Goal: Task Accomplishment & Management: Manage account settings

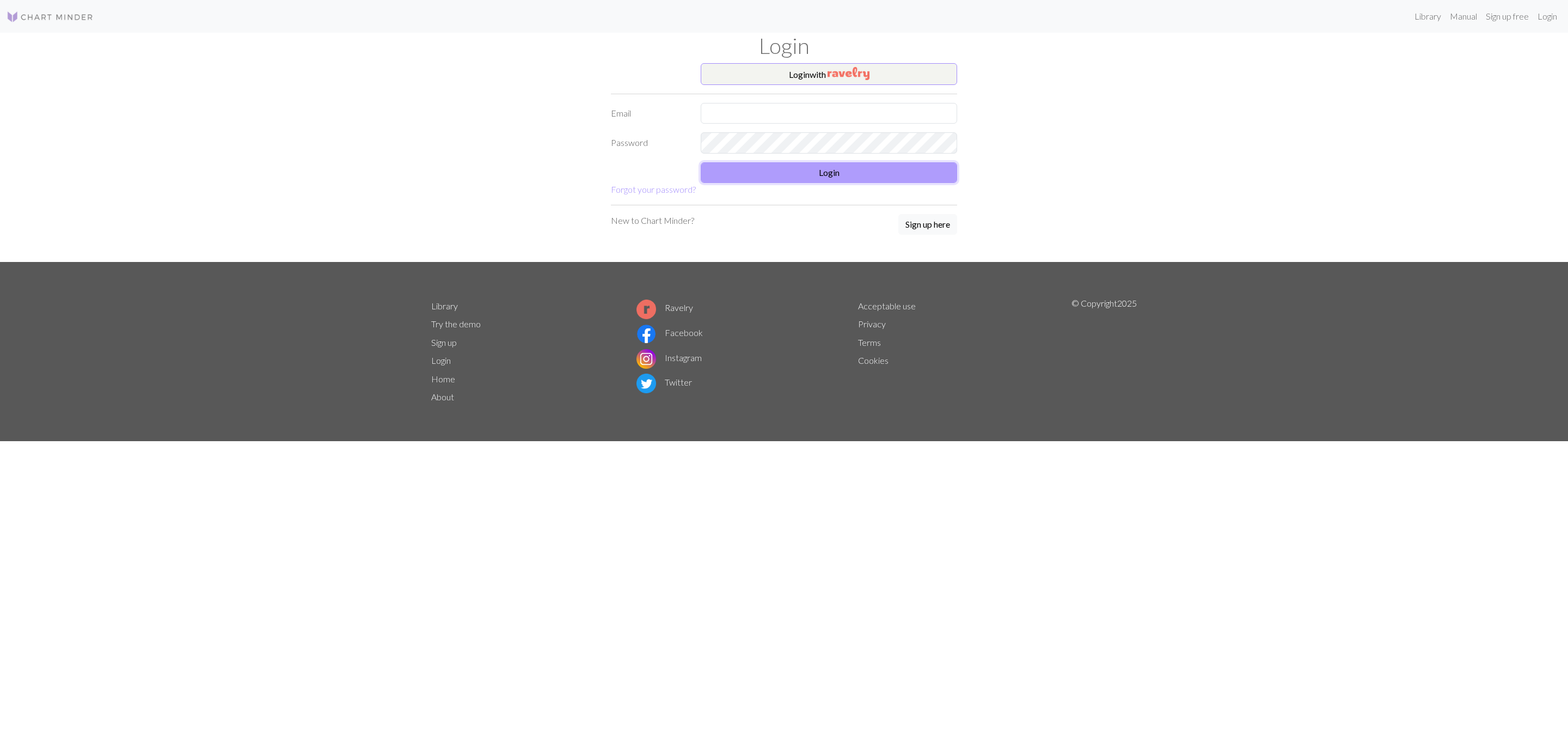
click at [818, 183] on button "Login" at bounding box center [828, 173] width 256 height 21
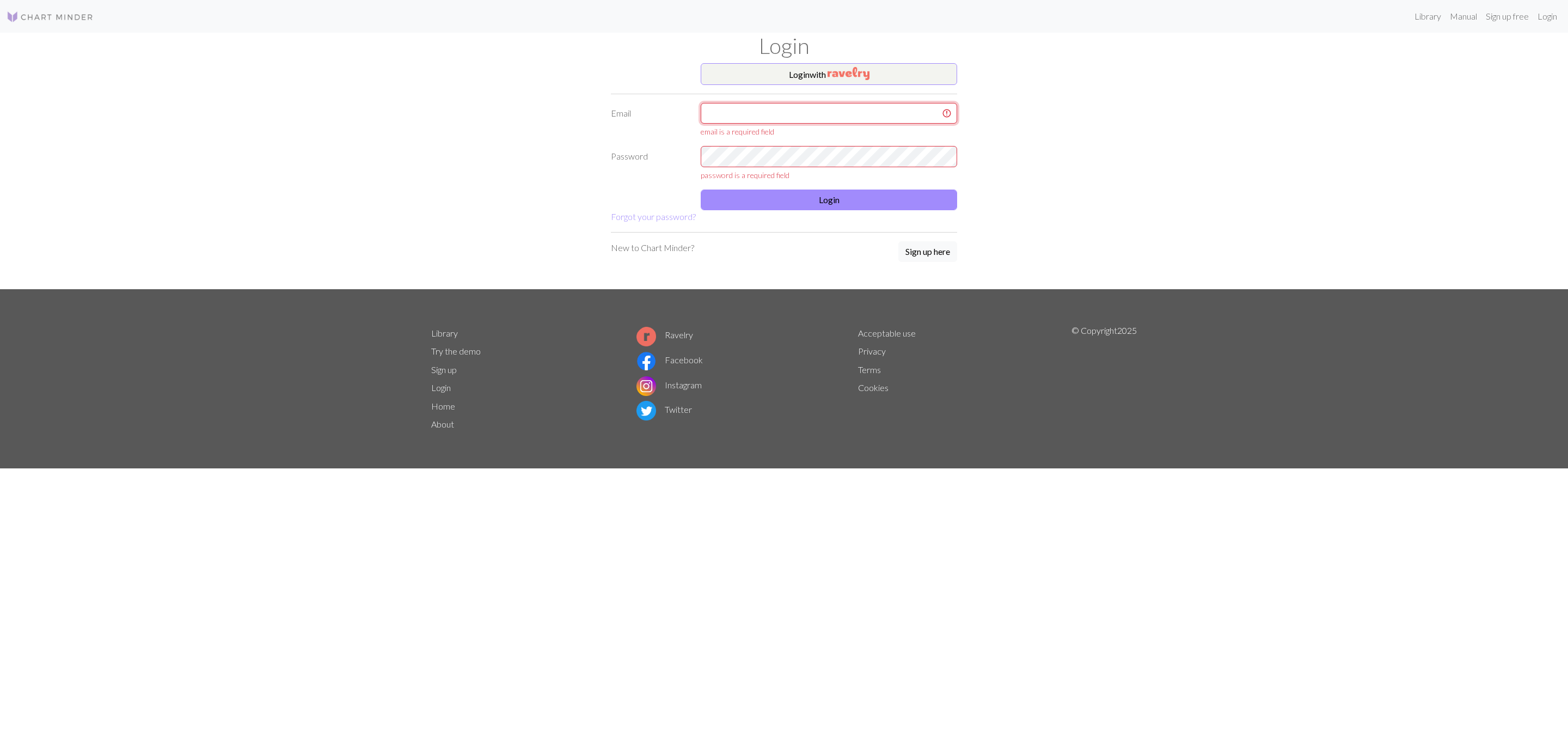
click at [811, 108] on input "text" at bounding box center [828, 113] width 256 height 21
type input "gealaaksonen@gmail.com"
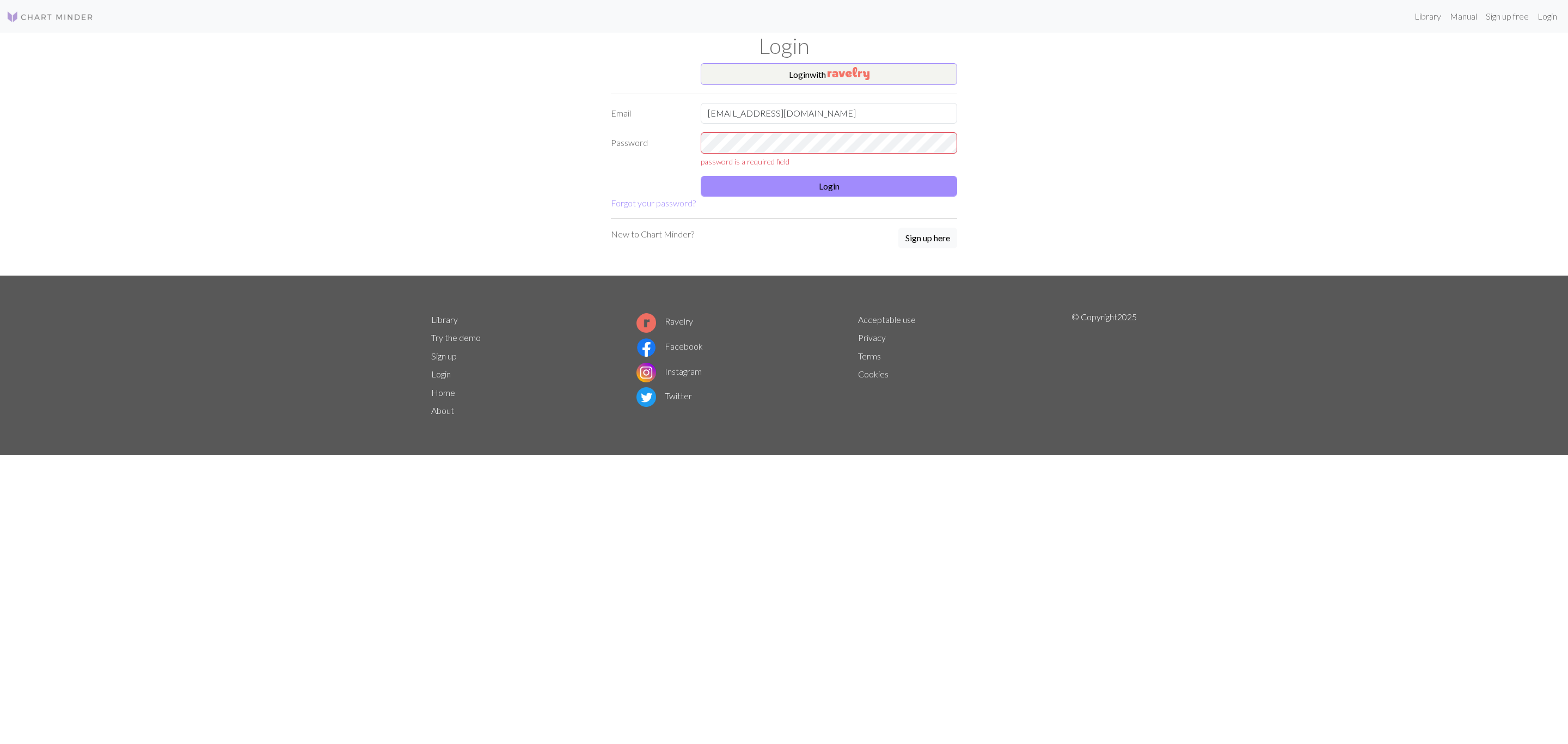
click at [822, 152] on div "password is a required field" at bounding box center [828, 149] width 270 height 35
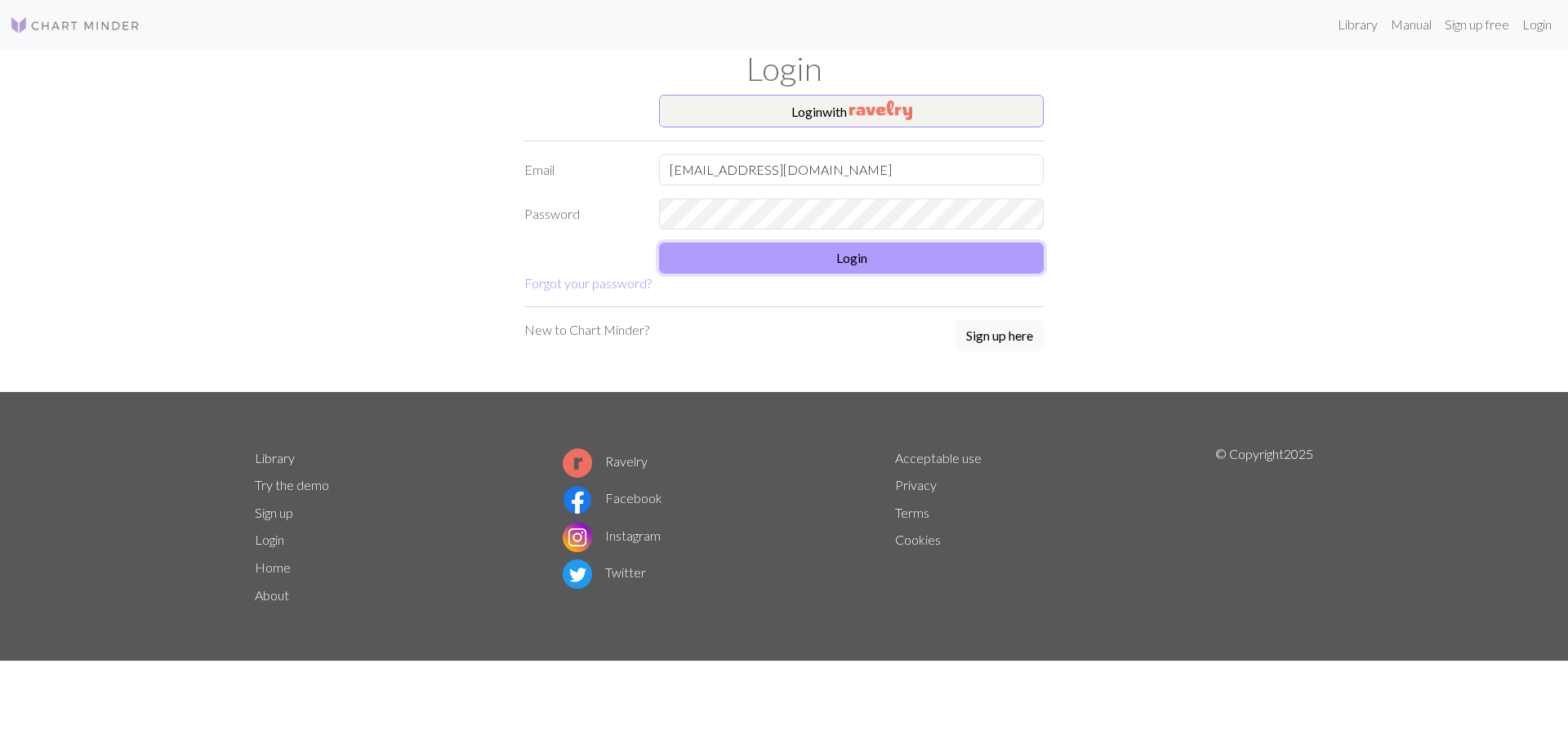
click at [894, 259] on button "Login" at bounding box center [851, 258] width 384 height 31
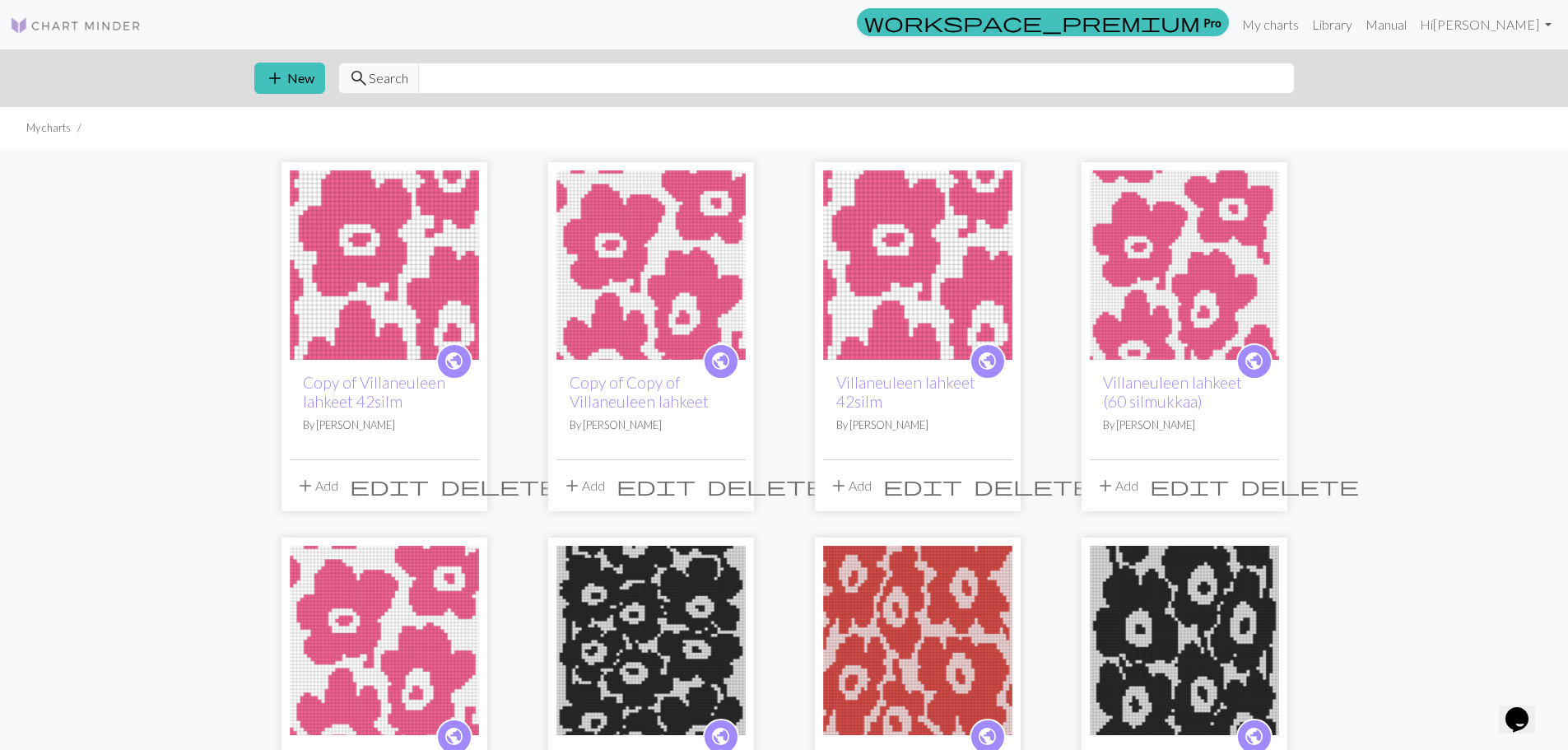
click at [280, 99] on div "add New search Search" at bounding box center [784, 78] width 1087 height 58
click at [284, 79] on span "add" at bounding box center [274, 77] width 19 height 23
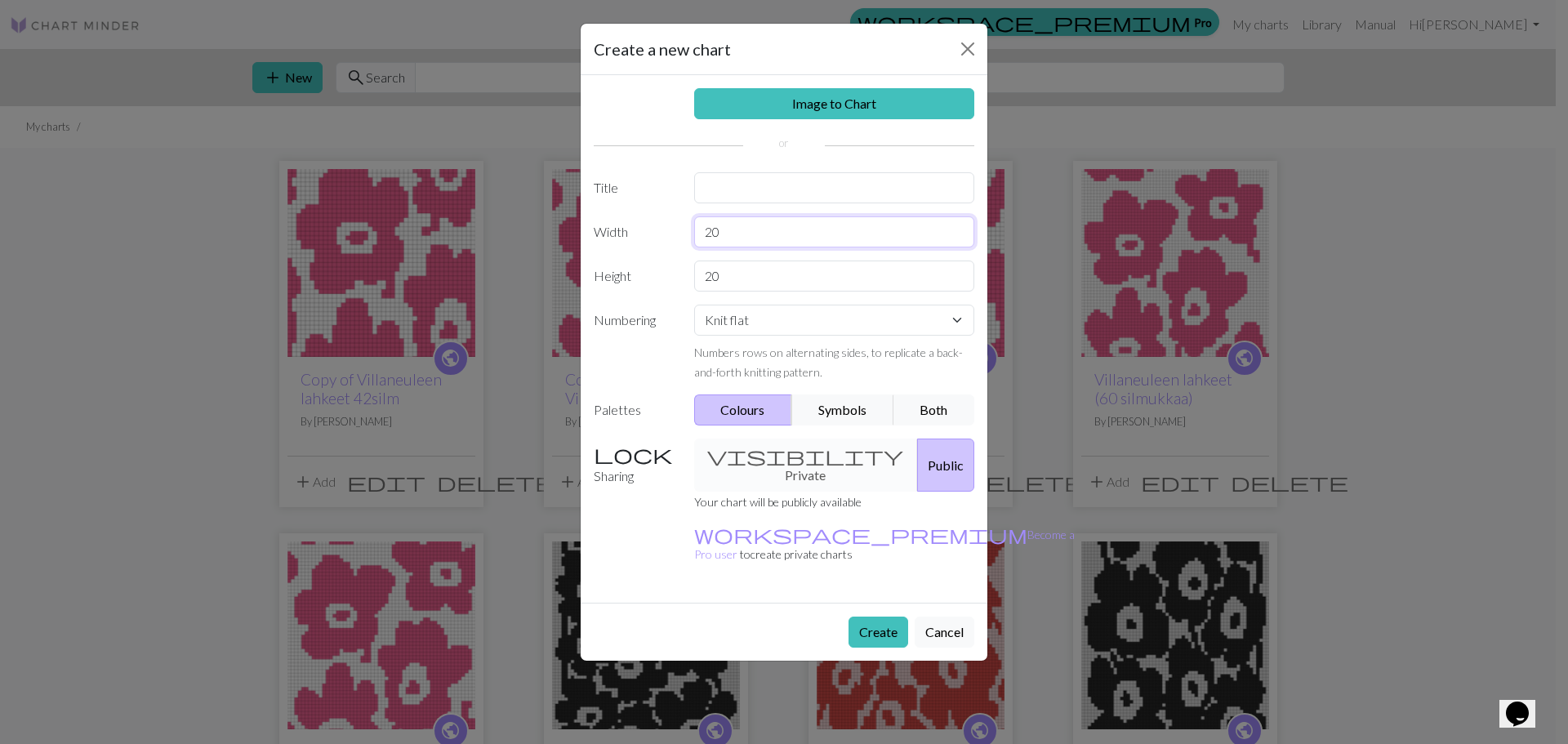
drag, startPoint x: 795, startPoint y: 232, endPoint x: 587, endPoint y: 236, distance: 208.0
click at [602, 236] on div "Width 20" at bounding box center [784, 232] width 400 height 31
click at [547, 236] on div "Create a new chart Image to Chart Title Width 20 Height 20 Numbering Knit flat …" at bounding box center [784, 372] width 1568 height 744
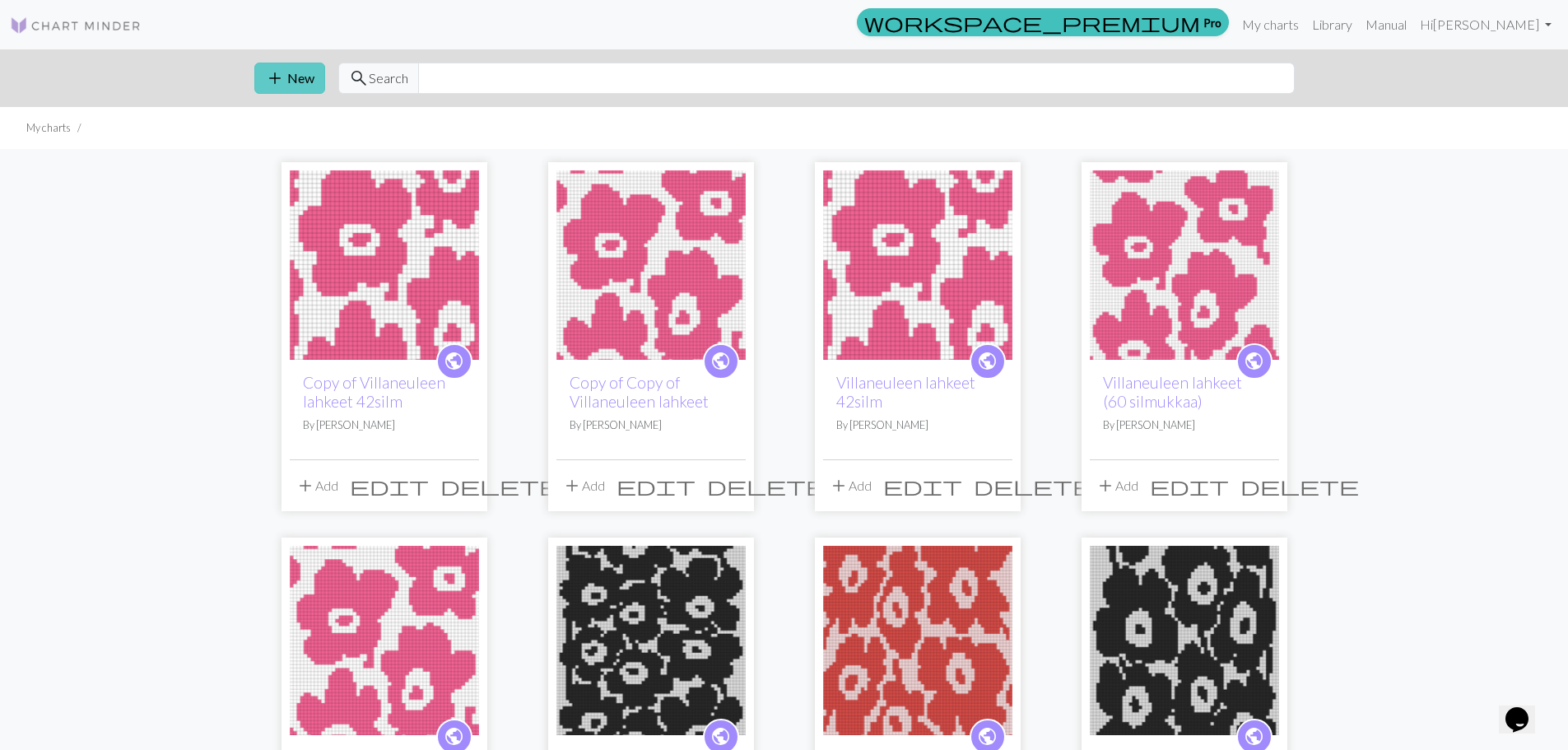
click at [262, 88] on button "add New" at bounding box center [289, 78] width 71 height 31
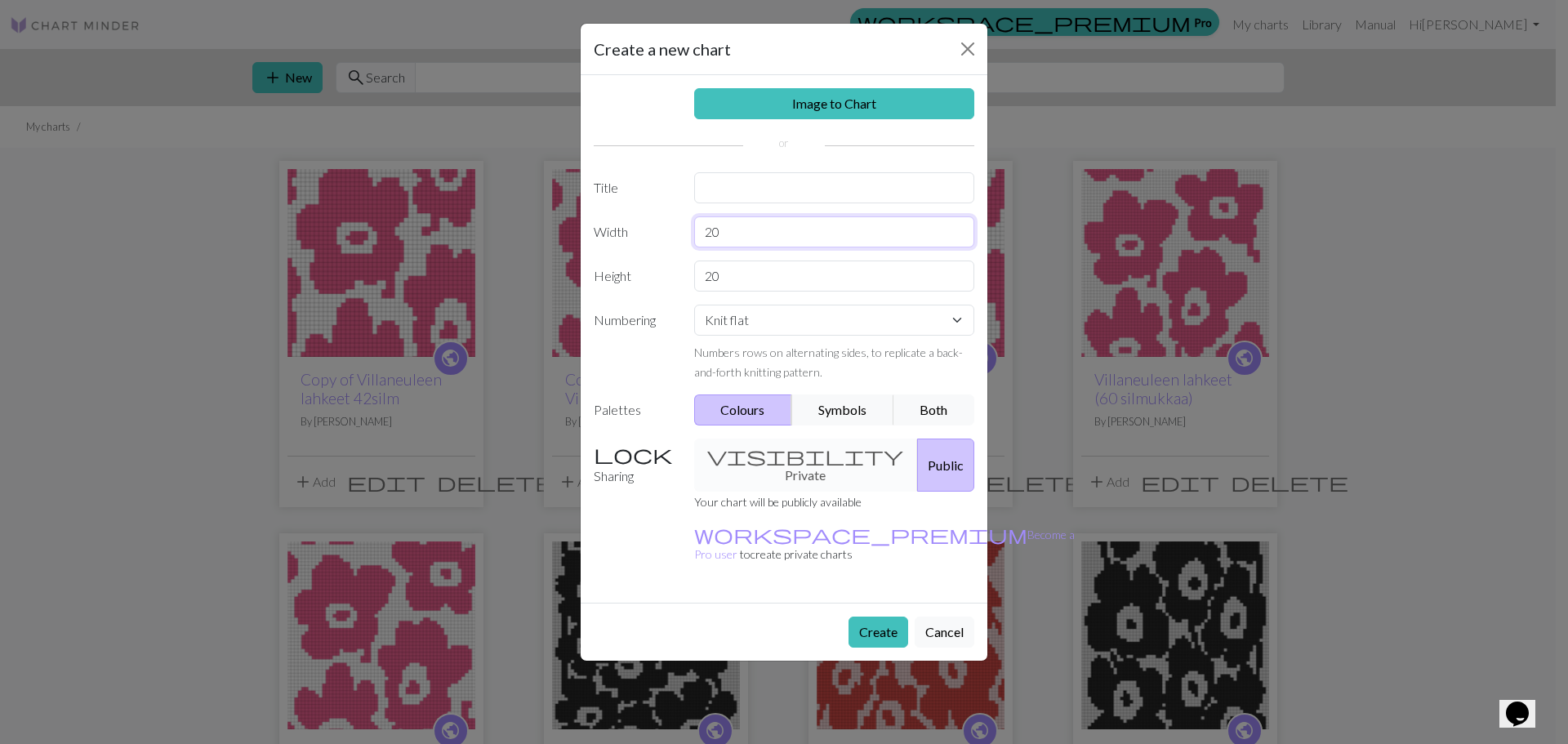
click at [795, 221] on input "20" at bounding box center [835, 232] width 281 height 31
type input "106"
click at [754, 290] on input "20" at bounding box center [835, 276] width 281 height 31
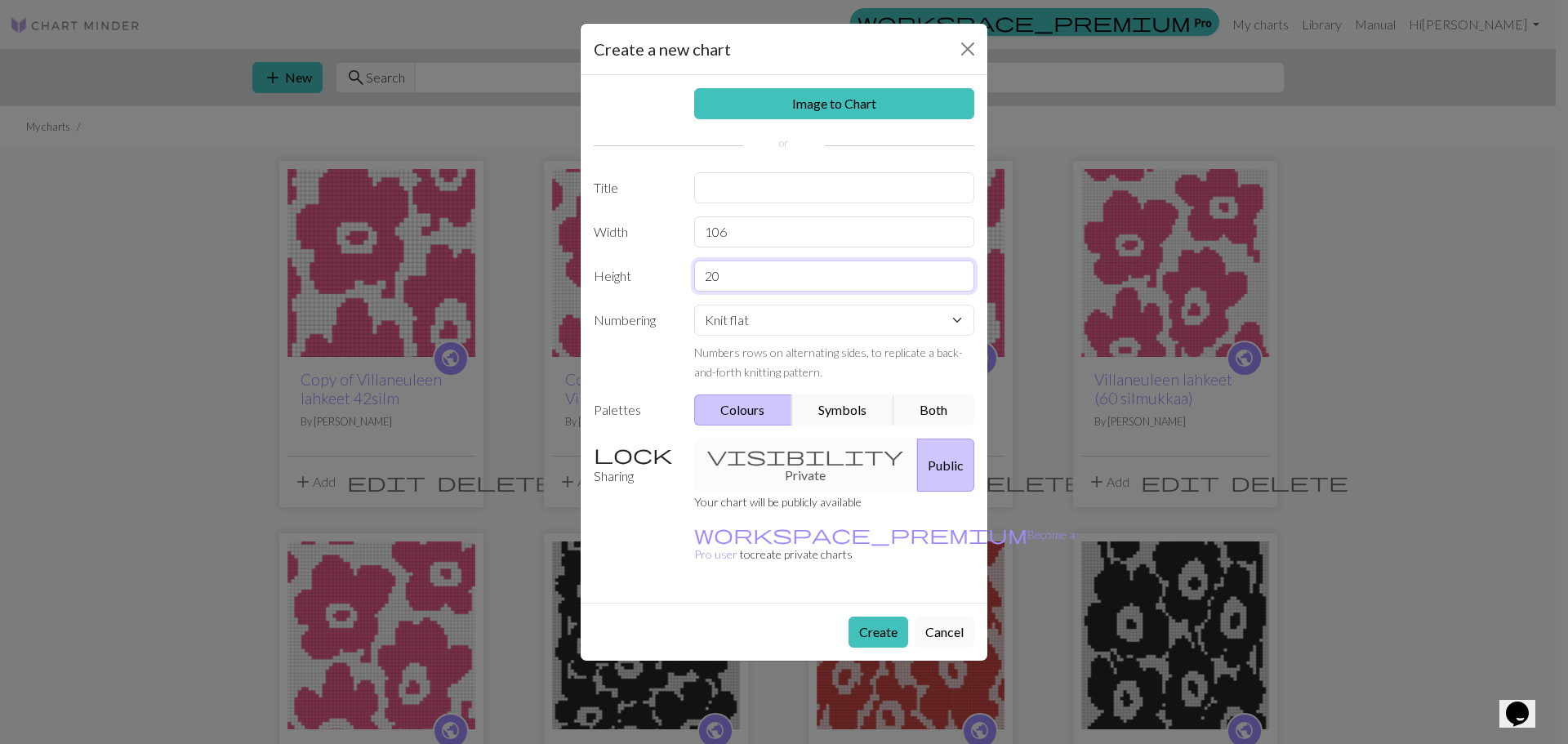
drag, startPoint x: 742, startPoint y: 278, endPoint x: 668, endPoint y: 275, distance: 74.1
click at [668, 275] on div "Height 20" at bounding box center [784, 276] width 400 height 31
drag, startPoint x: 739, startPoint y: 281, endPoint x: 654, endPoint y: 250, distance: 90.5
click at [654, 250] on div "Image to Chart Title Width 106 Height 100 Numbering Knit flat Knit in the round…" at bounding box center [784, 339] width 406 height 528
type input "80"
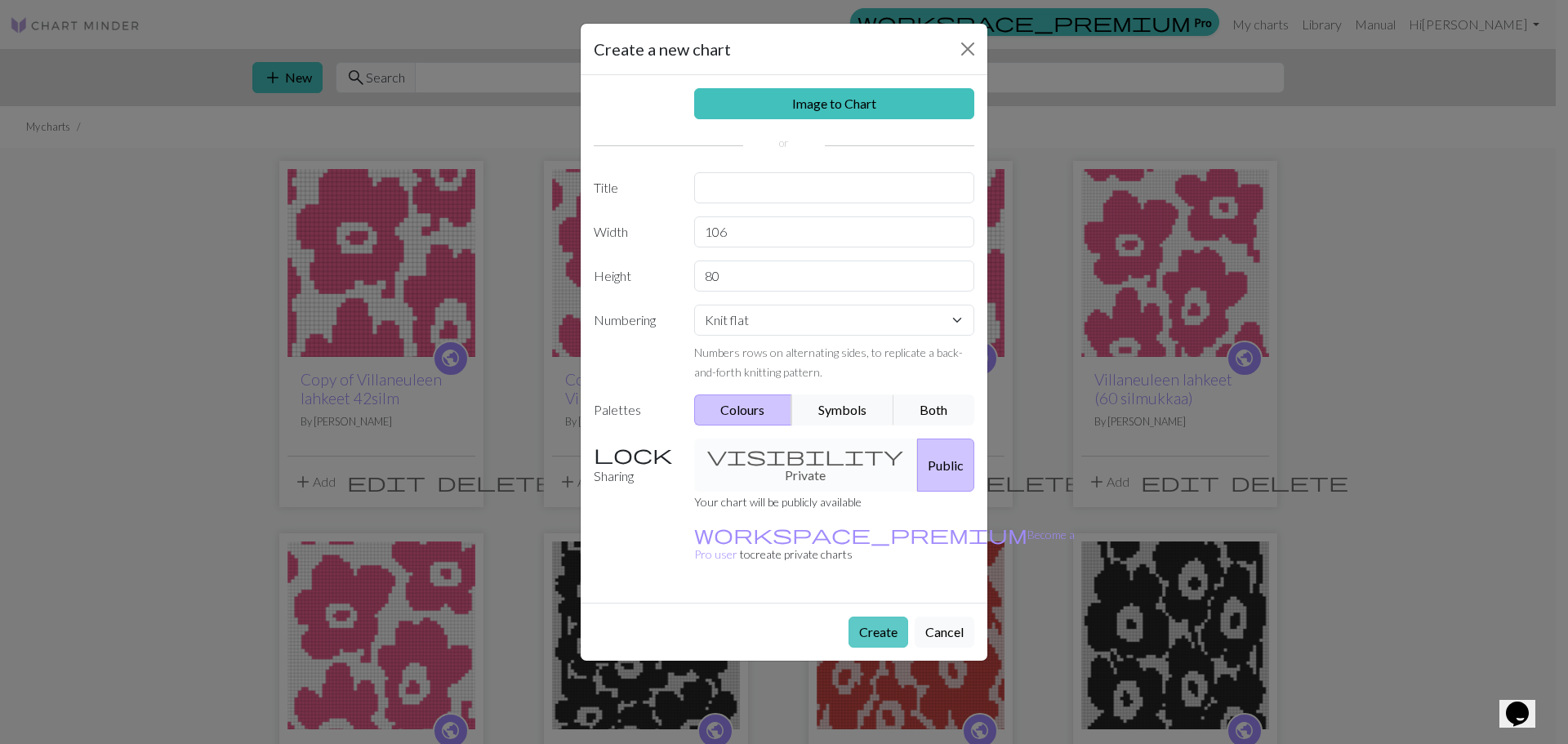
click at [883, 616] on button "Create" at bounding box center [878, 632] width 59 height 31
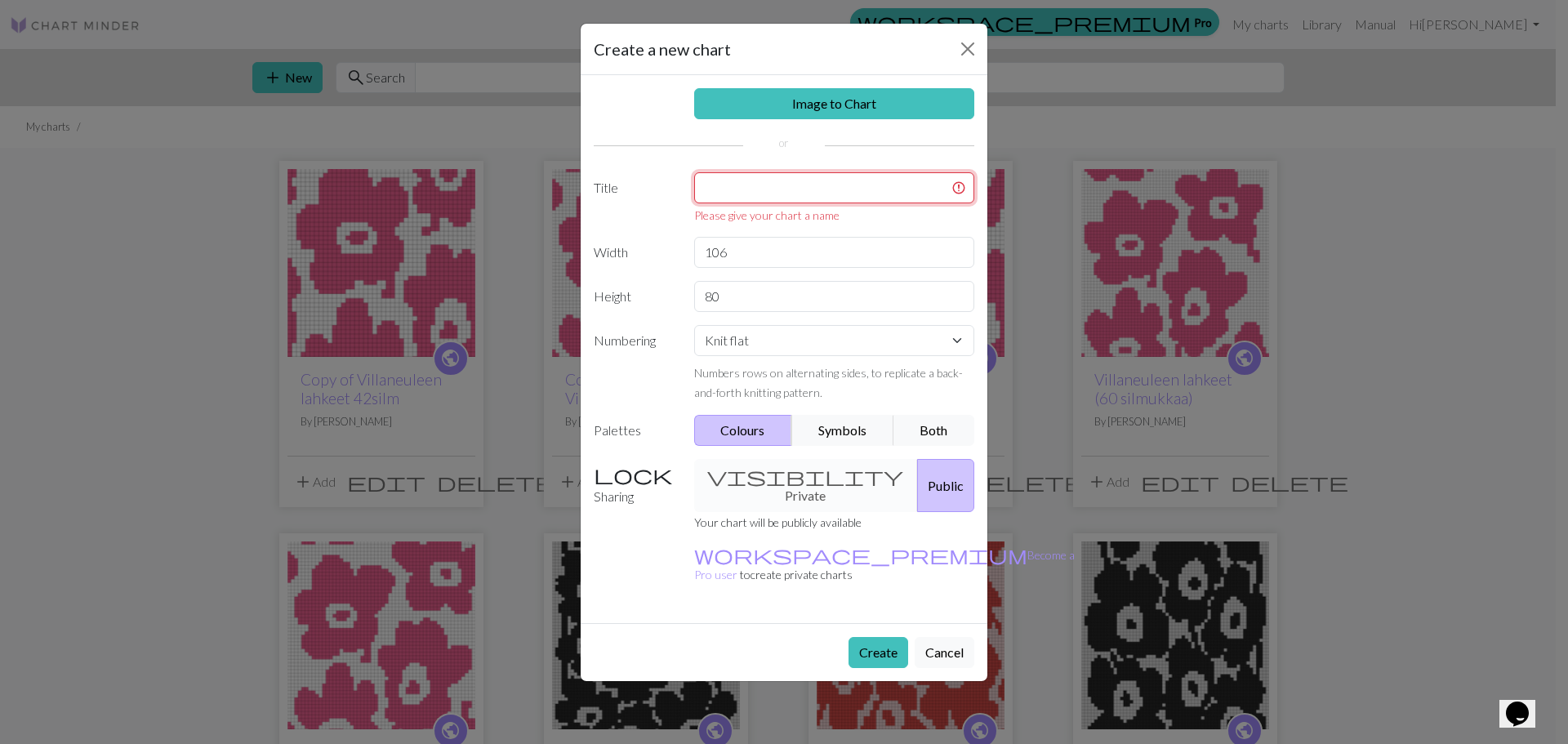
click at [802, 193] on input "text" at bounding box center [835, 188] width 281 height 31
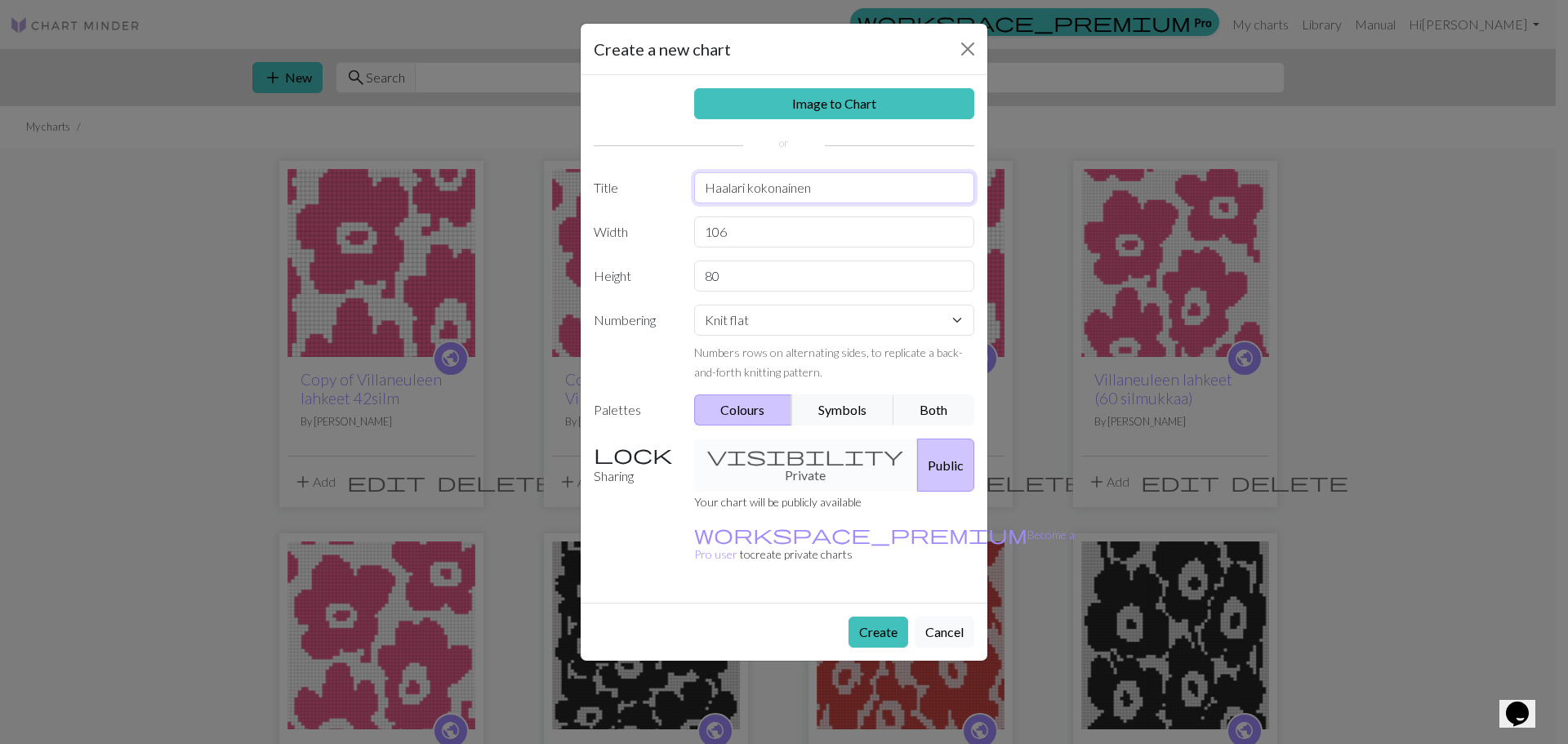
type input "Haalari kokonainen"
click at [880, 603] on div "Create Cancel" at bounding box center [784, 632] width 406 height 58
click at [880, 616] on button "Create" at bounding box center [878, 632] width 59 height 31
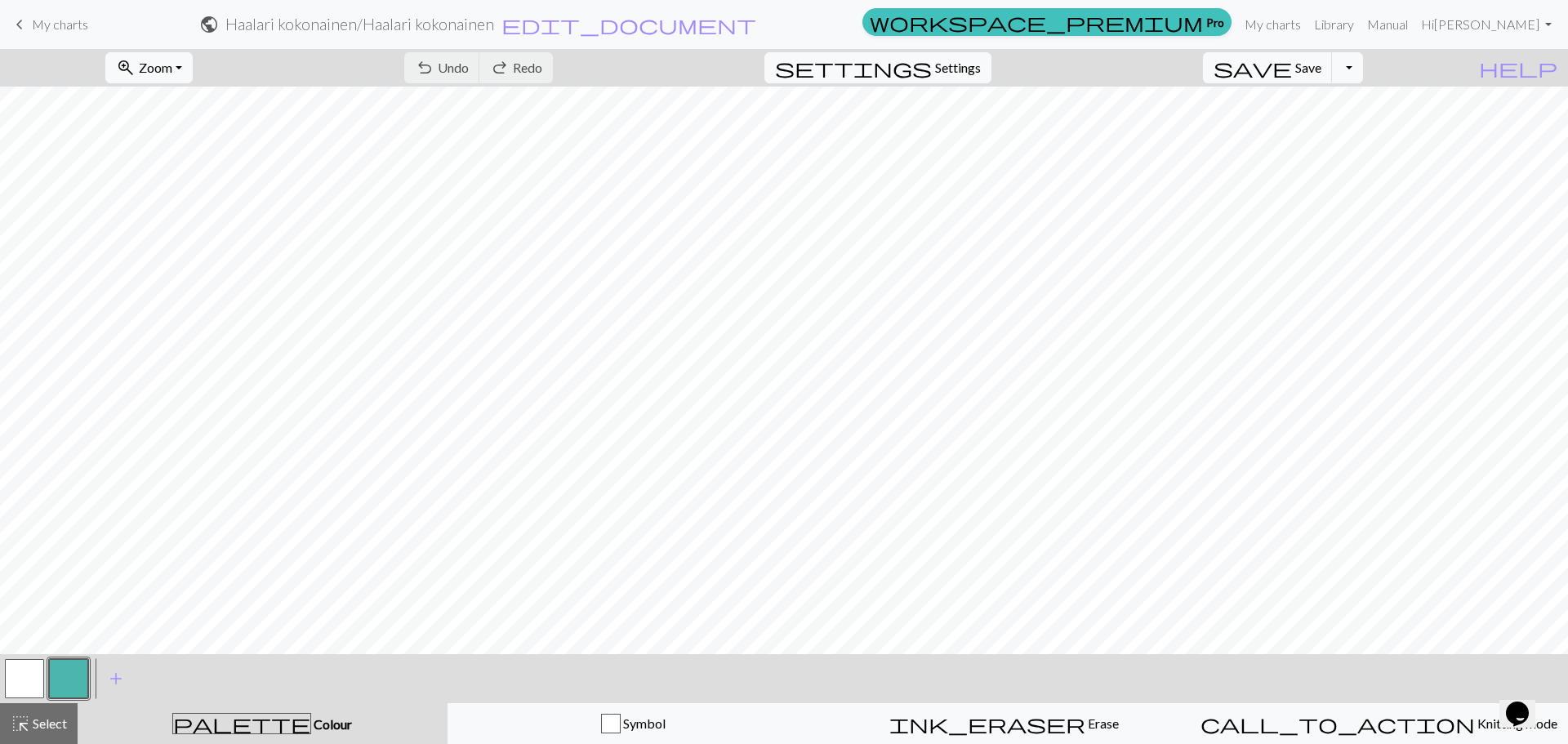
click at [71, 25] on span "My charts" at bounding box center [60, 24] width 57 height 16
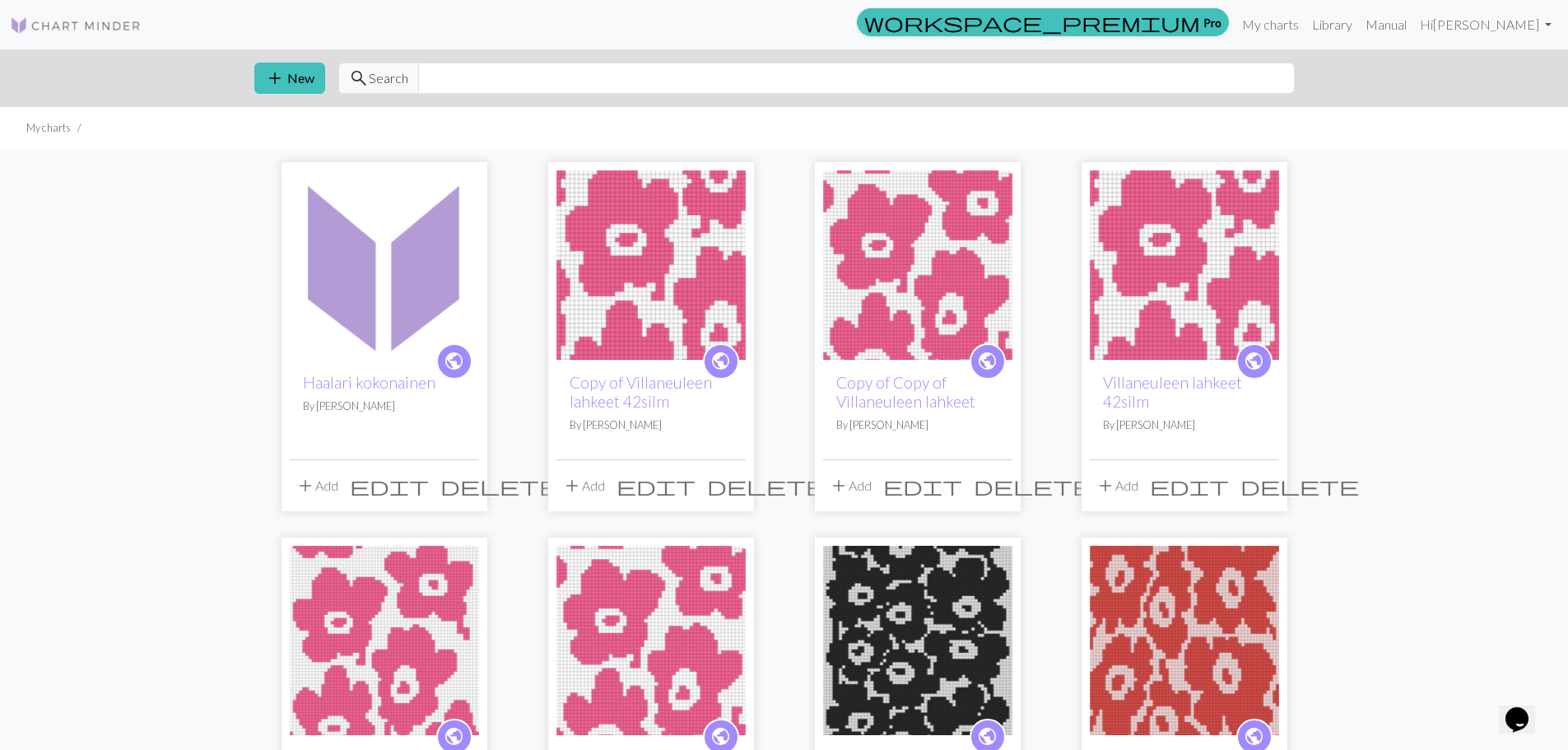
click at [347, 271] on img at bounding box center [385, 265] width 190 height 190
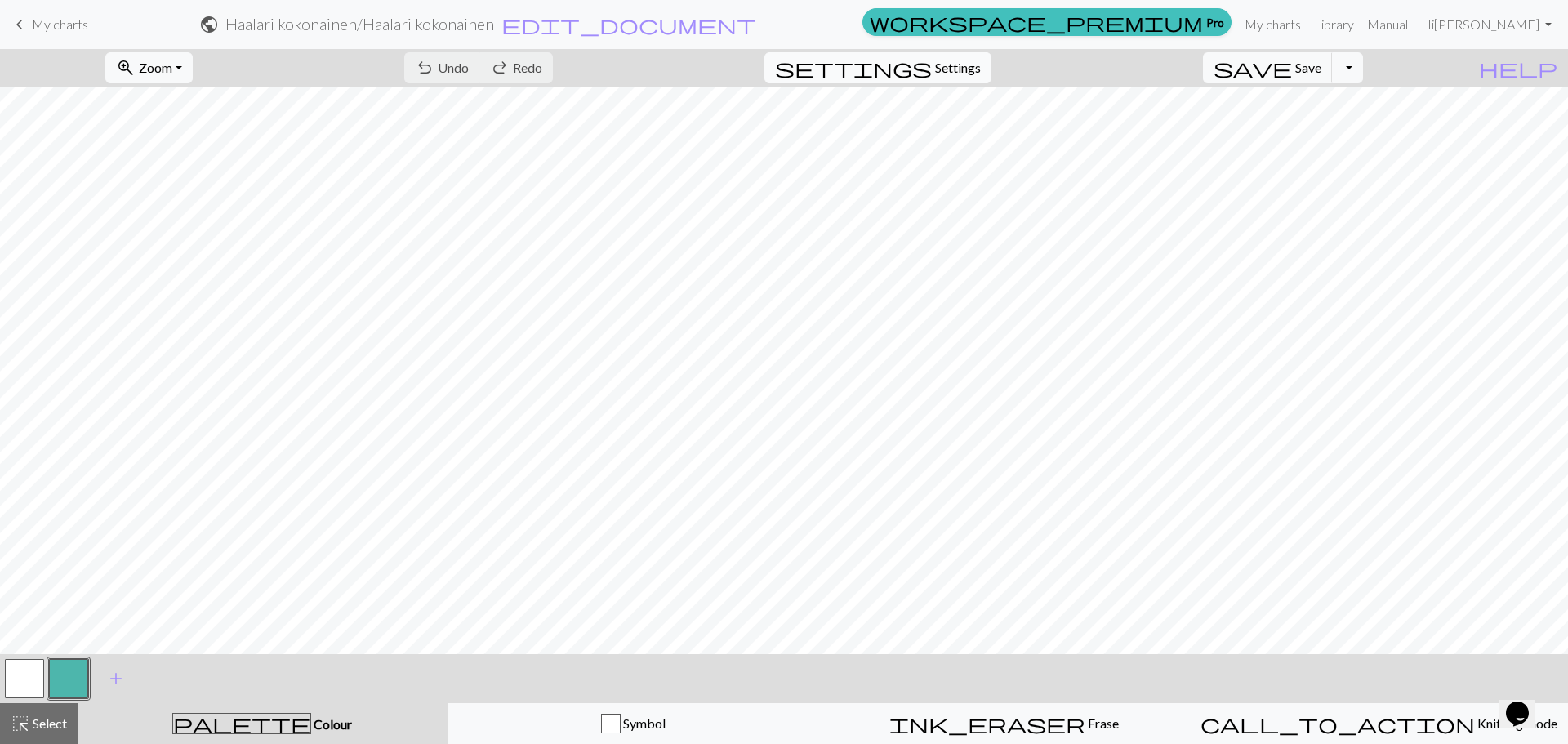
click at [981, 76] on span "Settings" at bounding box center [958, 68] width 46 height 19
select select "aran"
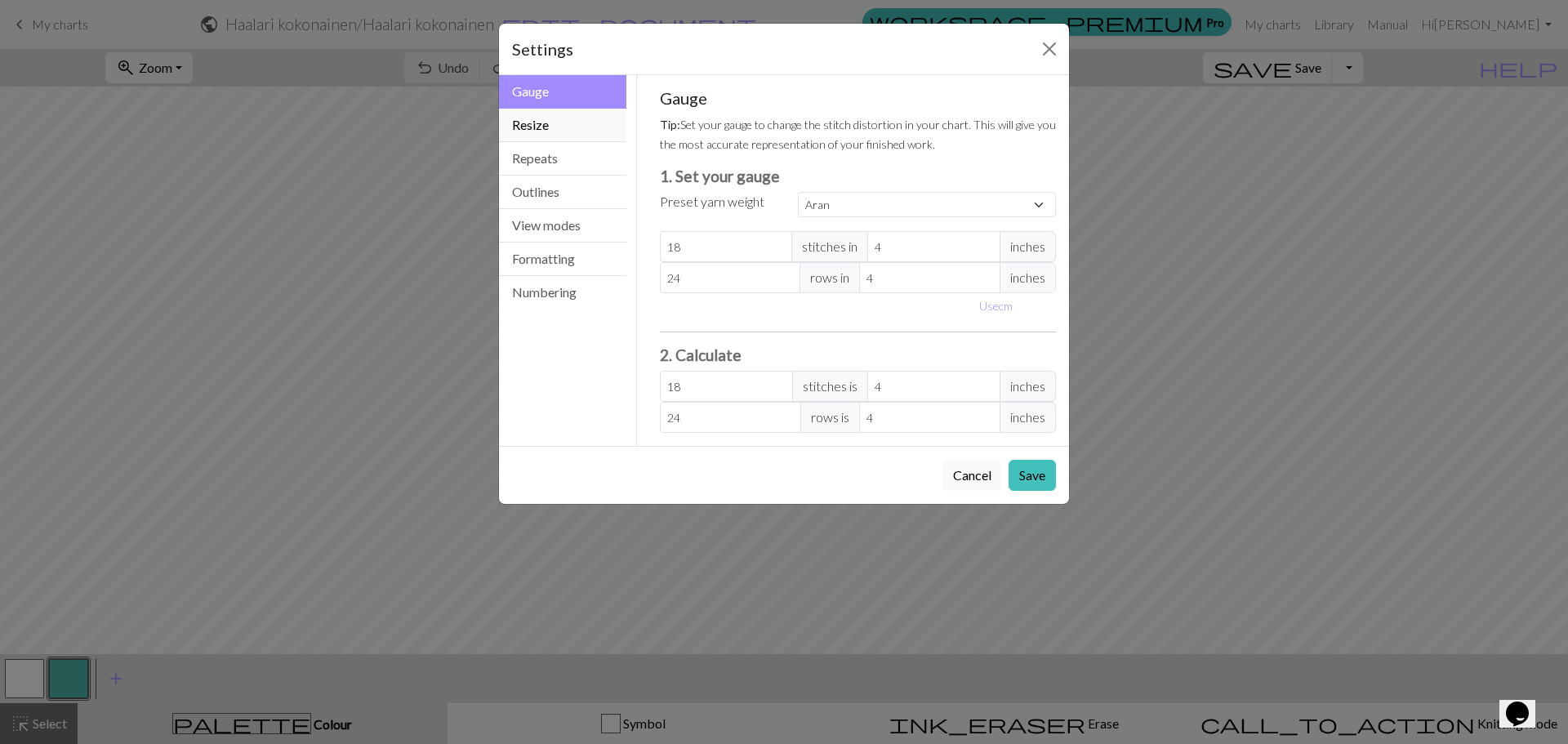
click at [574, 123] on button "Resize" at bounding box center [563, 125] width 128 height 34
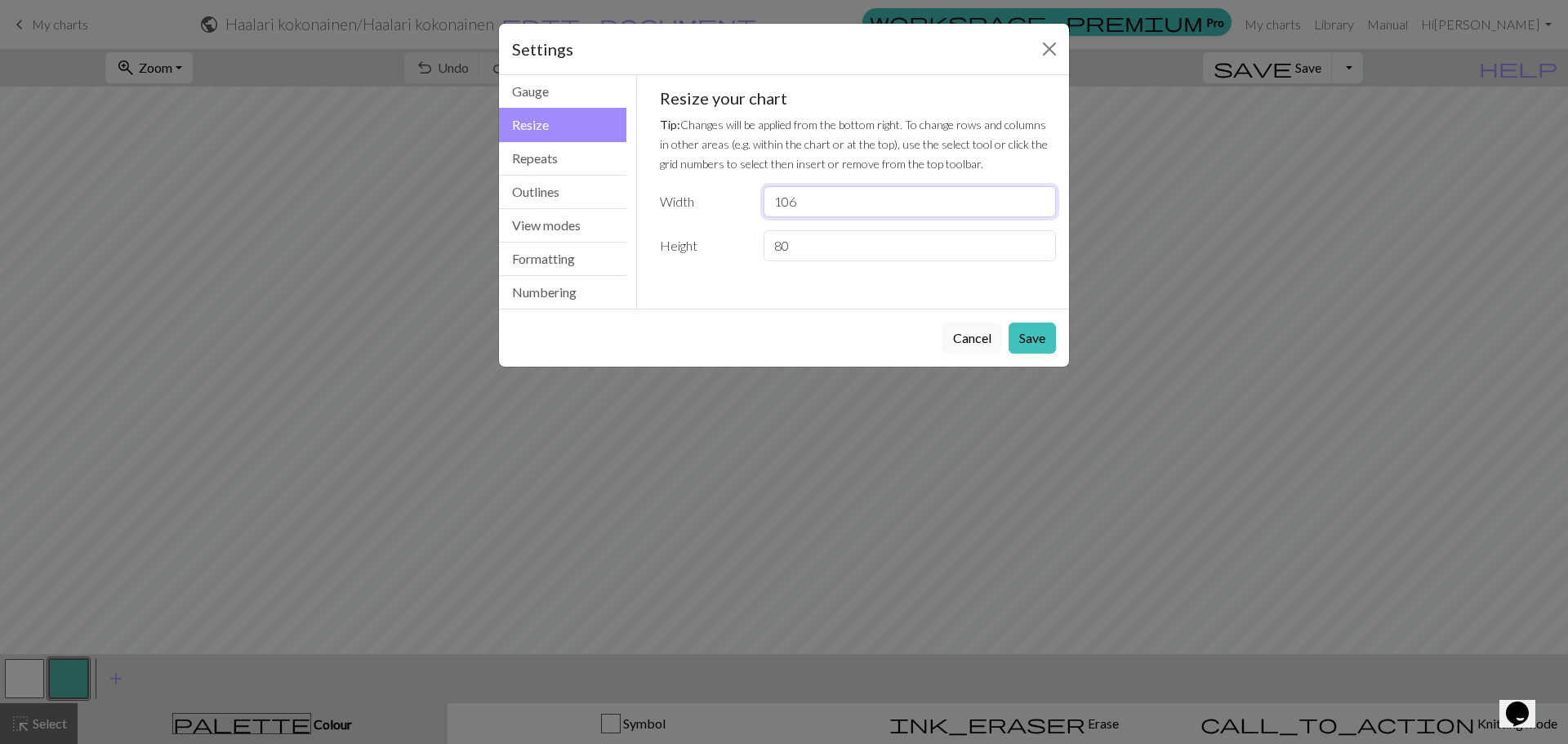
drag, startPoint x: 816, startPoint y: 206, endPoint x: 765, endPoint y: 205, distance: 51.0
click at [794, 207] on input "106" at bounding box center [910, 202] width 292 height 31
click at [741, 201] on label "Width" at bounding box center [702, 202] width 104 height 31
click at [778, 198] on input "106" at bounding box center [910, 202] width 292 height 31
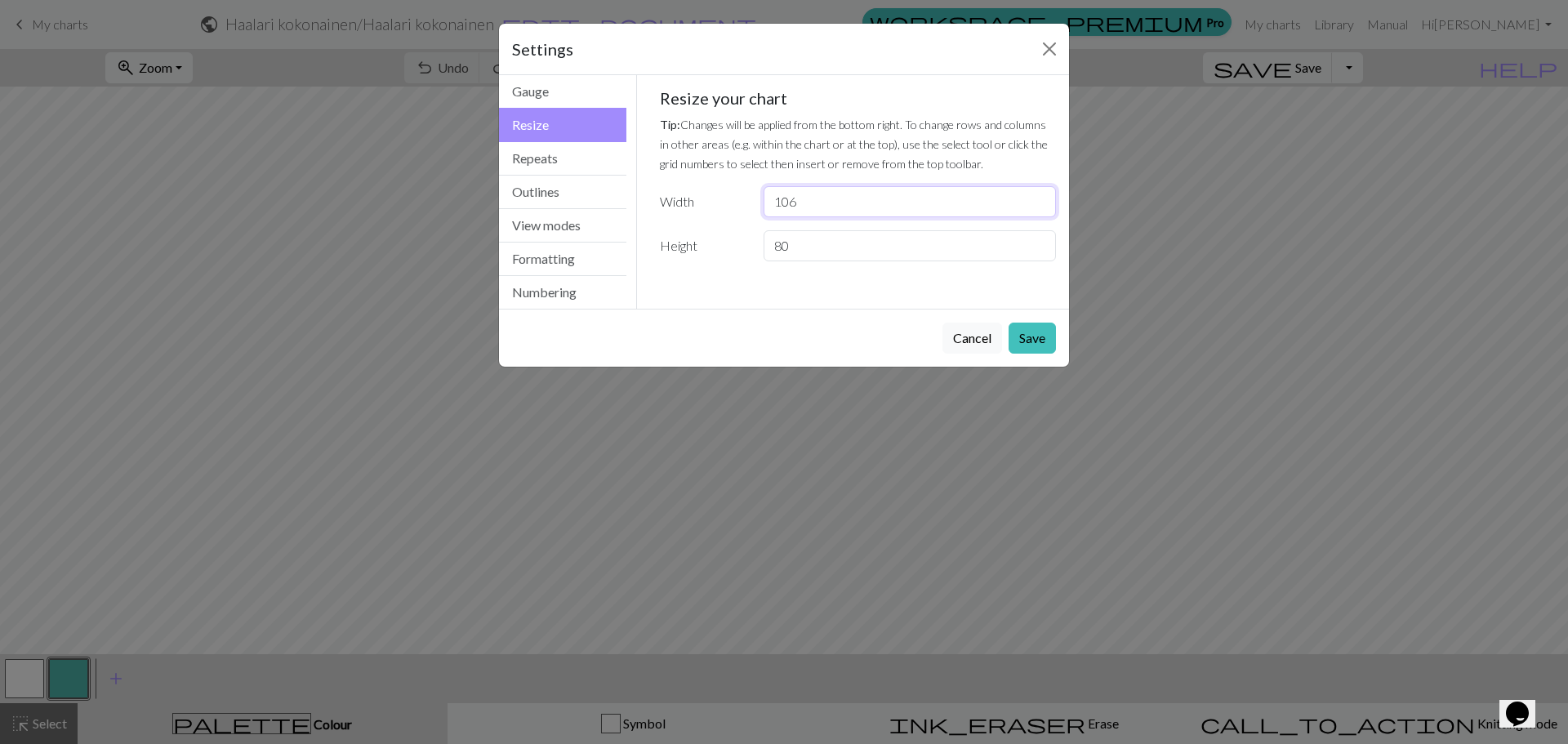
click at [778, 198] on input "106" at bounding box center [910, 202] width 292 height 31
drag, startPoint x: 896, startPoint y: 195, endPoint x: 860, endPoint y: 200, distance: 36.3
click at [864, 199] on input "30" at bounding box center [910, 202] width 292 height 31
drag, startPoint x: 786, startPoint y: 202, endPoint x: 746, endPoint y: 203, distance: 40.0
click at [746, 203] on div "Width 30" at bounding box center [858, 202] width 416 height 31
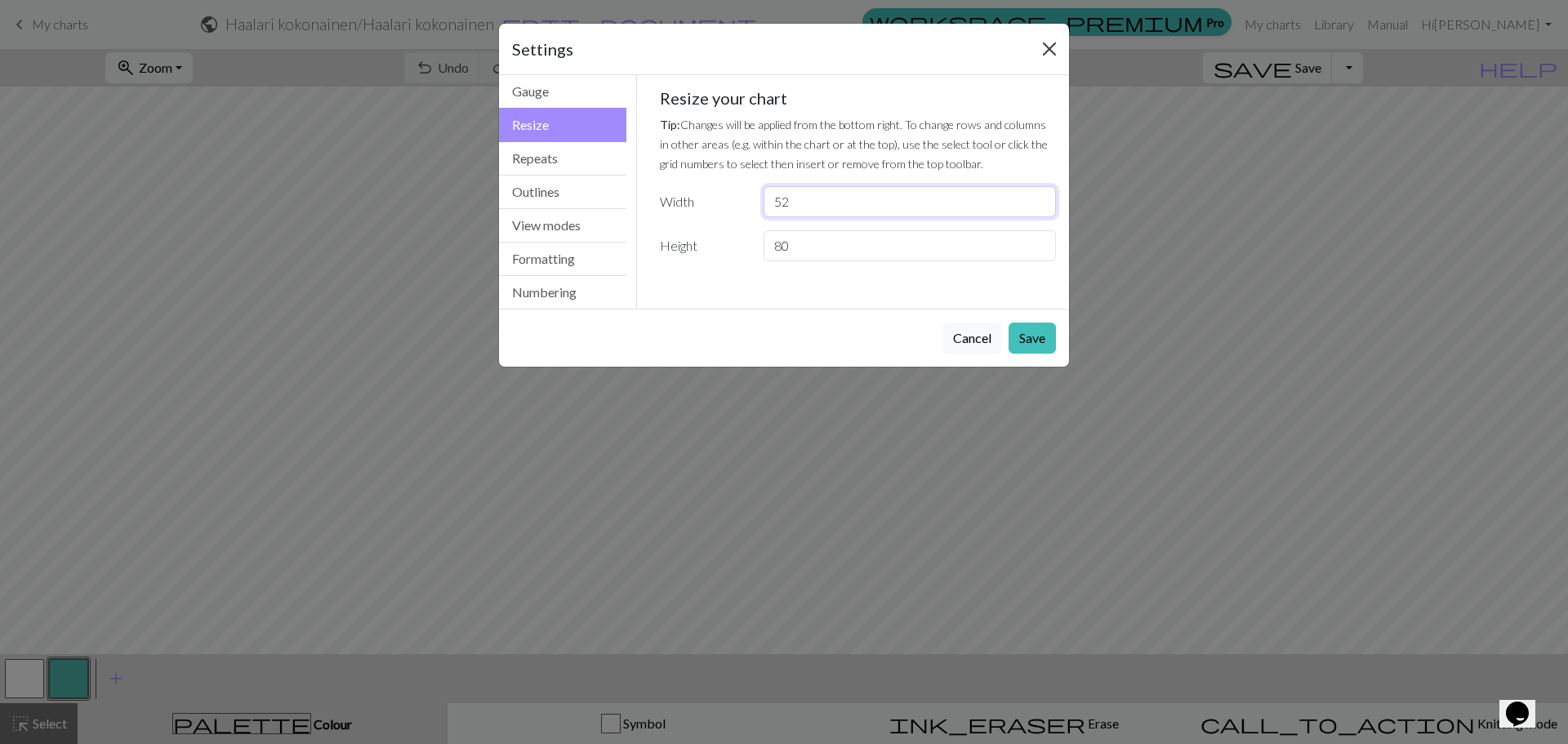
type input "52"
click at [1052, 47] on button "Close" at bounding box center [1049, 48] width 26 height 26
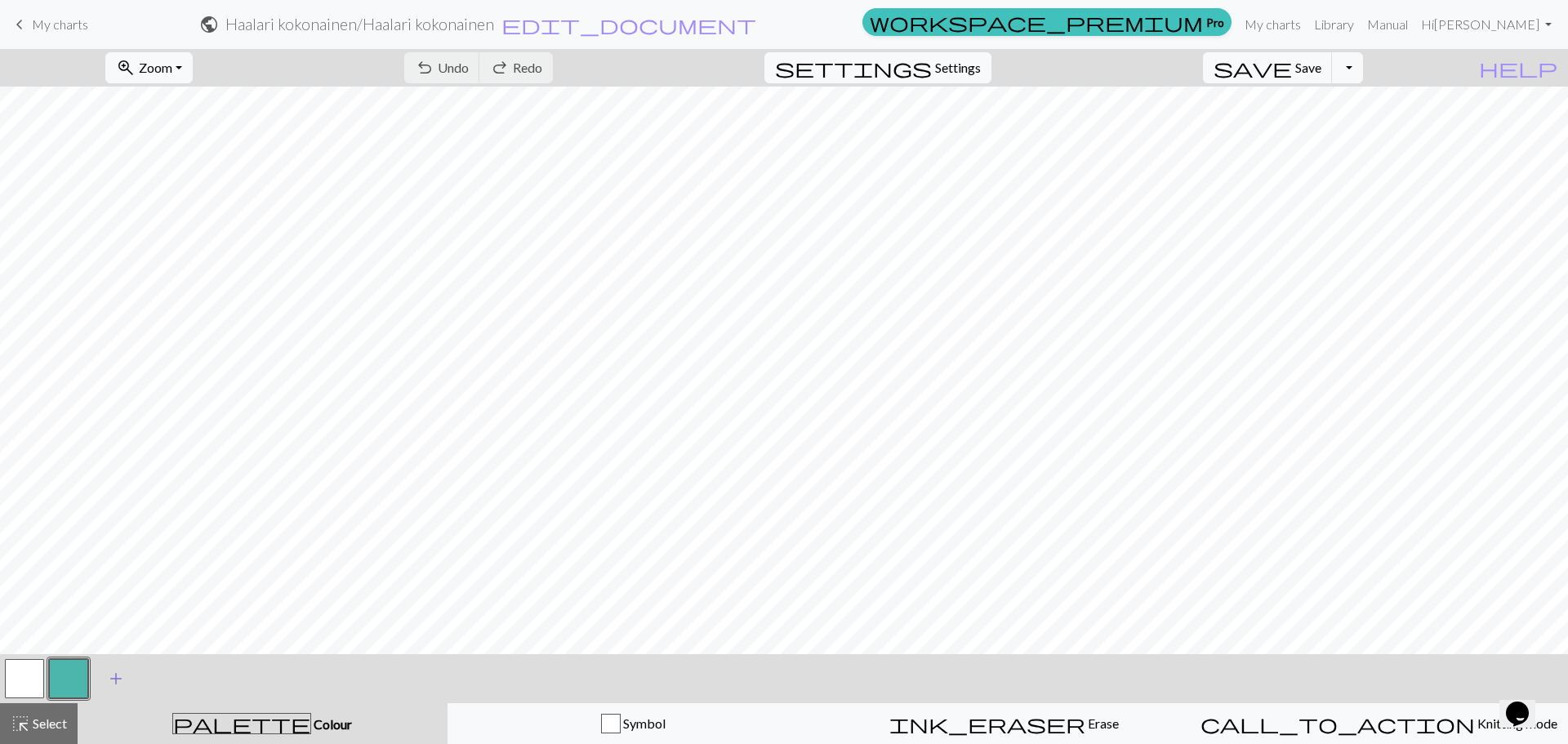
click at [114, 667] on span "add" at bounding box center [115, 678] width 19 height 23
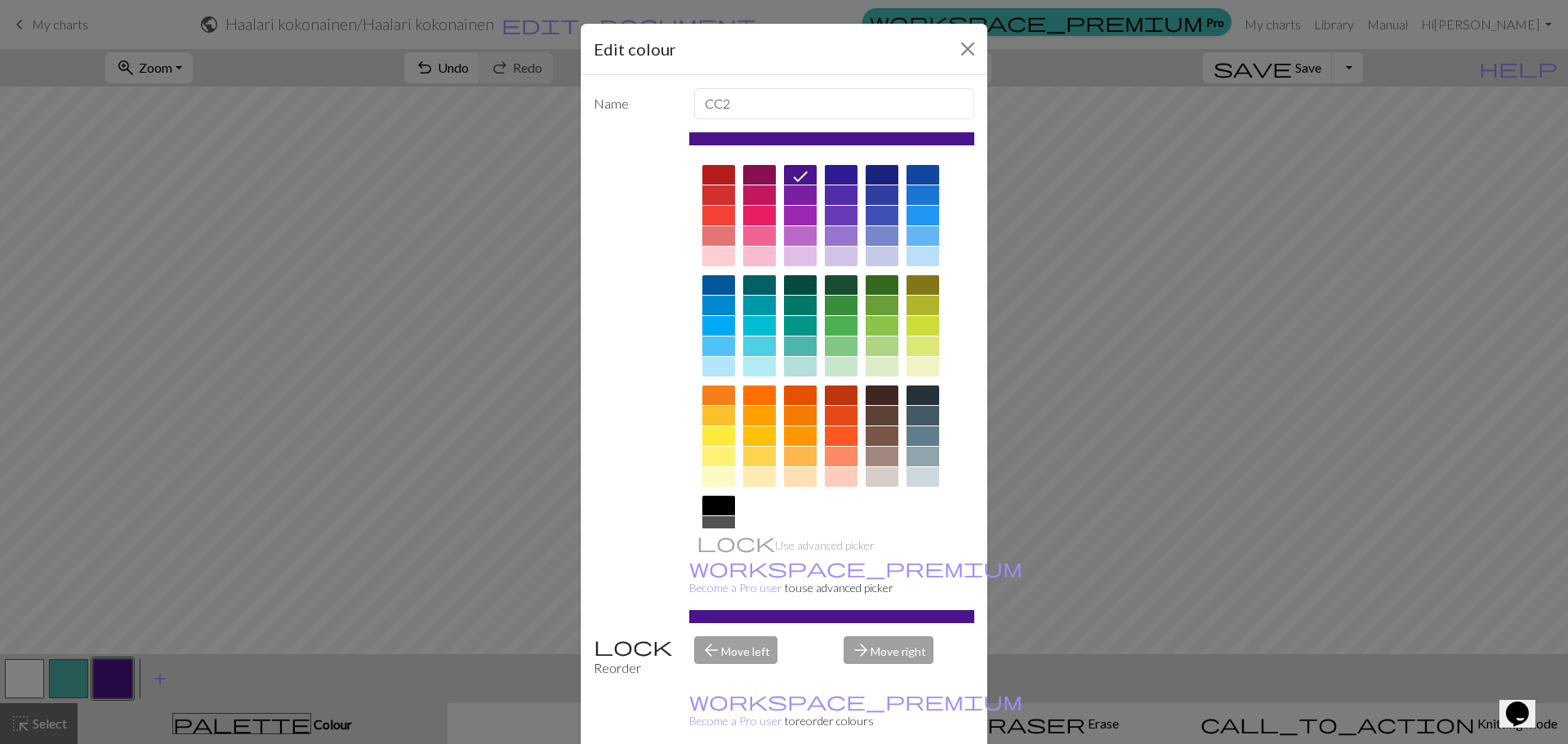
click at [746, 235] on div at bounding box center [760, 236] width 33 height 19
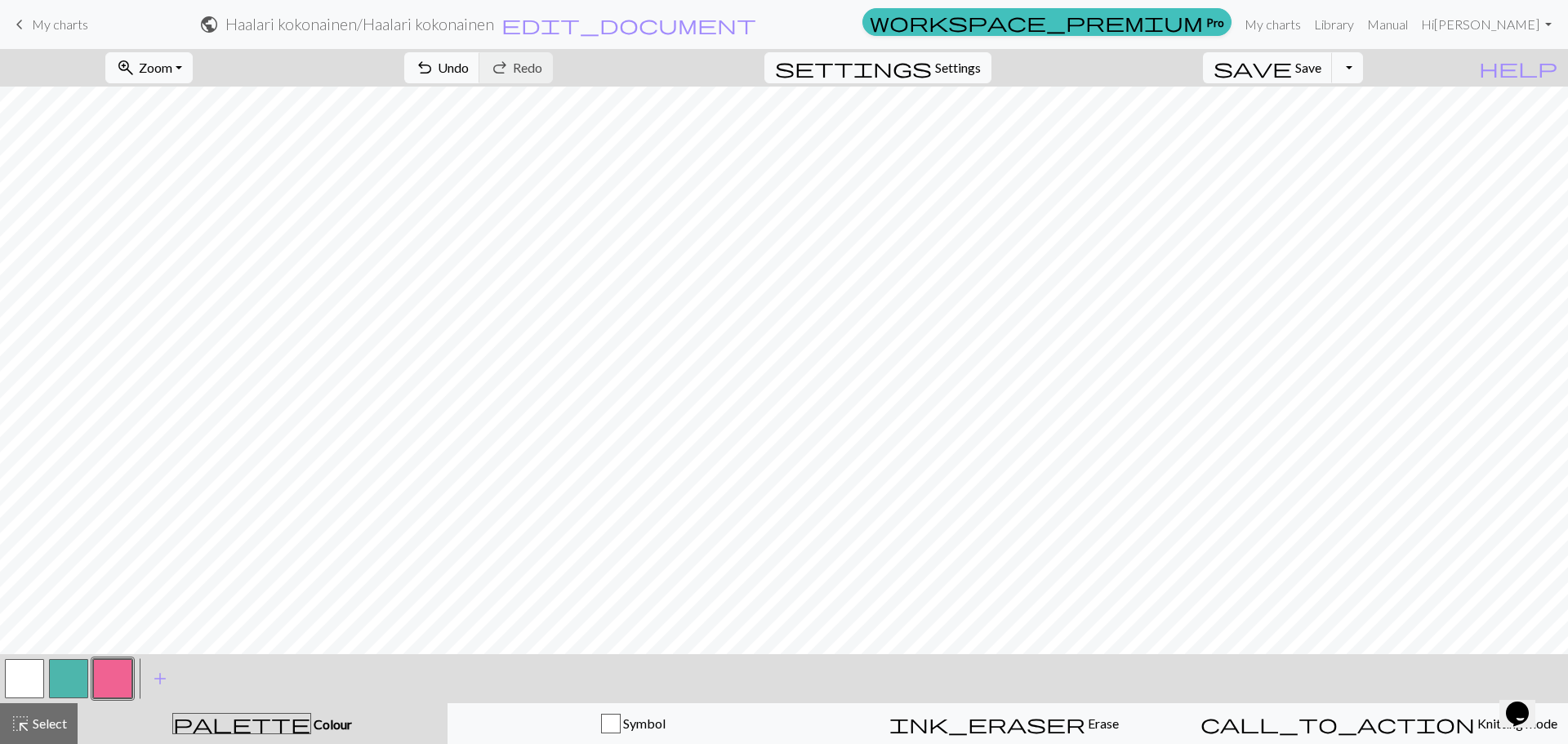
drag, startPoint x: 71, startPoint y: 672, endPoint x: 69, endPoint y: 680, distance: 8.2
click at [69, 680] on button "button" at bounding box center [68, 678] width 39 height 39
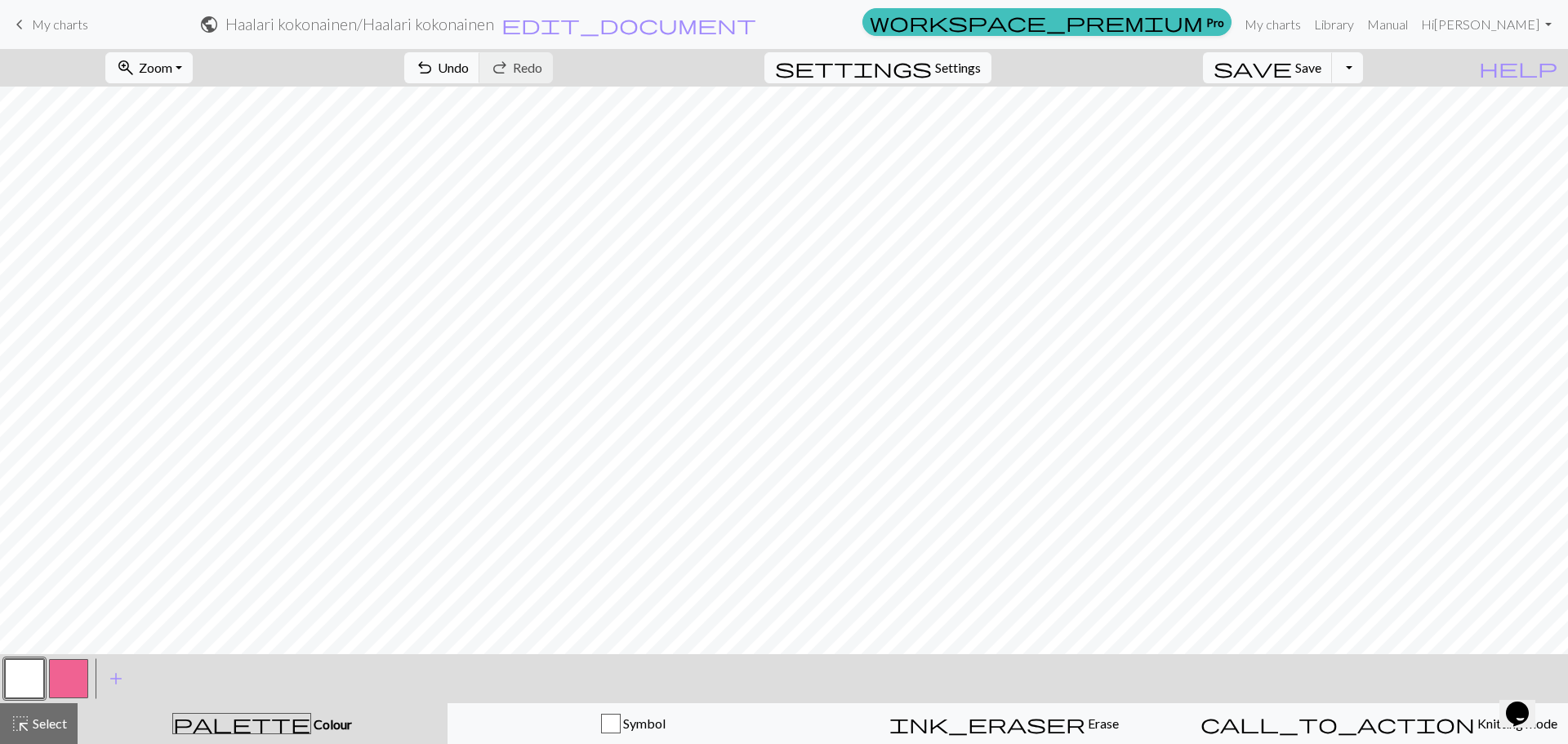
click at [75, 669] on button "button" at bounding box center [68, 678] width 39 height 39
click at [86, 667] on button "button" at bounding box center [68, 678] width 39 height 39
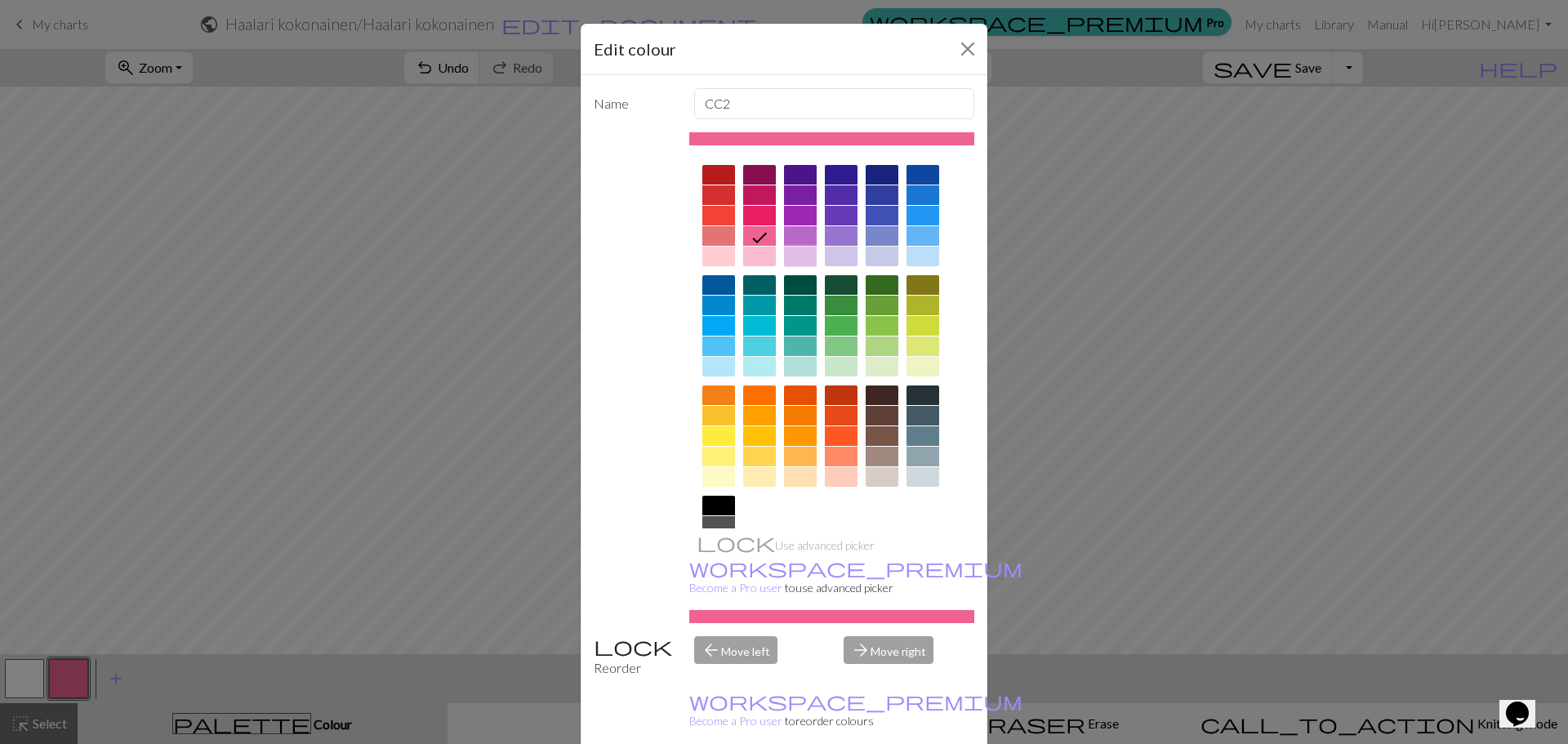
click at [792, 259] on div at bounding box center [801, 256] width 33 height 19
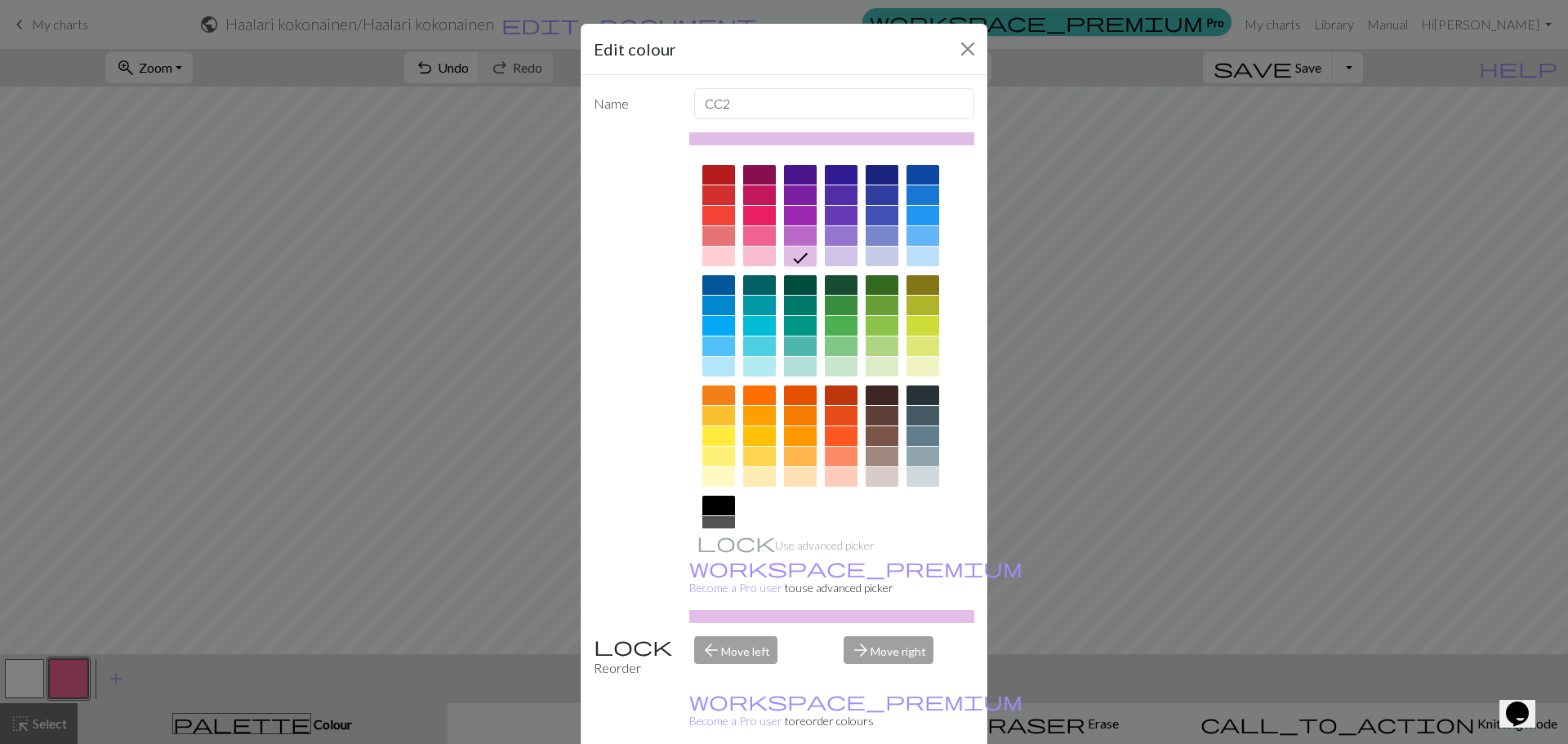
click at [790, 236] on div at bounding box center [801, 236] width 33 height 19
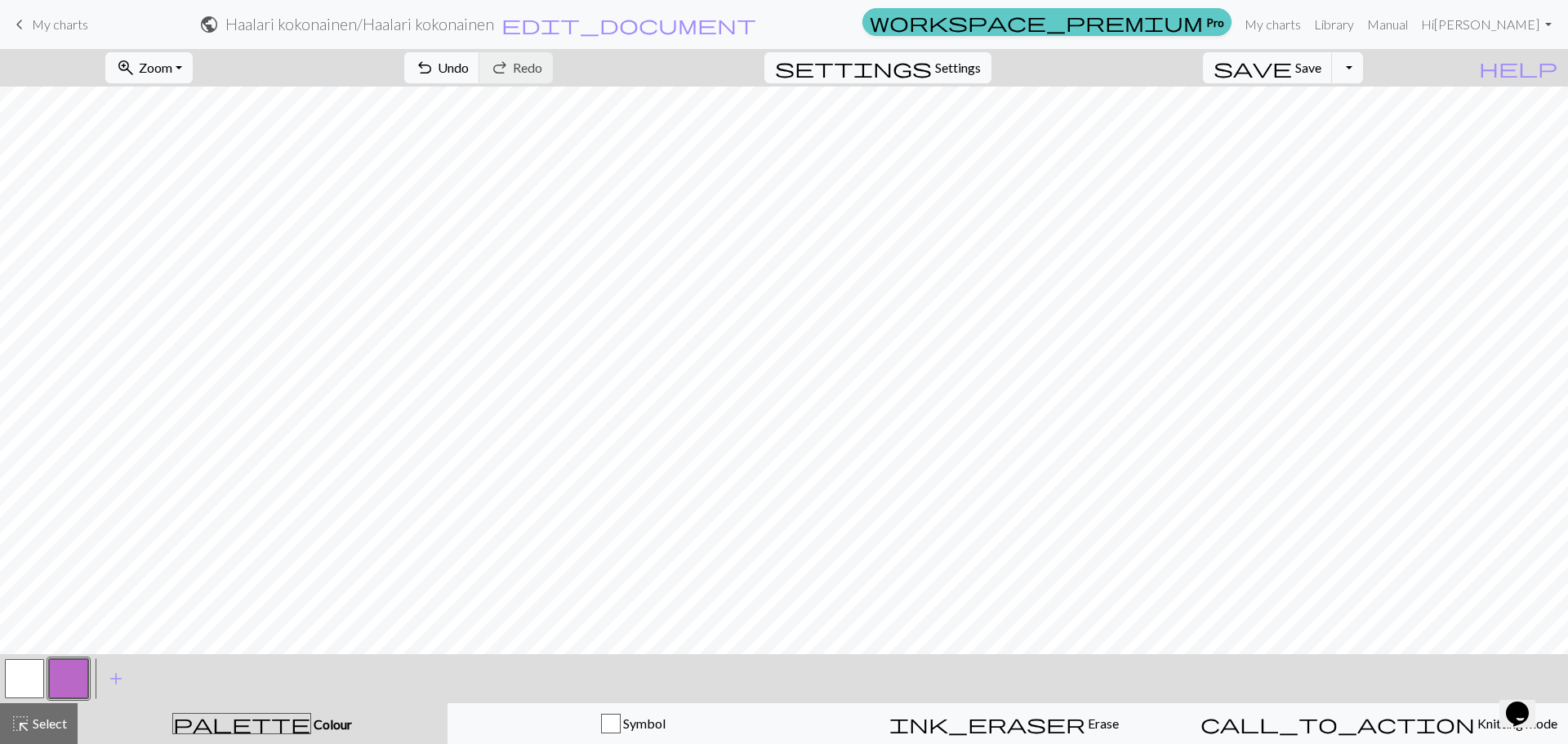
click at [1204, 21] on span "workspace_premium" at bounding box center [1037, 22] width 333 height 23
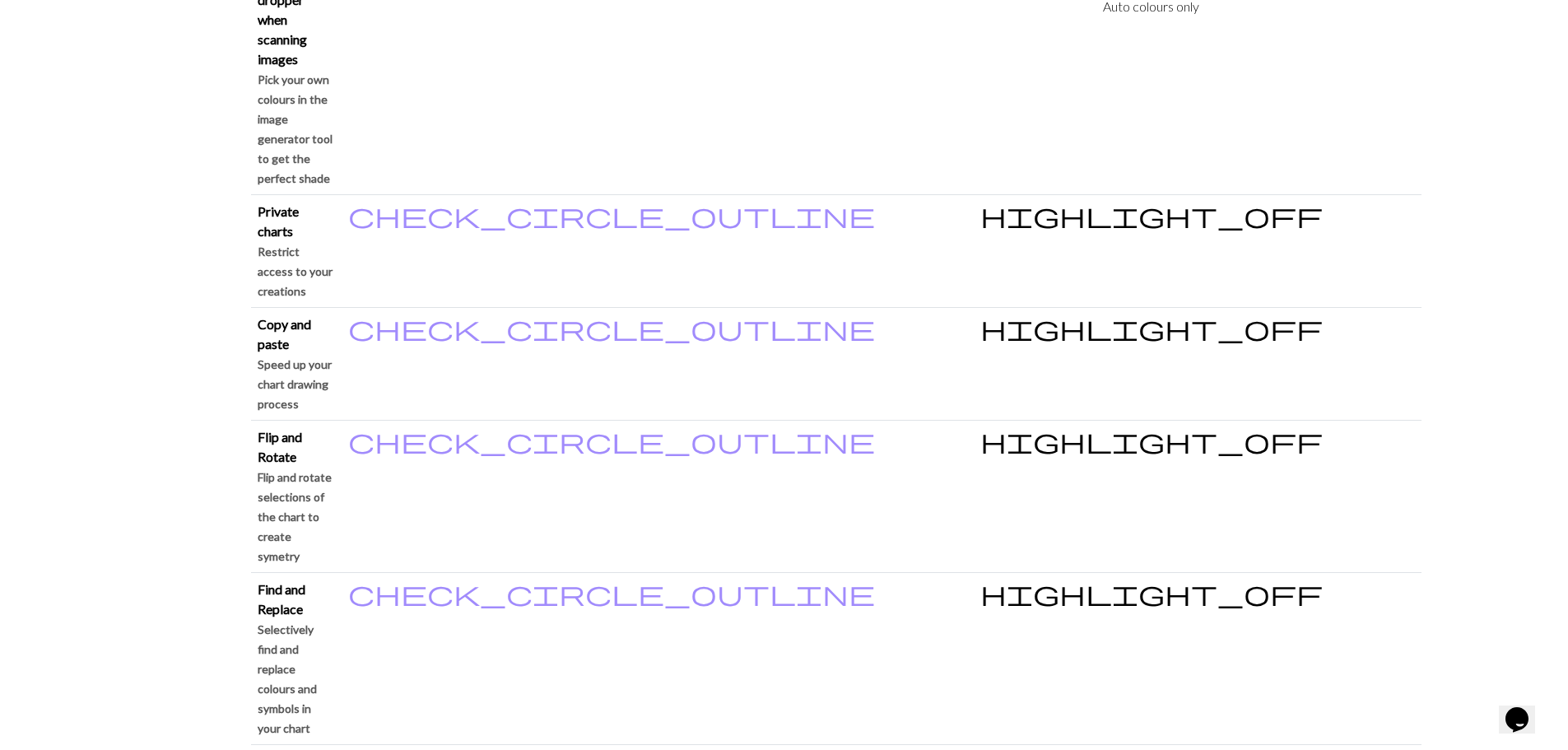
scroll to position [1437, 0]
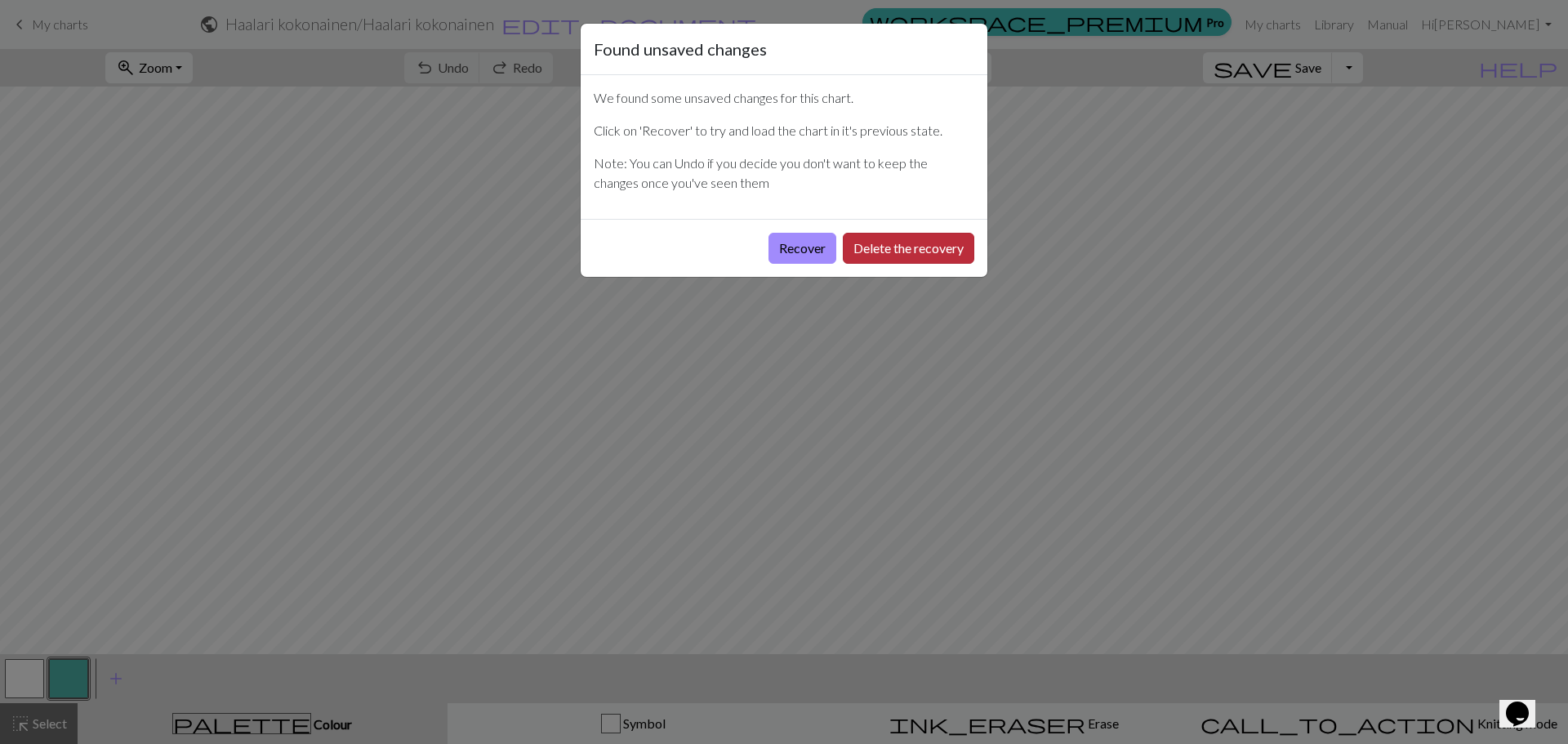
click at [918, 253] on button "Delete the recovery" at bounding box center [909, 248] width 132 height 31
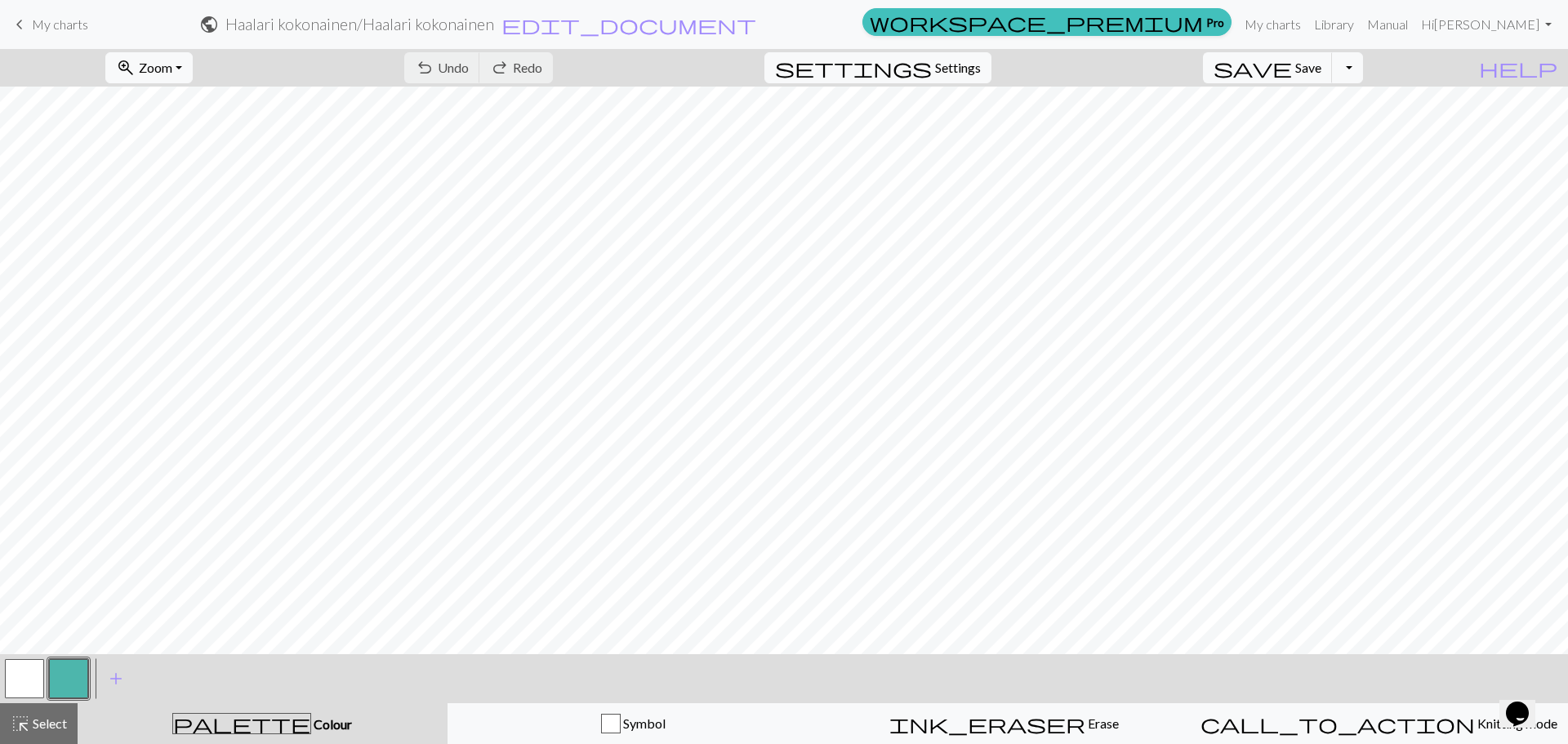
click at [64, 677] on button "button" at bounding box center [68, 678] width 39 height 39
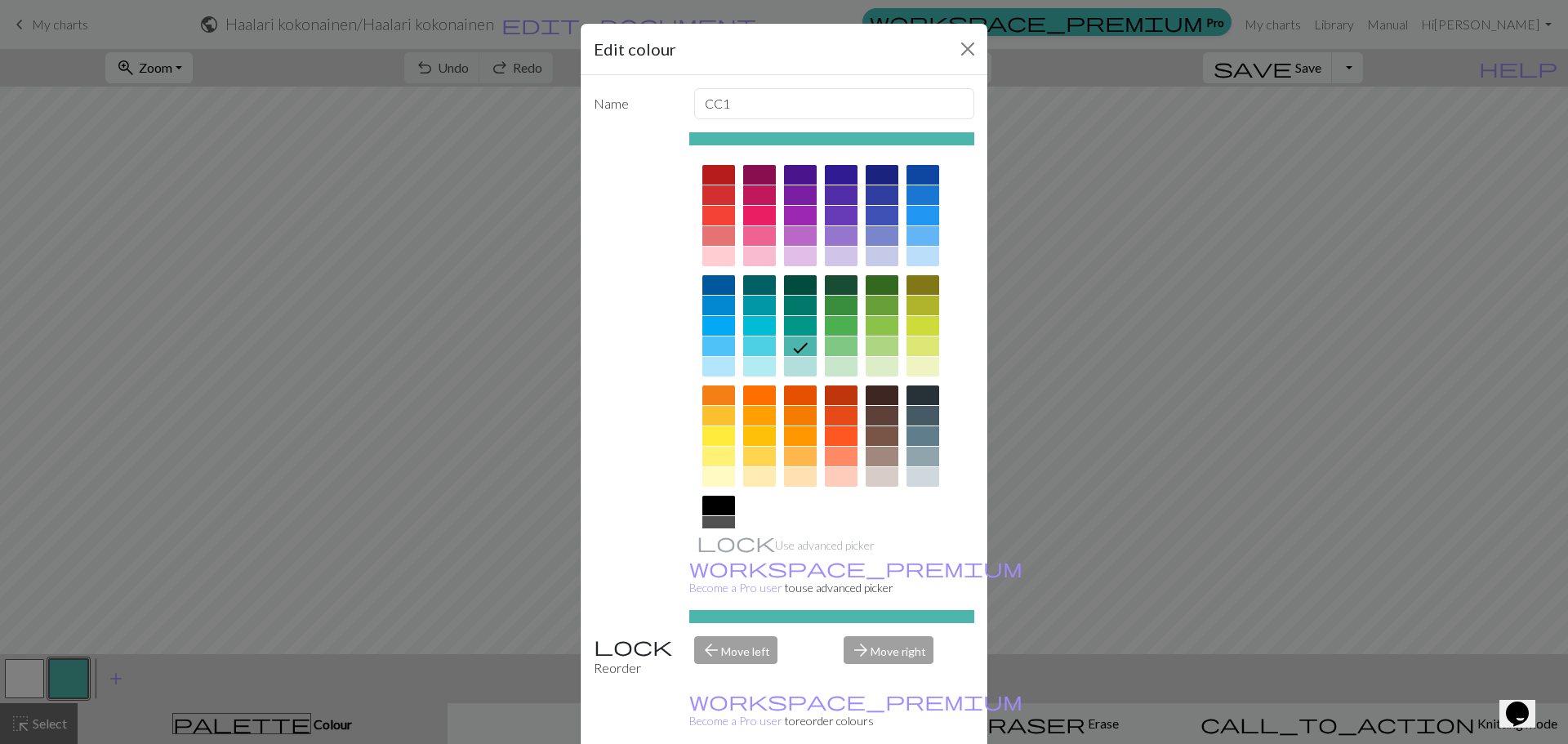
click at [798, 253] on div at bounding box center [801, 256] width 33 height 19
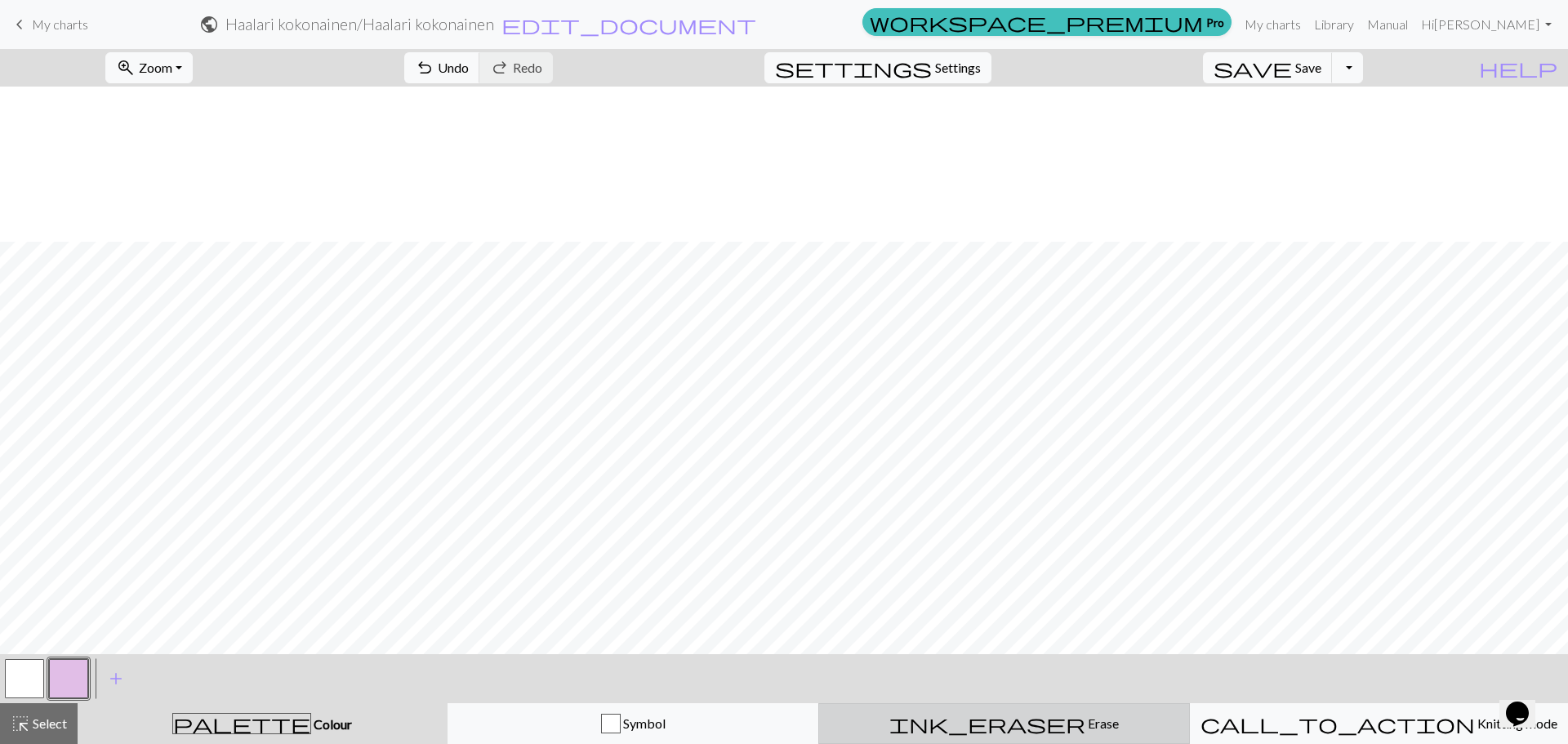
scroll to position [155, 0]
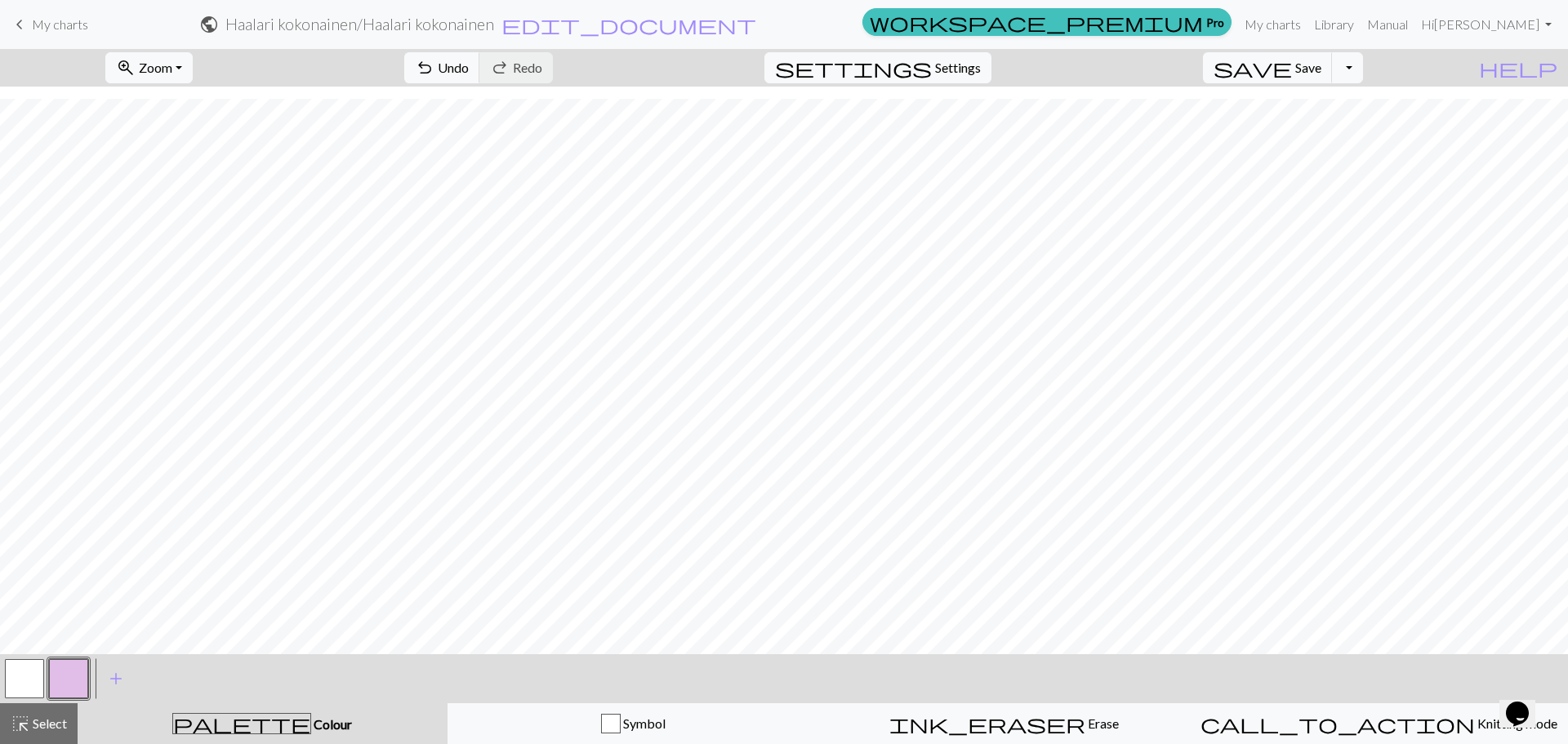
click at [81, 30] on span "My charts" at bounding box center [60, 24] width 57 height 16
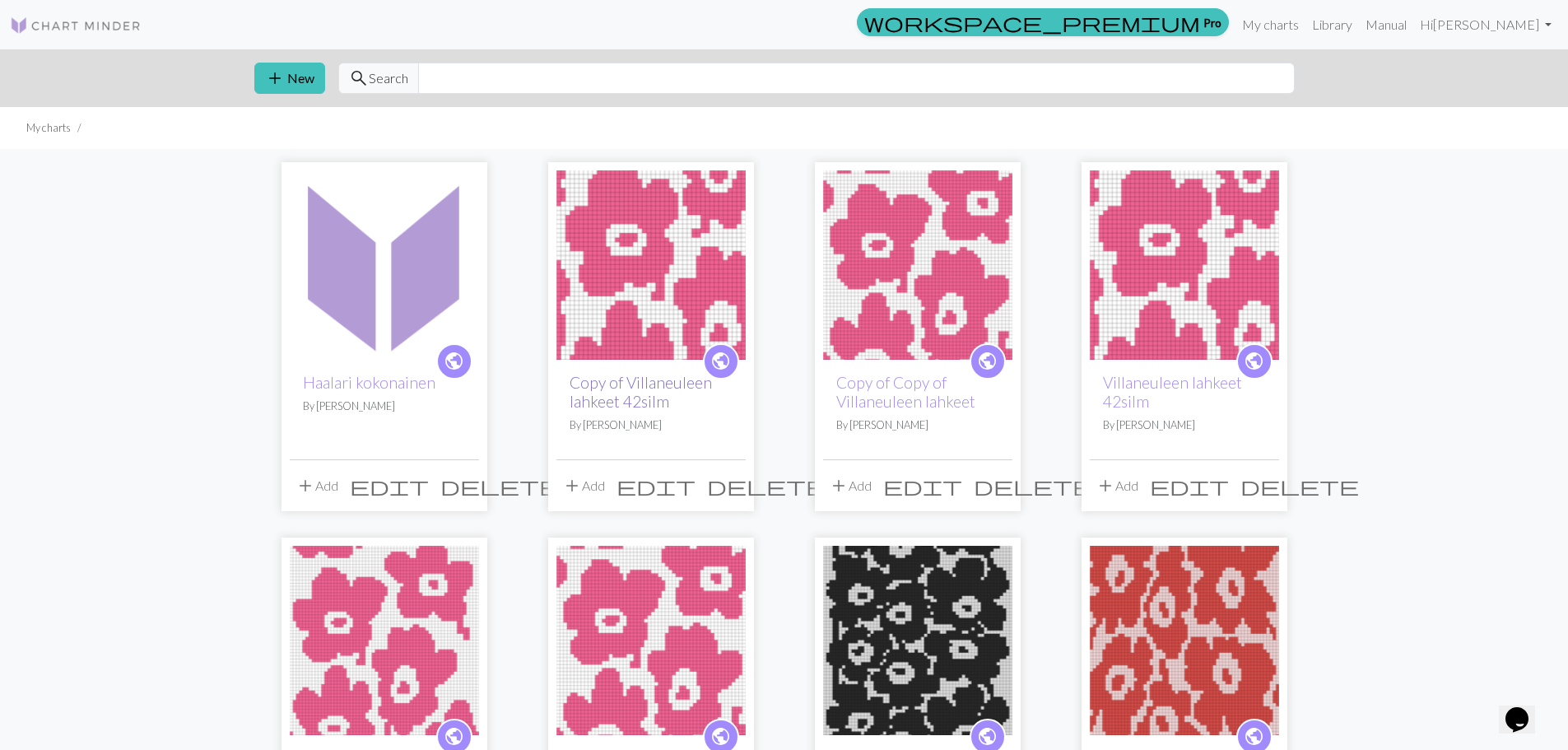
click at [646, 405] on link "Copy of Villaneuleen lahkeet 42silm" at bounding box center [640, 391] width 143 height 38
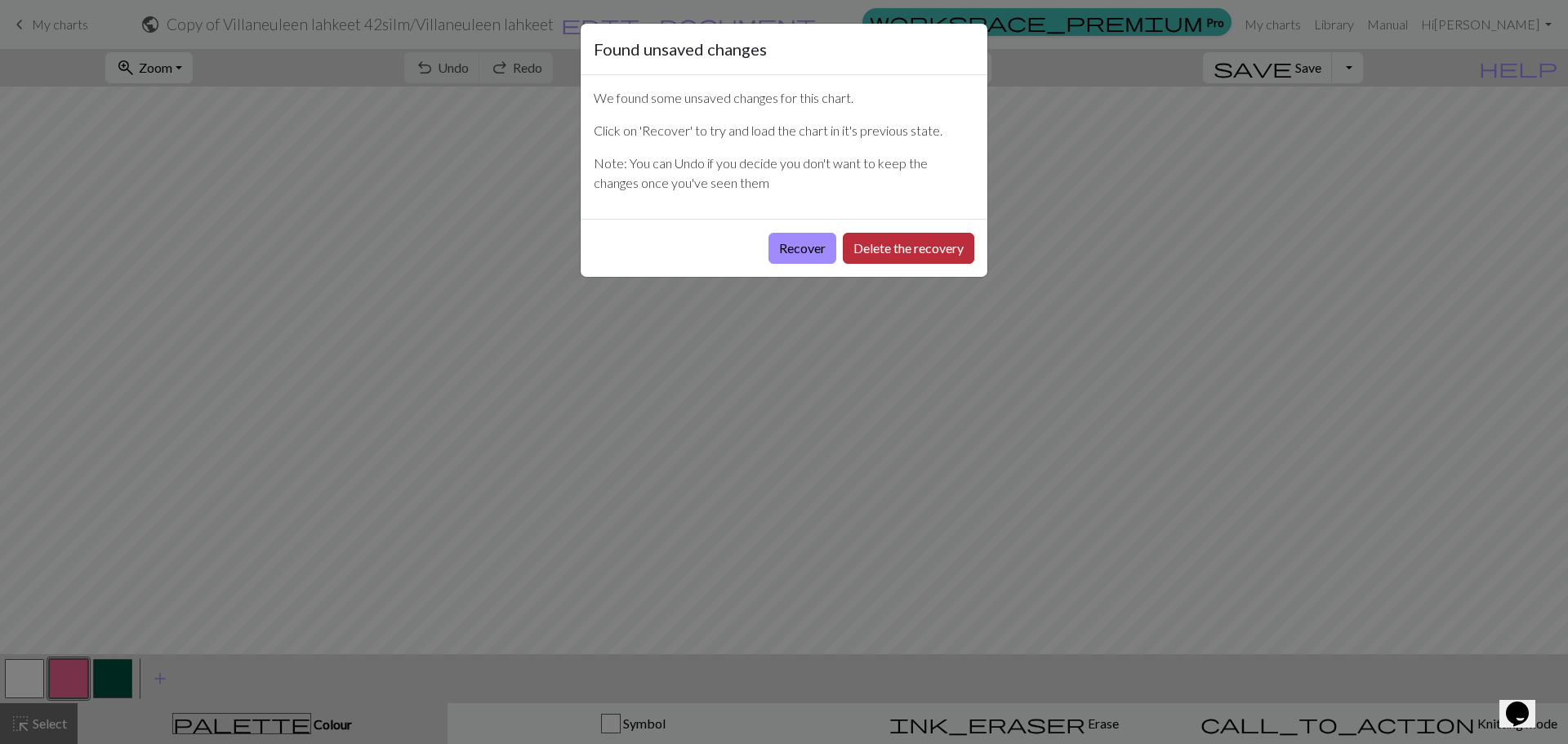
click at [856, 255] on button "Delete the recovery" at bounding box center [909, 248] width 132 height 31
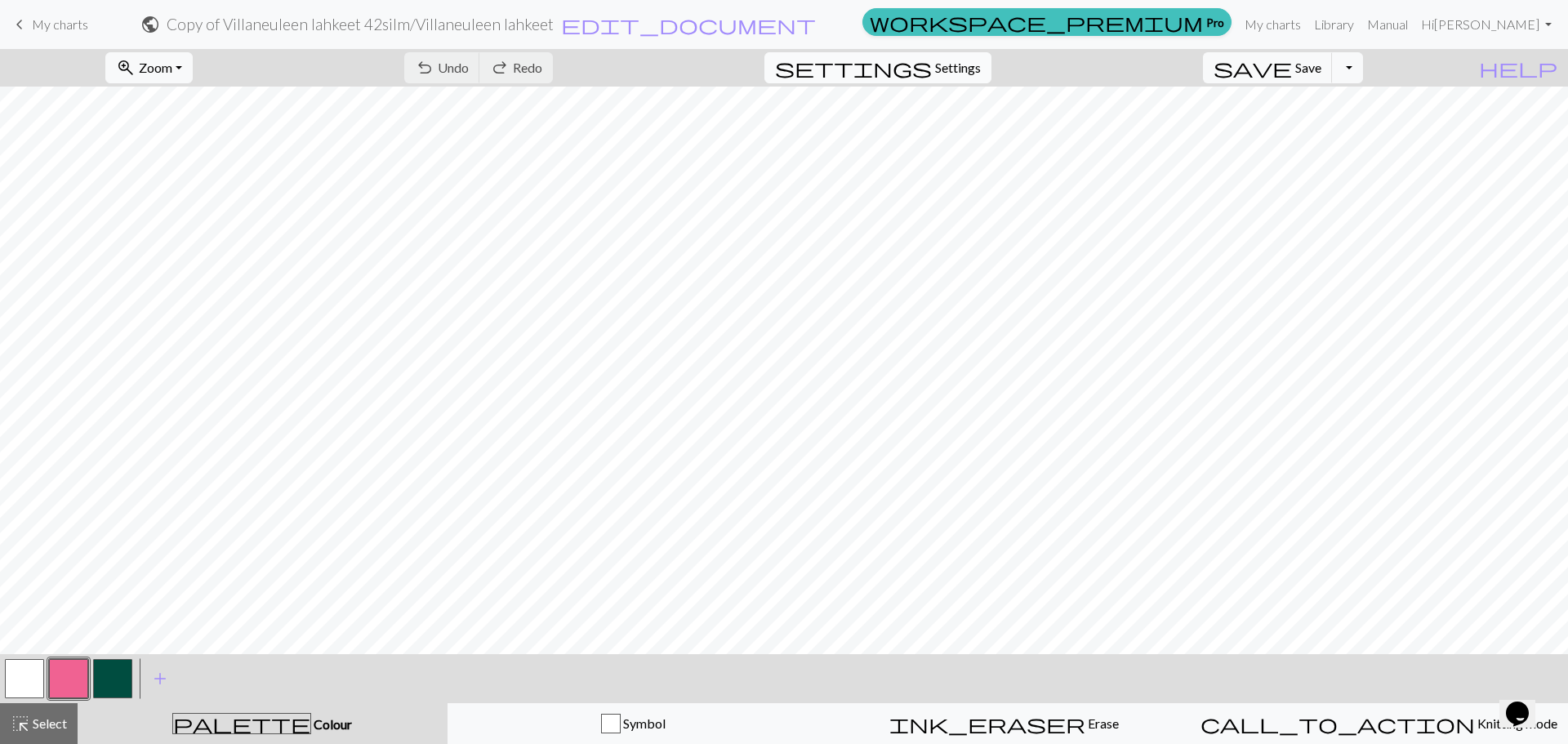
click at [970, 70] on span "Settings" at bounding box center [958, 68] width 46 height 19
select select "aran"
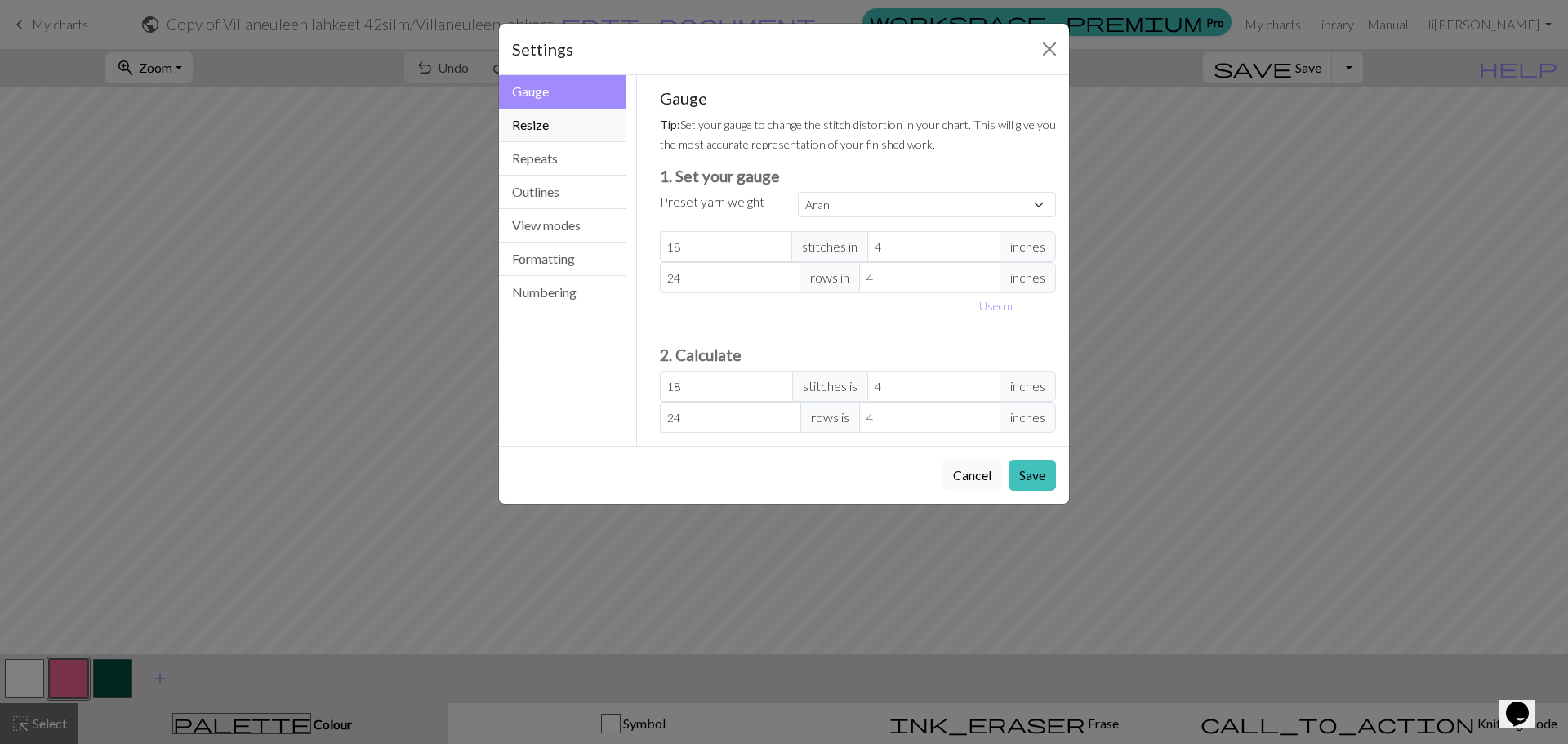
click at [573, 130] on button "Resize" at bounding box center [563, 125] width 128 height 34
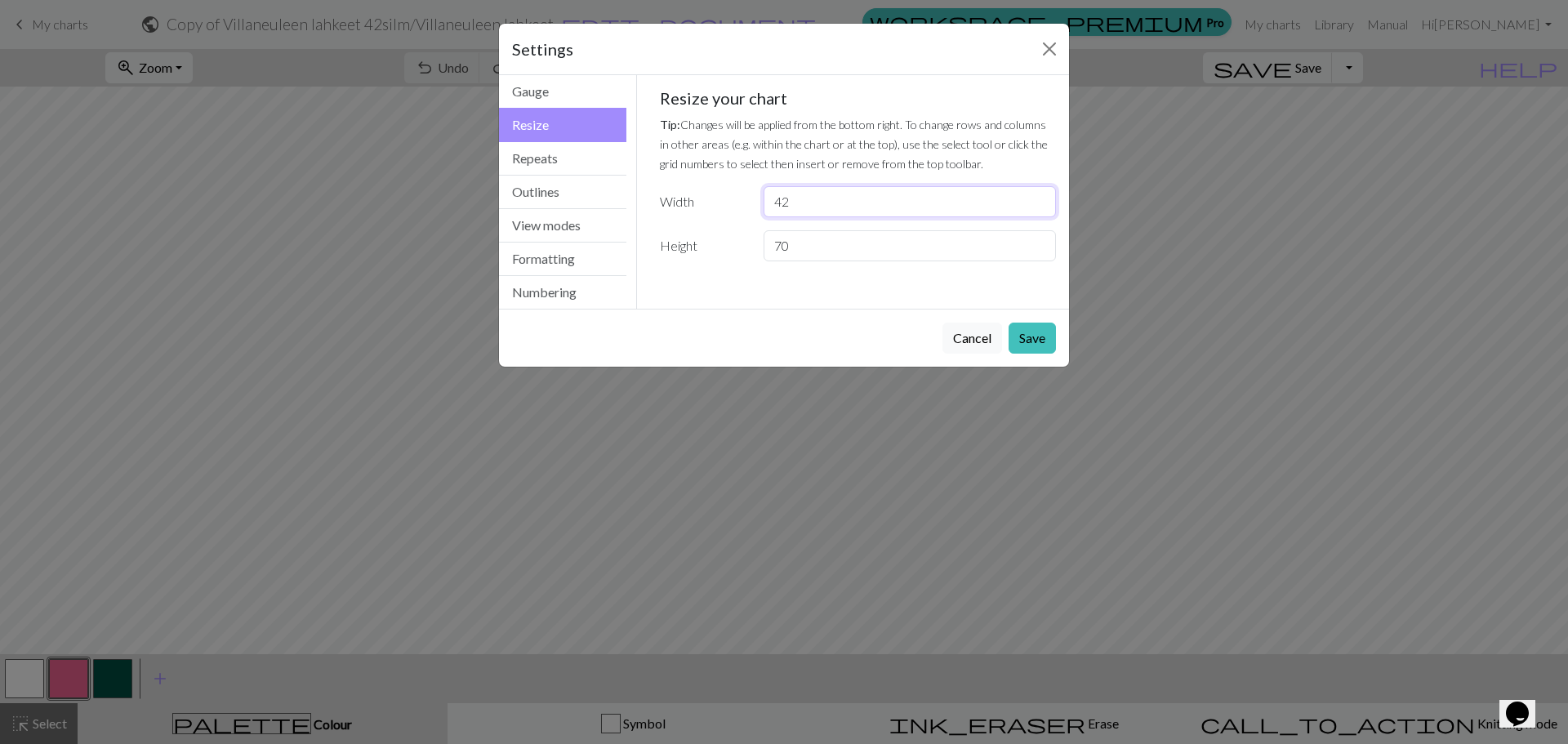
click at [864, 196] on input "42" at bounding box center [910, 202] width 292 height 31
type input "50"
click at [1036, 331] on button "Save" at bounding box center [1033, 338] width 47 height 31
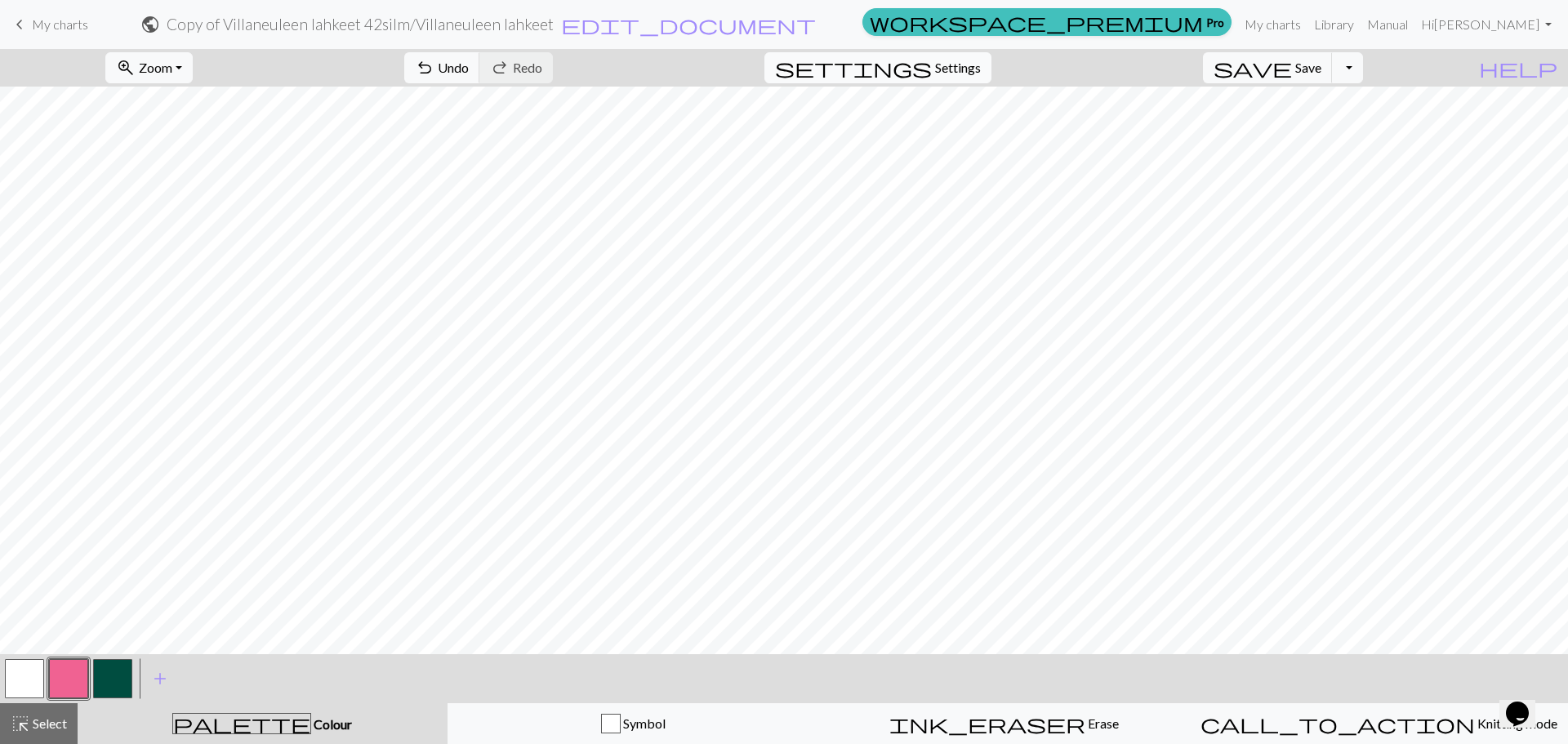
click at [981, 59] on span "Settings" at bounding box center [958, 68] width 46 height 19
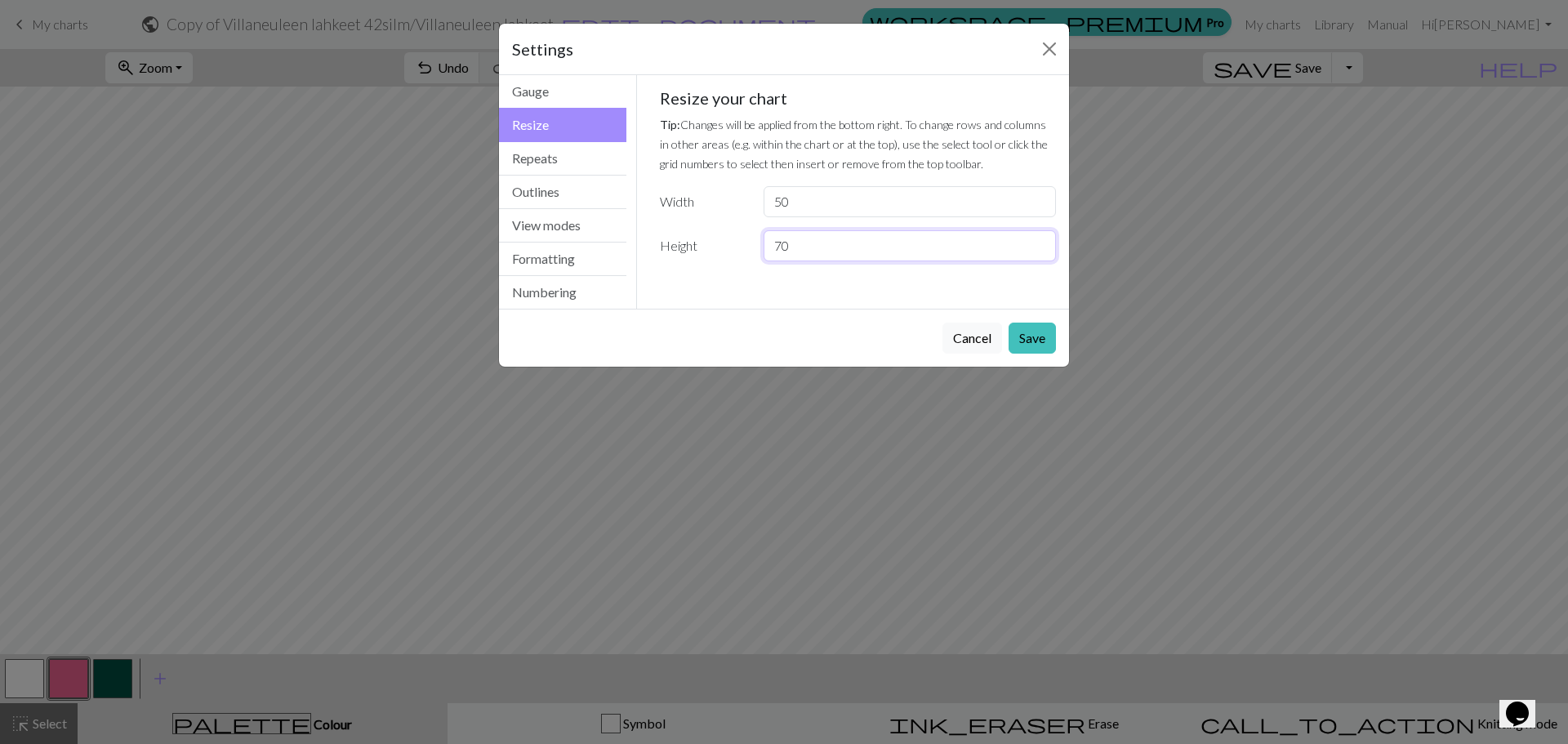
click at [847, 246] on input "70" at bounding box center [910, 246] width 292 height 31
drag, startPoint x: 847, startPoint y: 246, endPoint x: 747, endPoint y: 243, distance: 100.0
click at [747, 243] on div "Height 70" at bounding box center [858, 246] width 416 height 31
type input "90"
click at [1028, 351] on button "Save" at bounding box center [1033, 338] width 47 height 31
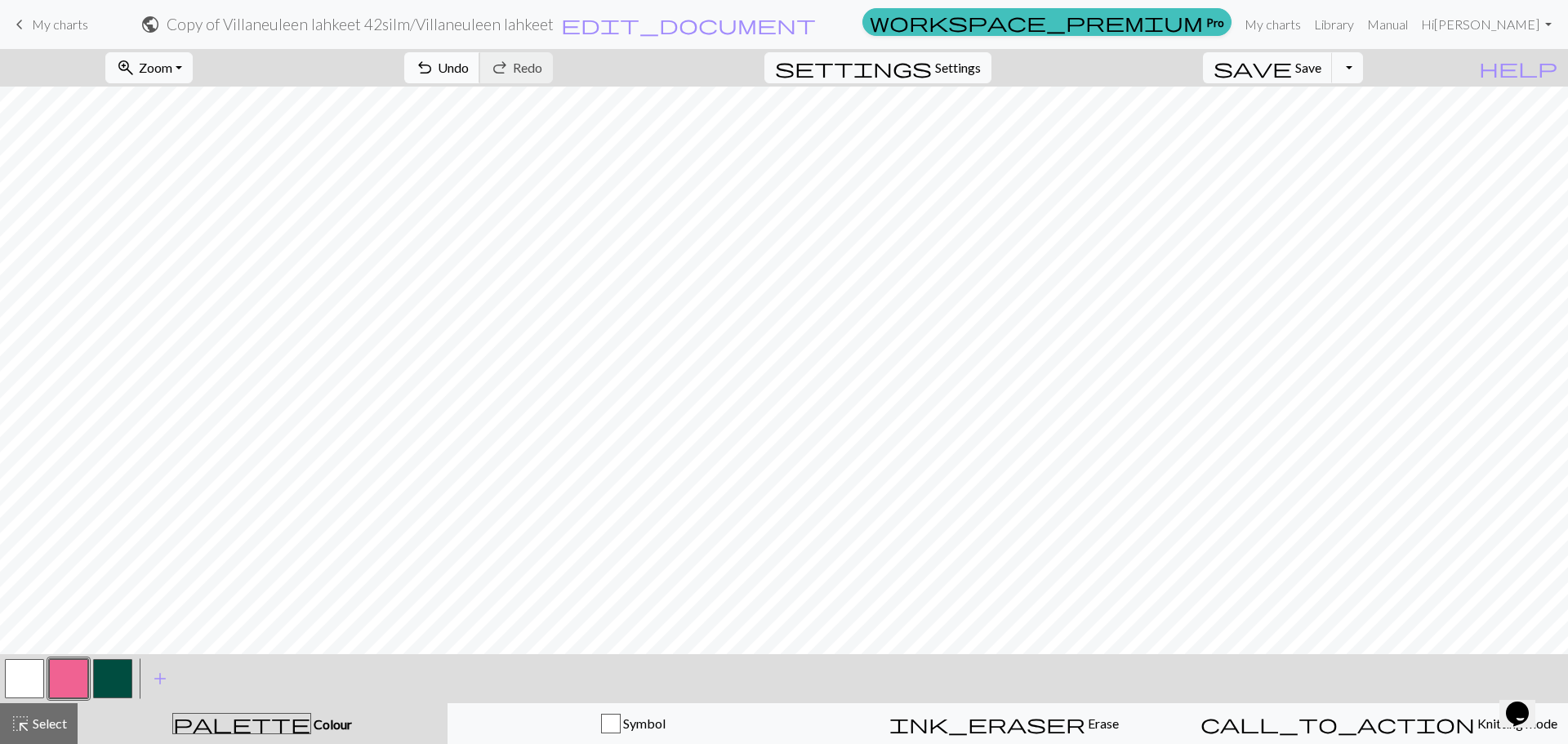
click at [480, 75] on button "undo Undo Undo" at bounding box center [442, 68] width 76 height 31
click at [965, 73] on span "Settings" at bounding box center [958, 68] width 46 height 19
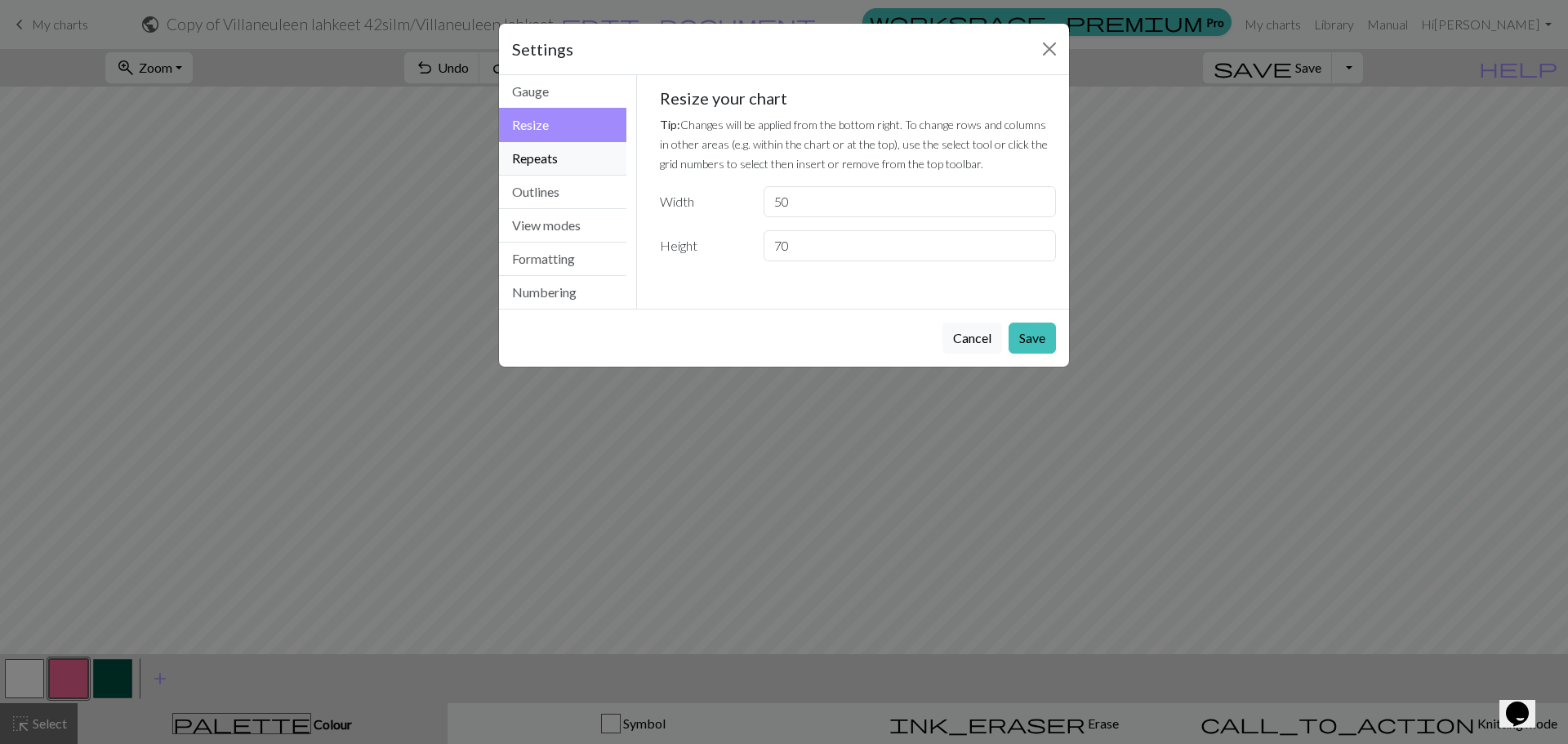
click at [563, 162] on button "Repeats" at bounding box center [563, 159] width 128 height 34
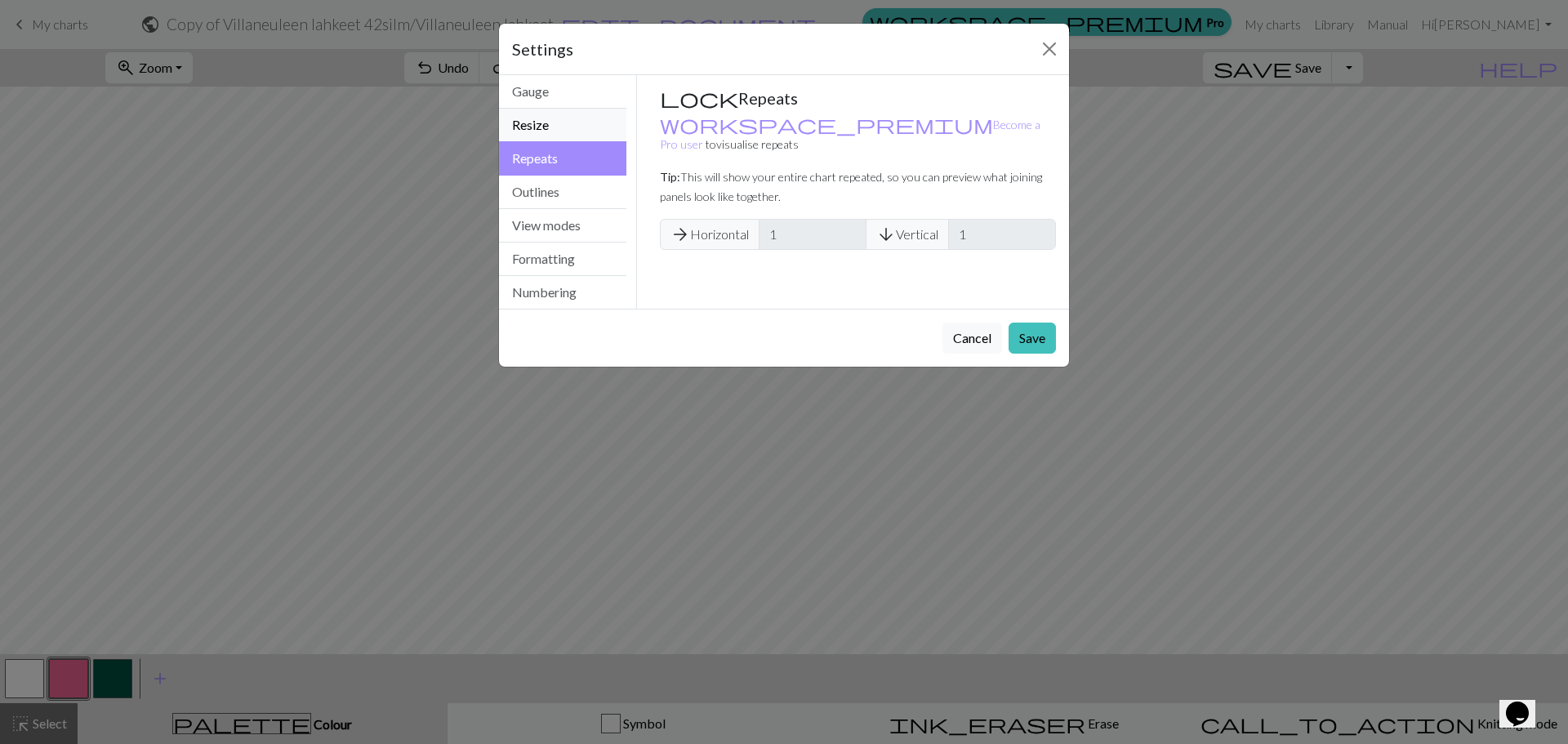
click at [569, 120] on button "Resize" at bounding box center [563, 125] width 128 height 34
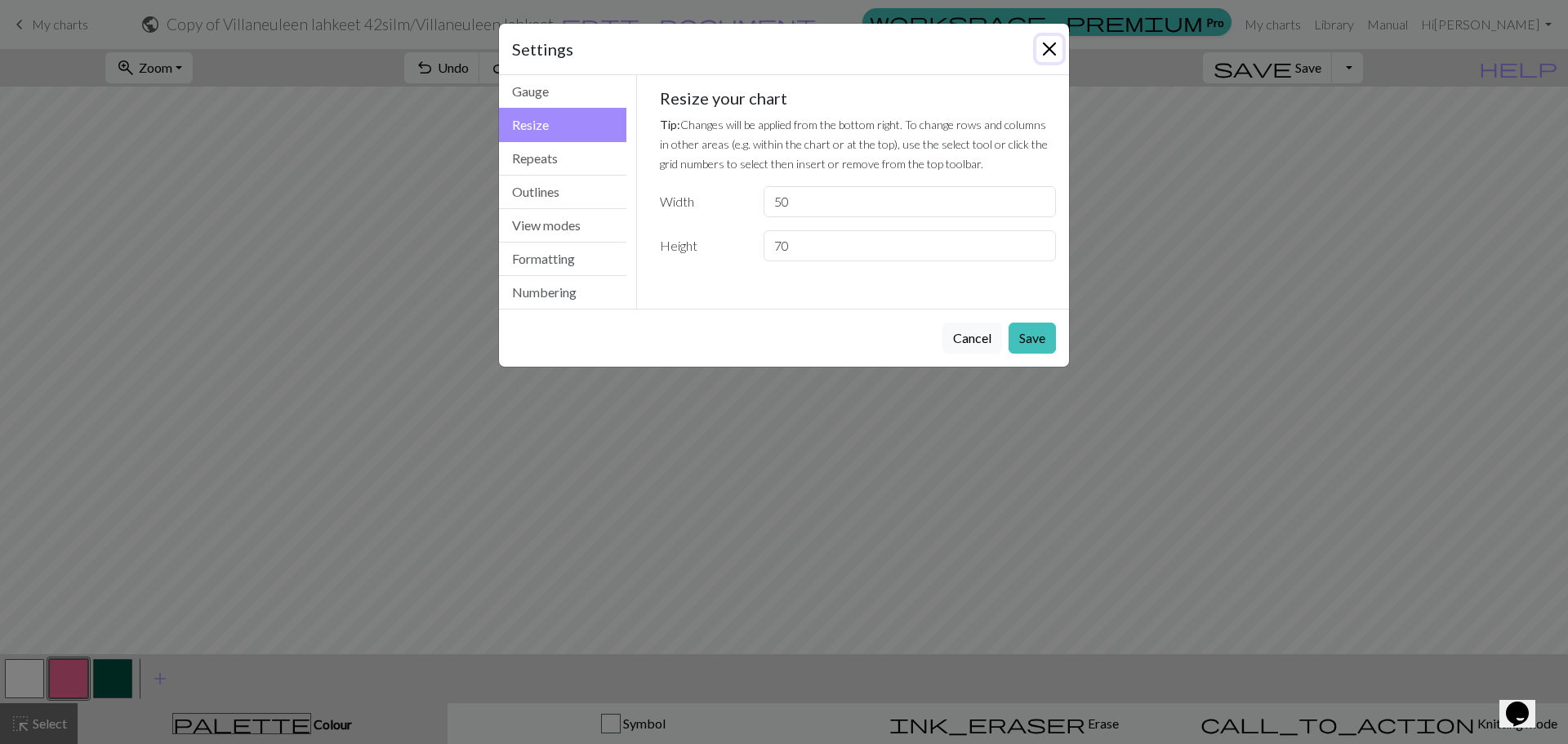
click at [1055, 48] on button "Close" at bounding box center [1049, 48] width 26 height 26
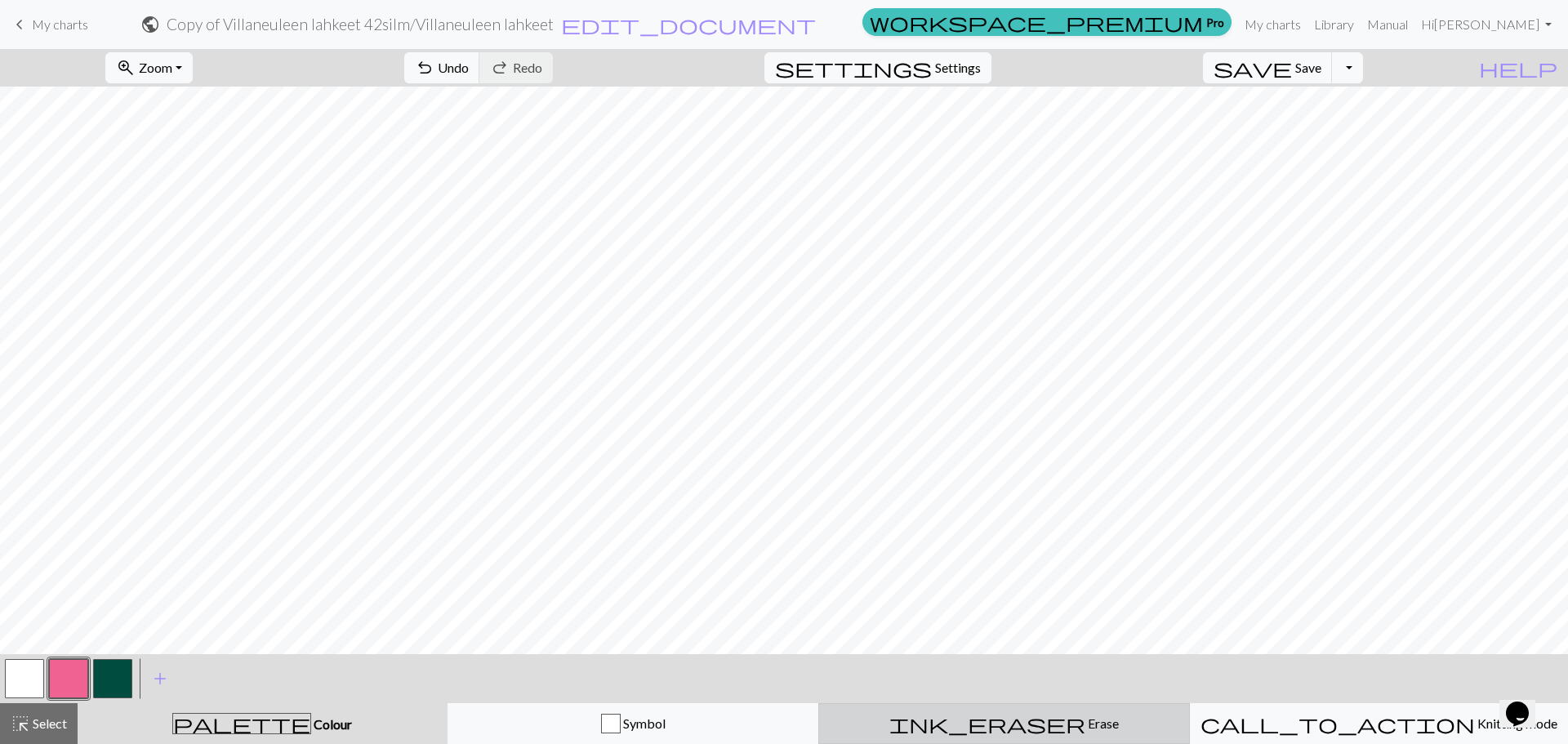
click at [1086, 726] on span "Erase" at bounding box center [1102, 723] width 34 height 16
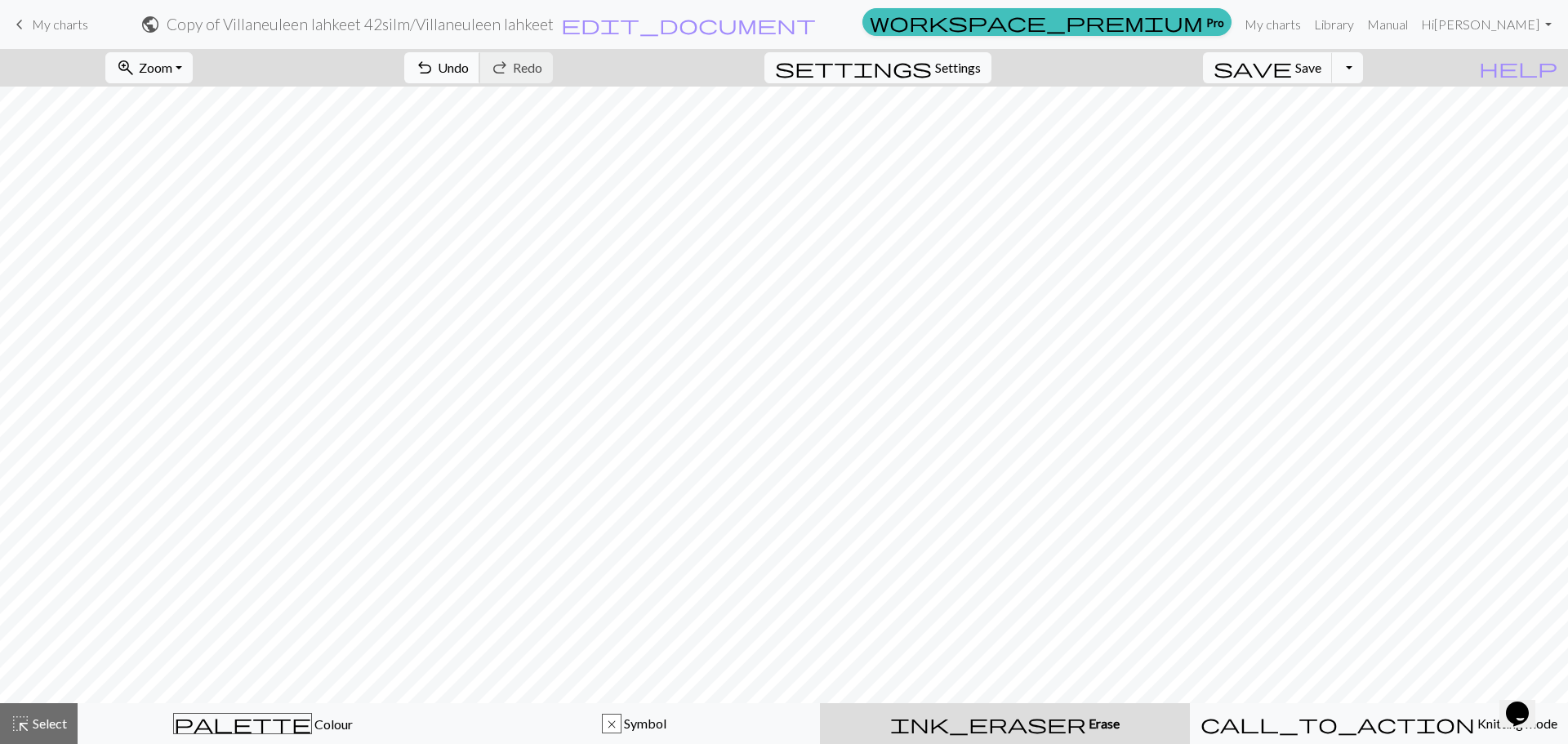
click at [480, 57] on button "undo Undo Undo" at bounding box center [442, 68] width 76 height 31
click at [468, 64] on span "Undo" at bounding box center [453, 67] width 31 height 16
click at [68, 724] on button "highlight_alt Select Select" at bounding box center [38, 723] width 78 height 41
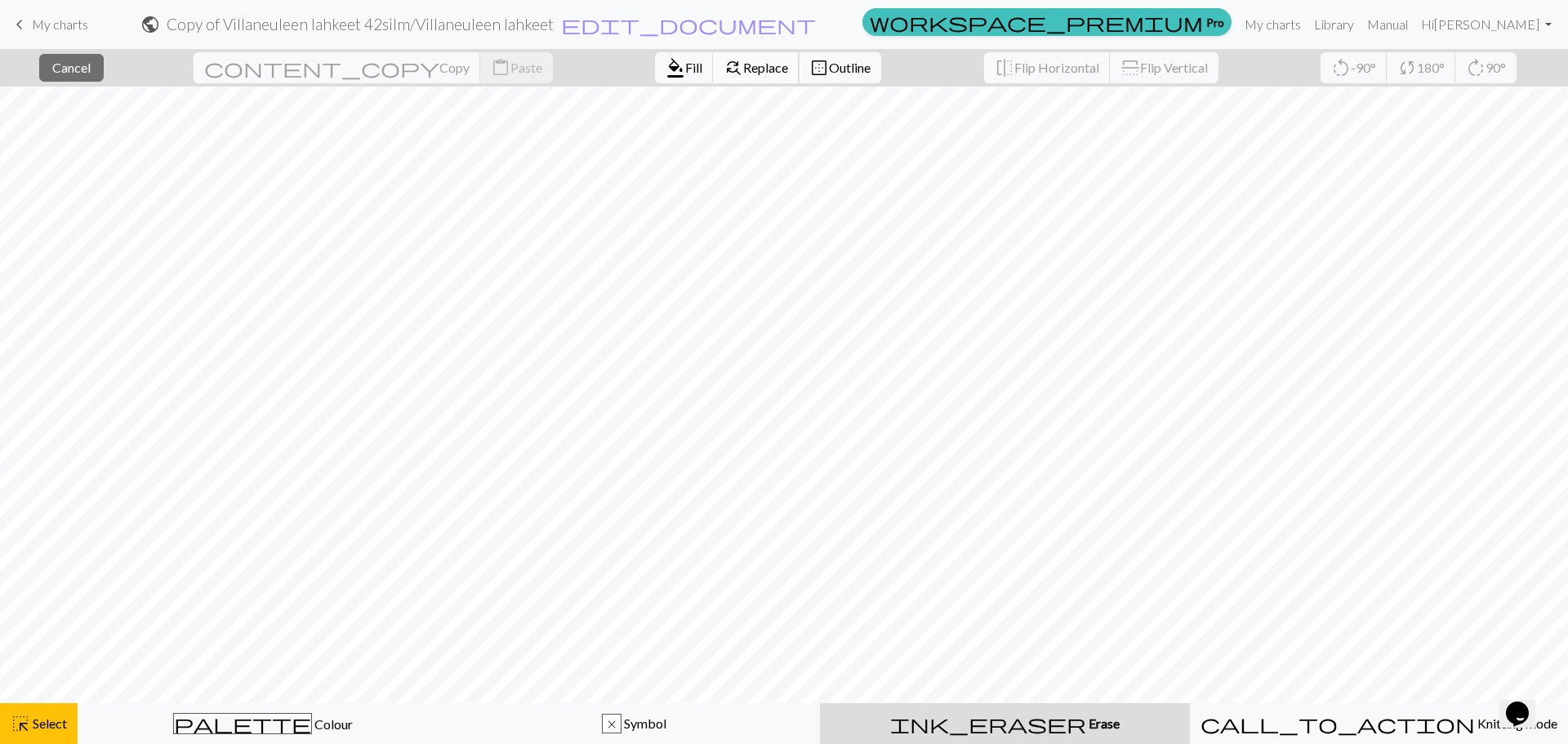
click at [743, 68] on span "Replace" at bounding box center [765, 67] width 45 height 16
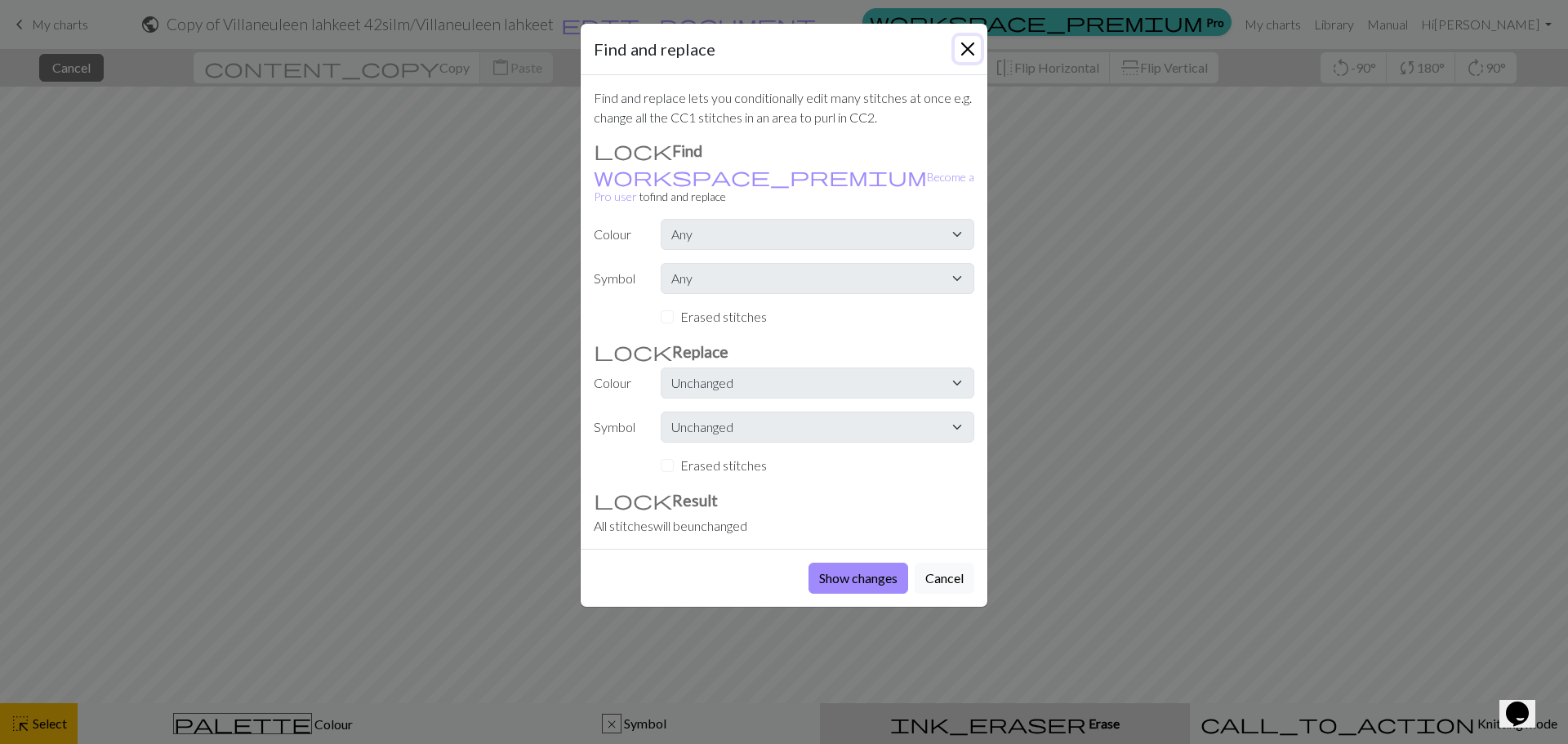
click at [969, 42] on button "Close" at bounding box center [968, 48] width 26 height 26
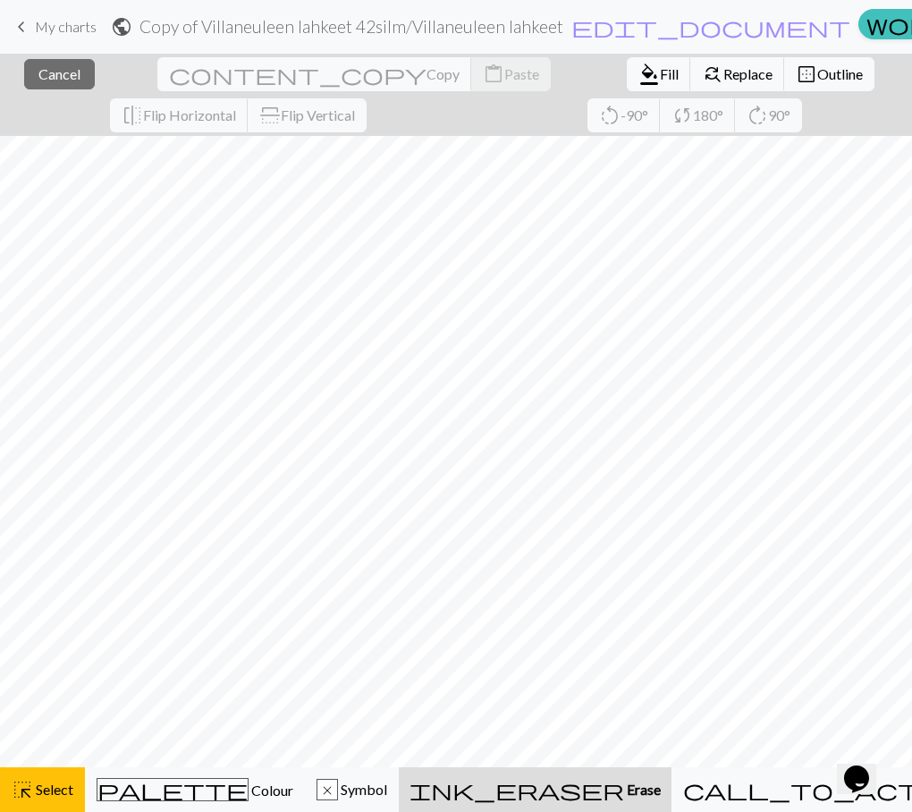
click at [47, 32] on span "My charts" at bounding box center [66, 26] width 62 height 17
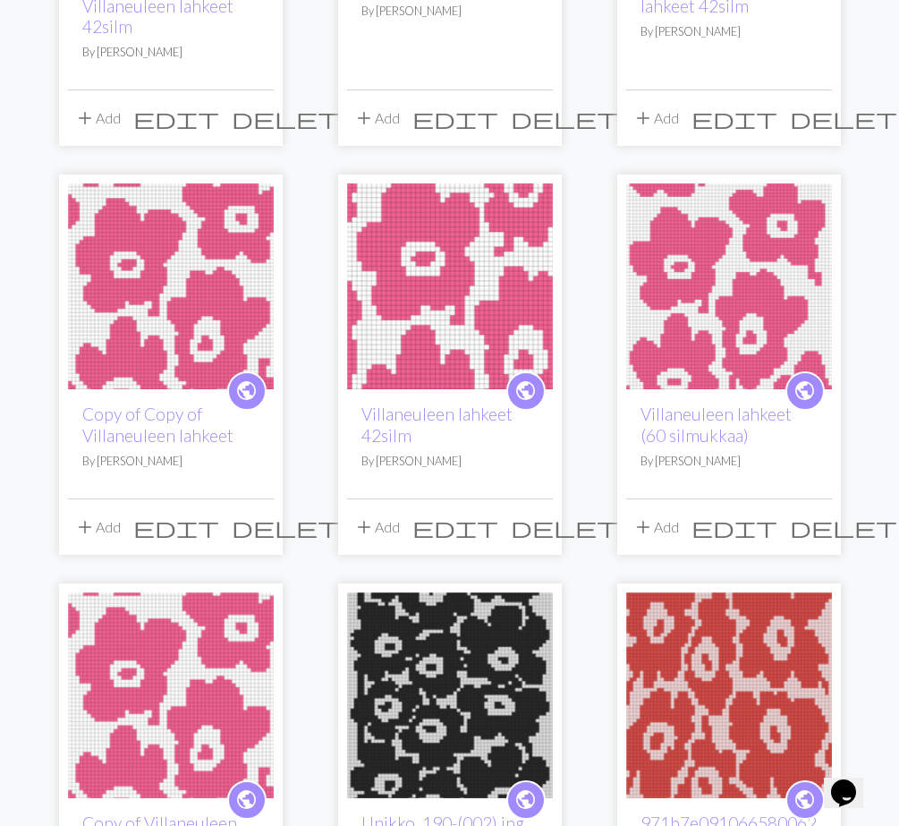
scroll to position [447, 0]
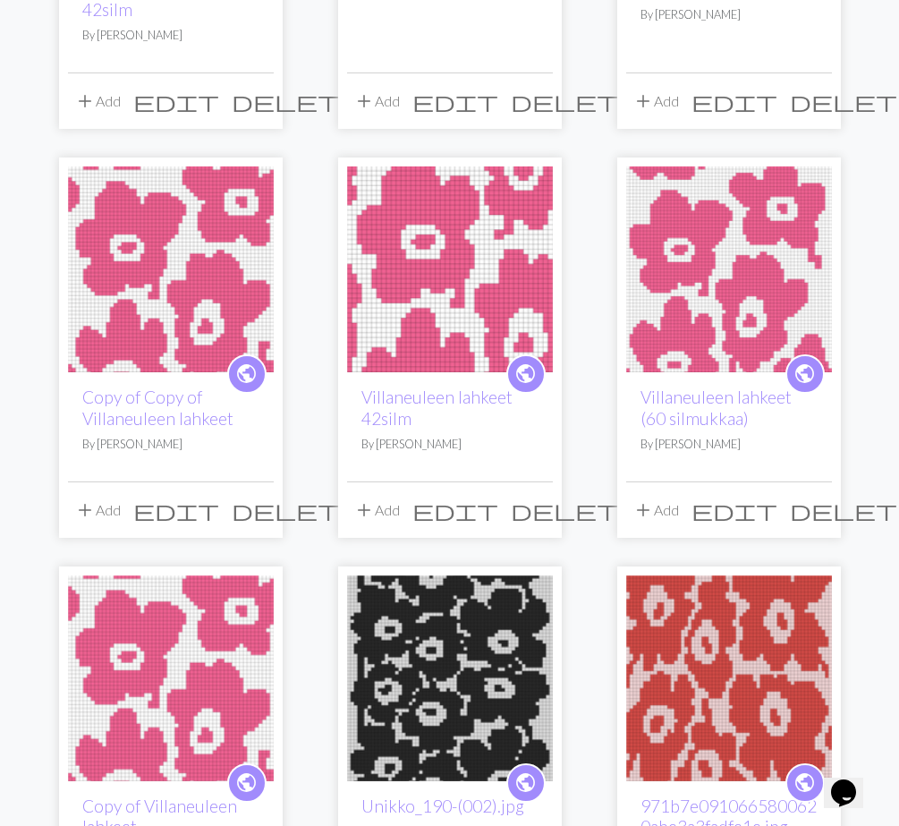
click at [414, 411] on h2 "Villaneuleen lahkeet 42silm" at bounding box center [449, 406] width 177 height 41
click at [399, 402] on link "Villaneuleen lahkeet 42silm" at bounding box center [436, 406] width 151 height 41
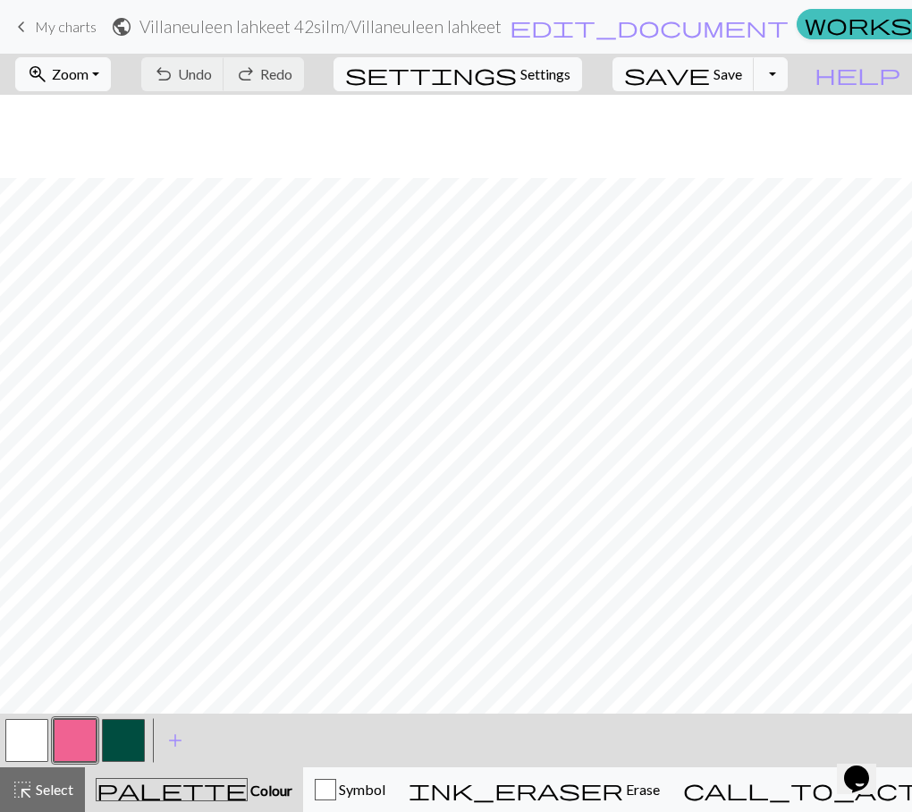
scroll to position [83, 0]
click at [212, 67] on span "Undo" at bounding box center [195, 73] width 34 height 17
click at [298, 67] on div "undo Undo Undo redo Redo Redo" at bounding box center [223, 74] width 190 height 41
click at [292, 80] on span "Redo" at bounding box center [276, 73] width 32 height 17
click at [46, 799] on div "highlight_alt Select Select" at bounding box center [43, 789] width 62 height 21
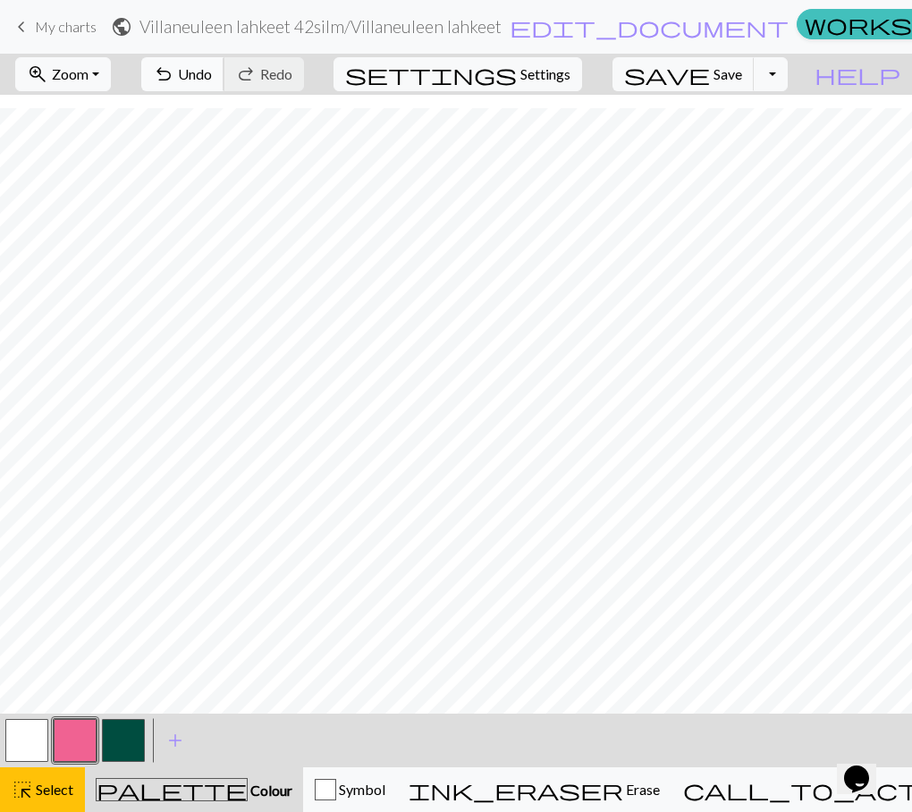
click at [212, 73] on span "Undo" at bounding box center [195, 73] width 34 height 17
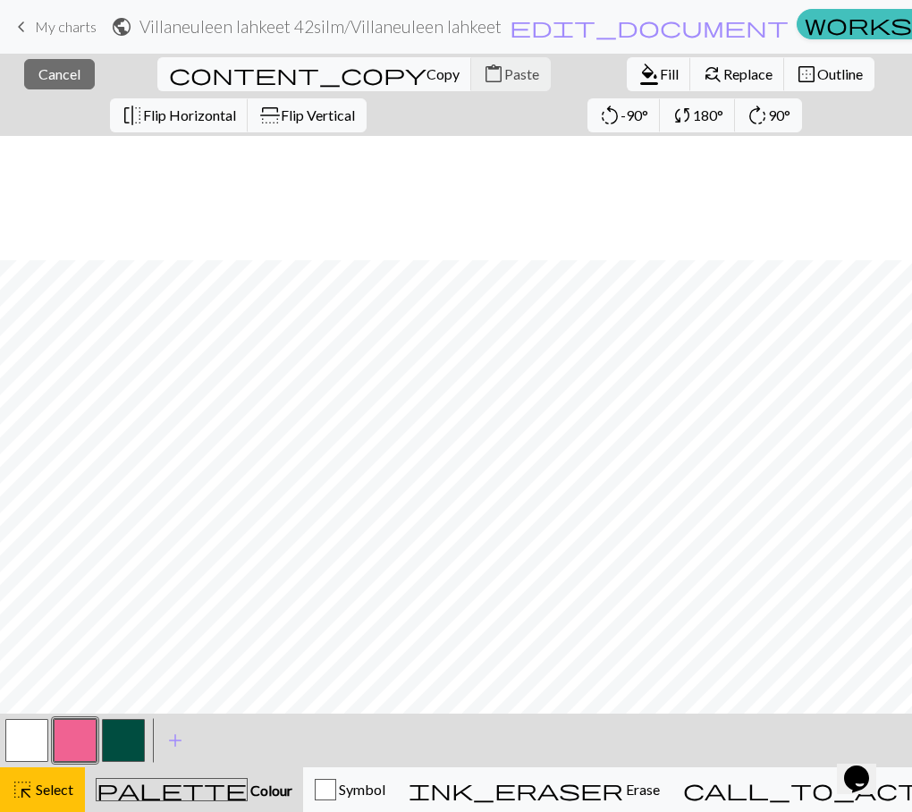
scroll to position [124, 0]
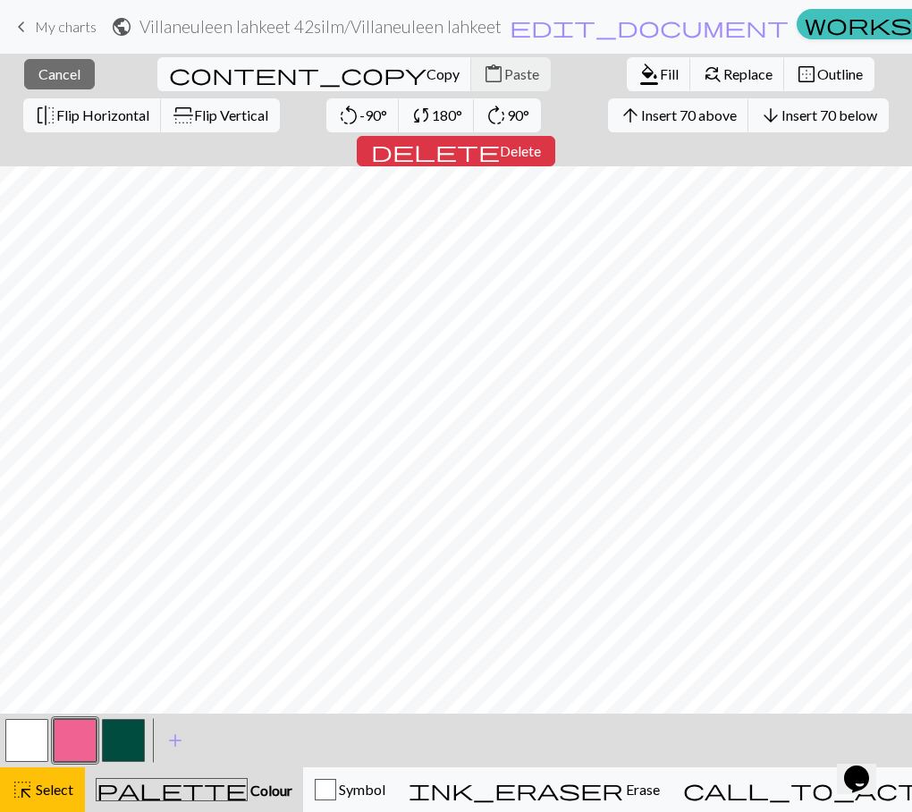
copy p "Make"
click at [427, 72] on span "Copy" at bounding box center [443, 73] width 33 height 17
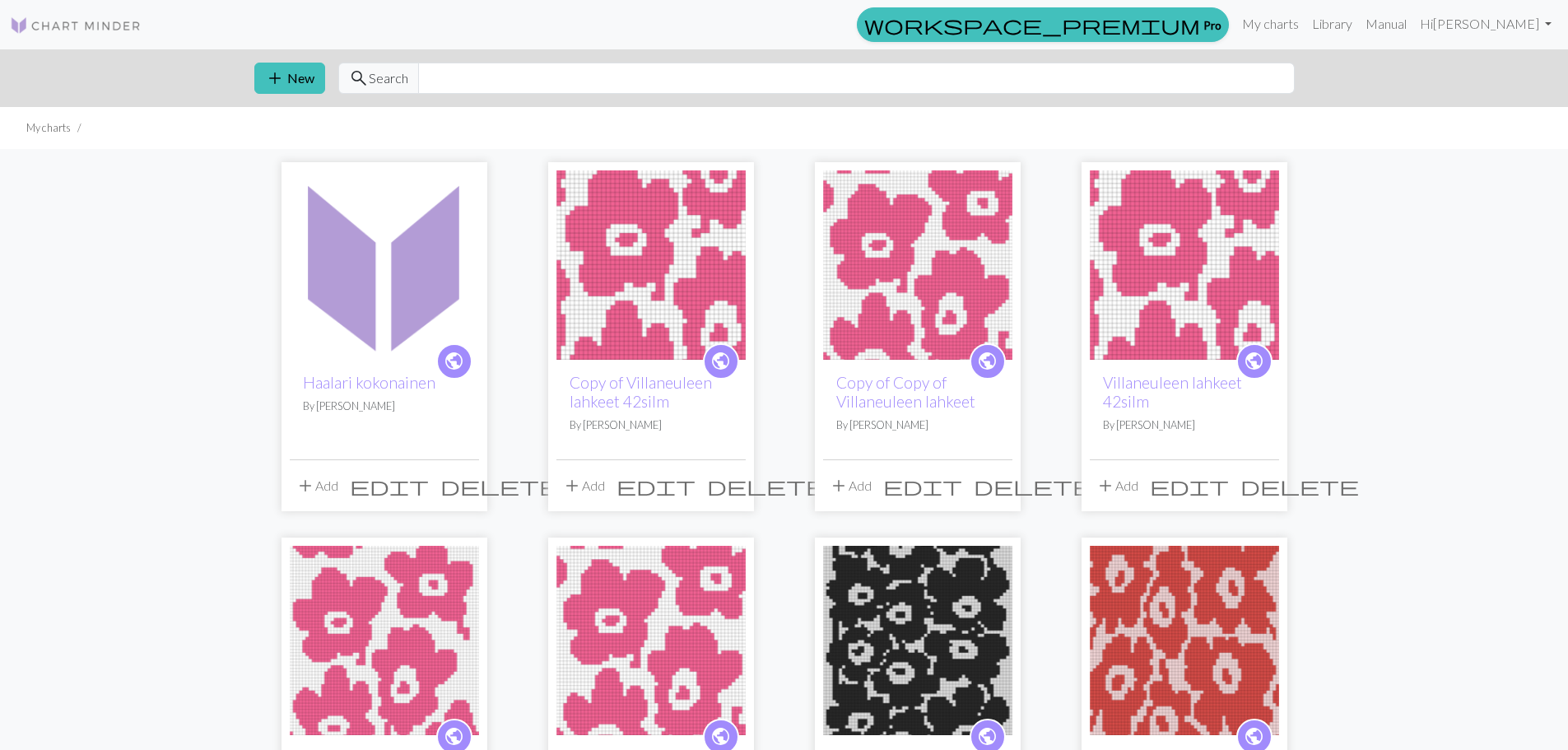
click at [696, 484] on span "edit" at bounding box center [656, 485] width 79 height 23
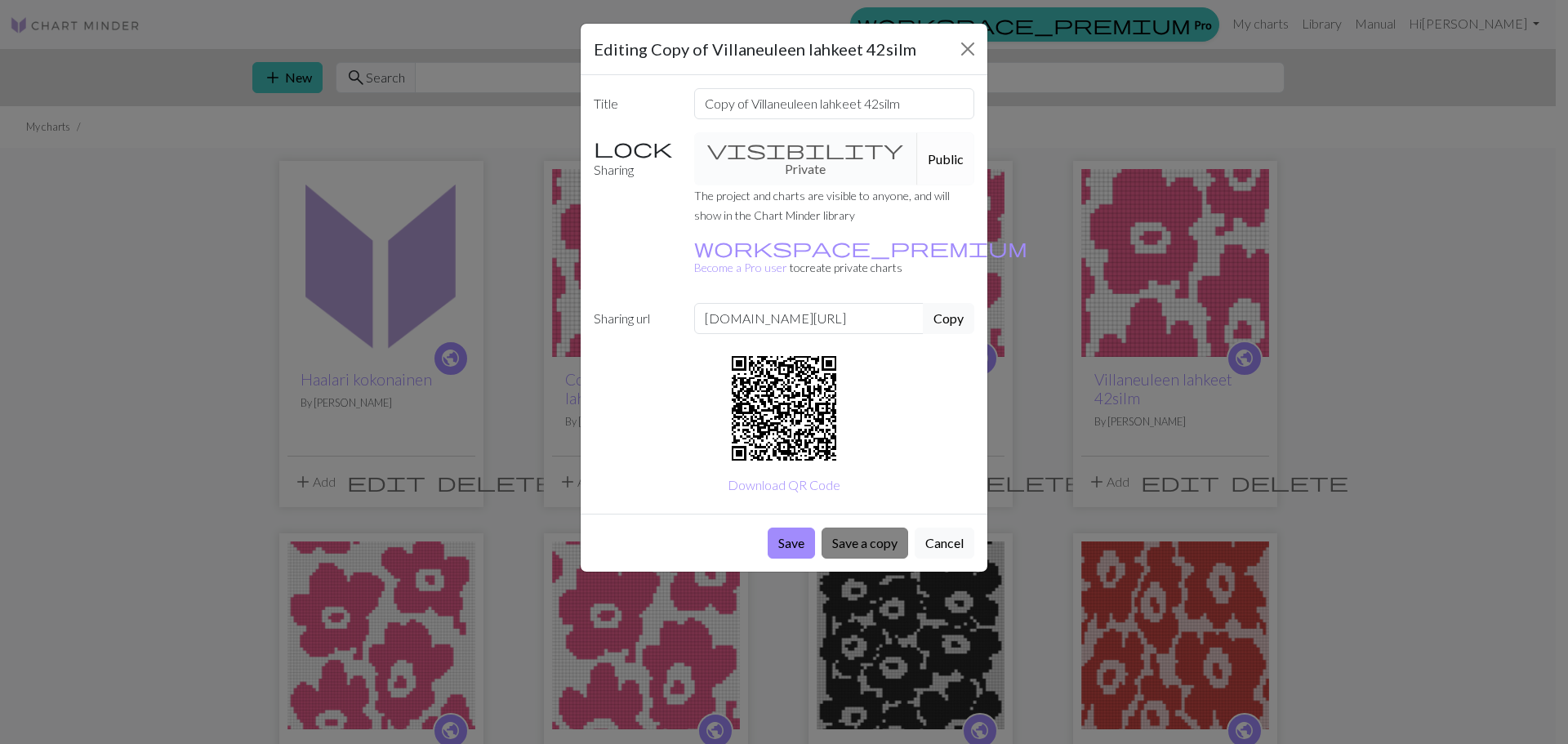
click at [865, 528] on button "Save a copy" at bounding box center [865, 543] width 87 height 31
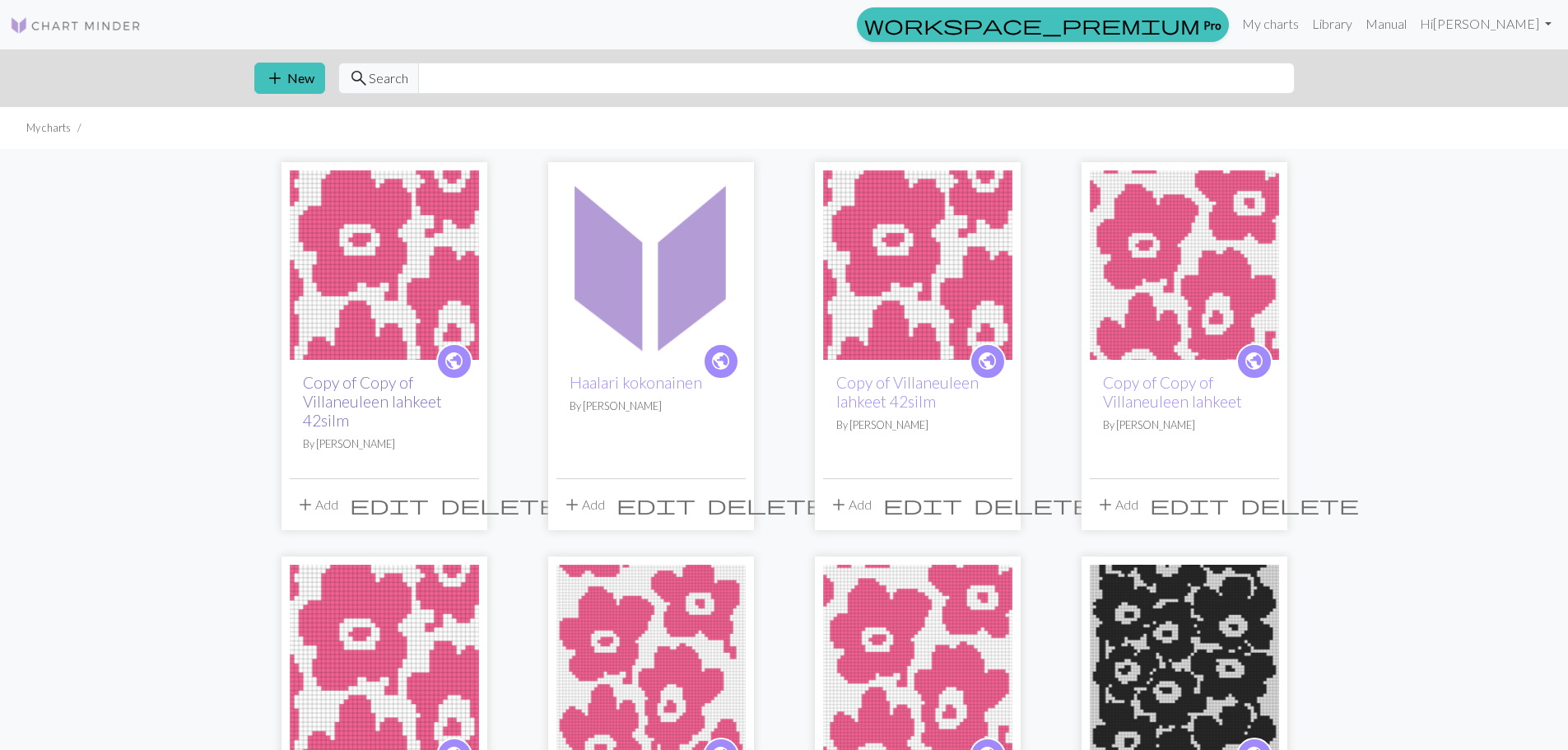
click at [375, 397] on link "Copy of Copy of Villaneuleen lahkeet 42silm" at bounding box center [372, 401] width 139 height 57
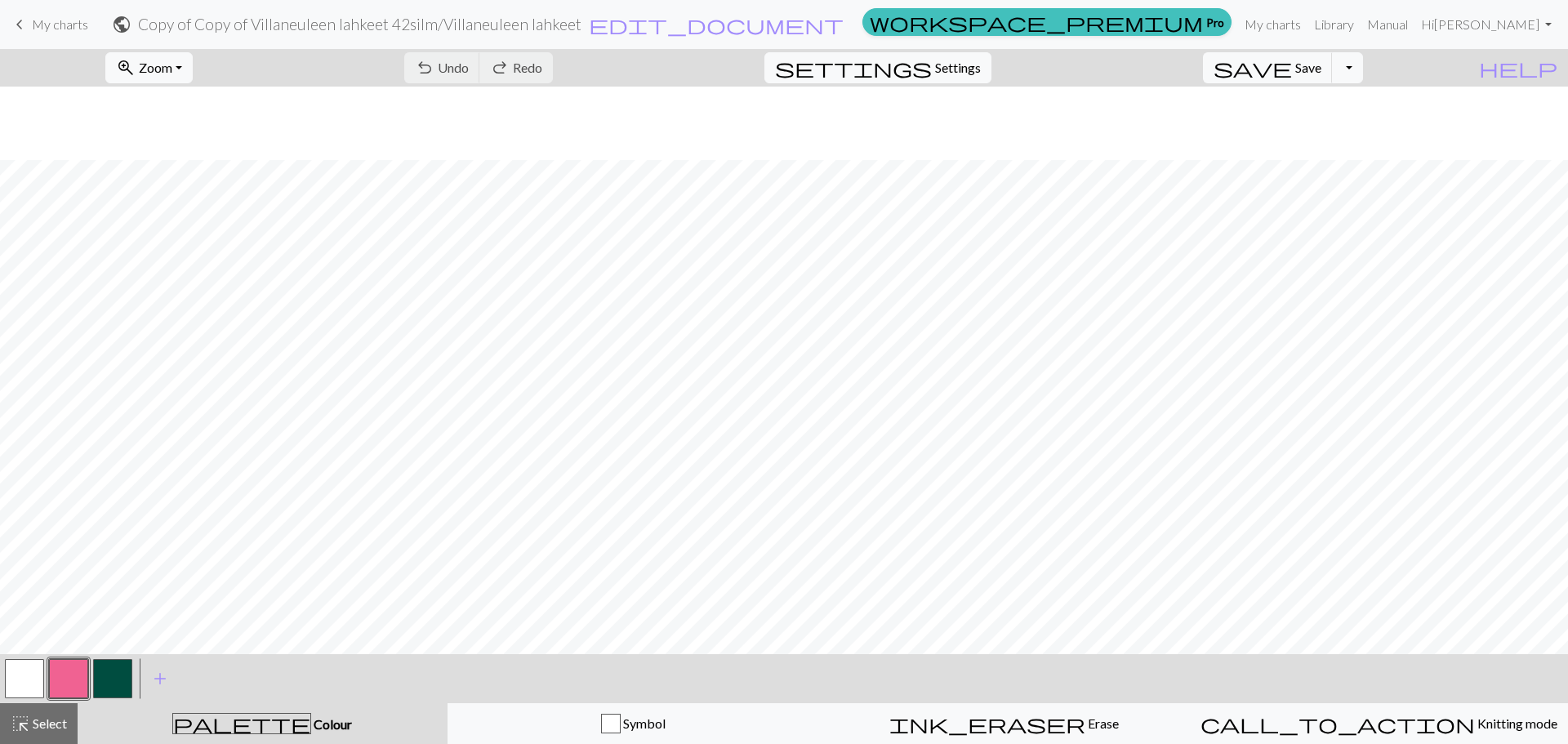
scroll to position [73, 0]
click at [981, 73] on span "Settings" at bounding box center [958, 68] width 46 height 19
select select "aran"
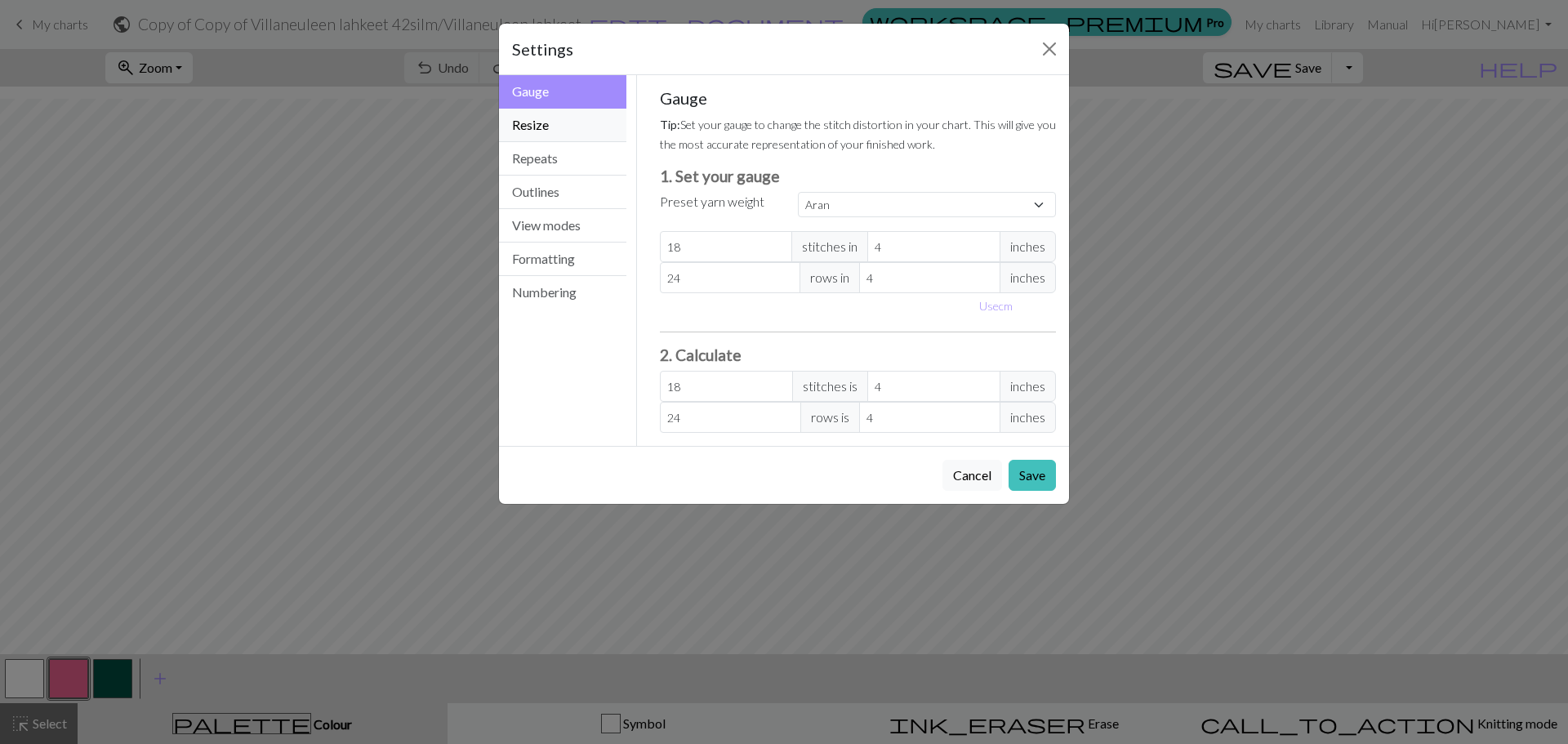
click at [561, 131] on button "Resize" at bounding box center [563, 125] width 128 height 34
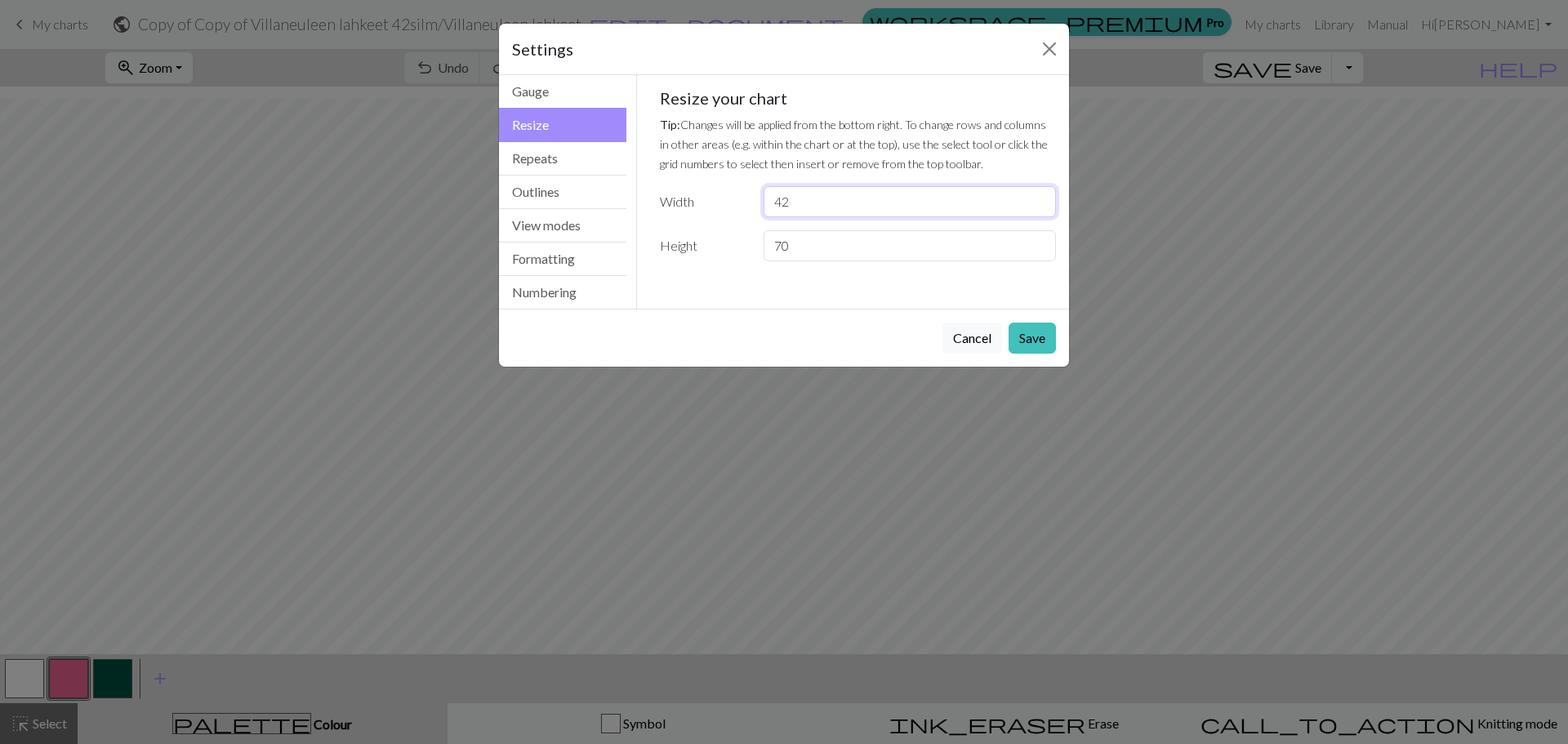
drag, startPoint x: 813, startPoint y: 205, endPoint x: 722, endPoint y: 205, distance: 91.0
click at [722, 205] on div "Width 42" at bounding box center [858, 202] width 416 height 31
type input "46"
drag, startPoint x: 829, startPoint y: 236, endPoint x: 680, endPoint y: 263, distance: 151.4
click at [680, 263] on div "Gauge Tip: Set your gauge to change the stitch distortion in your chart. This w…" at bounding box center [858, 181] width 423 height 213
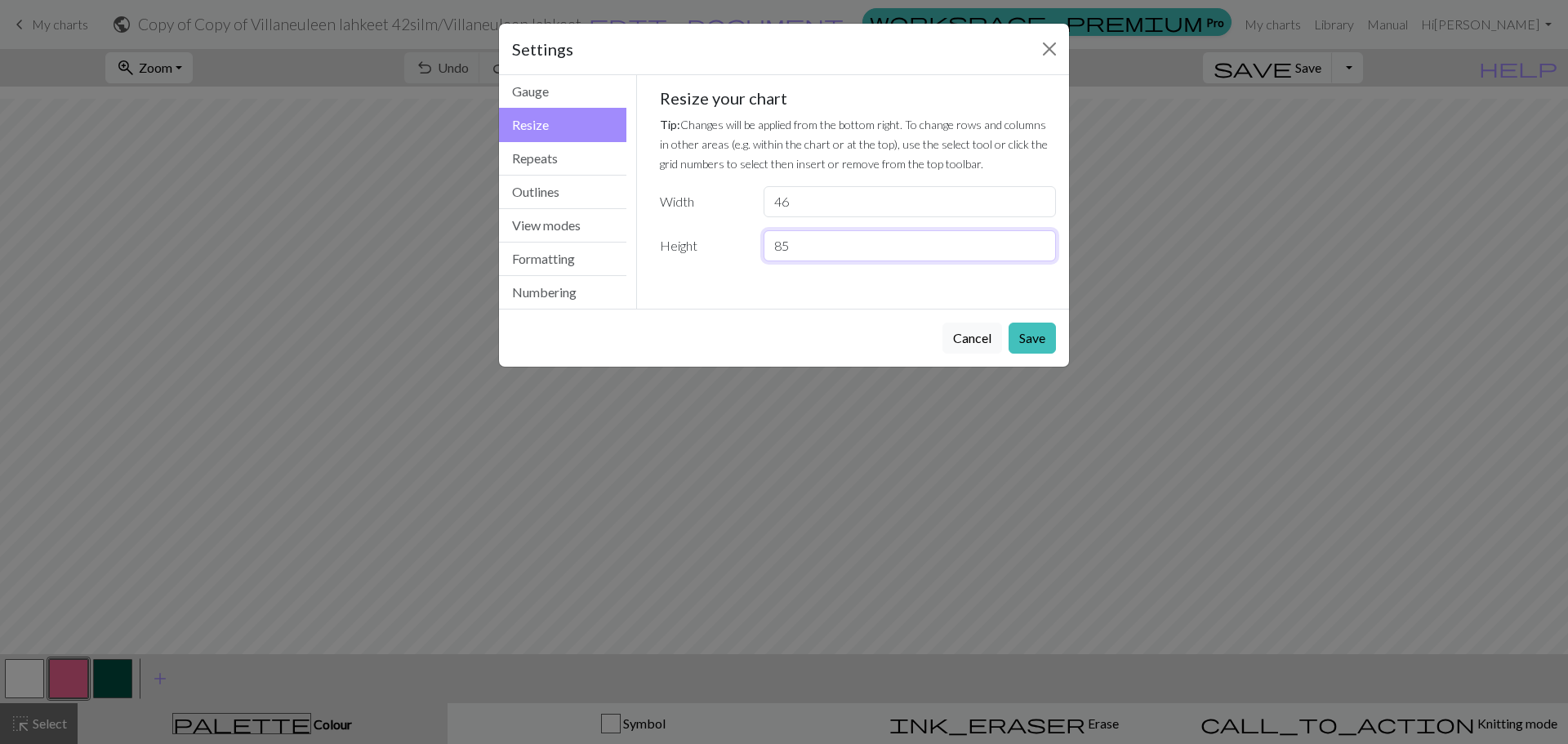
type input "8"
type input "80"
click at [1041, 342] on button "Save" at bounding box center [1033, 338] width 47 height 31
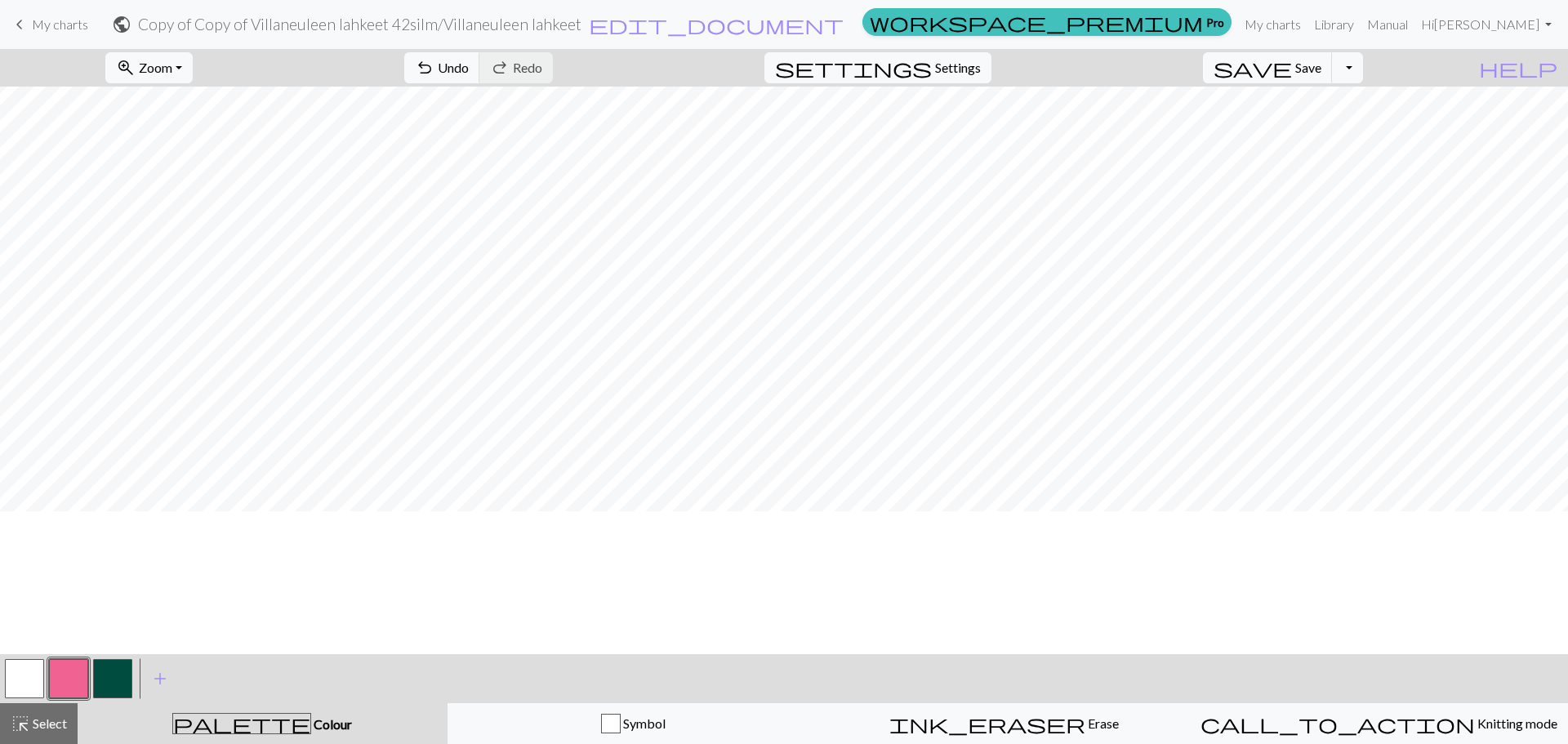
scroll to position [0, 0]
click at [968, 66] on span "Settings" at bounding box center [958, 68] width 46 height 19
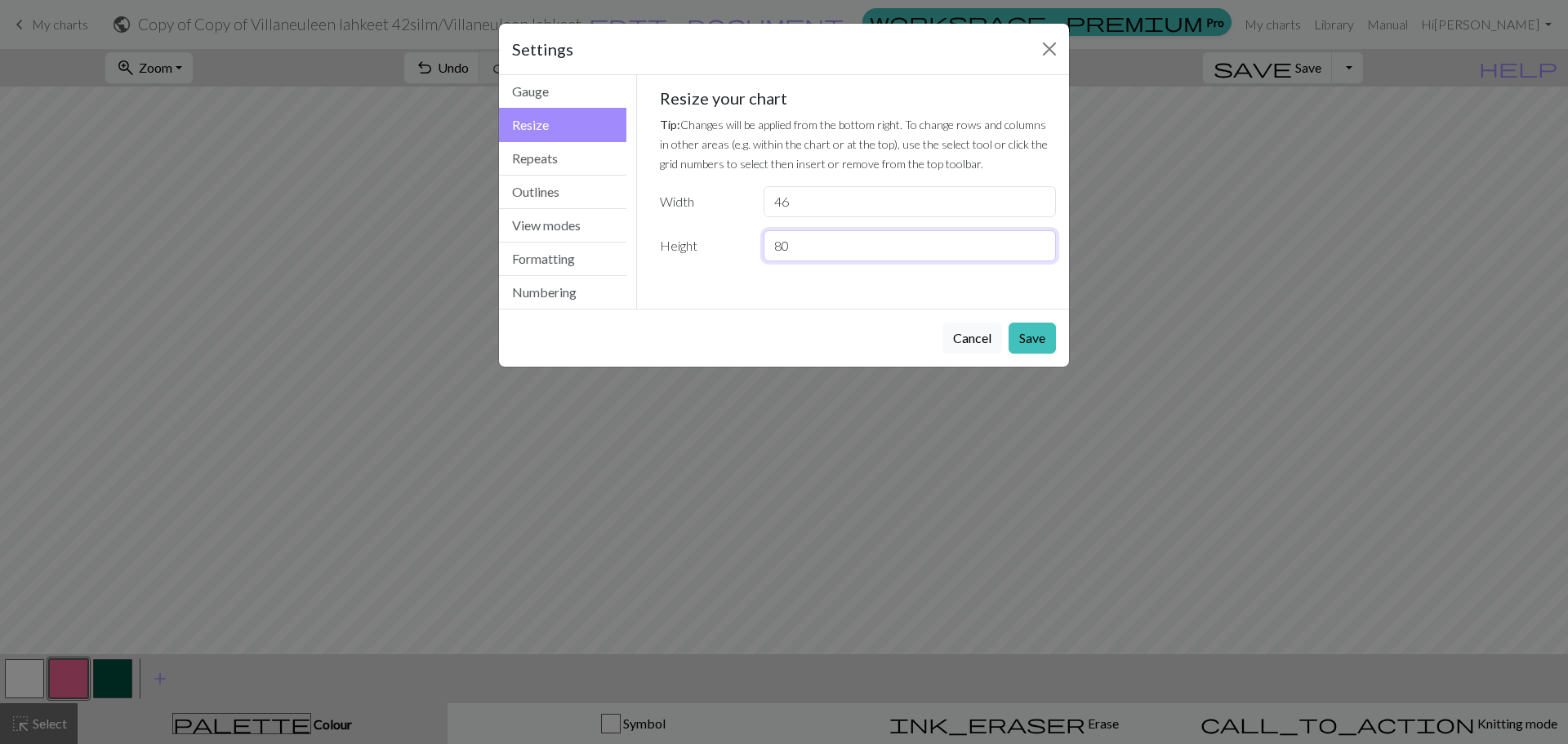
drag, startPoint x: 827, startPoint y: 246, endPoint x: 716, endPoint y: 236, distance: 111.4
click at [716, 236] on div "Height 80" at bounding box center [858, 246] width 416 height 31
type input "70"
click at [1033, 345] on button "Save" at bounding box center [1033, 338] width 47 height 31
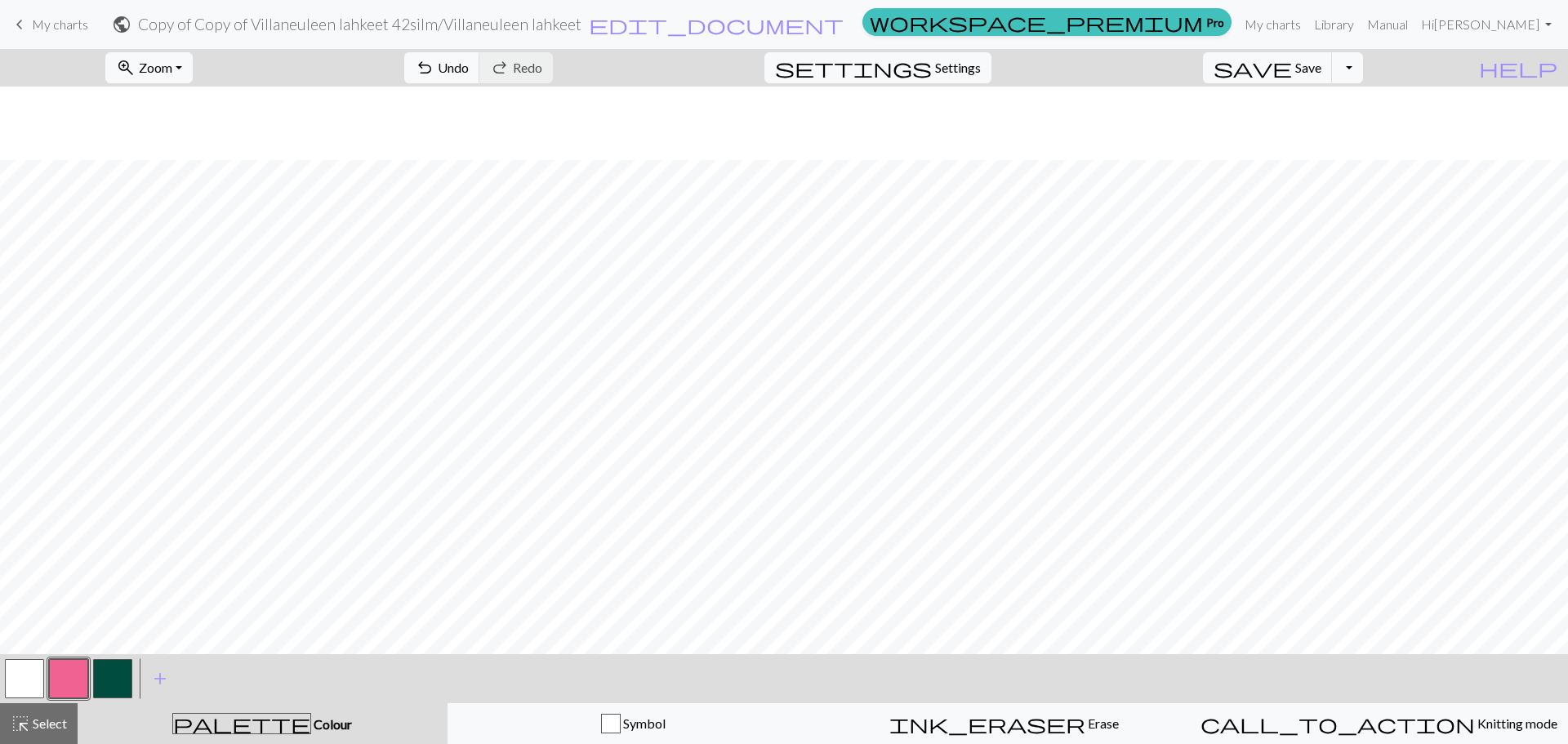
scroll to position [73, 0]
click at [21, 709] on button "highlight_alt Select Select" at bounding box center [38, 723] width 78 height 41
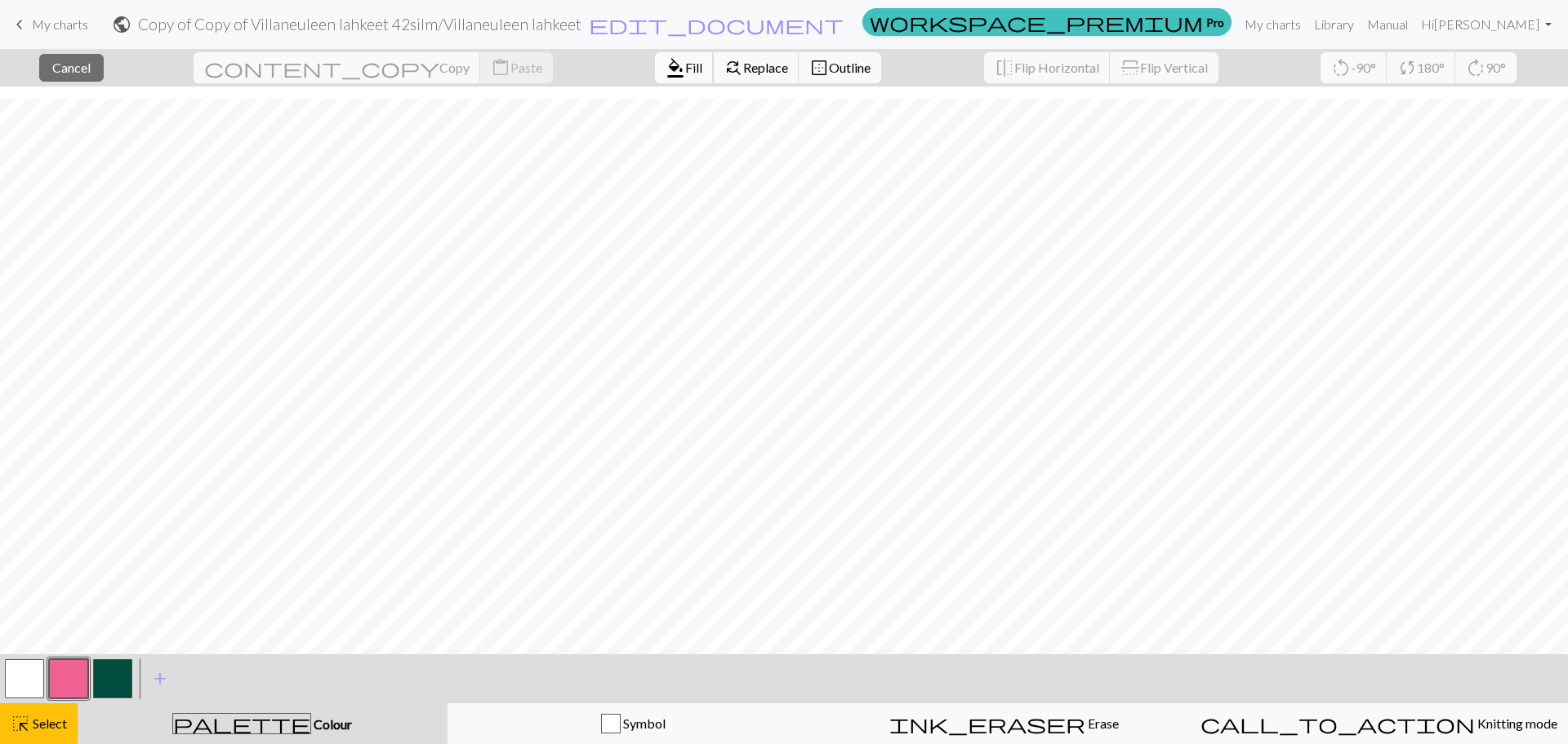
click at [685, 67] on span "Fill" at bounding box center [693, 67] width 17 height 16
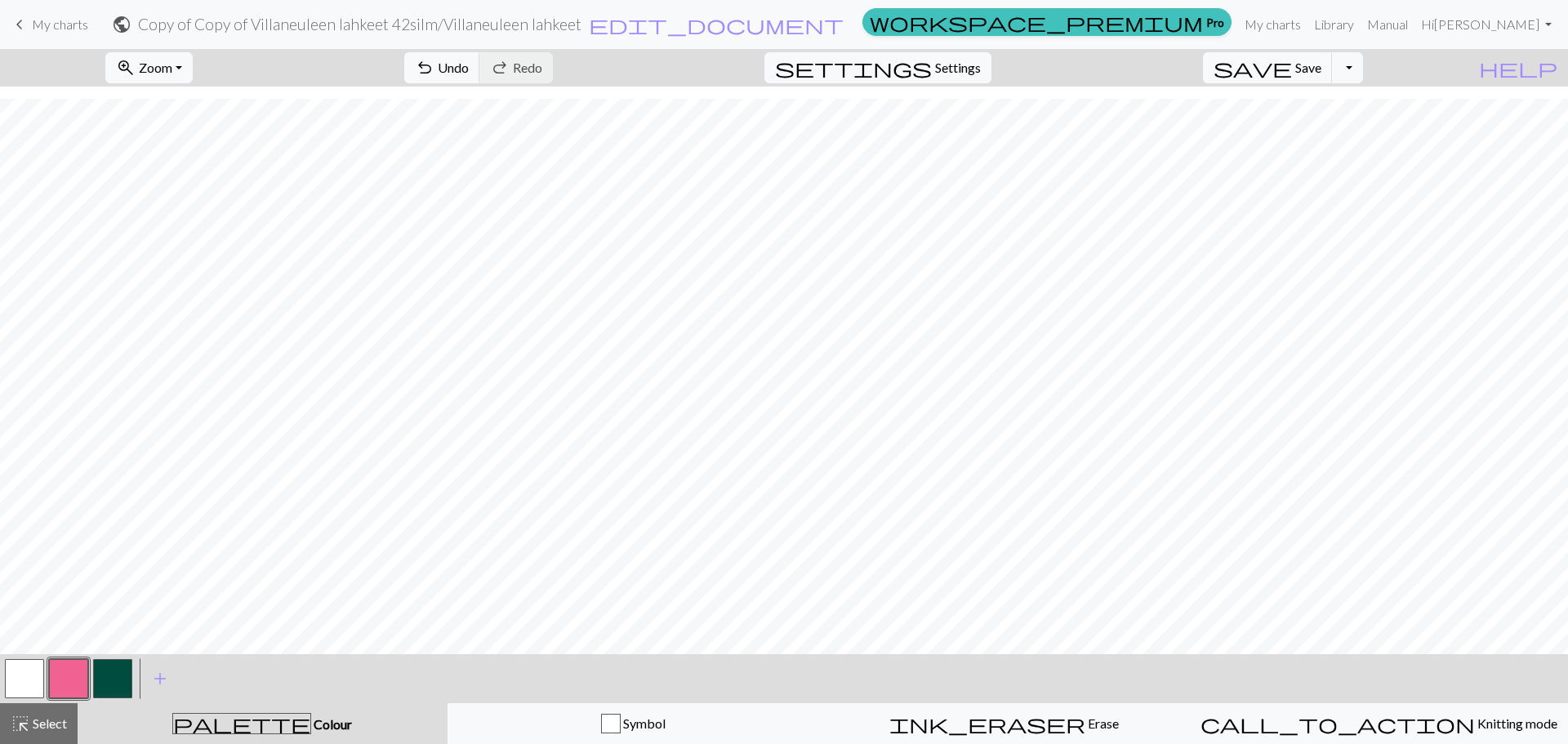
click at [33, 667] on button "button" at bounding box center [24, 678] width 39 height 39
click at [959, 70] on span "Settings" at bounding box center [958, 68] width 46 height 19
select select "aran"
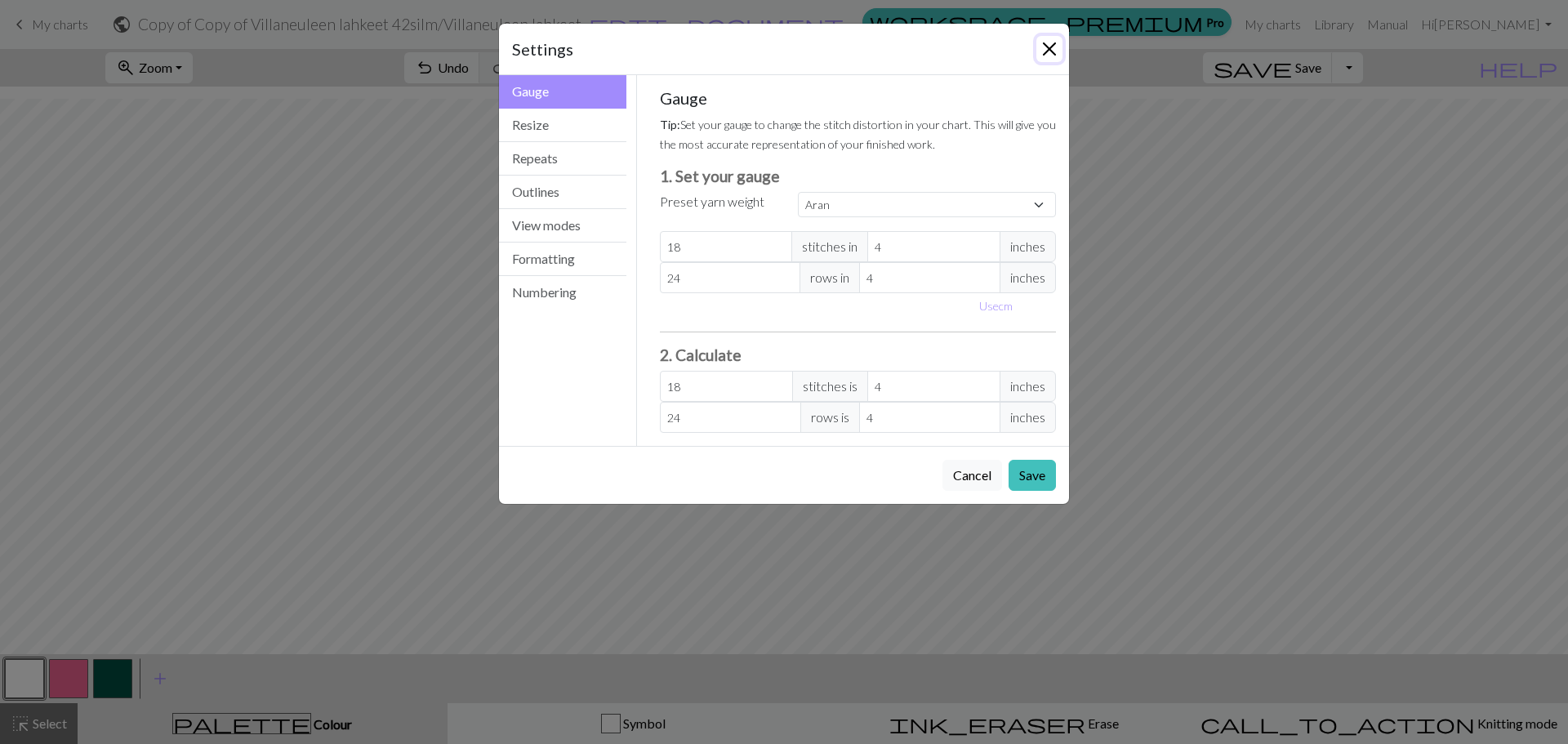
click at [1057, 43] on button "Close" at bounding box center [1049, 48] width 26 height 26
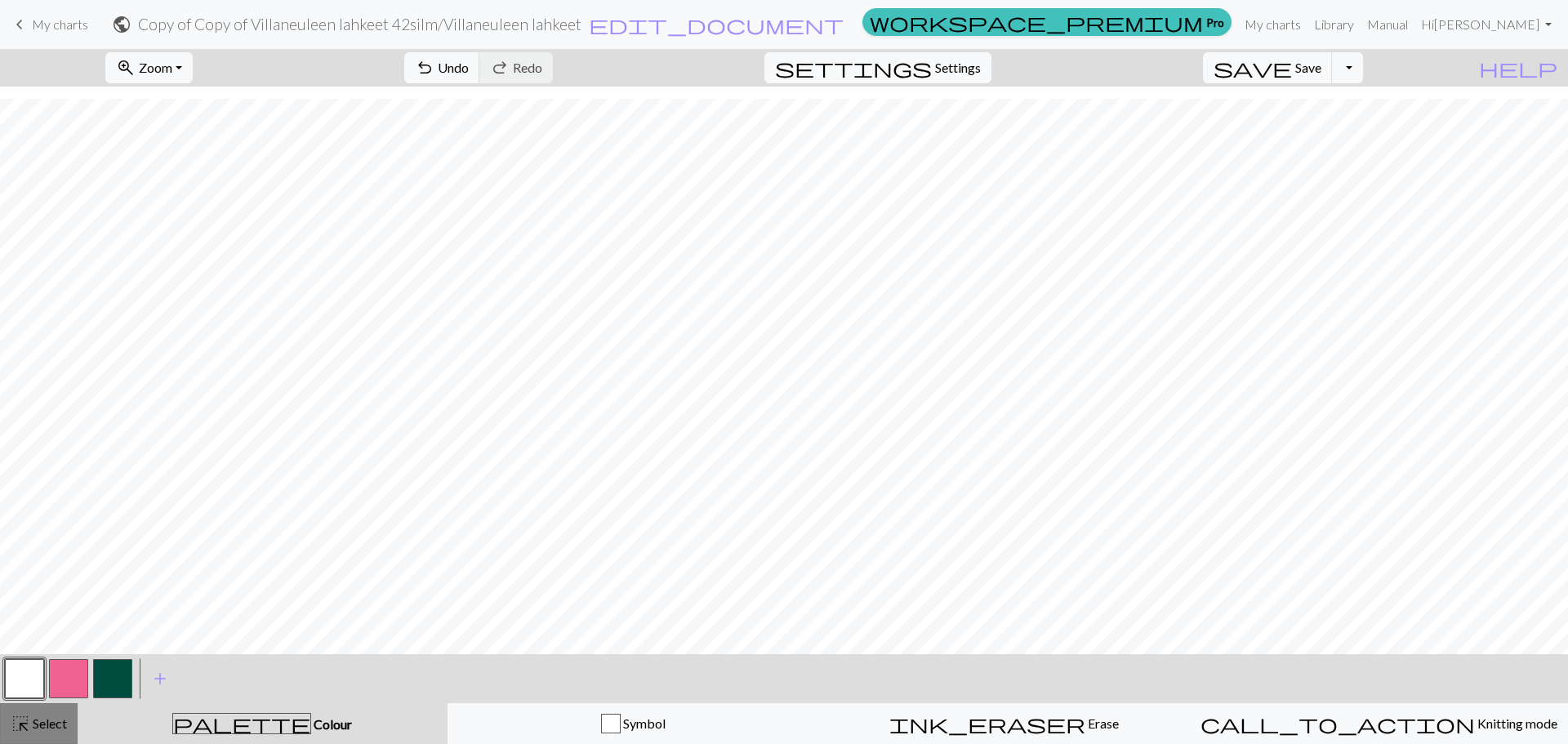
click at [58, 732] on div "highlight_alt Select Select" at bounding box center [39, 723] width 57 height 19
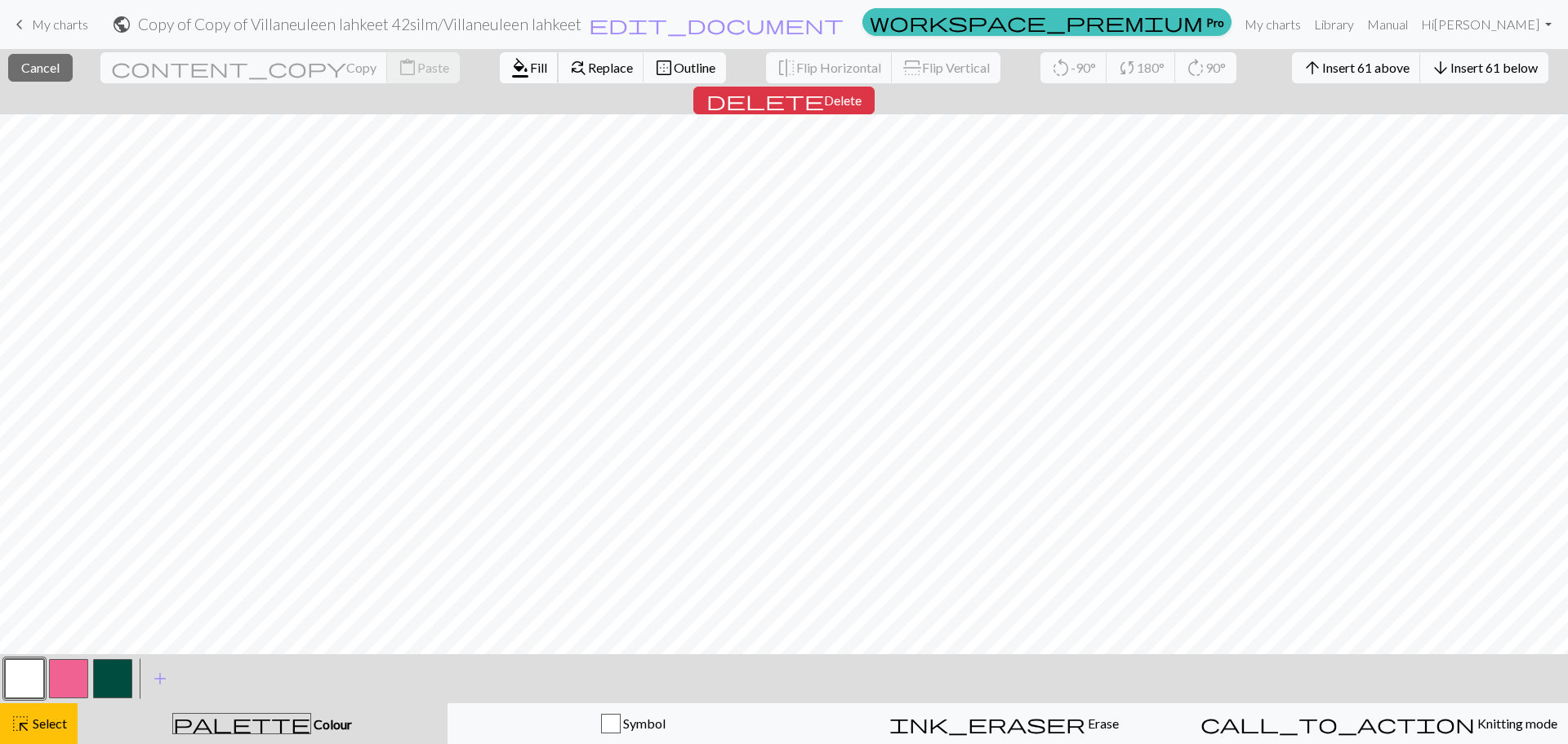
click at [510, 61] on span "format_color_fill" at bounding box center [520, 68] width 19 height 23
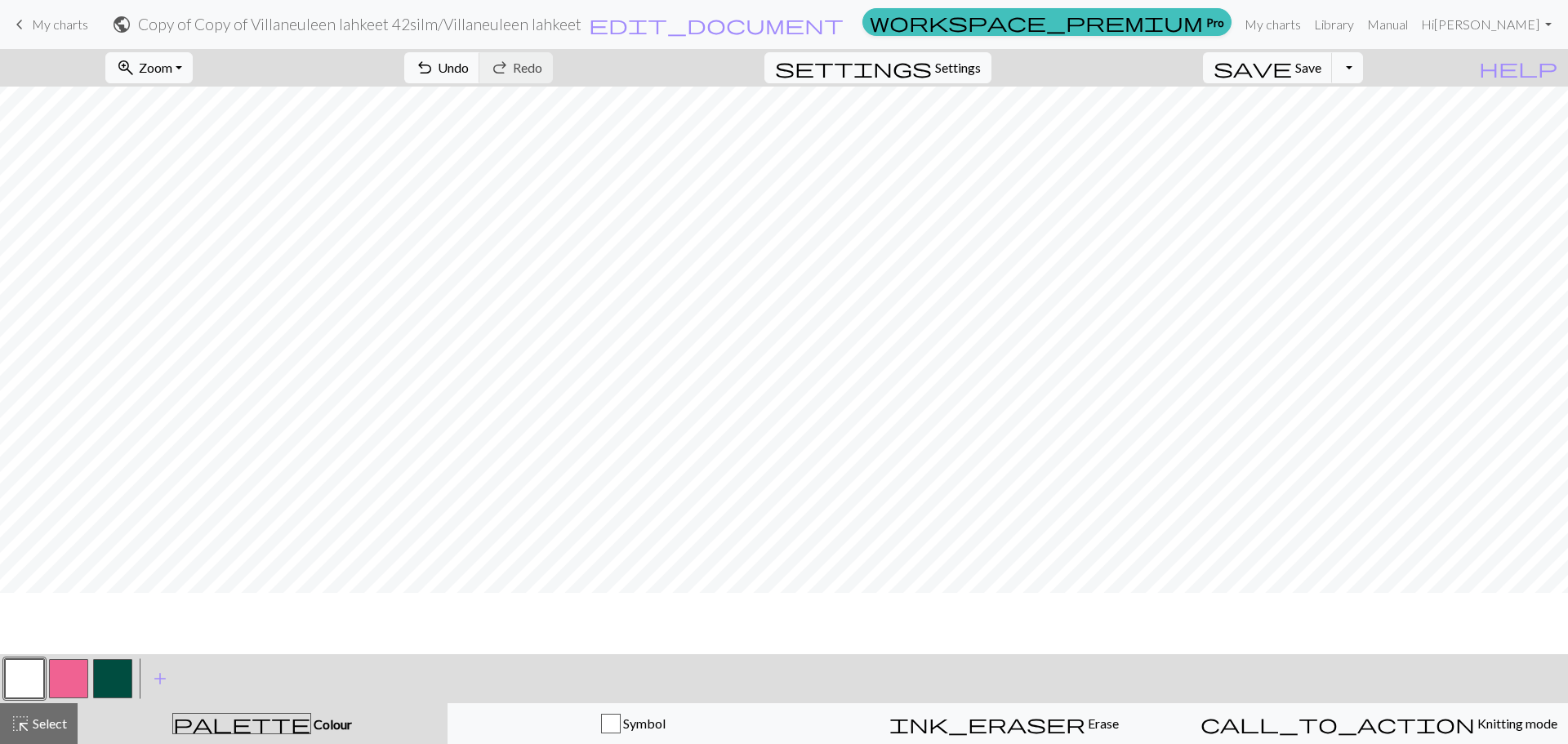
scroll to position [0, 0]
click at [78, 728] on button "palette Colour Colour" at bounding box center [262, 723] width 370 height 41
click at [58, 718] on span "Select" at bounding box center [48, 723] width 37 height 16
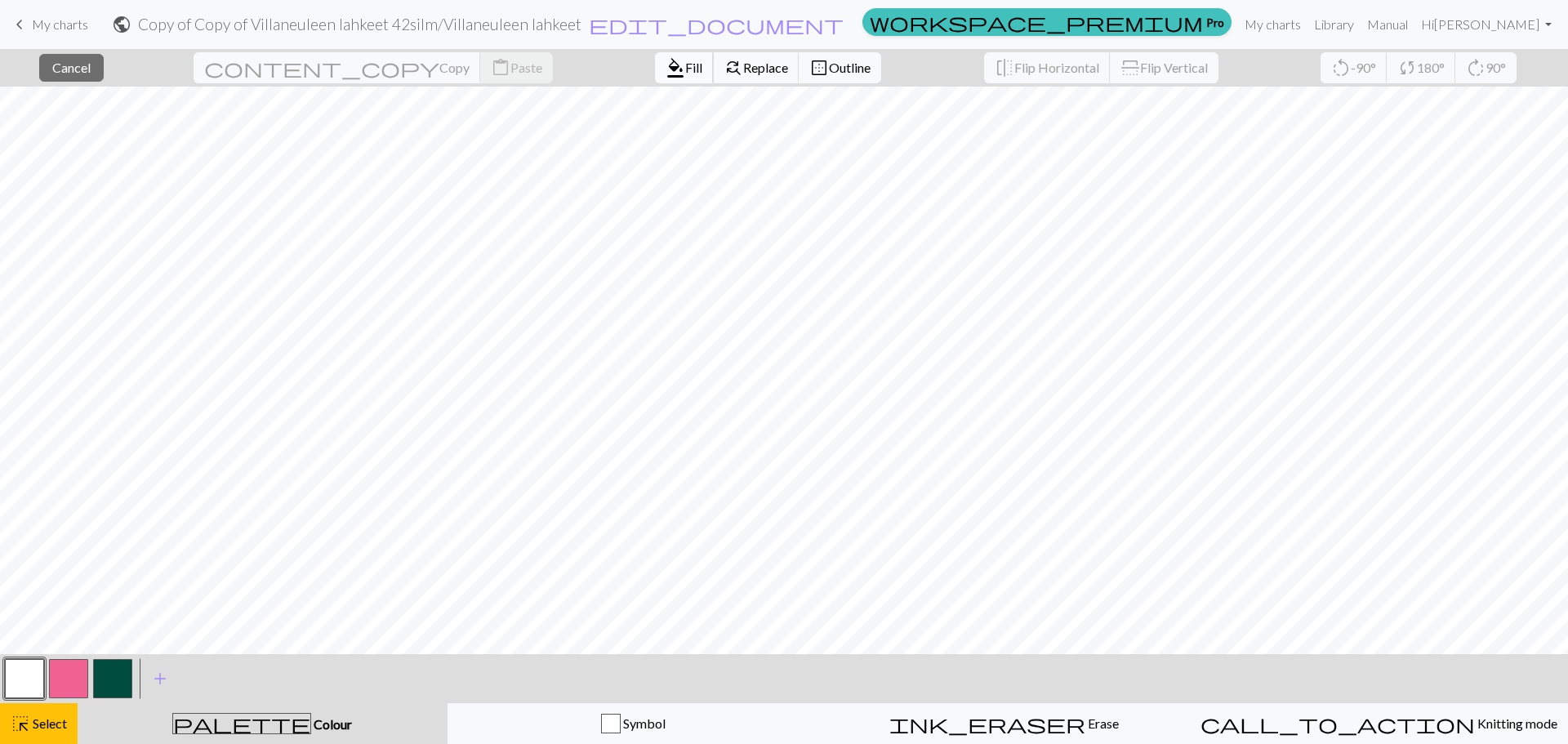
click at [685, 65] on span "Fill" at bounding box center [693, 67] width 17 height 16
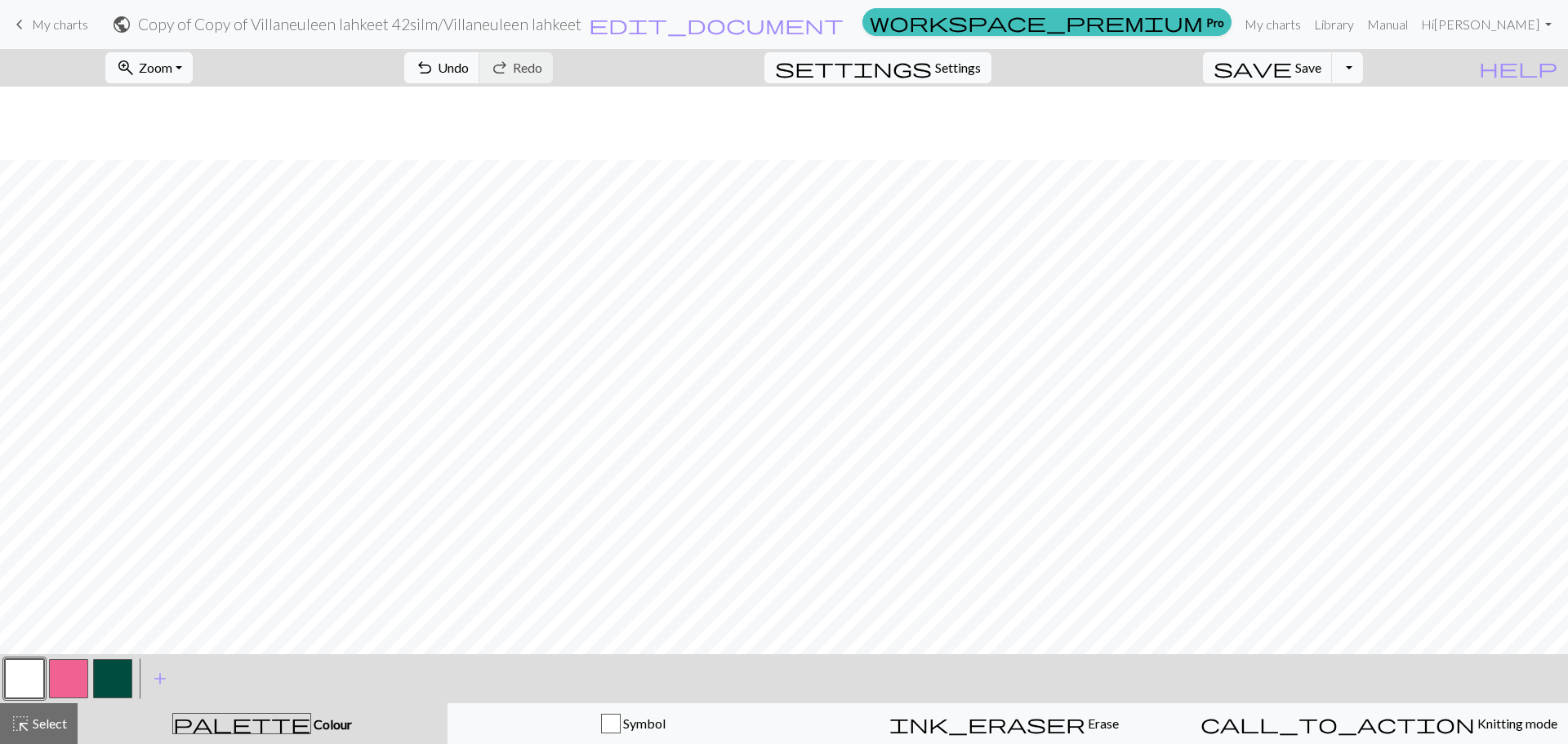
scroll to position [73, 0]
click at [78, 674] on button "button" at bounding box center [68, 678] width 39 height 39
click at [21, 720] on span "highlight_alt" at bounding box center [20, 723] width 19 height 23
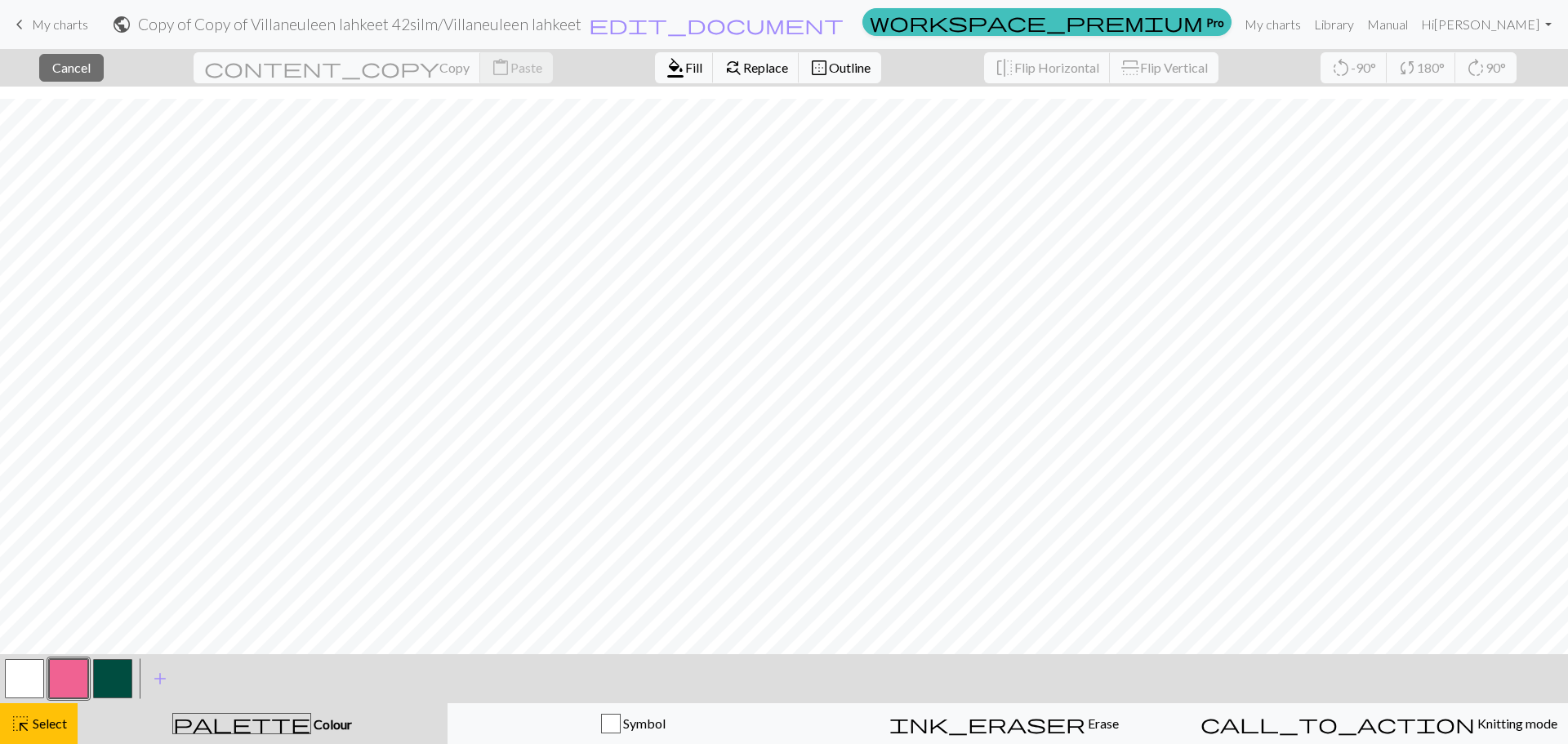
click at [71, 674] on button "button" at bounding box center [68, 678] width 39 height 39
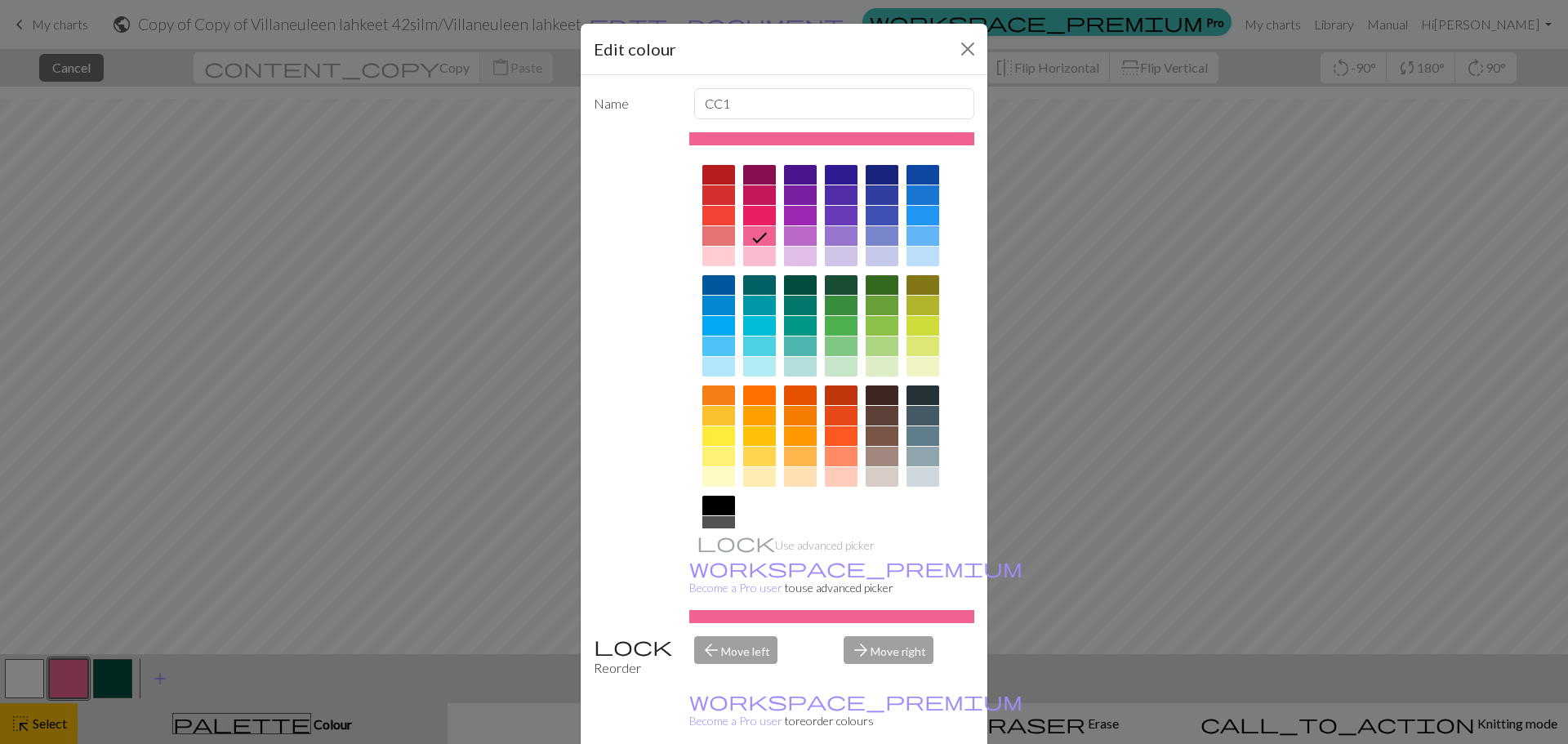
click at [71, 674] on div "Edit colour Name CC1 Use advanced picker workspace_premium Become a Pro user to…" at bounding box center [784, 372] width 1568 height 744
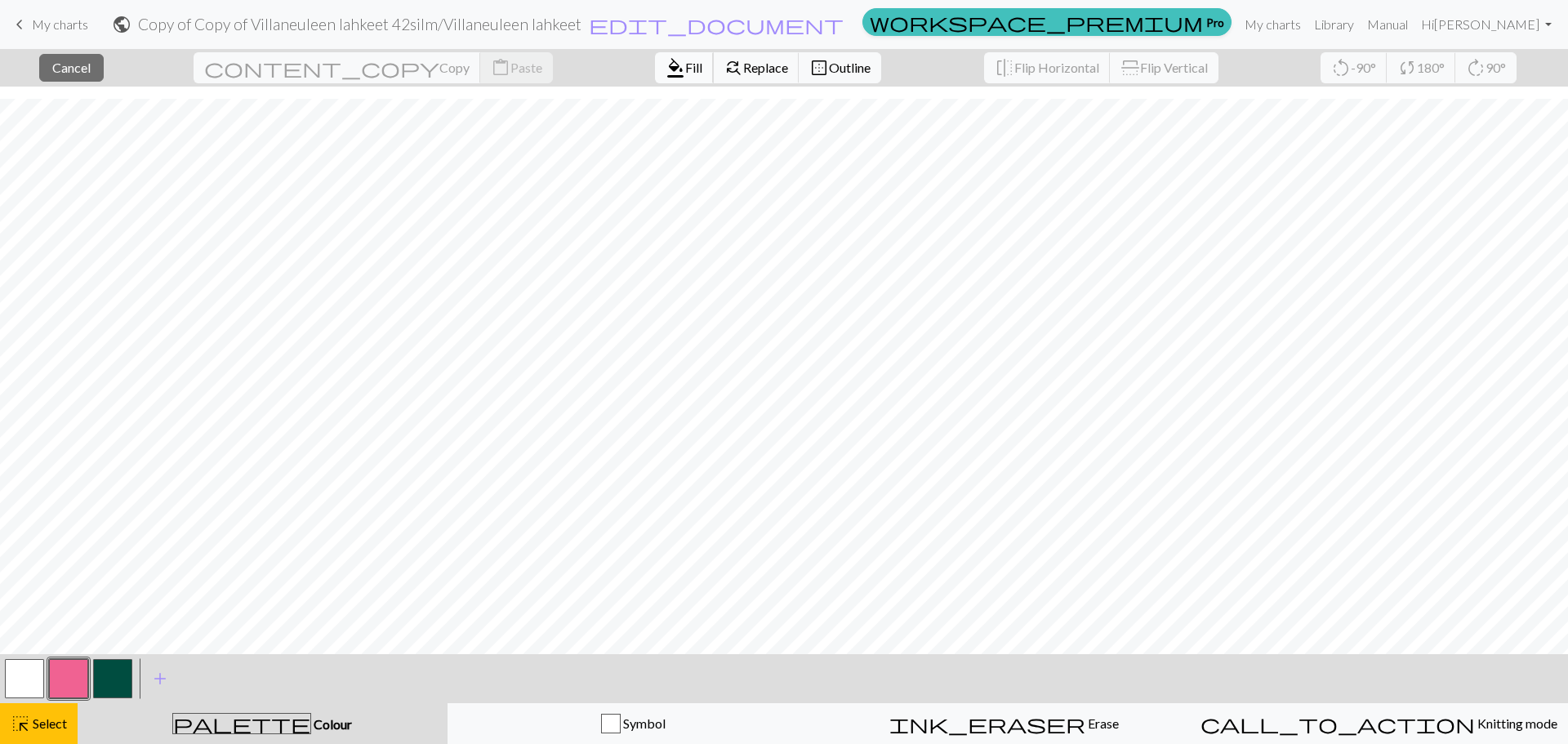
click at [685, 61] on span "Fill" at bounding box center [693, 67] width 17 height 16
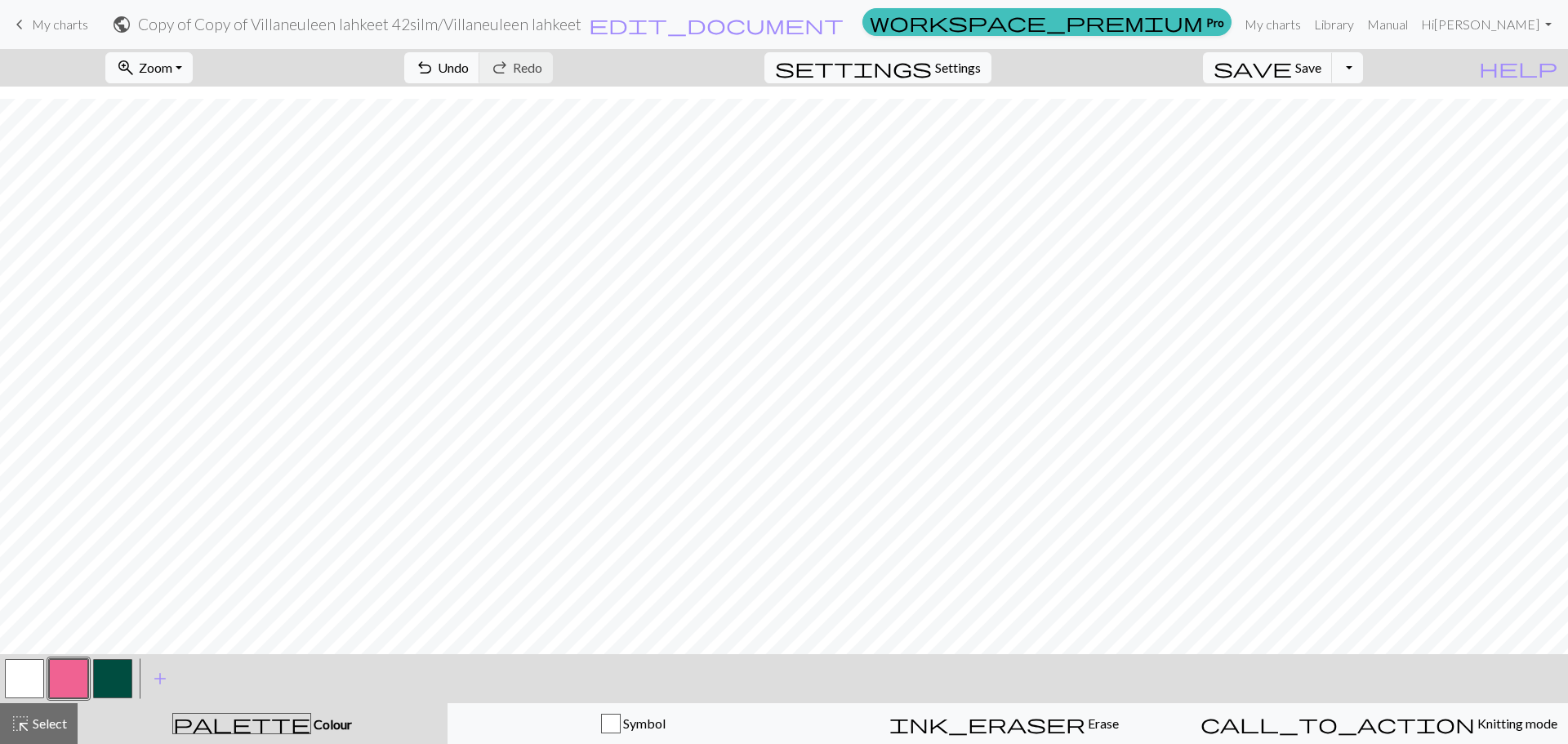
click at [65, 687] on button "button" at bounding box center [68, 678] width 39 height 39
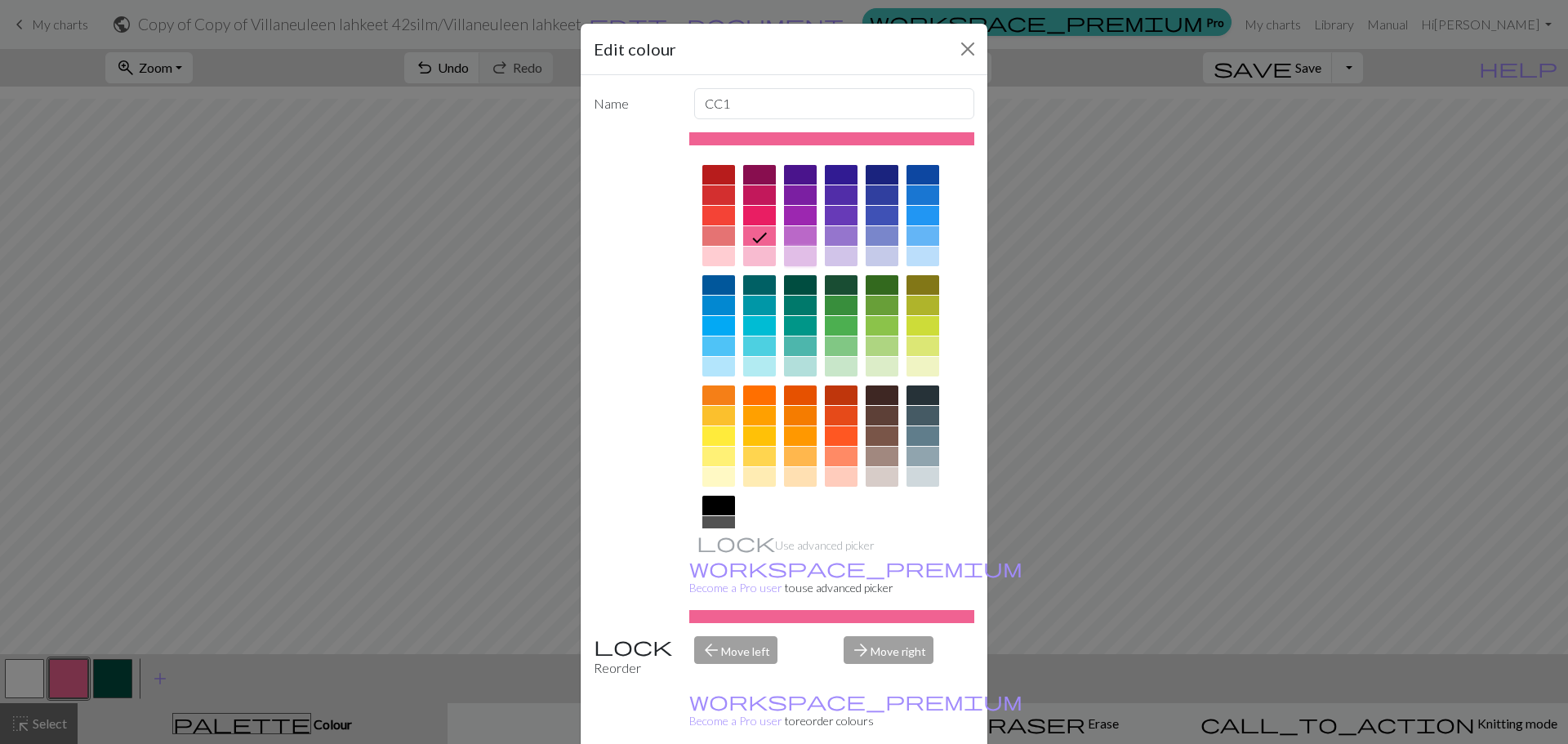
click at [784, 259] on div at bounding box center [801, 256] width 33 height 19
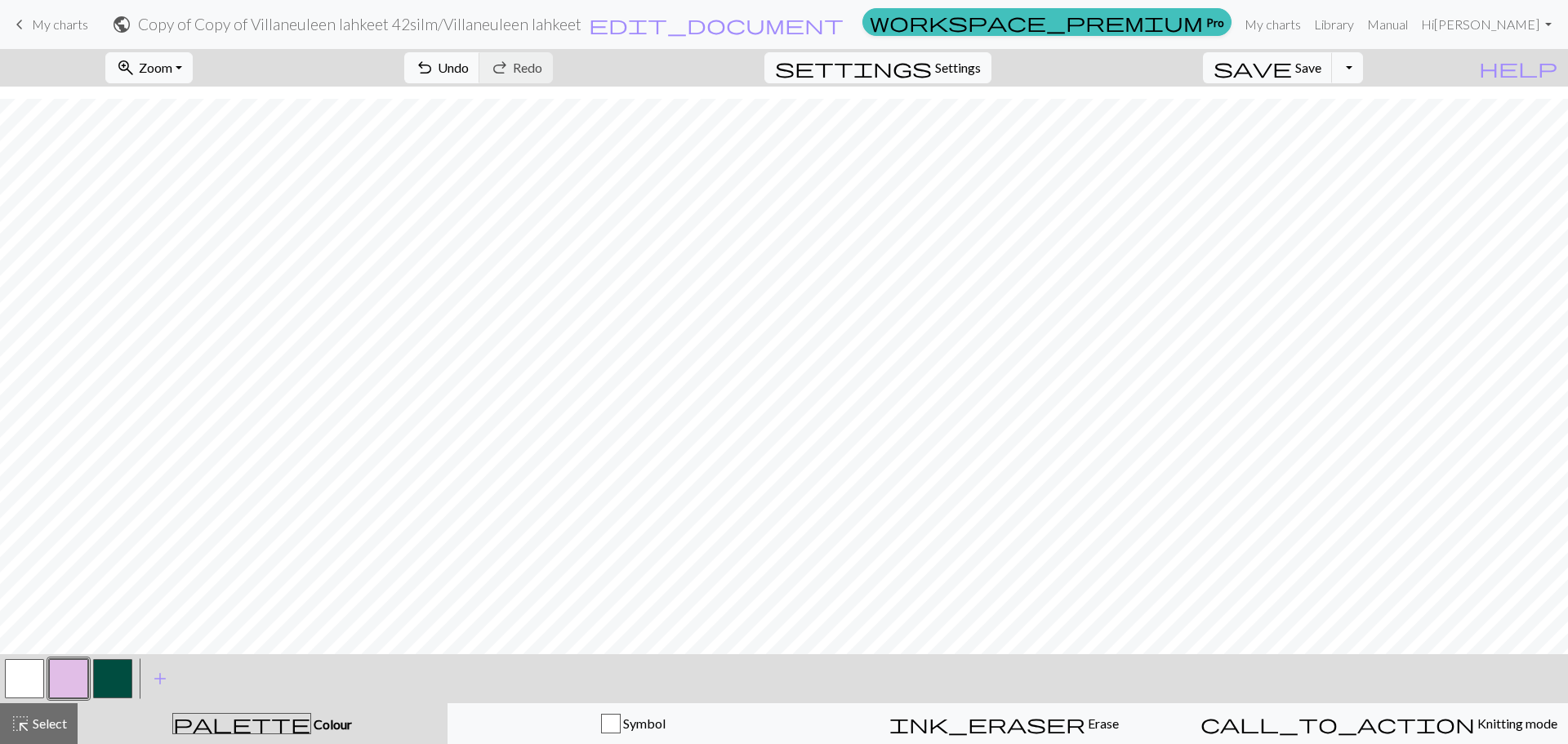
click at [36, 669] on button "button" at bounding box center [24, 678] width 39 height 39
click at [68, 676] on button "button" at bounding box center [68, 678] width 39 height 39
click at [14, 673] on button "button" at bounding box center [24, 678] width 39 height 39
click at [77, 667] on button "button" at bounding box center [68, 678] width 39 height 39
click at [59, 717] on span "Select" at bounding box center [48, 723] width 37 height 16
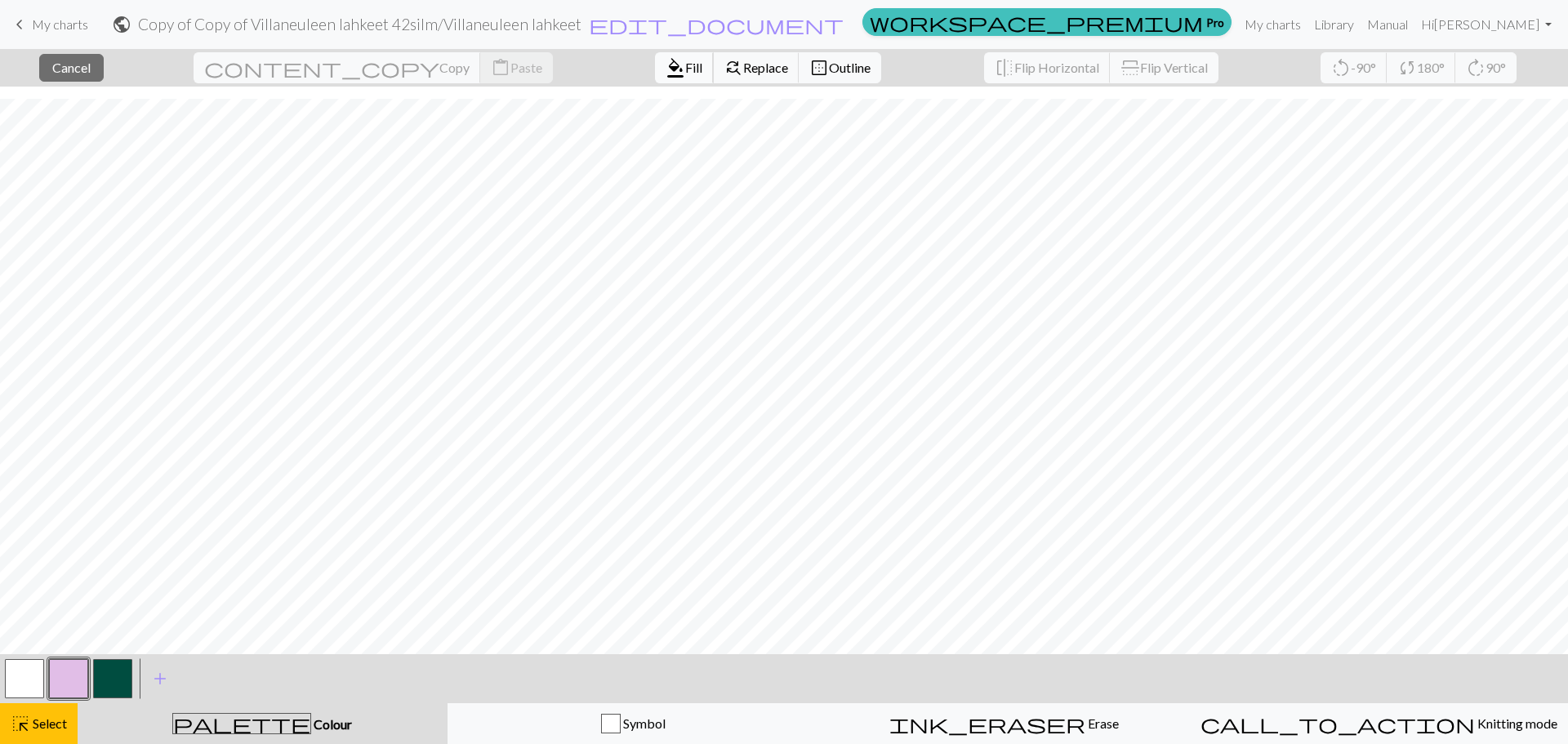
click at [685, 71] on span "Fill" at bounding box center [693, 67] width 17 height 16
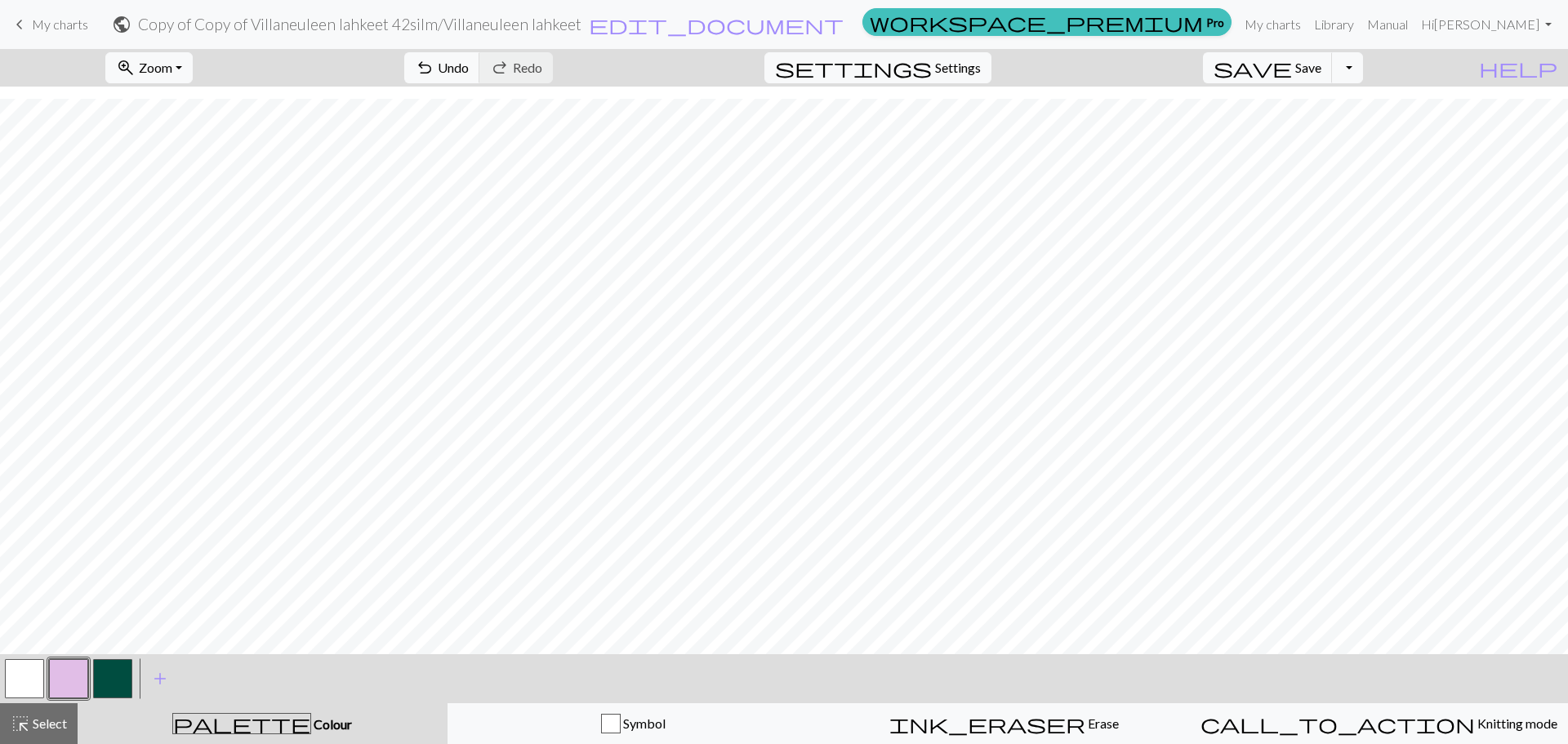
drag, startPoint x: 43, startPoint y: 732, endPoint x: 166, endPoint y: 647, distance: 149.5
click at [43, 732] on div "highlight_alt Select Select" at bounding box center [39, 723] width 57 height 19
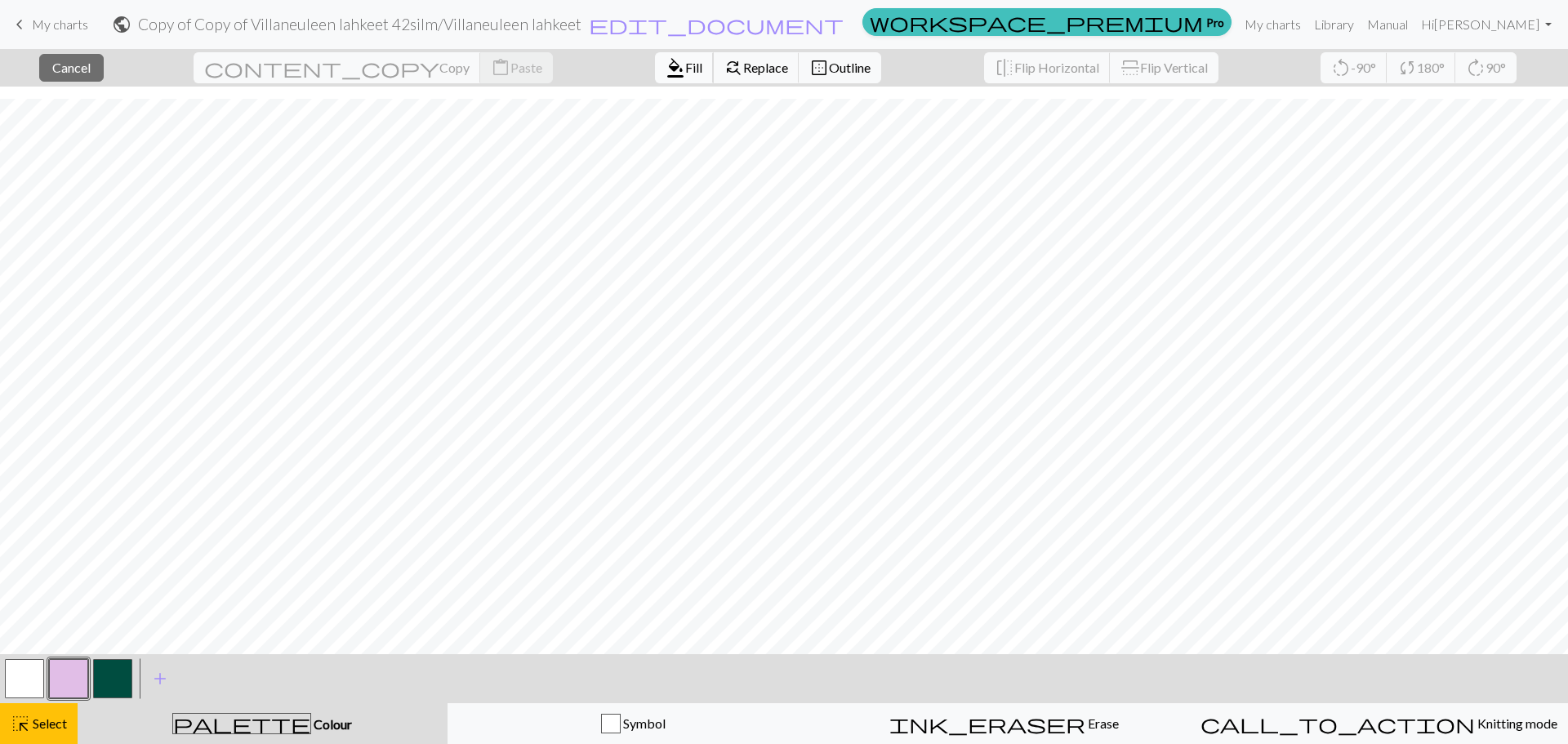
click at [685, 68] on span "Fill" at bounding box center [693, 67] width 17 height 16
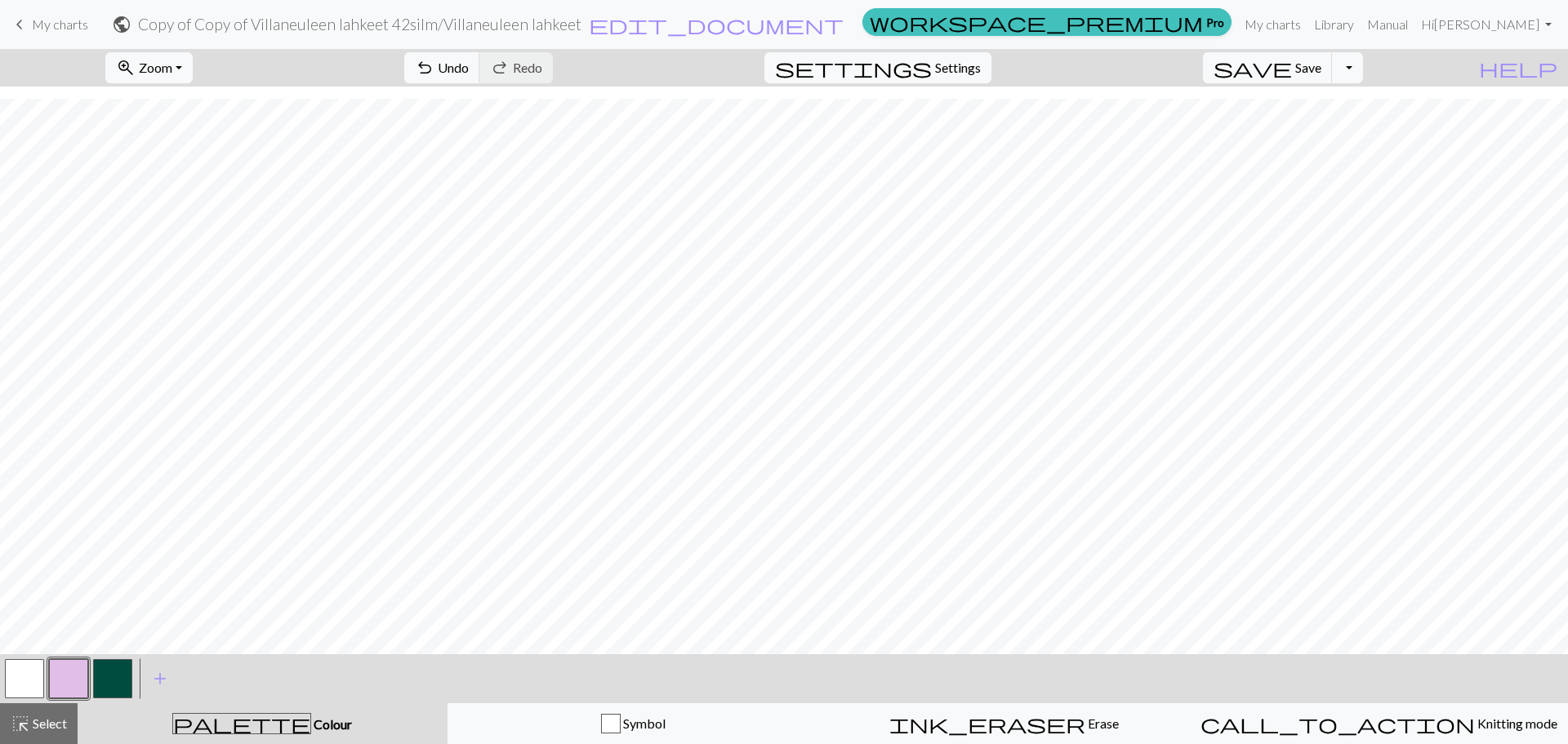
click at [26, 671] on button "button" at bounding box center [24, 678] width 39 height 39
click at [468, 61] on span "Undo" at bounding box center [453, 67] width 31 height 16
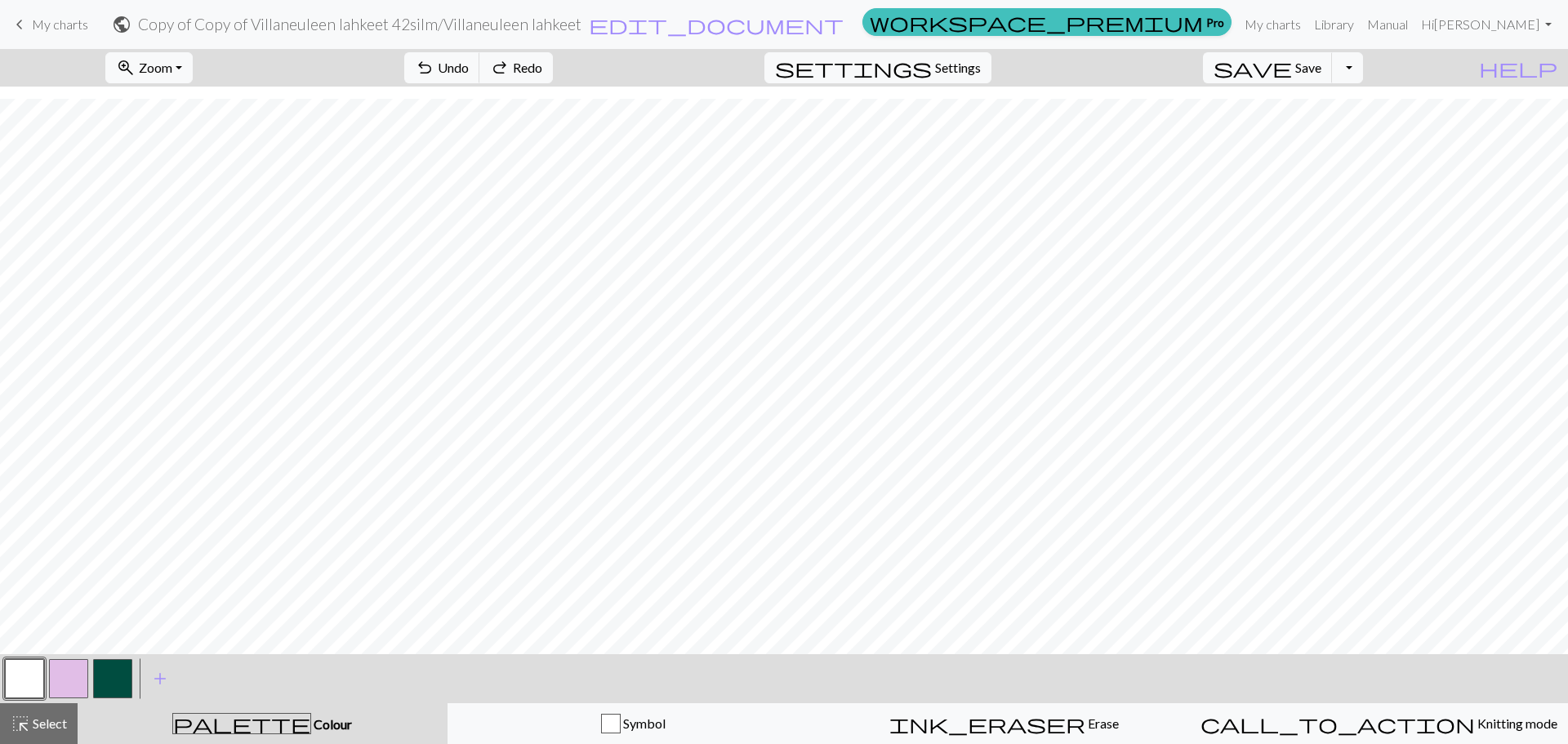
click at [58, 680] on button "button" at bounding box center [68, 678] width 39 height 39
click at [53, 709] on button "highlight_alt Select Select" at bounding box center [38, 723] width 78 height 41
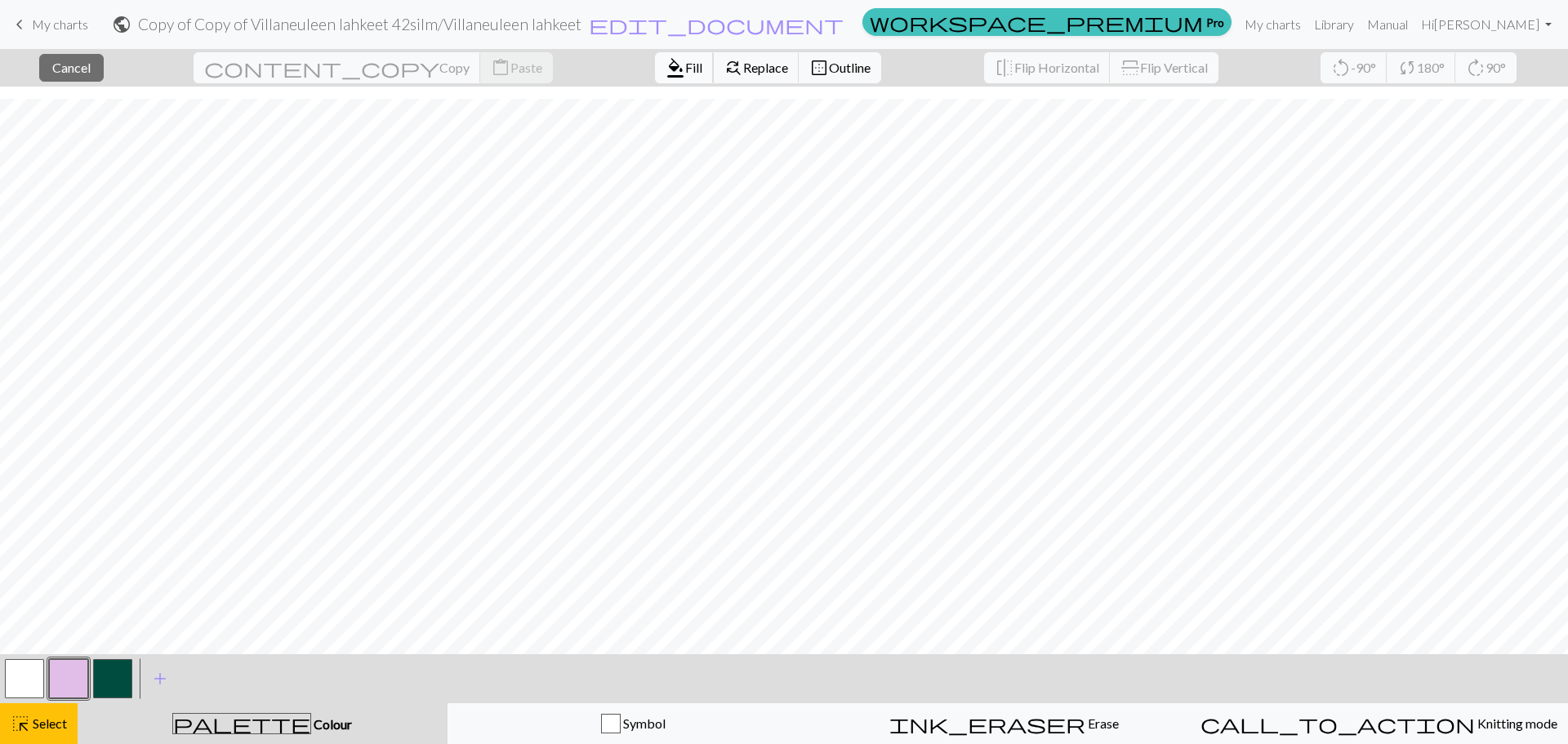
click at [666, 65] on span "format_color_fill" at bounding box center [675, 68] width 19 height 23
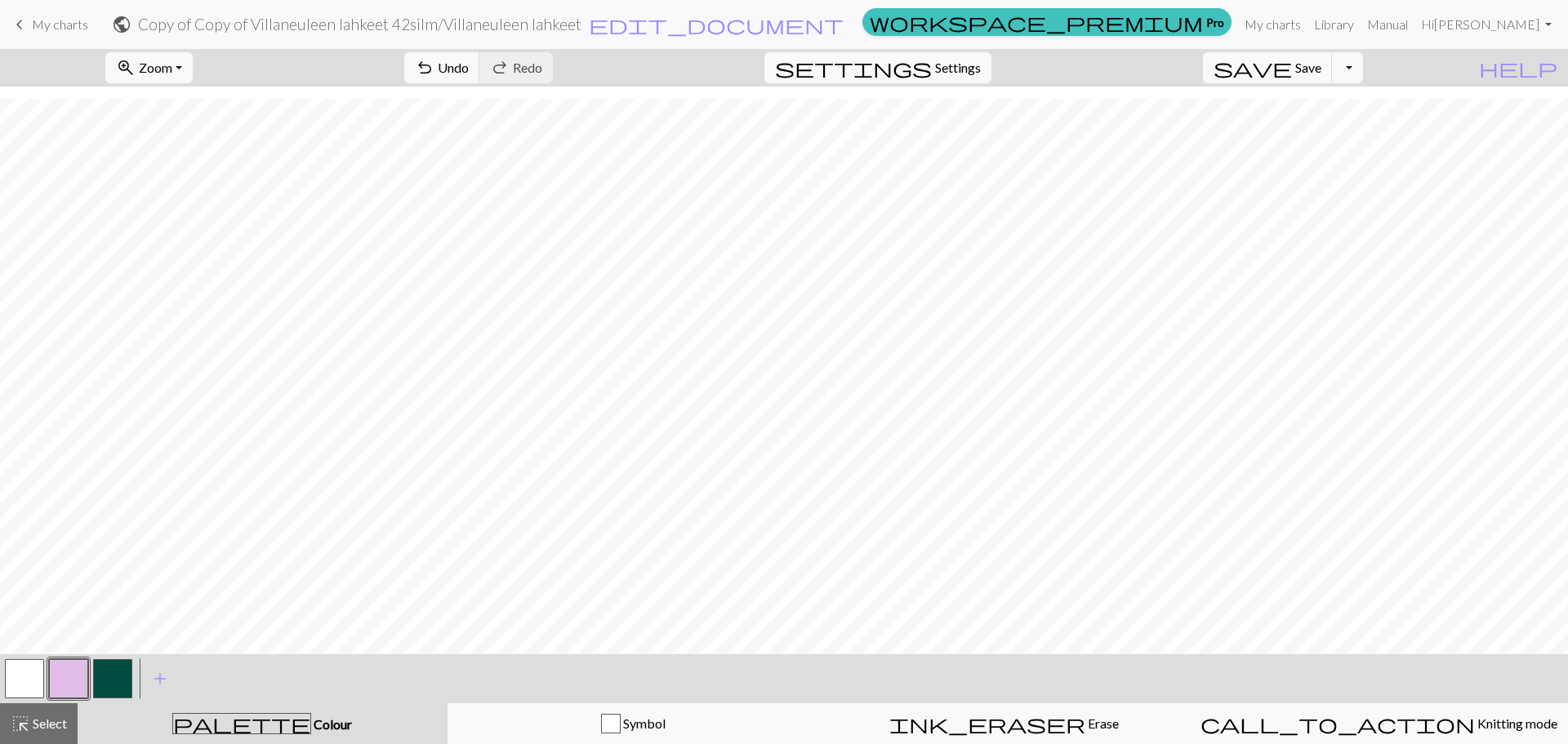
click at [63, 712] on button "highlight_alt Select Select" at bounding box center [38, 723] width 78 height 41
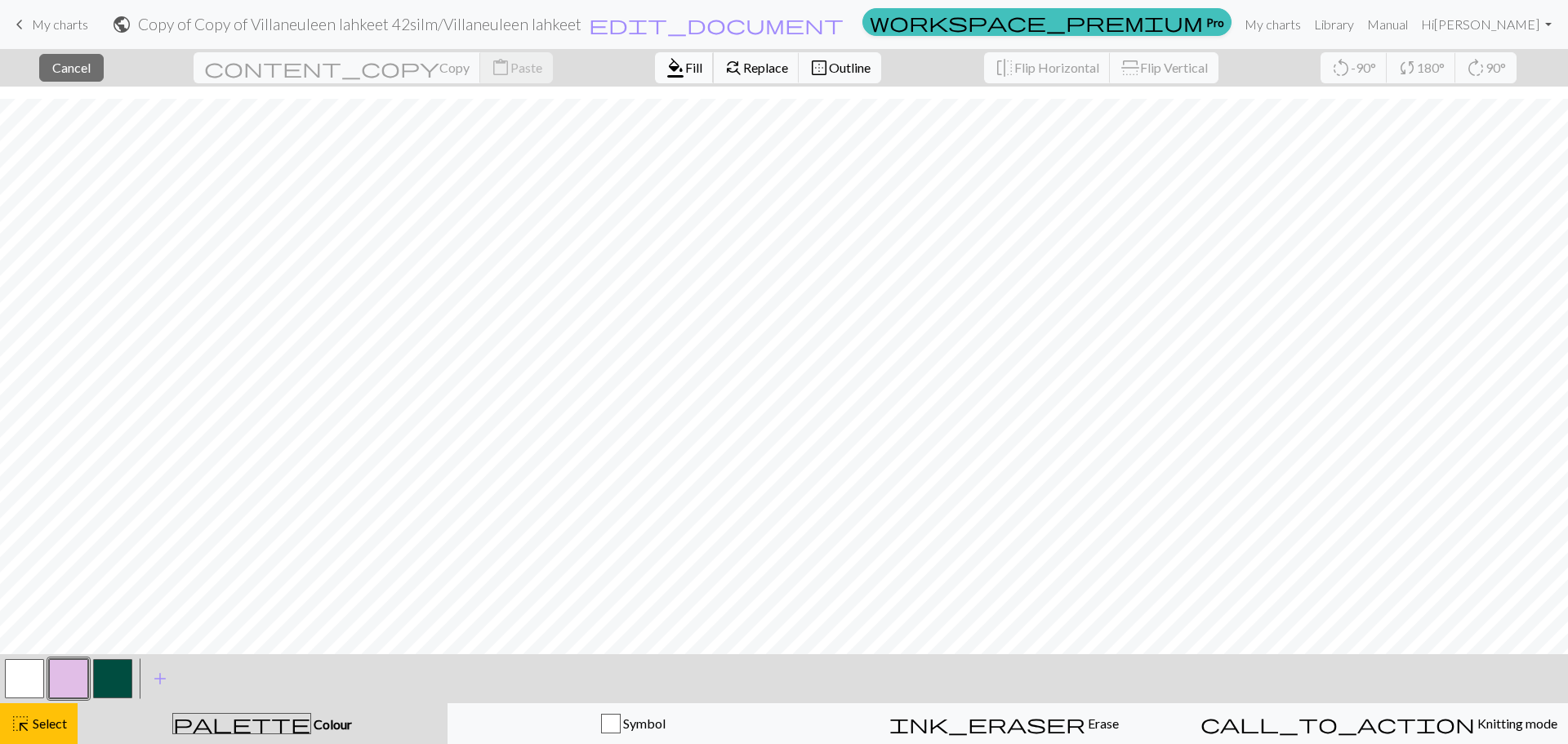
click at [685, 71] on span "Fill" at bounding box center [693, 67] width 17 height 16
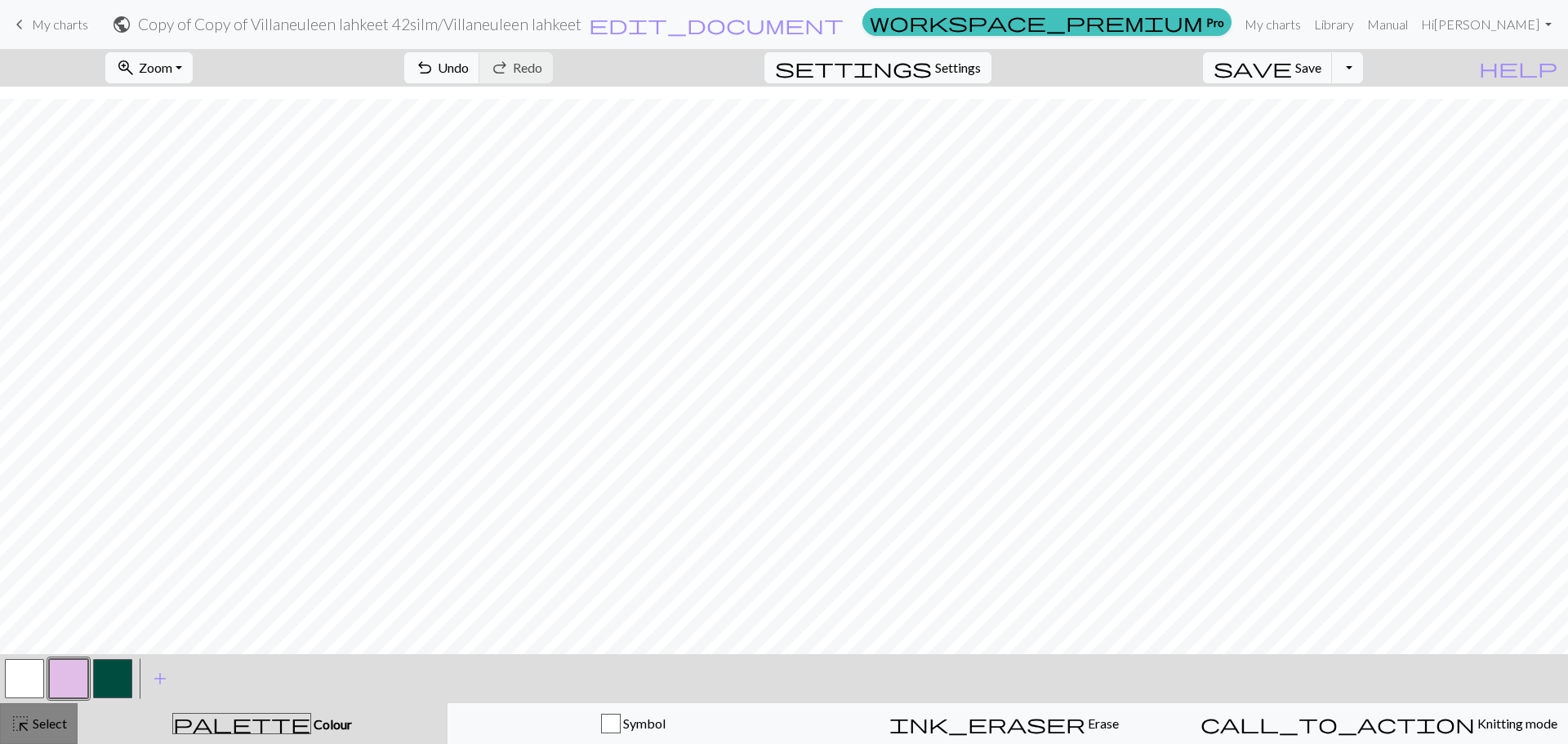
click at [41, 714] on div "highlight_alt Select Select" at bounding box center [39, 723] width 57 height 19
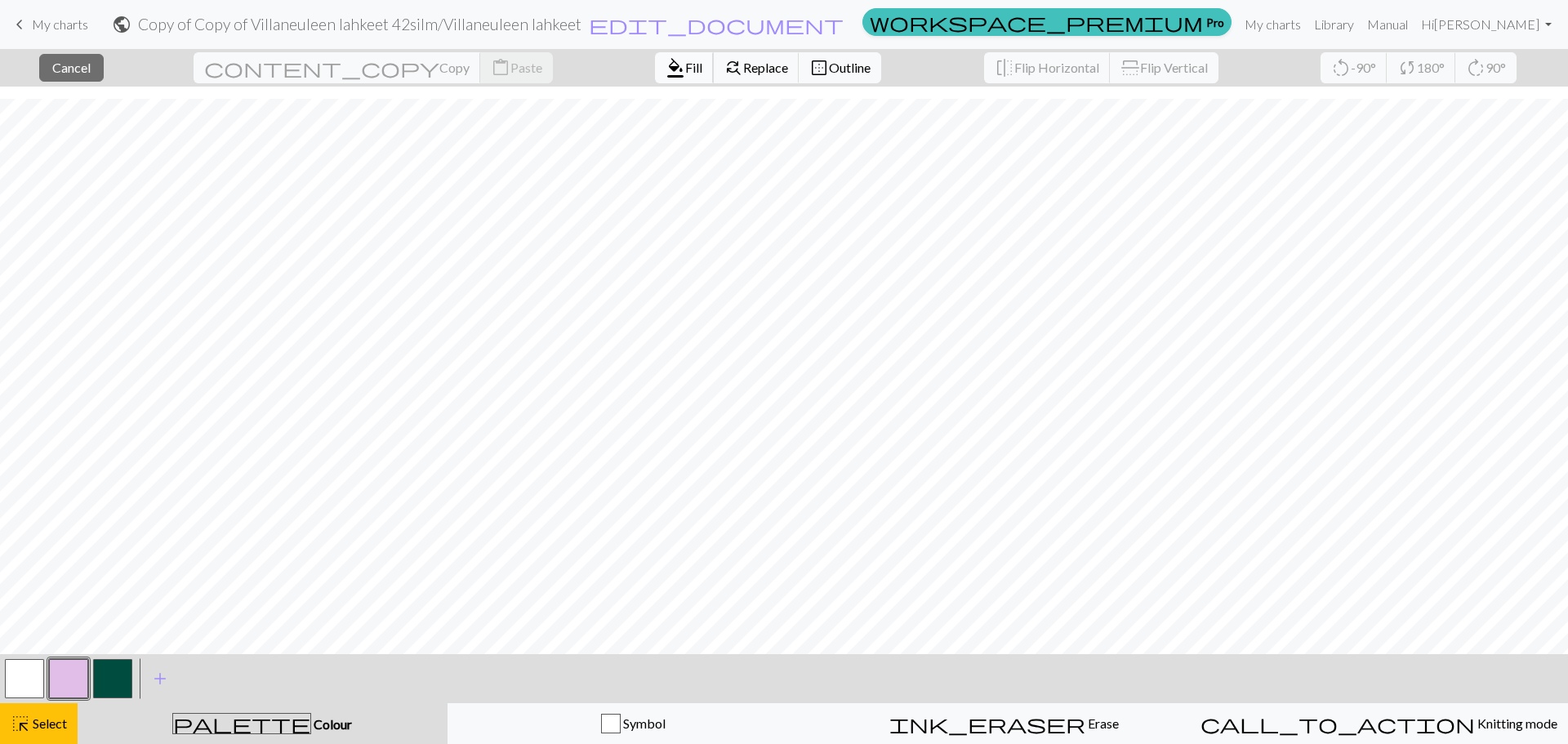
click at [685, 62] on span "Fill" at bounding box center [693, 67] width 17 height 16
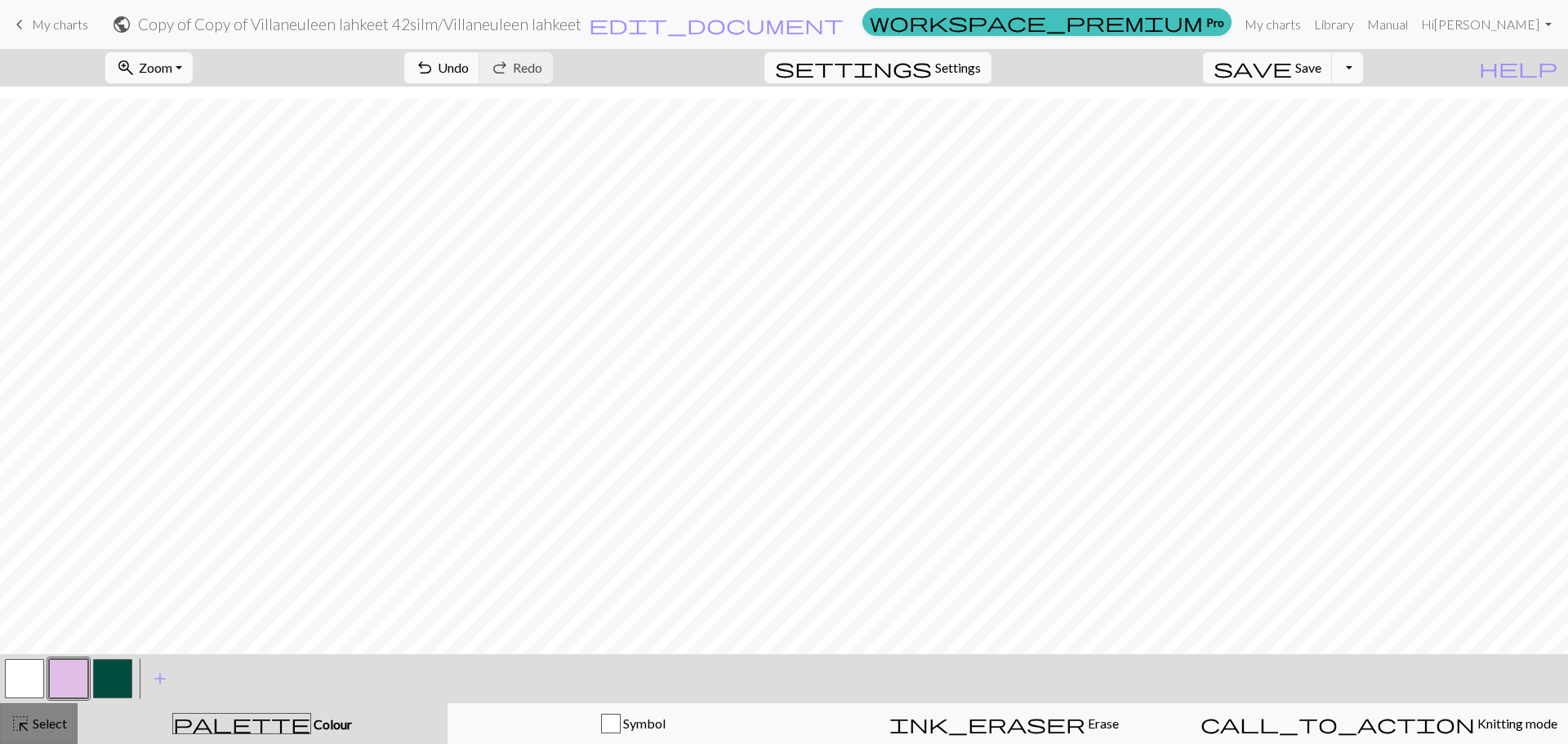
click at [37, 706] on button "highlight_alt Select Select" at bounding box center [38, 723] width 78 height 41
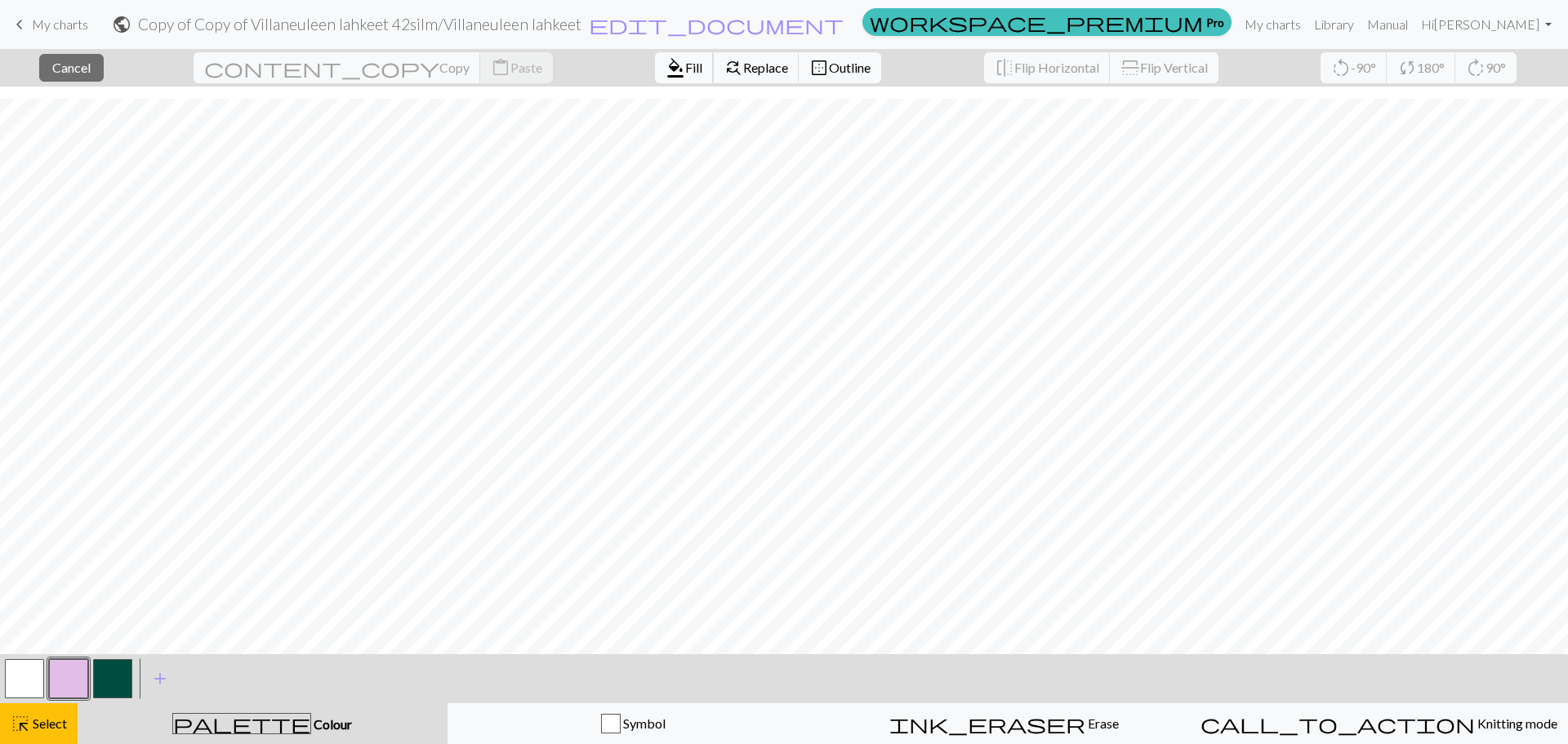
click at [685, 71] on span "Fill" at bounding box center [693, 67] width 17 height 16
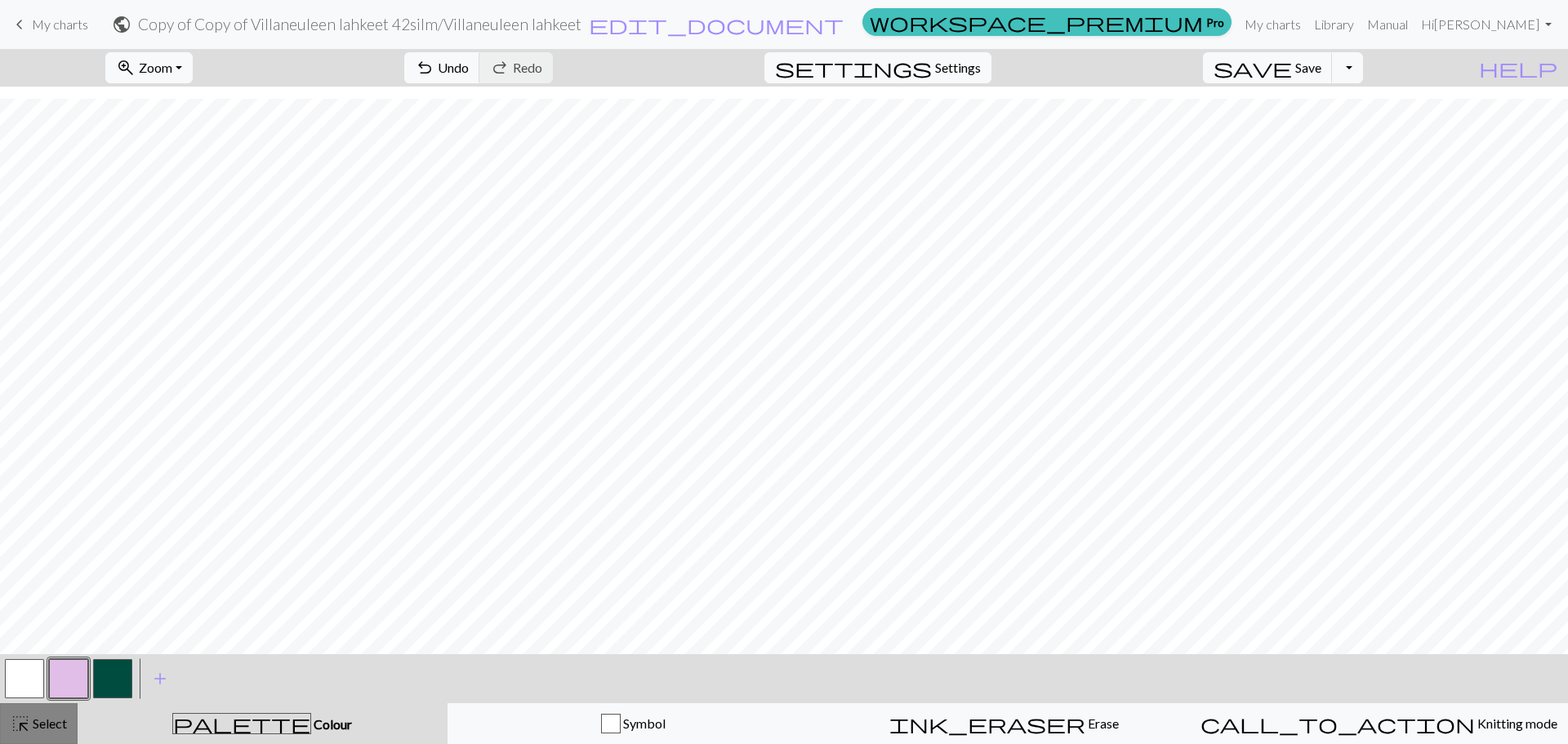
click at [38, 716] on span "Select" at bounding box center [48, 723] width 37 height 16
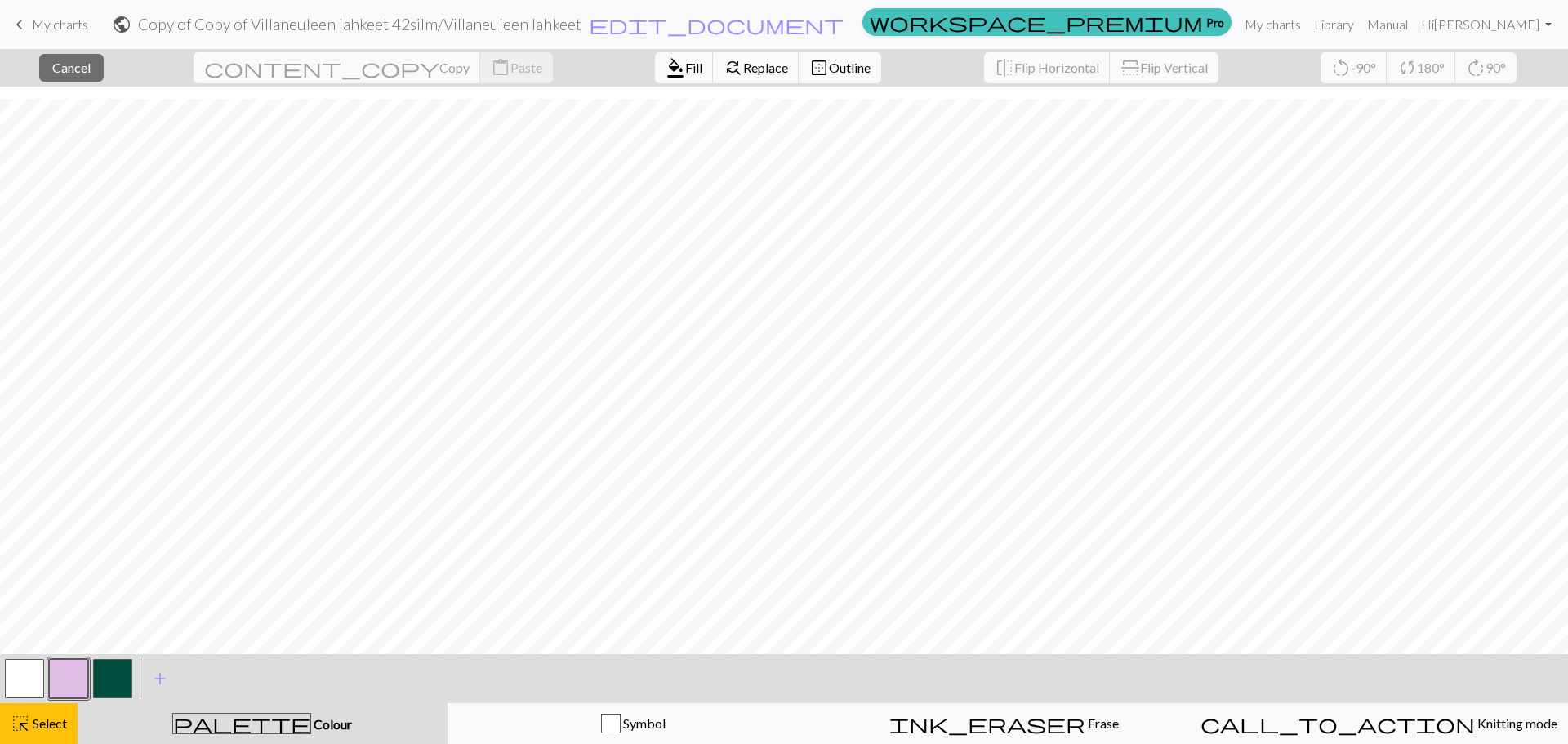
click at [27, 675] on button "button" at bounding box center [24, 678] width 39 height 39
click at [685, 60] on span "Fill" at bounding box center [693, 67] width 17 height 16
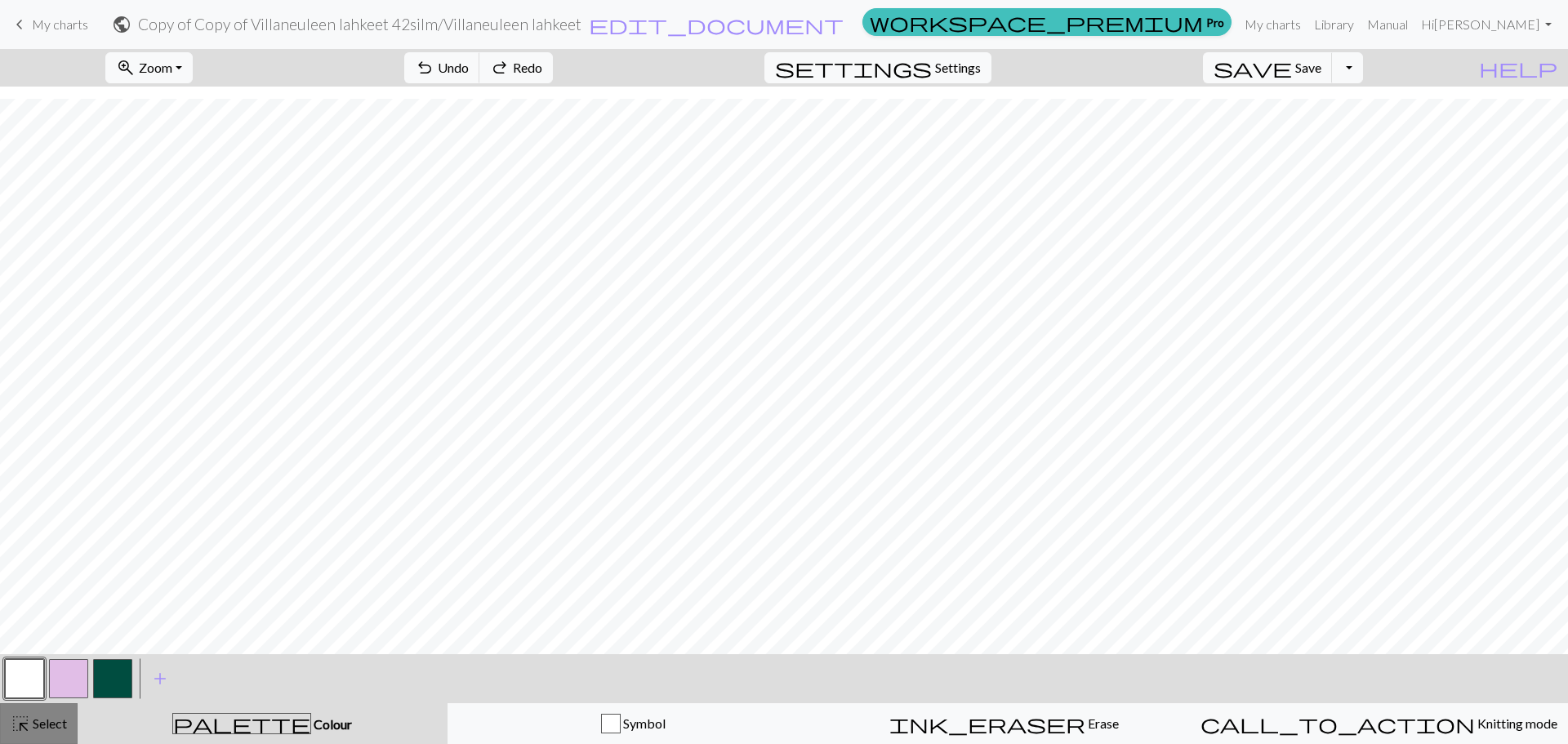
click at [49, 716] on span "Select" at bounding box center [48, 723] width 37 height 16
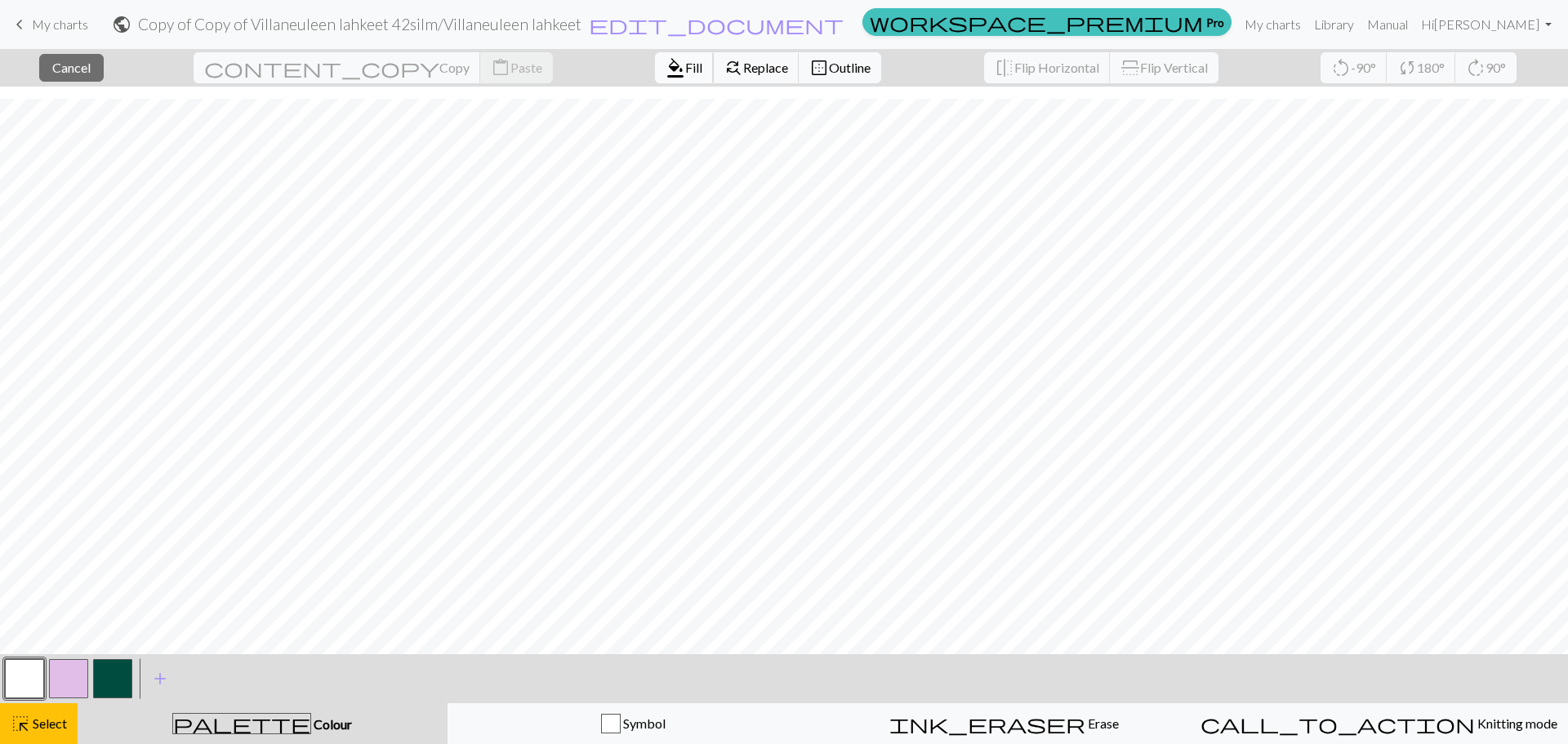
click at [666, 67] on span "format_color_fill" at bounding box center [675, 68] width 19 height 23
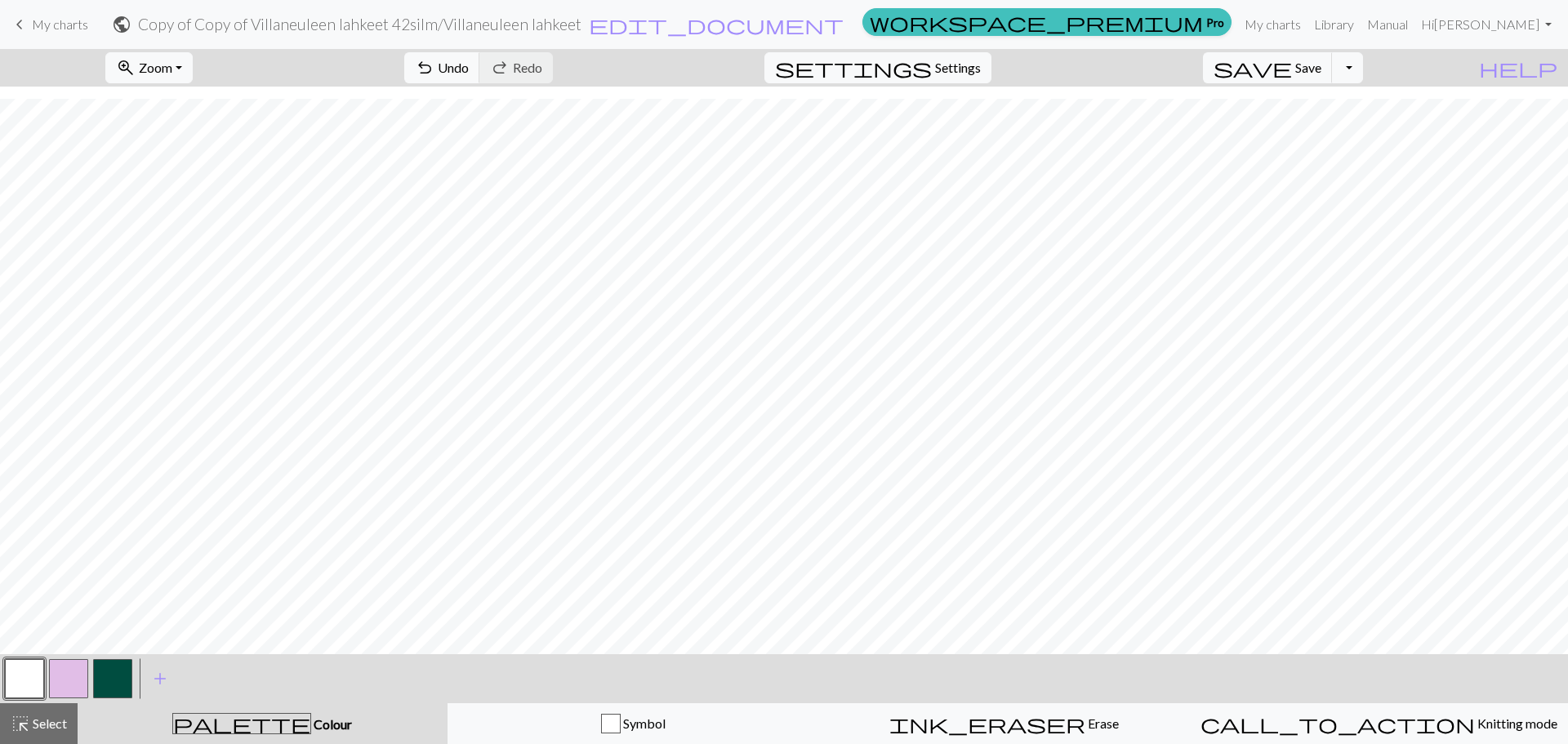
click at [79, 657] on div at bounding box center [68, 678] width 44 height 44
click at [66, 678] on button "button" at bounding box center [68, 678] width 39 height 39
click at [480, 75] on button "undo Undo Undo" at bounding box center [442, 68] width 76 height 31
click at [468, 73] on span "Undo" at bounding box center [453, 67] width 31 height 16
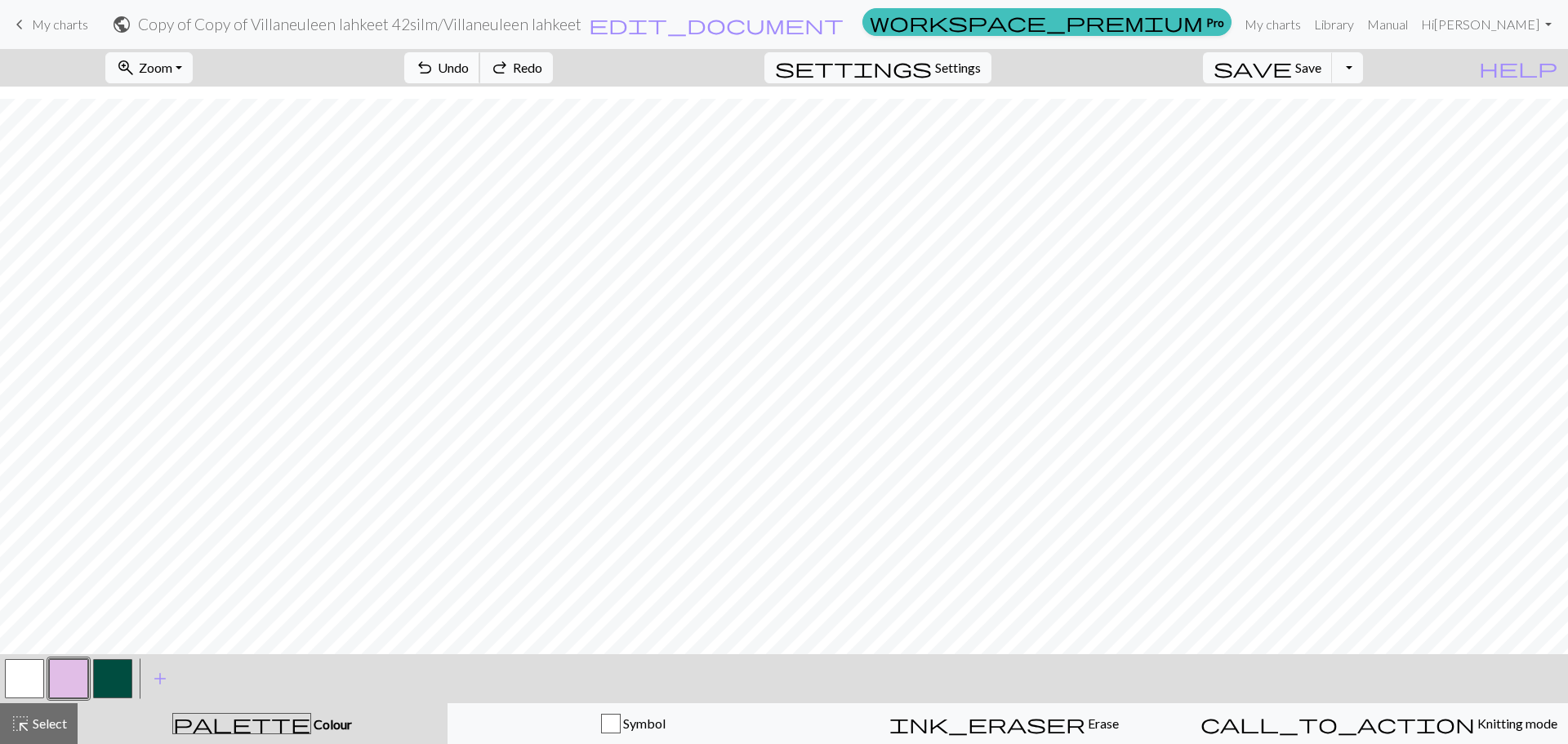
click at [480, 77] on button "undo Undo Undo" at bounding box center [442, 68] width 76 height 31
click at [31, 666] on button "button" at bounding box center [24, 678] width 39 height 39
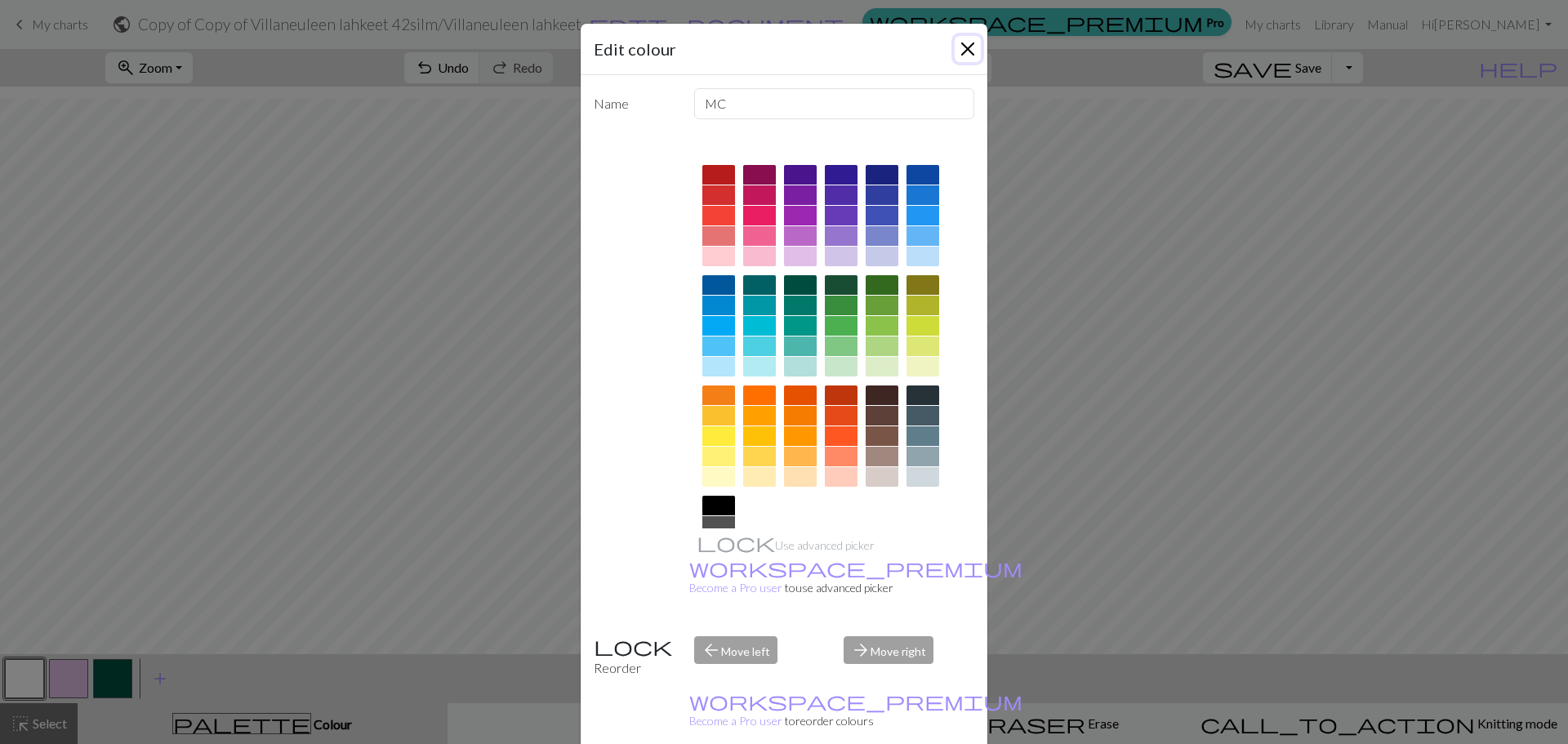
click at [962, 50] on button "Close" at bounding box center [968, 48] width 26 height 26
click at [962, 50] on div "settings Settings" at bounding box center [878, 68] width 251 height 37
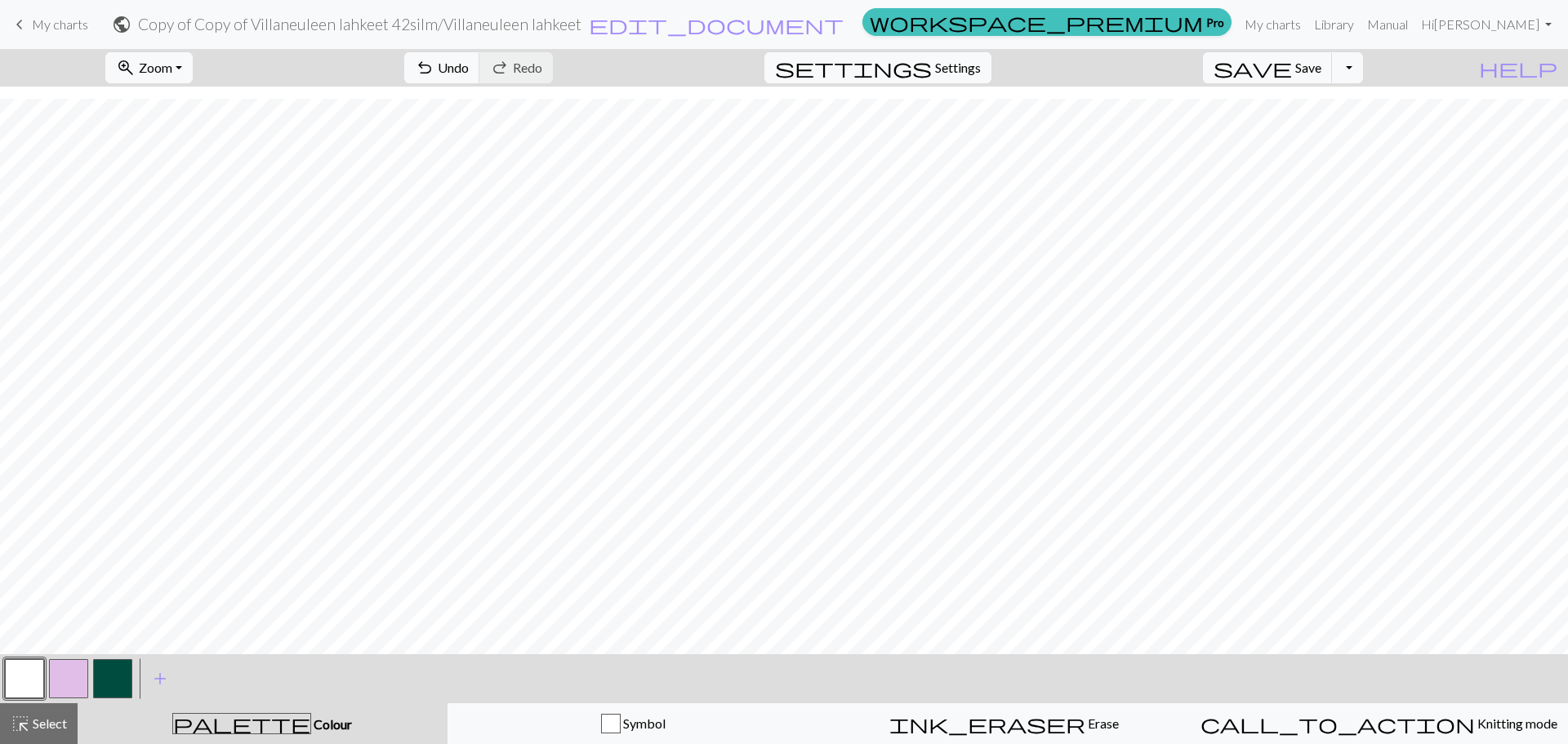
click at [77, 685] on button "button" at bounding box center [68, 678] width 39 height 39
click at [47, 675] on div at bounding box center [68, 678] width 44 height 44
click at [26, 674] on button "button" at bounding box center [24, 678] width 39 height 39
click at [62, 678] on button "button" at bounding box center [68, 678] width 39 height 39
click at [38, 717] on span "Select" at bounding box center [48, 723] width 37 height 16
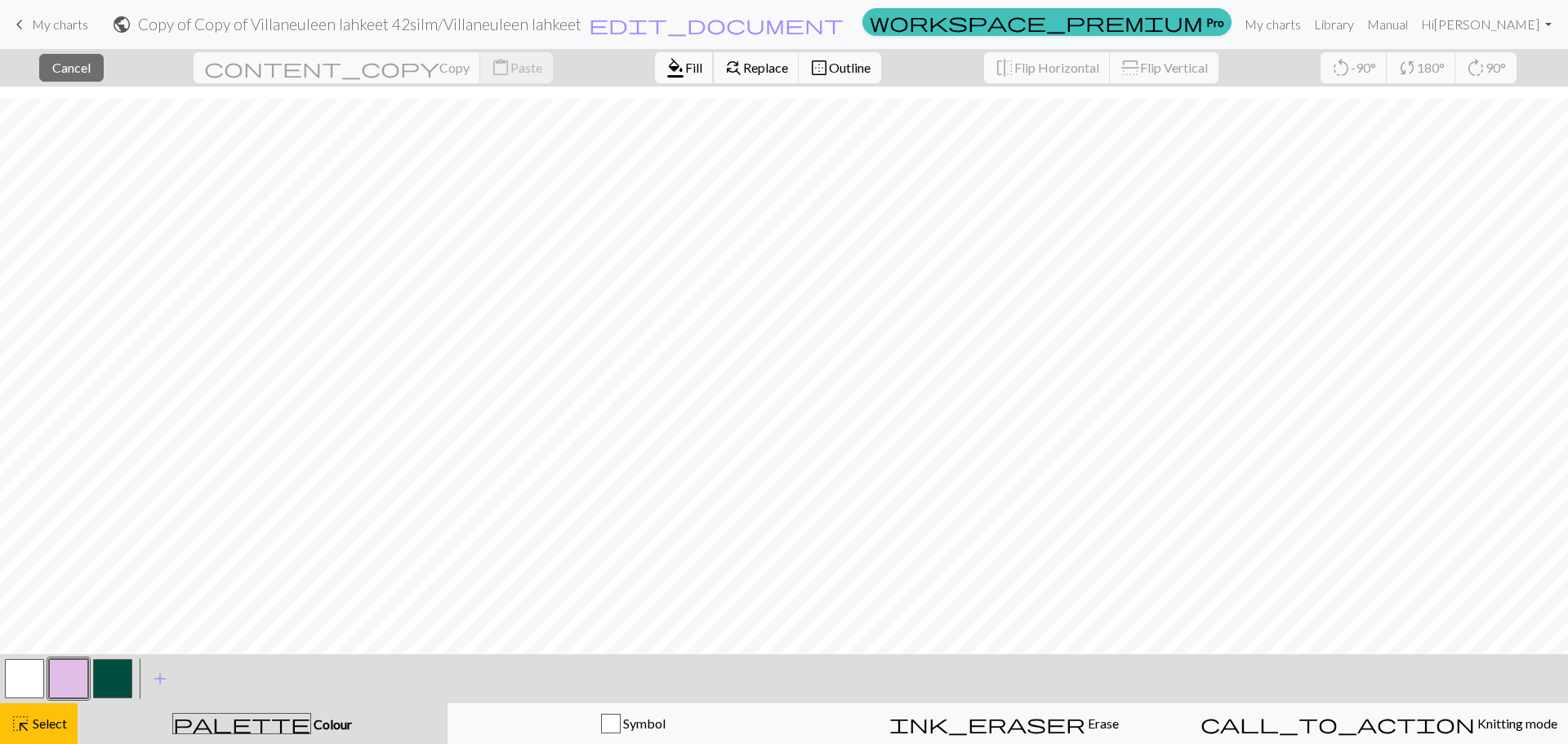
click at [685, 60] on span "Fill" at bounding box center [693, 67] width 17 height 16
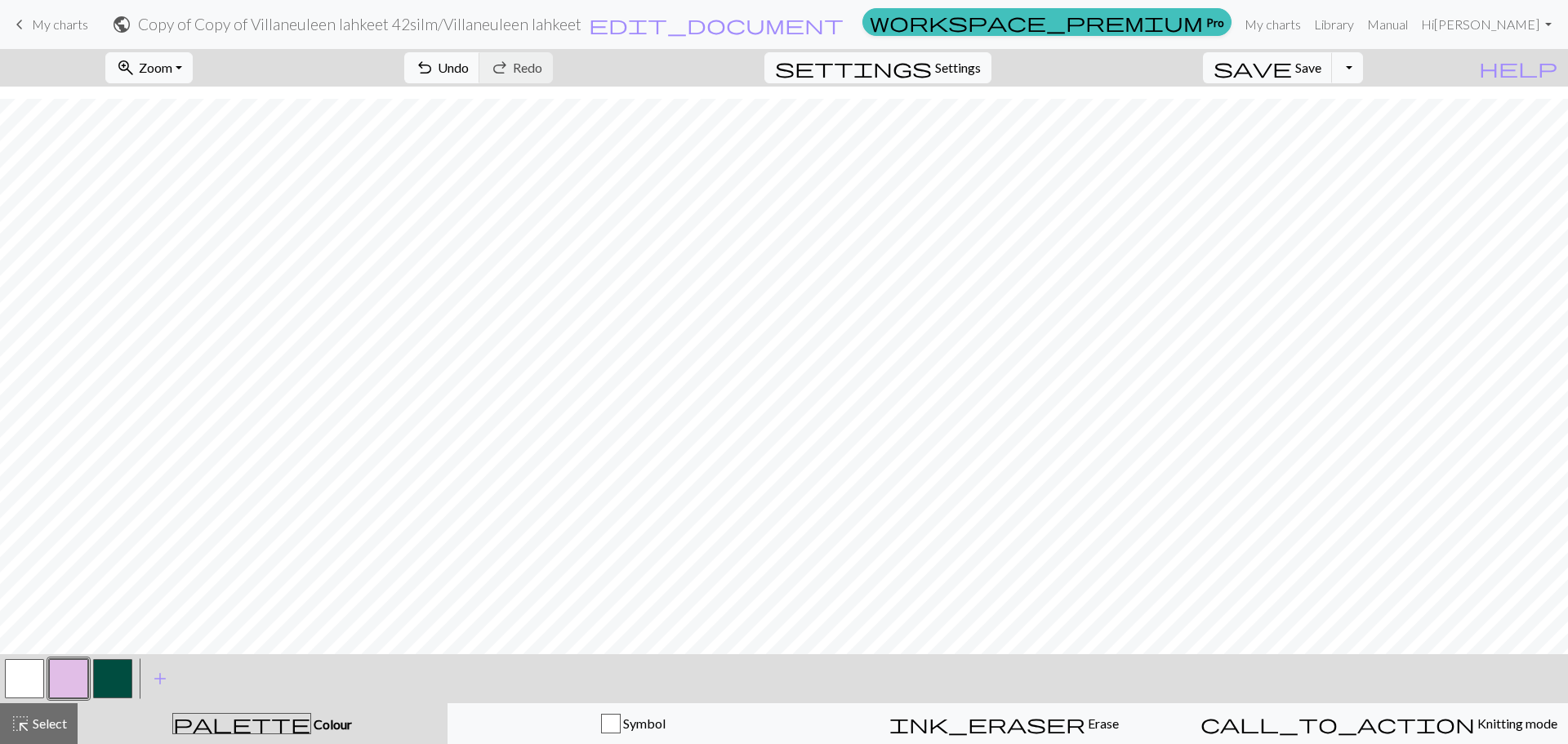
click at [34, 691] on button "button" at bounding box center [24, 678] width 39 height 39
click at [58, 663] on button "button" at bounding box center [68, 678] width 39 height 39
click at [19, 673] on button "button" at bounding box center [24, 678] width 39 height 39
click at [72, 671] on button "button" at bounding box center [68, 678] width 39 height 39
click at [22, 662] on button "button" at bounding box center [24, 678] width 39 height 39
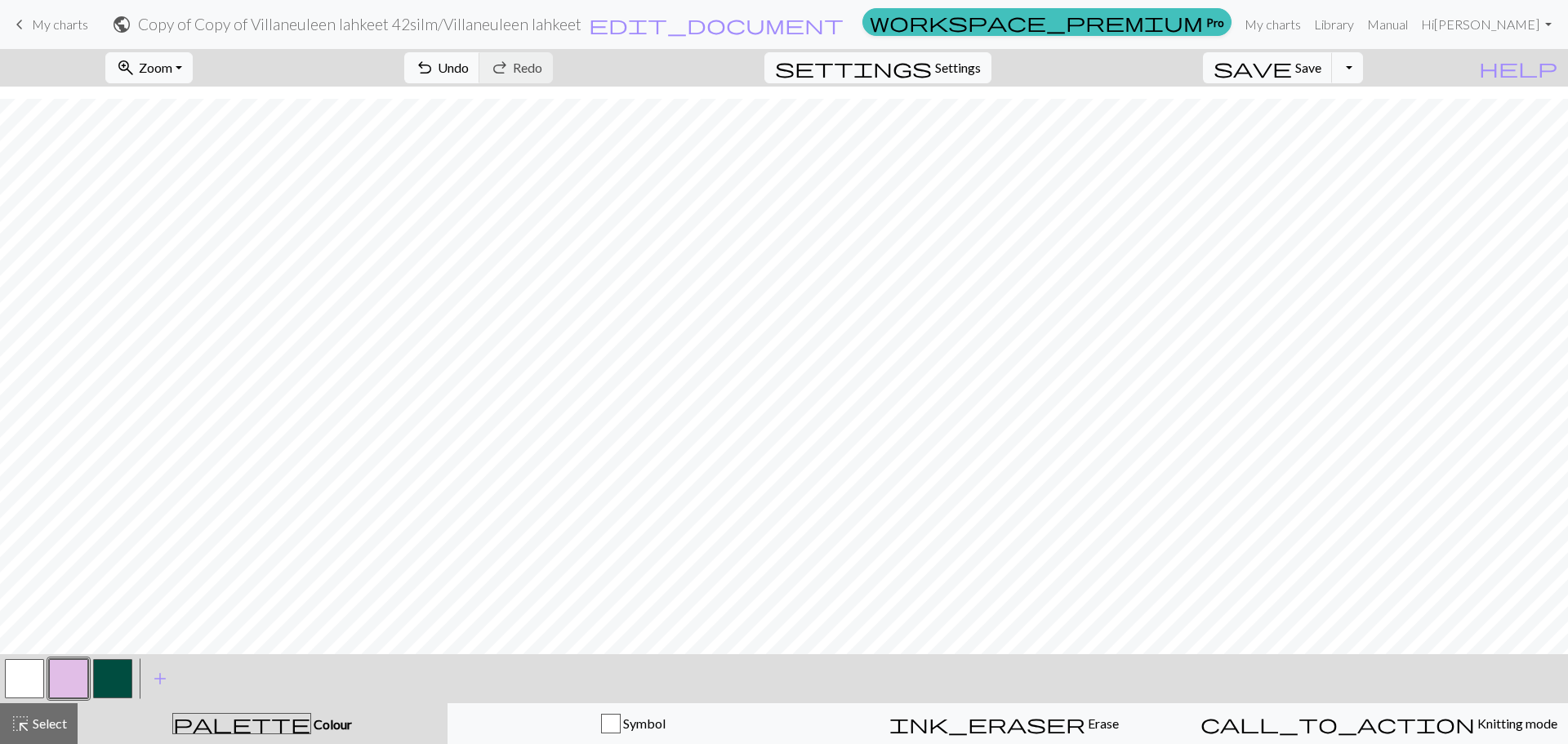
click at [22, 662] on button "button" at bounding box center [24, 678] width 39 height 39
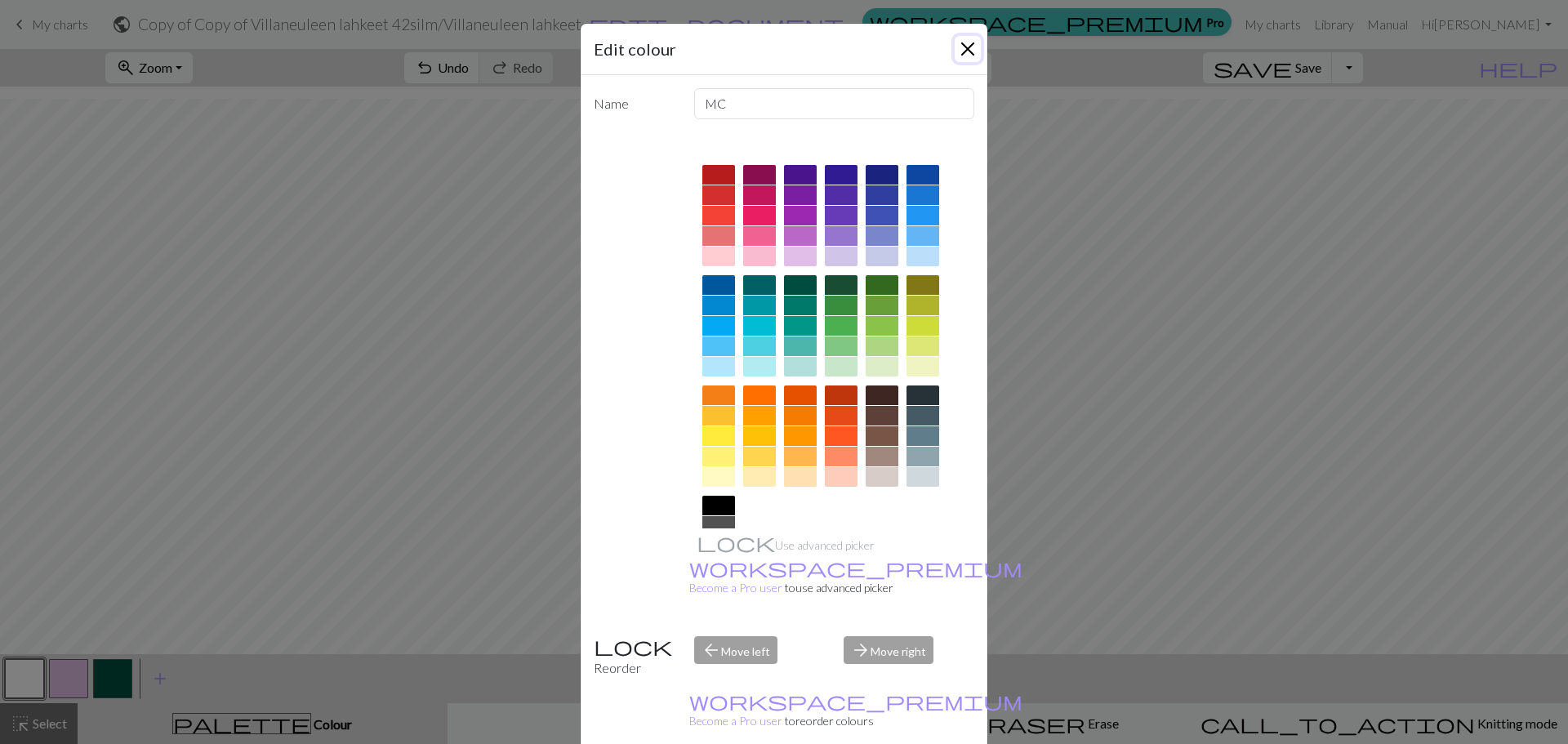
click at [958, 42] on button "Close" at bounding box center [968, 48] width 26 height 26
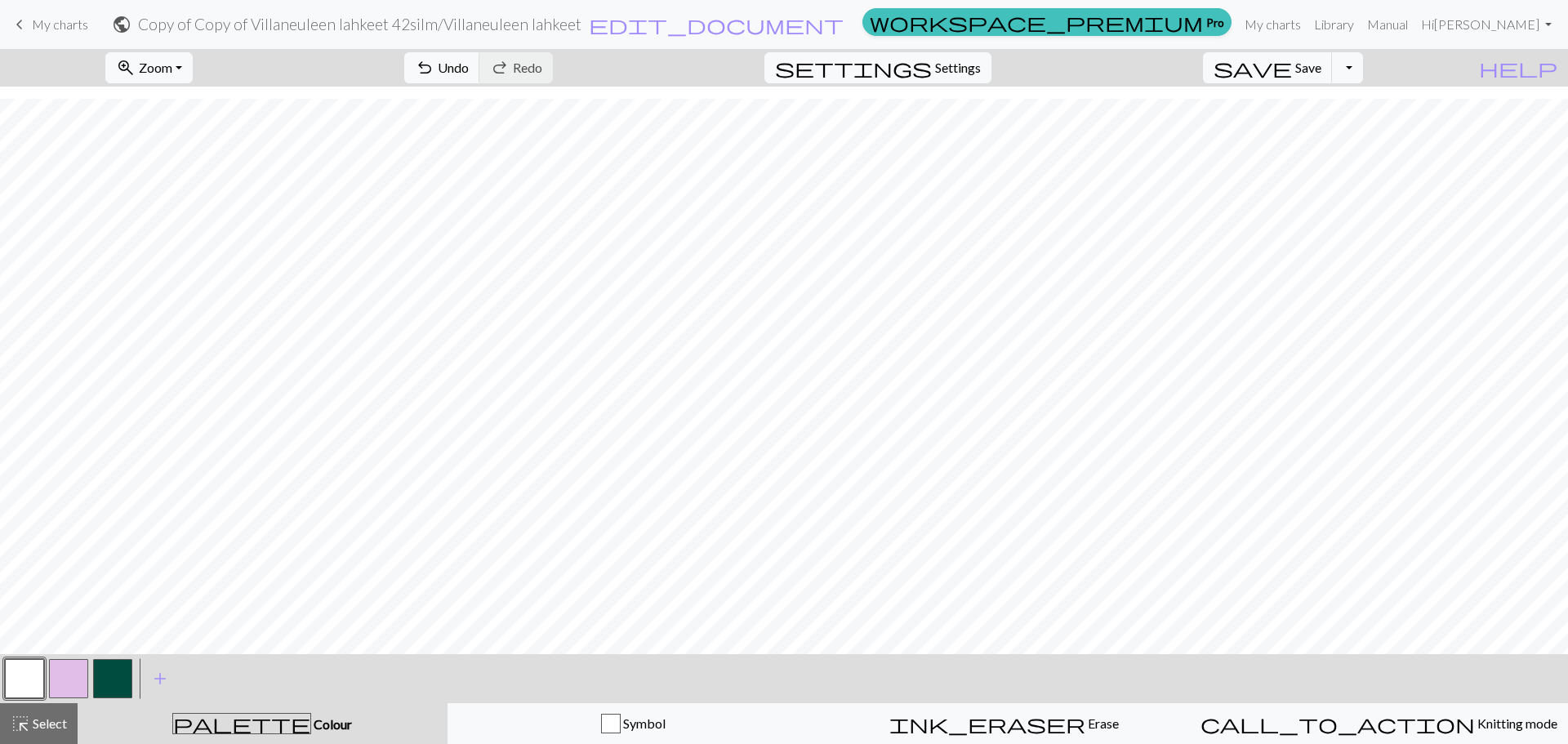
click at [79, 675] on button "button" at bounding box center [68, 678] width 39 height 39
click at [21, 671] on button "button" at bounding box center [24, 678] width 39 height 39
click at [79, 668] on button "button" at bounding box center [68, 678] width 39 height 39
click at [27, 718] on span "highlight_alt" at bounding box center [20, 723] width 19 height 23
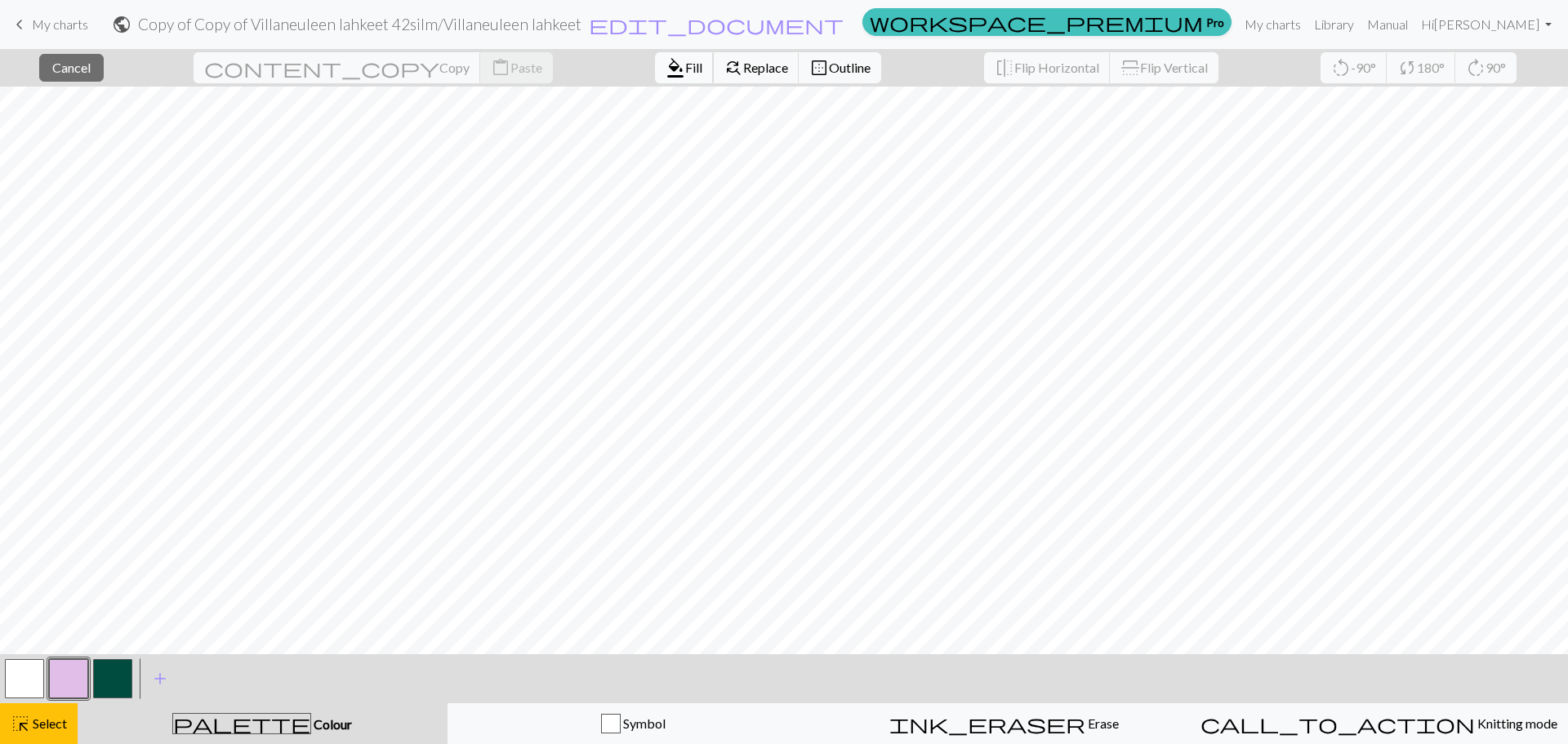
click at [655, 55] on button "format_color_fill Fill" at bounding box center [684, 68] width 58 height 31
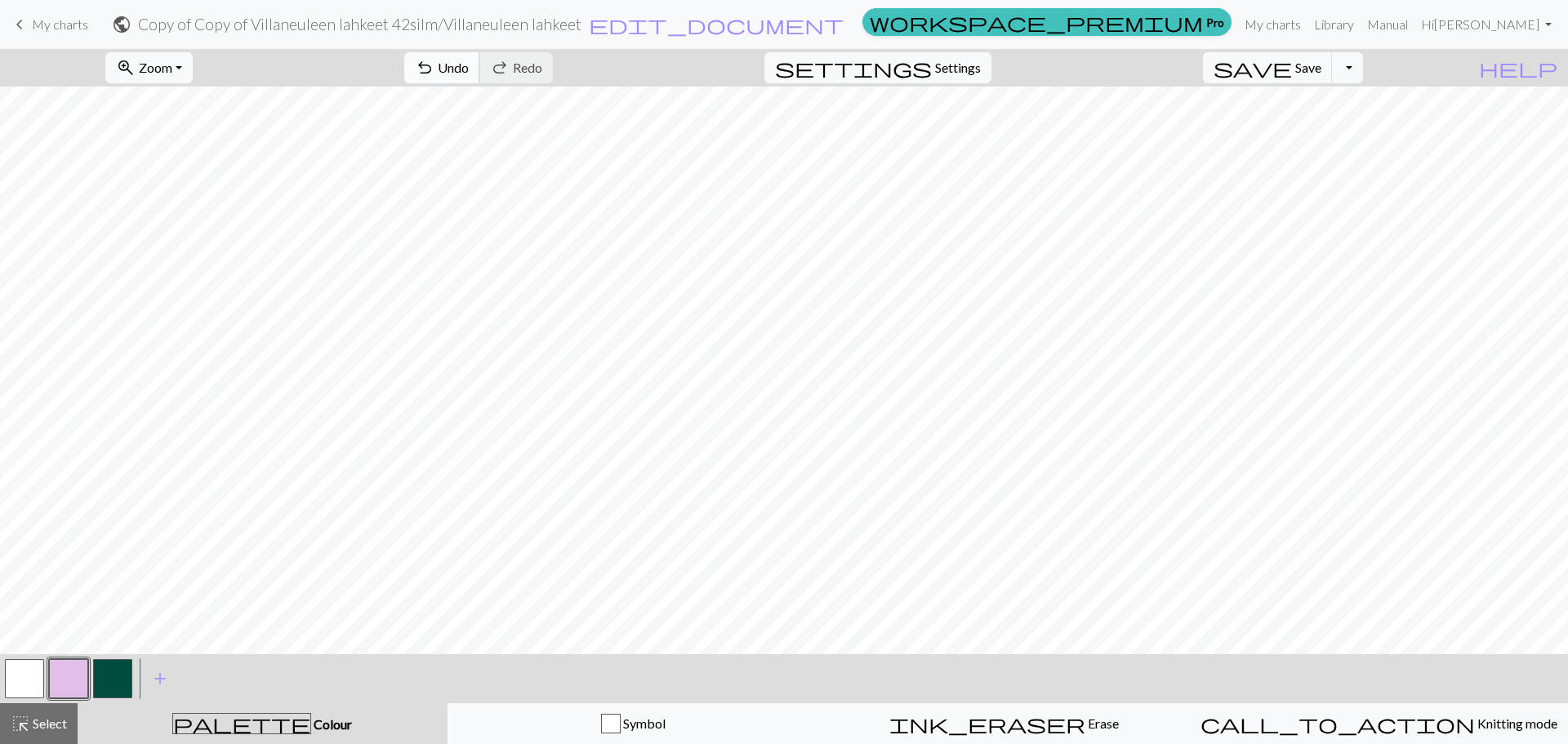
click at [468, 66] on span "Undo" at bounding box center [453, 67] width 31 height 16
click at [49, 729] on span "Select" at bounding box center [48, 723] width 37 height 16
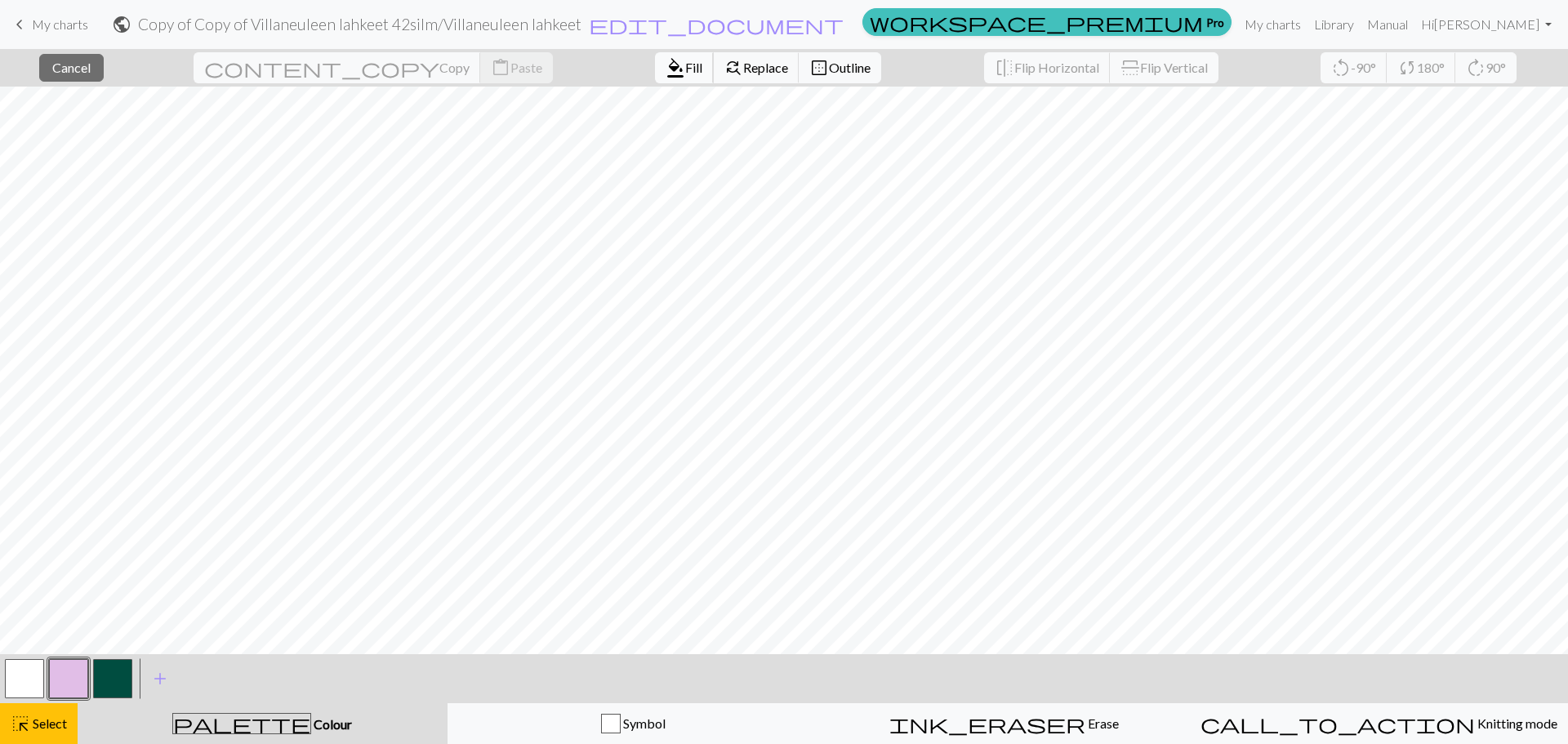
click at [666, 66] on span "format_color_fill" at bounding box center [675, 68] width 19 height 23
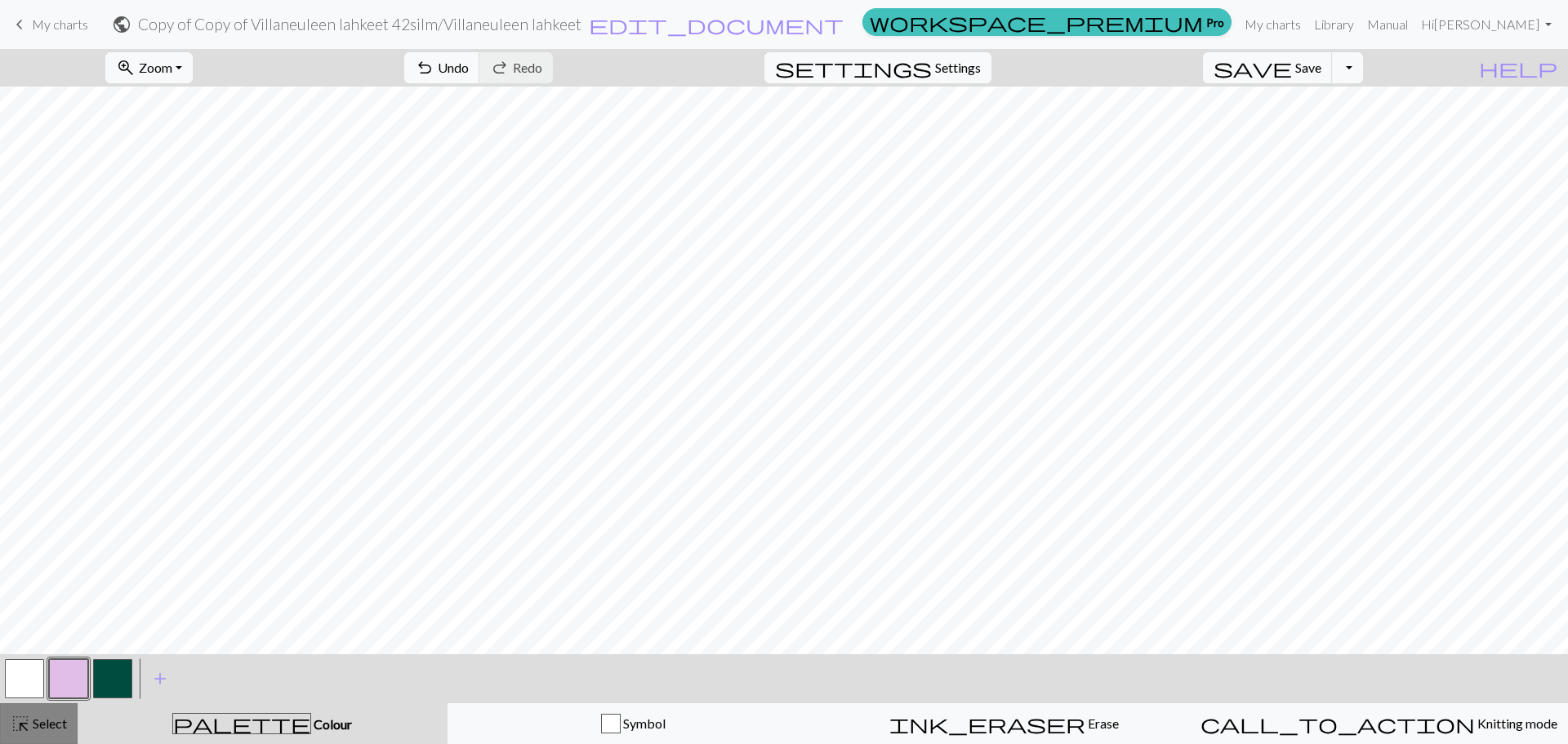
click at [30, 724] on span "Select" at bounding box center [48, 723] width 37 height 16
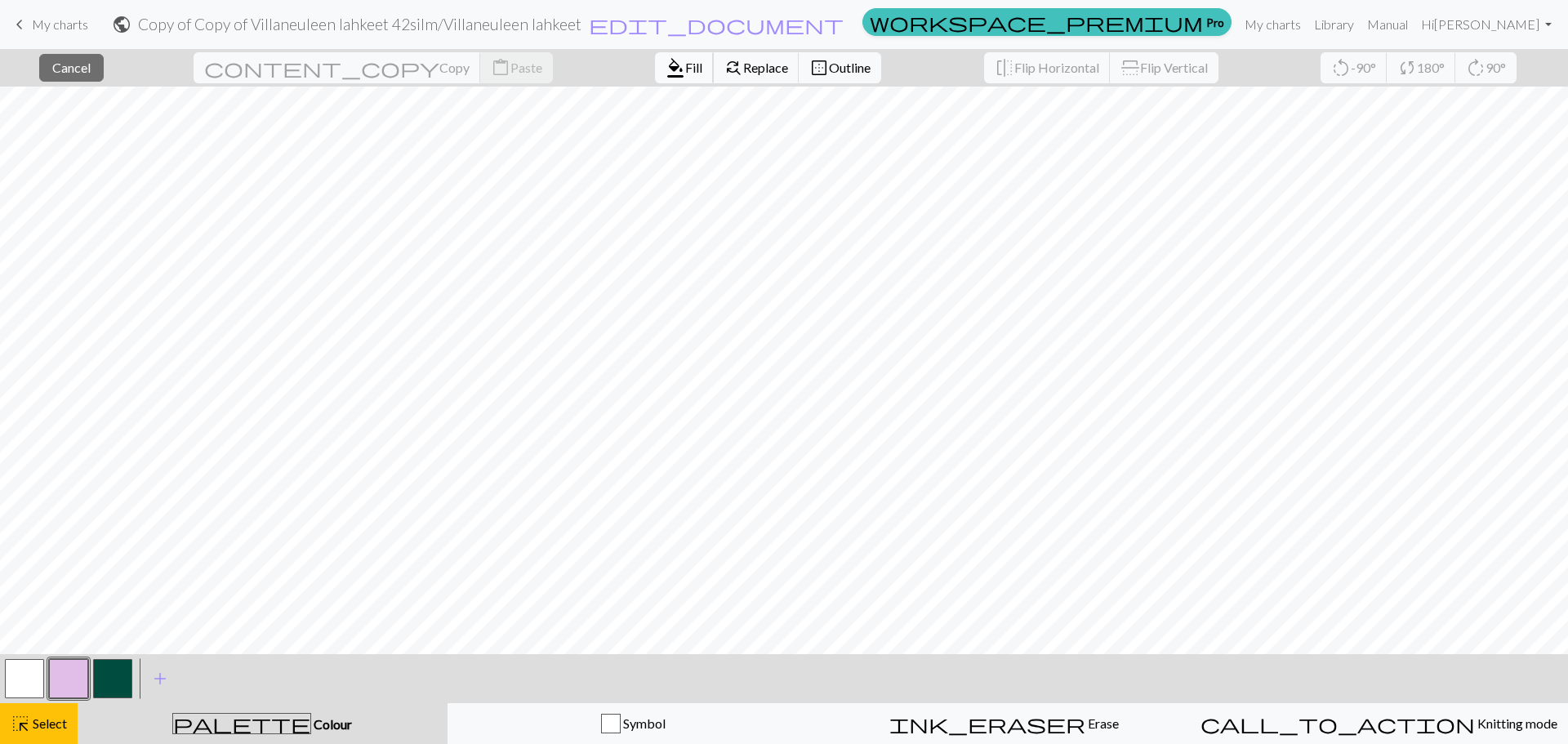
click at [685, 69] on span "Fill" at bounding box center [693, 67] width 17 height 16
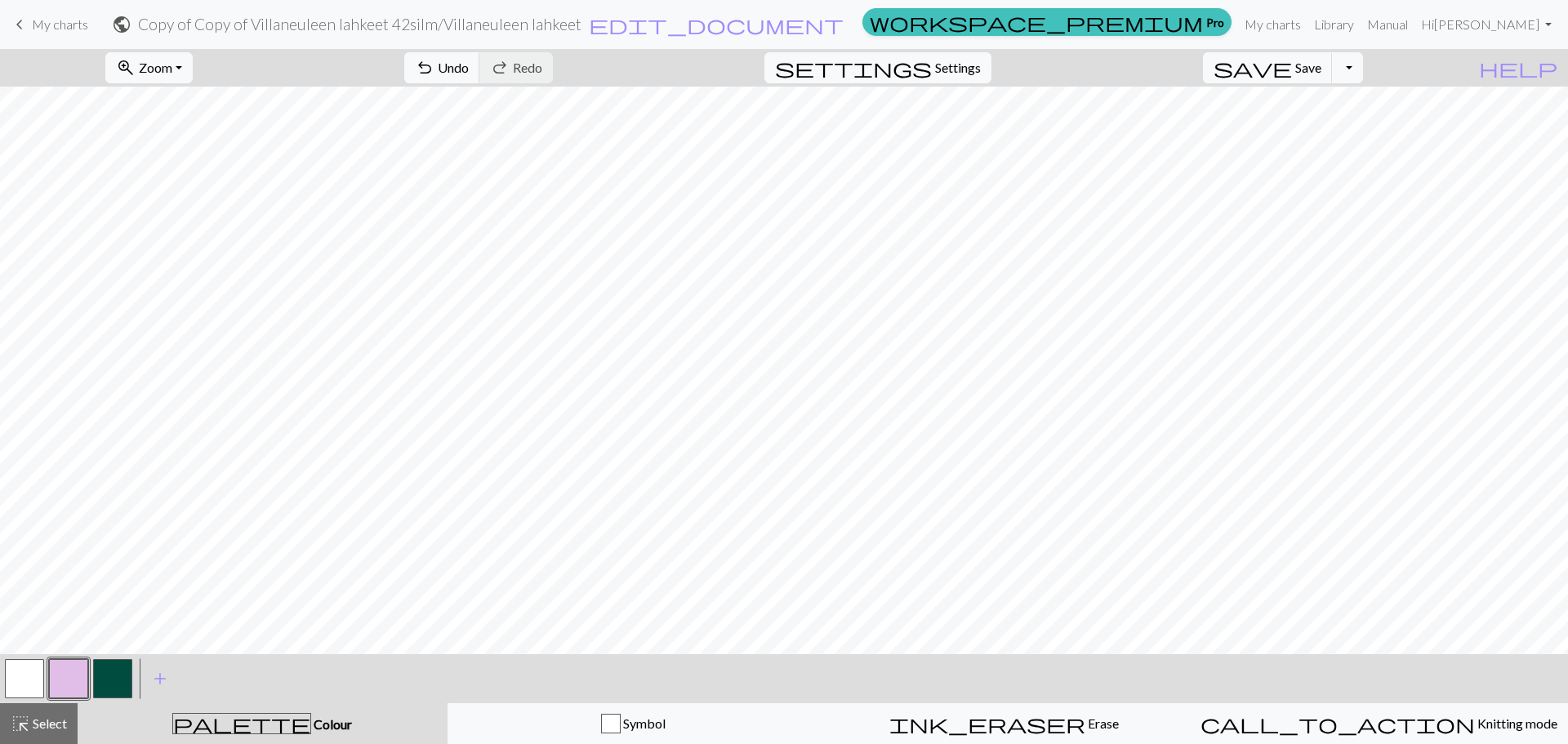
click at [20, 673] on button "button" at bounding box center [24, 678] width 39 height 39
click at [22, 721] on span "highlight_alt" at bounding box center [20, 723] width 19 height 23
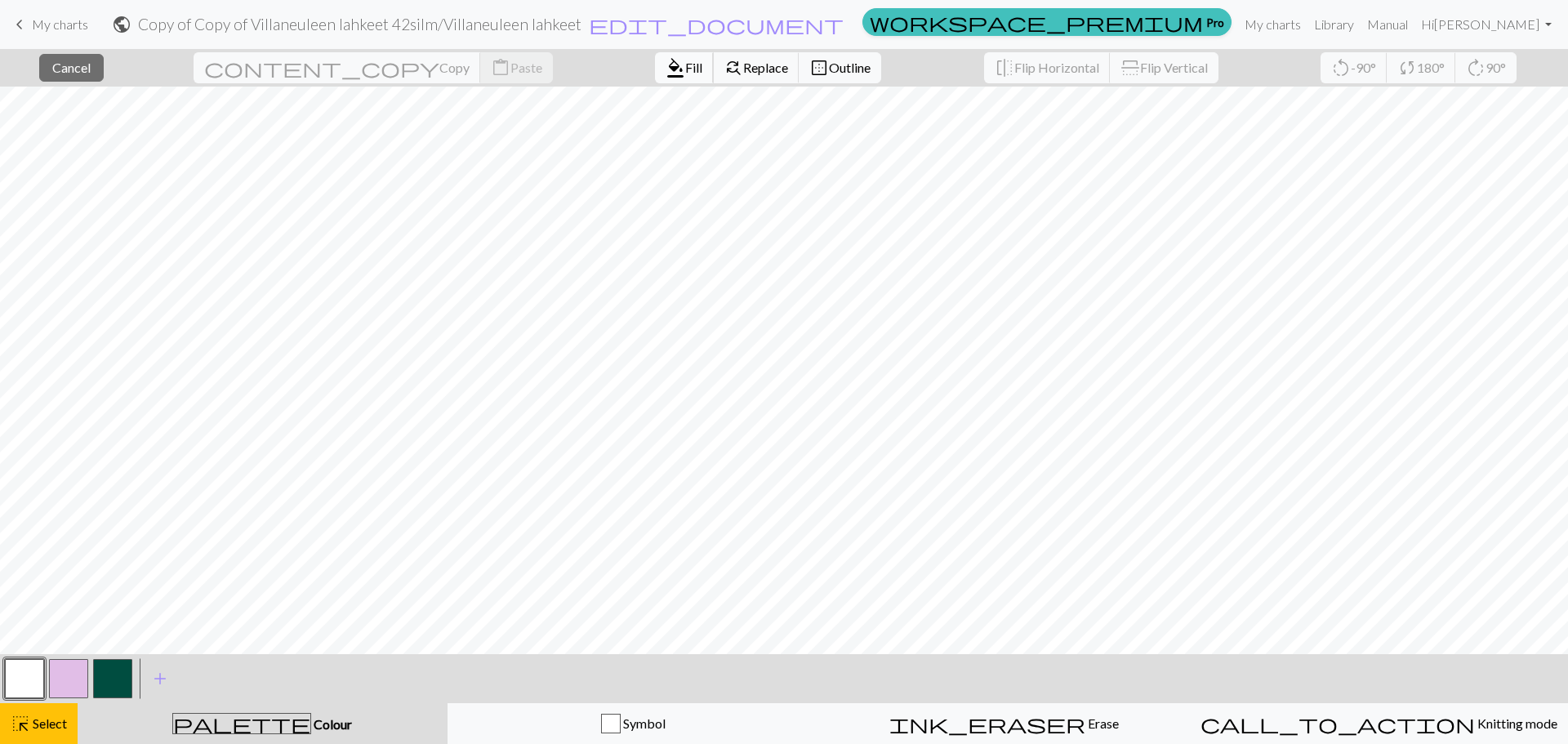
click at [685, 65] on span "Fill" at bounding box center [693, 67] width 17 height 16
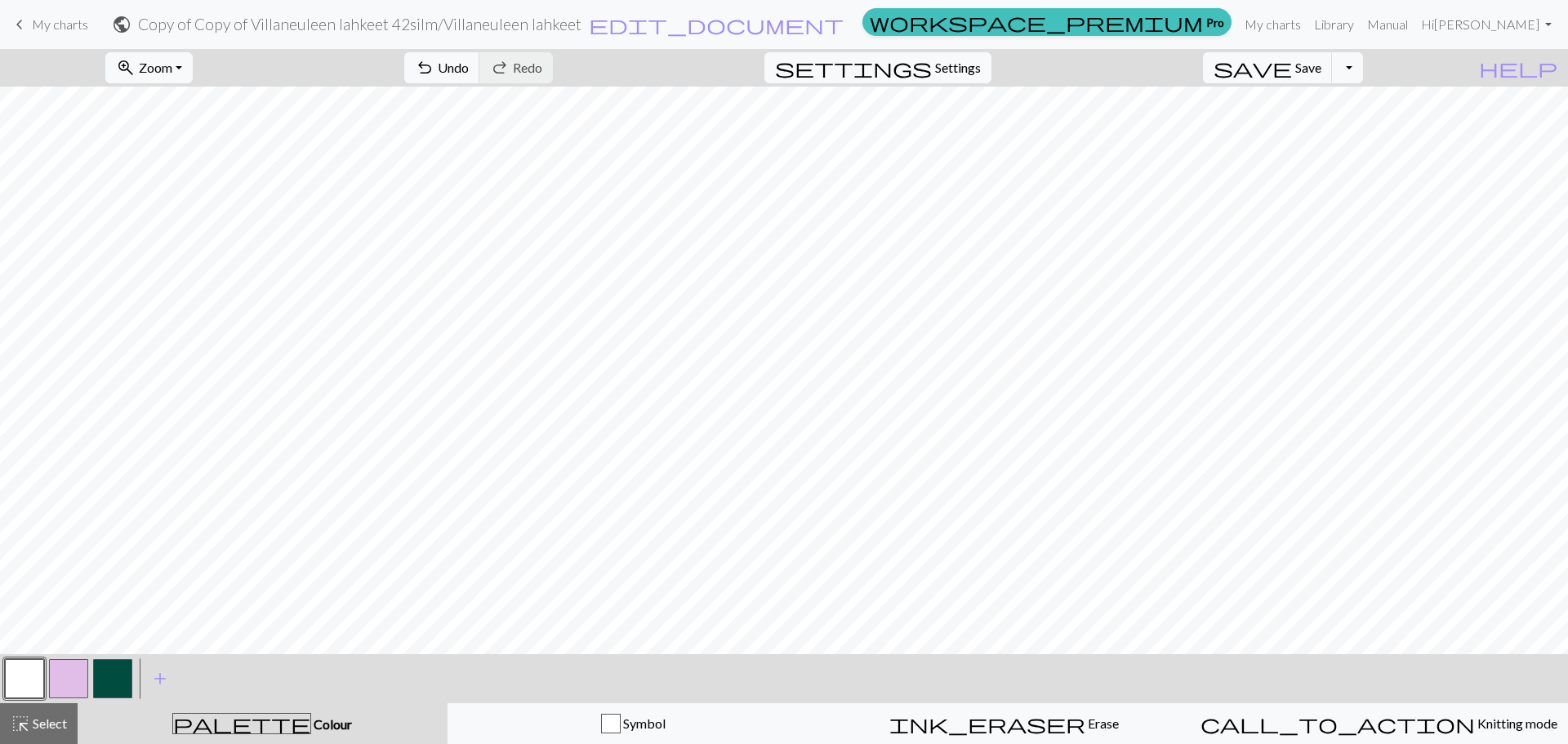
click at [63, 662] on button "button" at bounding box center [68, 678] width 39 height 39
click at [13, 719] on span "highlight_alt" at bounding box center [20, 723] width 19 height 23
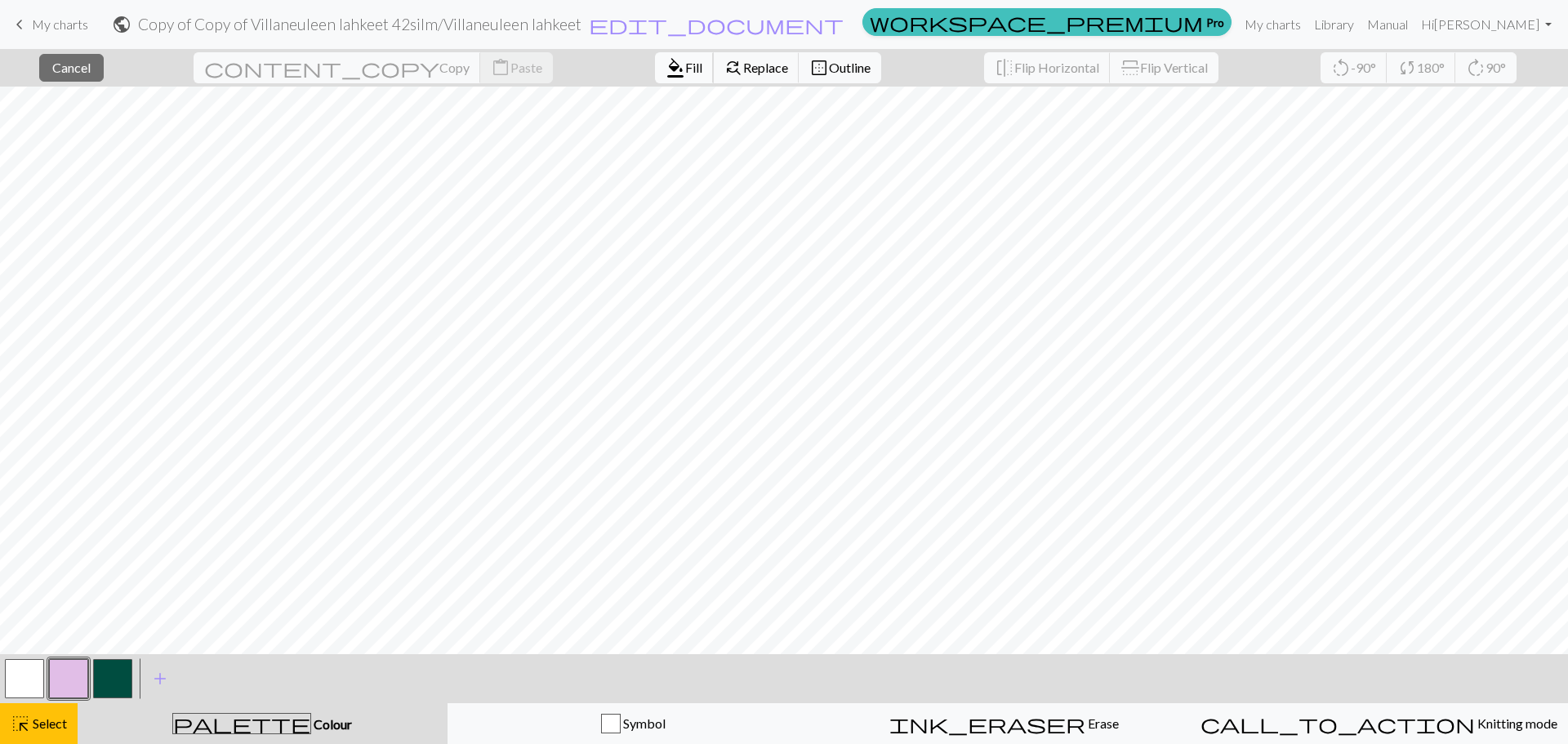
click at [685, 65] on span "Fill" at bounding box center [693, 67] width 17 height 16
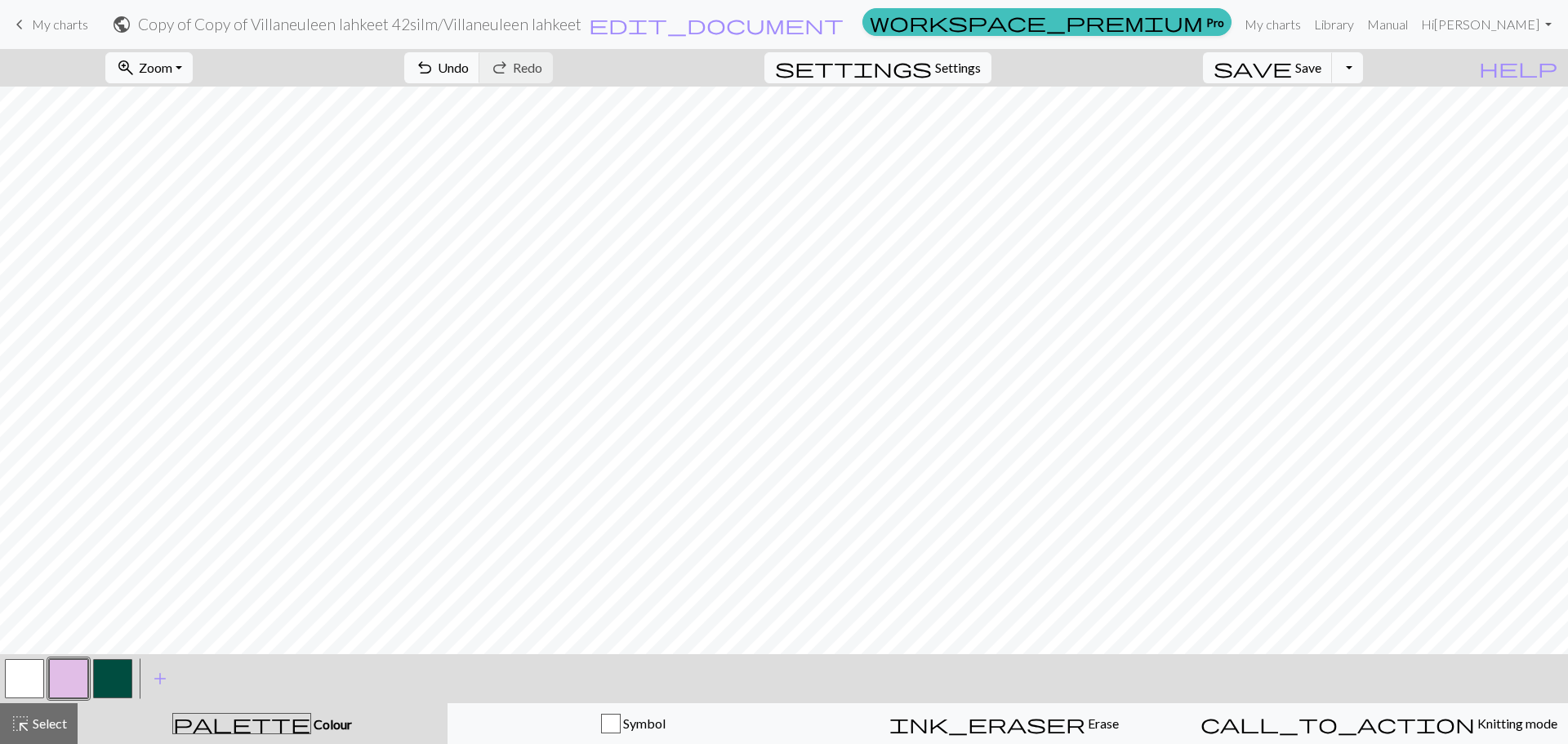
click at [27, 675] on button "button" at bounding box center [24, 678] width 39 height 39
click at [68, 673] on button "button" at bounding box center [68, 678] width 39 height 39
click at [1222, 28] on link "workspace_premium Pro" at bounding box center [1047, 22] width 369 height 27
click at [1321, 68] on span "Save" at bounding box center [1309, 67] width 26 height 16
click at [1222, 26] on div "Chart saved" at bounding box center [784, 32] width 1568 height 65
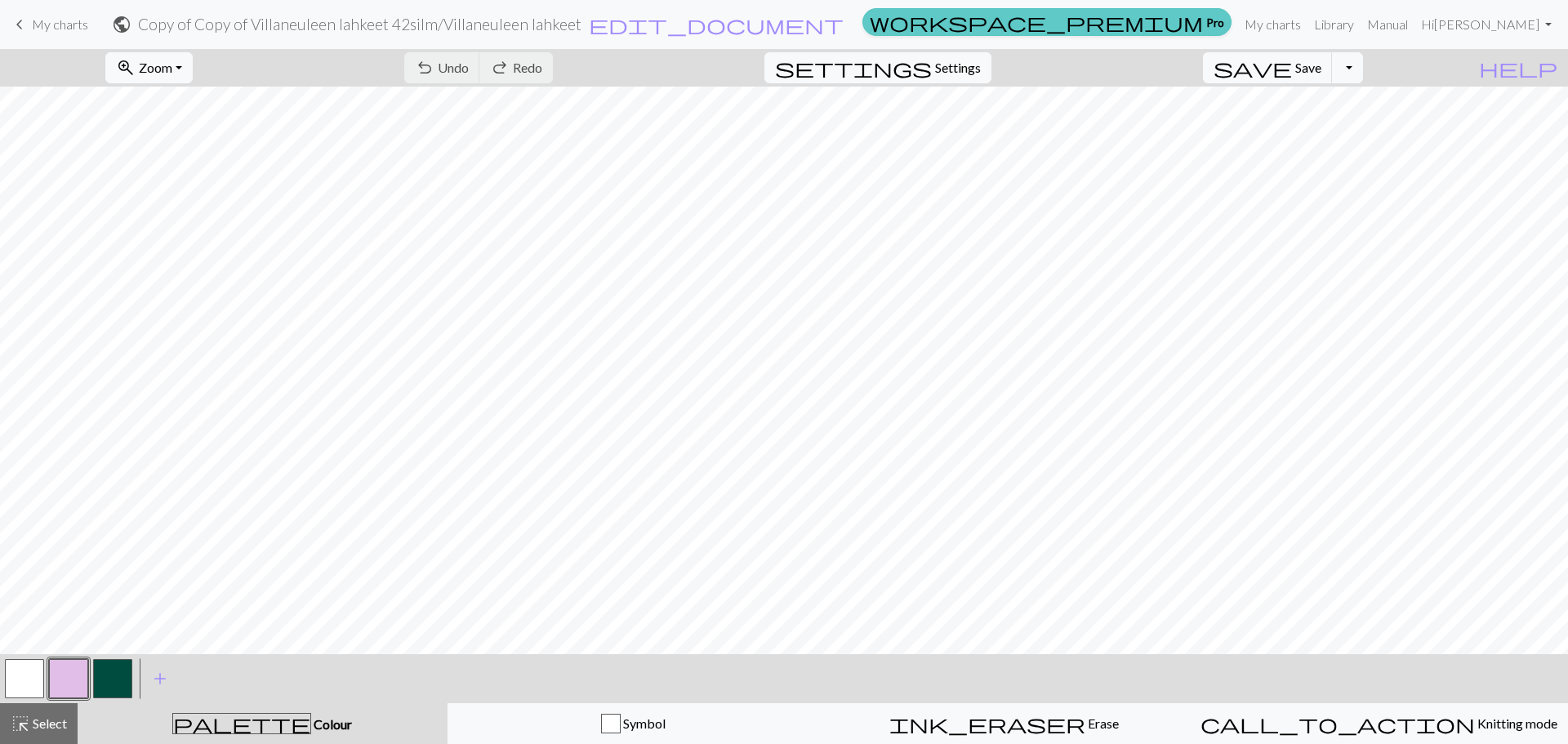
click at [1232, 26] on link "workspace_premium Pro" at bounding box center [1047, 22] width 369 height 27
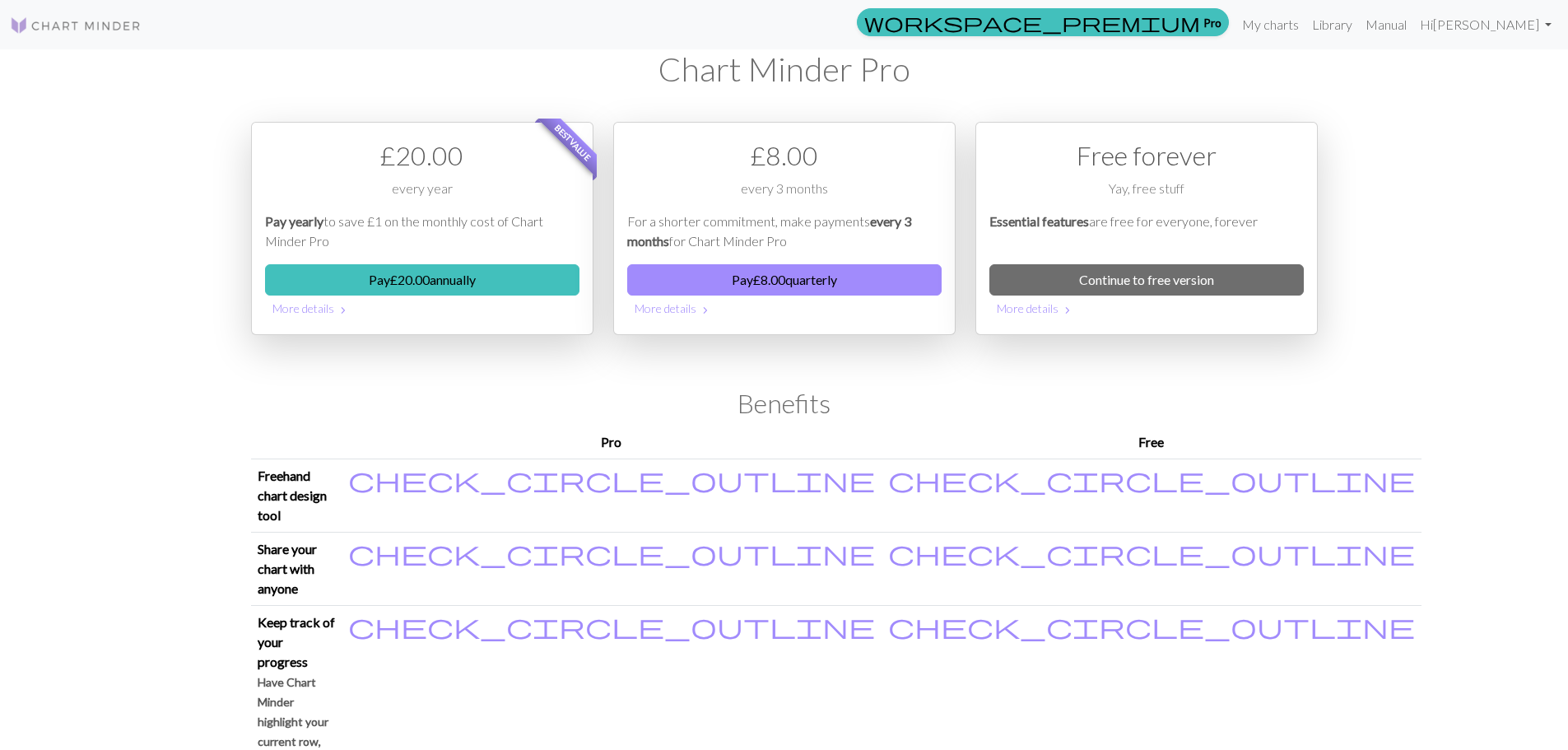
click at [774, 135] on div "£ 8.00 every 3 months For a shorter commitment, make payments every 3 months fo…" at bounding box center [784, 228] width 342 height 213
click at [680, 310] on button "More details chevron_right" at bounding box center [785, 308] width 315 height 26
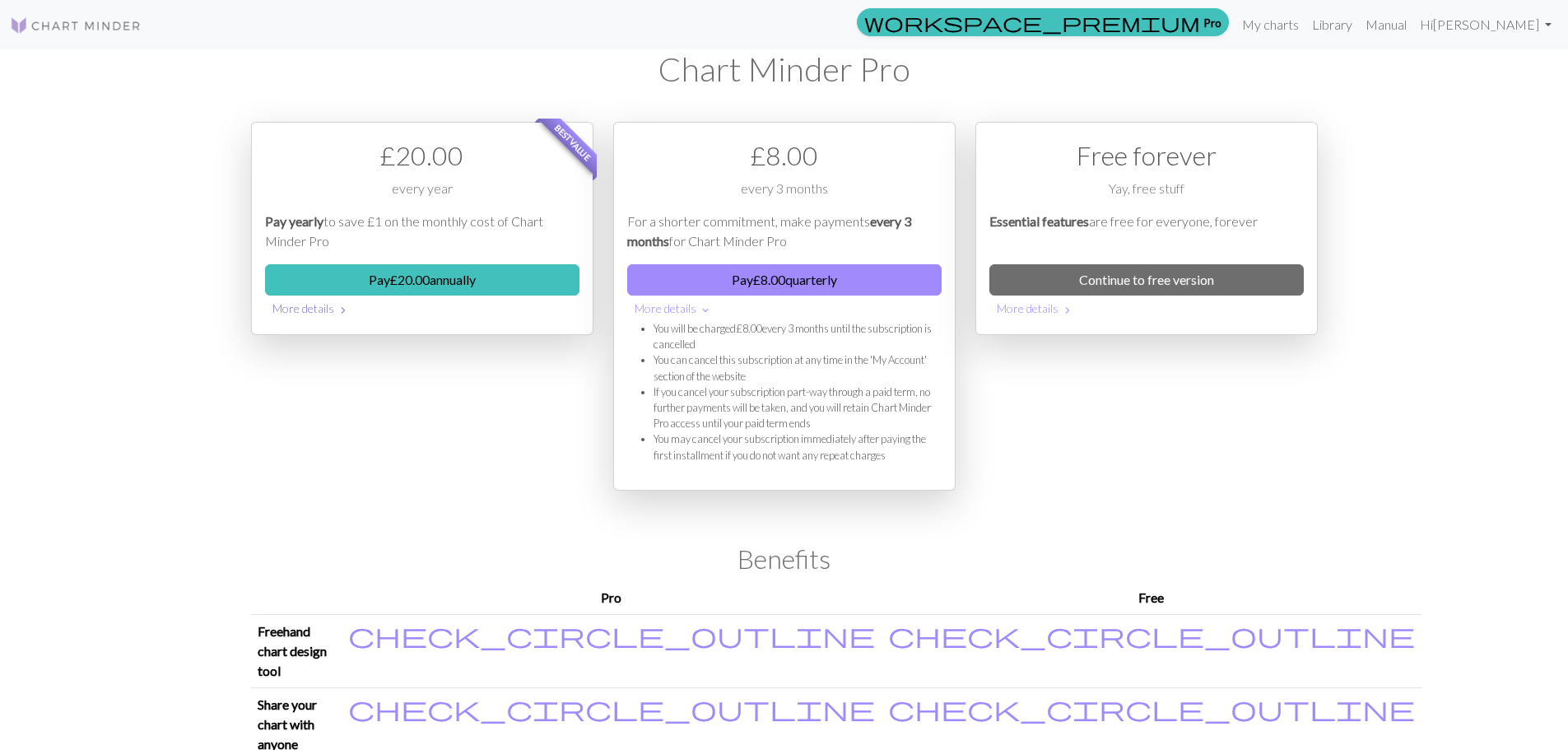
click at [322, 309] on button "More details chevron_right" at bounding box center [422, 308] width 315 height 26
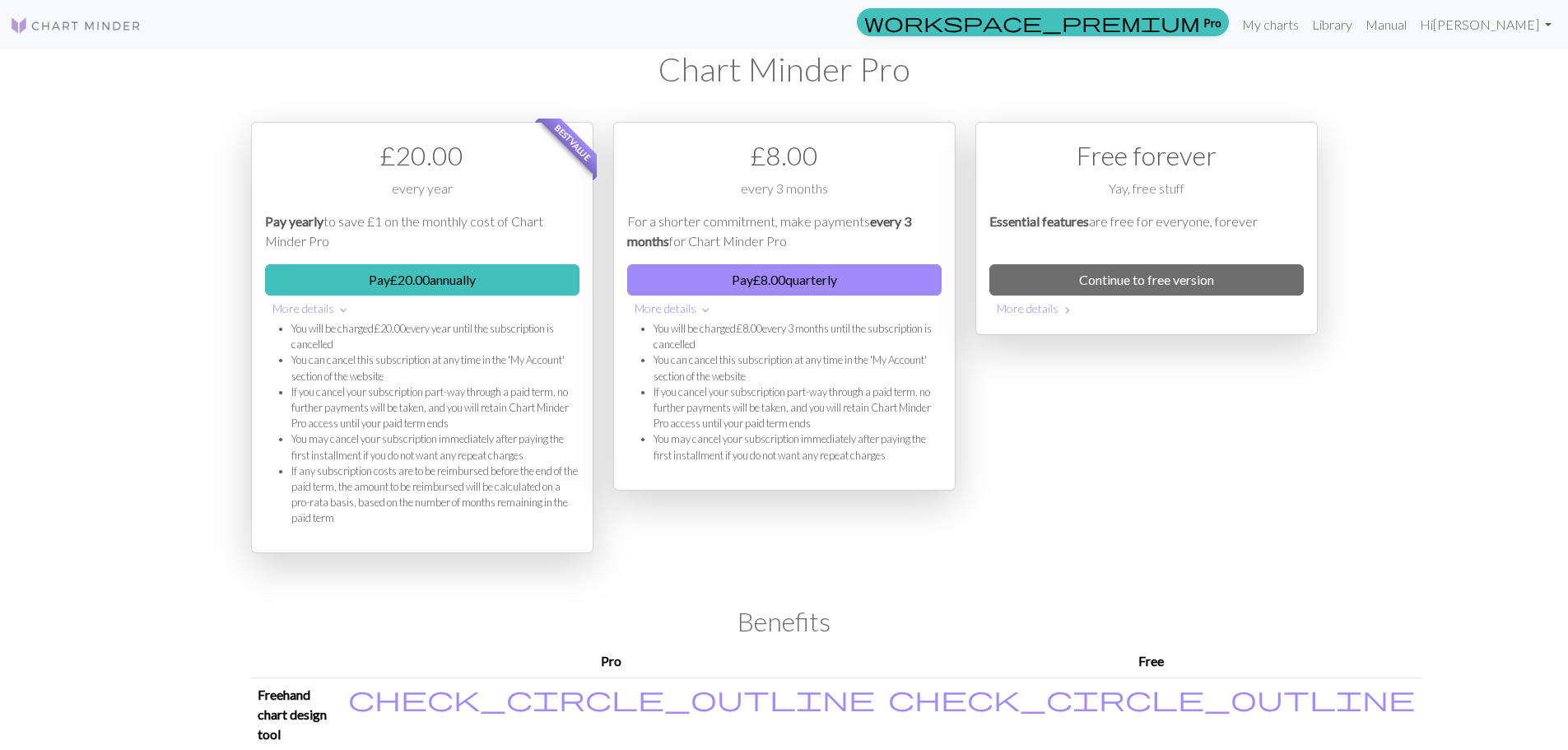
click at [326, 329] on li "You will be charged £ 20.00 every year until the subscription is cancelled" at bounding box center [435, 337] width 288 height 31
click at [503, 381] on li "You can cancel this subscription at any time in the 'My Account' section of the…" at bounding box center [435, 368] width 288 height 31
click at [782, 345] on li "You will be charged £ 8.00 every 3 months until the subscription is cancelled" at bounding box center [797, 337] width 288 height 31
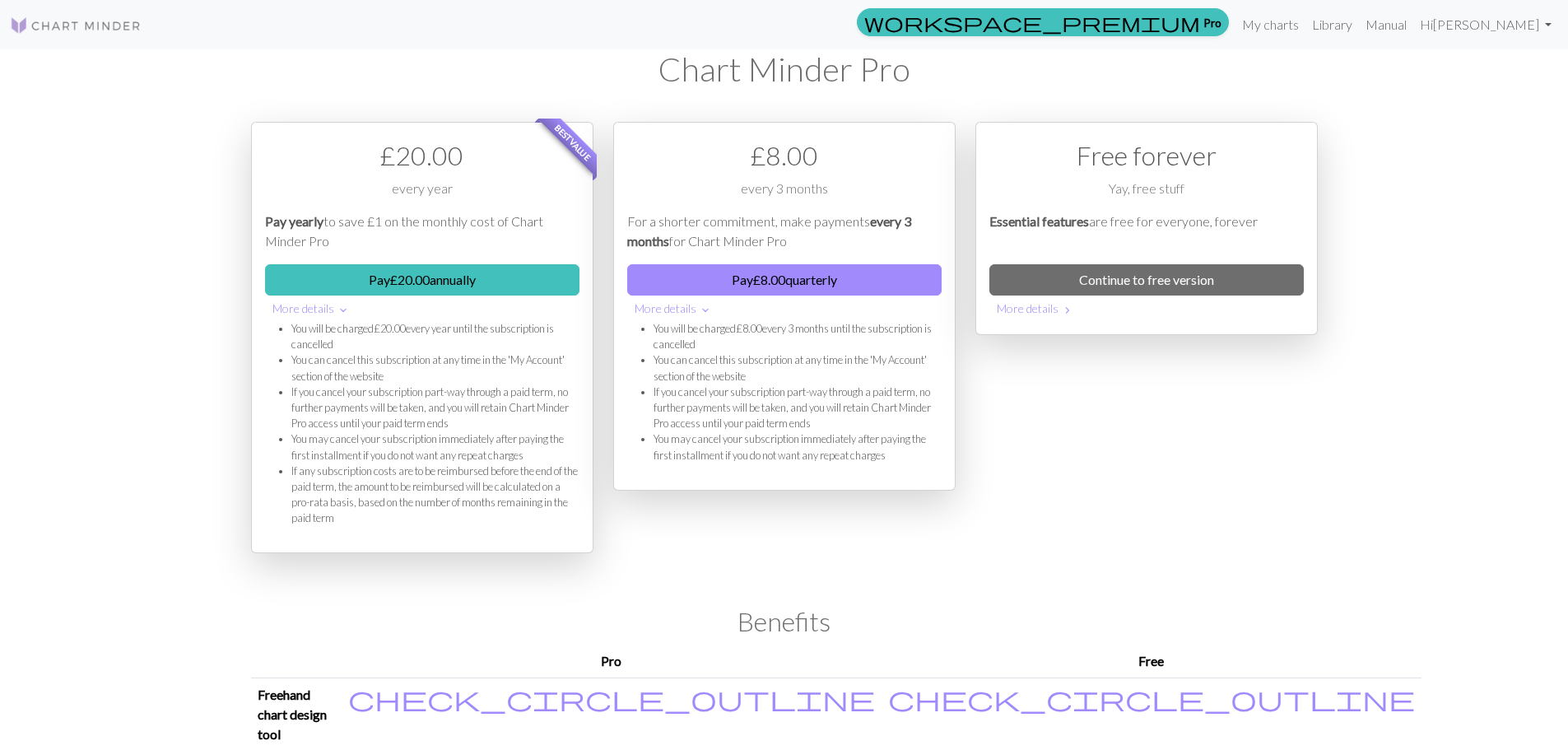
click at [782, 345] on li "You will be charged £ 8.00 every 3 months until the subscription is cancelled" at bounding box center [797, 337] width 288 height 31
click at [743, 361] on li "You can cancel this subscription at any time in the 'My Account' section of the…" at bounding box center [797, 368] width 288 height 31
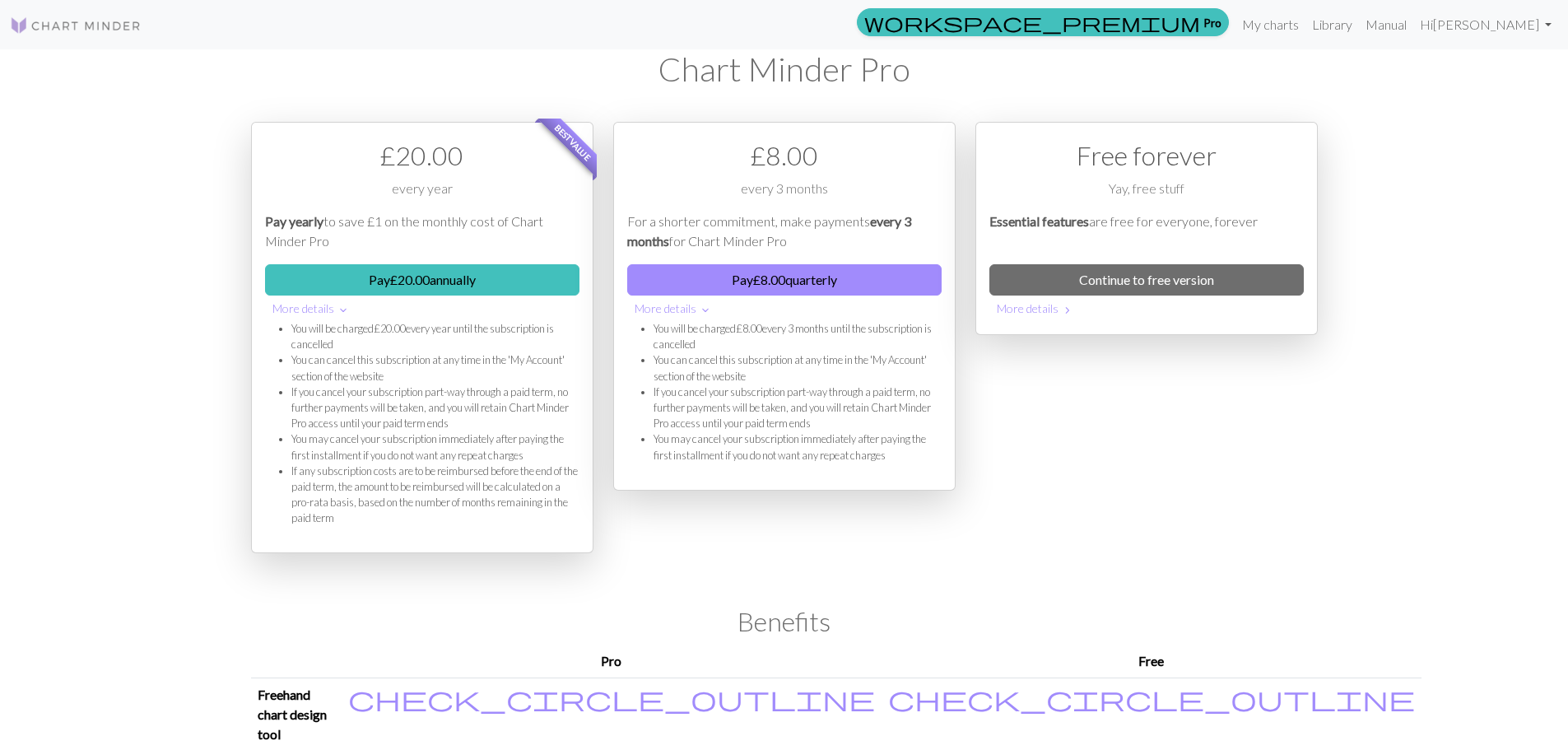
click at [1096, 397] on div "Free forever Yay, free stuff Essential features are free for everyone, forever …" at bounding box center [1147, 357] width 363 height 471
click at [34, 19] on img at bounding box center [75, 25] width 132 height 19
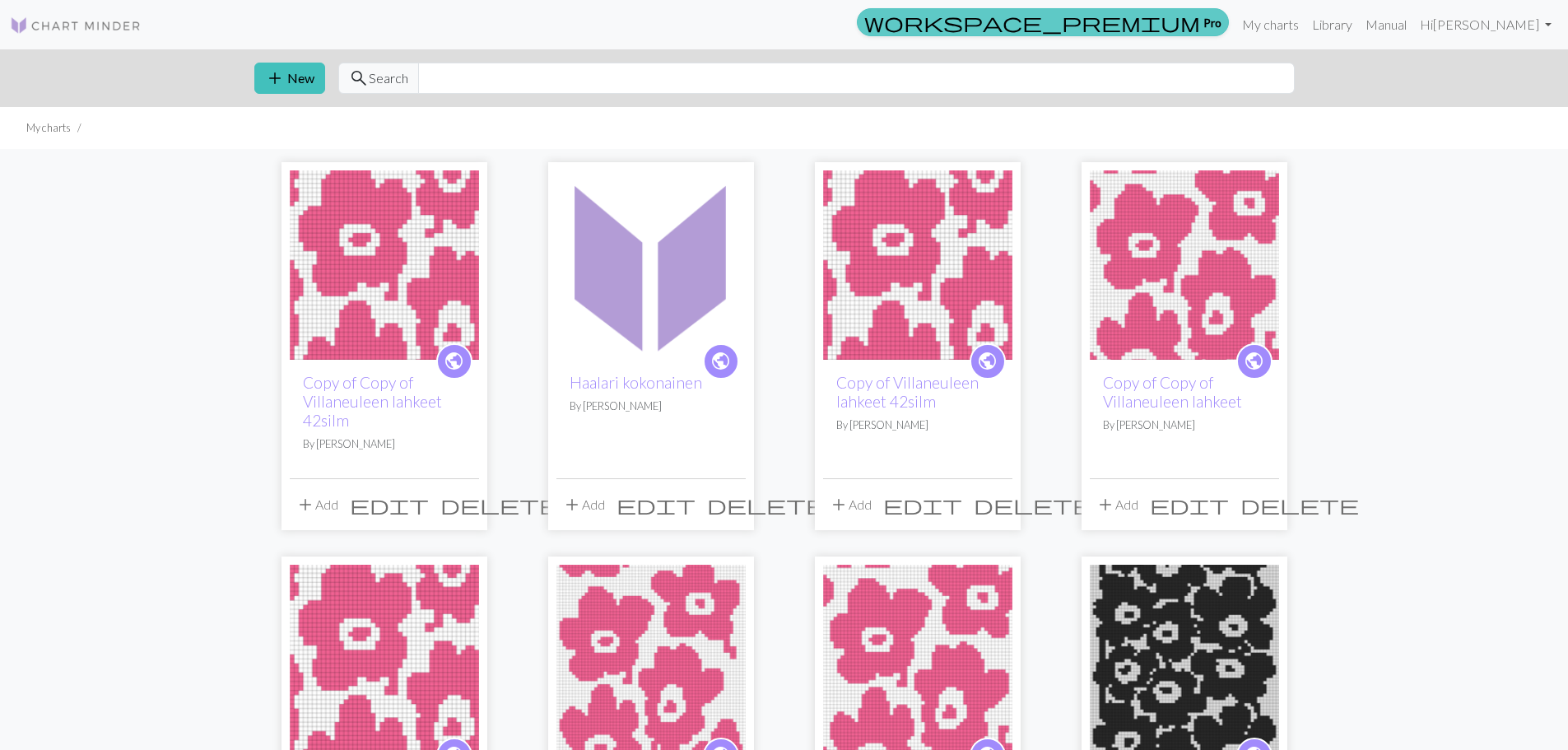
click at [1223, 15] on link "workspace_premium Pro" at bounding box center [1043, 22] width 372 height 28
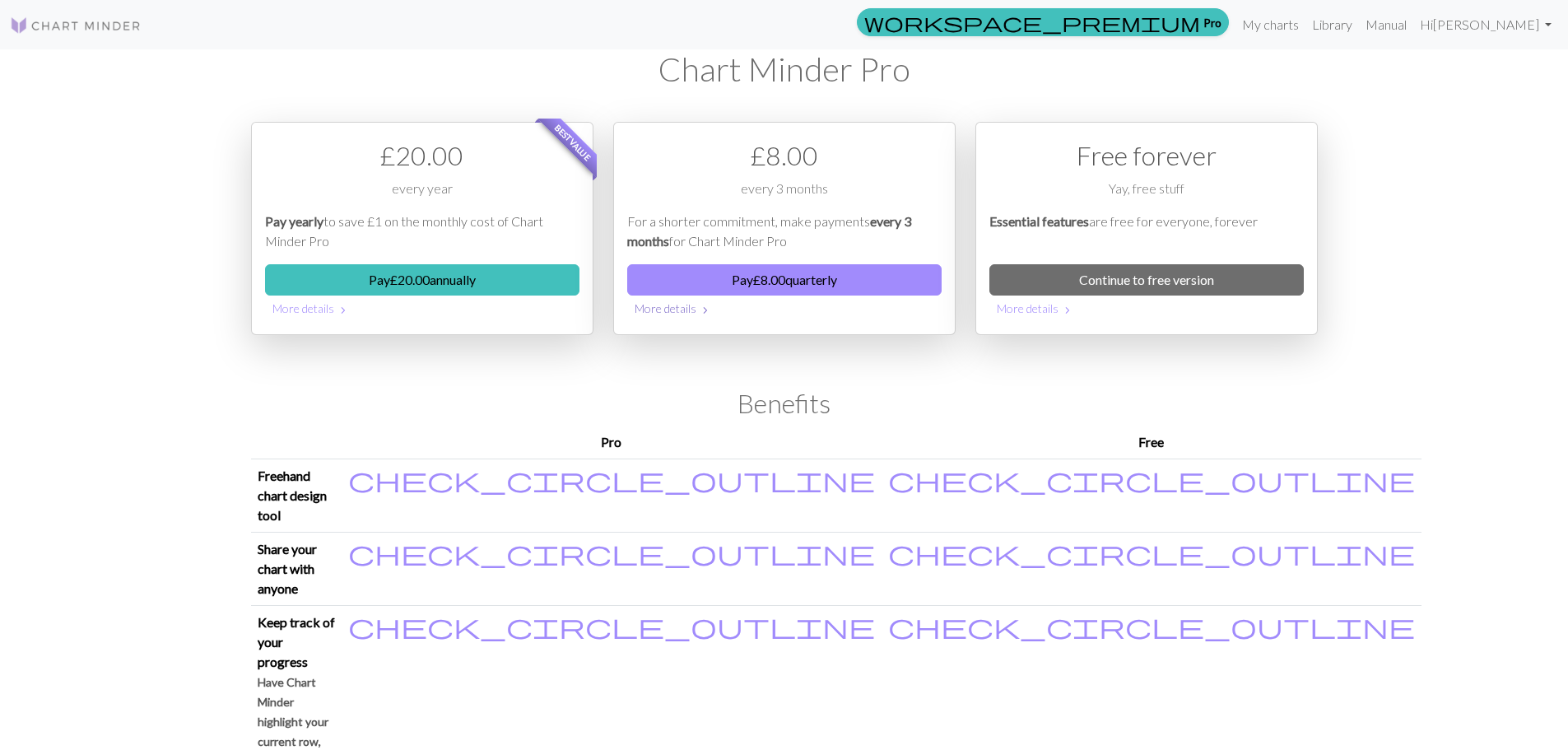
click at [662, 310] on button "More details chevron_right" at bounding box center [785, 308] width 315 height 26
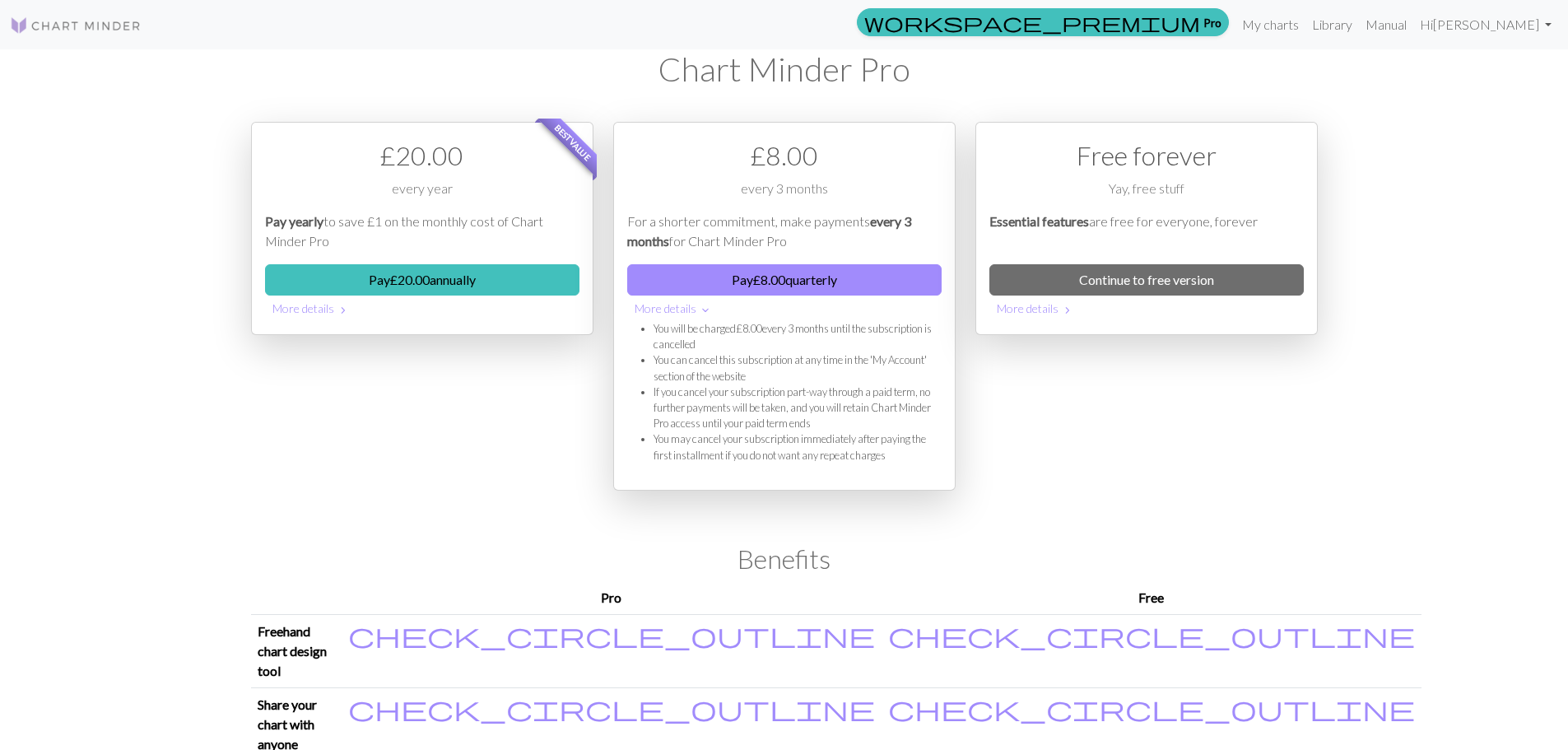
drag, startPoint x: 728, startPoint y: 342, endPoint x: 706, endPoint y: 338, distance: 22.4
click at [706, 338] on li "You will be charged £ 8.00 every 3 months until the subscription is cancelled" at bounding box center [797, 337] width 288 height 31
drag, startPoint x: 666, startPoint y: 335, endPoint x: 646, endPoint y: 328, distance: 21.2
click at [646, 328] on ul "You will be charged £ 8.00 every 3 months until the subscription is cancelled Y…" at bounding box center [785, 392] width 315 height 143
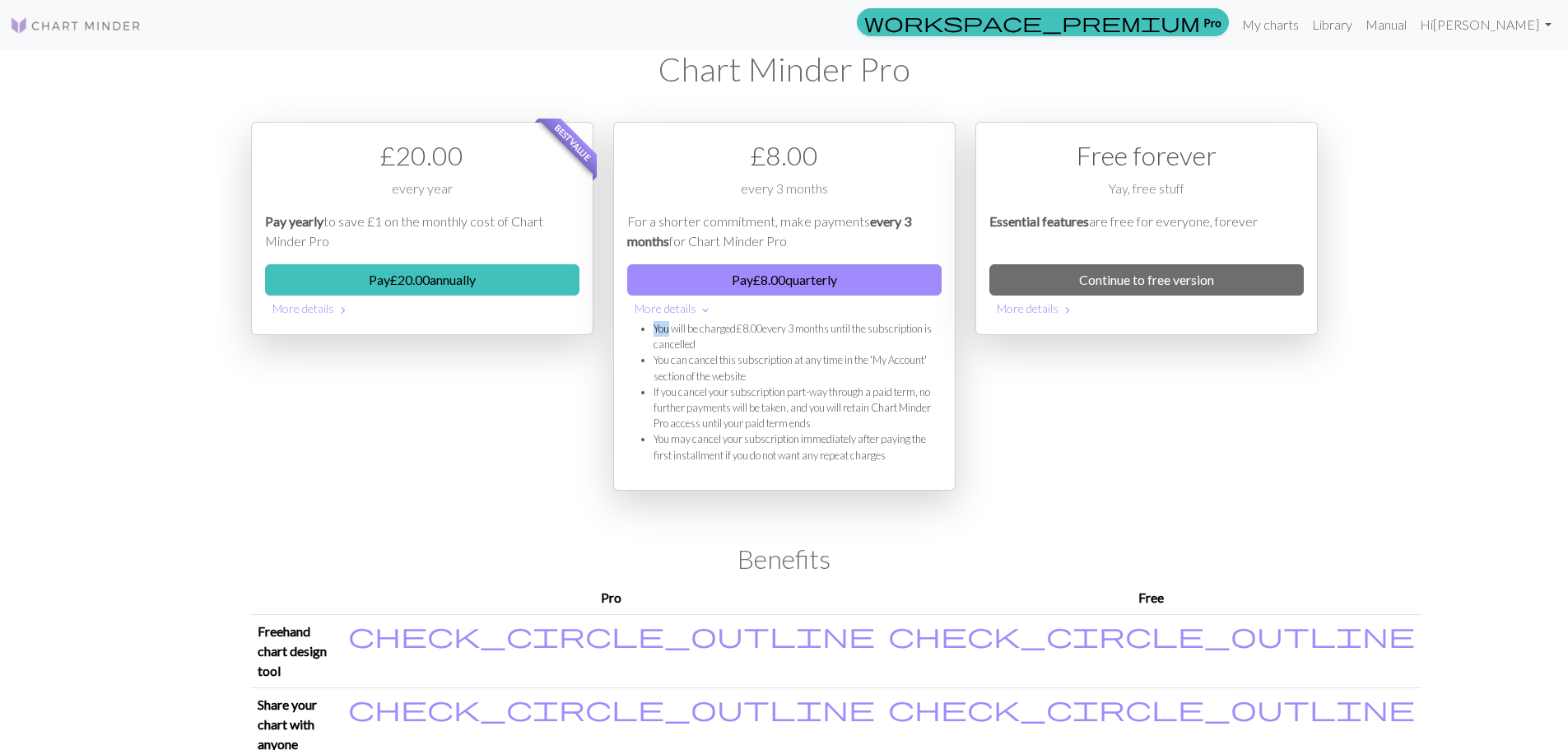
drag, startPoint x: 650, startPoint y: 328, endPoint x: 720, endPoint y: 347, distance: 72.5
click at [720, 347] on ul "You will be charged £ 8.00 every 3 months until the subscription is cancelled Y…" at bounding box center [785, 392] width 315 height 143
click at [793, 287] on button "Pay £ 8.00 quarterly" at bounding box center [785, 280] width 315 height 31
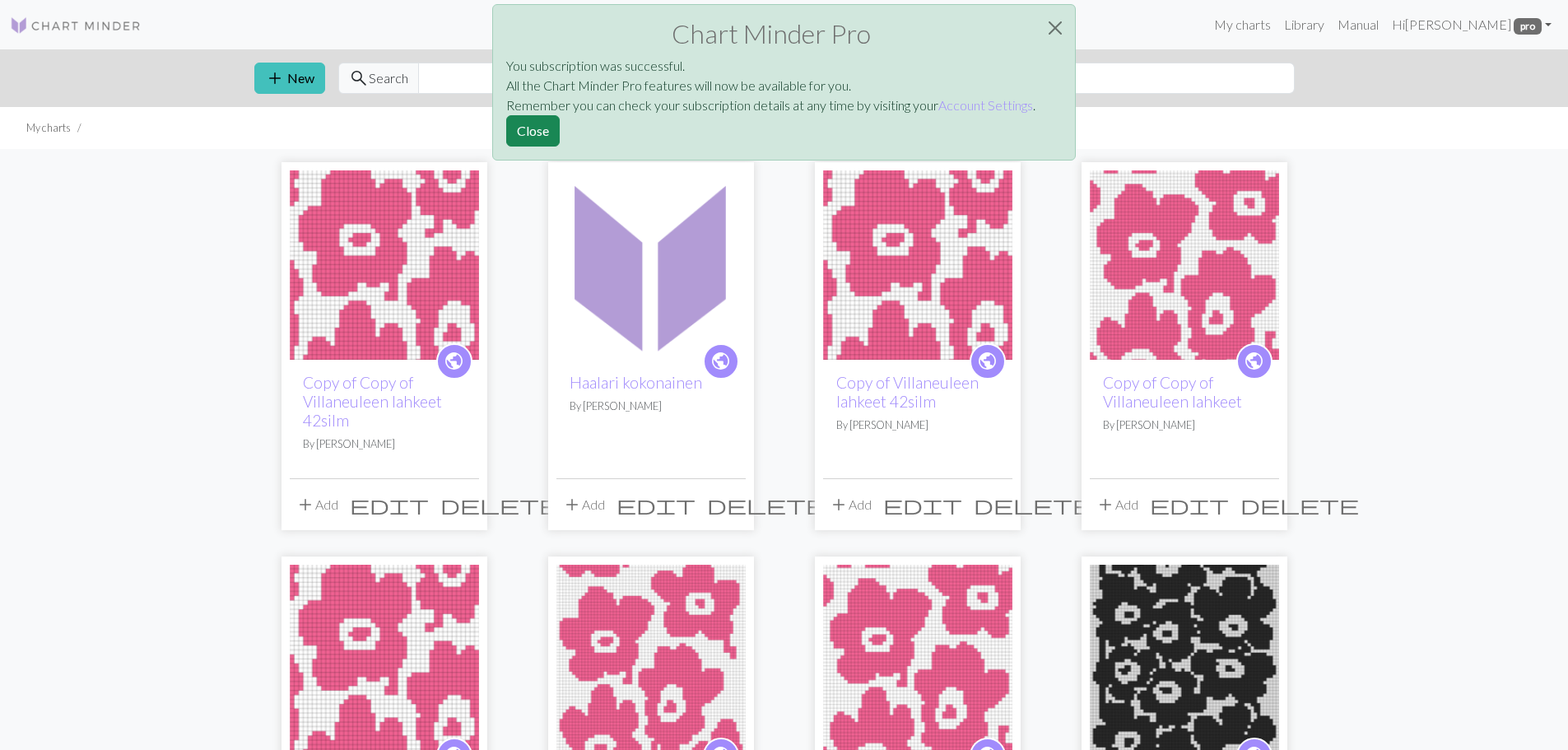
drag, startPoint x: 534, startPoint y: 131, endPoint x: 940, endPoint y: 114, distance: 406.4
click at [940, 114] on div "Chart Minder Pro You subscription was successful. All the Chart Minder Pro feat…" at bounding box center [784, 82] width 583 height 156
click at [954, 110] on link "Account Settings" at bounding box center [986, 105] width 95 height 16
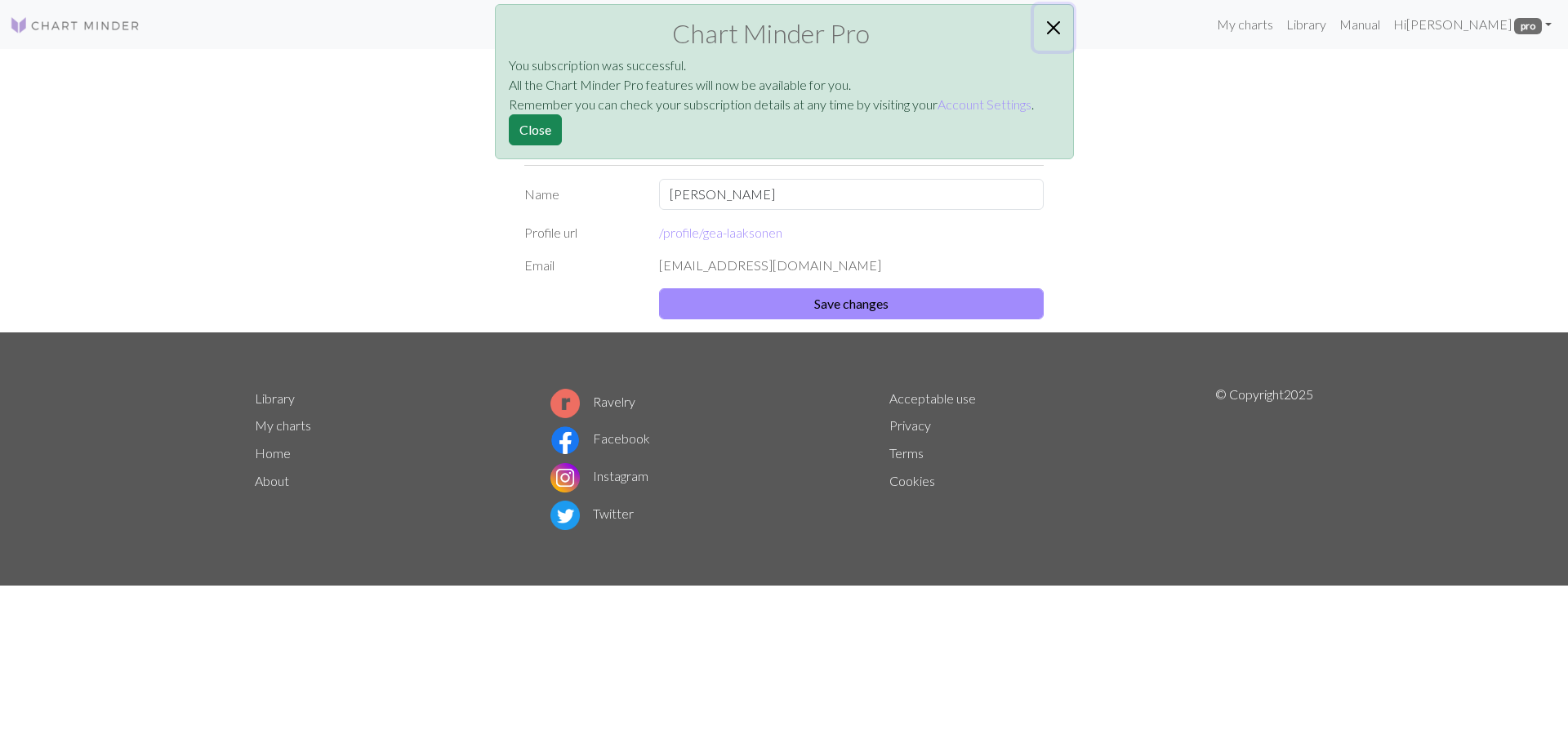
click at [1062, 29] on button "Close" at bounding box center [1053, 27] width 39 height 46
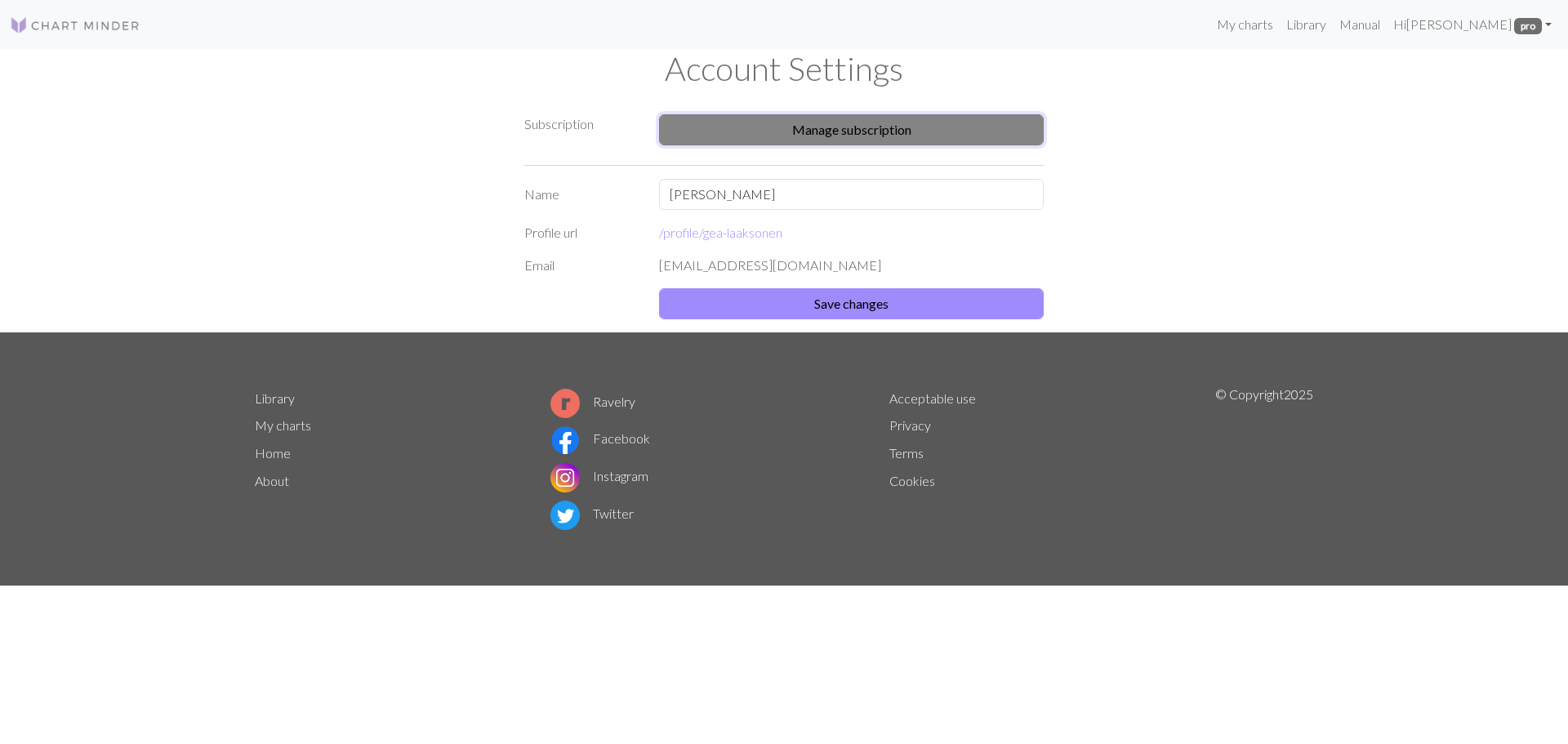
click at [815, 134] on button "Manage subscription" at bounding box center [851, 130] width 384 height 31
click at [108, 36] on link at bounding box center [75, 25] width 131 height 29
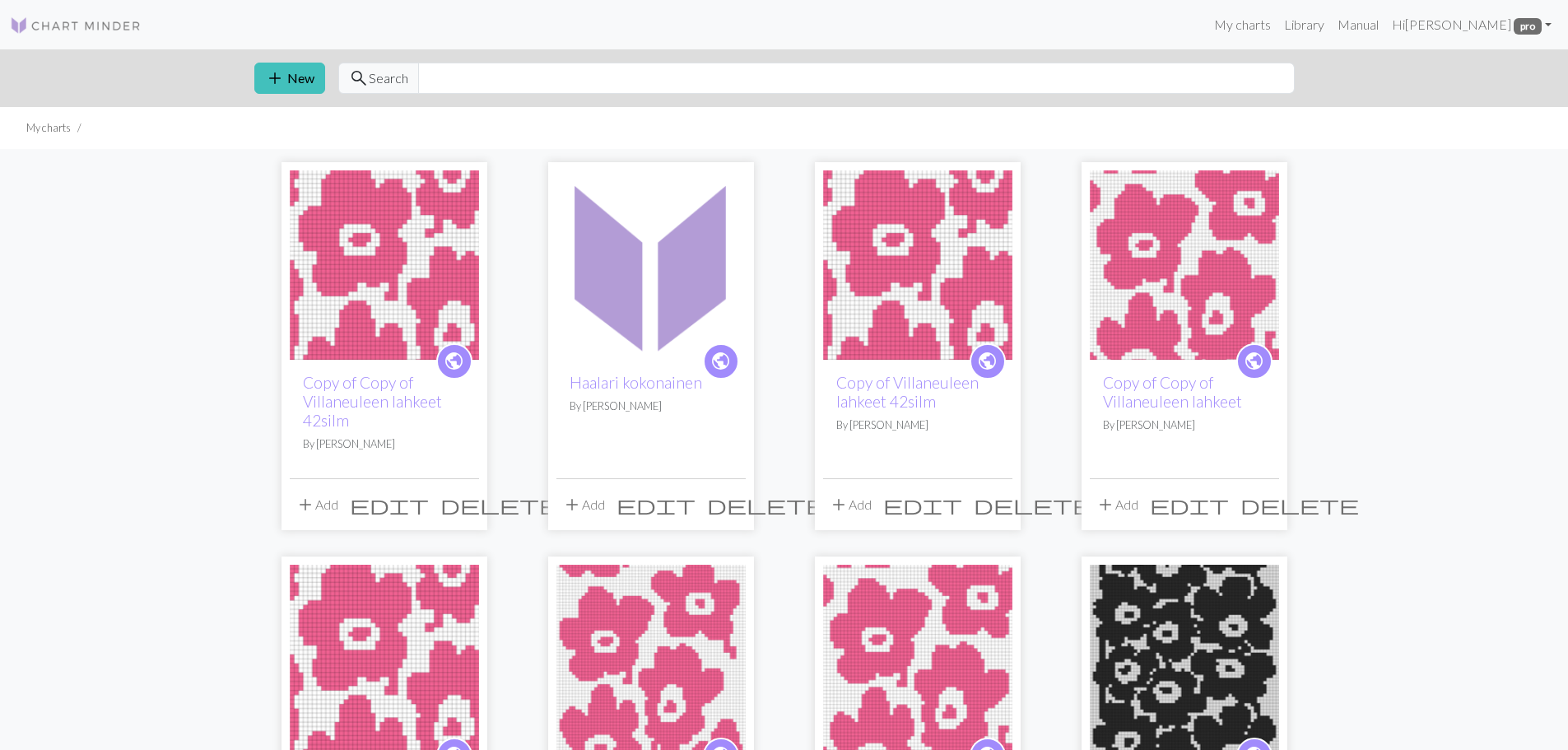
click at [659, 318] on img at bounding box center [651, 265] width 190 height 190
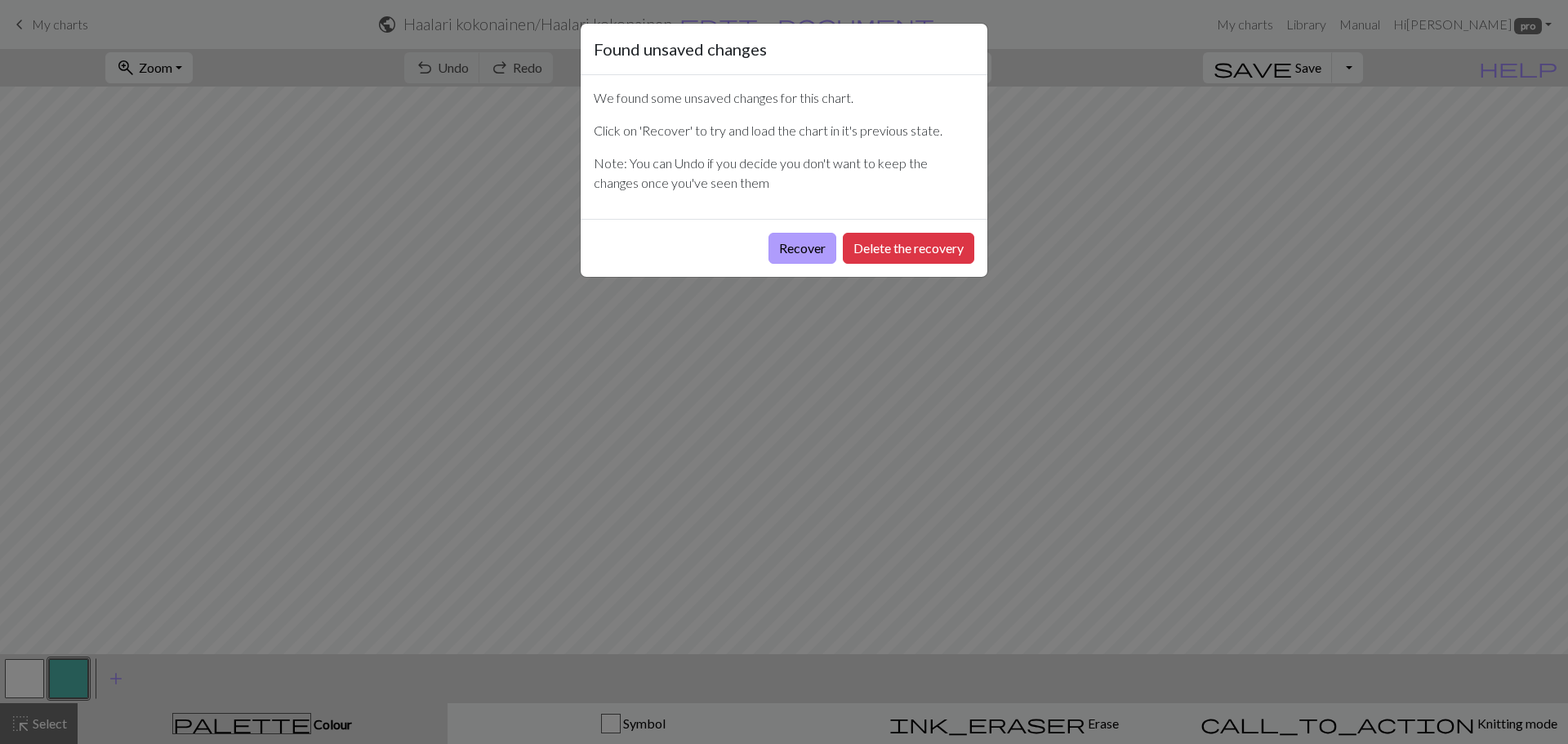
click at [784, 247] on button "Recover" at bounding box center [803, 248] width 68 height 31
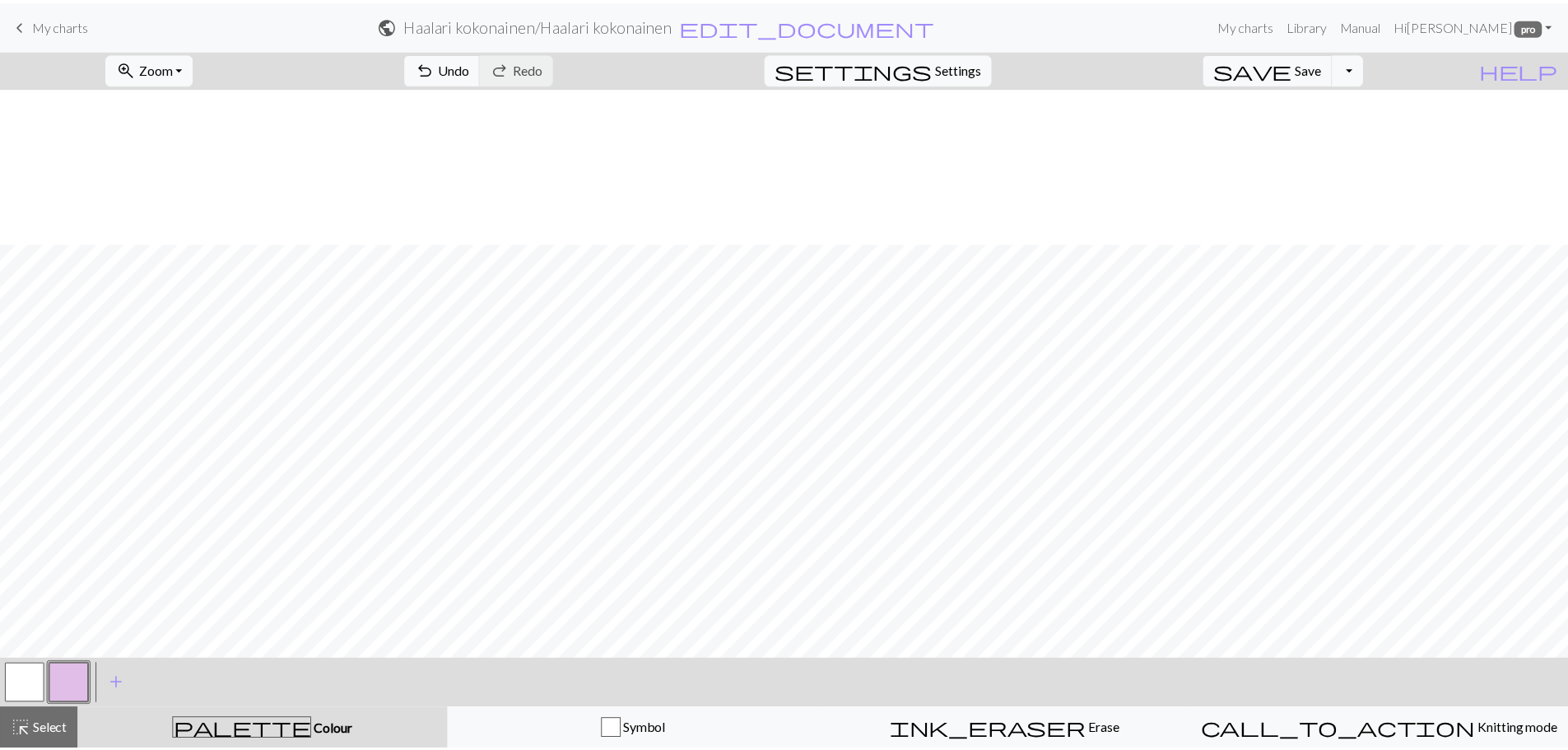
scroll to position [156, 0]
click at [20, 729] on span "highlight_alt" at bounding box center [20, 729] width 19 height 23
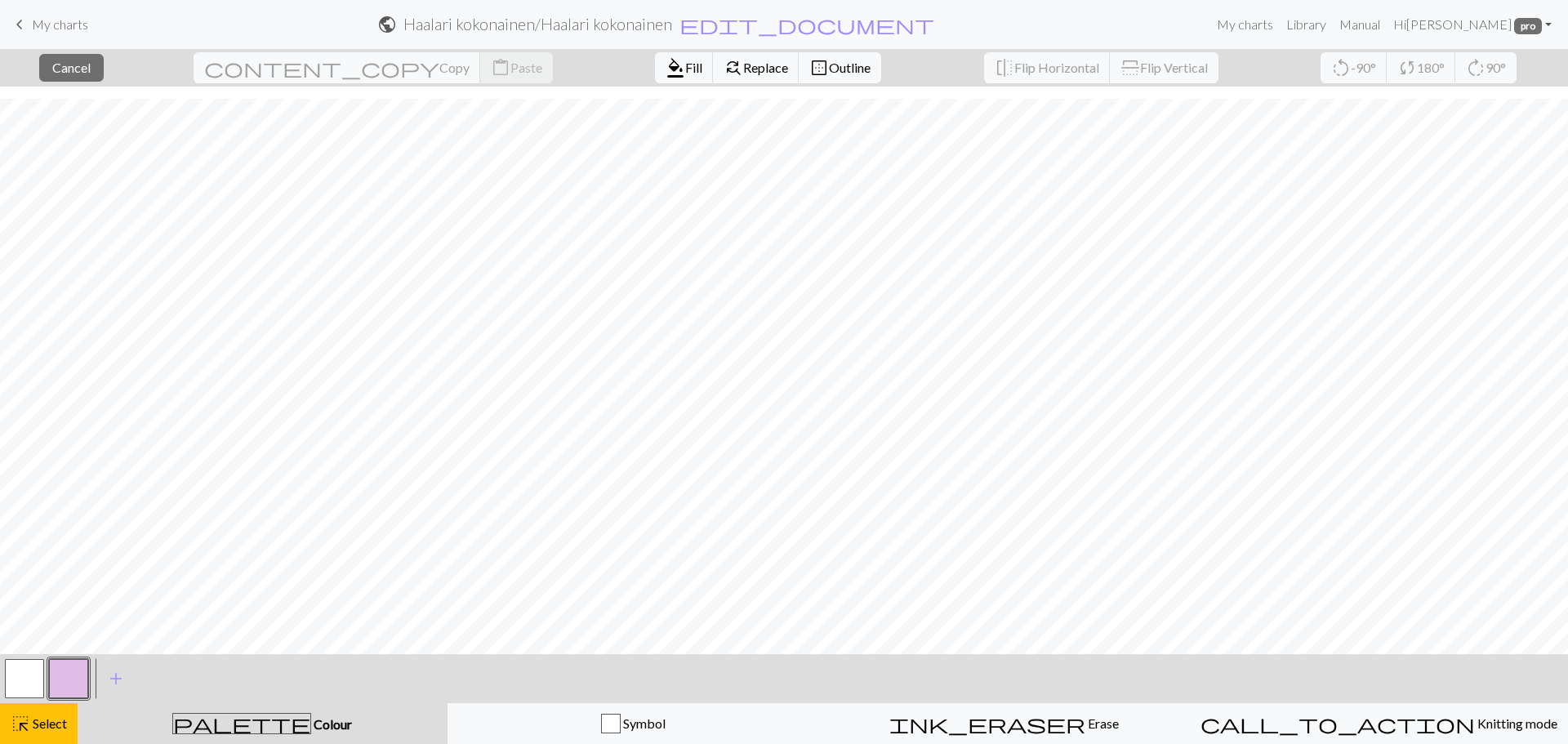
click at [359, 72] on div "content_copy Copy content_paste Paste" at bounding box center [374, 68] width 384 height 37
click at [58, 27] on span "My charts" at bounding box center [60, 24] width 57 height 16
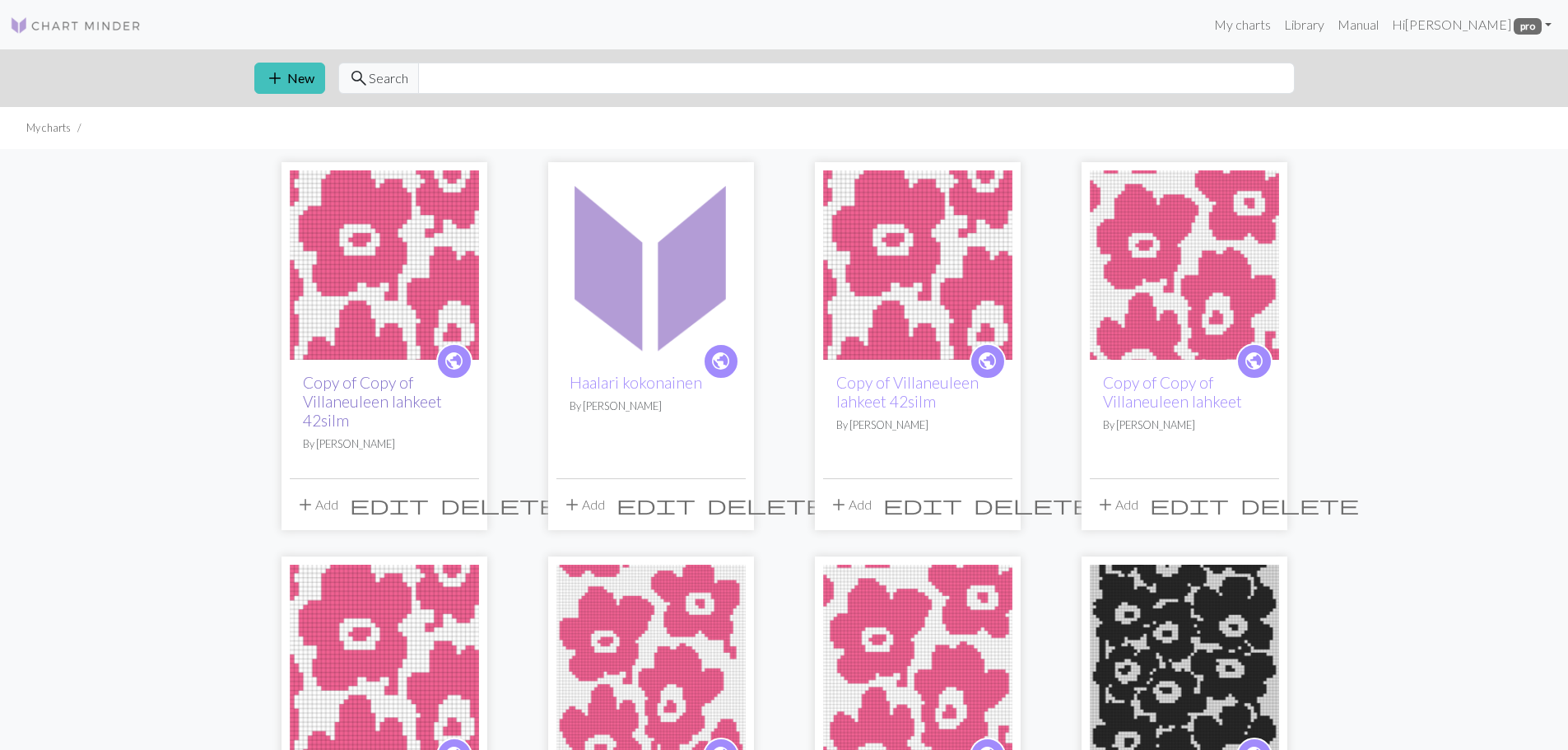
click at [381, 398] on link "Copy of Copy of Villaneuleen lahkeet 42silm" at bounding box center [372, 401] width 139 height 57
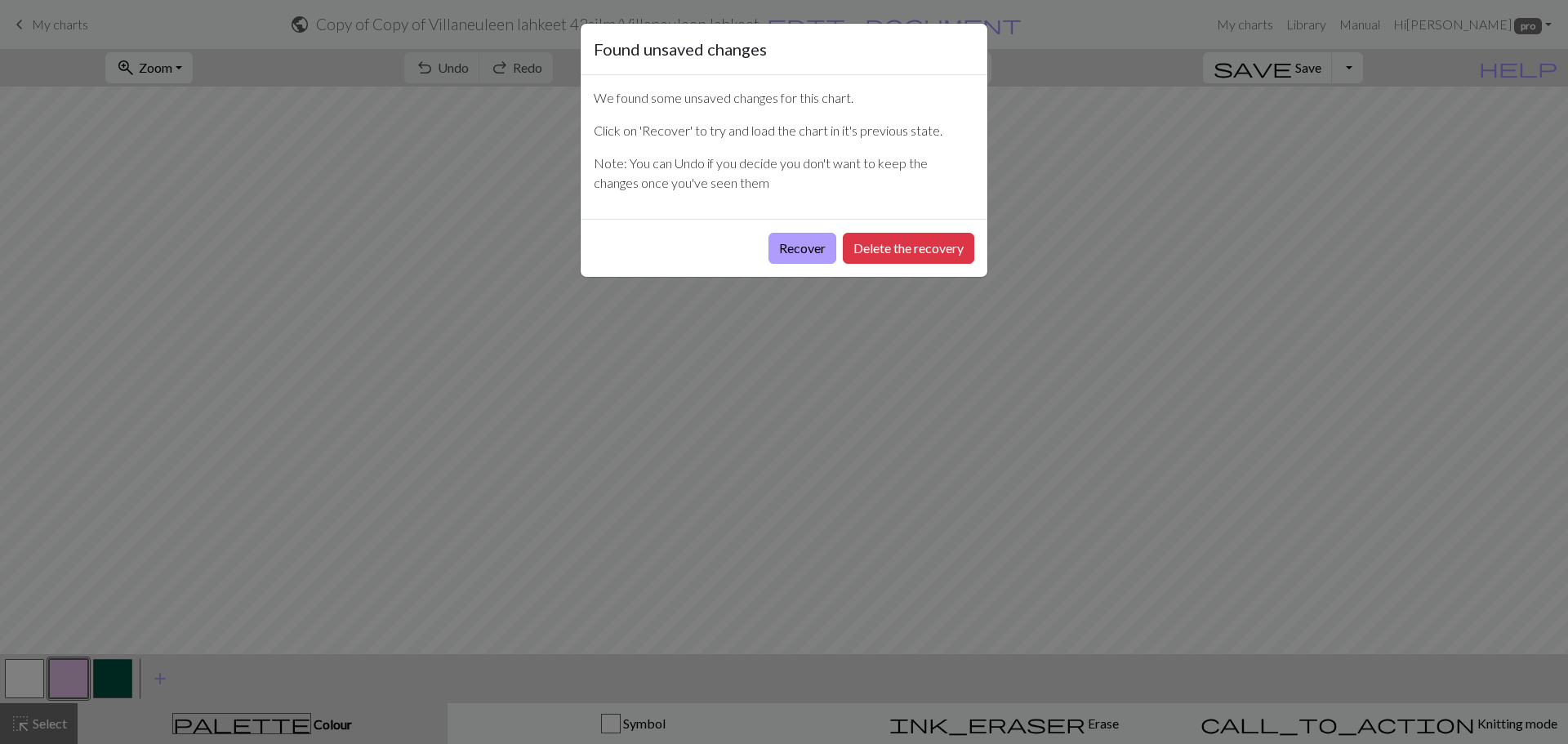
click at [790, 243] on button "Recover" at bounding box center [803, 248] width 68 height 31
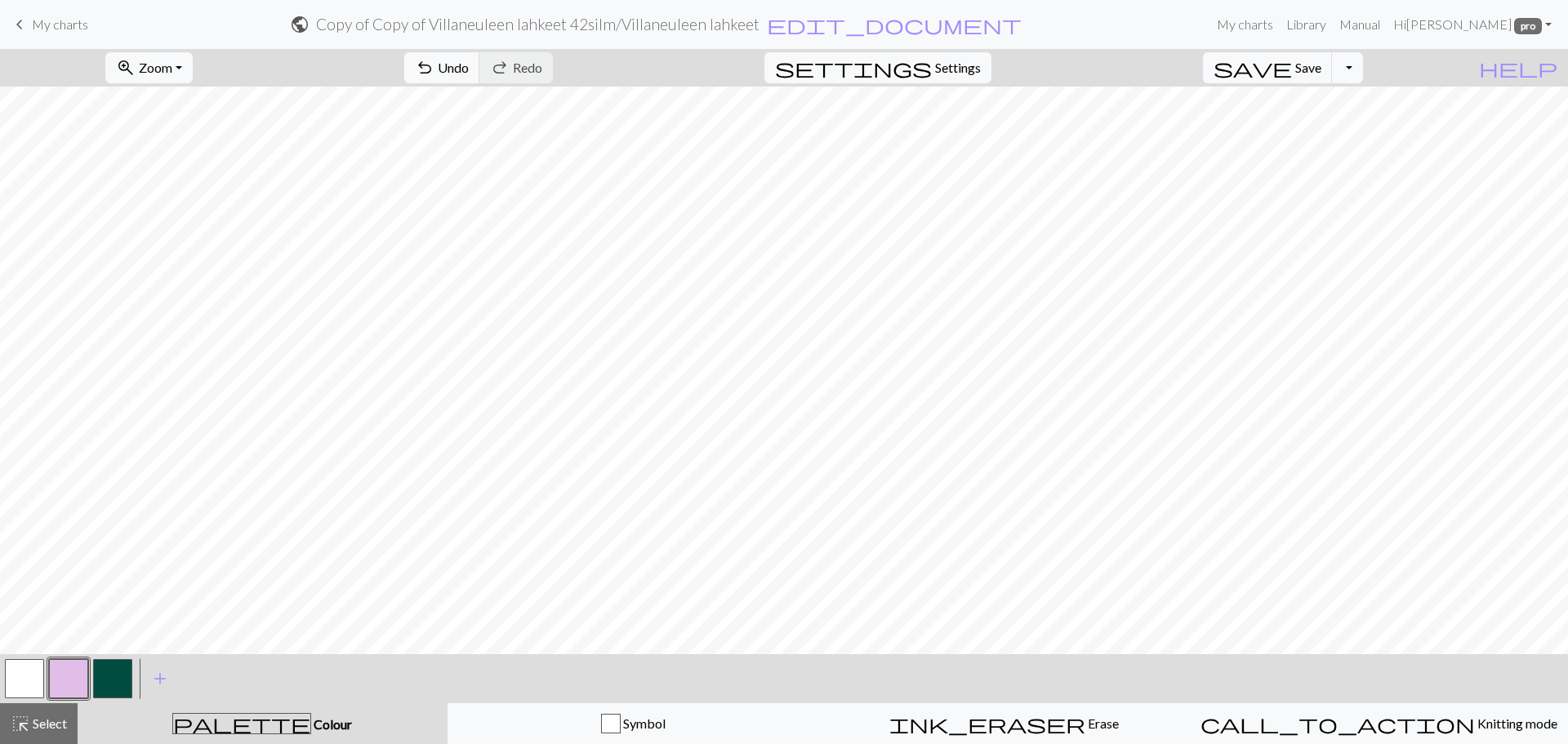
click at [56, 26] on span "My charts" at bounding box center [60, 24] width 57 height 16
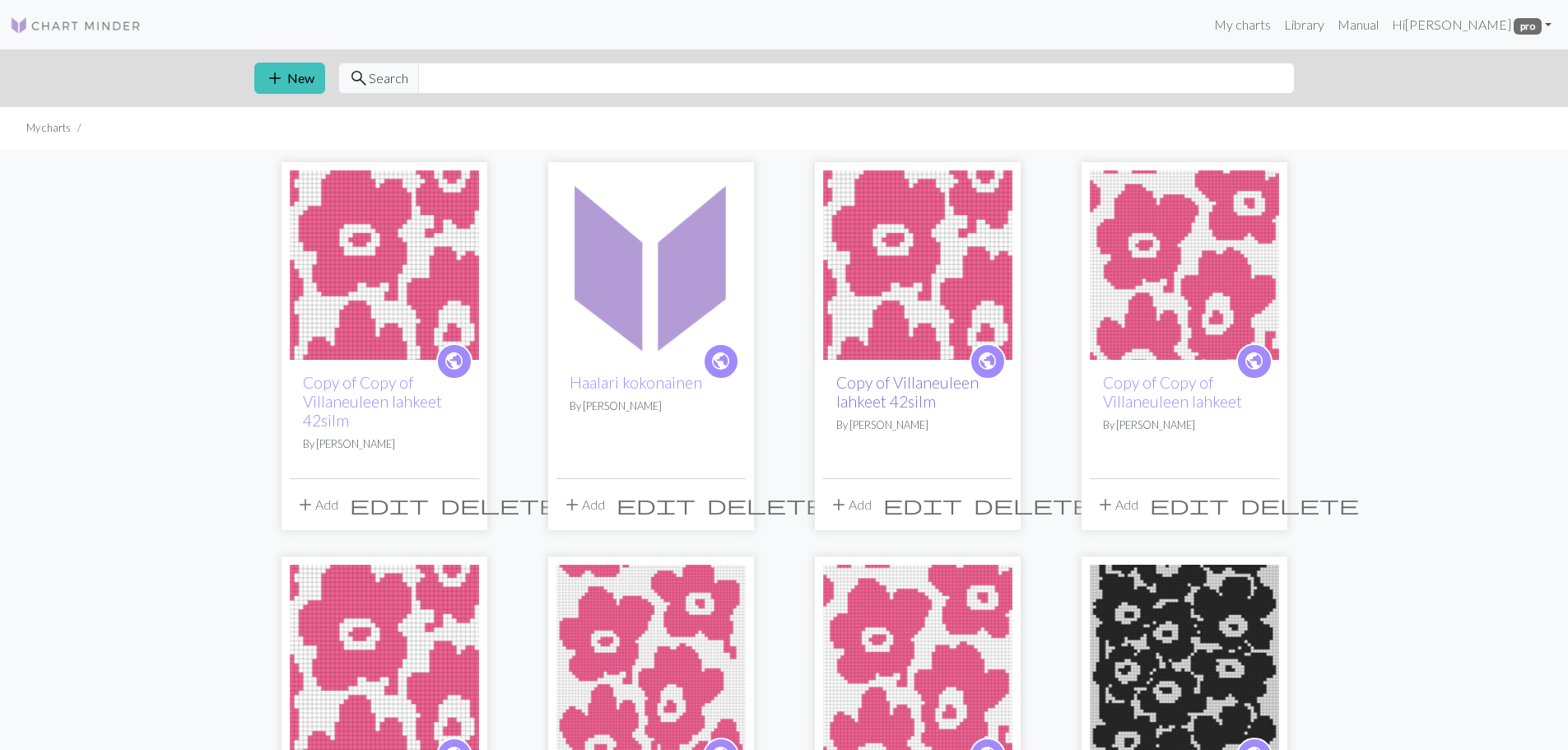
click at [902, 399] on link "Copy of Villaneuleen lahkeet 42silm" at bounding box center [907, 391] width 143 height 38
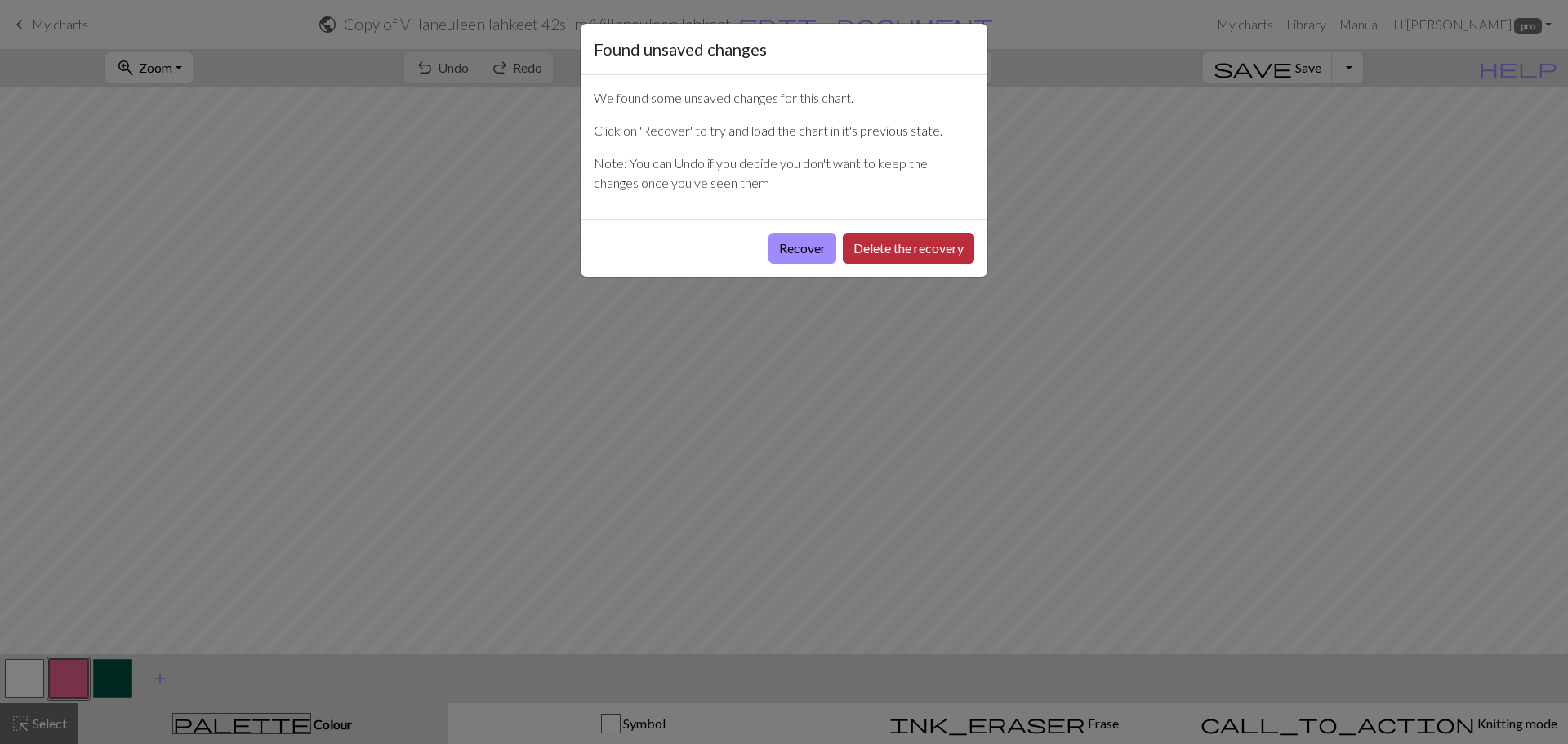
click at [932, 245] on button "Delete the recovery" at bounding box center [909, 248] width 132 height 31
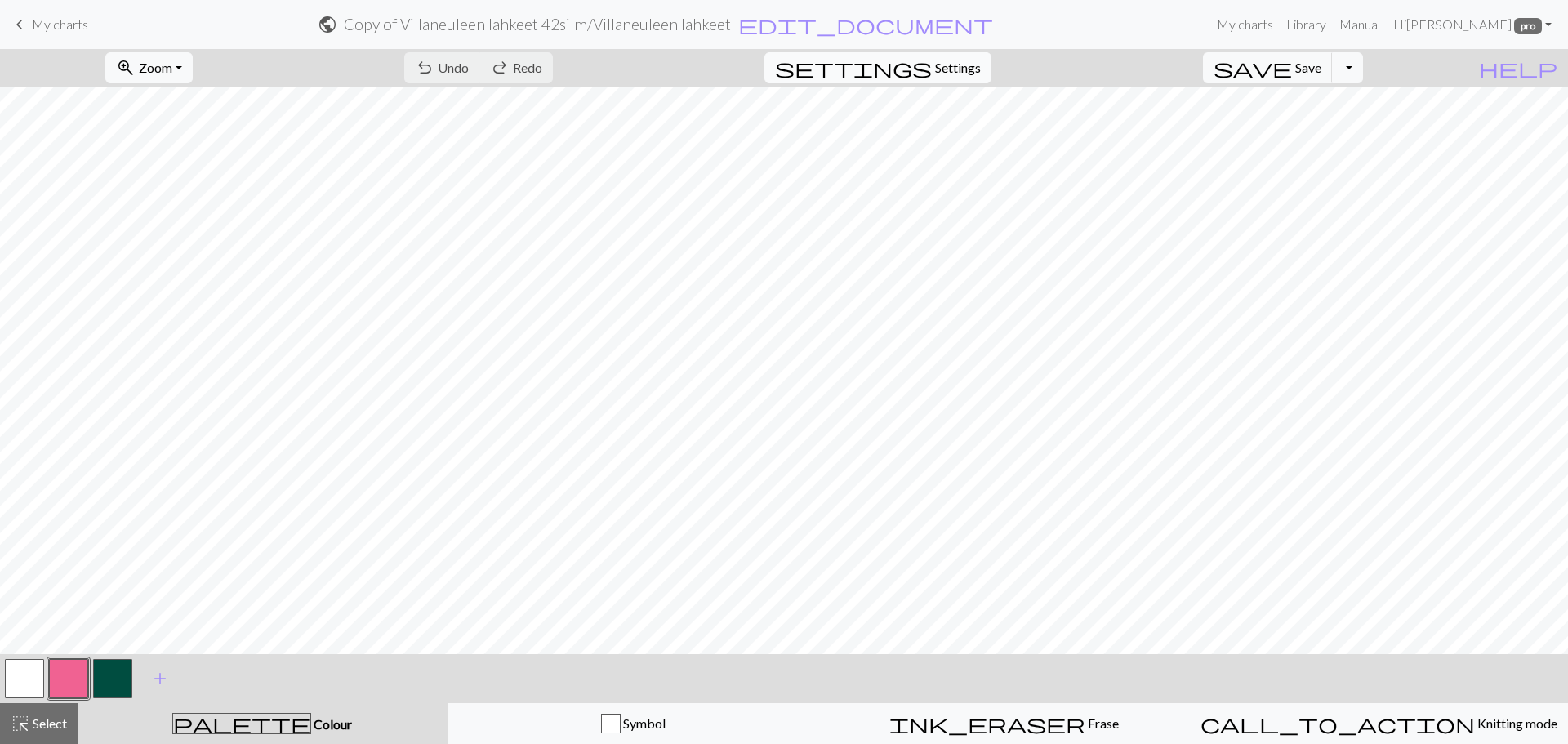
click at [932, 63] on span "settings" at bounding box center [854, 68] width 157 height 23
select select "aran"
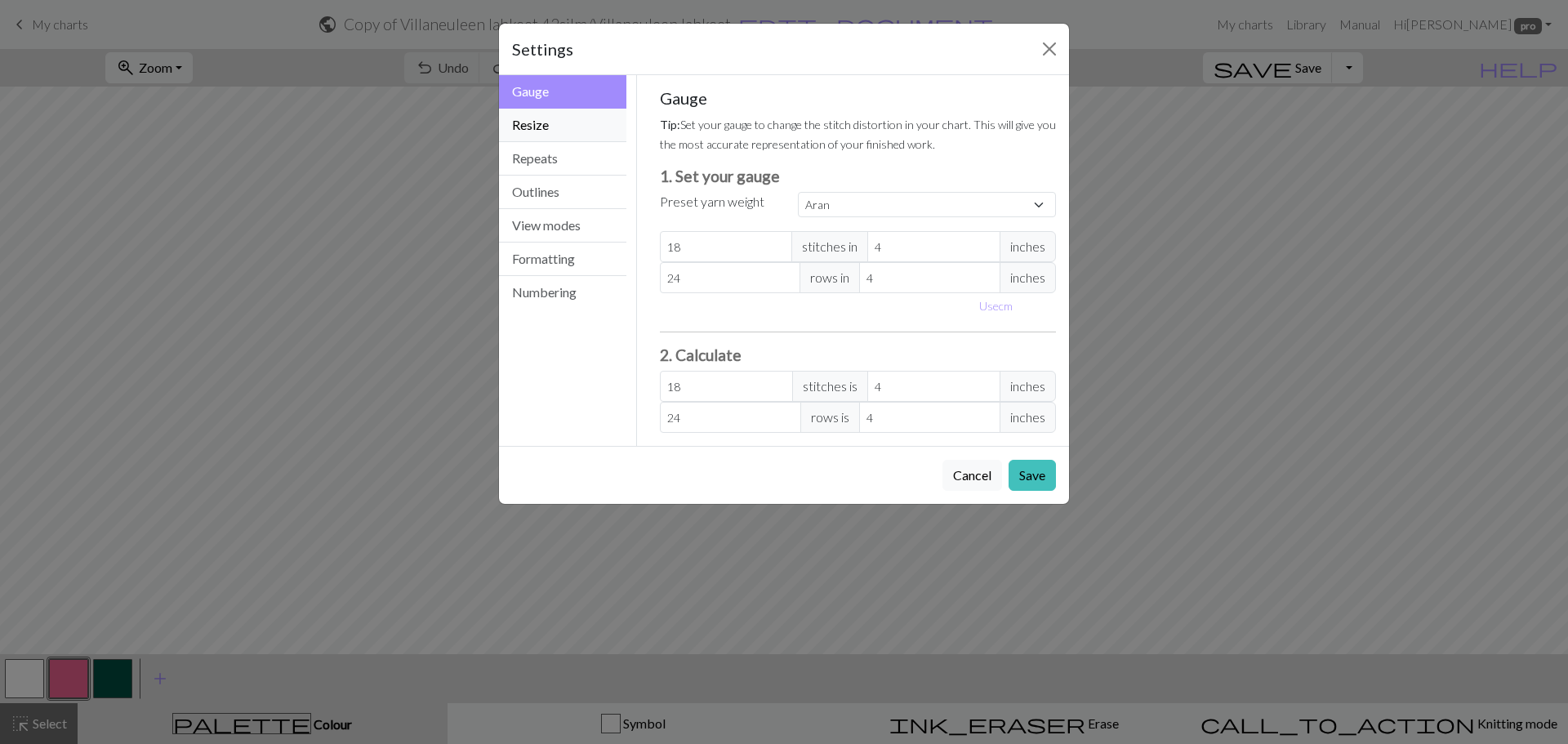
click at [564, 126] on button "Resize" at bounding box center [563, 125] width 128 height 34
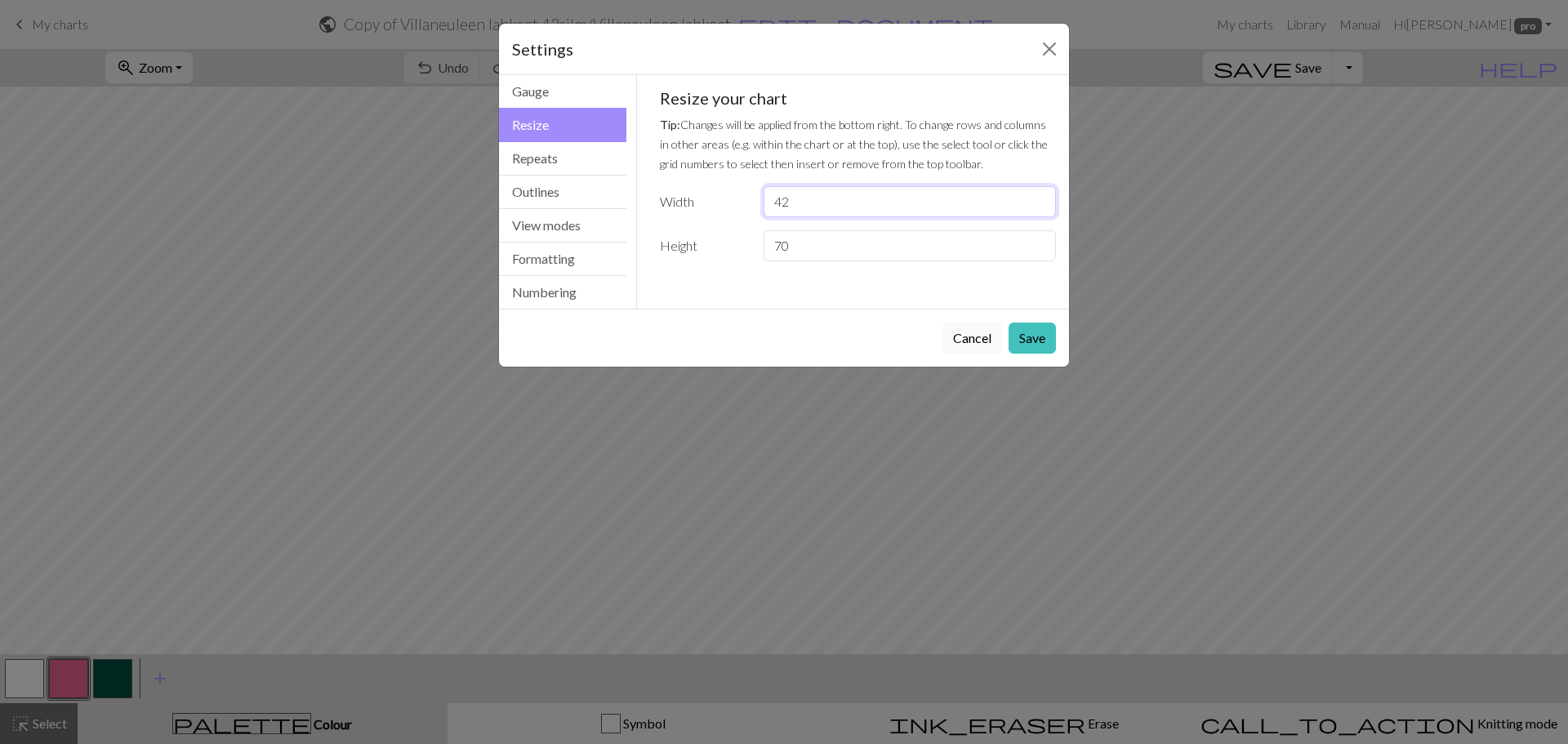
click at [802, 201] on input "42" at bounding box center [910, 202] width 292 height 31
type input "48"
click at [1047, 335] on button "Save" at bounding box center [1033, 338] width 47 height 31
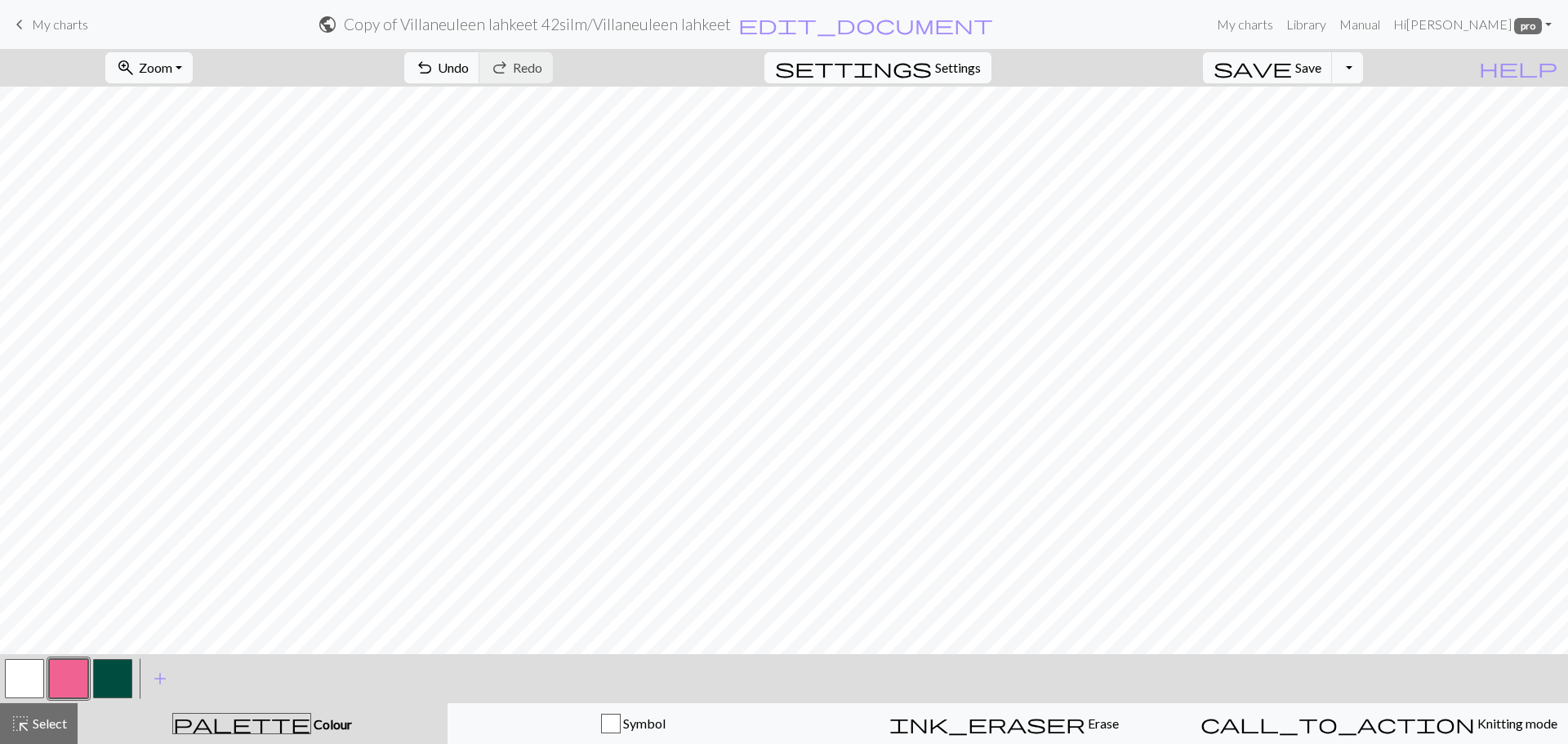
click at [960, 67] on span "Settings" at bounding box center [958, 68] width 46 height 19
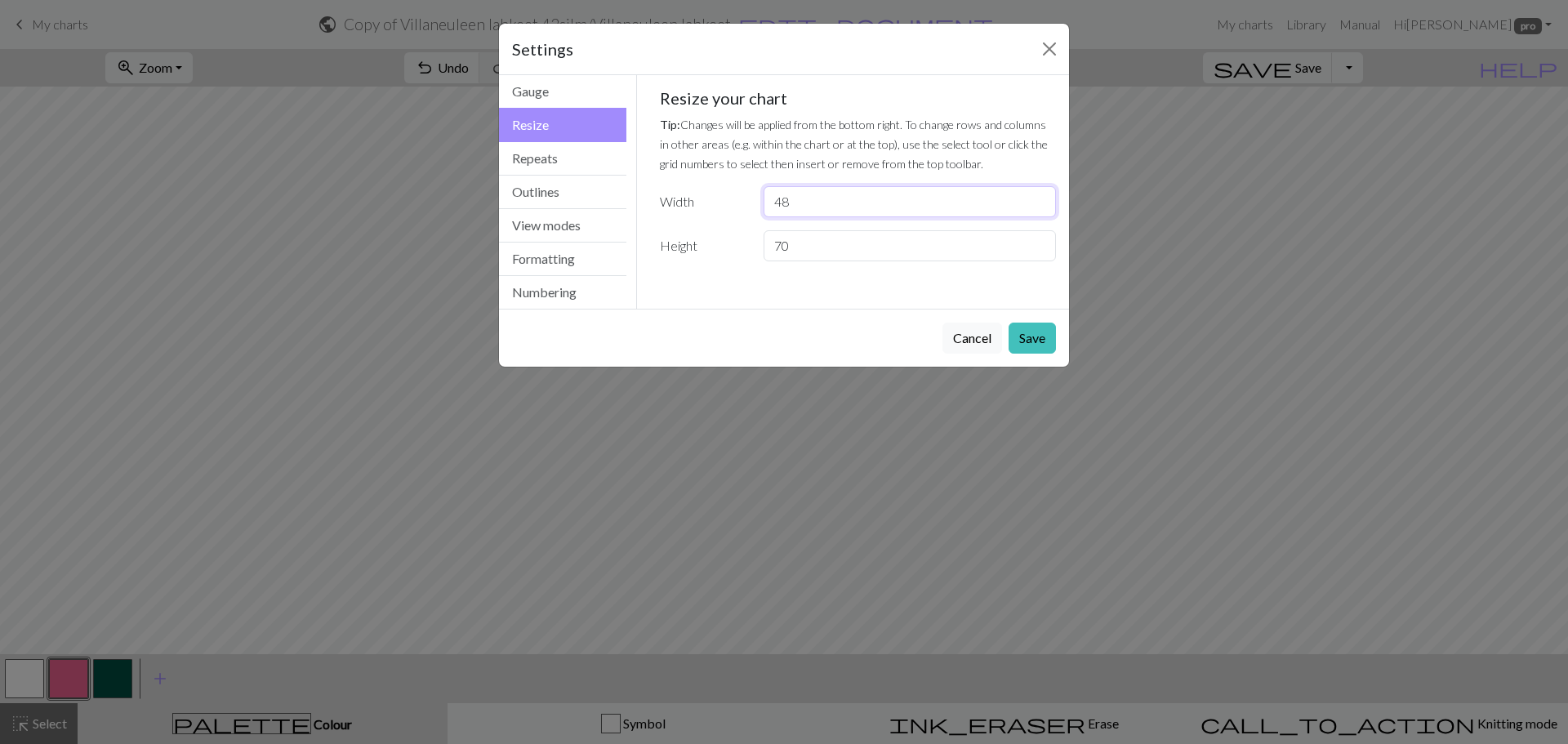
click at [853, 202] on input "48" at bounding box center [910, 202] width 292 height 31
type input "46"
click at [1031, 329] on button "Save" at bounding box center [1033, 338] width 47 height 31
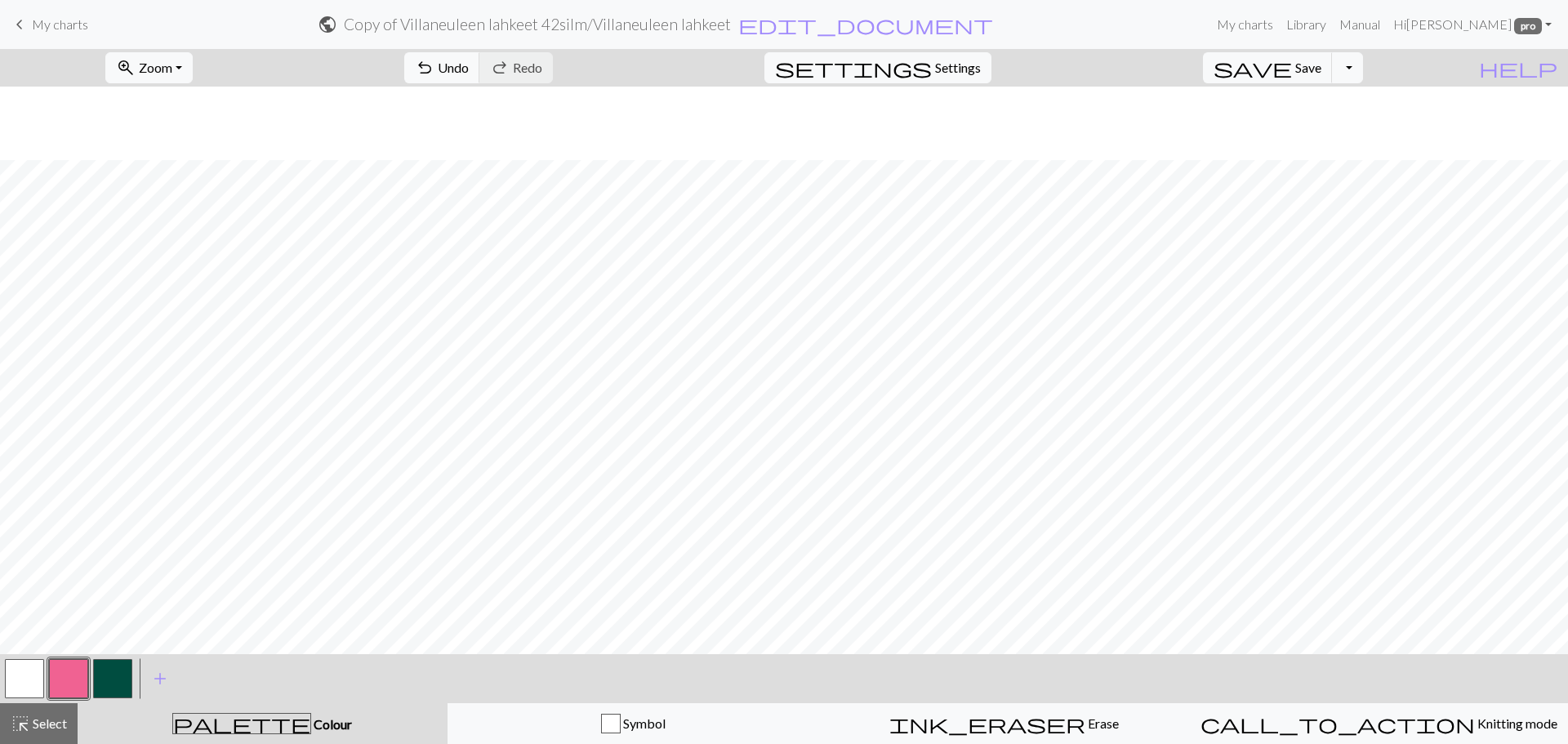
scroll to position [73, 0]
click at [44, 723] on span "Select" at bounding box center [48, 723] width 37 height 16
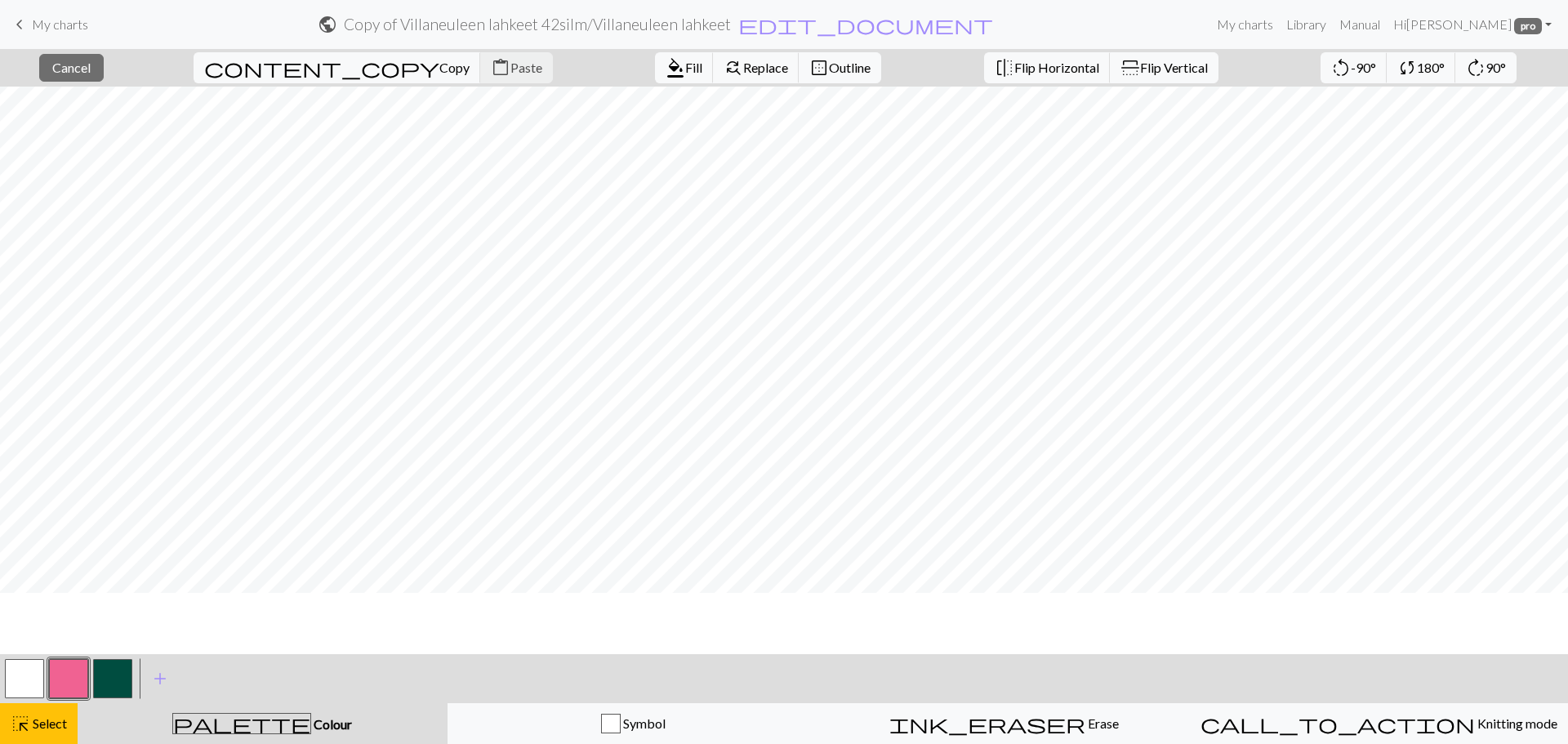
scroll to position [0, 0]
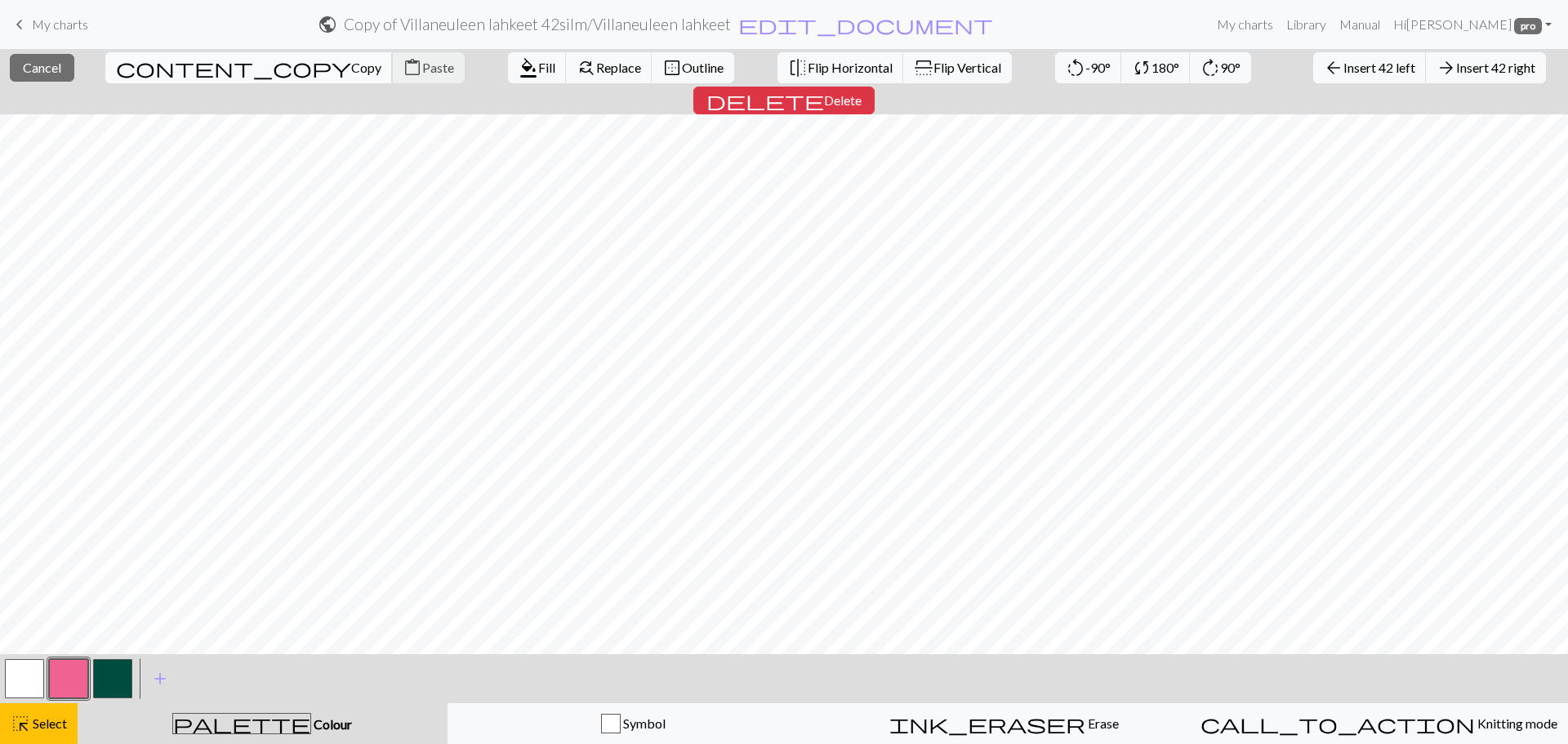
click at [352, 73] on span "Copy" at bounding box center [366, 67] width 30 height 16
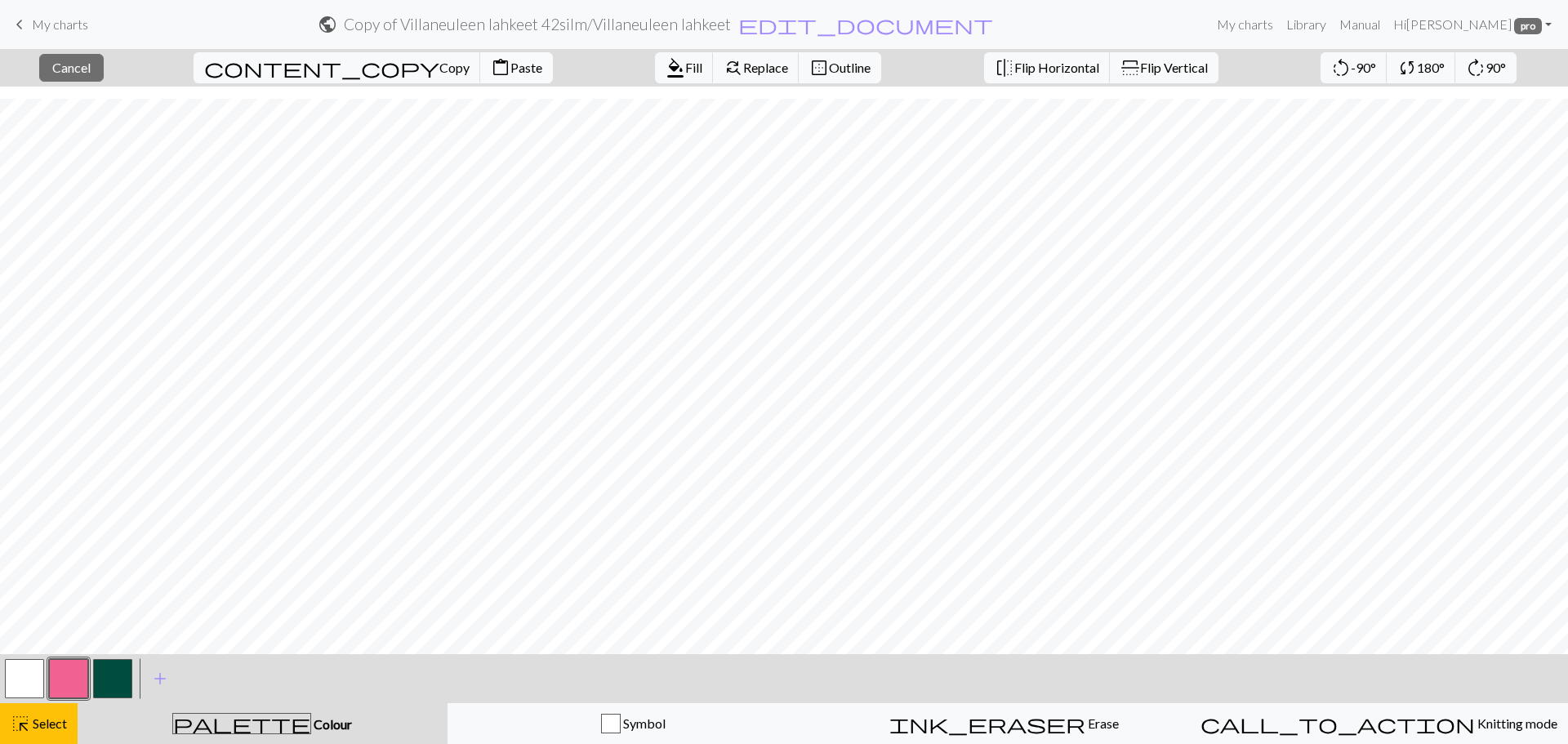
click at [480, 55] on button "content_paste Paste" at bounding box center [517, 68] width 73 height 31
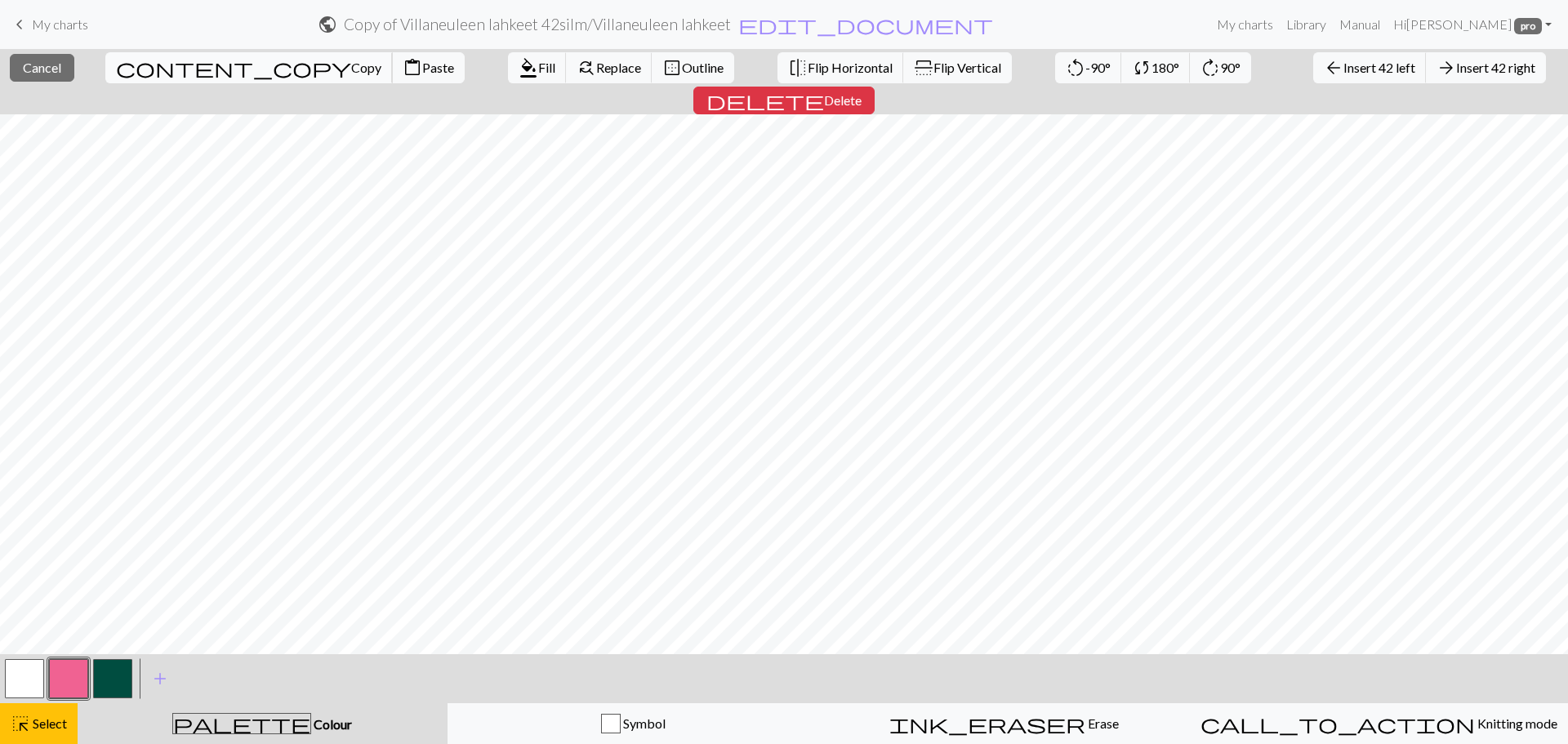
click at [352, 67] on span "Copy" at bounding box center [366, 67] width 30 height 16
click at [26, 676] on button "button" at bounding box center [24, 678] width 39 height 39
click at [530, 63] on span "Fill" at bounding box center [538, 67] width 17 height 16
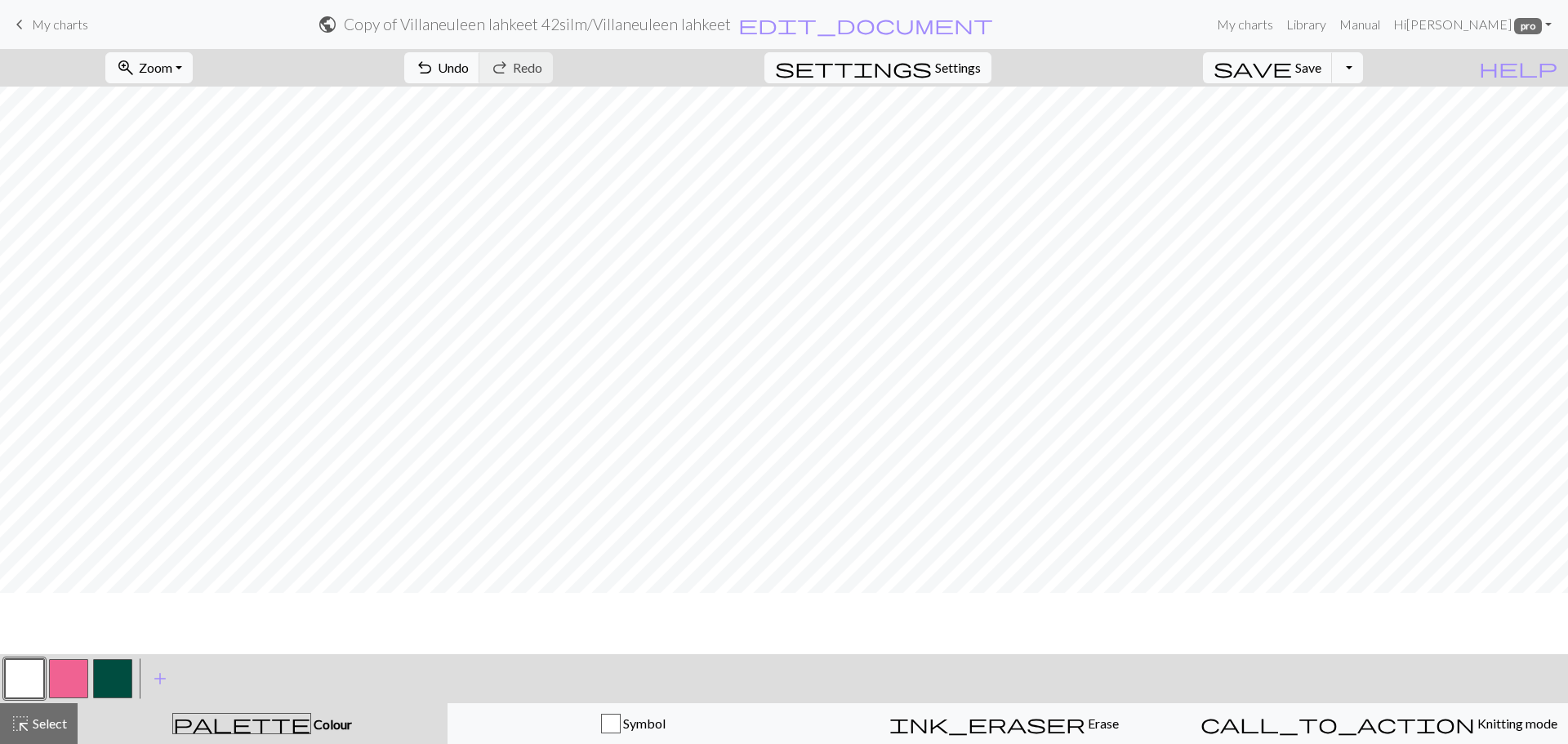
scroll to position [0, 0]
click at [72, 717] on button "highlight_alt Select Select" at bounding box center [38, 723] width 78 height 41
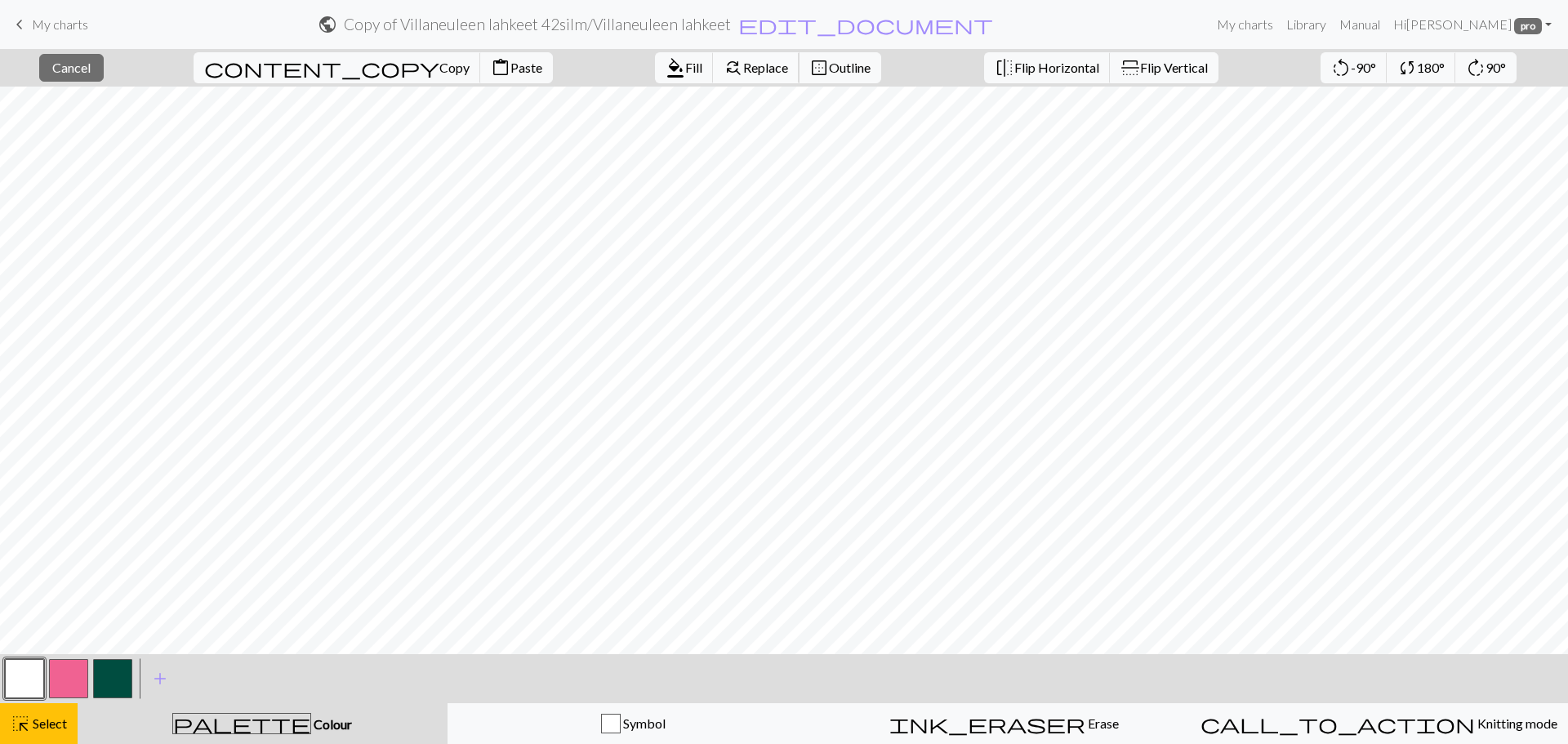
click at [743, 70] on span "Replace" at bounding box center [765, 67] width 45 height 16
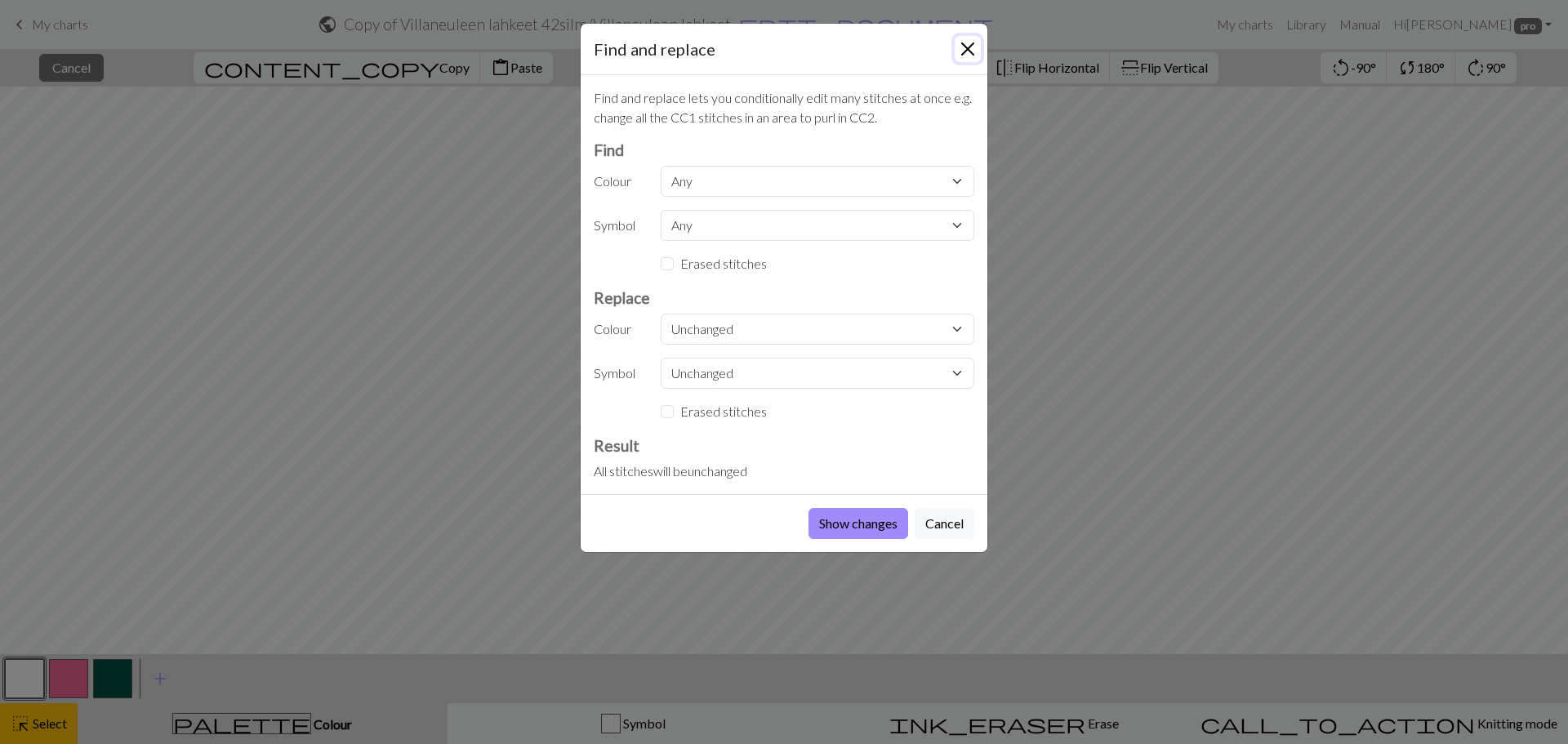
click at [963, 41] on button "Close" at bounding box center [968, 48] width 26 height 26
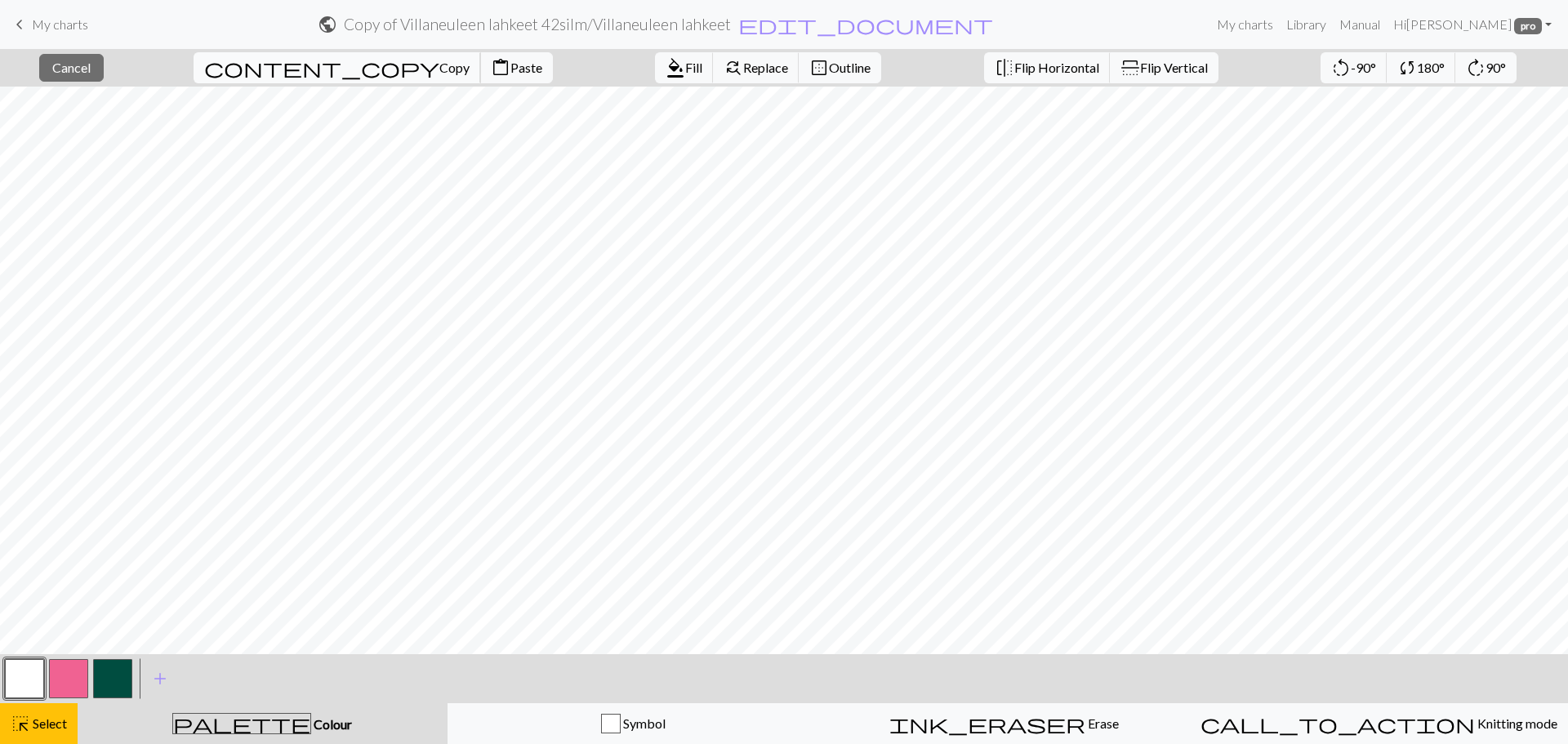
click at [439, 69] on span "Copy" at bounding box center [454, 67] width 30 height 16
click at [271, 67] on span "content_copy" at bounding box center [322, 68] width 236 height 23
click at [510, 65] on span "Paste" at bounding box center [526, 67] width 32 height 16
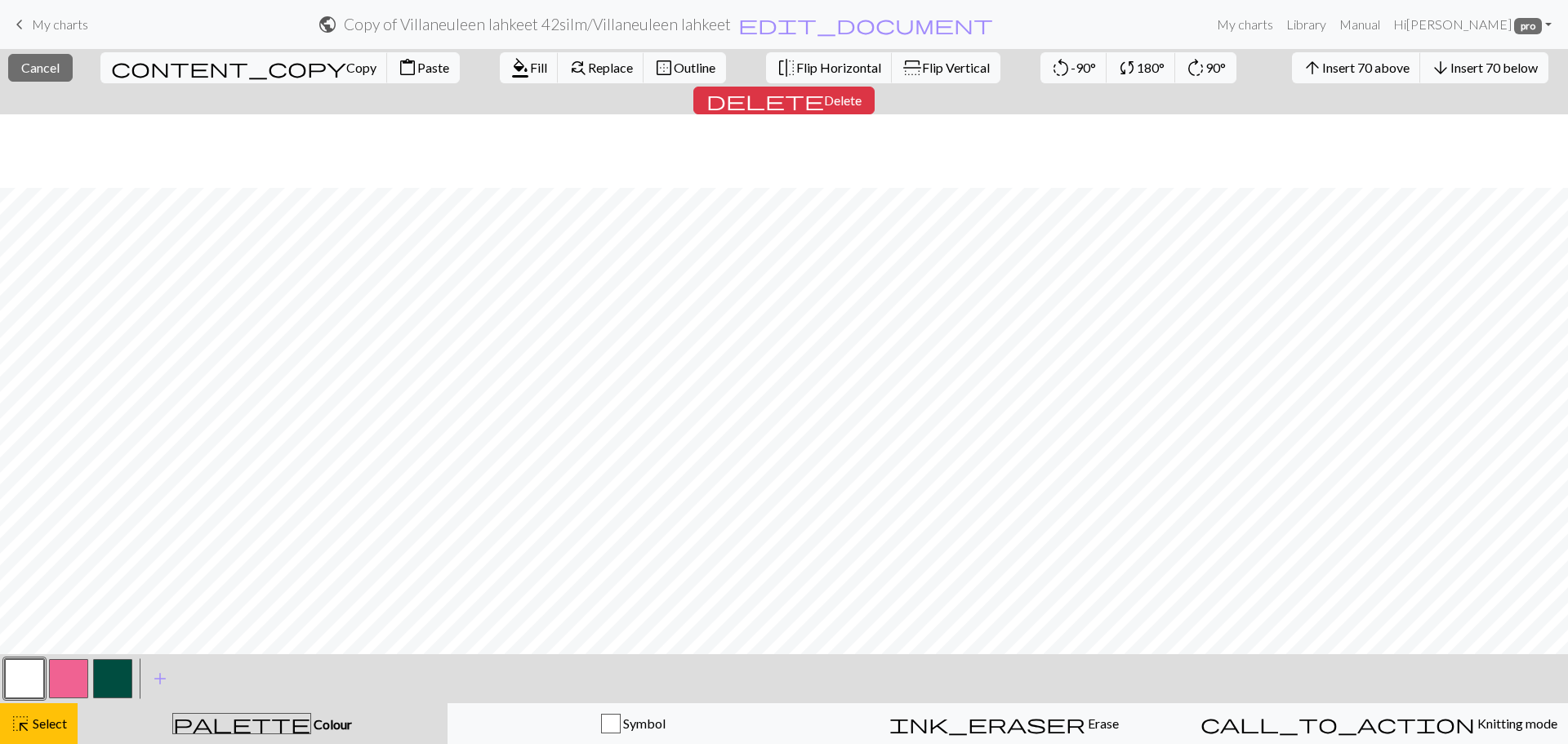
scroll to position [73, 0]
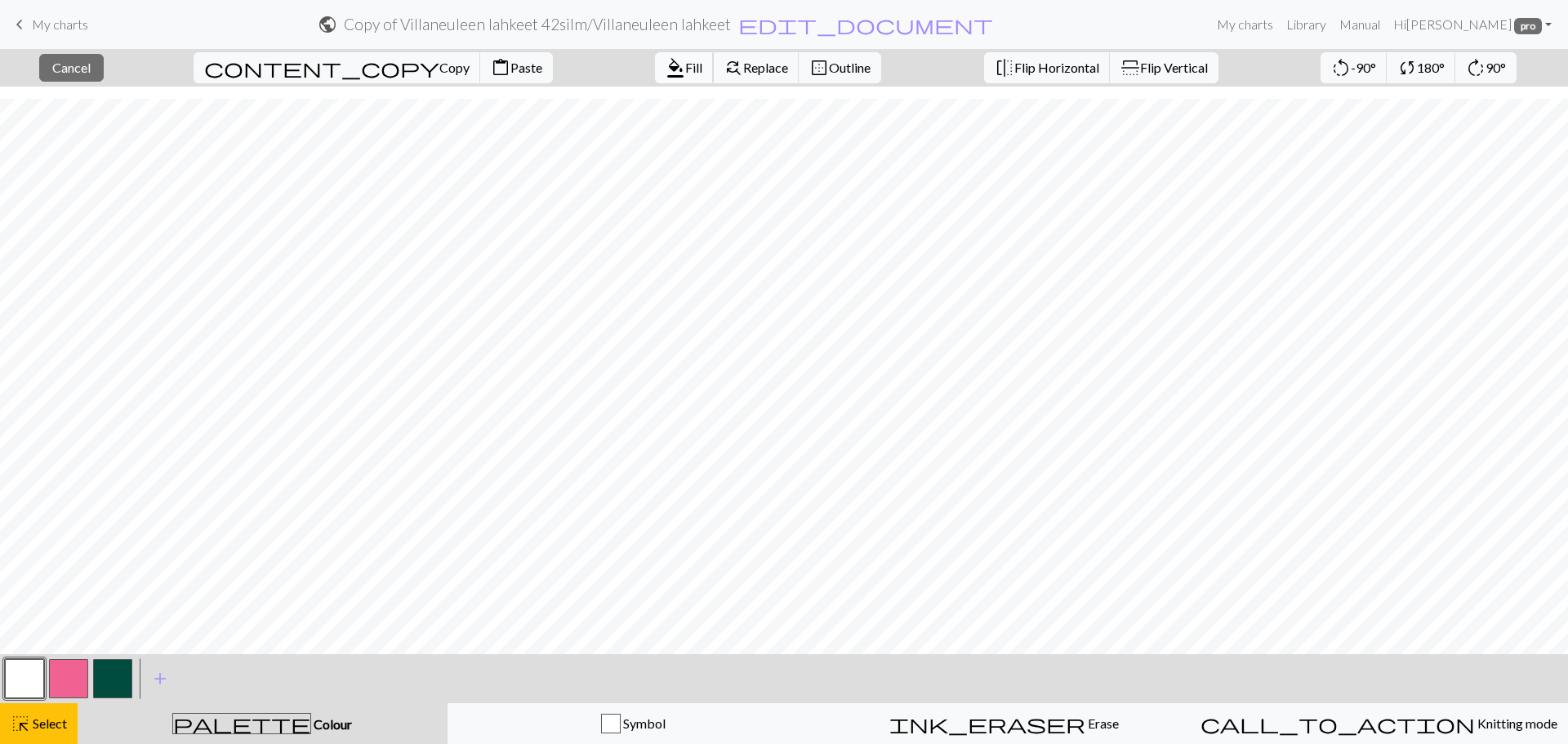
click at [685, 64] on span "Fill" at bounding box center [693, 67] width 17 height 16
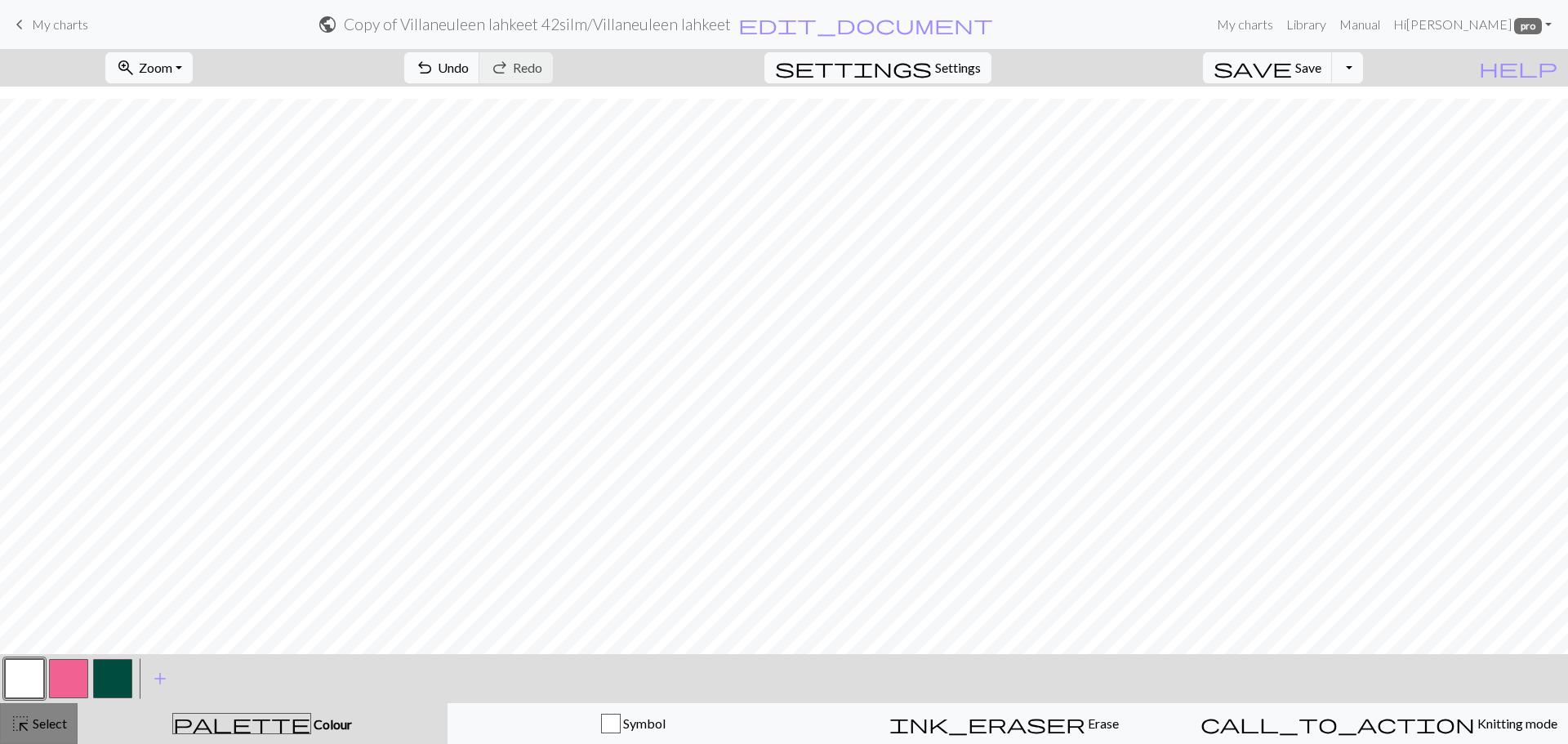
click at [57, 723] on span "Select" at bounding box center [48, 723] width 37 height 16
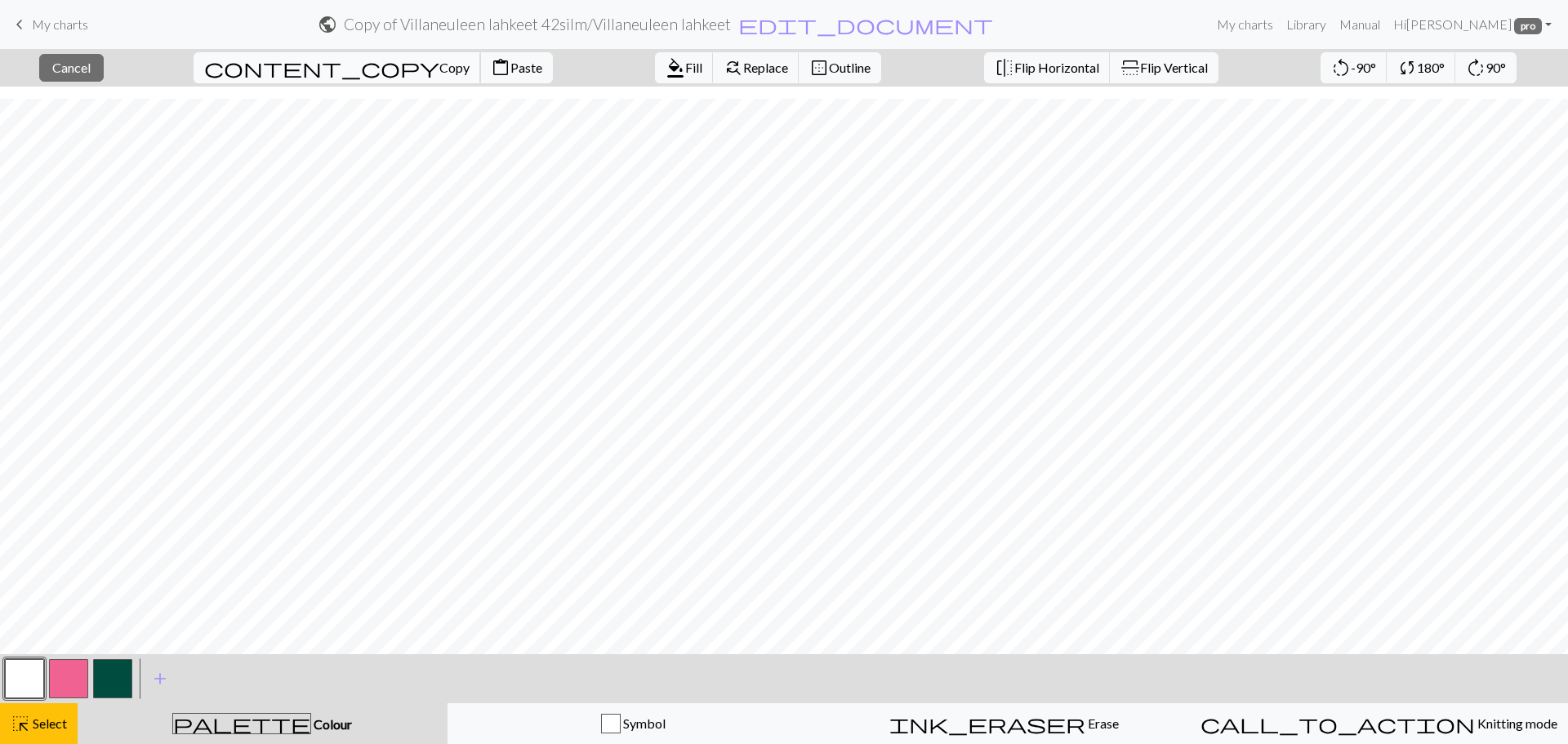
click at [439, 66] on span "Copy" at bounding box center [454, 67] width 30 height 16
click at [480, 56] on button "content_paste Paste" at bounding box center [517, 68] width 73 height 31
click at [666, 62] on span "format_color_fill" at bounding box center [675, 68] width 19 height 23
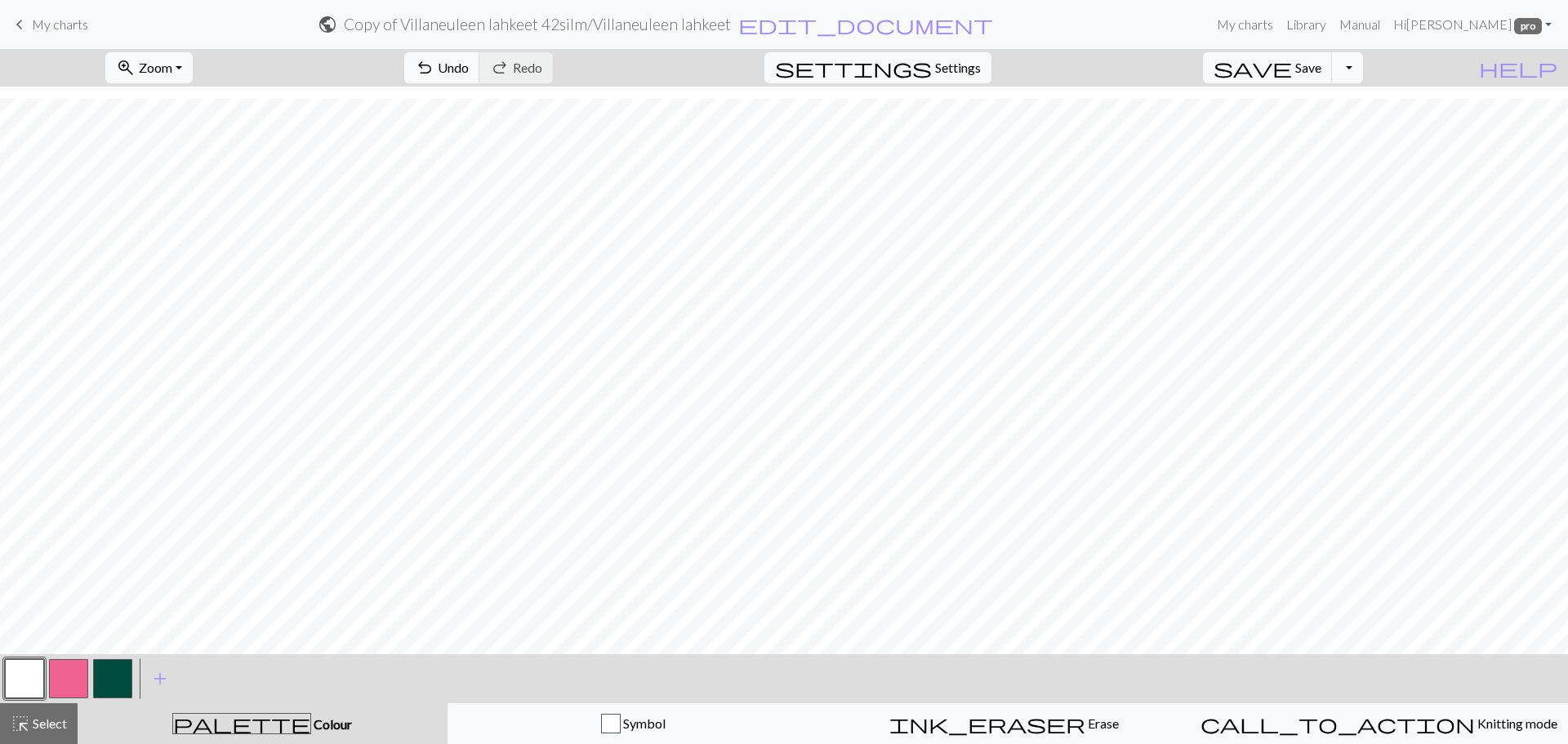
click at [66, 678] on button "button" at bounding box center [68, 678] width 39 height 39
click at [23, 671] on button "button" at bounding box center [24, 678] width 39 height 39
click at [75, 686] on button "button" at bounding box center [68, 678] width 39 height 39
click at [27, 715] on span "highlight_alt" at bounding box center [20, 723] width 19 height 23
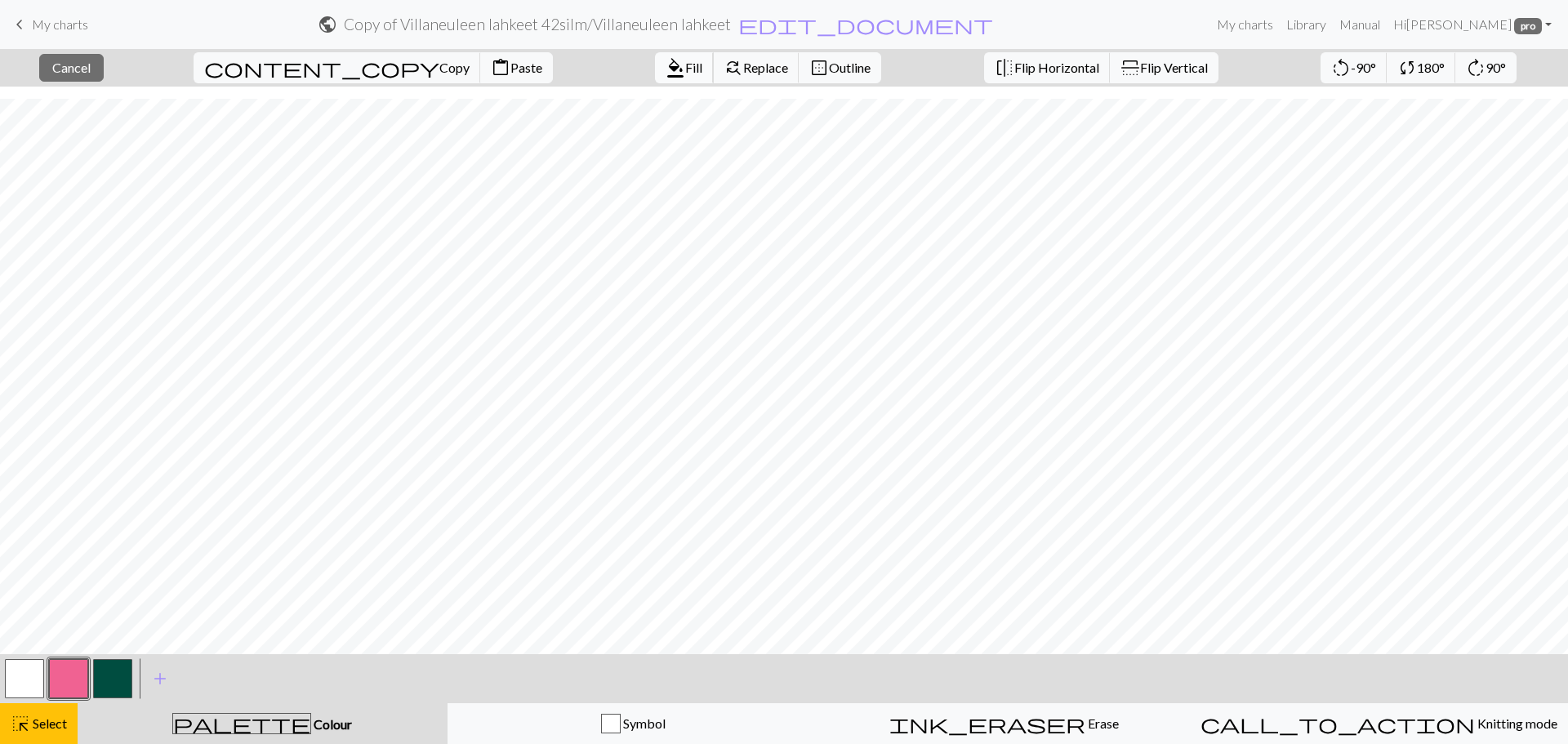
click at [655, 75] on button "format_color_fill Fill" at bounding box center [684, 68] width 58 height 31
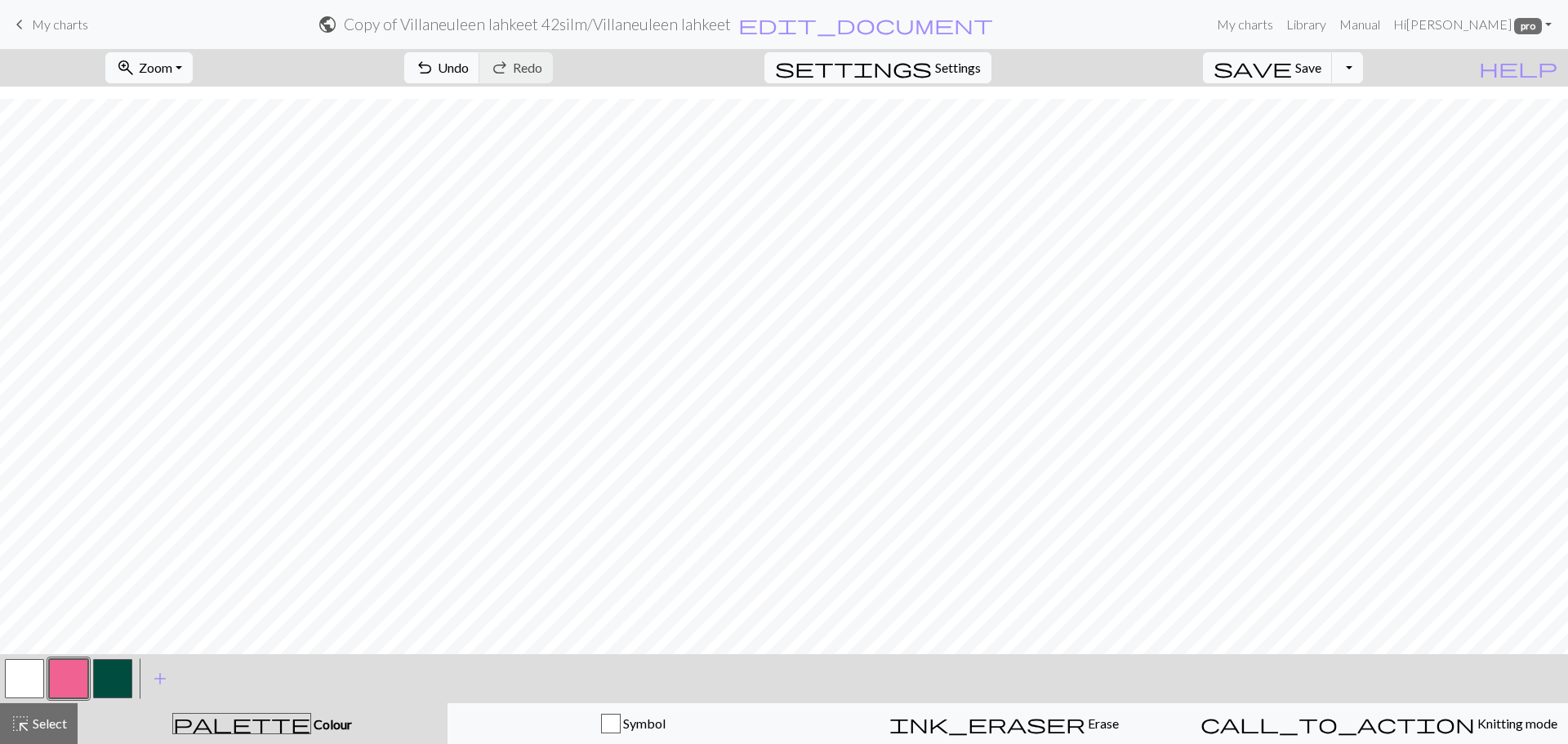
click at [26, 673] on button "button" at bounding box center [24, 678] width 39 height 39
click at [55, 674] on button "button" at bounding box center [68, 678] width 39 height 39
click at [33, 676] on button "button" at bounding box center [24, 678] width 39 height 39
click at [74, 686] on button "button" at bounding box center [68, 678] width 39 height 39
click at [46, 716] on span "Select" at bounding box center [48, 723] width 37 height 16
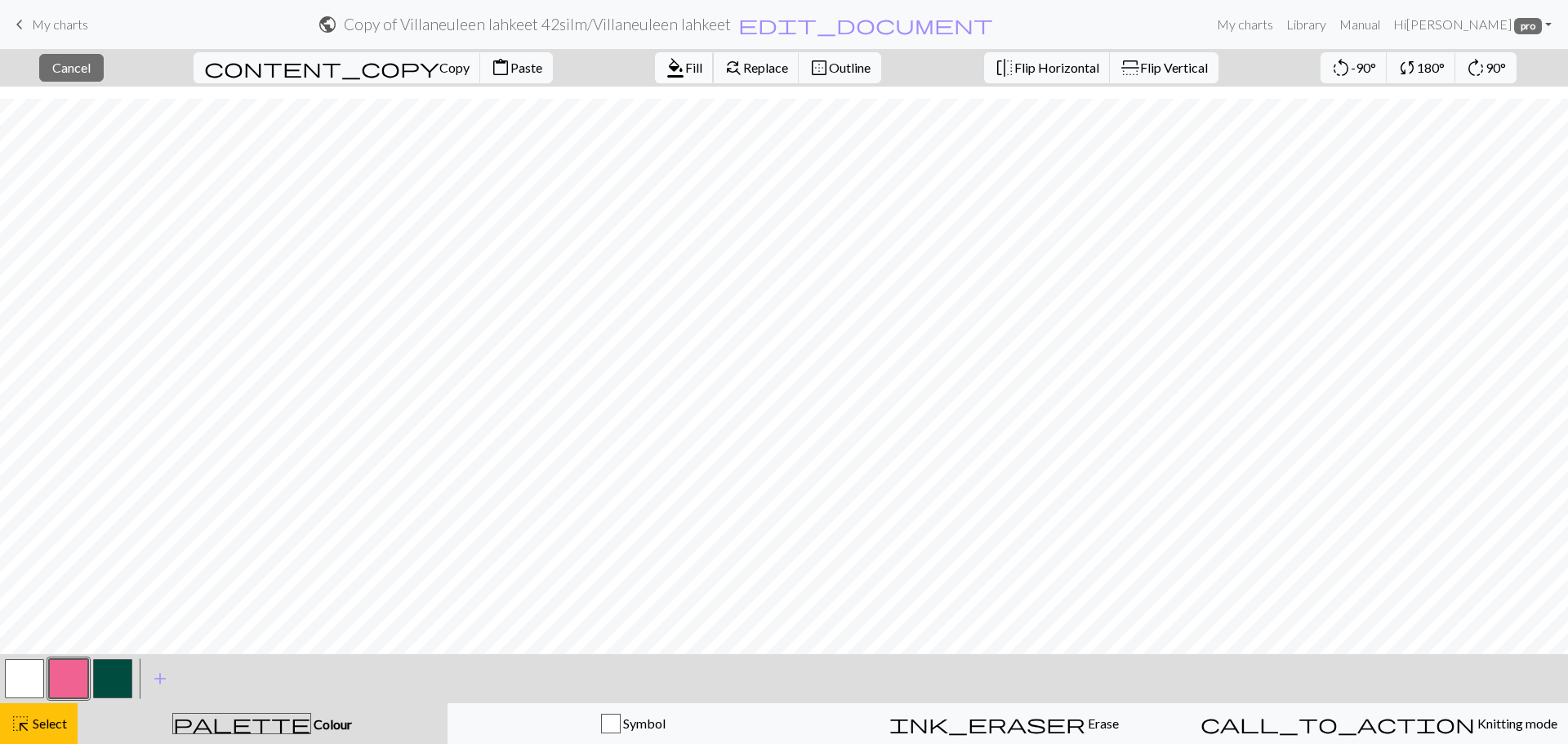
click at [666, 63] on span "format_color_fill" at bounding box center [675, 68] width 19 height 23
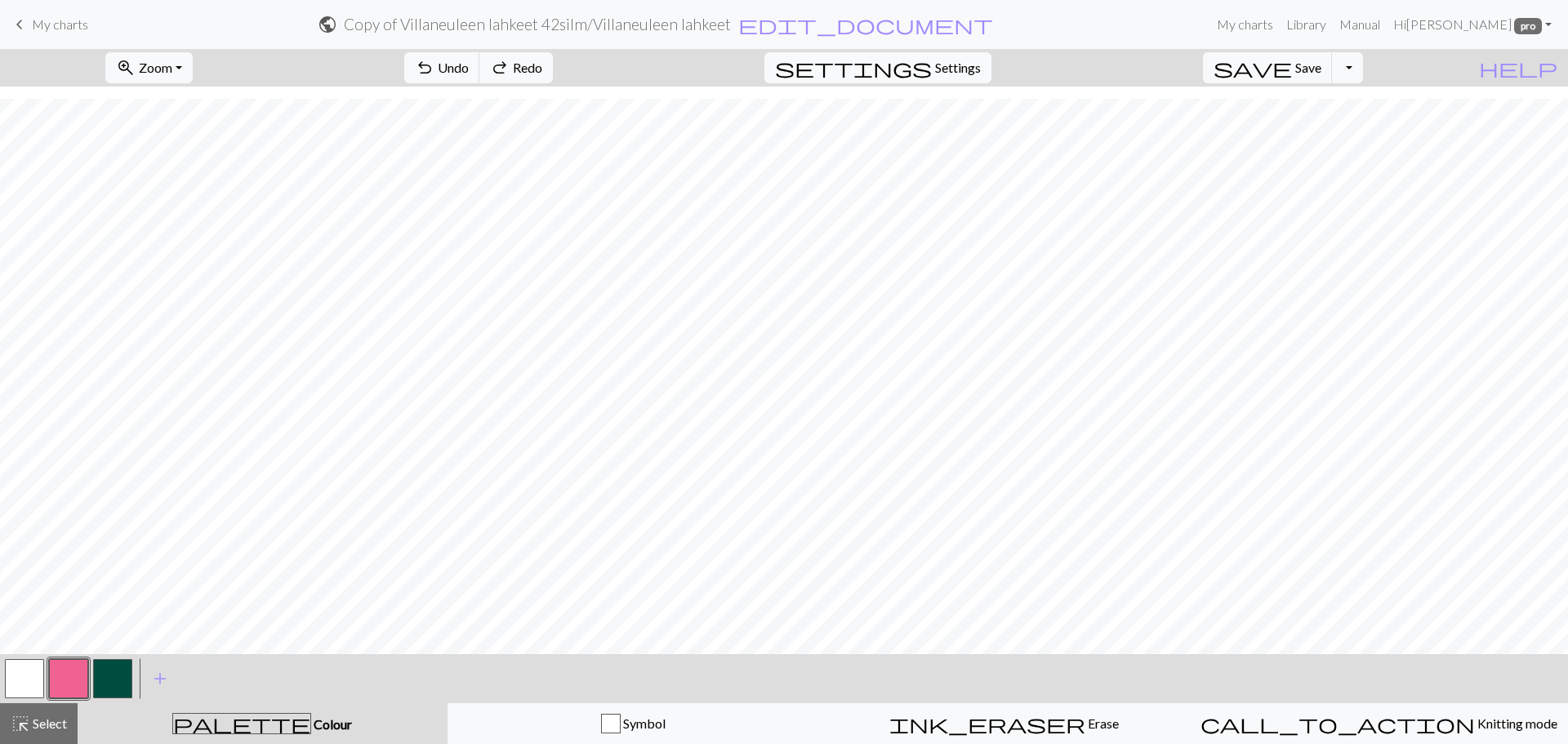
click at [67, 683] on button "button" at bounding box center [68, 678] width 39 height 39
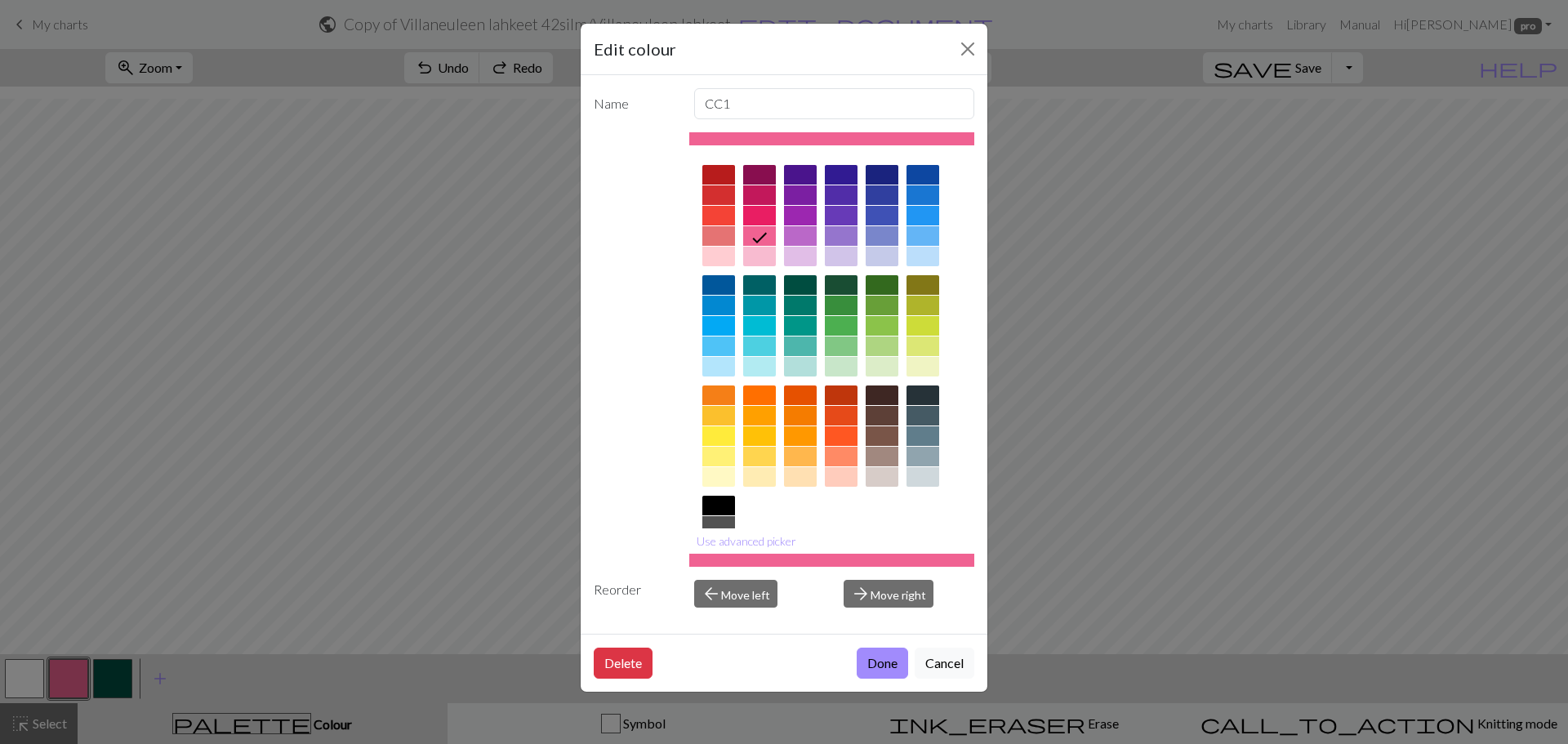
click at [45, 721] on div "Edit colour Name CC1 Use advanced picker Reorder arrow_back Move left arrow_for…" at bounding box center [784, 372] width 1568 height 744
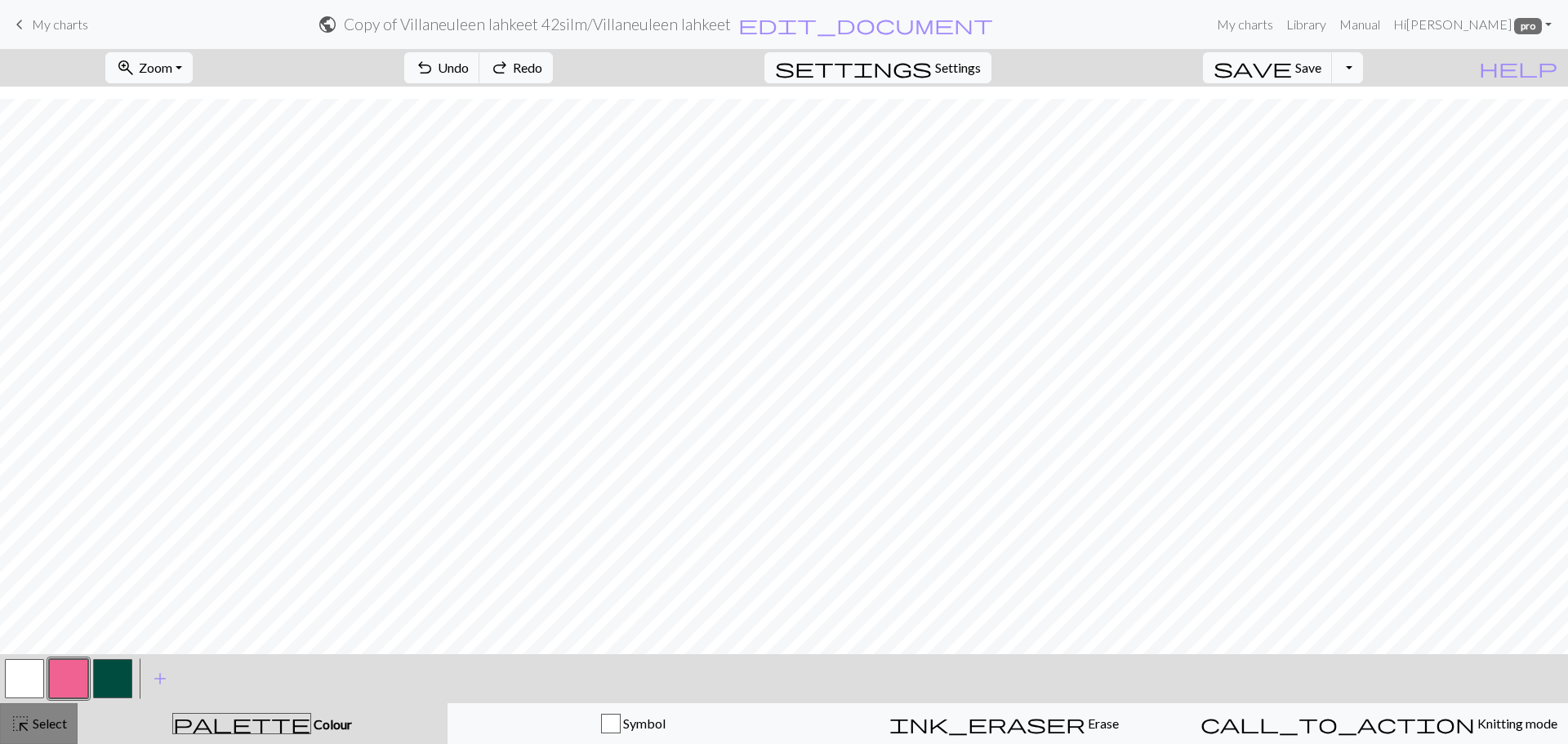
click at [53, 723] on span "Select" at bounding box center [48, 723] width 37 height 16
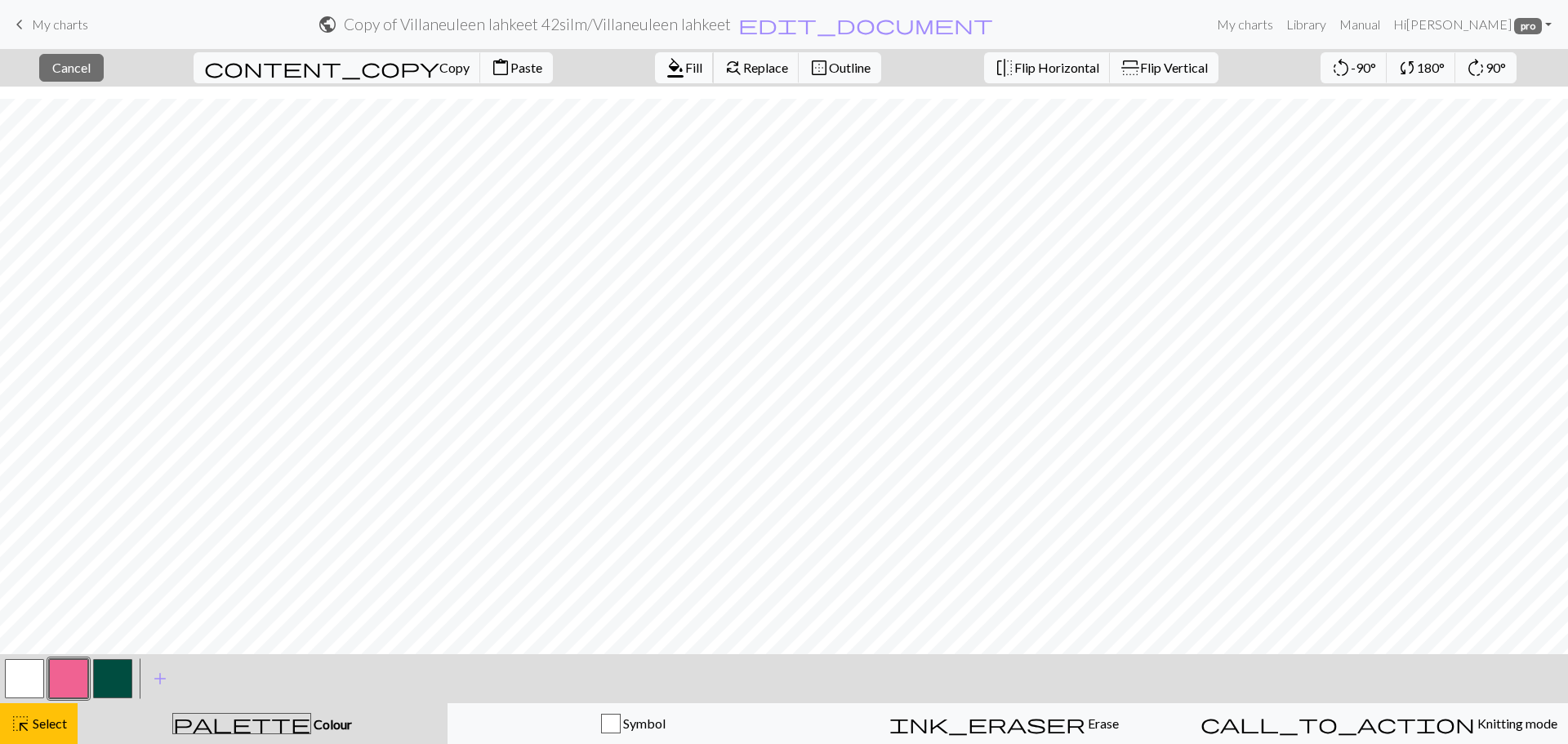
click at [666, 62] on span "format_color_fill" at bounding box center [675, 68] width 19 height 23
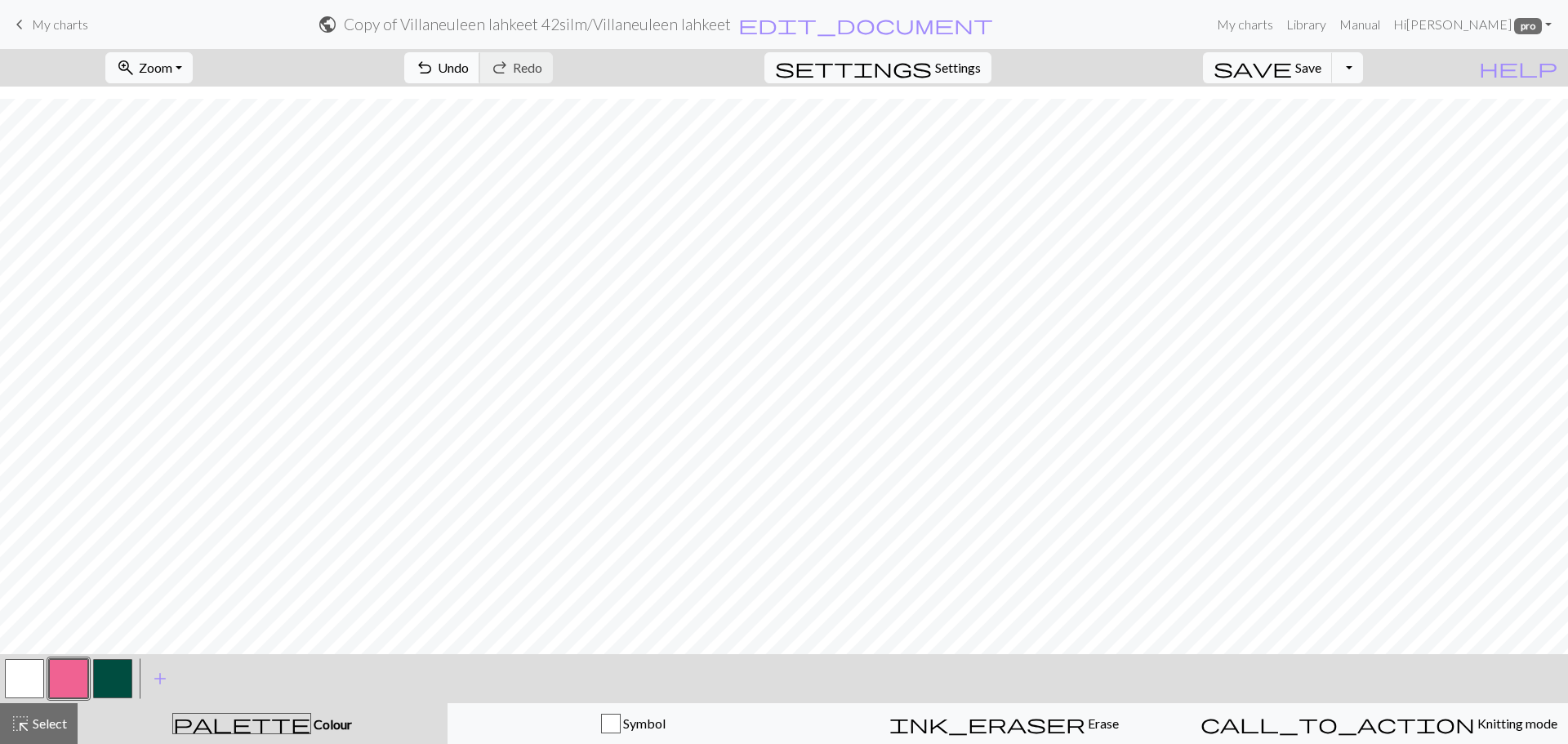
click at [480, 57] on button "undo Undo Undo" at bounding box center [442, 68] width 76 height 31
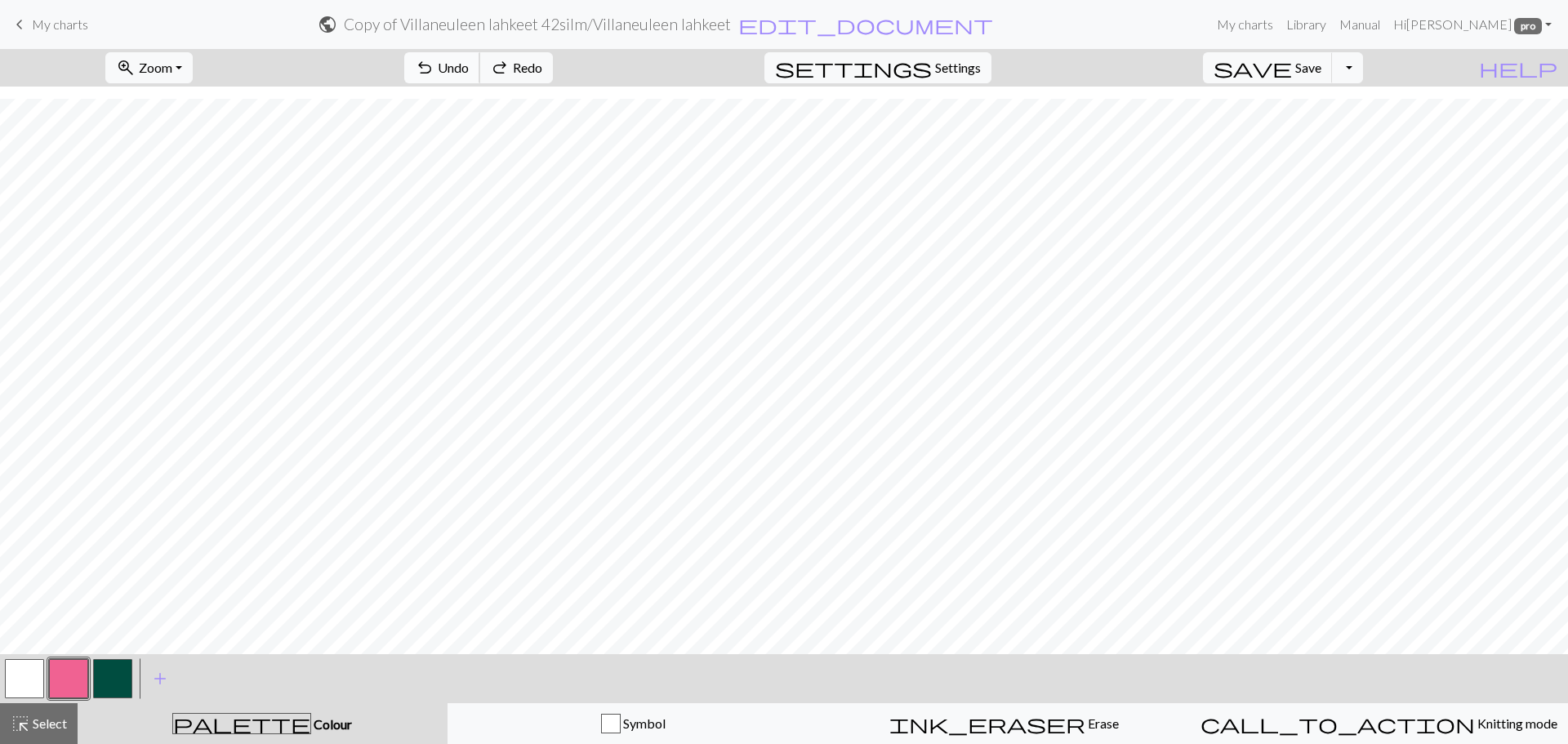
click at [480, 57] on button "undo Undo Undo" at bounding box center [442, 68] width 76 height 31
click at [510, 66] on span "redo" at bounding box center [500, 68] width 19 height 23
click at [27, 673] on button "button" at bounding box center [24, 678] width 39 height 39
click at [60, 669] on button "button" at bounding box center [68, 678] width 39 height 39
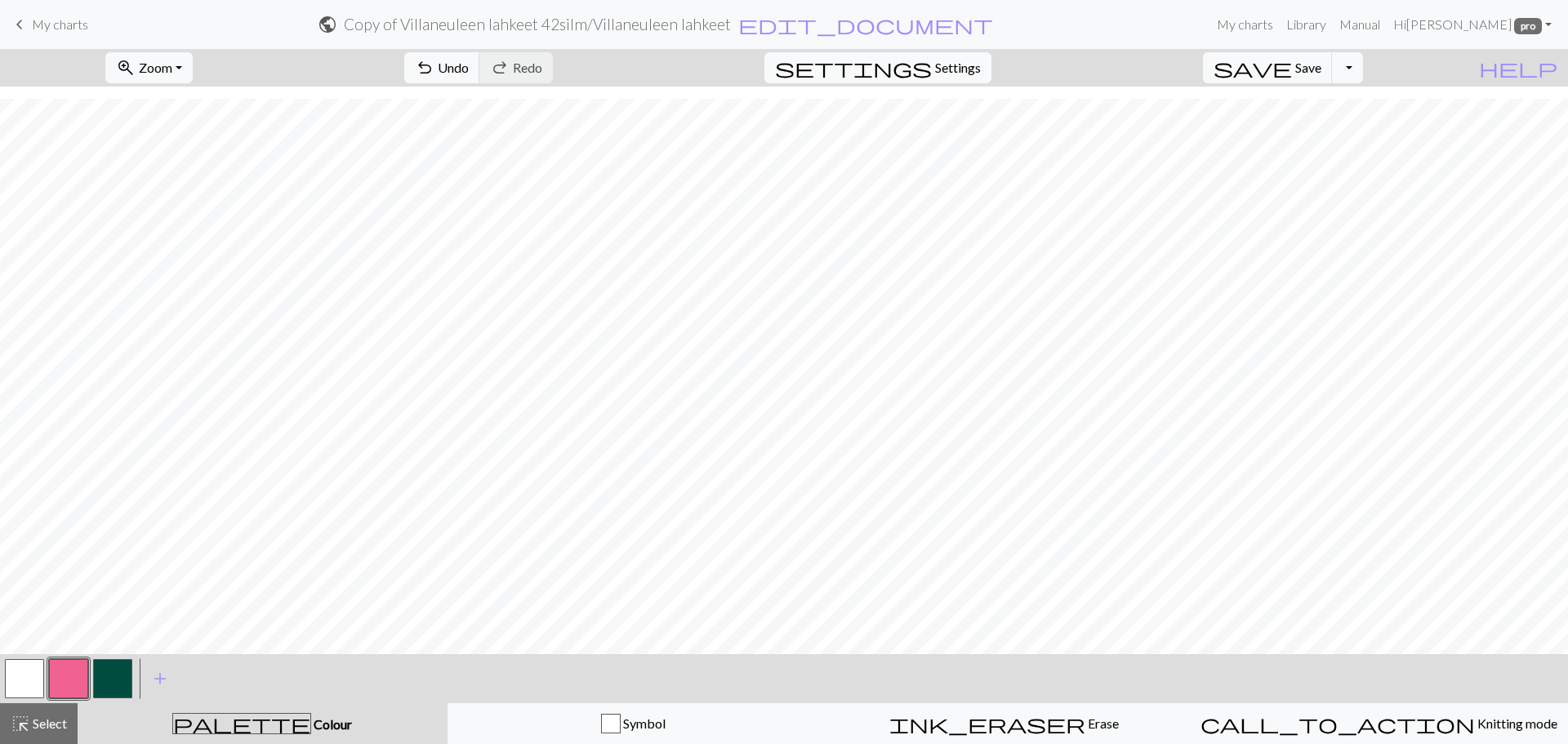
click at [28, 680] on button "button" at bounding box center [24, 678] width 39 height 39
click at [63, 663] on button "button" at bounding box center [68, 678] width 39 height 39
click at [468, 63] on span "Undo" at bounding box center [453, 67] width 31 height 16
click at [37, 672] on button "button" at bounding box center [24, 678] width 39 height 39
click at [79, 673] on button "button" at bounding box center [68, 678] width 39 height 39
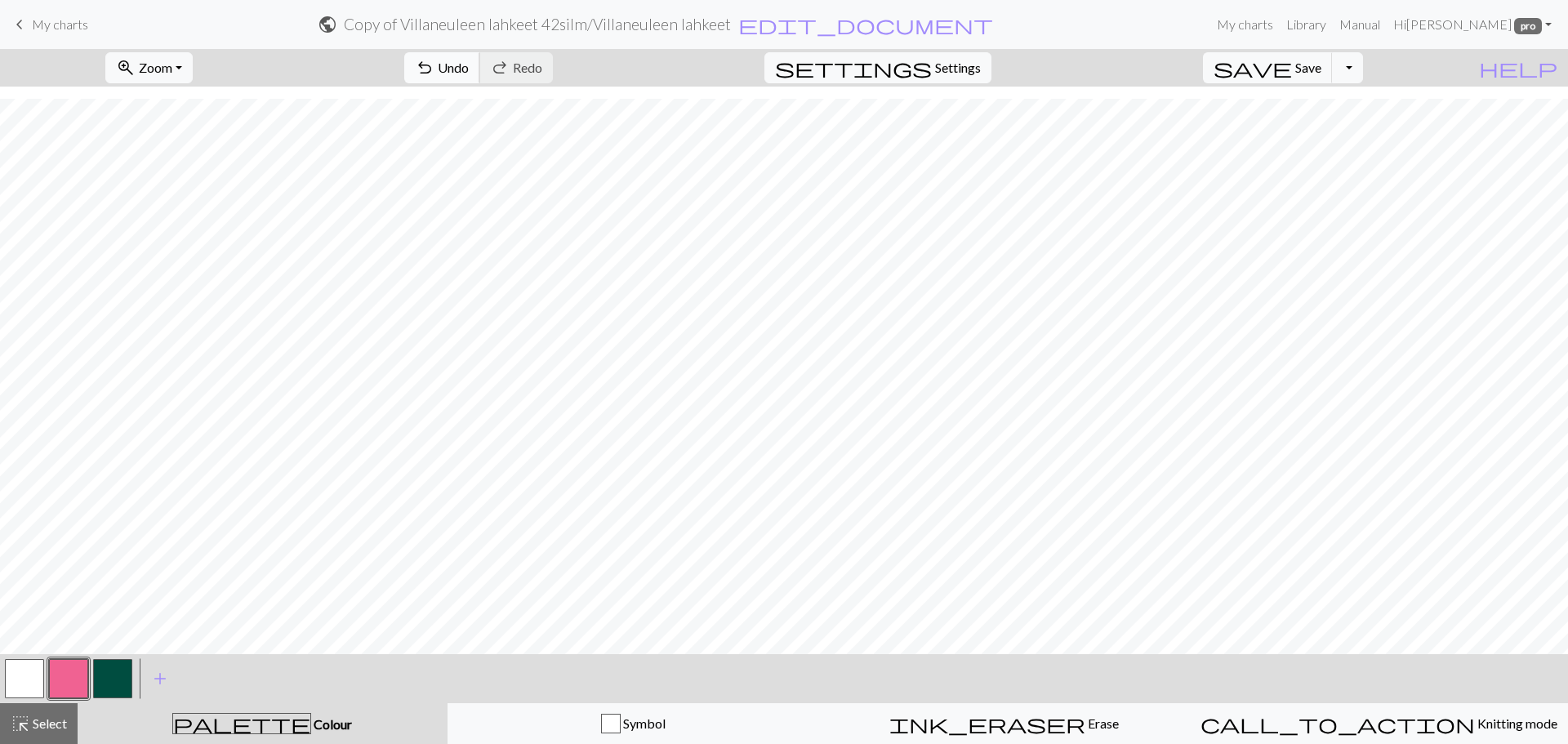
click at [480, 78] on button "undo Undo Undo" at bounding box center [442, 68] width 76 height 31
click at [480, 77] on button "undo Undo Undo" at bounding box center [442, 68] width 76 height 31
click at [34, 676] on button "button" at bounding box center [24, 678] width 39 height 39
click at [75, 677] on button "button" at bounding box center [68, 678] width 39 height 39
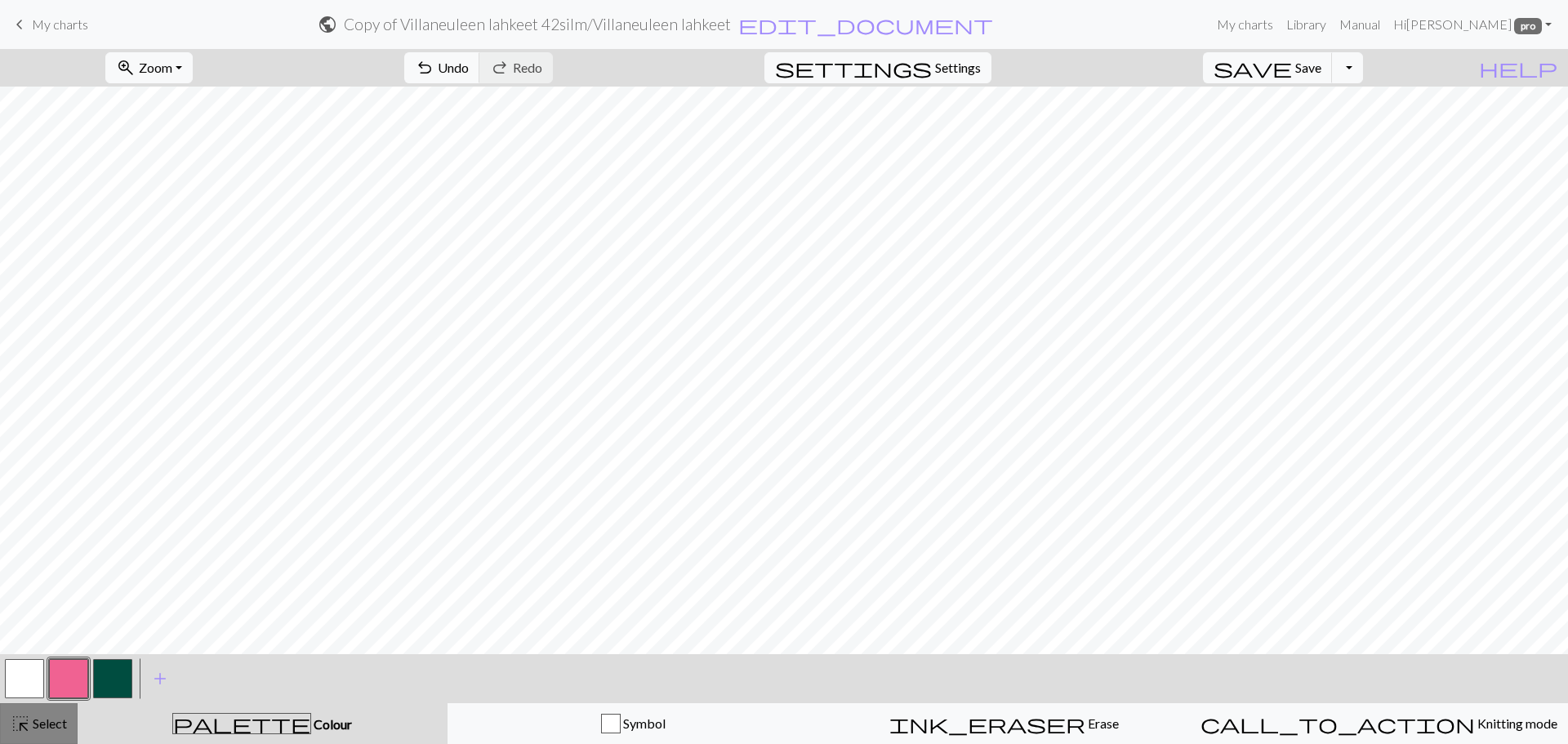
click at [47, 726] on span "Select" at bounding box center [48, 723] width 37 height 16
click at [21, 728] on span "highlight_alt" at bounding box center [20, 723] width 19 height 23
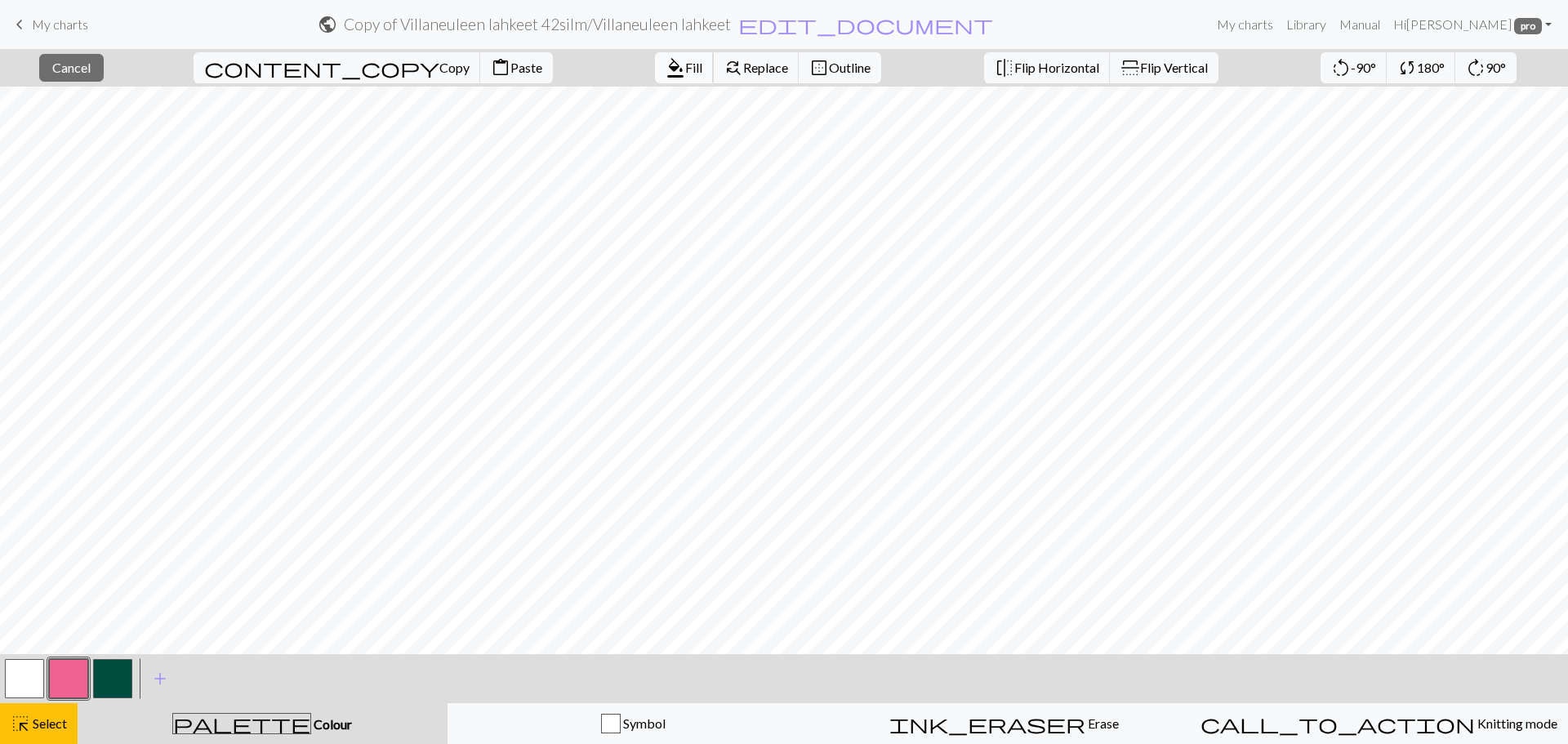
click at [655, 58] on button "format_color_fill Fill" at bounding box center [684, 68] width 58 height 31
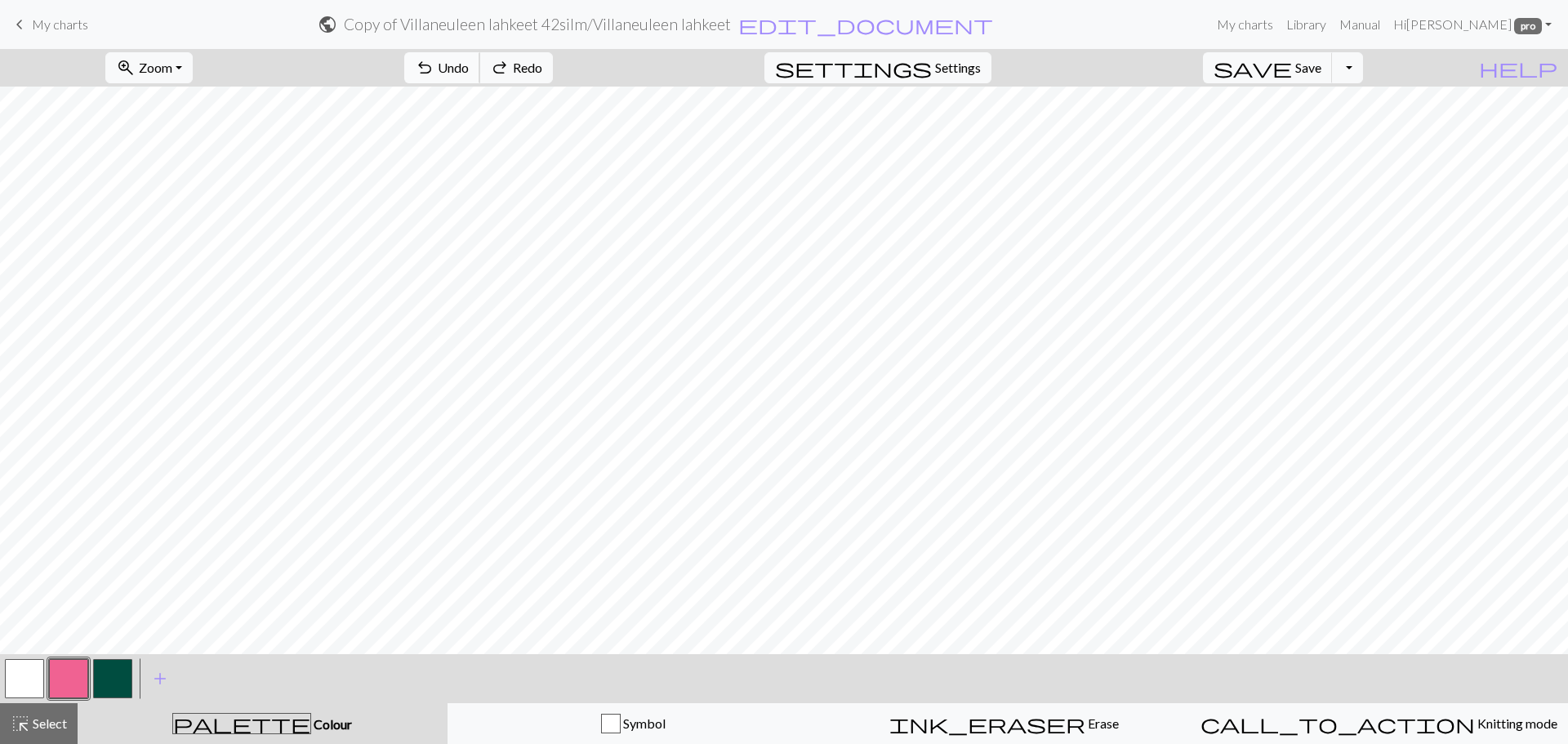
click at [435, 66] on span "undo" at bounding box center [424, 68] width 19 height 23
click at [542, 61] on span "Redo" at bounding box center [528, 67] width 29 height 16
click at [39, 731] on div "highlight_alt Select Select" at bounding box center [39, 723] width 57 height 19
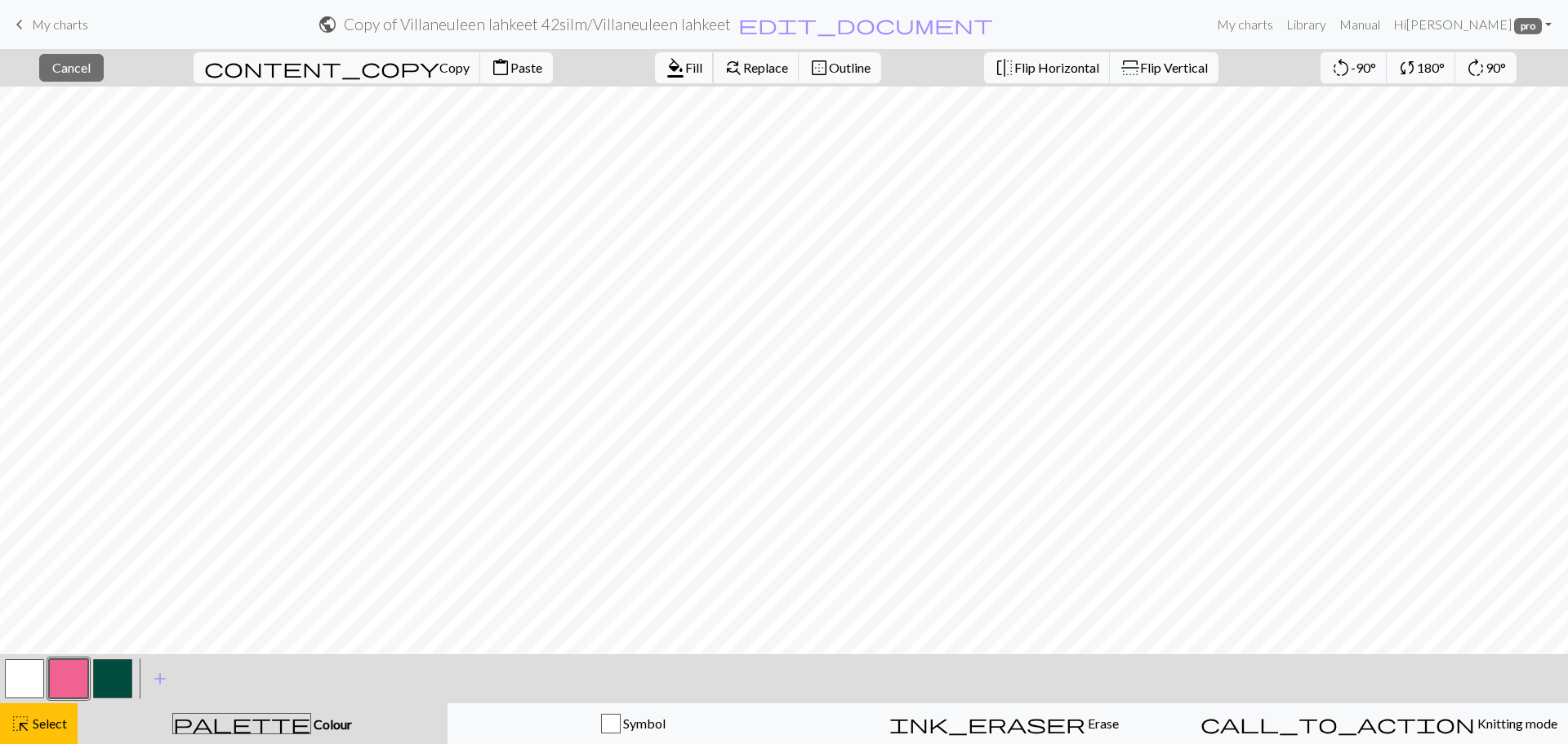
click at [685, 65] on span "Fill" at bounding box center [693, 67] width 17 height 16
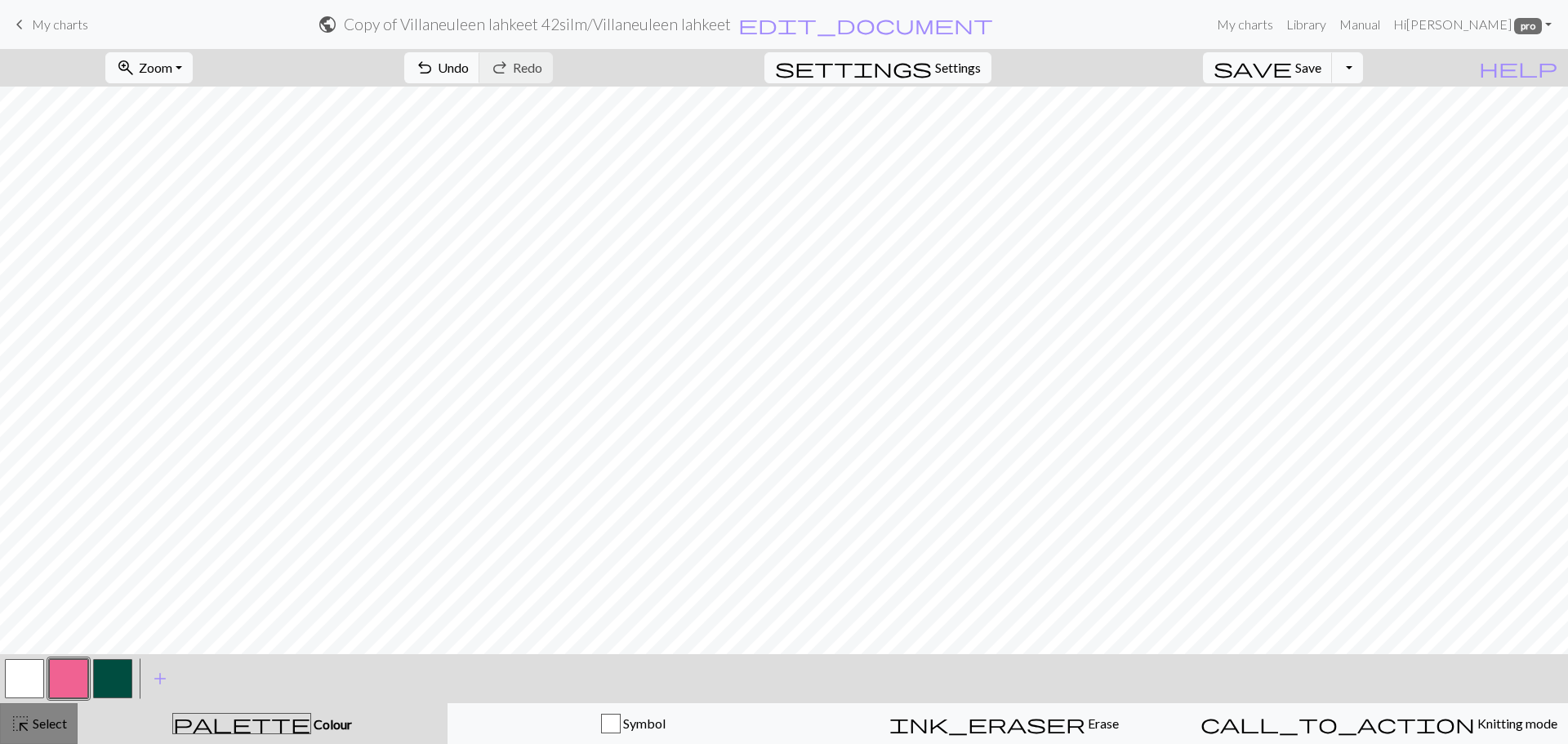
click at [58, 718] on span "Select" at bounding box center [48, 723] width 37 height 16
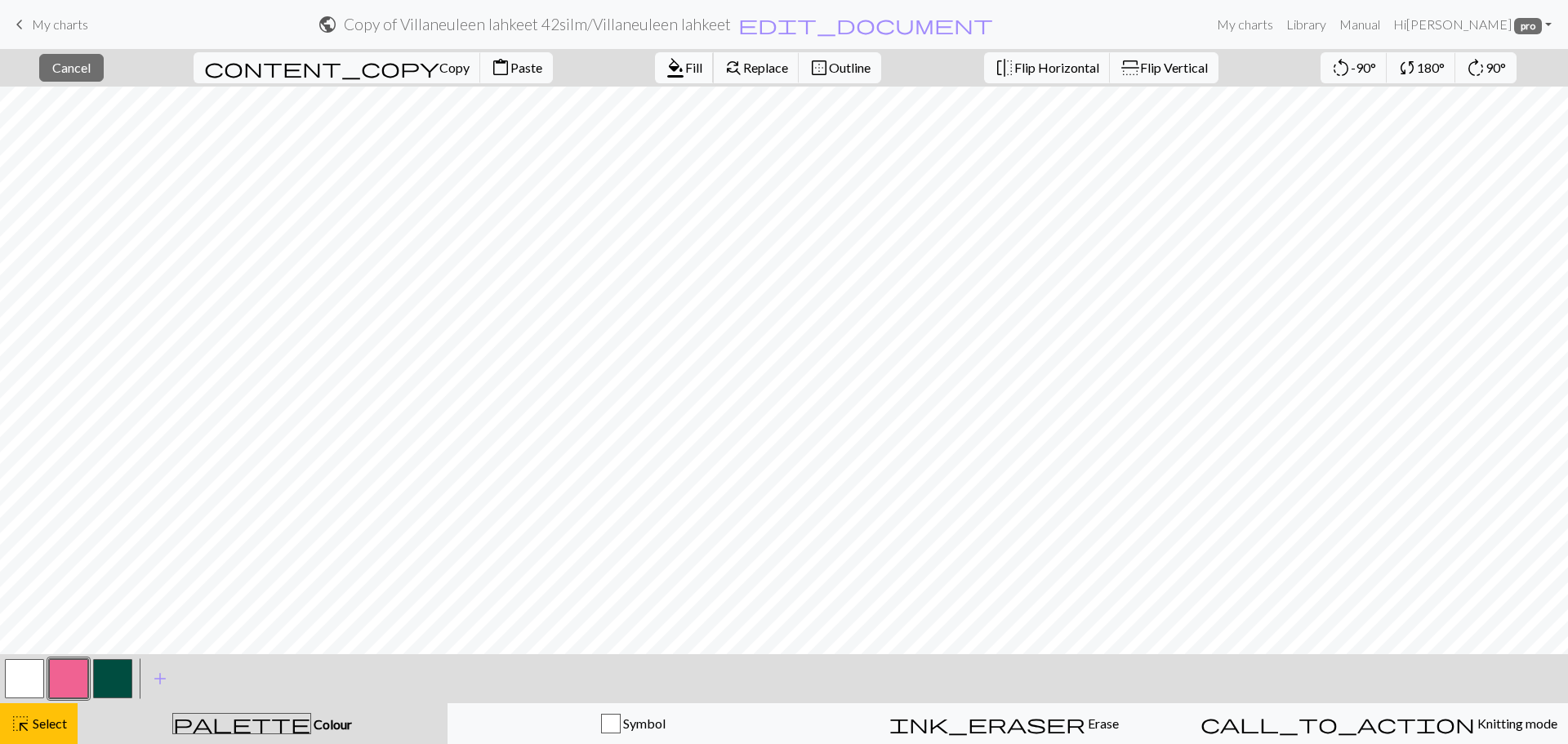
click at [685, 65] on span "Fill" at bounding box center [693, 67] width 17 height 16
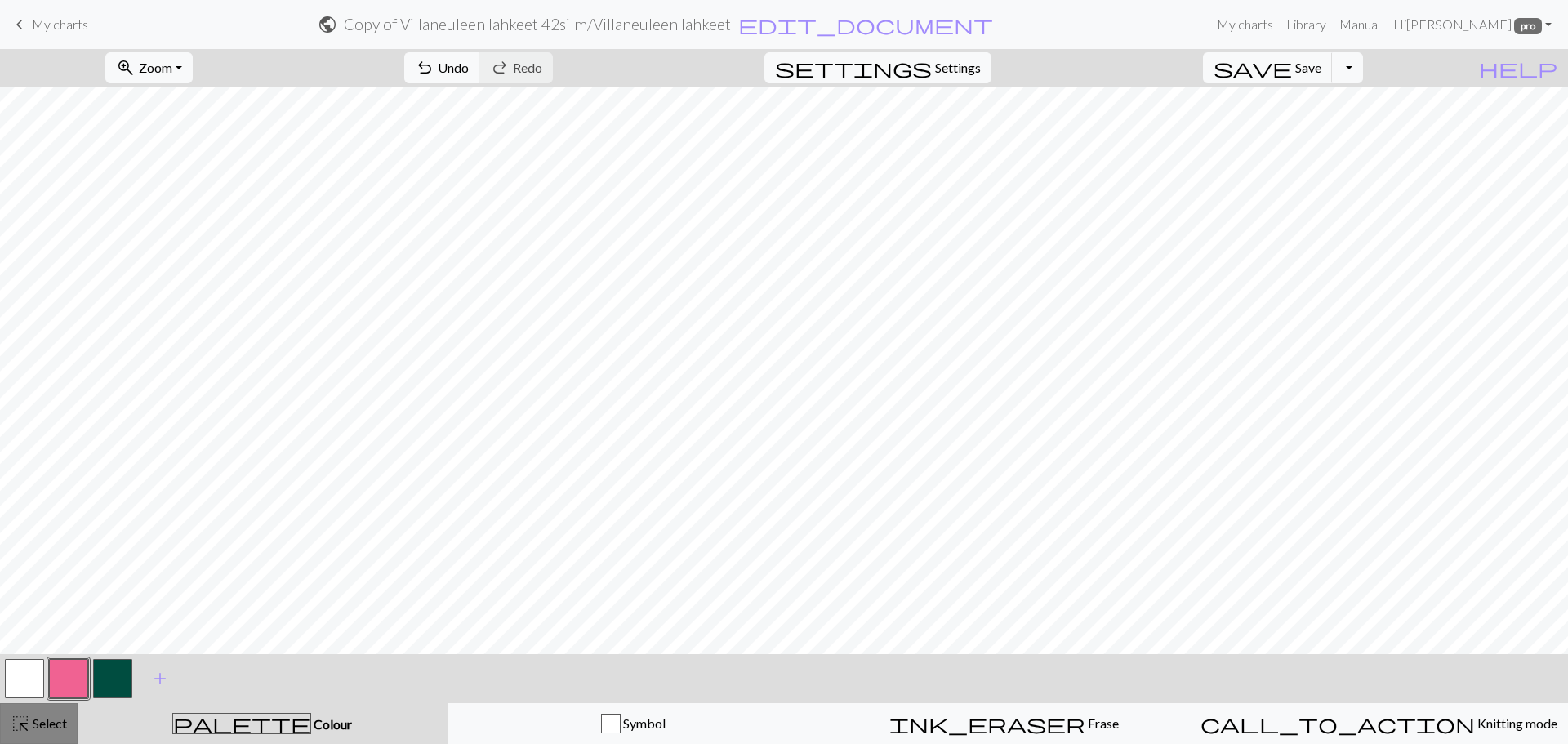
click at [40, 725] on span "Select" at bounding box center [48, 723] width 37 height 16
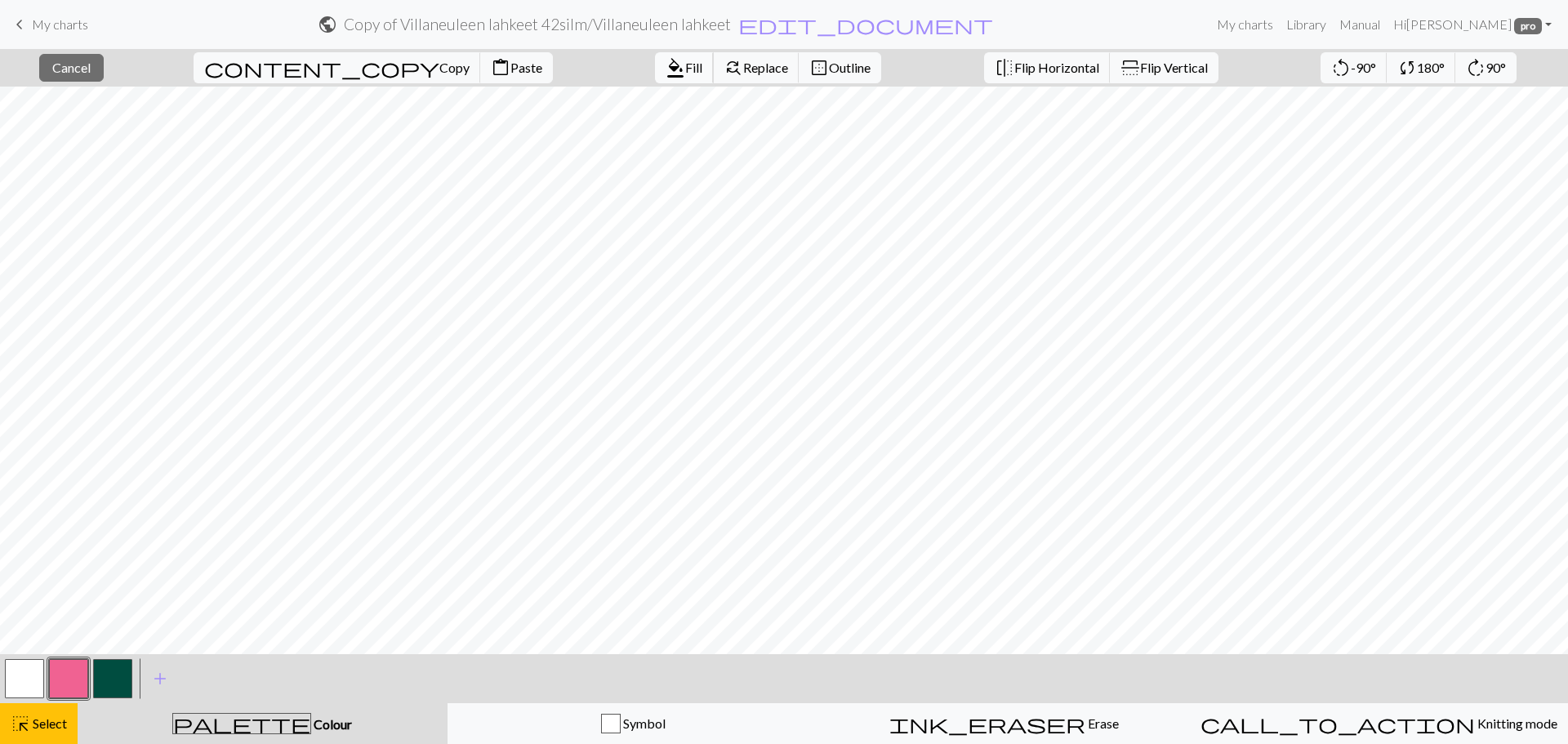
click at [666, 70] on span "format_color_fill" at bounding box center [675, 68] width 19 height 23
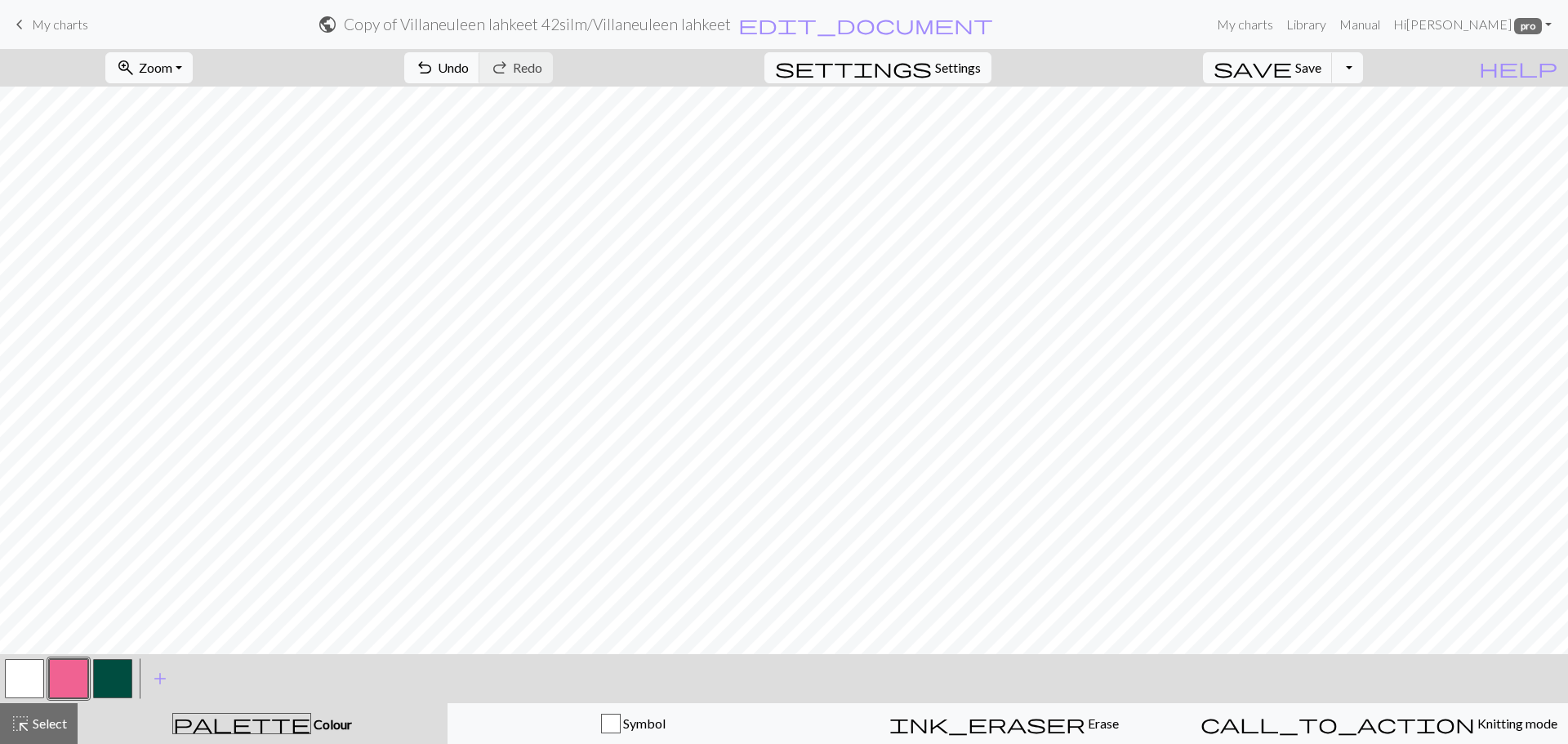
click at [17, 696] on button "button" at bounding box center [24, 678] width 39 height 39
click at [43, 730] on span "Select" at bounding box center [48, 723] width 37 height 16
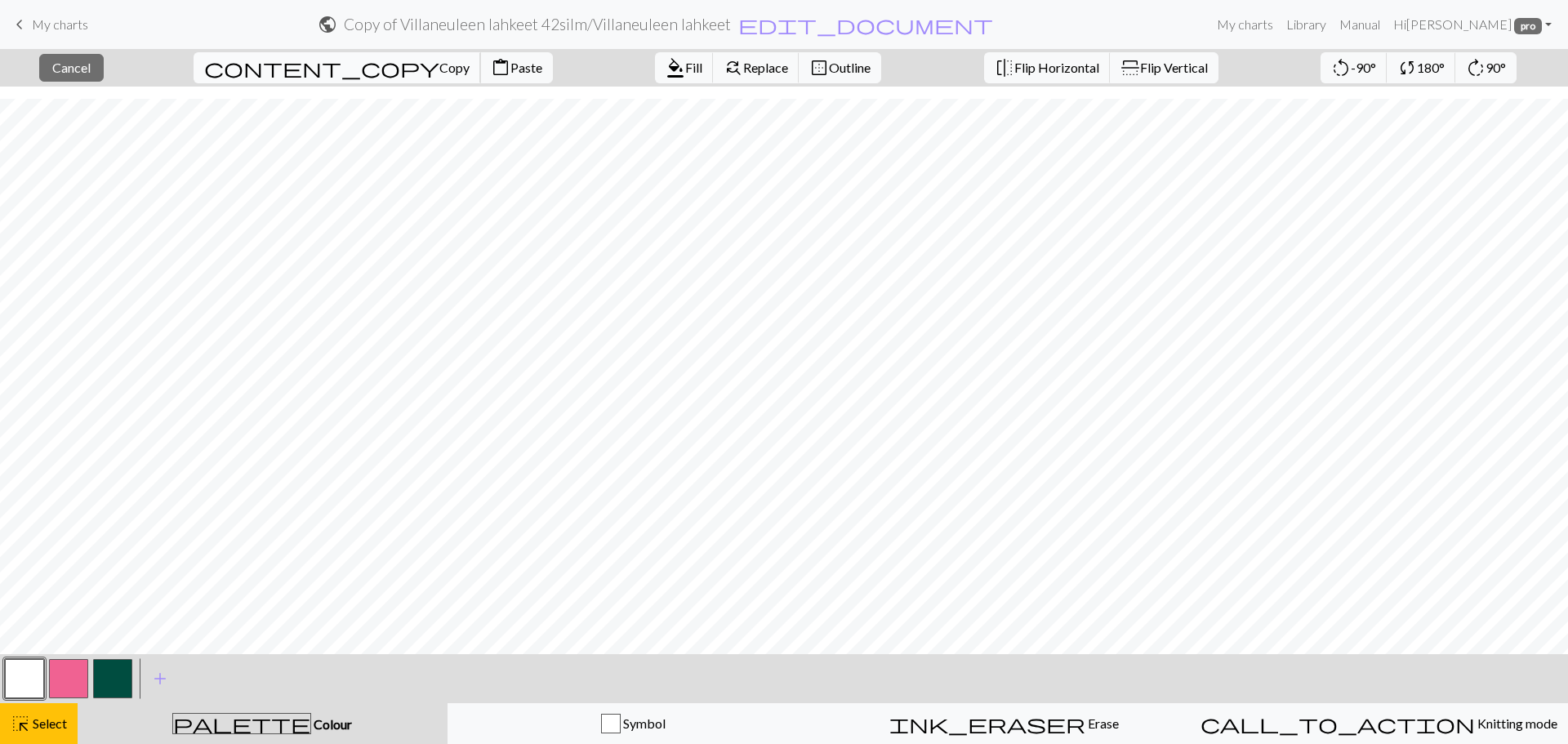
click at [439, 72] on span "Copy" at bounding box center [454, 67] width 30 height 16
click at [510, 64] on span "Paste" at bounding box center [526, 67] width 32 height 16
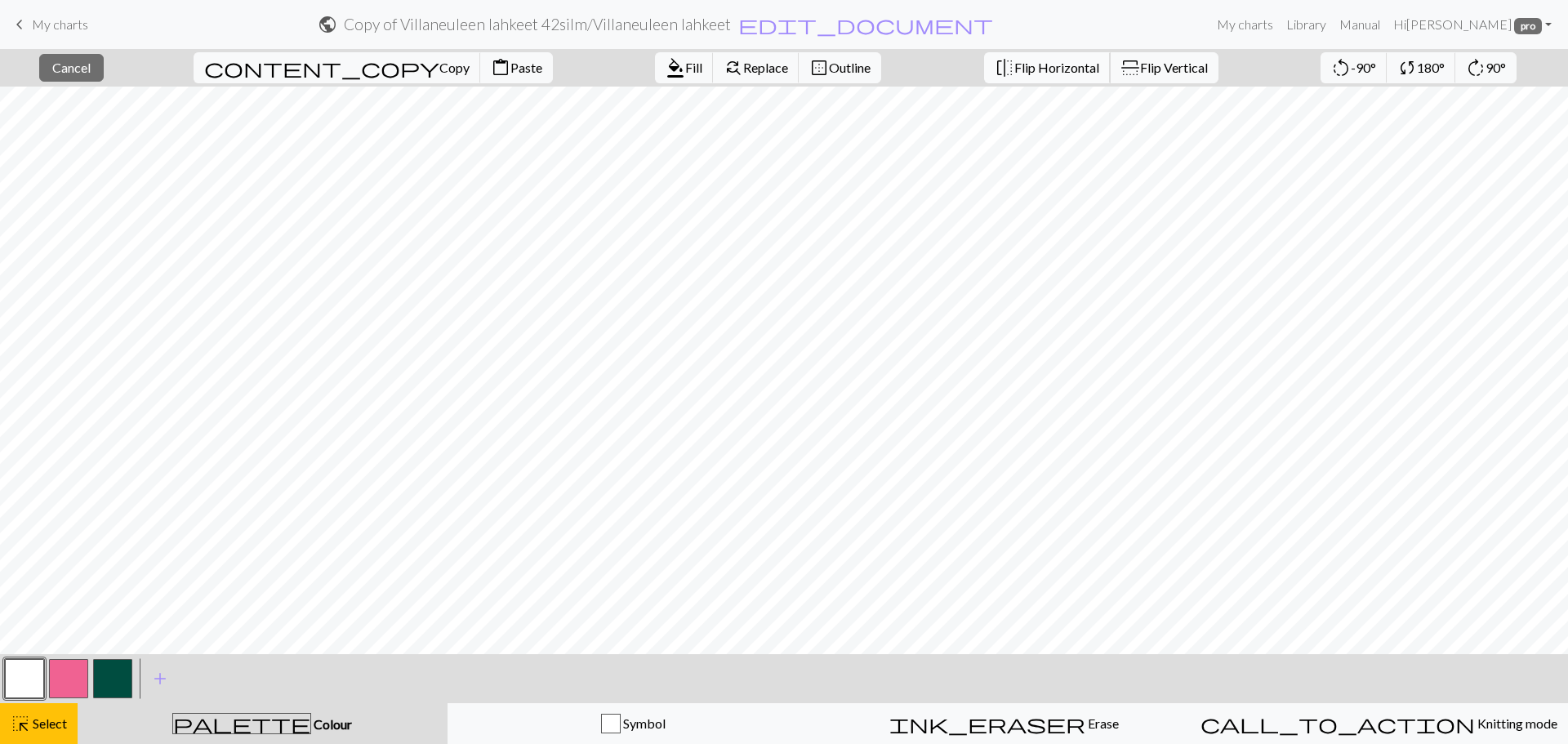
click at [1015, 66] on span "Flip Horizontal" at bounding box center [1057, 67] width 85 height 16
click at [1119, 66] on span "flip" at bounding box center [1130, 68] width 23 height 19
click at [266, 69] on span "content_copy" at bounding box center [322, 68] width 236 height 23
click at [510, 69] on span "Paste" at bounding box center [526, 67] width 32 height 16
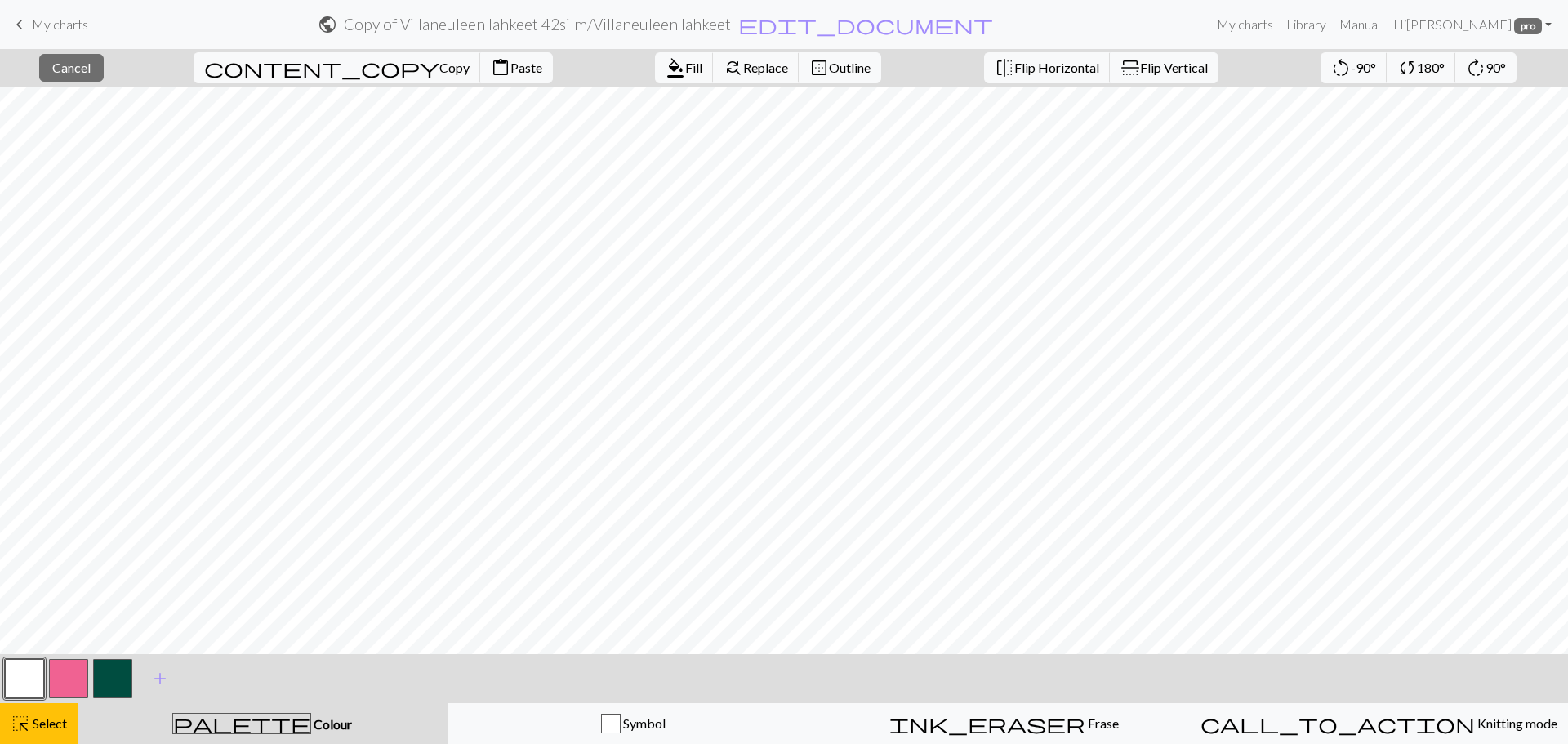
click at [71, 677] on button "button" at bounding box center [68, 678] width 39 height 39
click at [45, 737] on button "highlight_alt Select Select" at bounding box center [38, 723] width 78 height 41
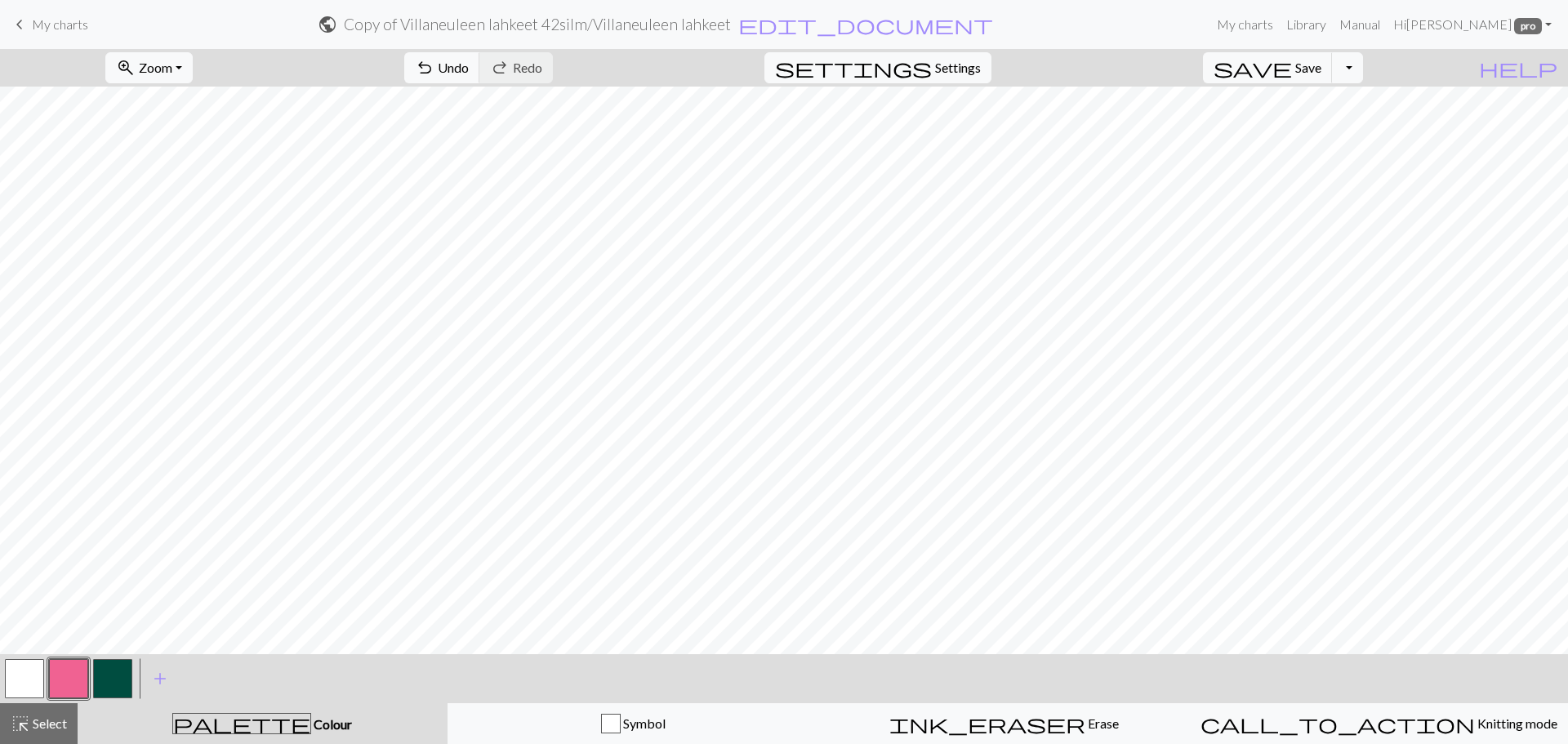
click at [18, 665] on button "button" at bounding box center [24, 678] width 39 height 39
click at [74, 677] on button "button" at bounding box center [68, 678] width 39 height 39
click at [51, 715] on div "highlight_alt Select Select" at bounding box center [39, 723] width 57 height 19
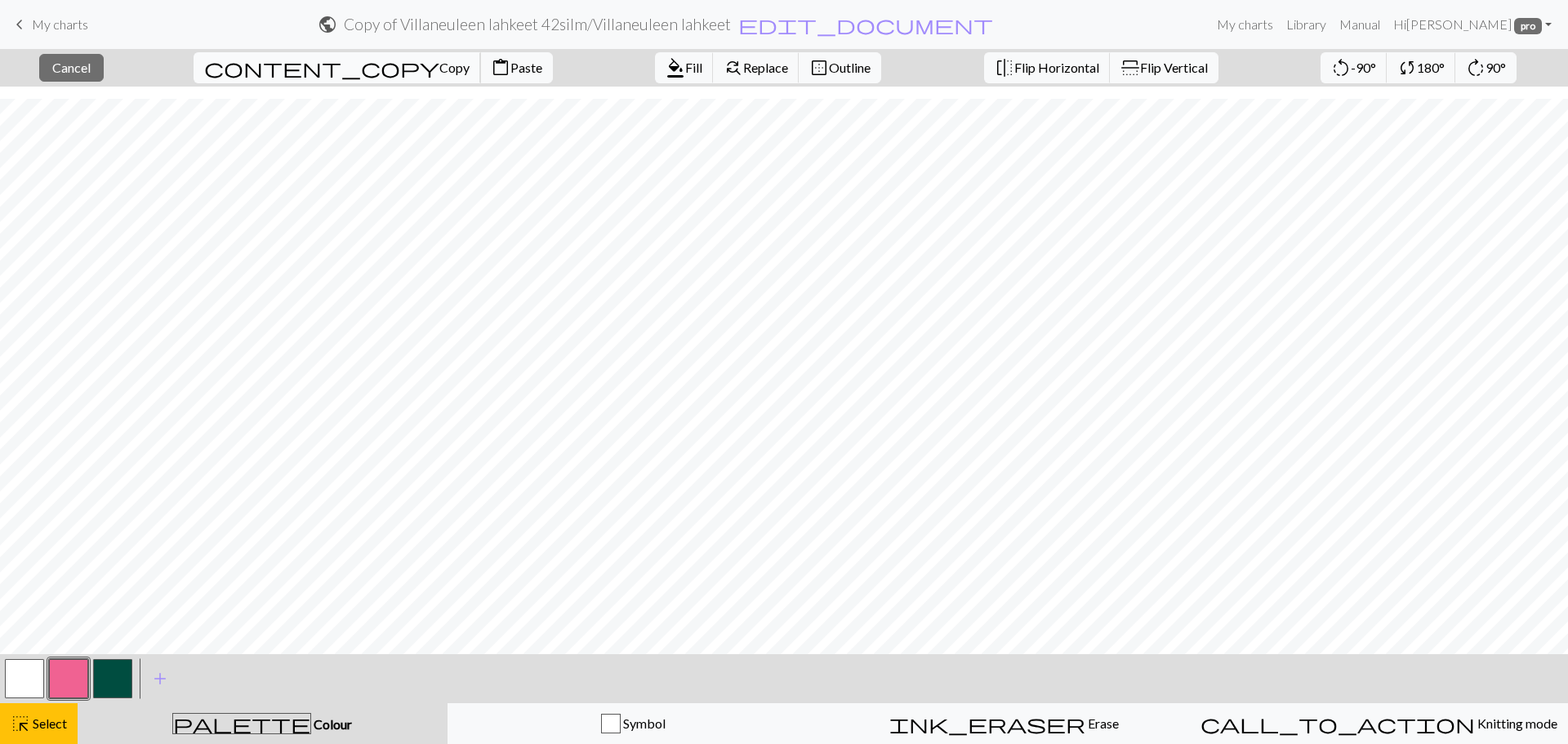
click at [439, 68] on span "Copy" at bounding box center [454, 67] width 30 height 16
click at [510, 60] on span "Paste" at bounding box center [526, 67] width 32 height 16
click at [1135, 58] on button "flip Flip Vertical" at bounding box center [1164, 68] width 109 height 31
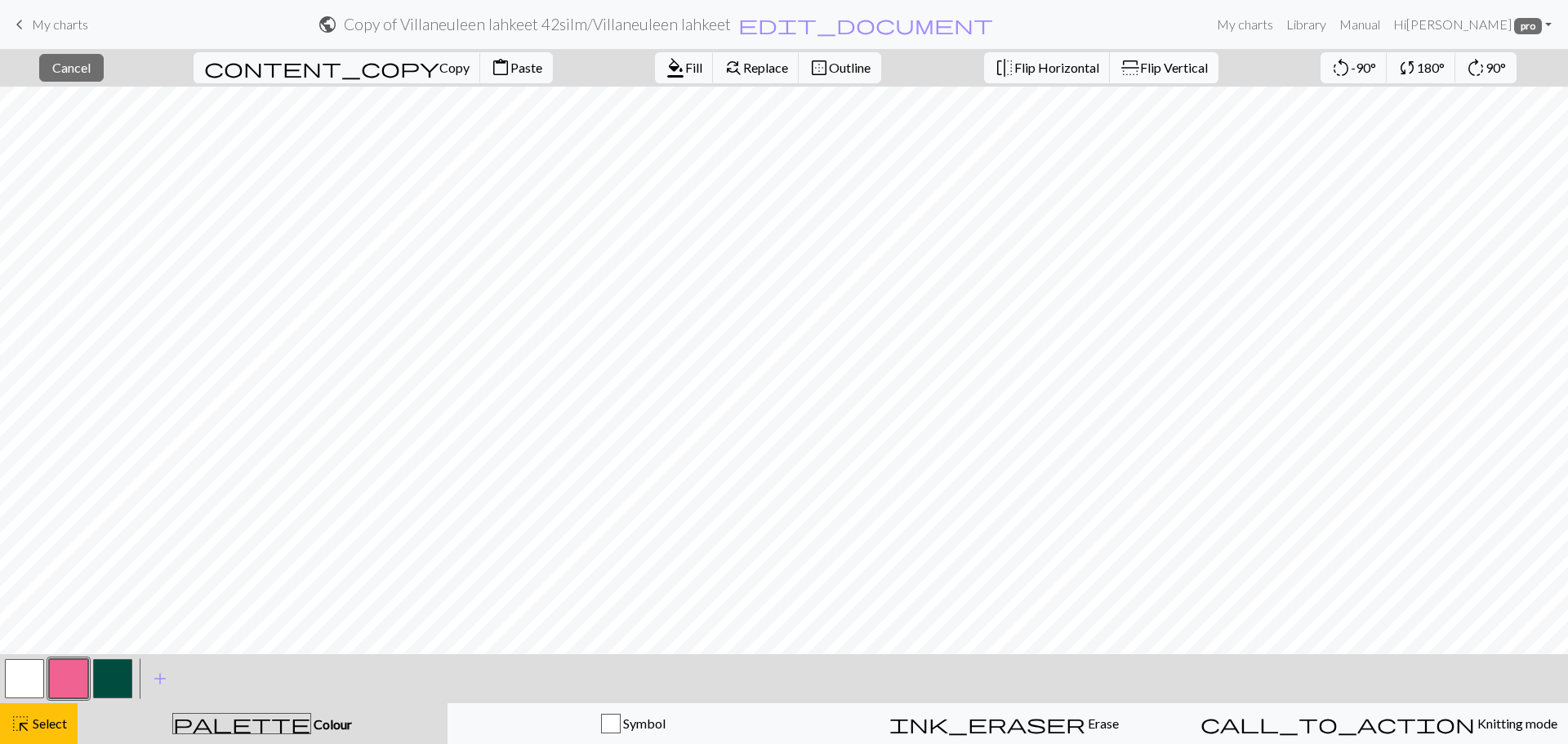
click at [1135, 58] on button "flip Flip Vertical" at bounding box center [1164, 68] width 109 height 31
click at [439, 61] on span "Copy" at bounding box center [454, 67] width 30 height 16
click at [510, 72] on span "Paste" at bounding box center [526, 67] width 32 height 16
click at [29, 681] on button "button" at bounding box center [24, 678] width 39 height 39
click at [26, 732] on span "highlight_alt" at bounding box center [20, 723] width 19 height 23
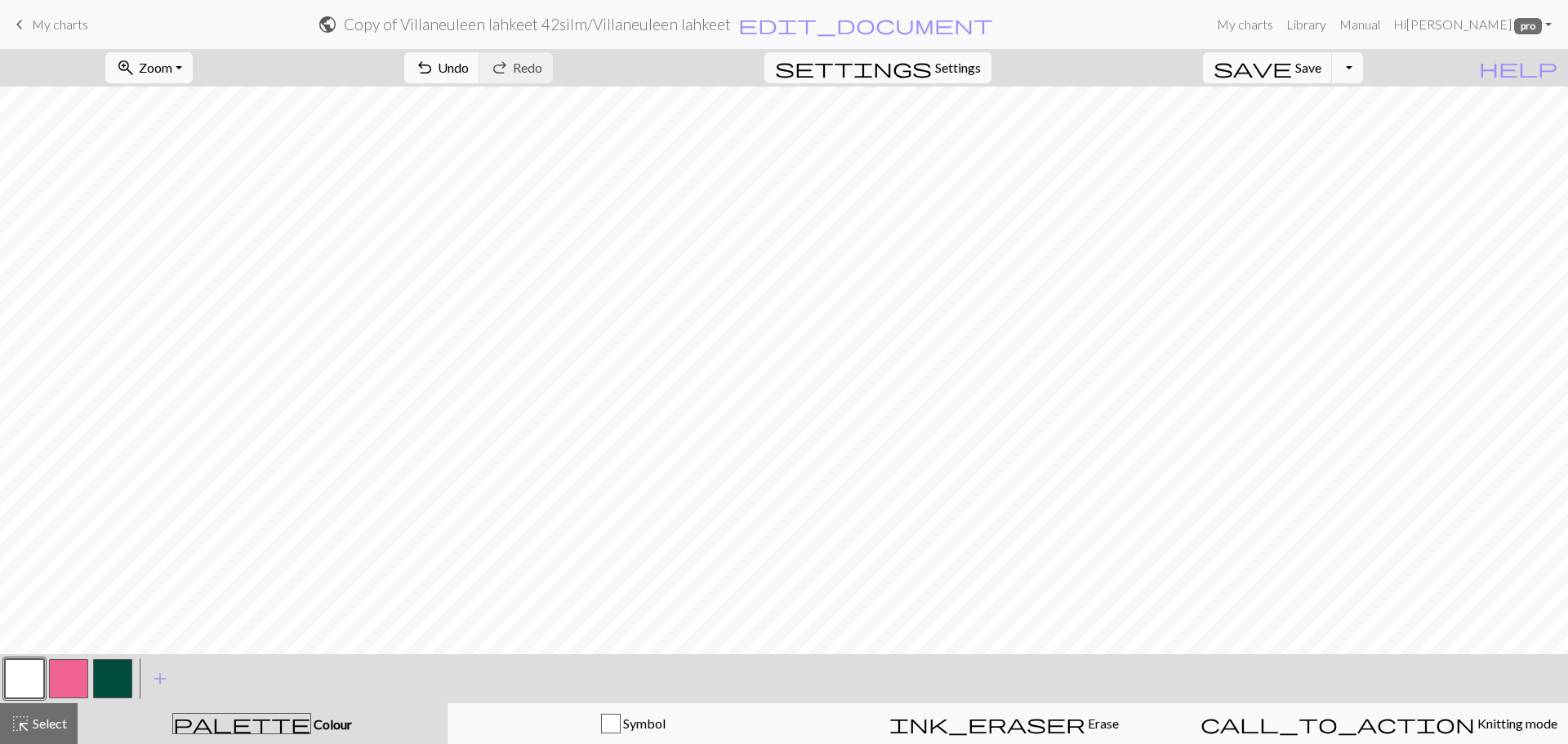
click at [72, 673] on button "button" at bounding box center [68, 678] width 39 height 39
click at [31, 672] on button "button" at bounding box center [24, 678] width 39 height 39
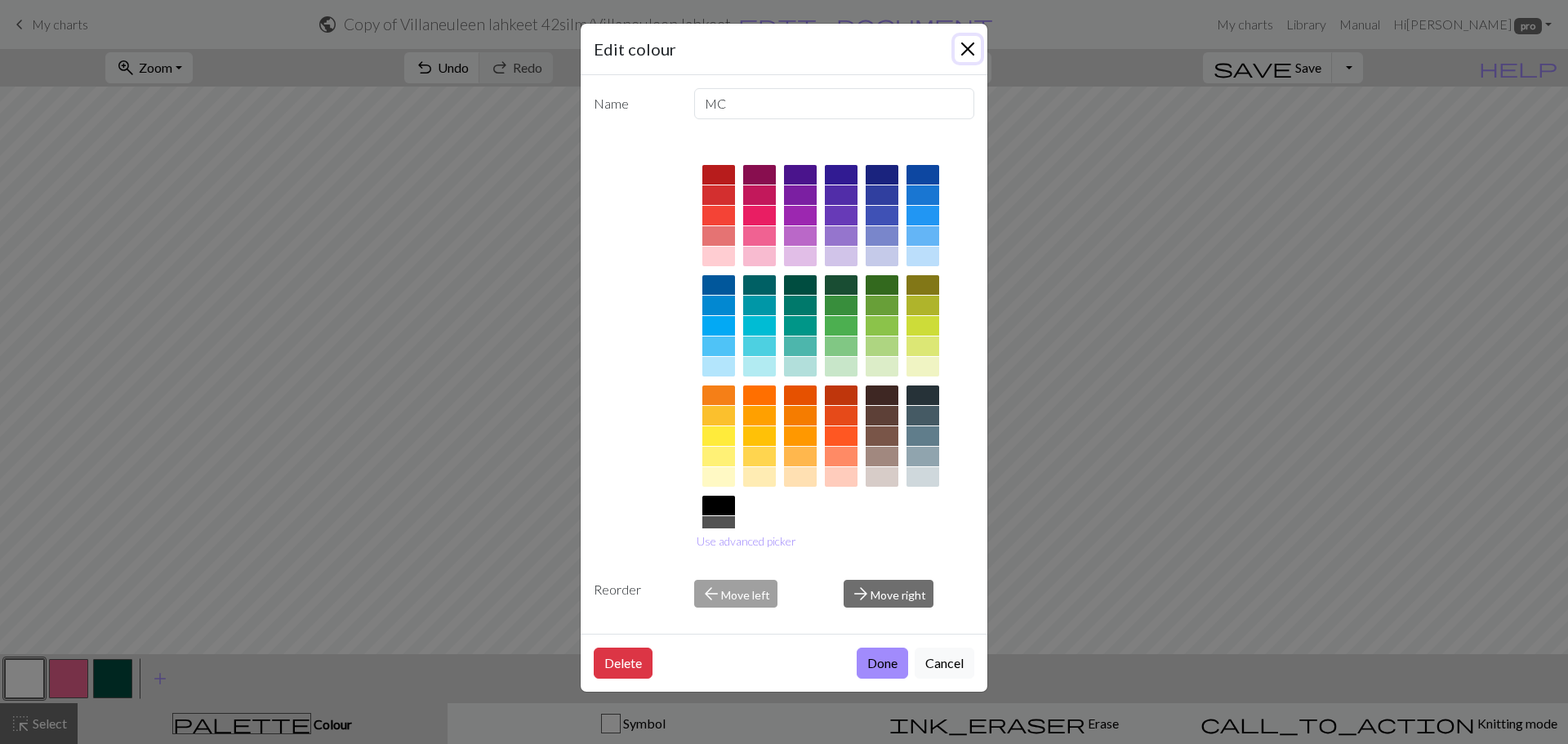
click at [959, 50] on button "Close" at bounding box center [968, 48] width 26 height 26
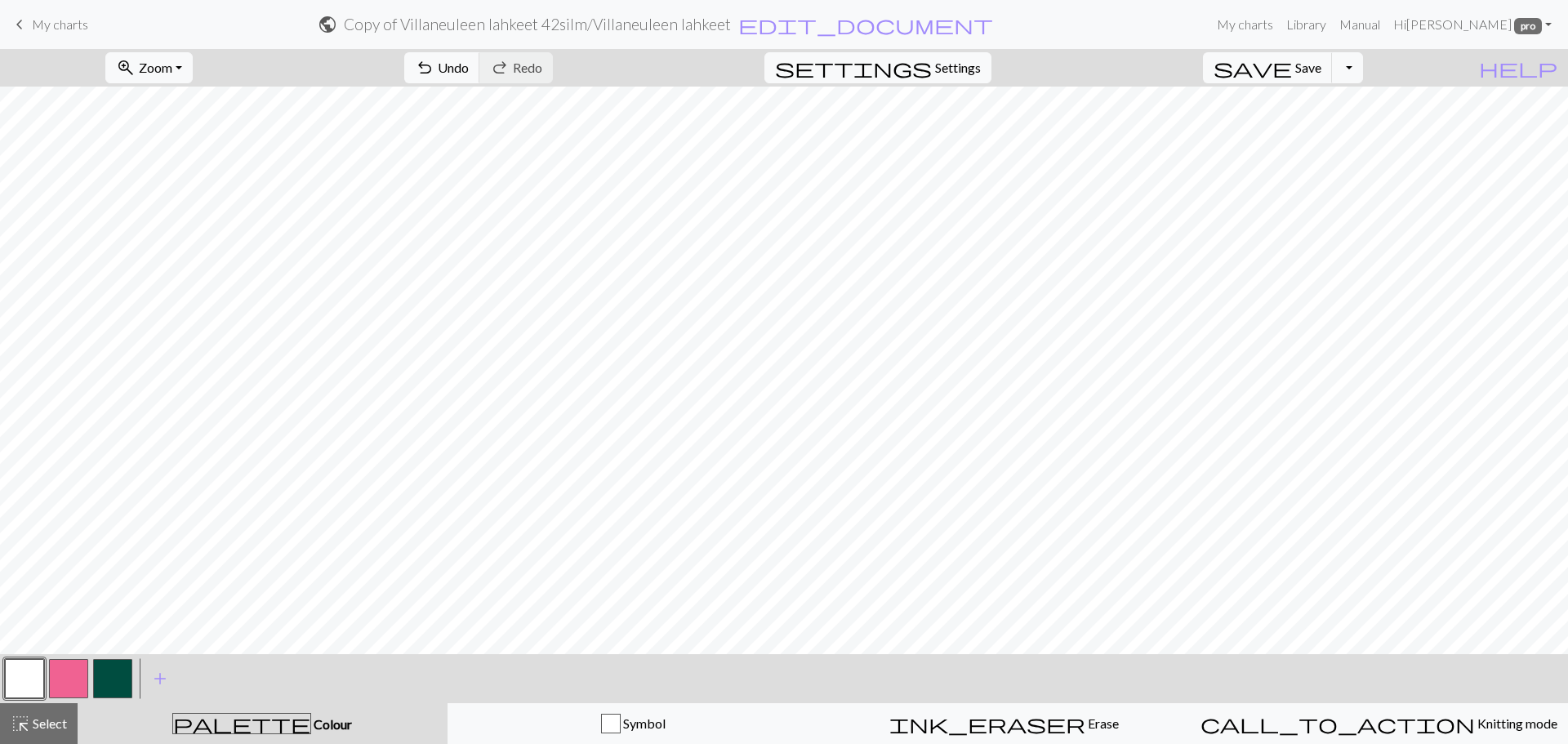
click at [78, 675] on button "button" at bounding box center [68, 678] width 39 height 39
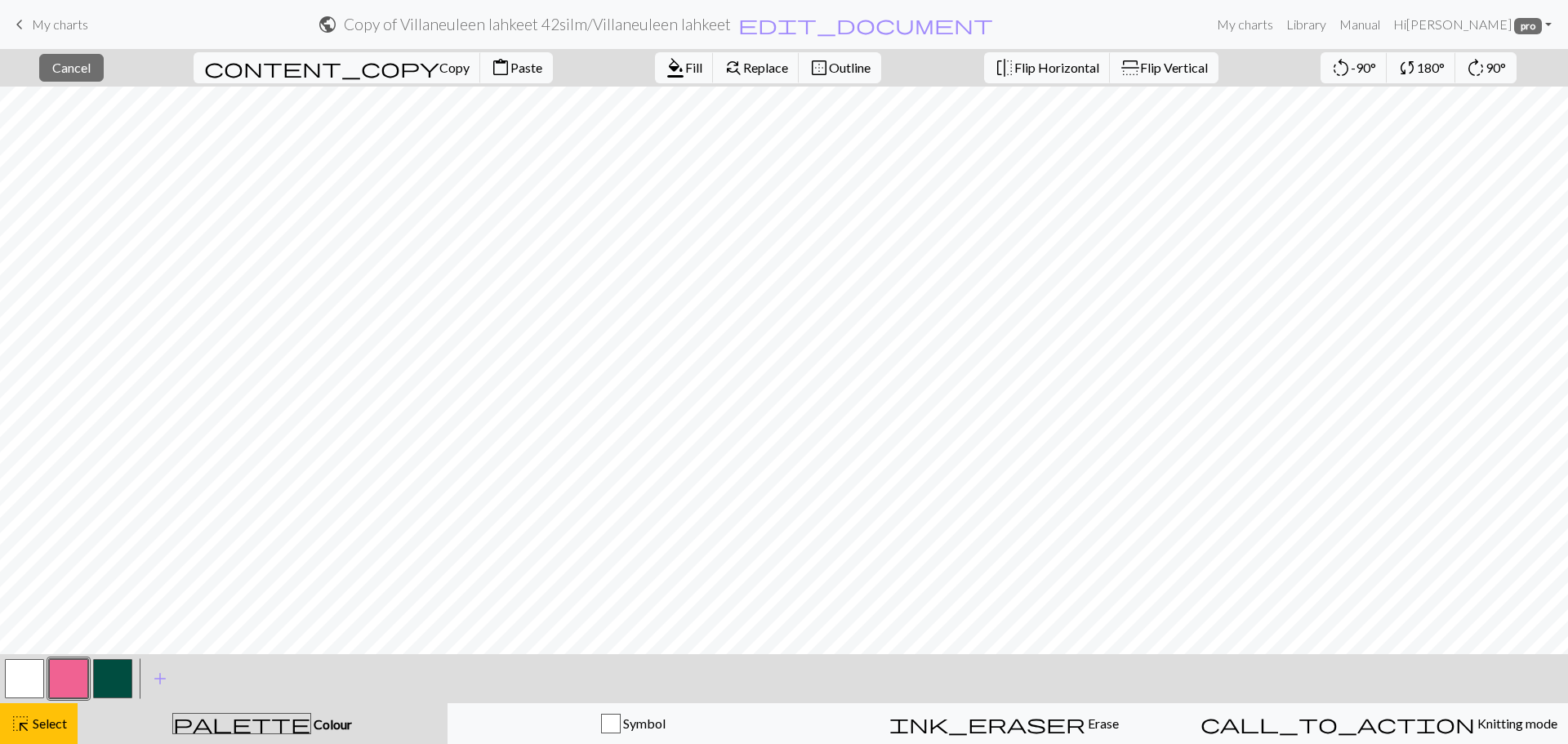
click at [74, 668] on button "button" at bounding box center [68, 678] width 39 height 39
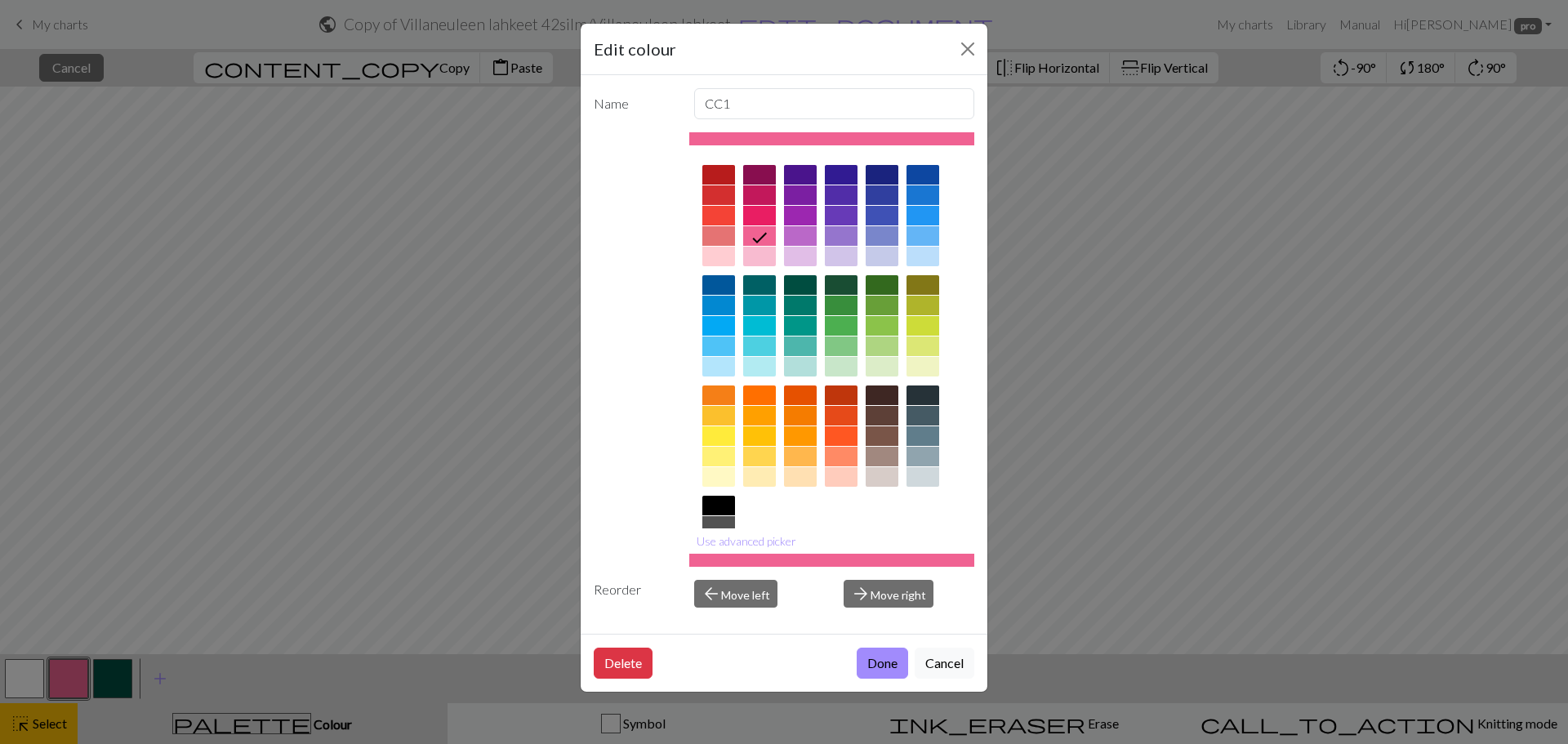
click at [26, 726] on div "Edit colour Name CC1 Use advanced picker Reorder arrow_back Move left arrow_for…" at bounding box center [784, 372] width 1568 height 744
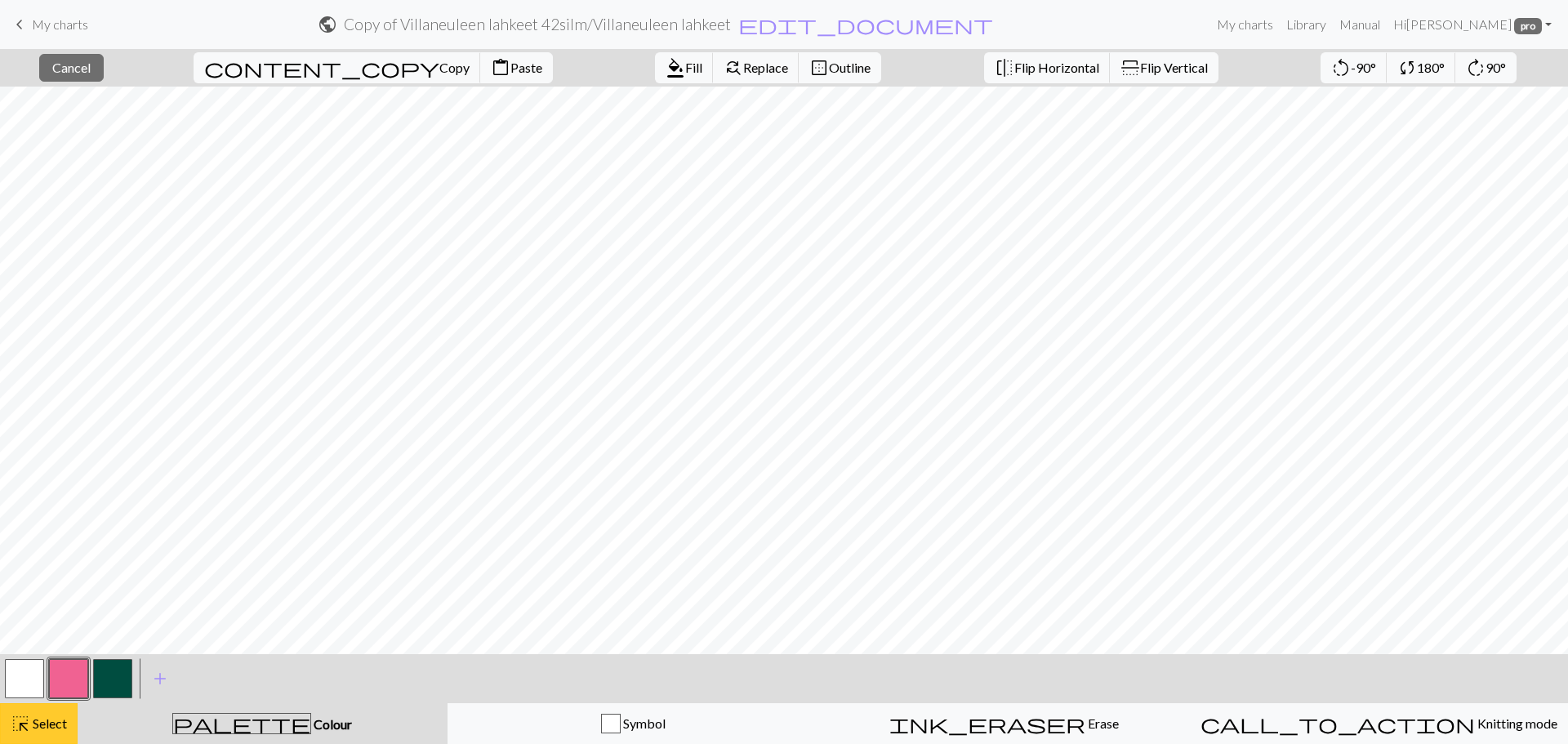
click at [38, 708] on button "highlight_alt Select Select" at bounding box center [38, 723] width 78 height 41
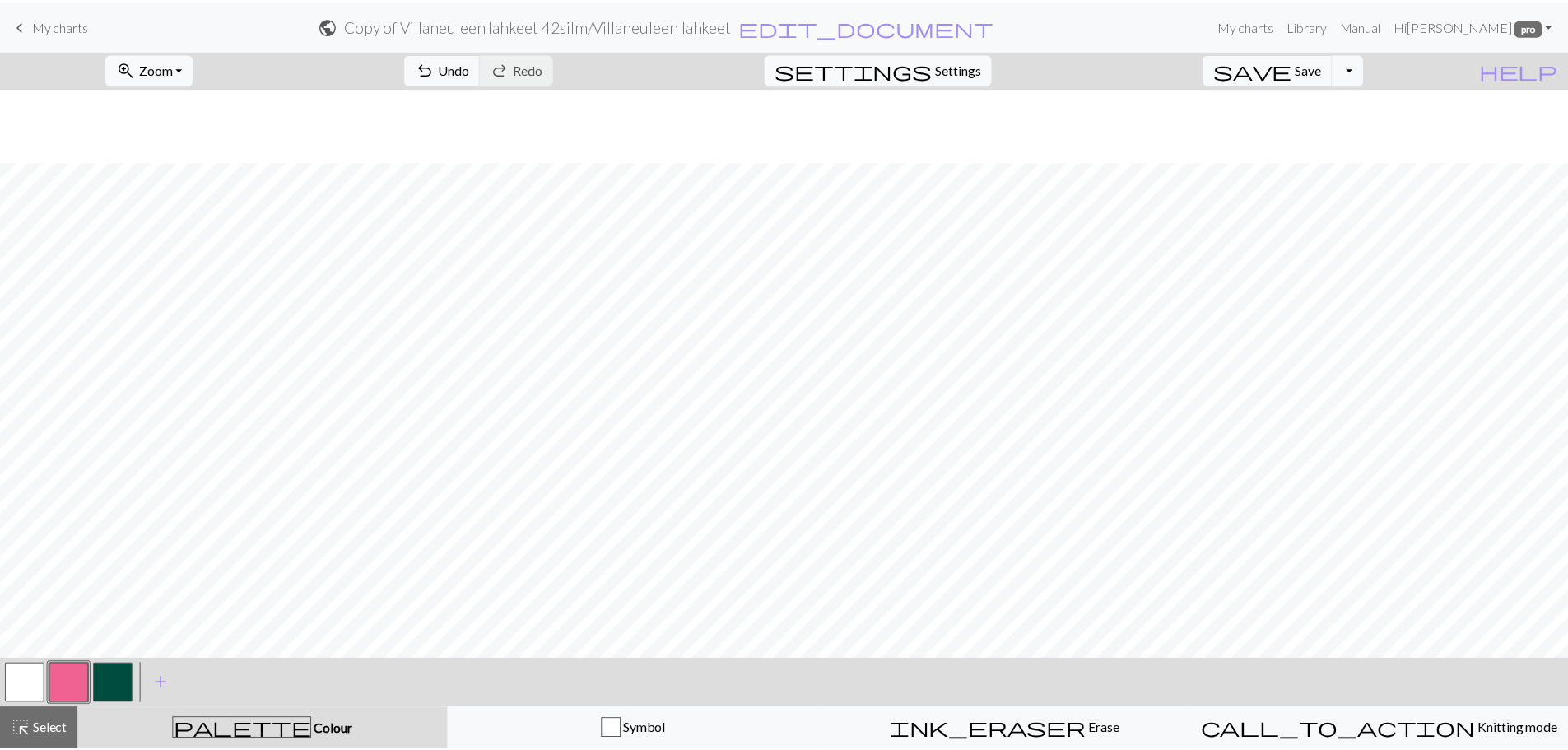
scroll to position [74, 0]
click at [1374, 63] on button "Toggle Dropdown" at bounding box center [1358, 68] width 31 height 31
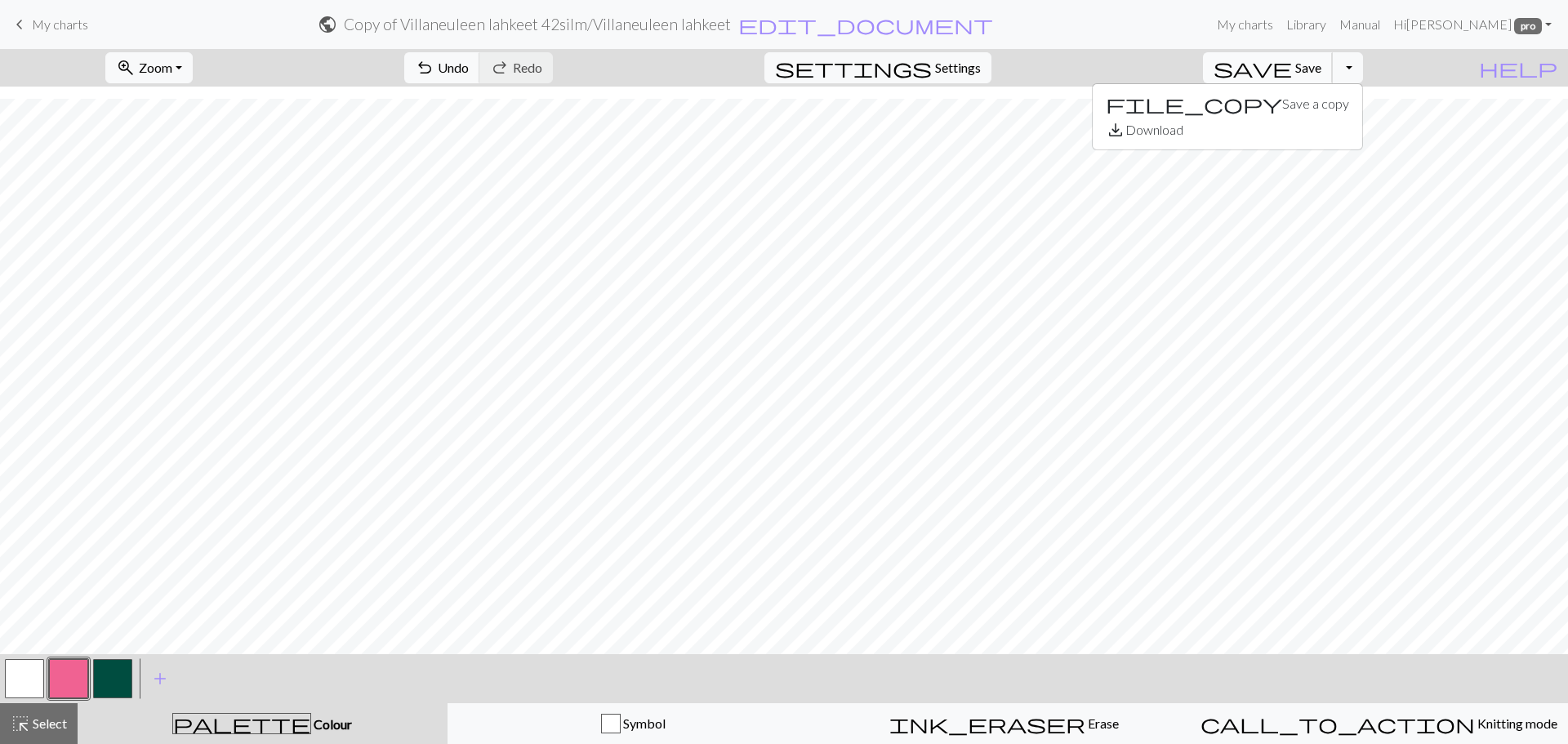
click at [1321, 70] on span "Save" at bounding box center [1309, 67] width 26 height 16
click at [688, 20] on div "Chart saved" at bounding box center [784, 32] width 1568 height 65
click at [721, 24] on div "Chart saved" at bounding box center [784, 32] width 1568 height 65
click at [876, 25] on span "edit_document" at bounding box center [866, 24] width 255 height 23
select select "68d976ce3eea154e6220d407"
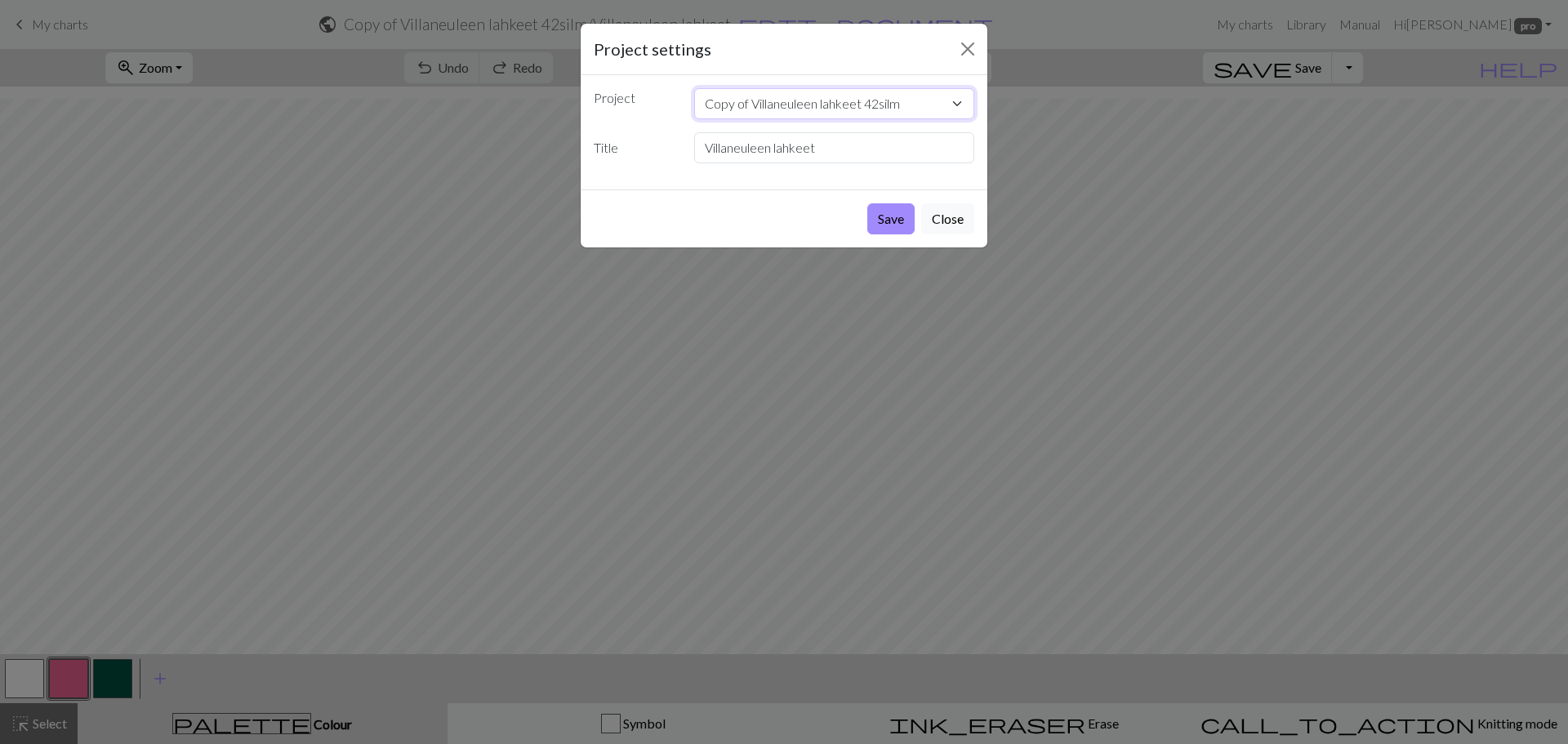
click at [910, 101] on select "Copy of Copy of Villaneuleen lahkeet 42silm Haalari kokonainen Copy of Villaneu…" at bounding box center [835, 104] width 281 height 31
click at [891, 103] on select "Copy of Copy of Villaneuleen lahkeet 42silm Haalari kokonainen Copy of Villaneu…" at bounding box center [835, 104] width 281 height 31
click at [844, 146] on input "Villaneuleen lahkeet" at bounding box center [835, 148] width 281 height 31
type input "Villaneuleen lahkeet (oikea lahje)"
click at [893, 223] on button "Save" at bounding box center [891, 219] width 47 height 31
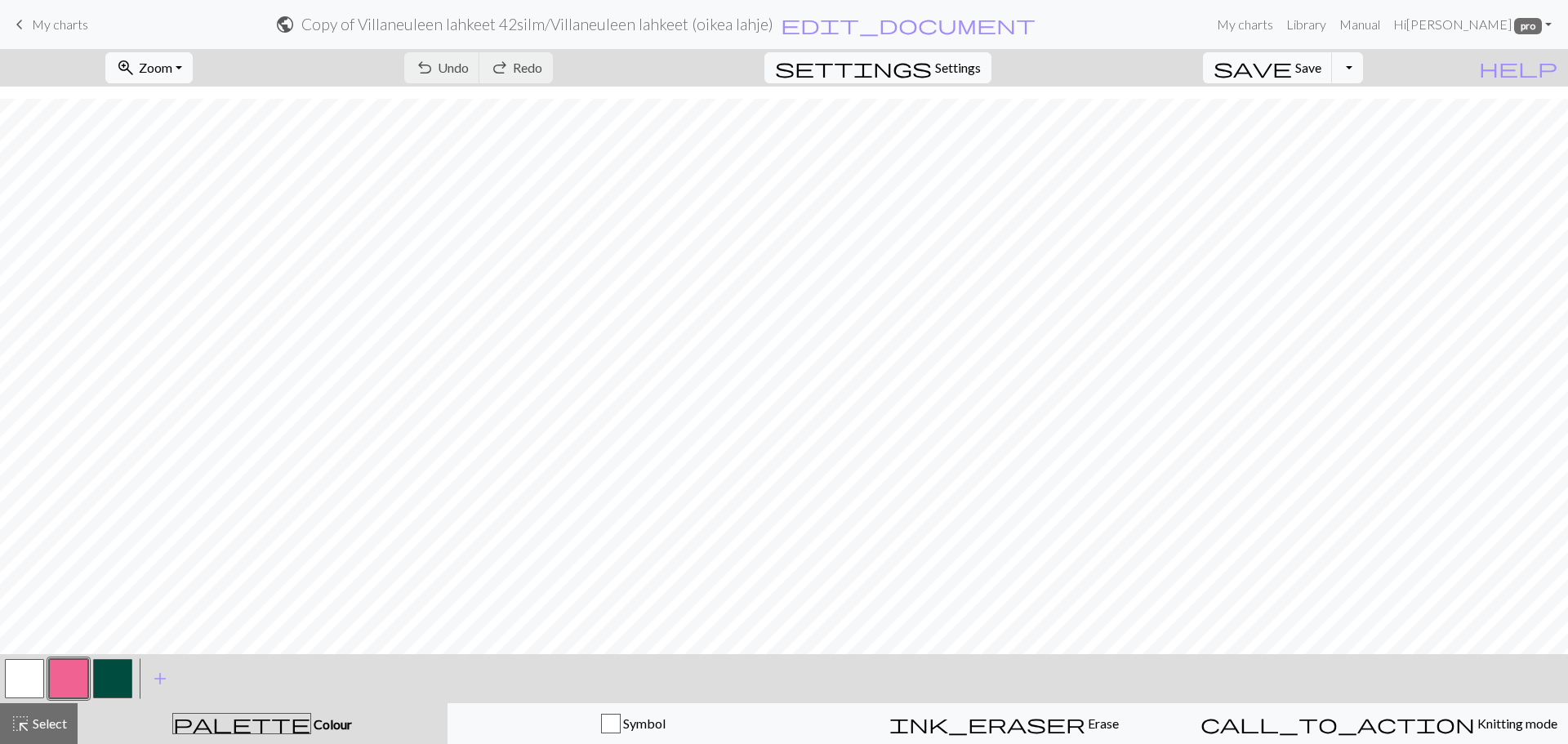
click at [773, 32] on h2 "Copy of Villaneuleen lahkeet 42silm / Villaneuleen lahkeet (oikea lahje)" at bounding box center [537, 24] width 472 height 19
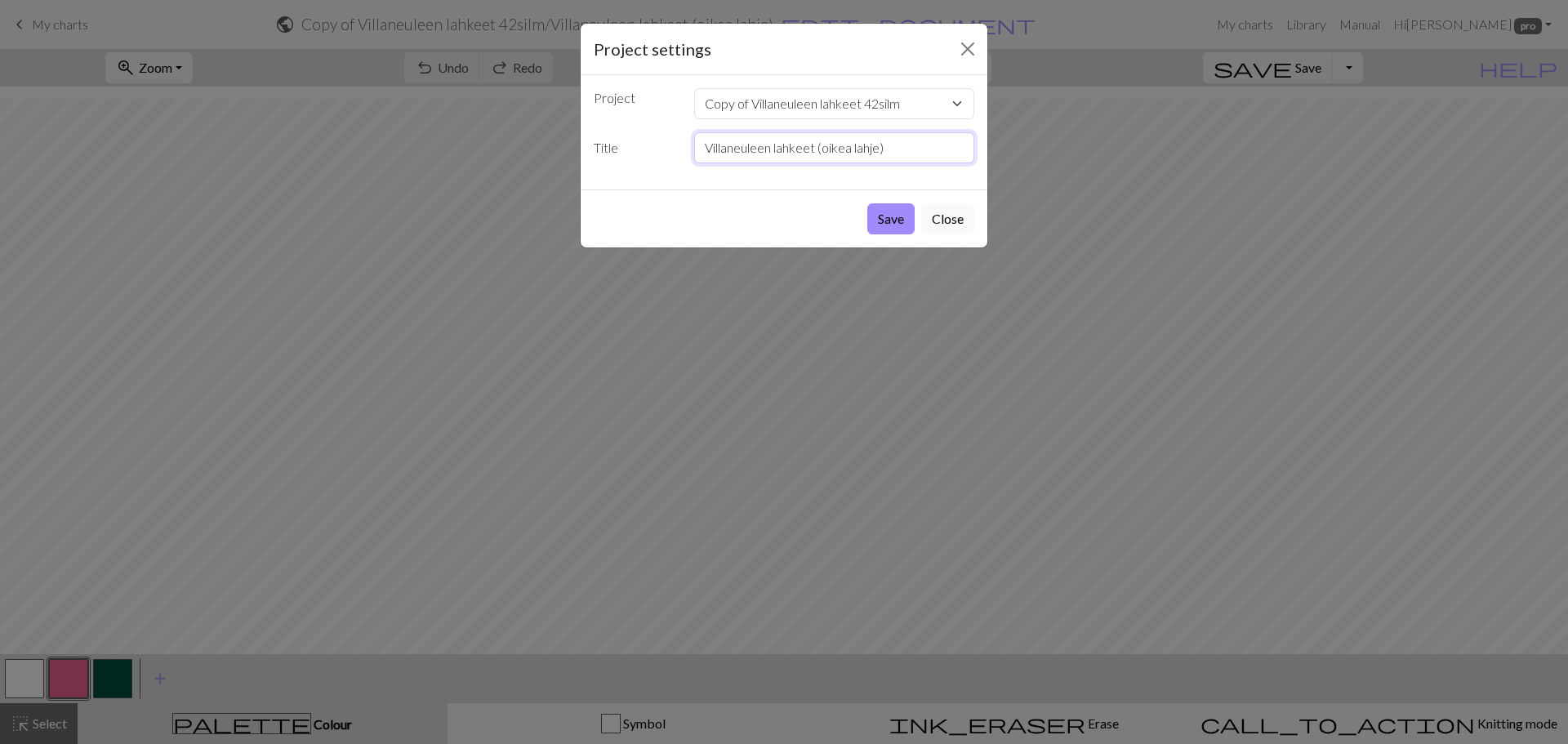
click at [840, 153] on input "Villaneuleen lahkeet (oikea lahje)" at bounding box center [835, 148] width 281 height 31
type input "Villaneuleen lahkeet (vasen lahje)"
click at [898, 211] on button "Save" at bounding box center [891, 219] width 47 height 31
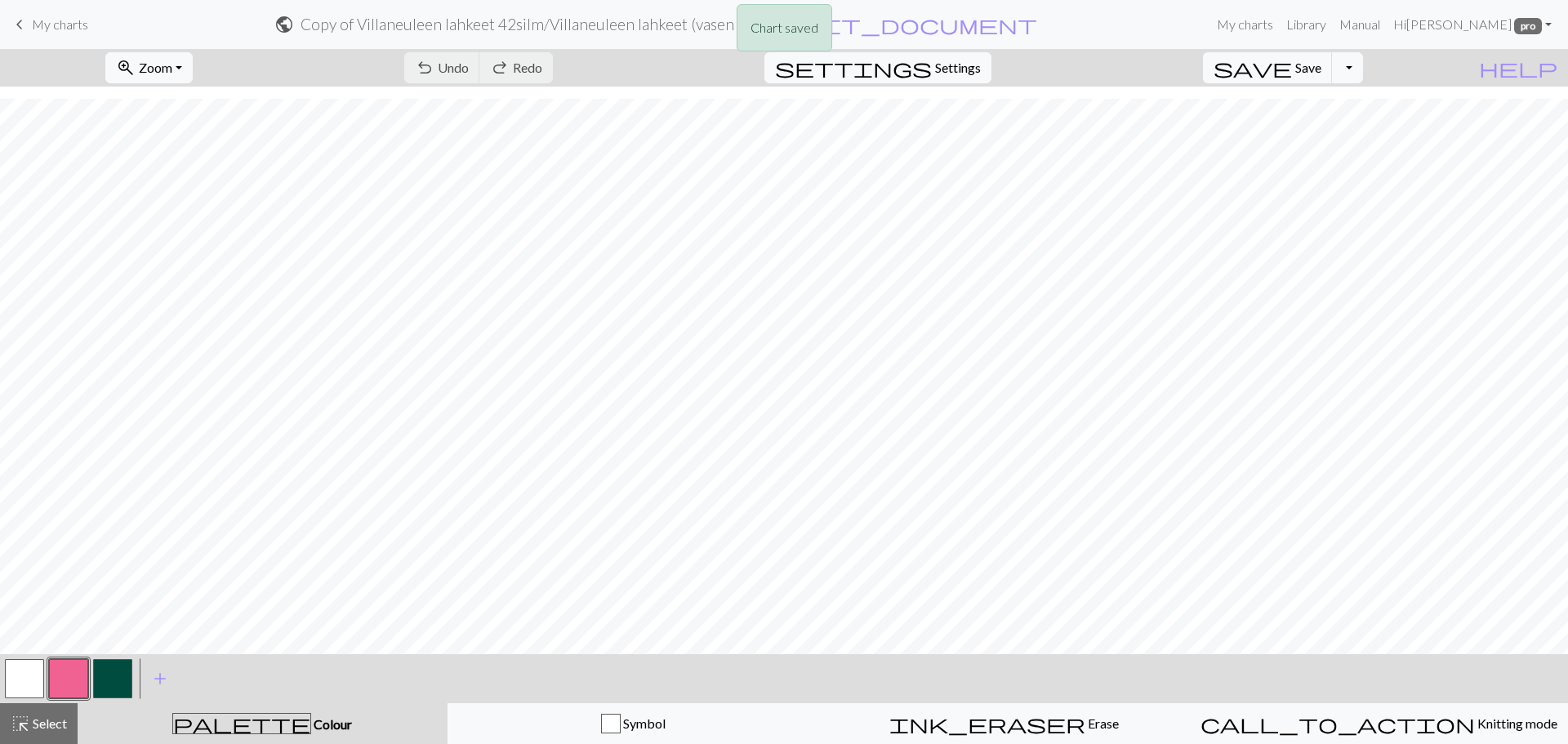
click at [66, 18] on div "Chart saved" at bounding box center [784, 32] width 1568 height 65
click at [40, 25] on span "My charts" at bounding box center [60, 24] width 57 height 16
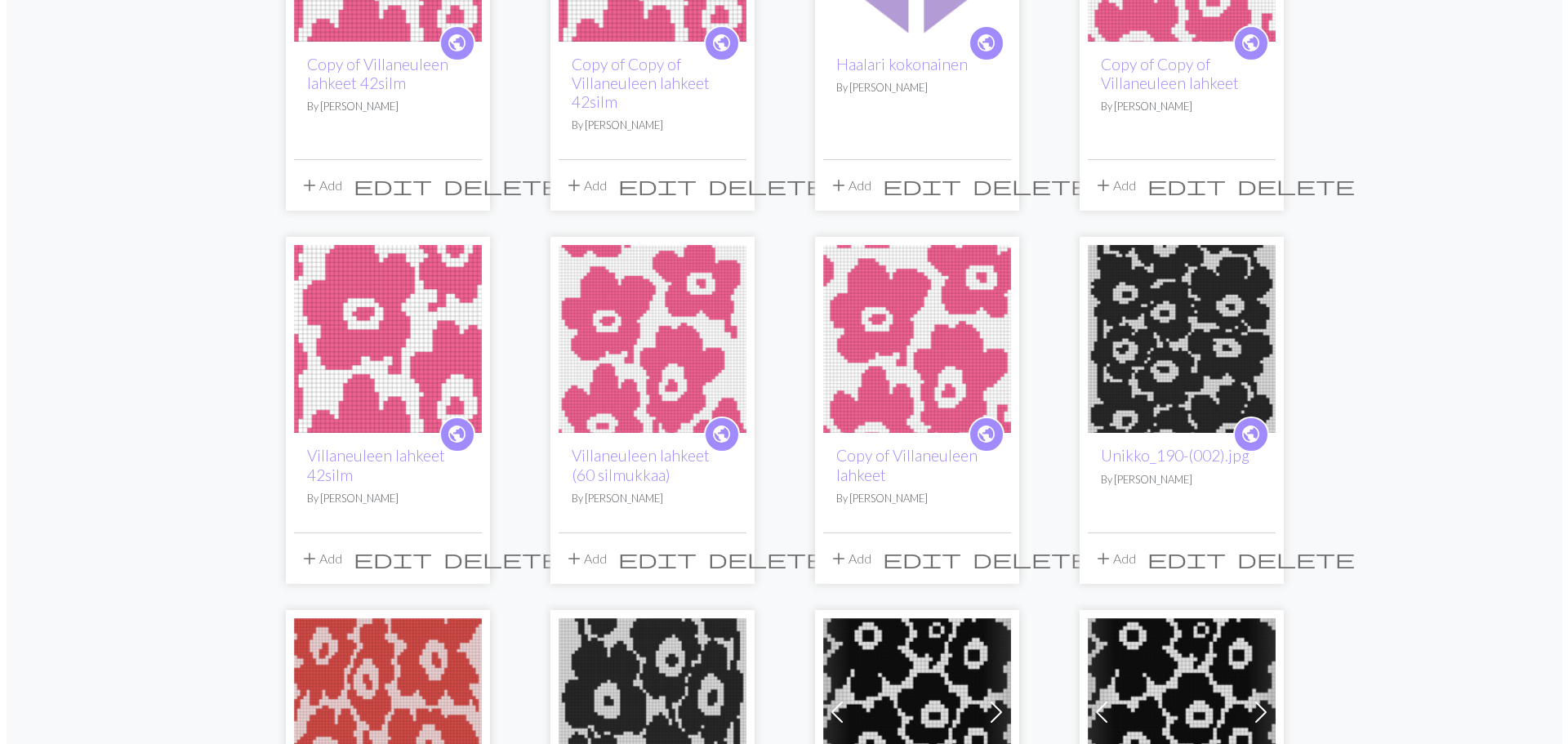
scroll to position [327, 0]
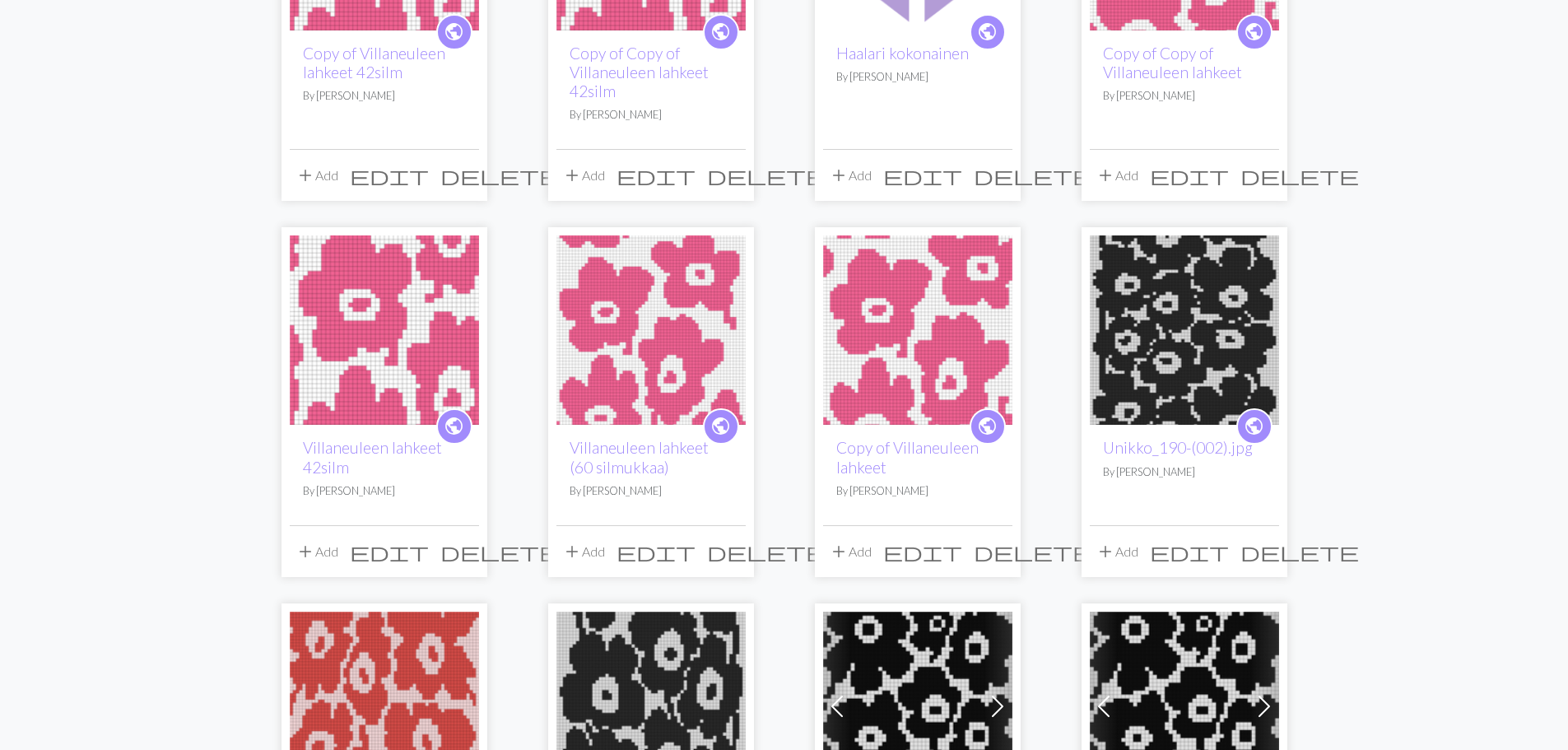
click at [425, 548] on span "edit" at bounding box center [389, 551] width 79 height 23
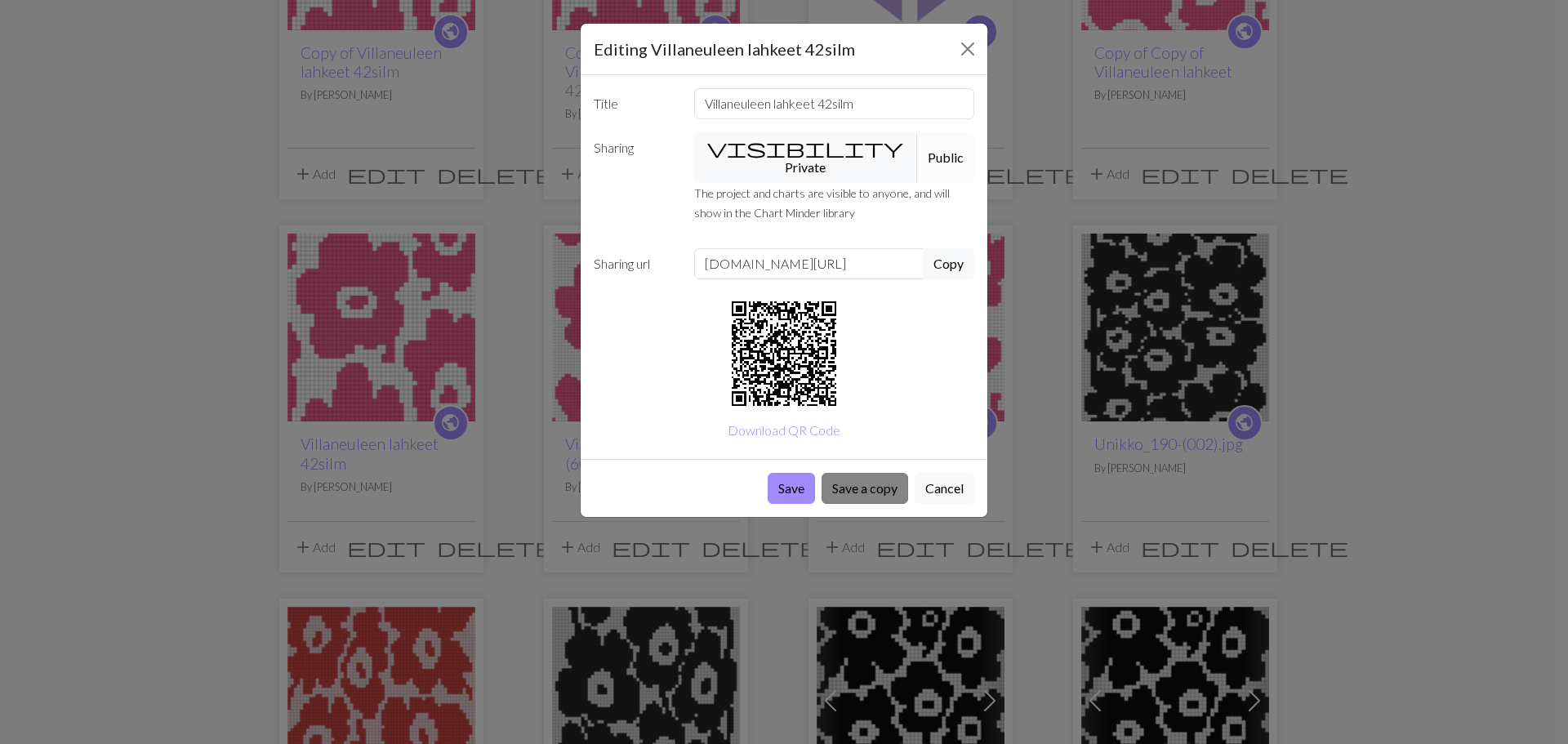
click at [869, 473] on button "Save a copy" at bounding box center [865, 488] width 87 height 31
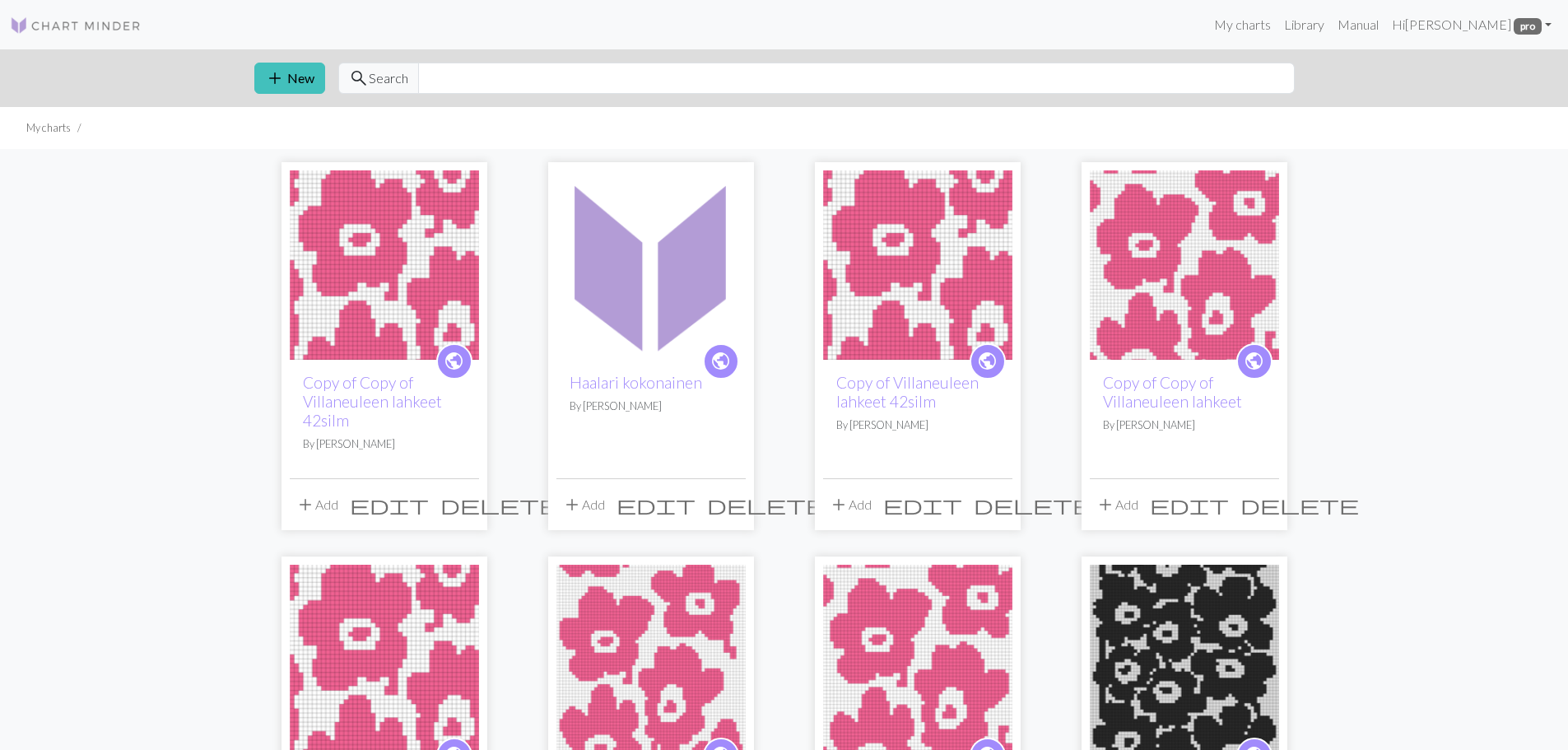
click at [608, 316] on img at bounding box center [651, 265] width 190 height 190
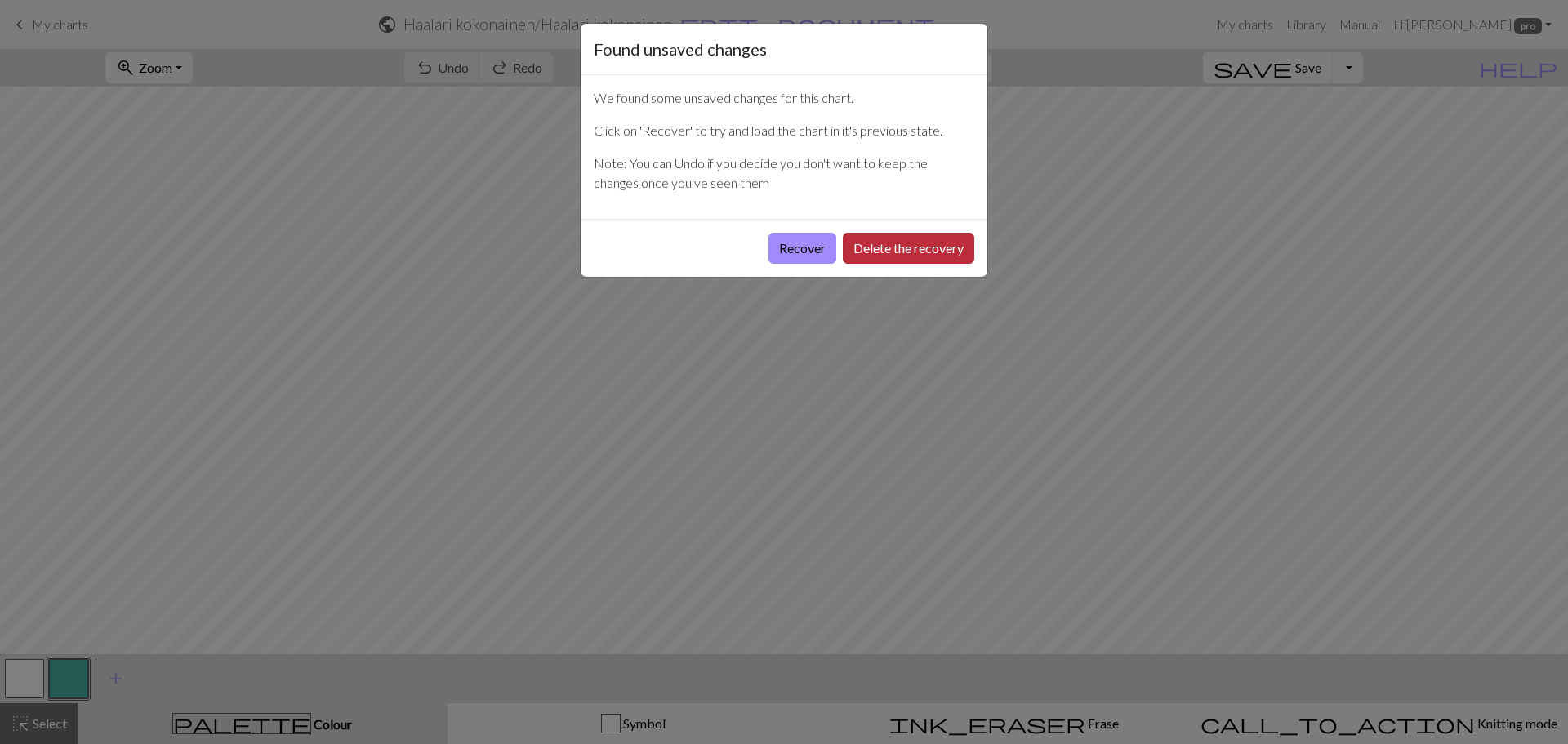
click at [876, 253] on button "Delete the recovery" at bounding box center [909, 248] width 132 height 31
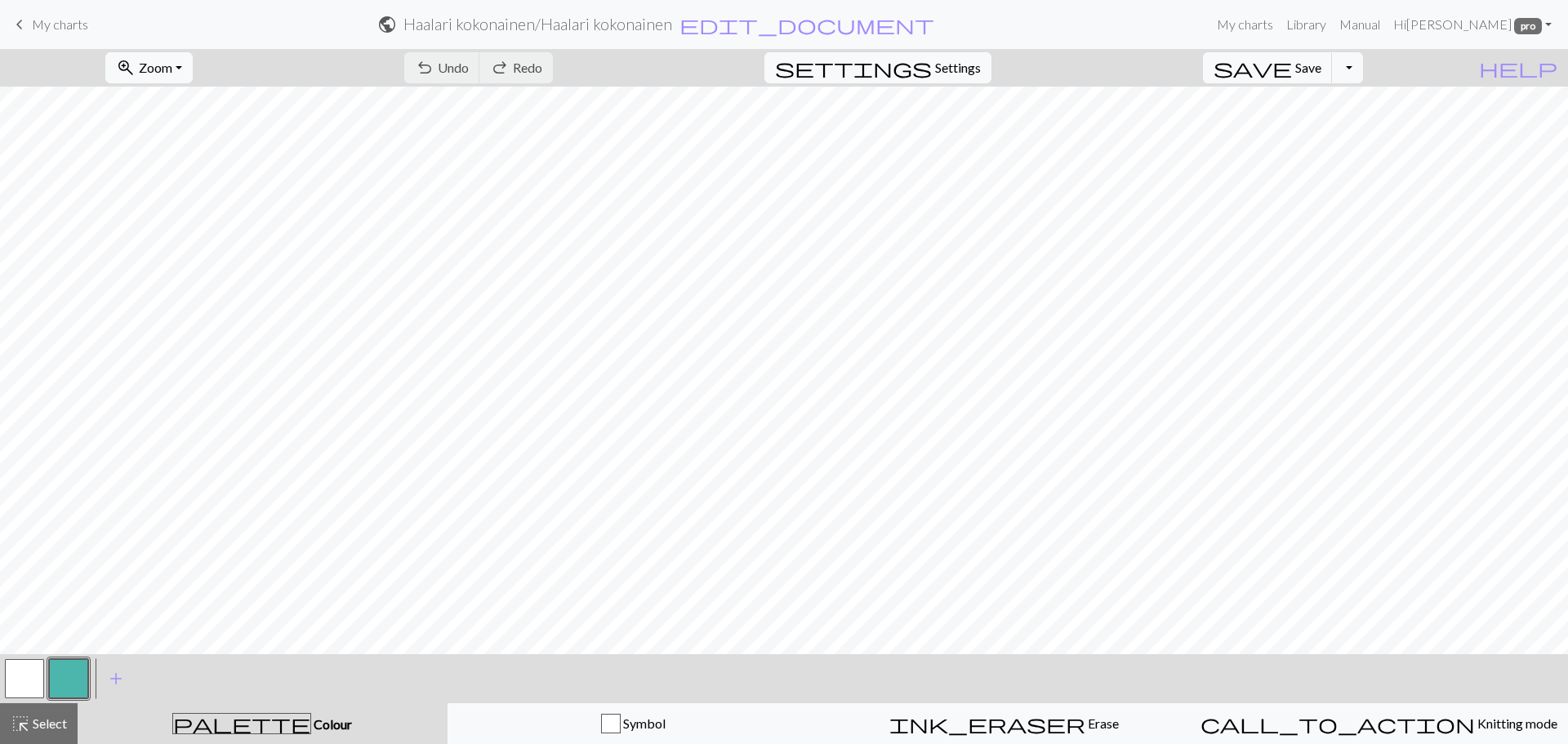
click at [13, 669] on button "button" at bounding box center [24, 678] width 39 height 39
click at [25, 724] on span "highlight_alt" at bounding box center [20, 723] width 19 height 23
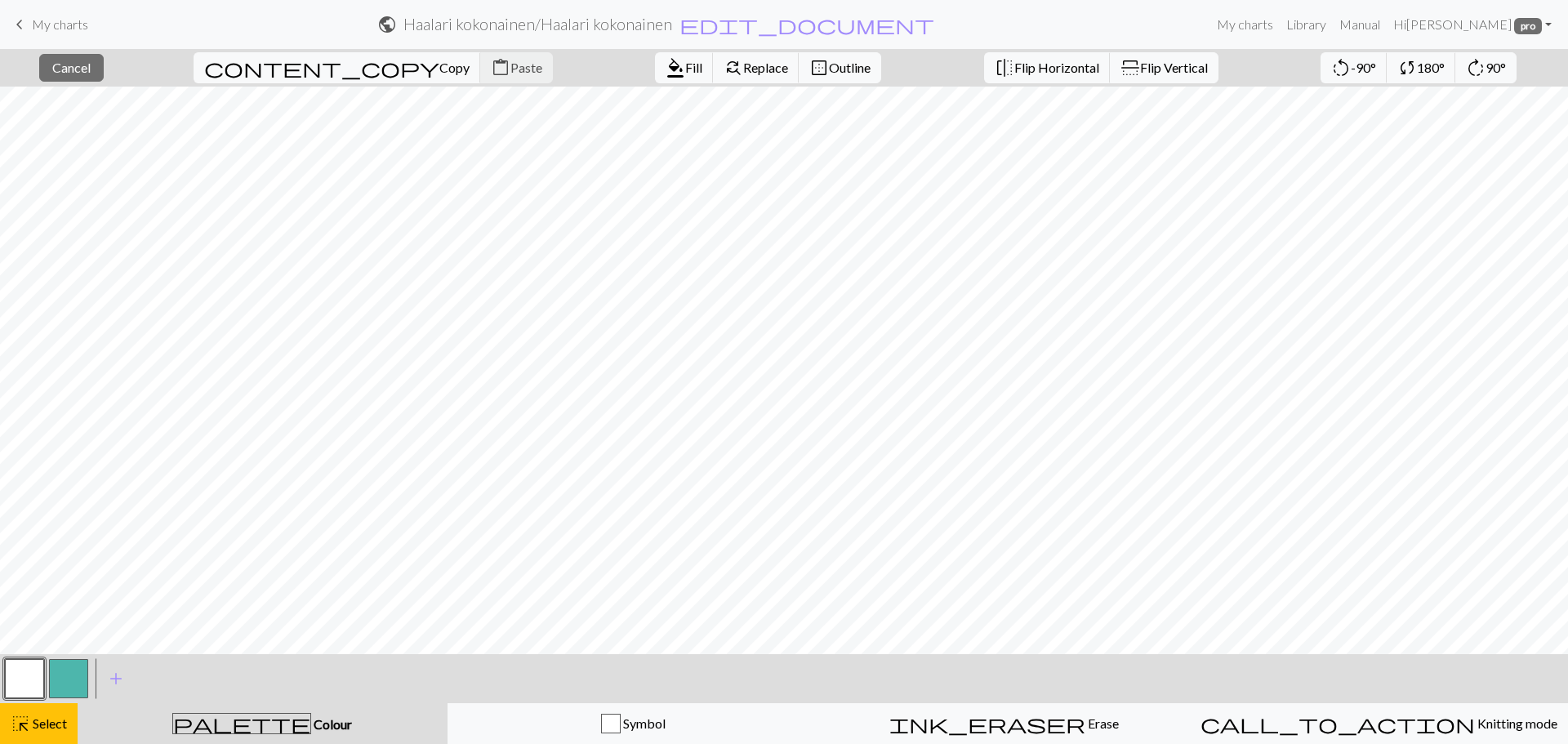
drag, startPoint x: 362, startPoint y: 71, endPoint x: 434, endPoint y: 5, distance: 97.7
click at [363, 70] on div "content_copy Copy content_paste Paste" at bounding box center [374, 68] width 384 height 37
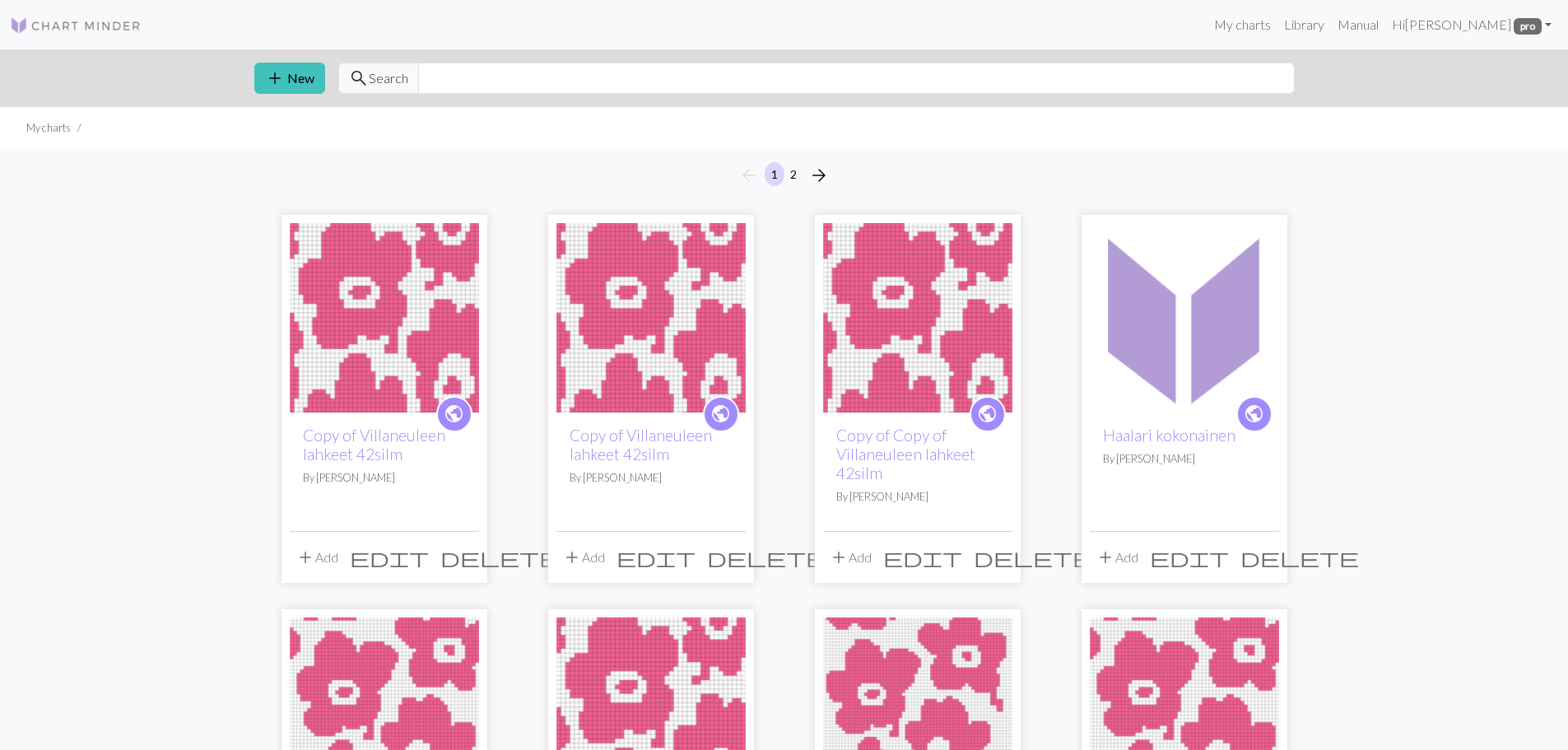
click at [1262, 558] on span "delete" at bounding box center [1299, 557] width 119 height 23
click at [1262, 553] on span "delete" at bounding box center [1299, 557] width 119 height 23
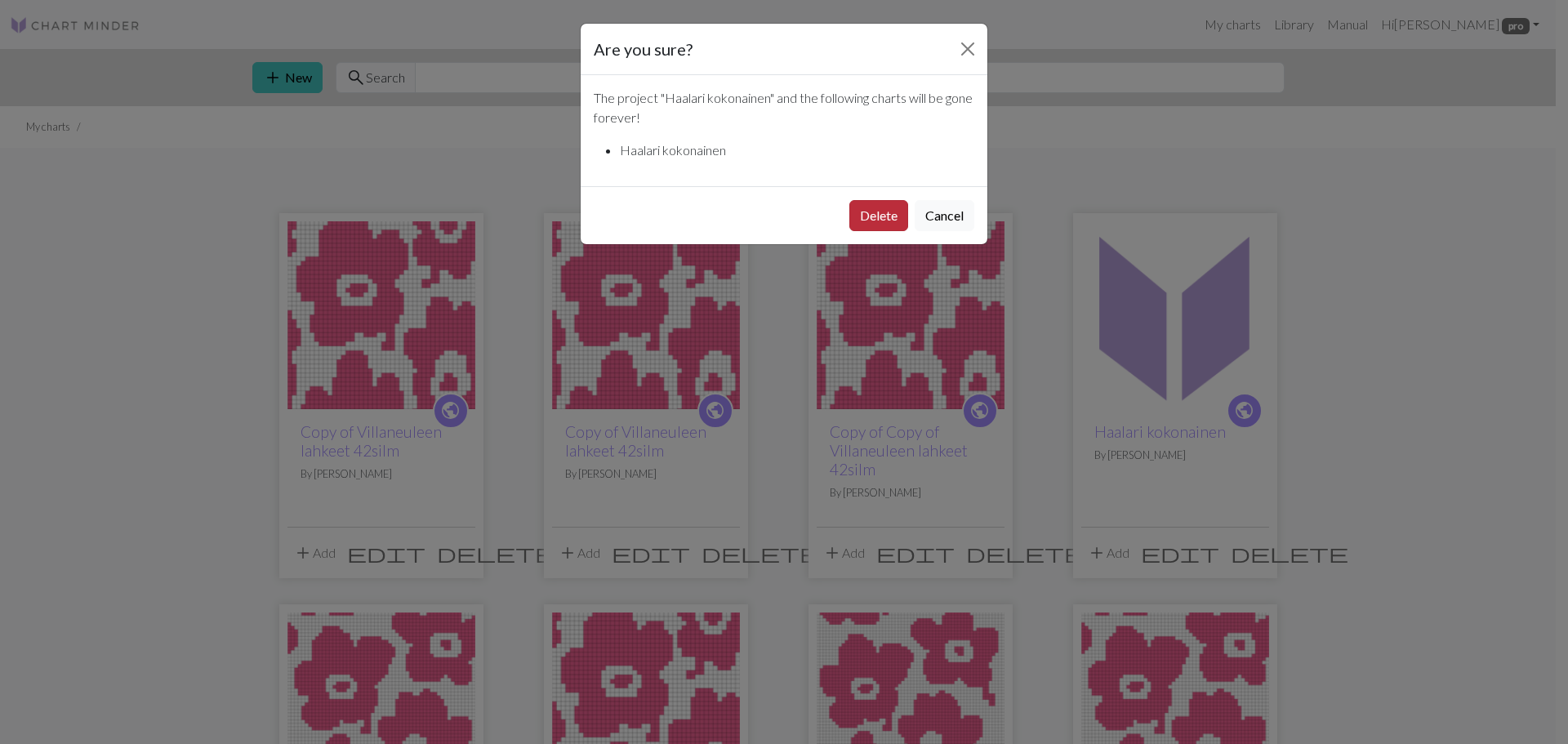
click at [878, 207] on button "Delete" at bounding box center [879, 215] width 58 height 31
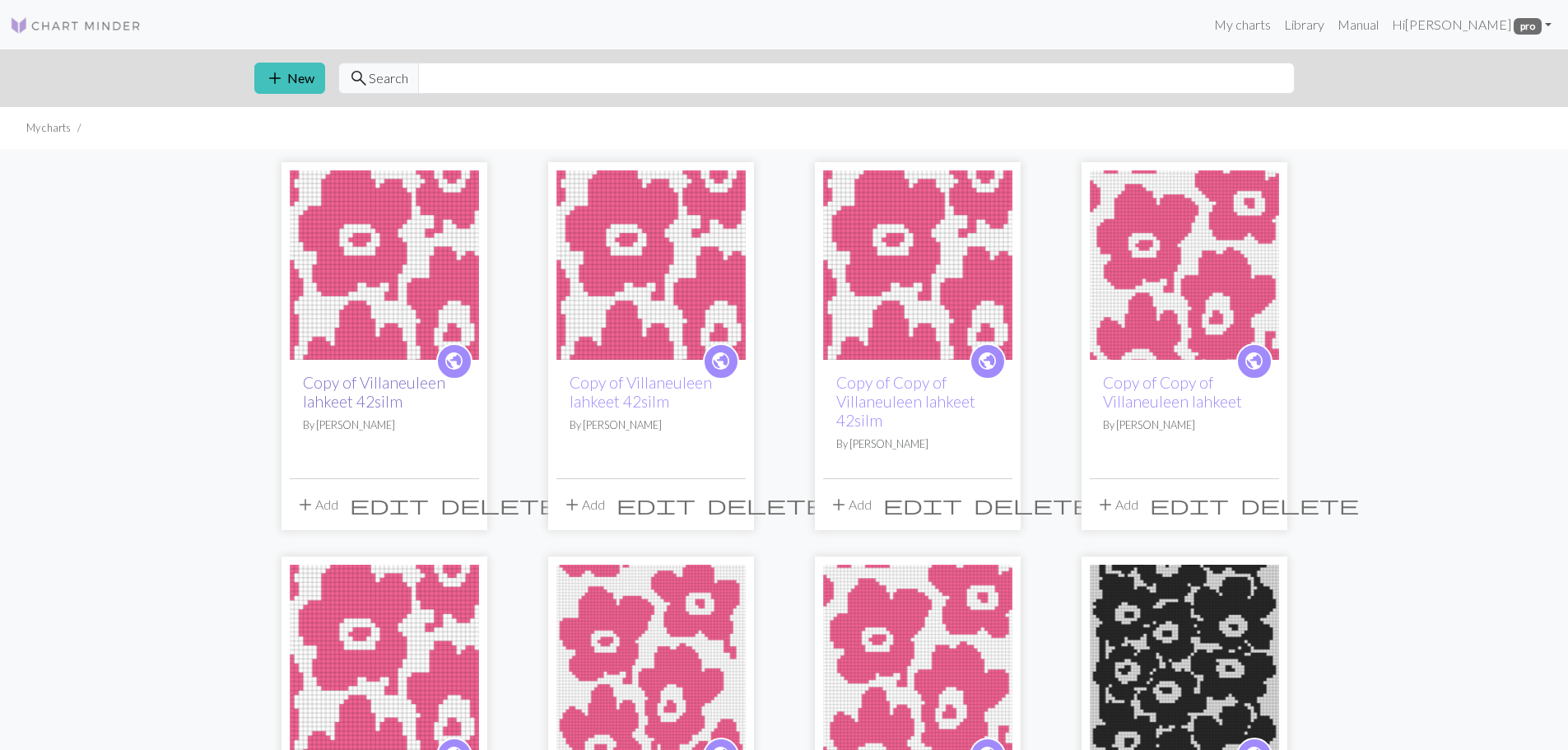
click at [393, 394] on link "Copy of Villaneuleen lahkeet 42silm" at bounding box center [374, 391] width 143 height 38
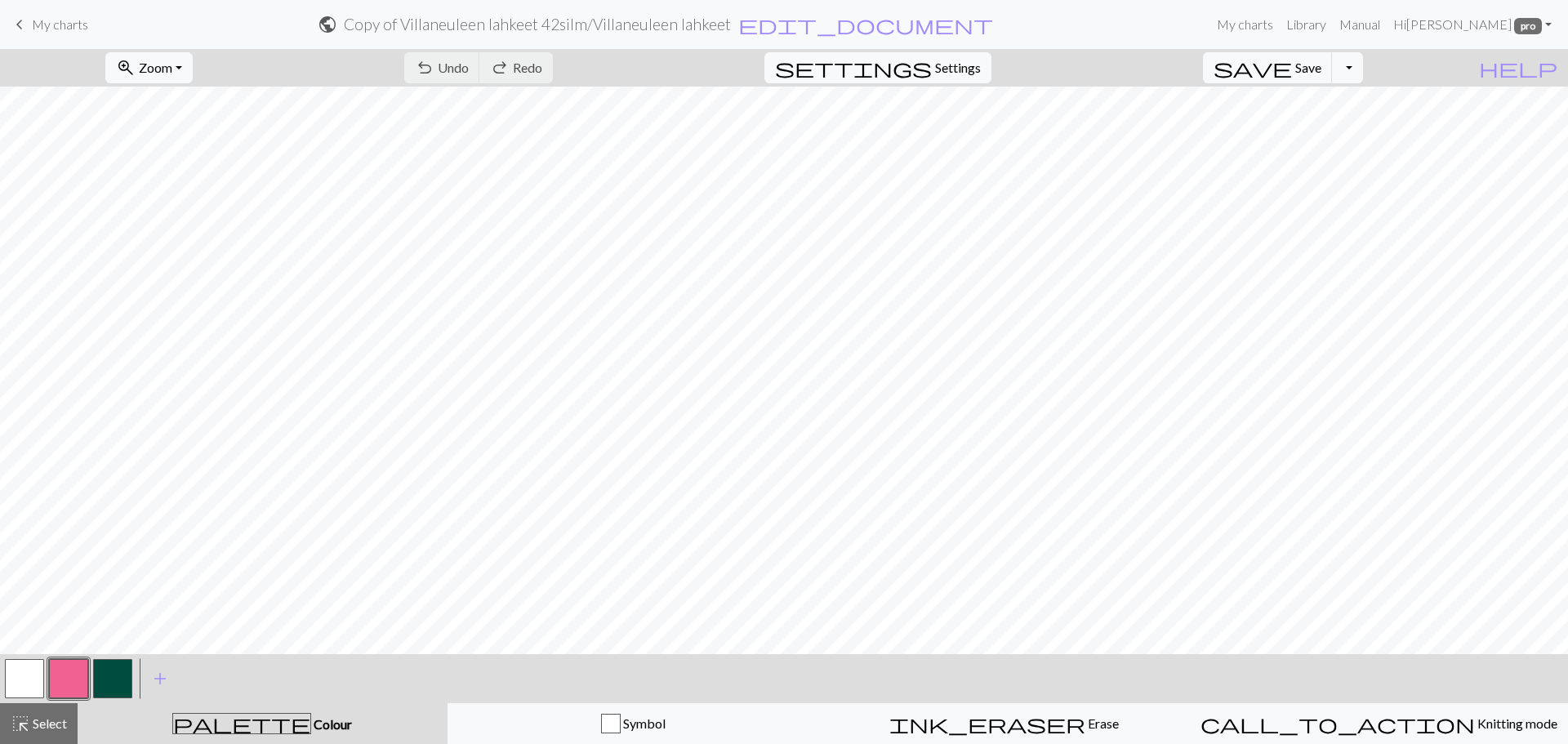
click at [731, 26] on h2 "Copy of Villaneuleen lahkeet 42silm / Villaneuleen lahkeet" at bounding box center [538, 24] width 387 height 19
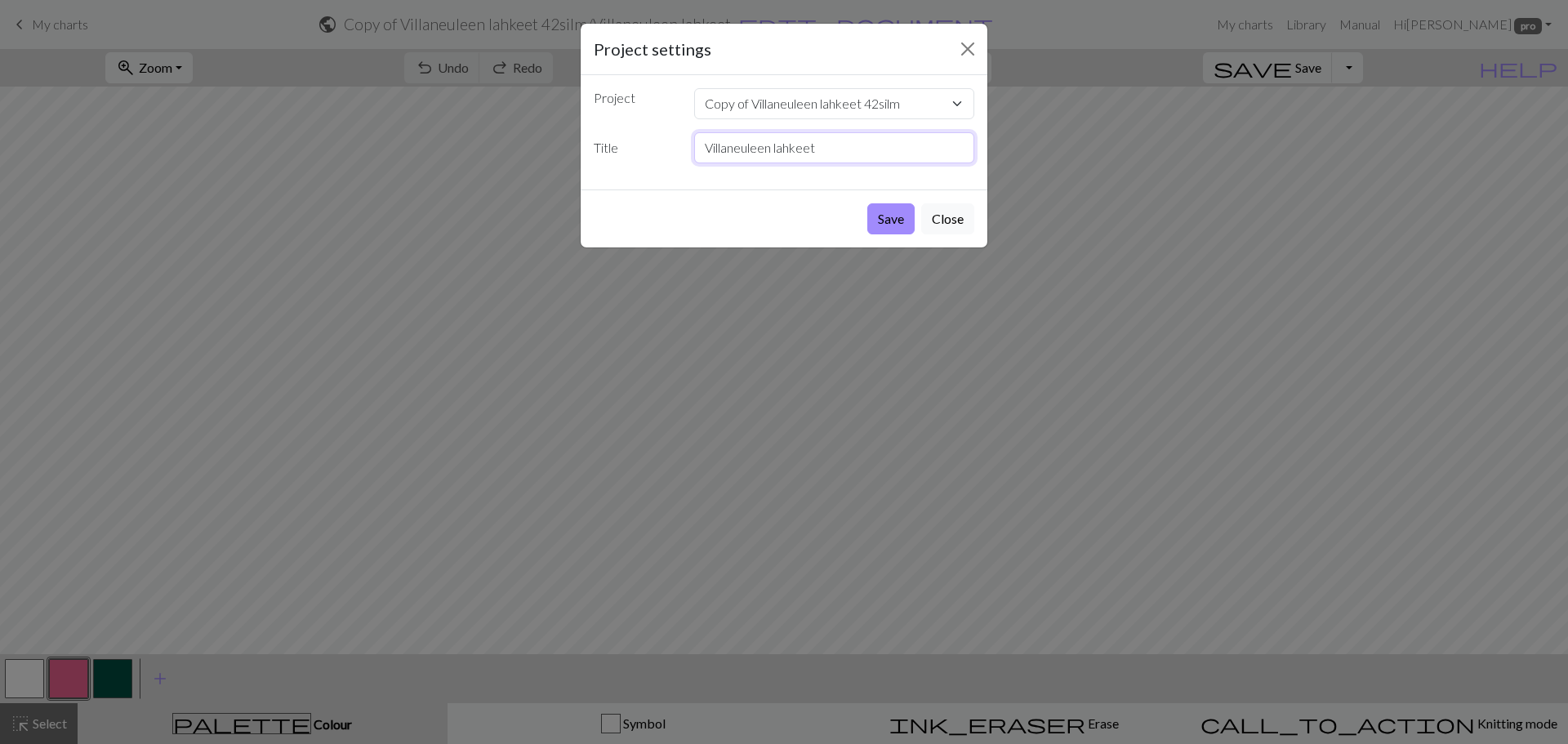
click at [892, 153] on input "Villaneuleen lahkeet" at bounding box center [835, 148] width 281 height 31
type input "Villaneuleen lahkeet (oikea lahje)"
click at [897, 224] on button "Save" at bounding box center [891, 219] width 47 height 31
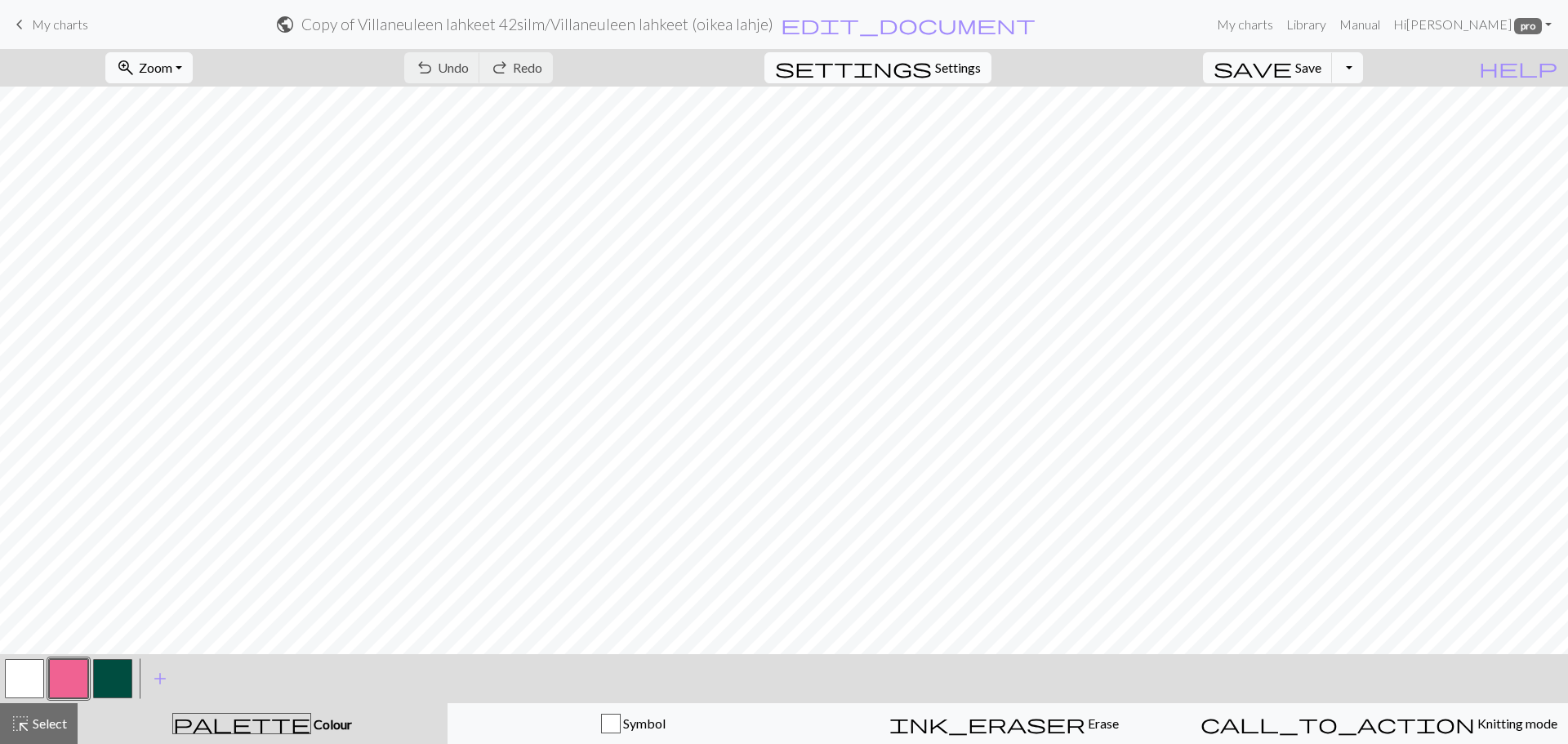
click at [932, 65] on button "settings Settings" at bounding box center [878, 68] width 227 height 31
select select "aran"
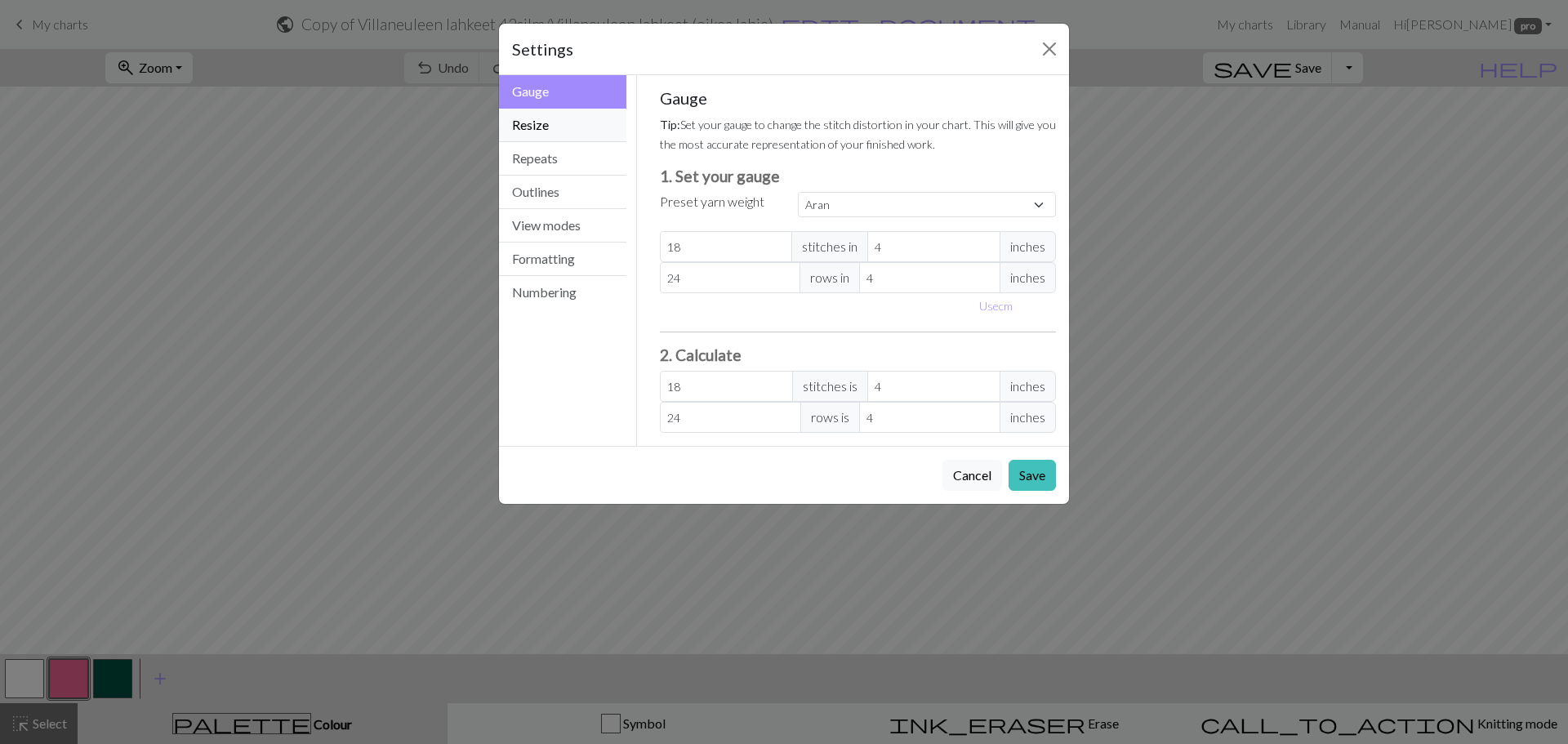
click at [559, 126] on button "Resize" at bounding box center [563, 125] width 128 height 34
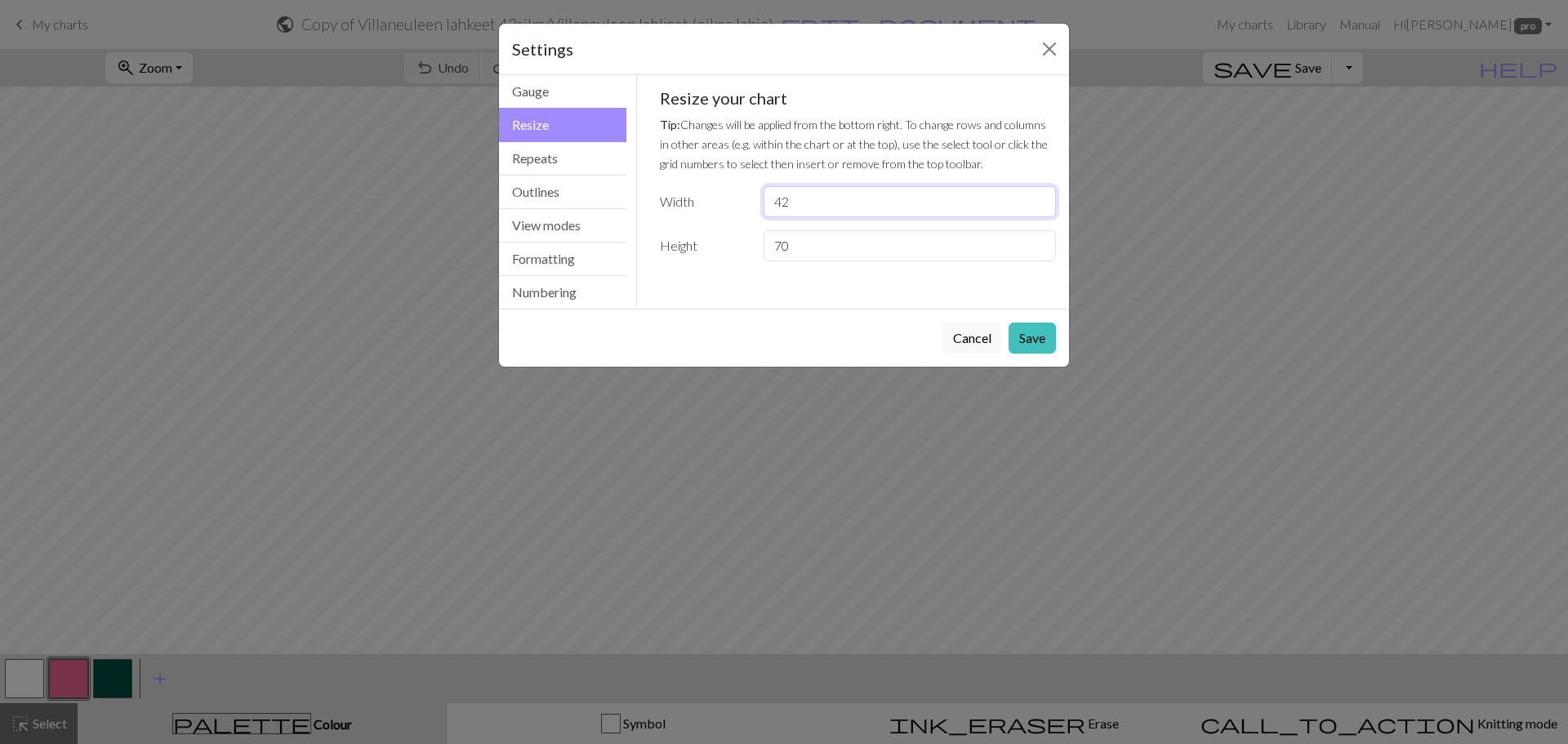
click at [810, 194] on input "42" at bounding box center [910, 202] width 292 height 31
type input "46"
click at [1034, 329] on button "Save" at bounding box center [1033, 338] width 47 height 31
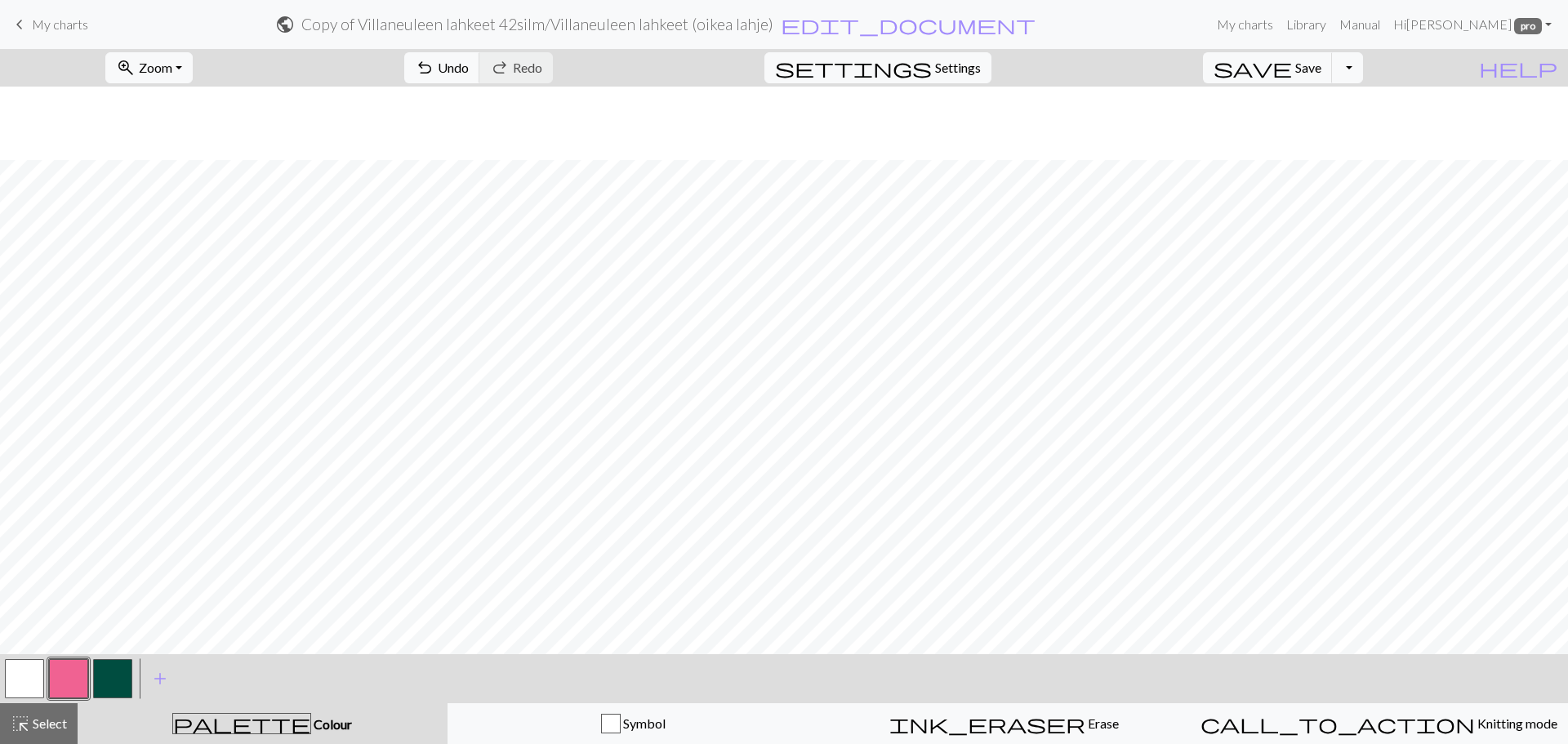
scroll to position [73, 0]
click at [58, 724] on span "Select" at bounding box center [48, 723] width 37 height 16
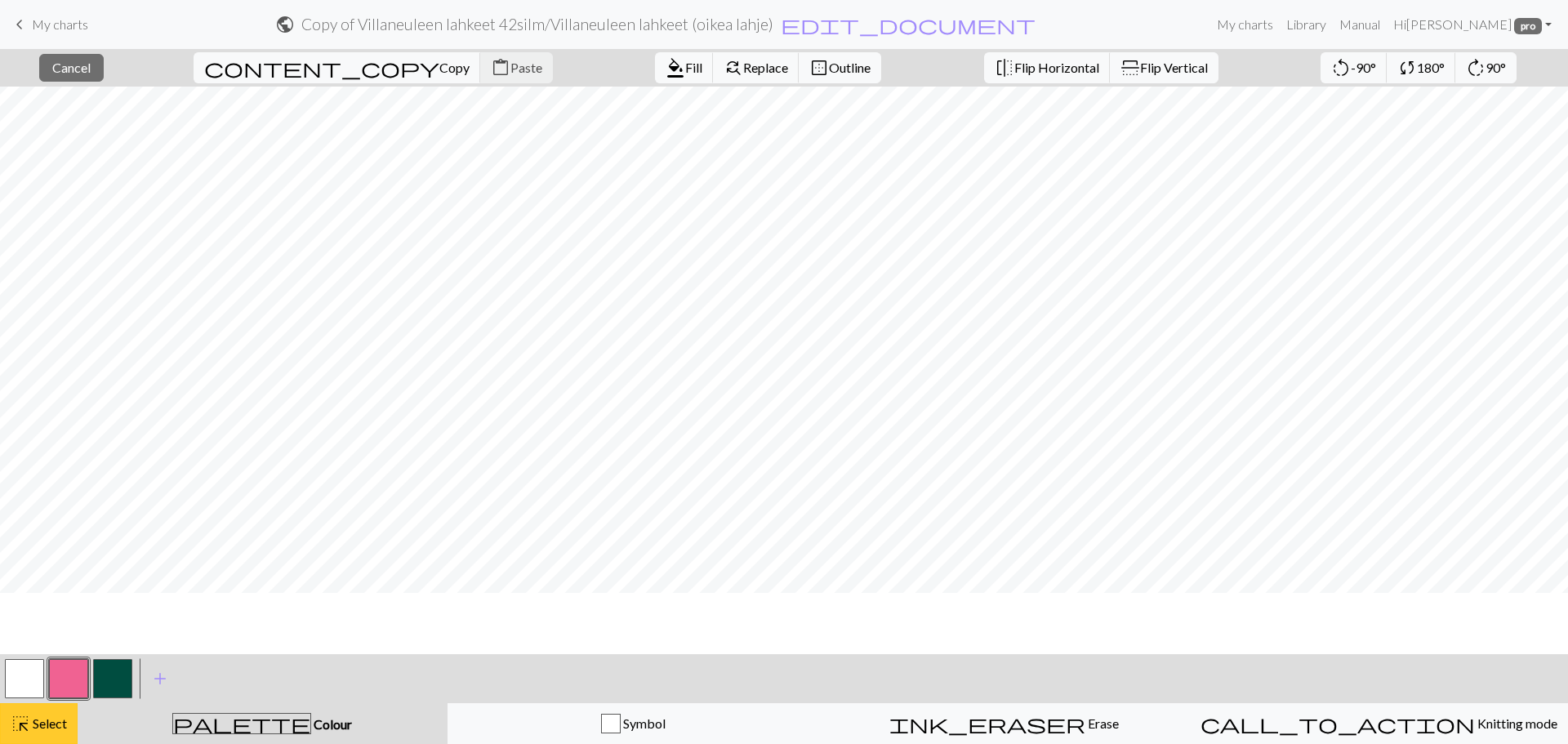
scroll to position [0, 0]
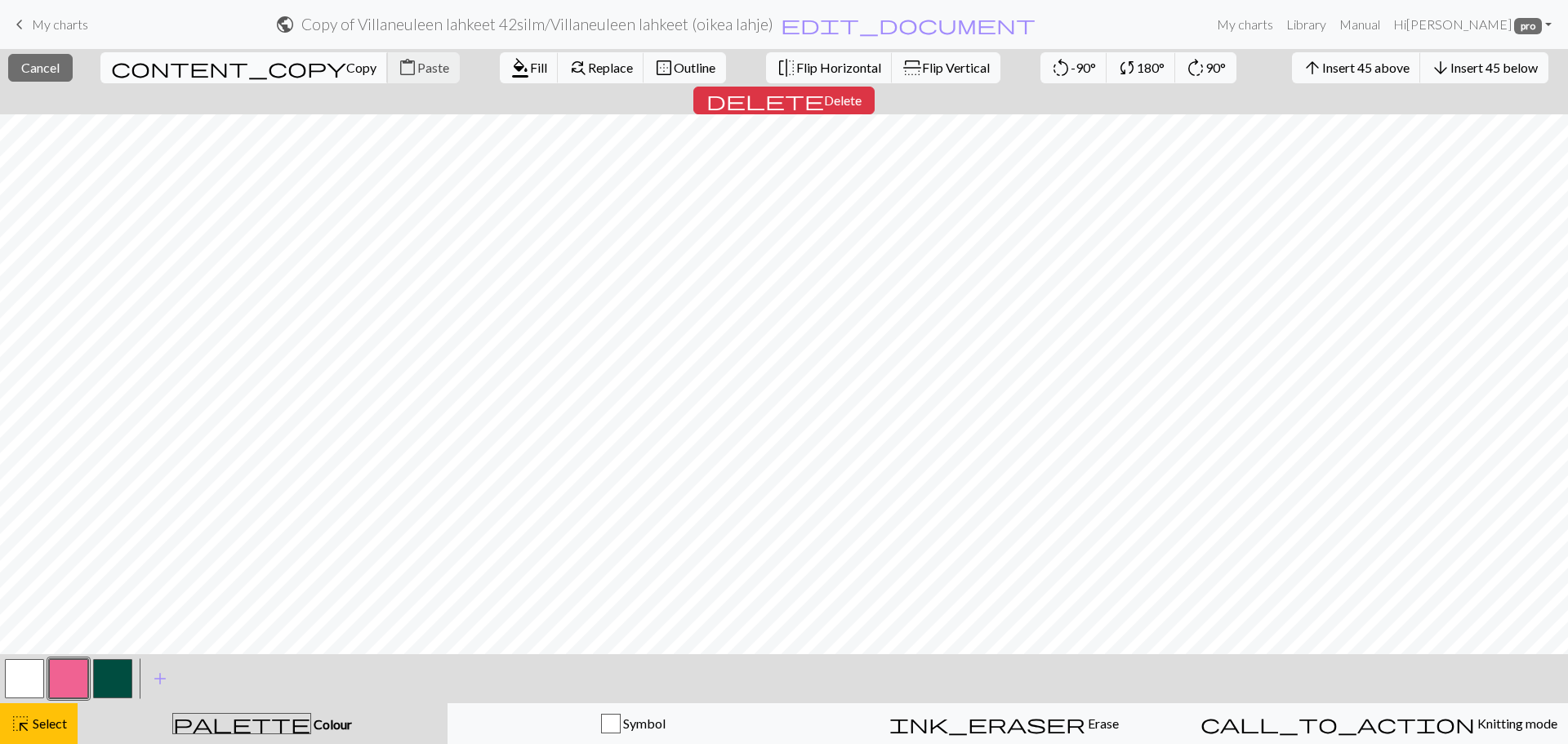
click at [346, 61] on span "Copy" at bounding box center [361, 67] width 30 height 16
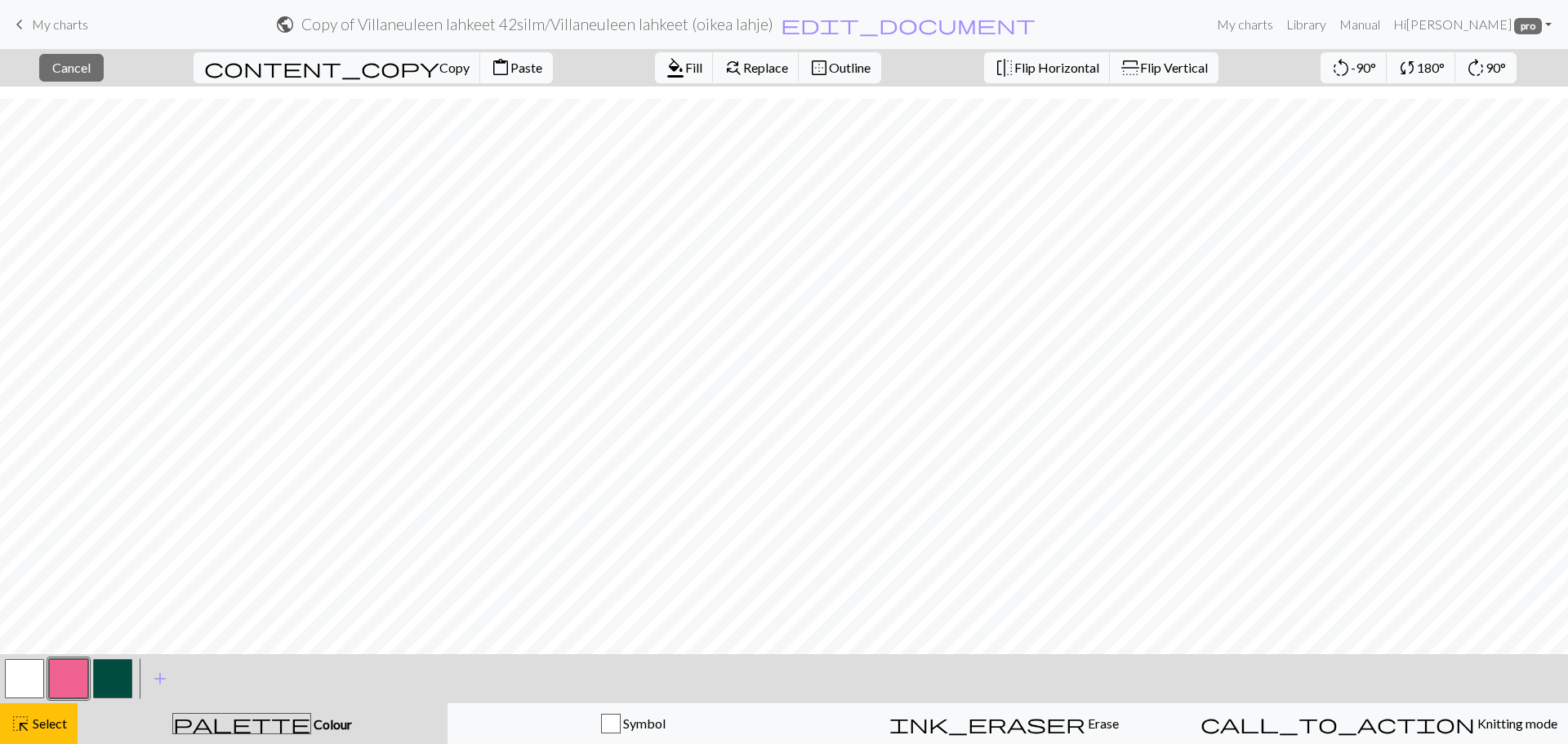
click at [510, 67] on span "Paste" at bounding box center [526, 67] width 32 height 16
click at [439, 67] on span "Copy" at bounding box center [454, 67] width 30 height 16
click at [510, 68] on span "Paste" at bounding box center [526, 67] width 32 height 16
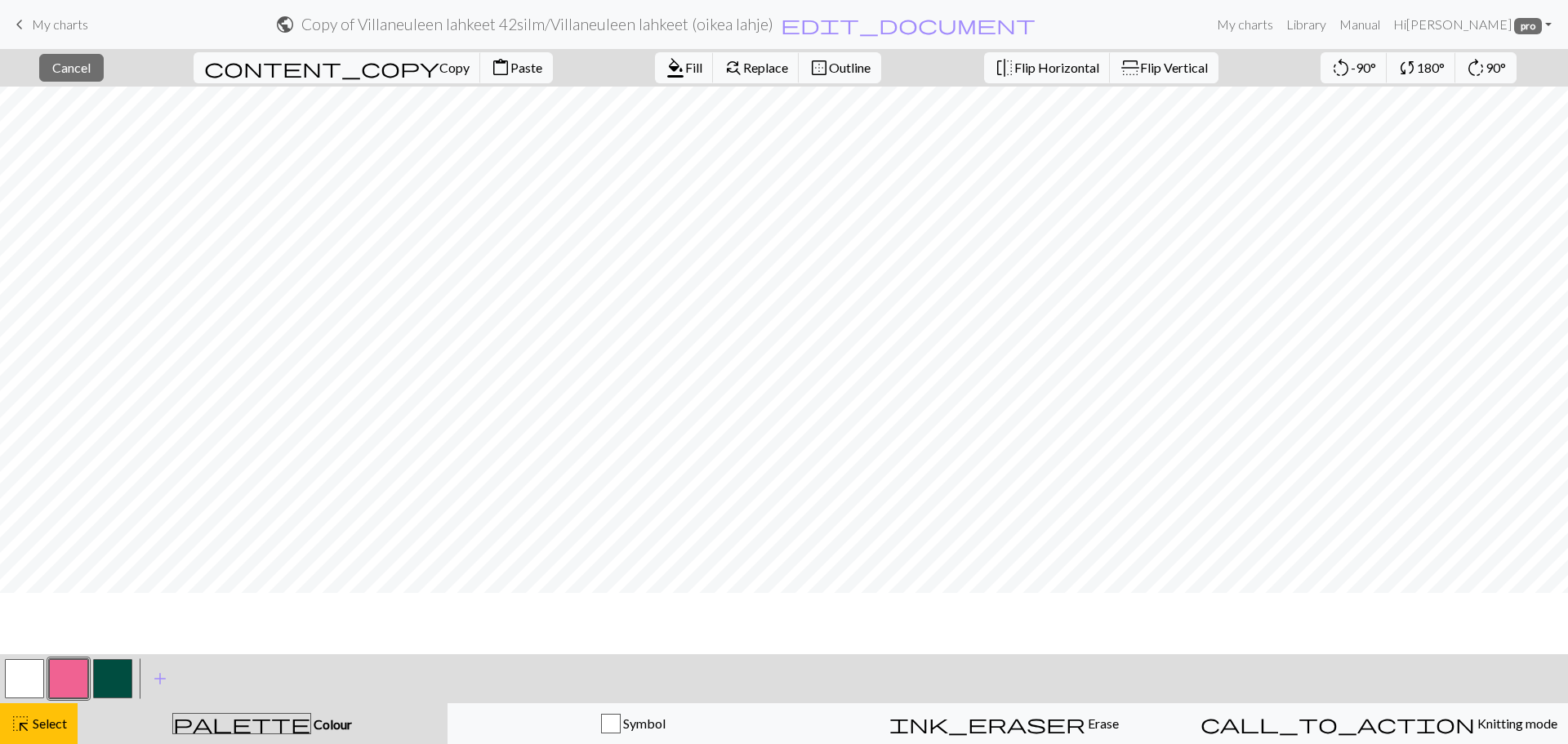
scroll to position [0, 0]
click at [19, 680] on button "button" at bounding box center [24, 678] width 39 height 39
click at [685, 70] on span "Fill" at bounding box center [693, 67] width 17 height 16
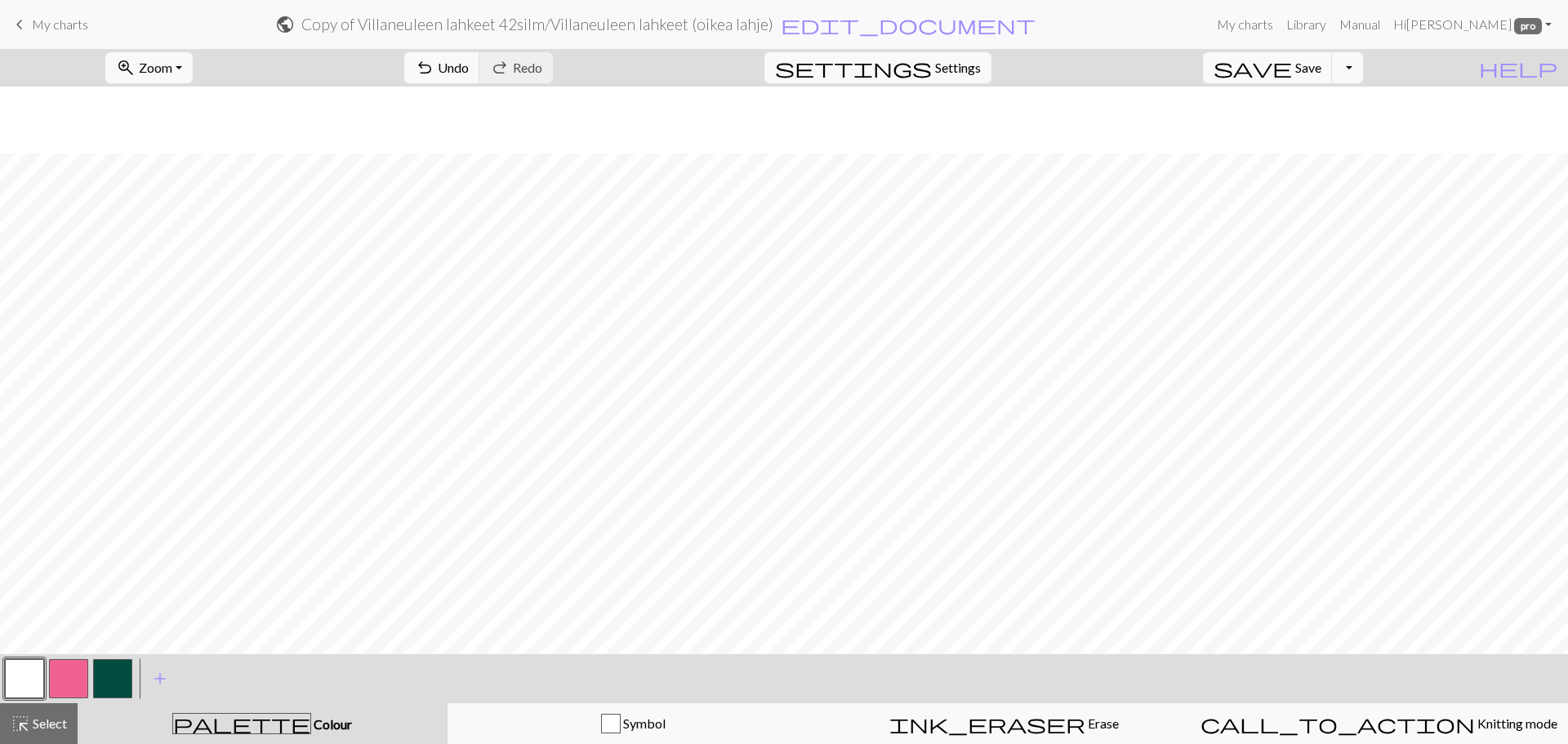
scroll to position [73, 0]
click at [40, 719] on span "Select" at bounding box center [48, 723] width 37 height 16
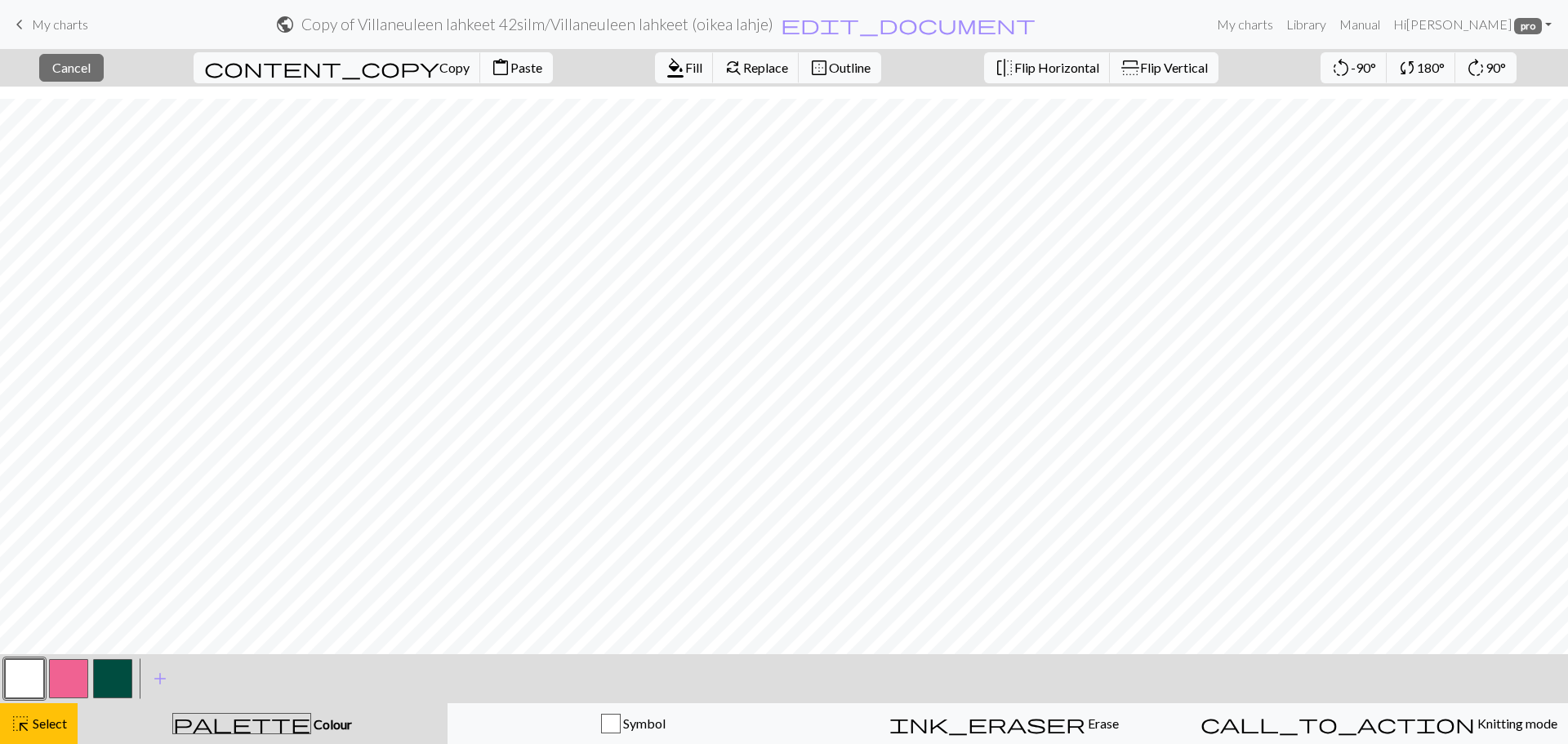
click at [510, 59] on span "Paste" at bounding box center [526, 67] width 32 height 16
click at [666, 69] on span "format_color_fill" at bounding box center [675, 68] width 19 height 23
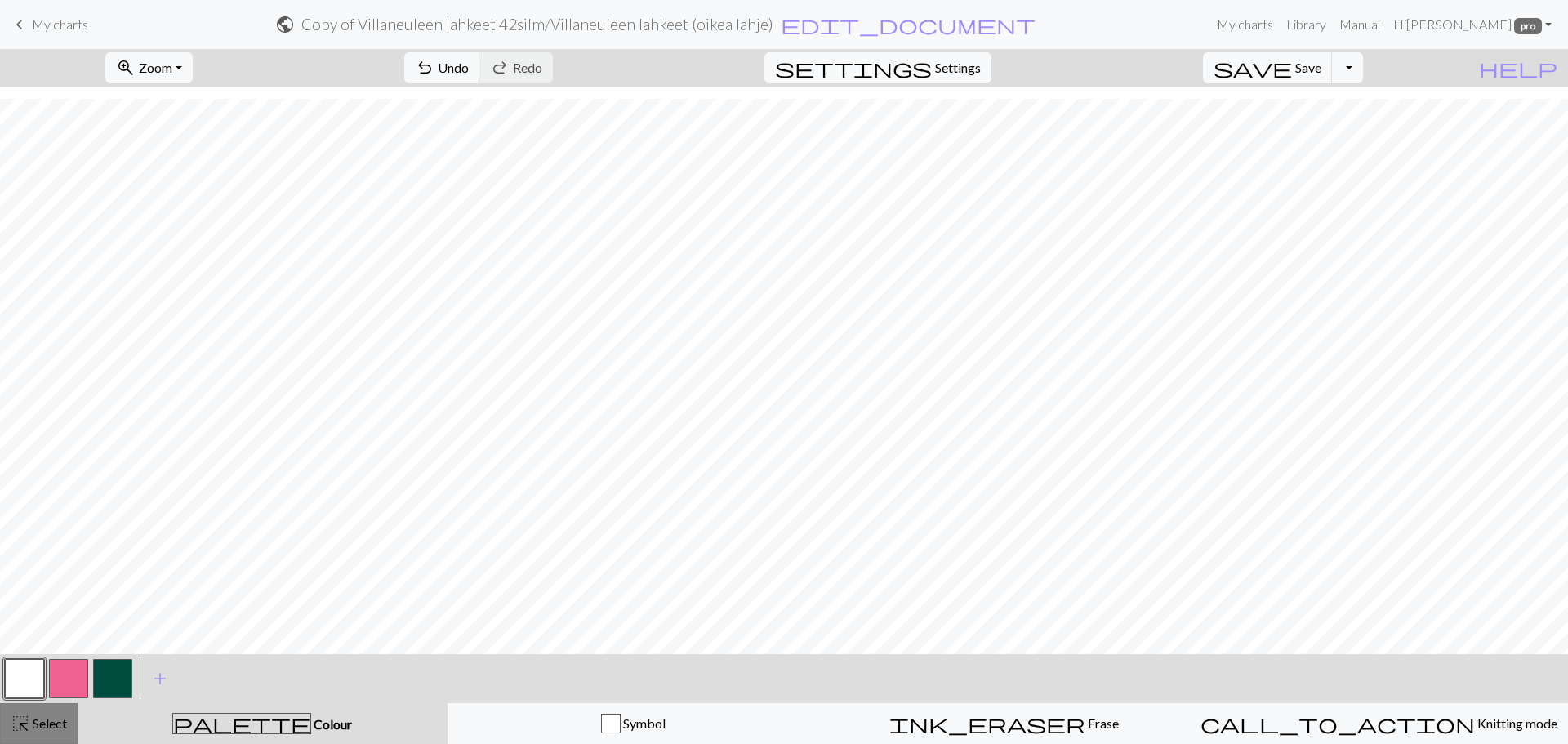
click at [53, 723] on span "Select" at bounding box center [48, 723] width 37 height 16
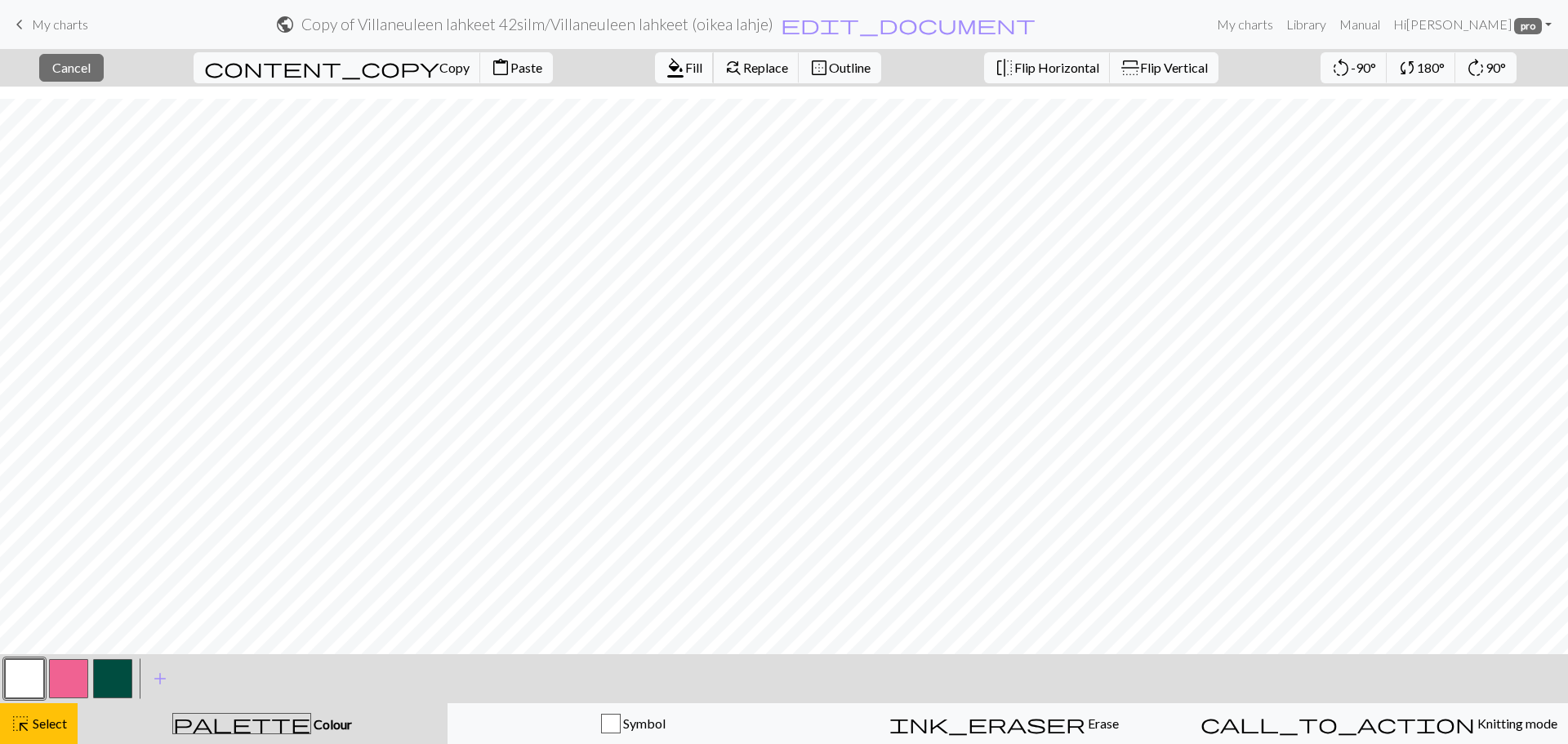
click at [666, 73] on span "format_color_fill" at bounding box center [675, 68] width 19 height 23
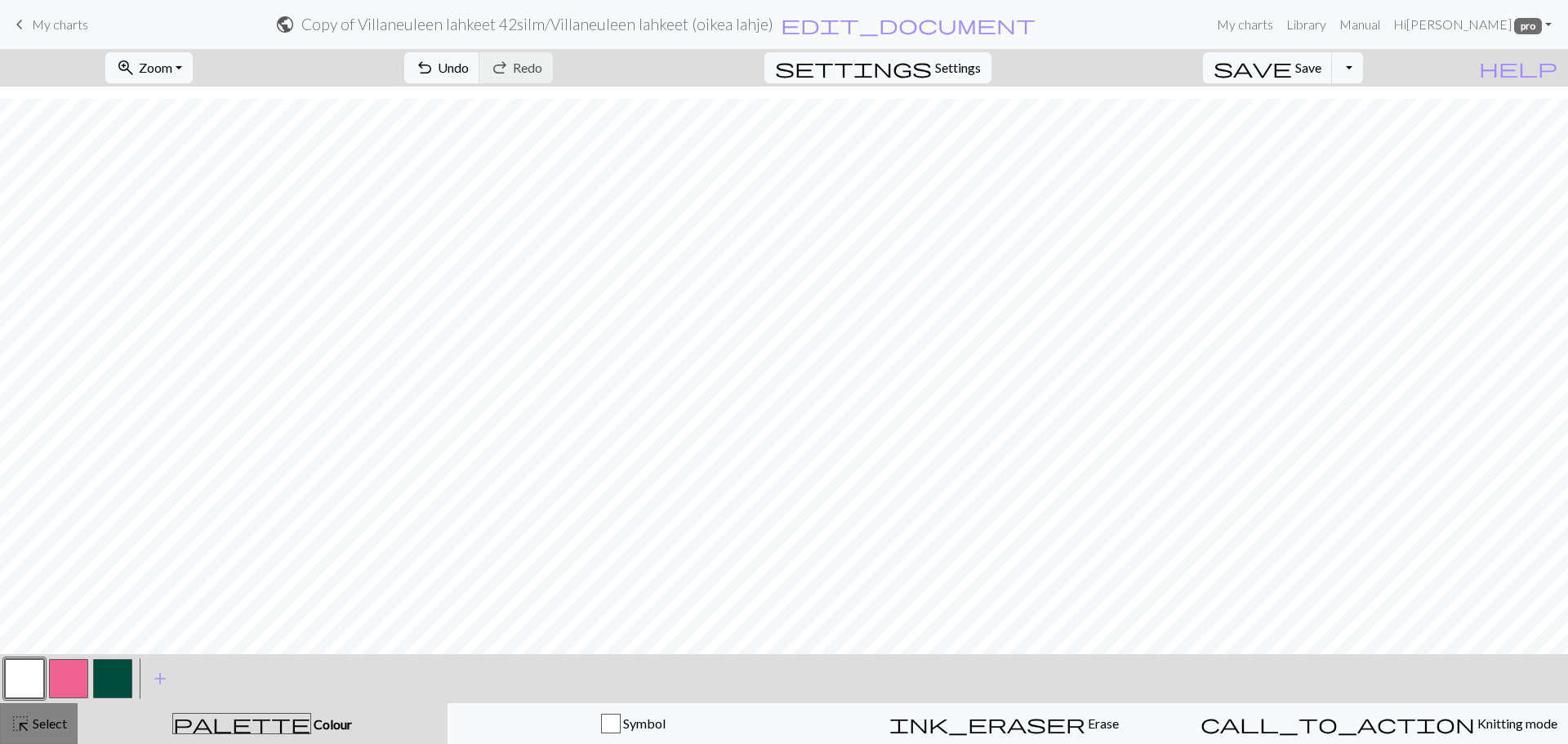
click at [57, 726] on span "Select" at bounding box center [48, 723] width 37 height 16
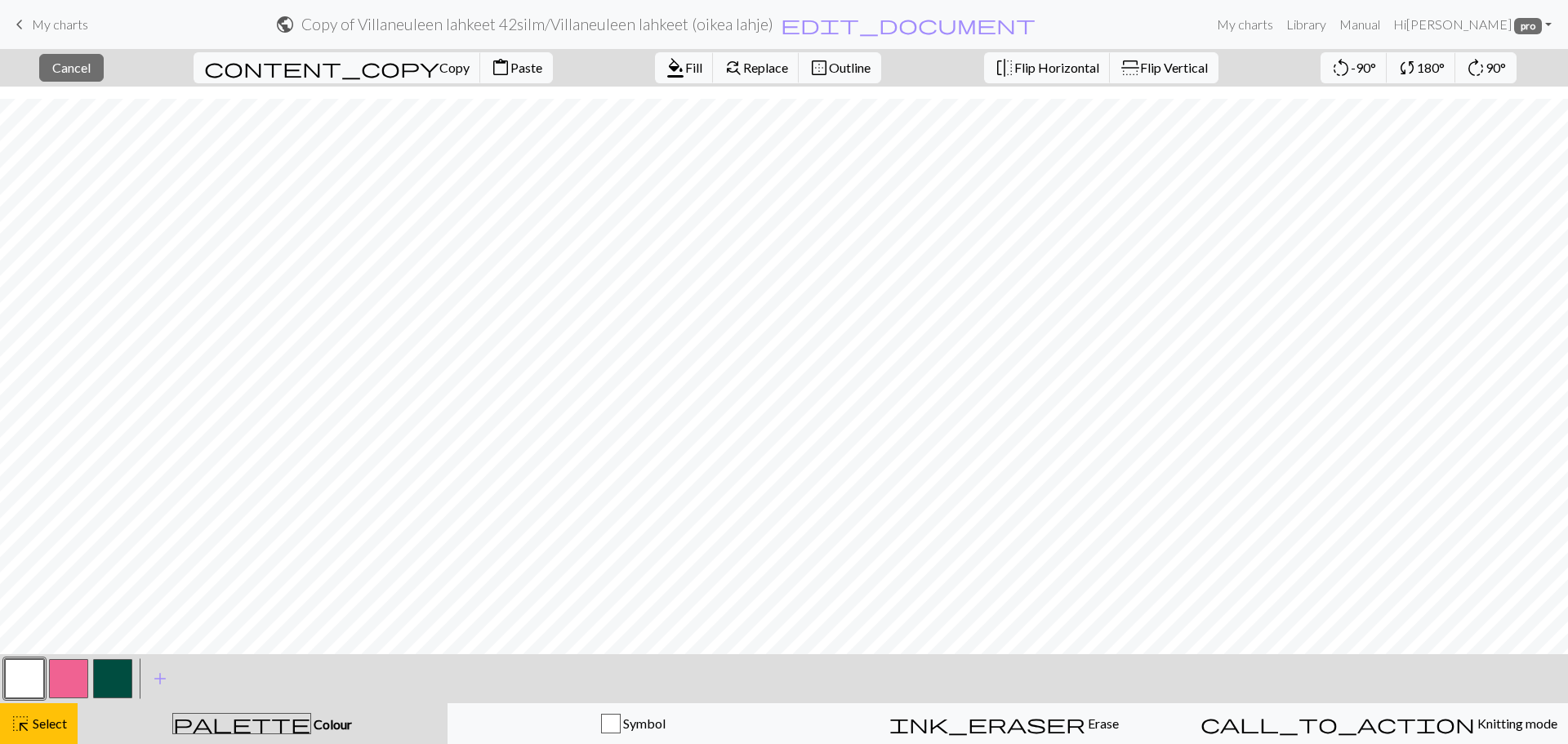
click at [79, 665] on button "button" at bounding box center [68, 678] width 39 height 39
click at [685, 71] on span "Fill" at bounding box center [693, 67] width 17 height 16
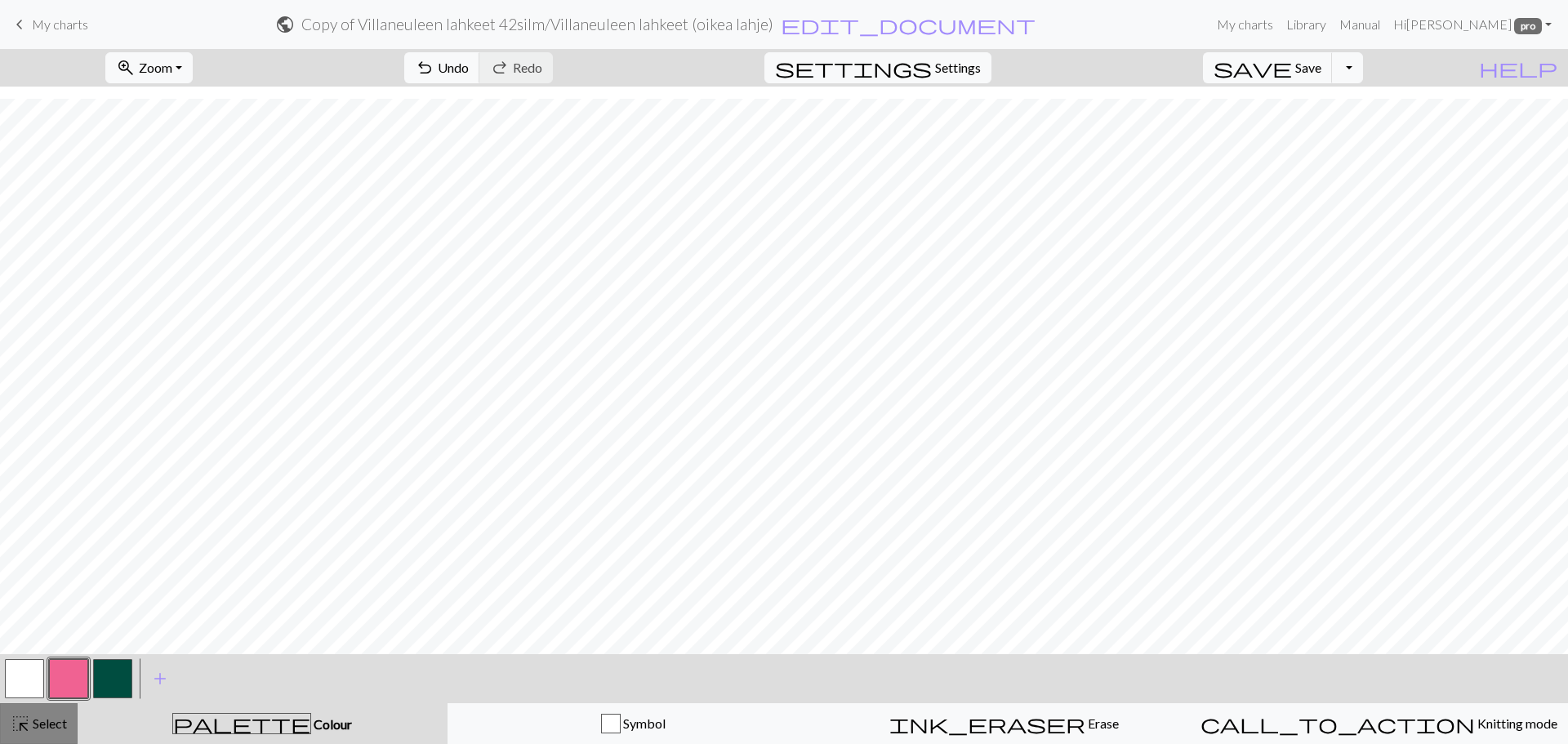
click at [46, 731] on div "highlight_alt Select Select" at bounding box center [39, 723] width 57 height 19
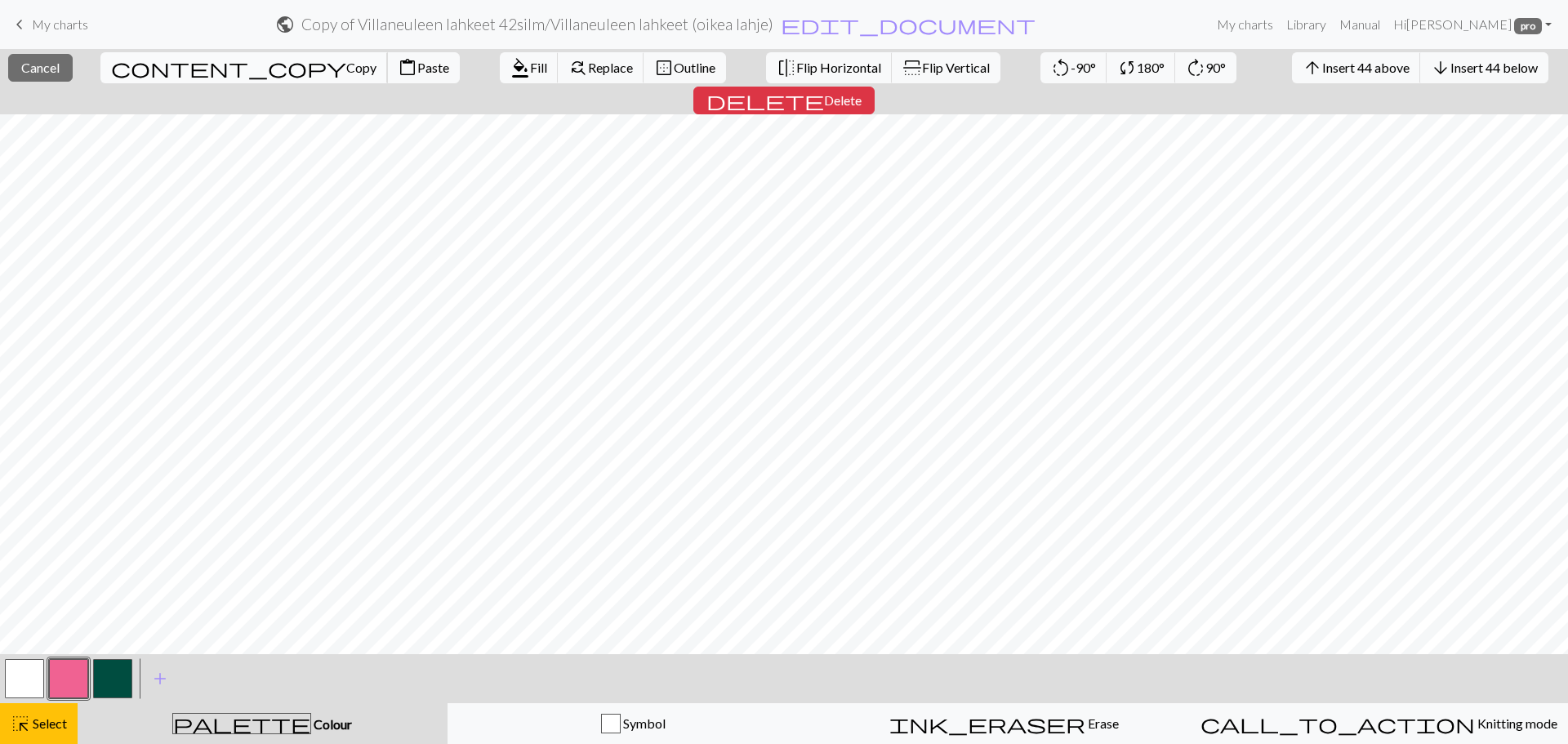
click at [346, 66] on span "Copy" at bounding box center [361, 67] width 30 height 16
click at [417, 67] on span "Paste" at bounding box center [433, 67] width 32 height 16
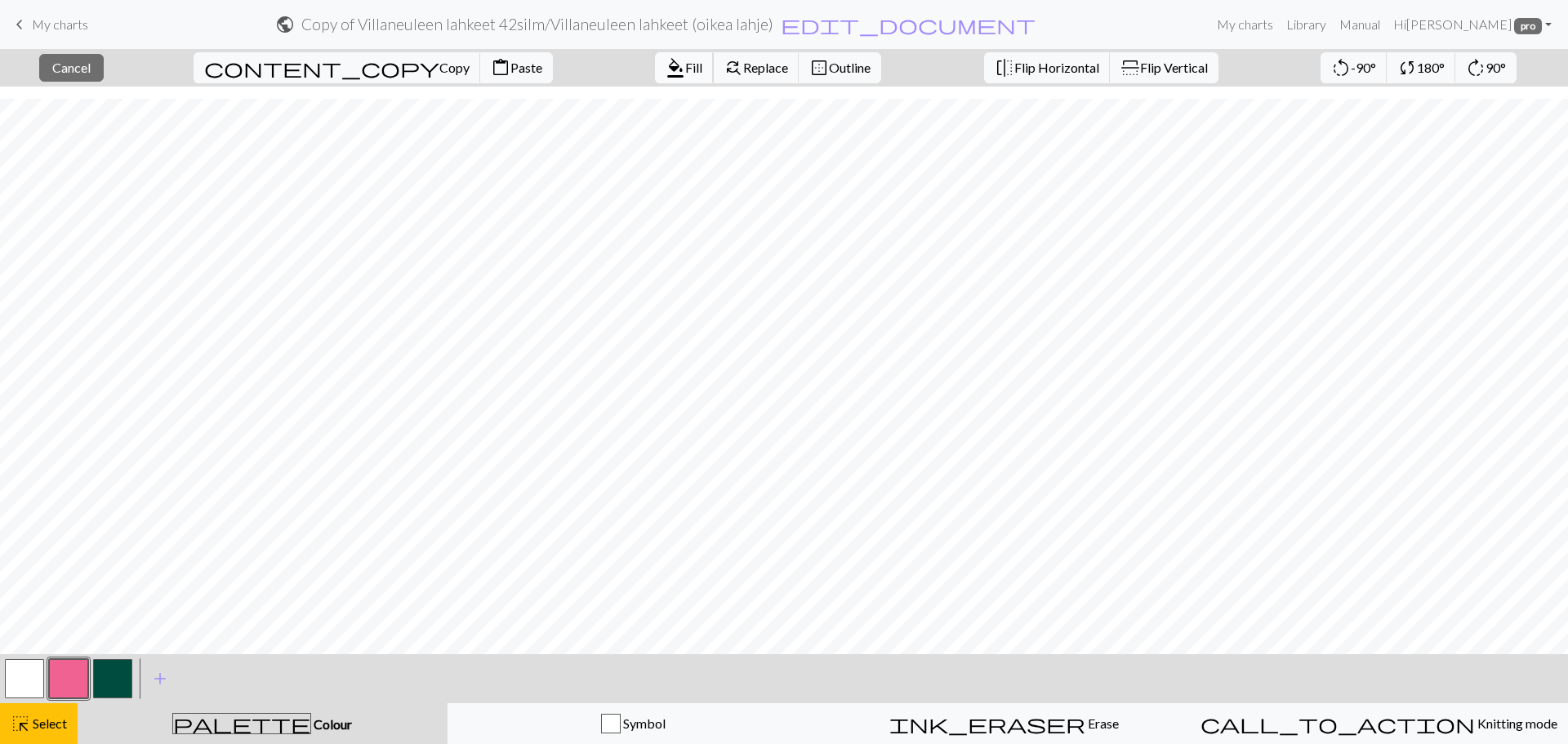
click at [685, 63] on span "Fill" at bounding box center [693, 67] width 17 height 16
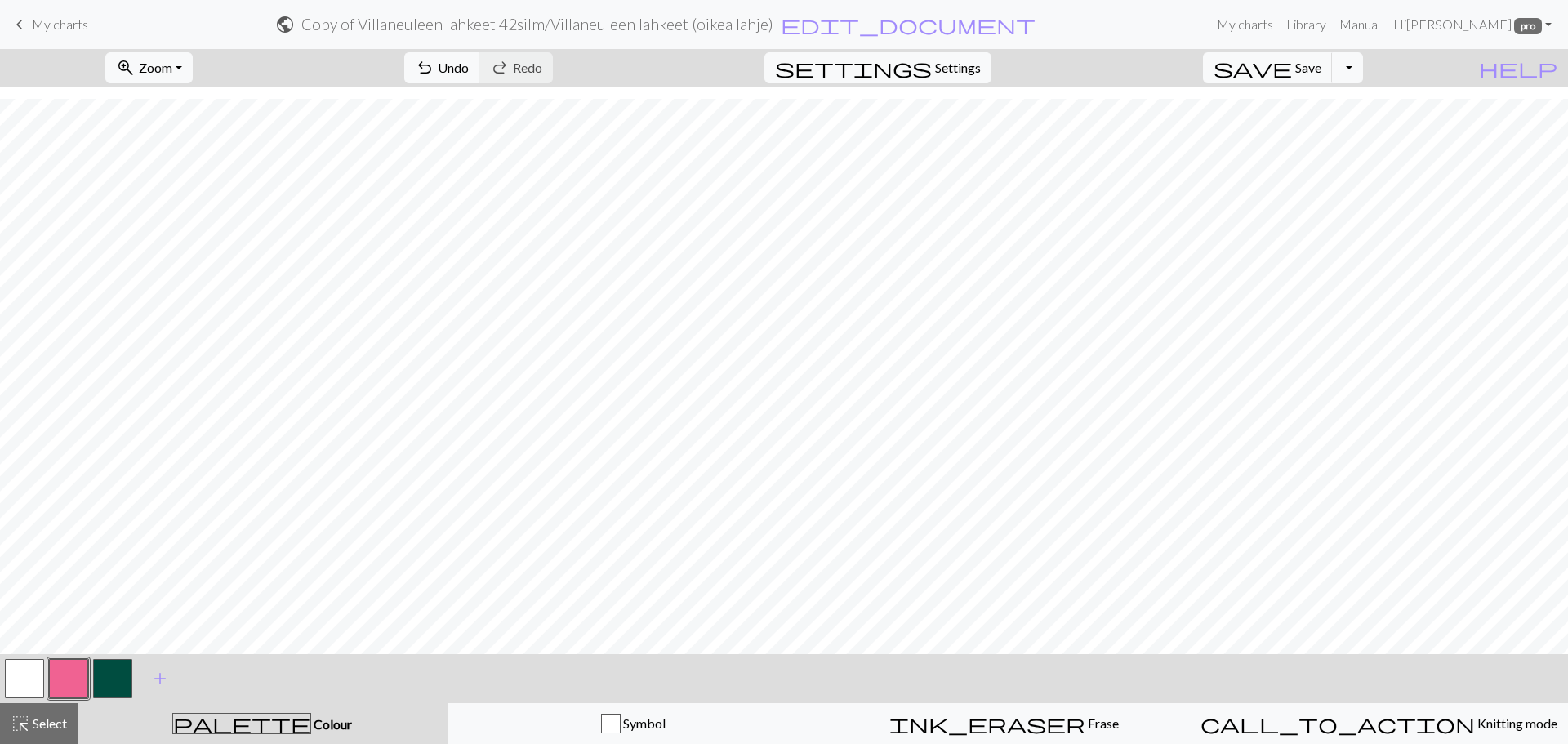
click at [18, 674] on button "button" at bounding box center [24, 678] width 39 height 39
click at [19, 721] on span "highlight_alt" at bounding box center [20, 723] width 19 height 23
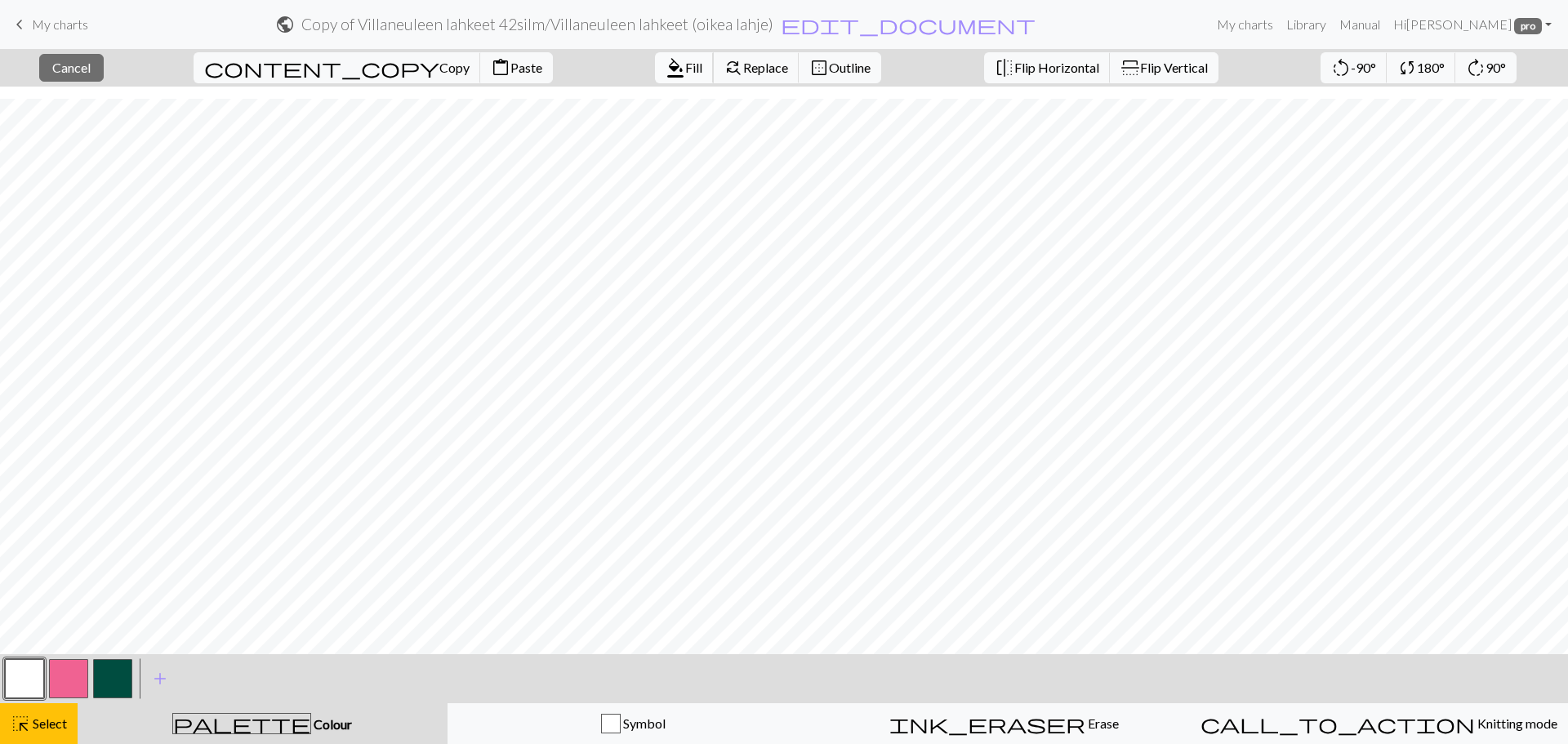
click at [666, 74] on span "format_color_fill" at bounding box center [675, 68] width 19 height 23
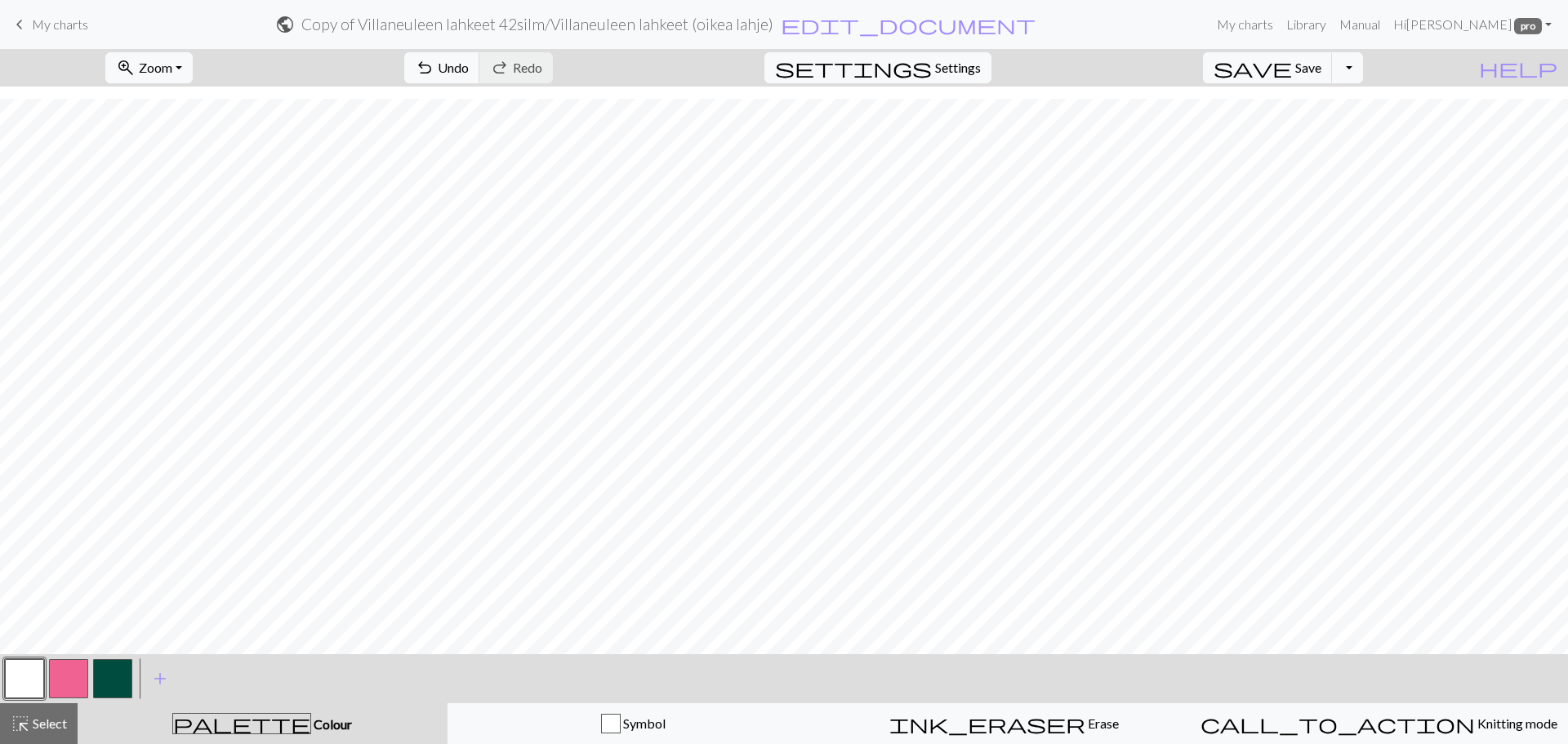
click at [79, 686] on button "button" at bounding box center [68, 678] width 39 height 39
click at [20, 678] on button "button" at bounding box center [24, 678] width 39 height 39
click at [72, 676] on button "button" at bounding box center [68, 678] width 39 height 39
click at [25, 678] on button "button" at bounding box center [24, 678] width 39 height 39
click at [81, 677] on button "button" at bounding box center [68, 678] width 39 height 39
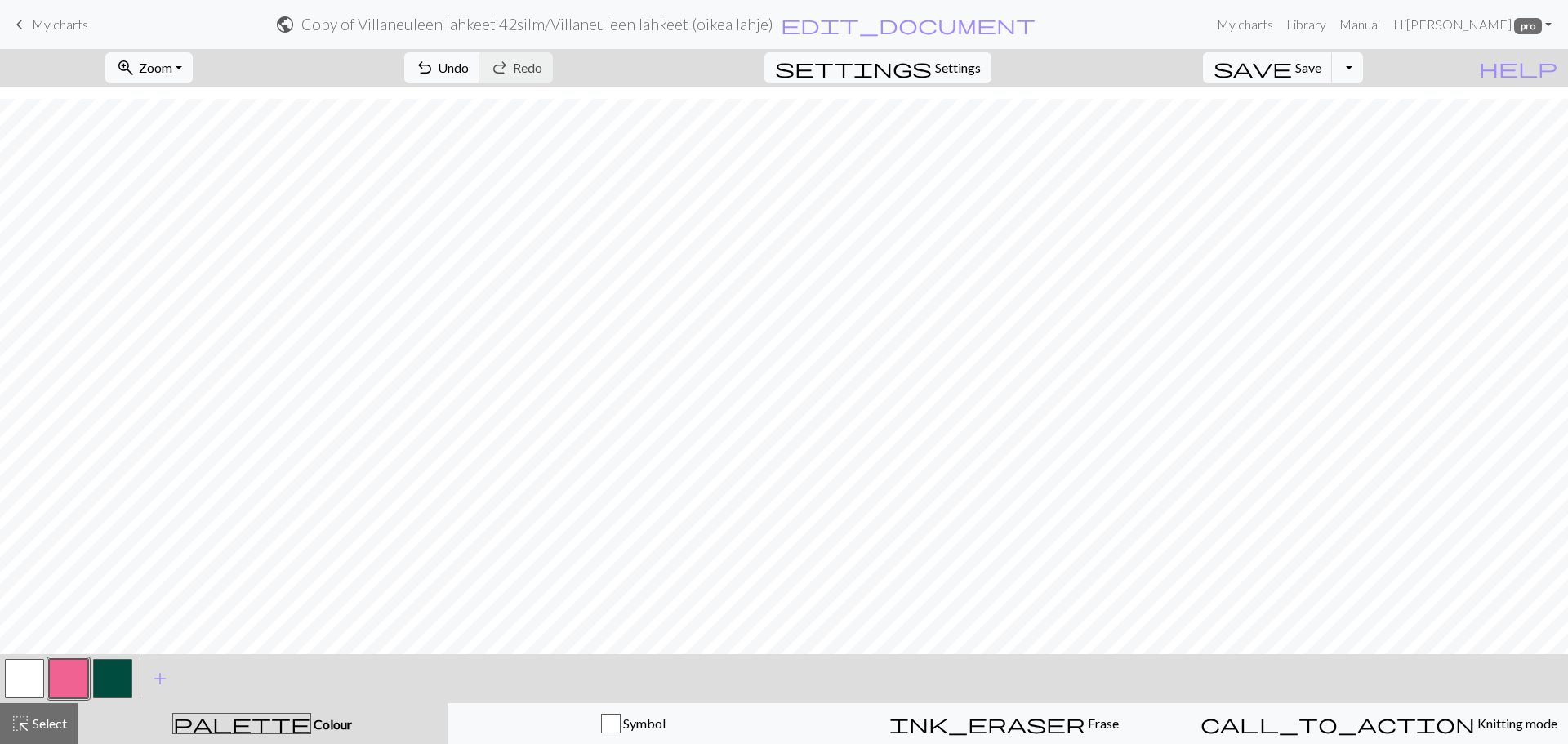
click at [32, 675] on button "button" at bounding box center [24, 678] width 39 height 39
click at [62, 669] on button "button" at bounding box center [68, 678] width 39 height 39
click at [68, 712] on button "highlight_alt Select Select" at bounding box center [38, 723] width 78 height 41
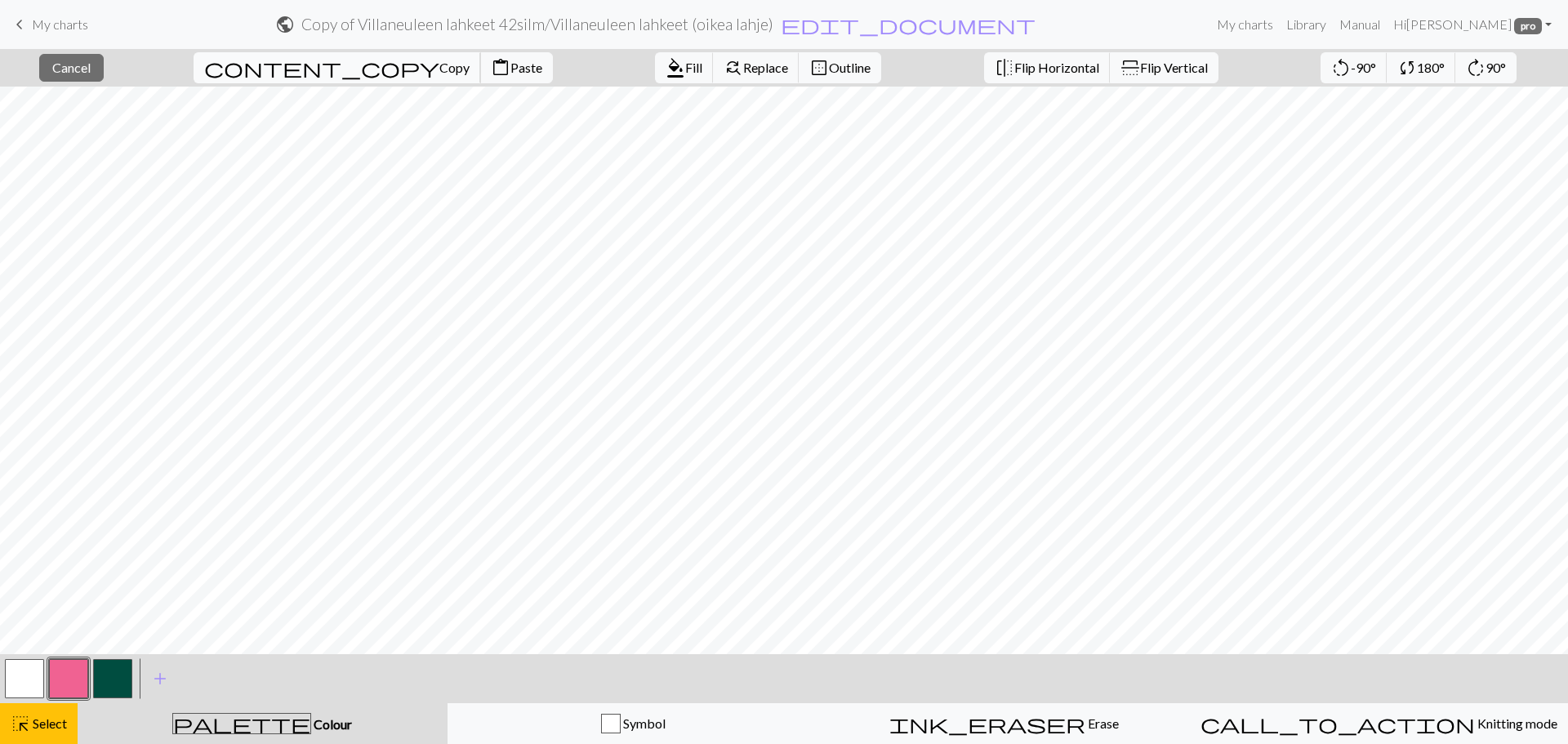
click at [439, 72] on span "Copy" at bounding box center [454, 67] width 30 height 16
click at [439, 62] on span "Copy" at bounding box center [454, 67] width 30 height 16
click at [510, 66] on span "Paste" at bounding box center [526, 67] width 32 height 16
click at [1141, 62] on span "Flip Vertical" at bounding box center [1174, 67] width 68 height 16
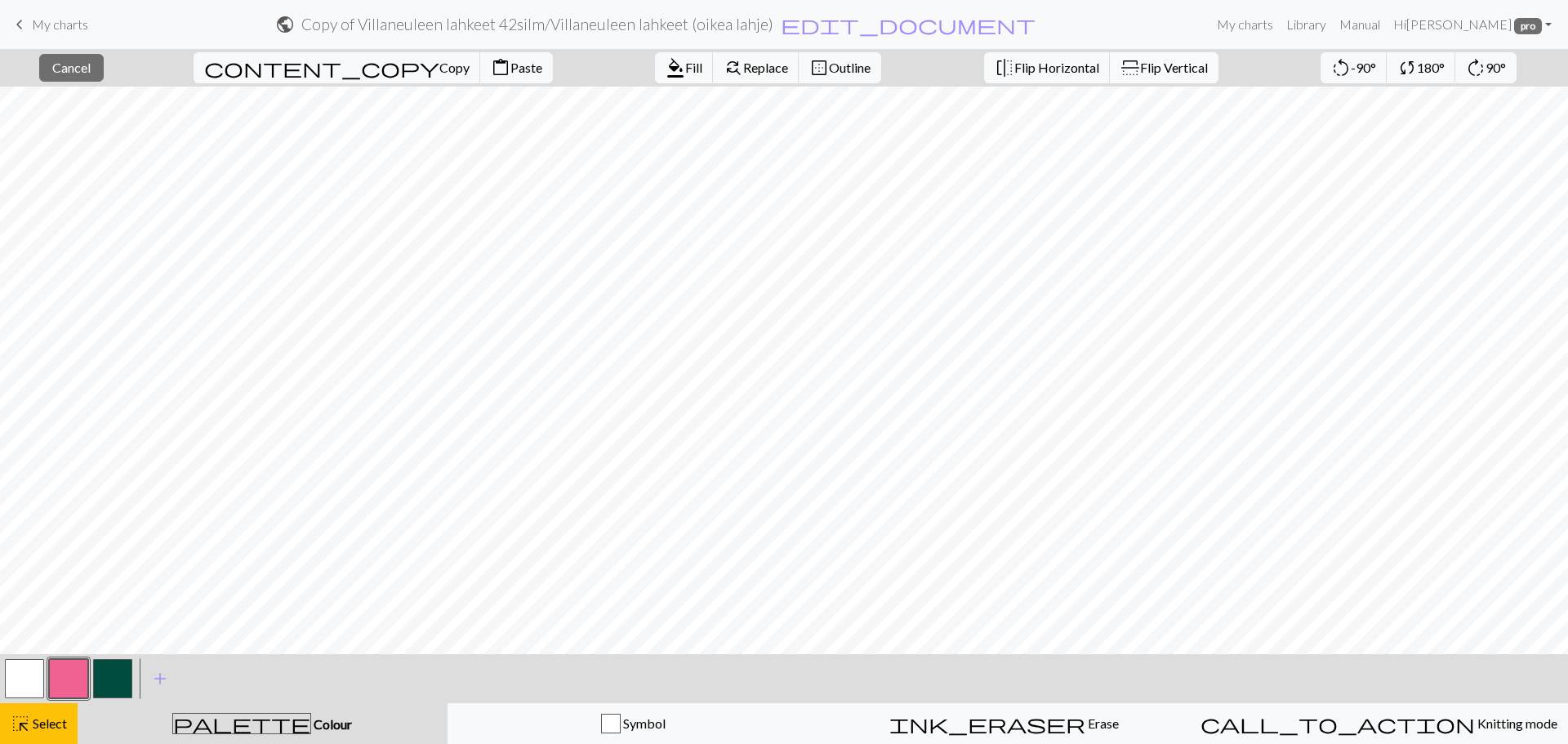
click at [1141, 62] on span "Flip Vertical" at bounding box center [1174, 67] width 68 height 16
click at [439, 61] on span "Copy" at bounding box center [454, 67] width 30 height 16
click at [510, 68] on span "Paste" at bounding box center [526, 67] width 32 height 16
click at [43, 668] on button "button" at bounding box center [24, 678] width 39 height 39
click at [685, 63] on span "Fill" at bounding box center [693, 67] width 17 height 16
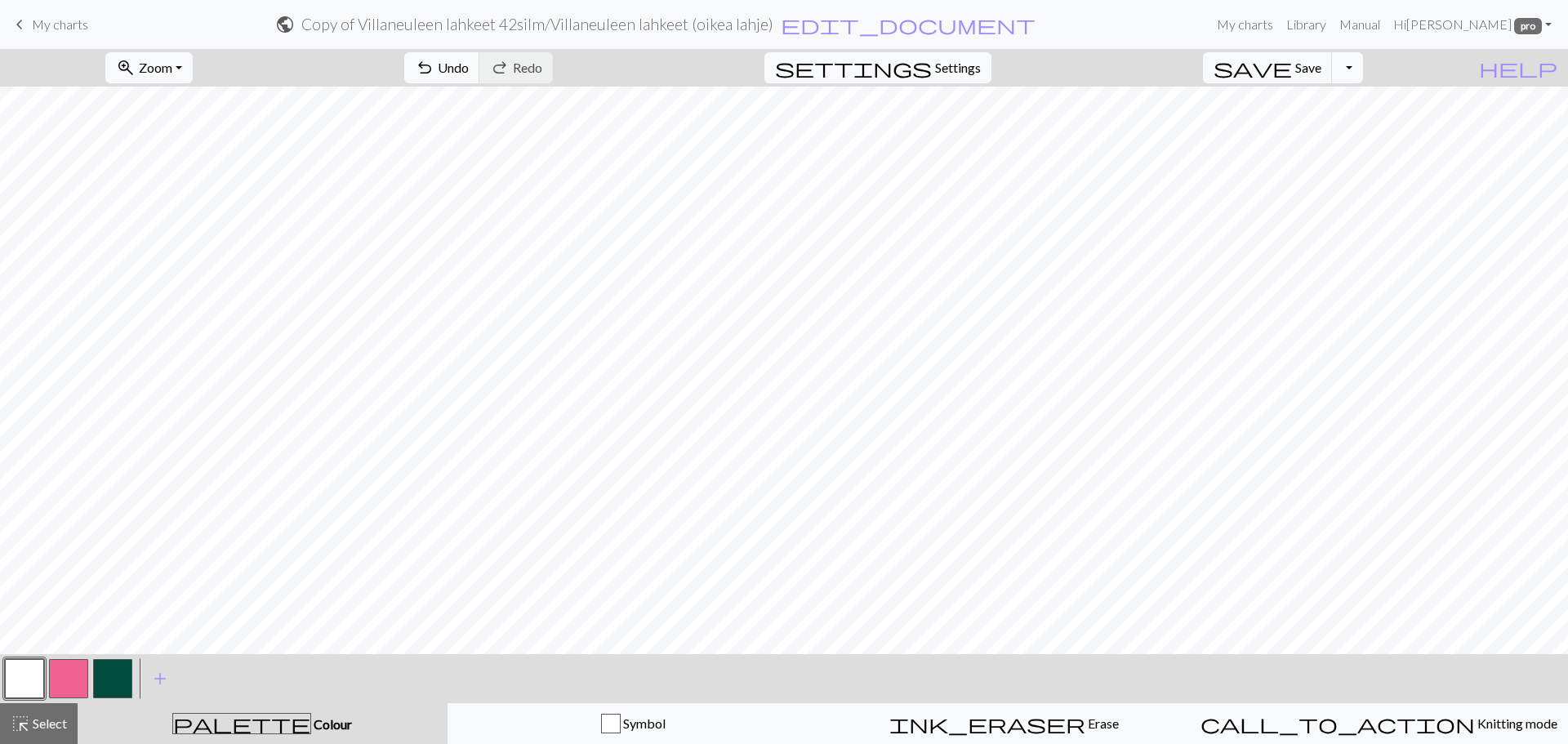
drag, startPoint x: 56, startPoint y: 676, endPoint x: 77, endPoint y: 663, distance: 24.7
click at [65, 669] on button "button" at bounding box center [68, 678] width 39 height 39
click at [13, 676] on button "button" at bounding box center [24, 678] width 39 height 39
click at [76, 669] on button "button" at bounding box center [68, 678] width 39 height 39
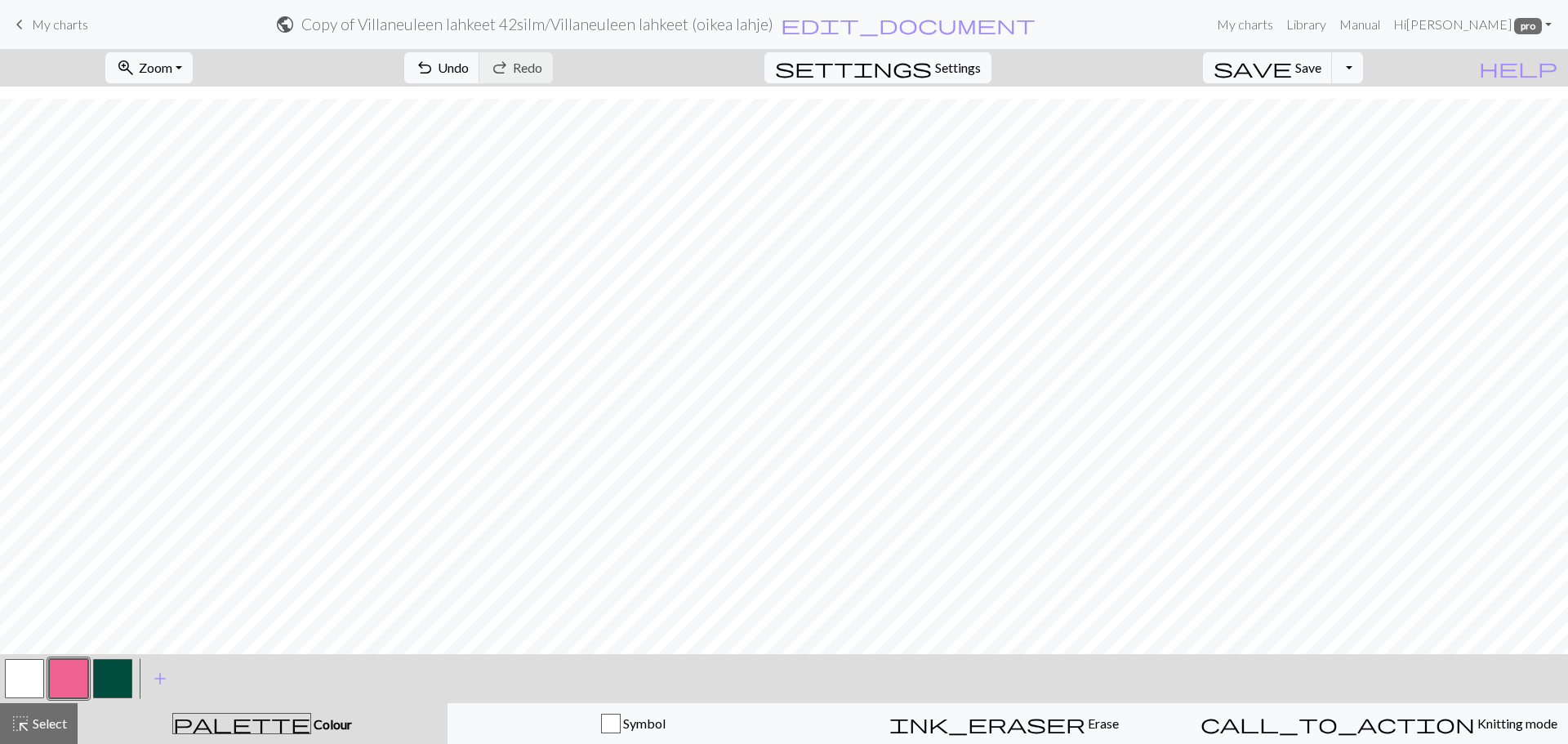
click at [35, 676] on button "button" at bounding box center [24, 678] width 39 height 39
click at [22, 718] on span "highlight_alt" at bounding box center [20, 723] width 19 height 23
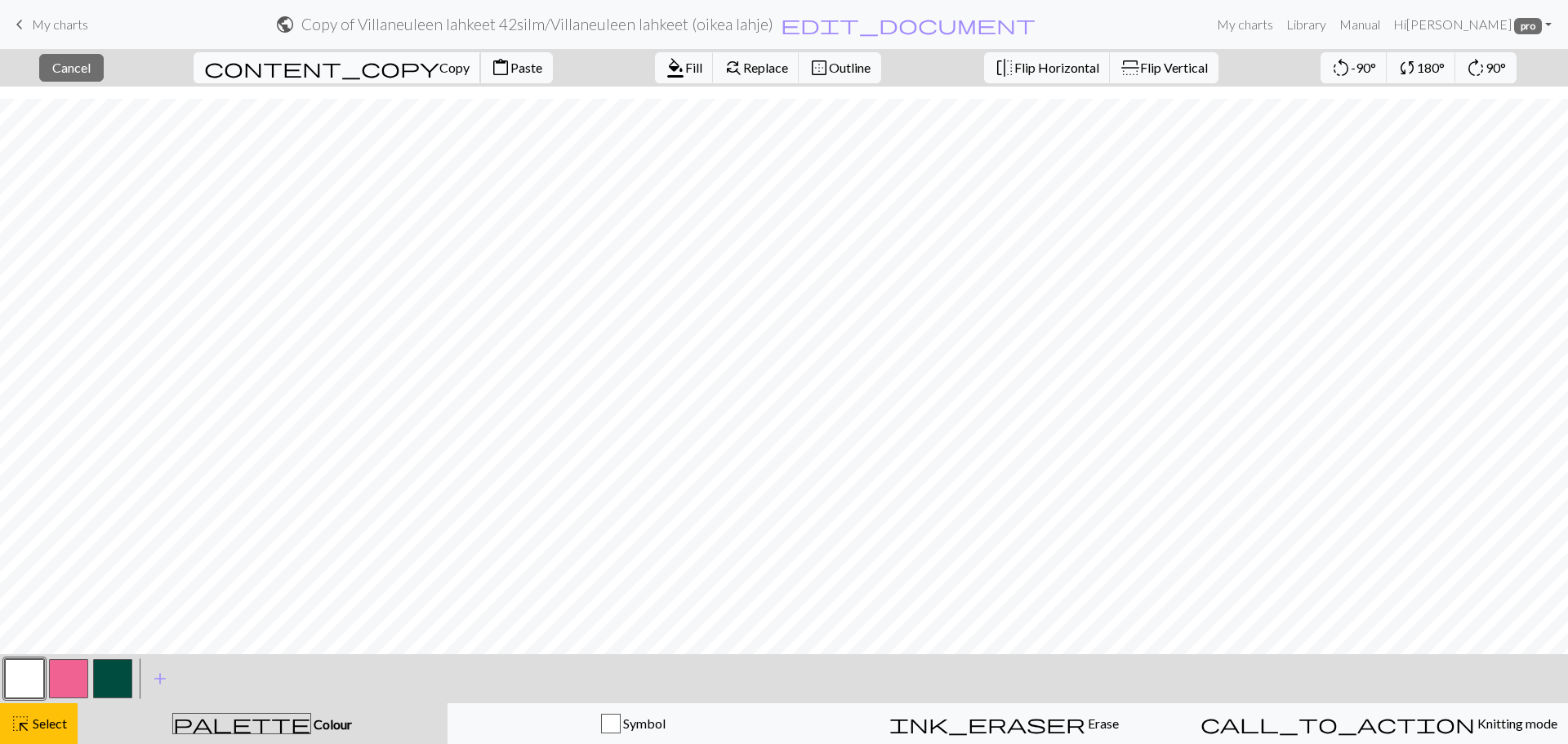
click at [439, 70] on span "Copy" at bounding box center [454, 67] width 30 height 16
click at [510, 64] on span "Paste" at bounding box center [526, 67] width 32 height 16
click at [1110, 75] on button "flip Flip Vertical" at bounding box center [1164, 68] width 109 height 31
click at [480, 58] on button "content_paste Paste" at bounding box center [517, 68] width 73 height 31
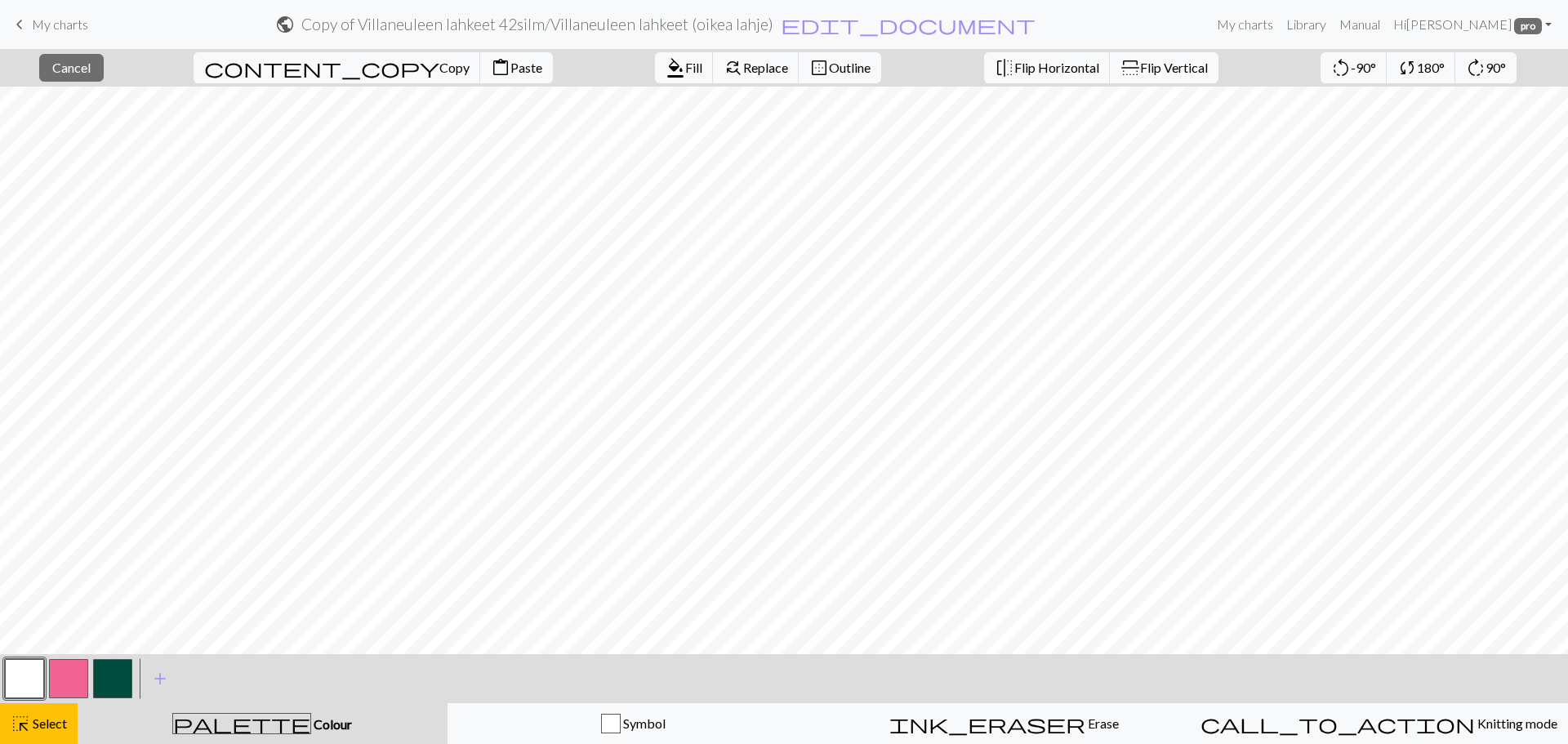
click at [1141, 59] on span "Flip Vertical" at bounding box center [1174, 67] width 68 height 16
click at [26, 676] on button "button" at bounding box center [24, 678] width 39 height 39
click at [26, 676] on div "Edit colour Name MC Use advanced picker Reorder arrow_back Move left arrow_forw…" at bounding box center [784, 372] width 1568 height 744
click at [35, 731] on div "highlight_alt Select Select" at bounding box center [39, 723] width 57 height 19
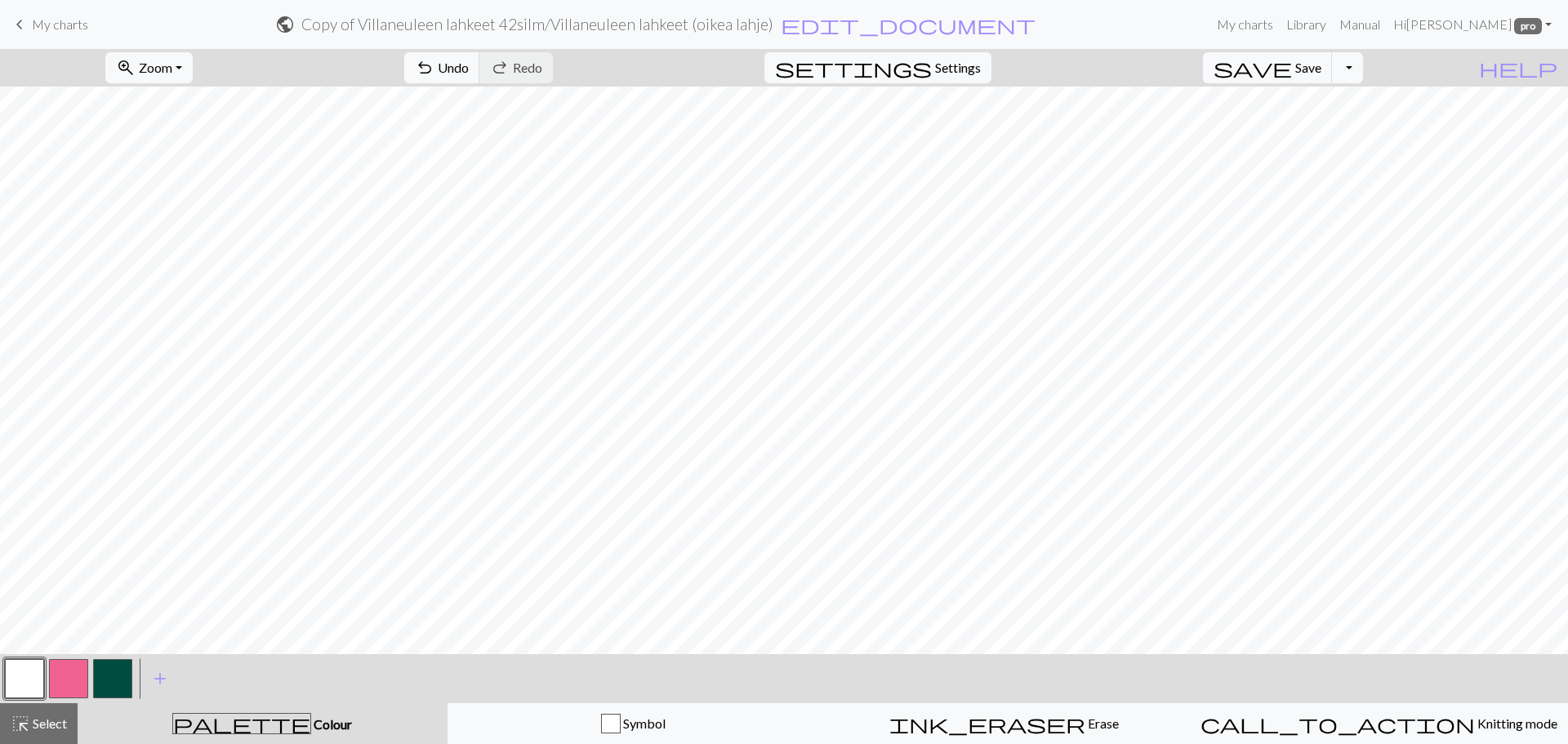
click at [76, 668] on button "button" at bounding box center [68, 678] width 39 height 39
click at [28, 676] on button "button" at bounding box center [24, 678] width 39 height 39
click at [60, 681] on button "button" at bounding box center [68, 678] width 39 height 39
click at [30, 671] on button "button" at bounding box center [24, 678] width 39 height 39
click at [74, 672] on button "button" at bounding box center [68, 678] width 39 height 39
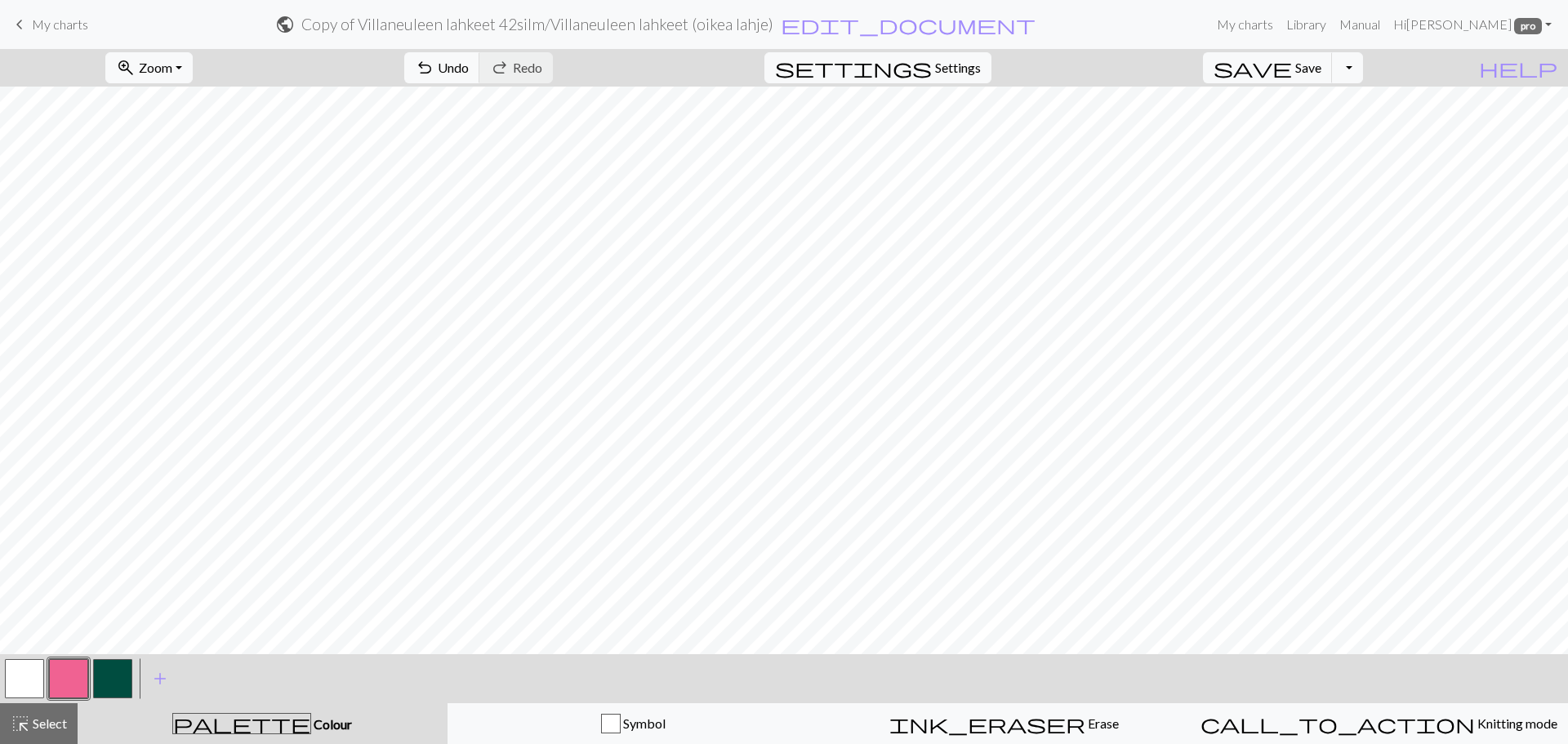
click at [41, 679] on button "button" at bounding box center [24, 678] width 39 height 39
click at [75, 683] on button "button" at bounding box center [68, 678] width 39 height 39
click at [28, 697] on button "button" at bounding box center [24, 678] width 39 height 39
click at [68, 673] on button "button" at bounding box center [68, 678] width 39 height 39
click at [16, 688] on button "button" at bounding box center [24, 678] width 39 height 39
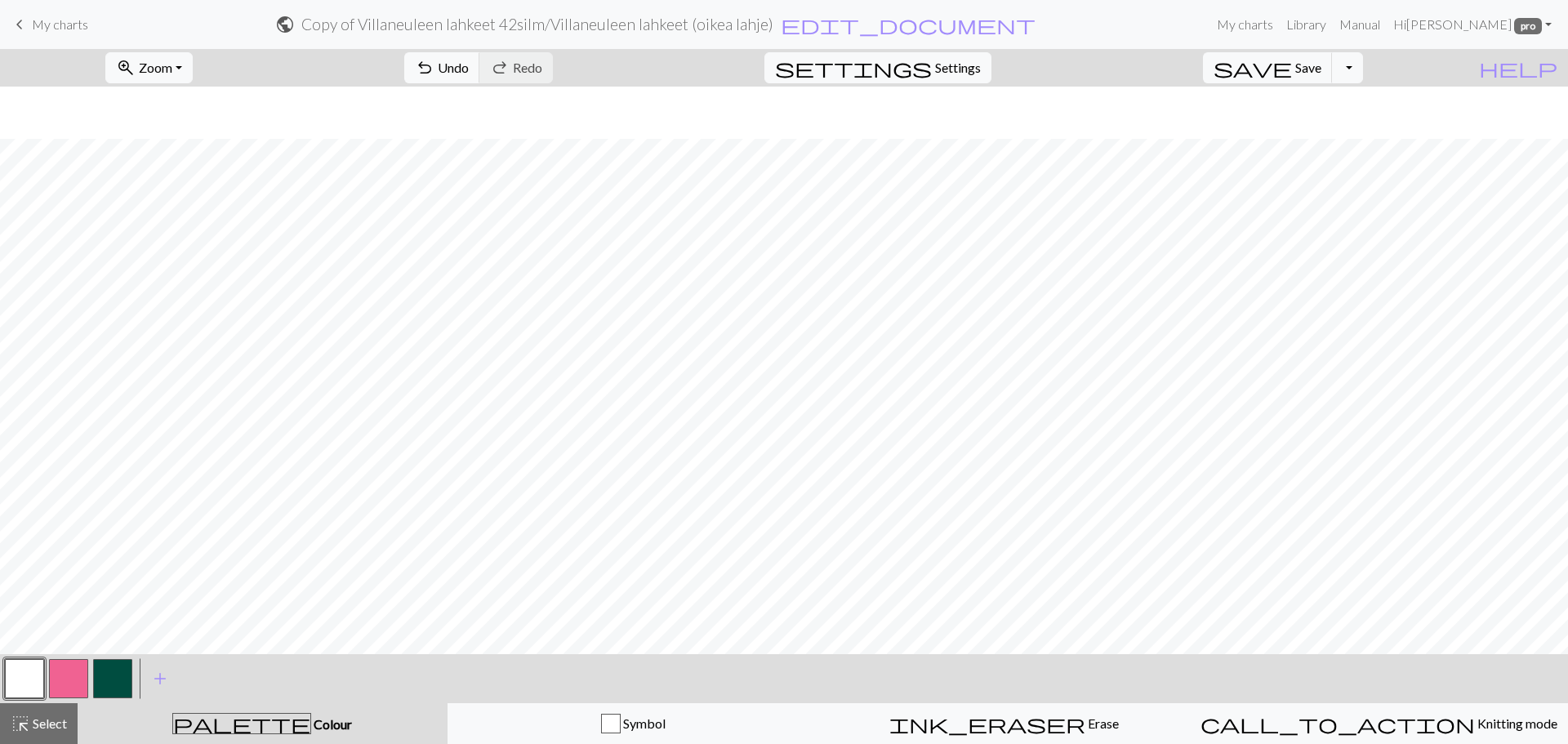
scroll to position [73, 0]
click at [66, 675] on button "button" at bounding box center [68, 678] width 39 height 39
click at [26, 668] on button "button" at bounding box center [24, 678] width 39 height 39
click at [73, 661] on button "button" at bounding box center [68, 678] width 39 height 39
click at [37, 676] on button "button" at bounding box center [24, 678] width 39 height 39
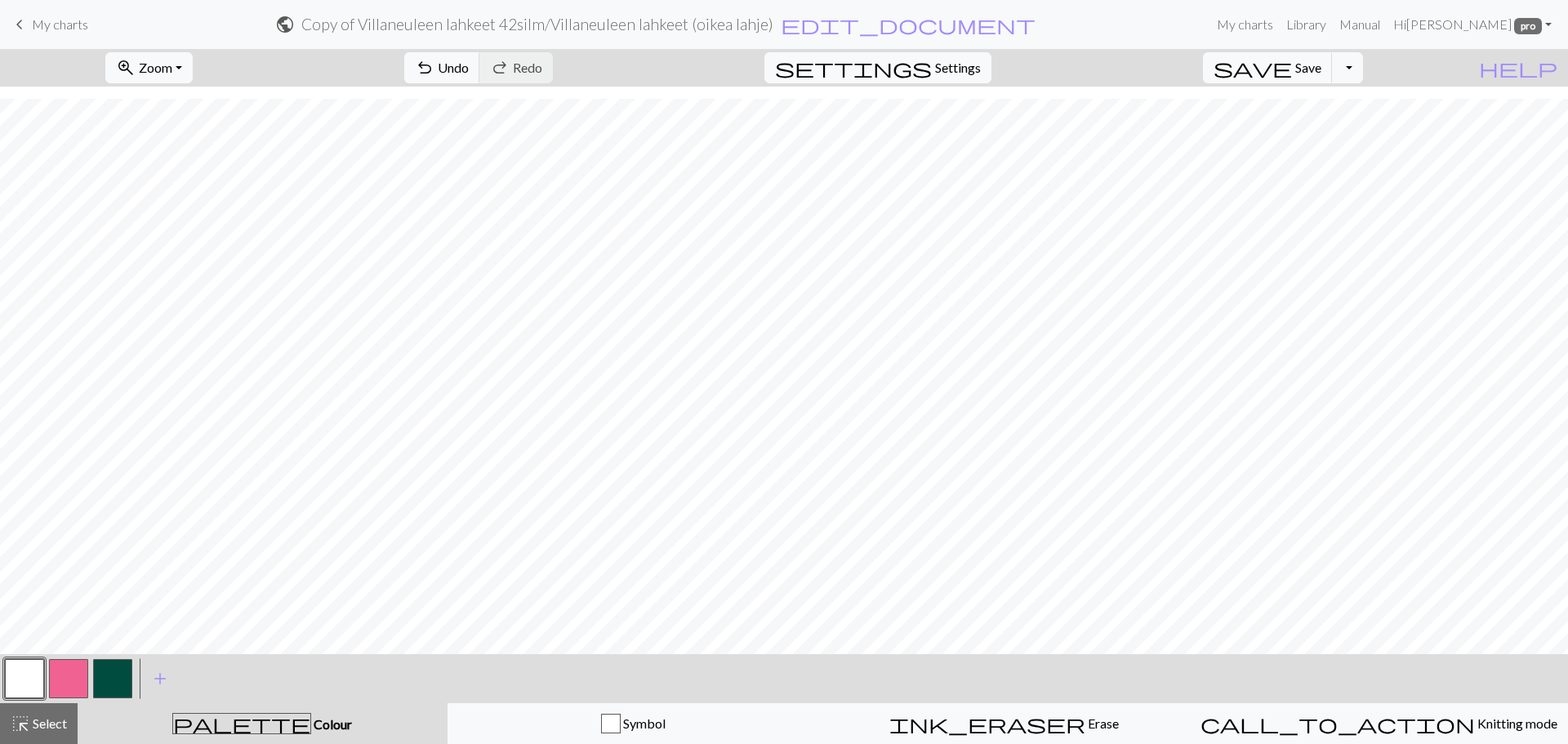
click at [71, 664] on button "button" at bounding box center [68, 678] width 39 height 39
click at [27, 739] on button "highlight_alt Select Select" at bounding box center [38, 723] width 78 height 41
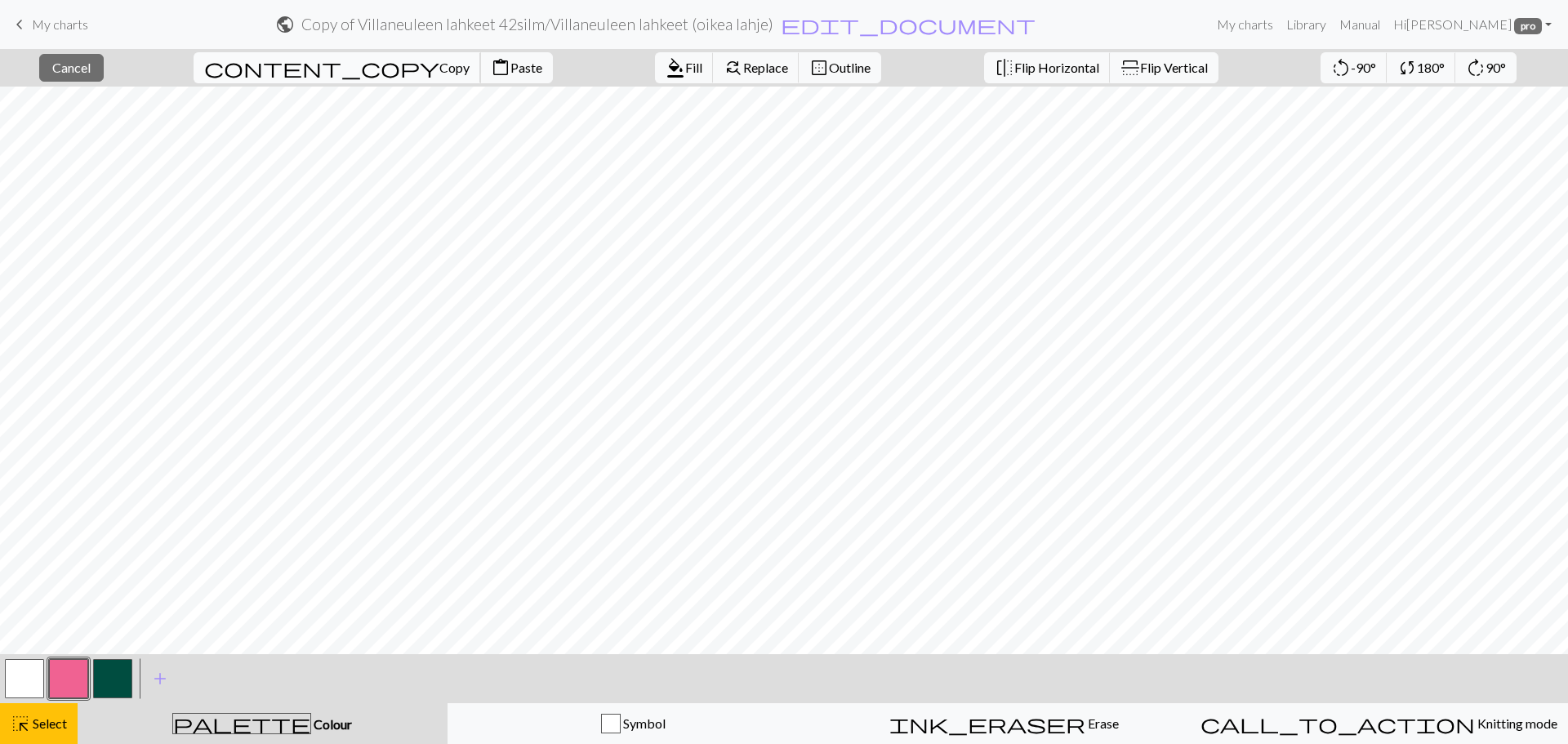
click at [279, 68] on span "content_copy" at bounding box center [322, 68] width 236 height 23
click at [491, 57] on span "content_paste" at bounding box center [500, 68] width 19 height 23
click at [1110, 79] on button "flip Flip Vertical" at bounding box center [1164, 68] width 109 height 31
click at [439, 60] on span "Copy" at bounding box center [454, 67] width 30 height 16
click at [491, 70] on span "content_paste" at bounding box center [500, 68] width 19 height 23
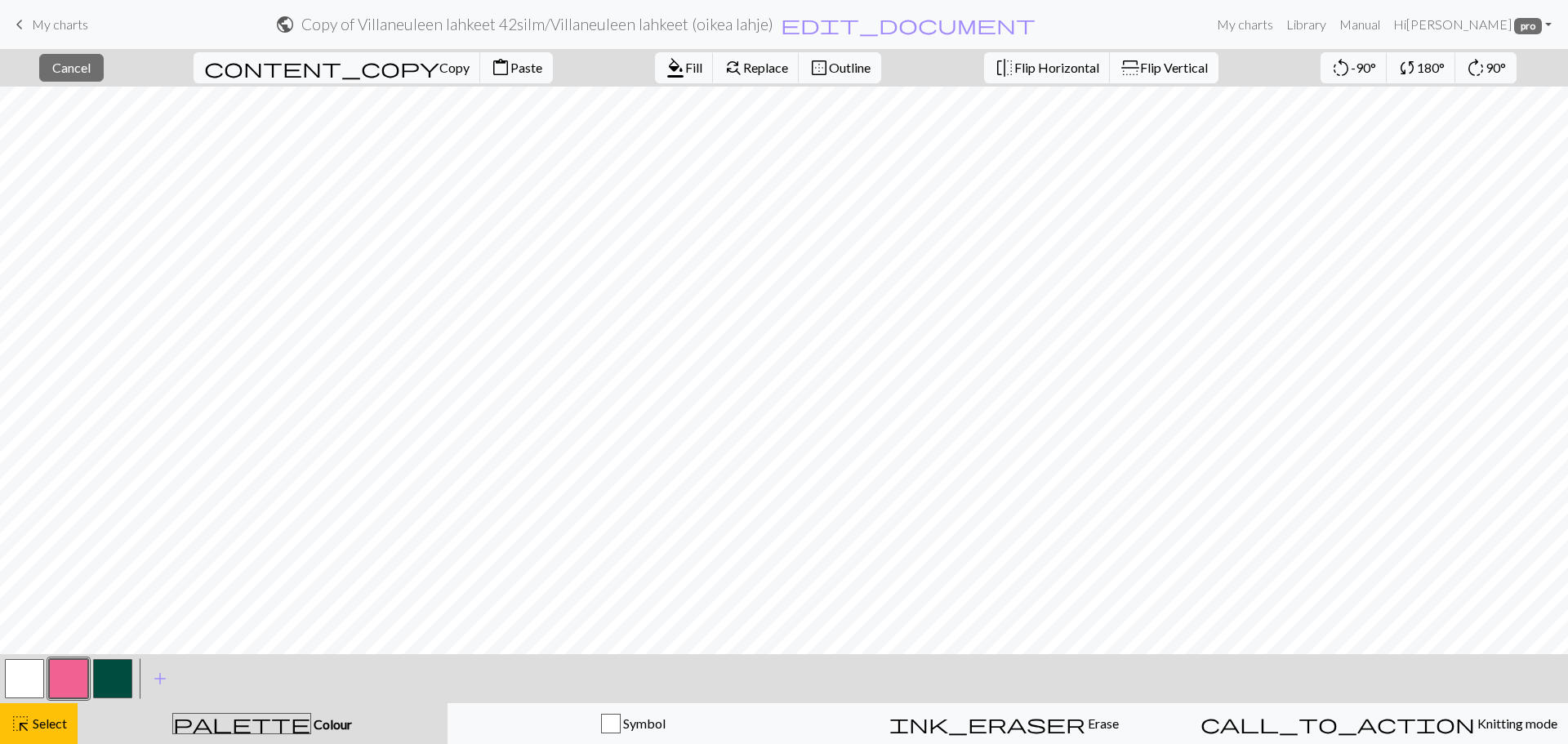
click at [1142, 63] on span "Flip Vertical" at bounding box center [1174, 67] width 68 height 16
click at [480, 58] on button "content_paste Paste" at bounding box center [517, 68] width 73 height 31
click at [1116, 78] on button "flip Flip Vertical" at bounding box center [1164, 68] width 109 height 31
click at [14, 709] on button "highlight_alt Select Select" at bounding box center [38, 723] width 78 height 41
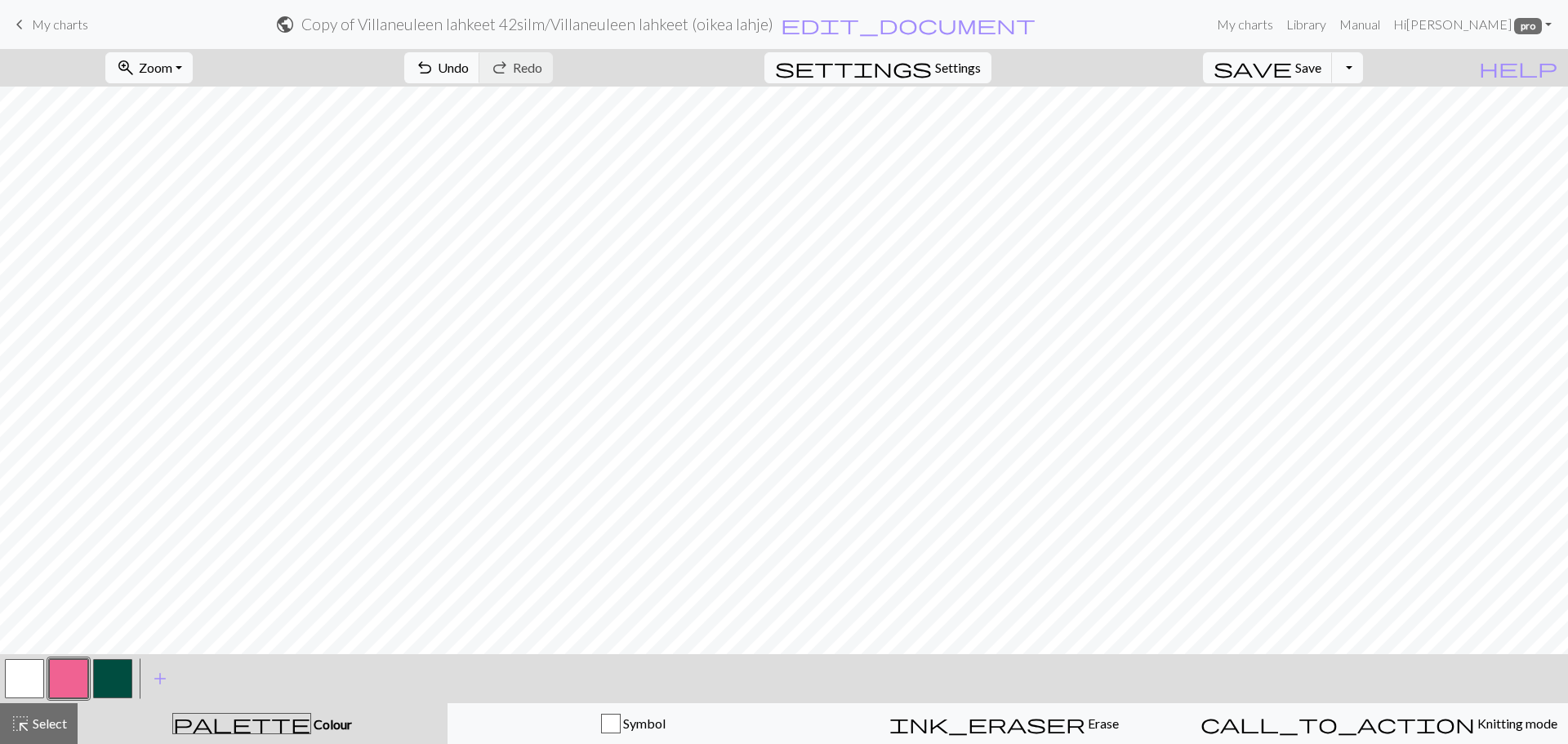
click at [17, 669] on button "button" at bounding box center [24, 678] width 39 height 39
drag, startPoint x: 64, startPoint y: 694, endPoint x: 154, endPoint y: 653, distance: 98.9
click at [66, 692] on button "button" at bounding box center [68, 678] width 39 height 39
click at [40, 659] on button "button" at bounding box center [24, 678] width 39 height 39
click at [67, 675] on button "button" at bounding box center [68, 678] width 39 height 39
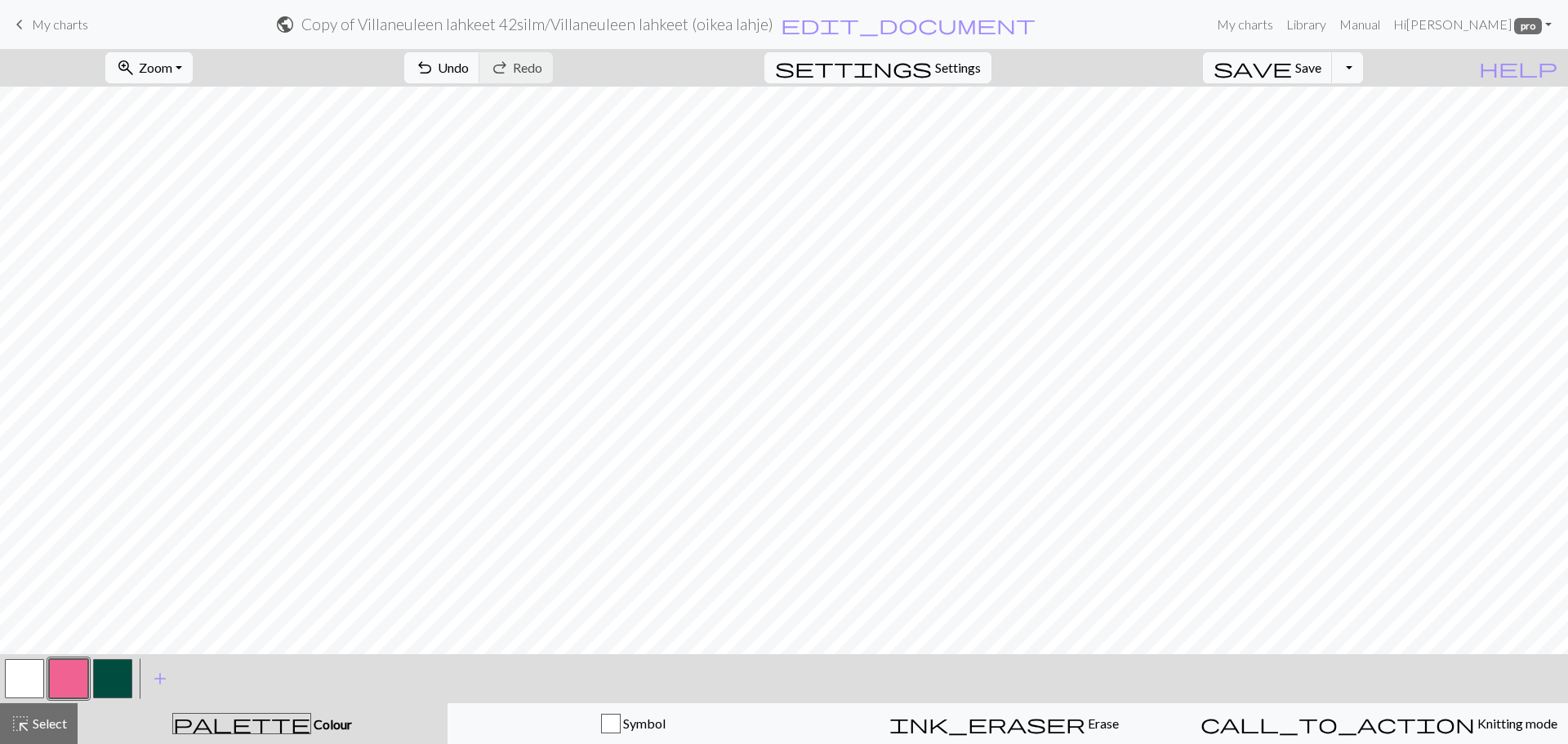
click at [25, 684] on button "button" at bounding box center [24, 678] width 39 height 39
click at [66, 680] on button "button" at bounding box center [68, 678] width 39 height 39
click at [32, 675] on button "button" at bounding box center [24, 678] width 39 height 39
click at [62, 686] on button "button" at bounding box center [68, 678] width 39 height 39
click at [27, 685] on button "button" at bounding box center [24, 678] width 39 height 39
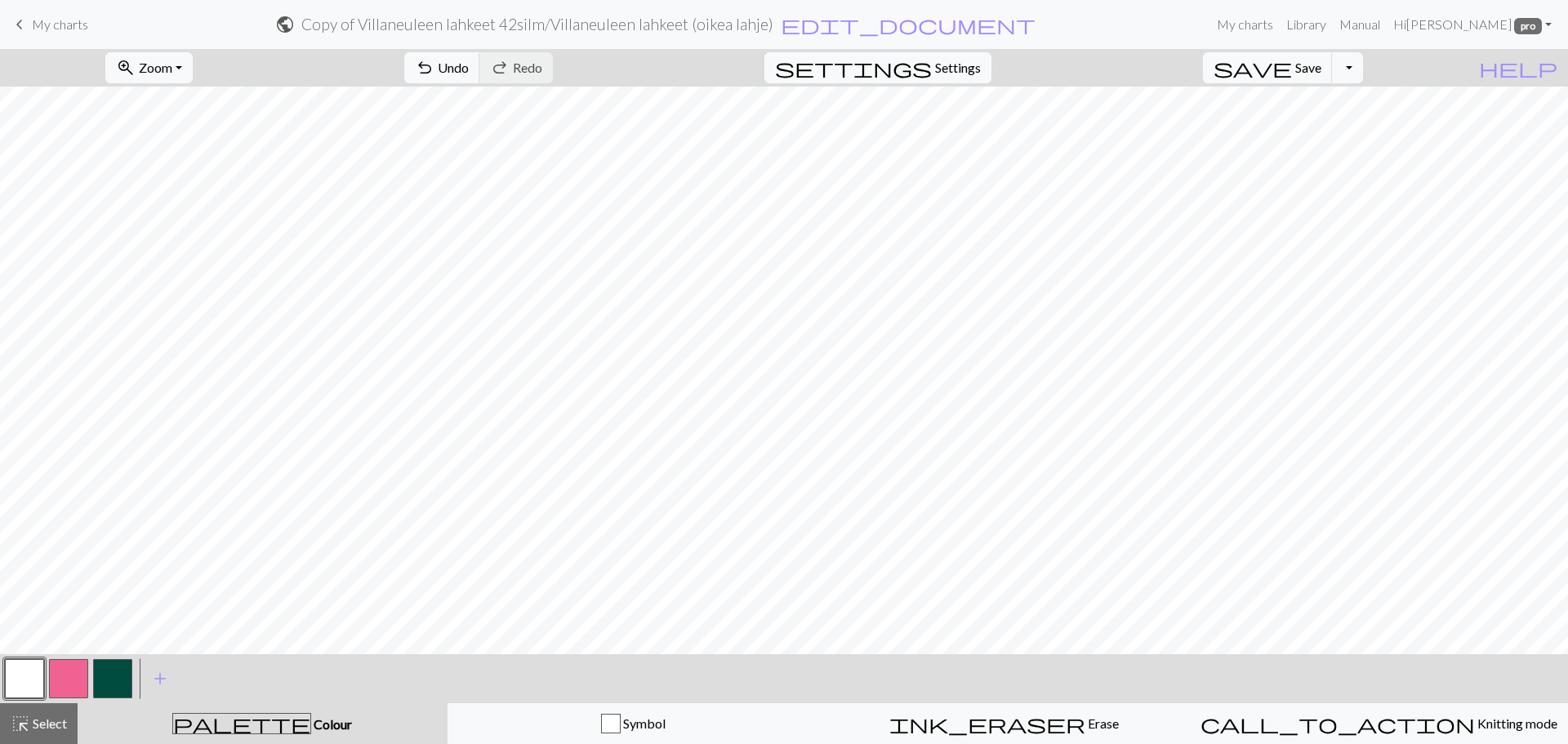
click at [72, 676] on button "button" at bounding box center [68, 678] width 39 height 39
click at [29, 678] on button "button" at bounding box center [24, 678] width 39 height 39
click at [71, 671] on button "button" at bounding box center [68, 678] width 39 height 39
click at [1363, 66] on button "Toggle Dropdown" at bounding box center [1348, 68] width 31 height 31
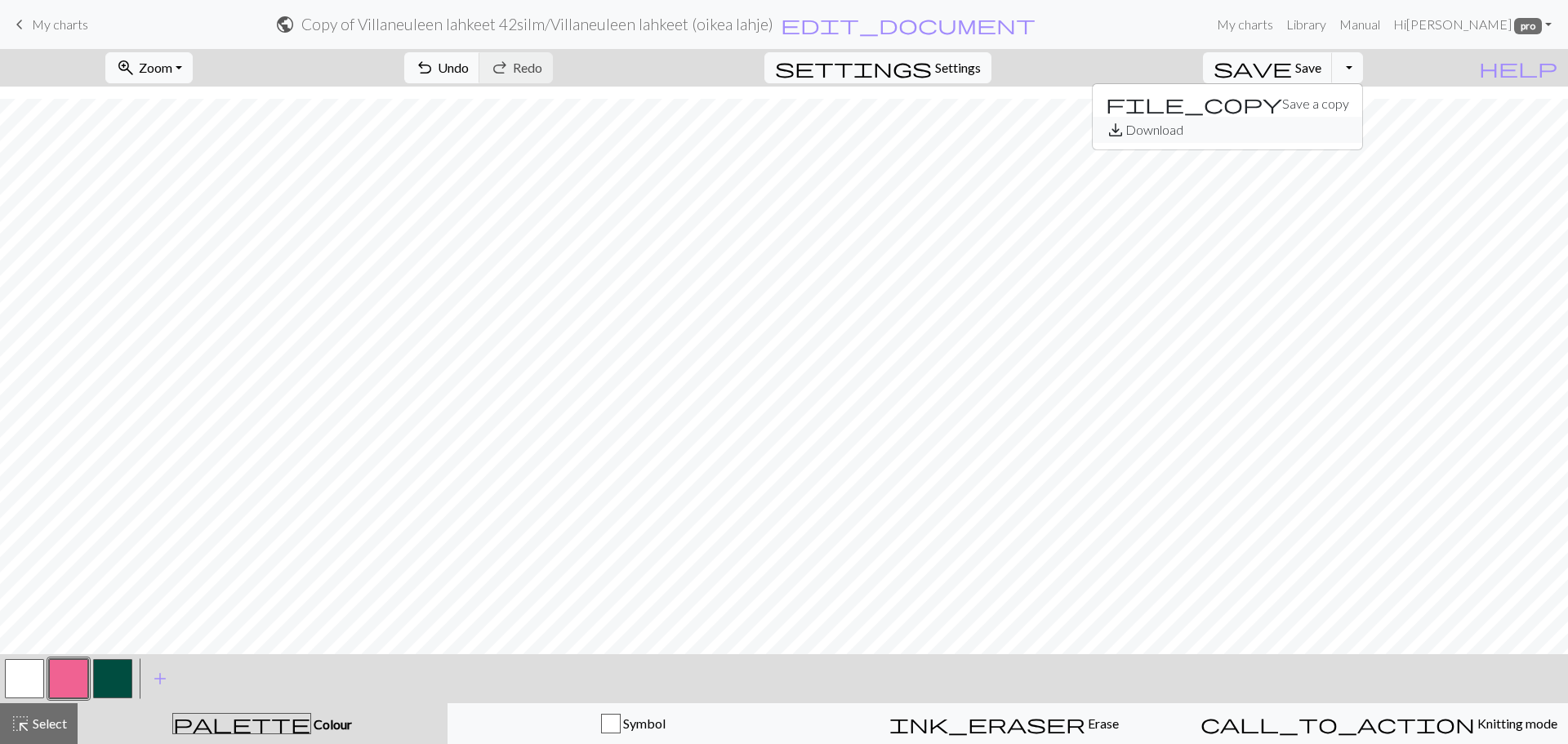
click at [1350, 122] on button "save_alt Download" at bounding box center [1227, 130] width 269 height 26
click at [1292, 66] on span "save" at bounding box center [1253, 68] width 79 height 23
click at [1363, 68] on button "Toggle Dropdown" at bounding box center [1348, 68] width 31 height 31
click at [1347, 124] on button "save_alt Download" at bounding box center [1227, 130] width 269 height 26
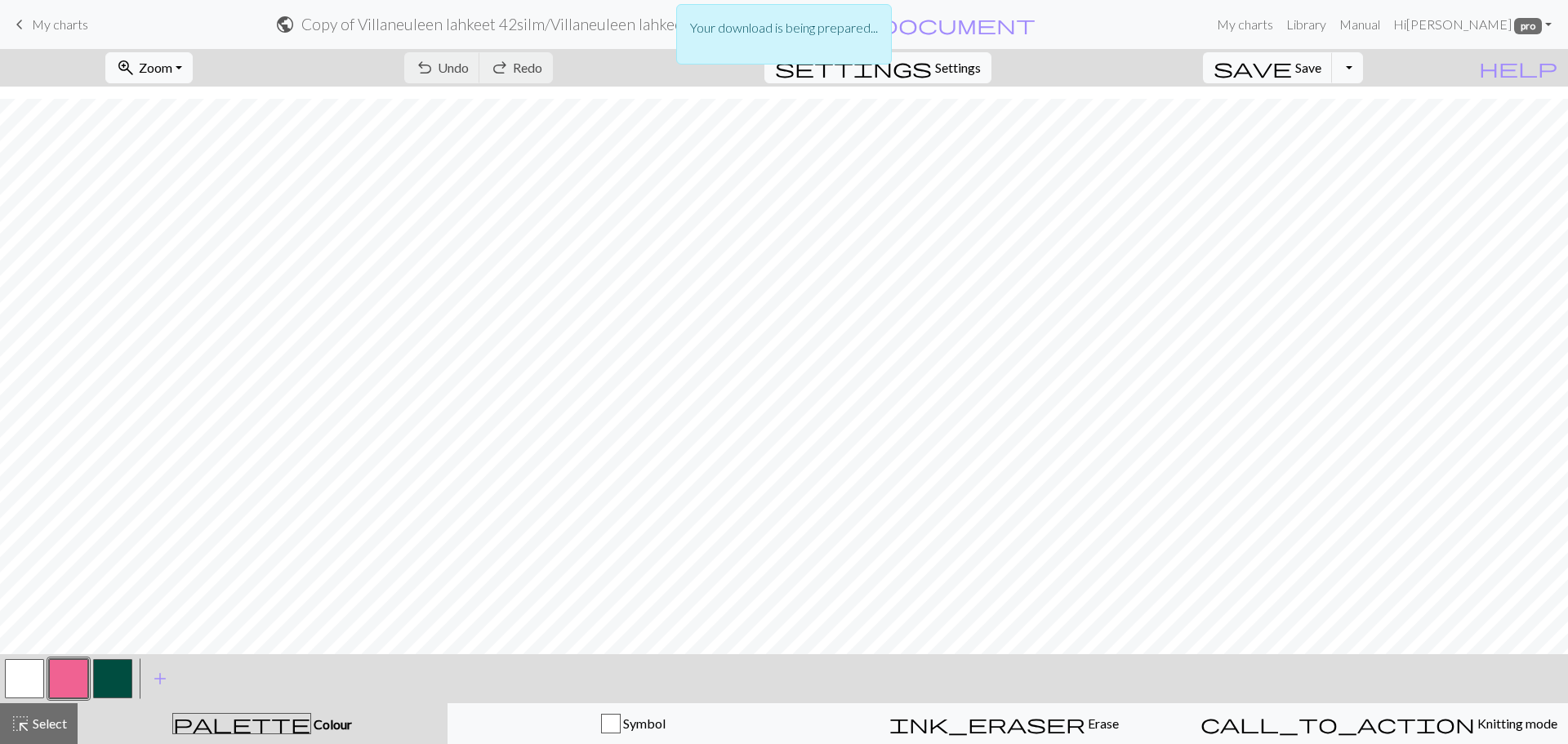
click at [311, 728] on span "Colour" at bounding box center [331, 723] width 41 height 16
click at [58, 677] on button "button" at bounding box center [68, 678] width 39 height 39
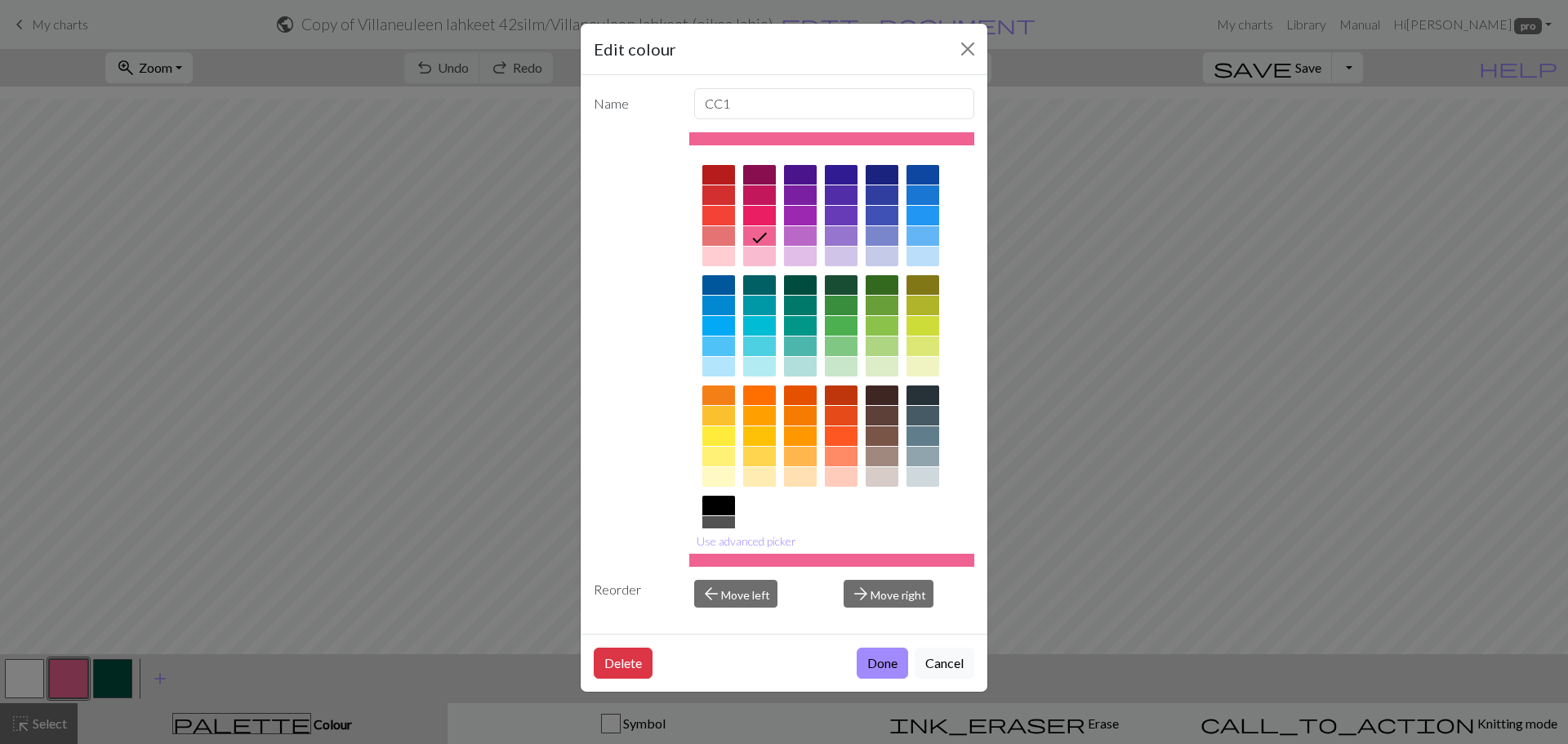
click at [801, 256] on div at bounding box center [801, 256] width 33 height 19
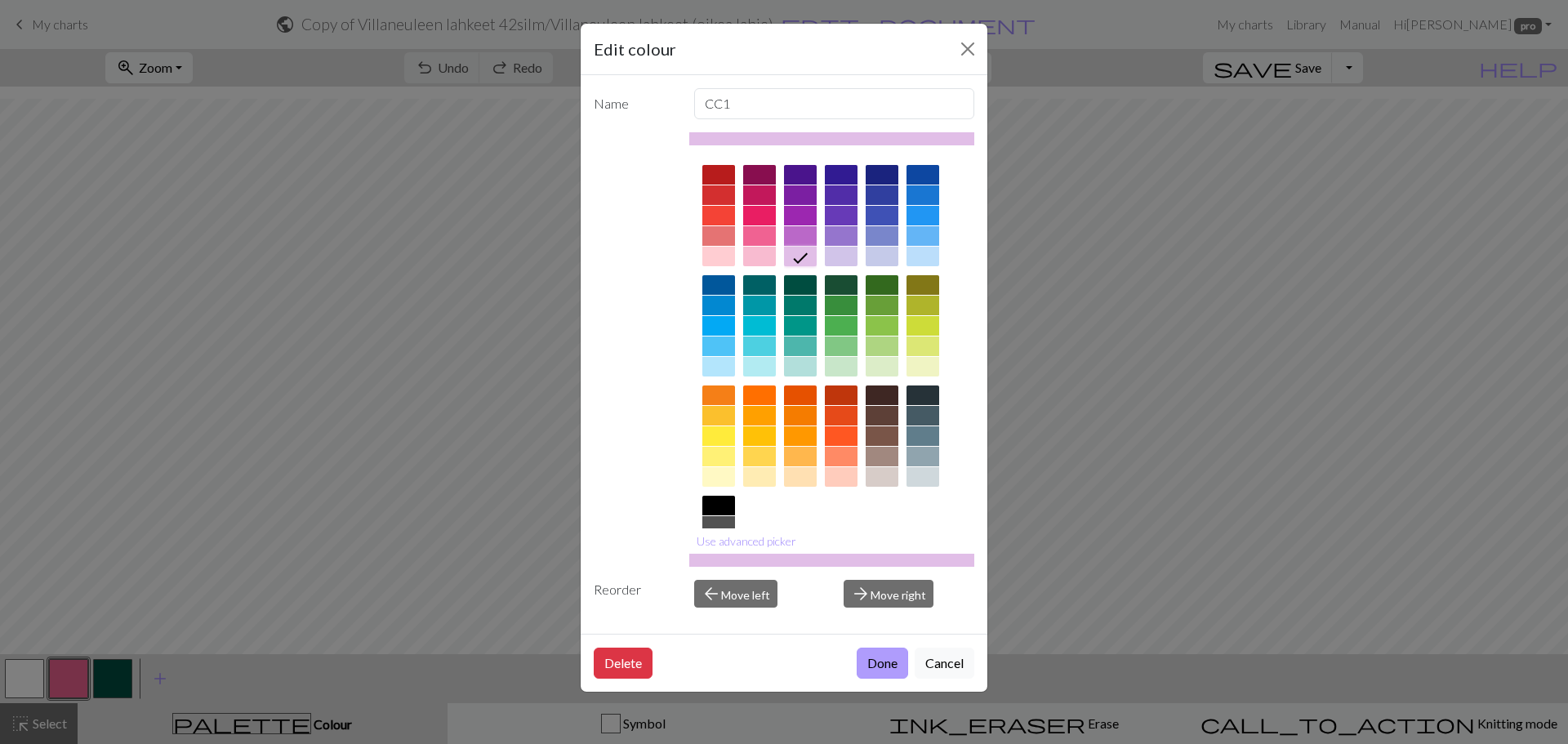
click at [884, 661] on button "Done" at bounding box center [882, 663] width 51 height 31
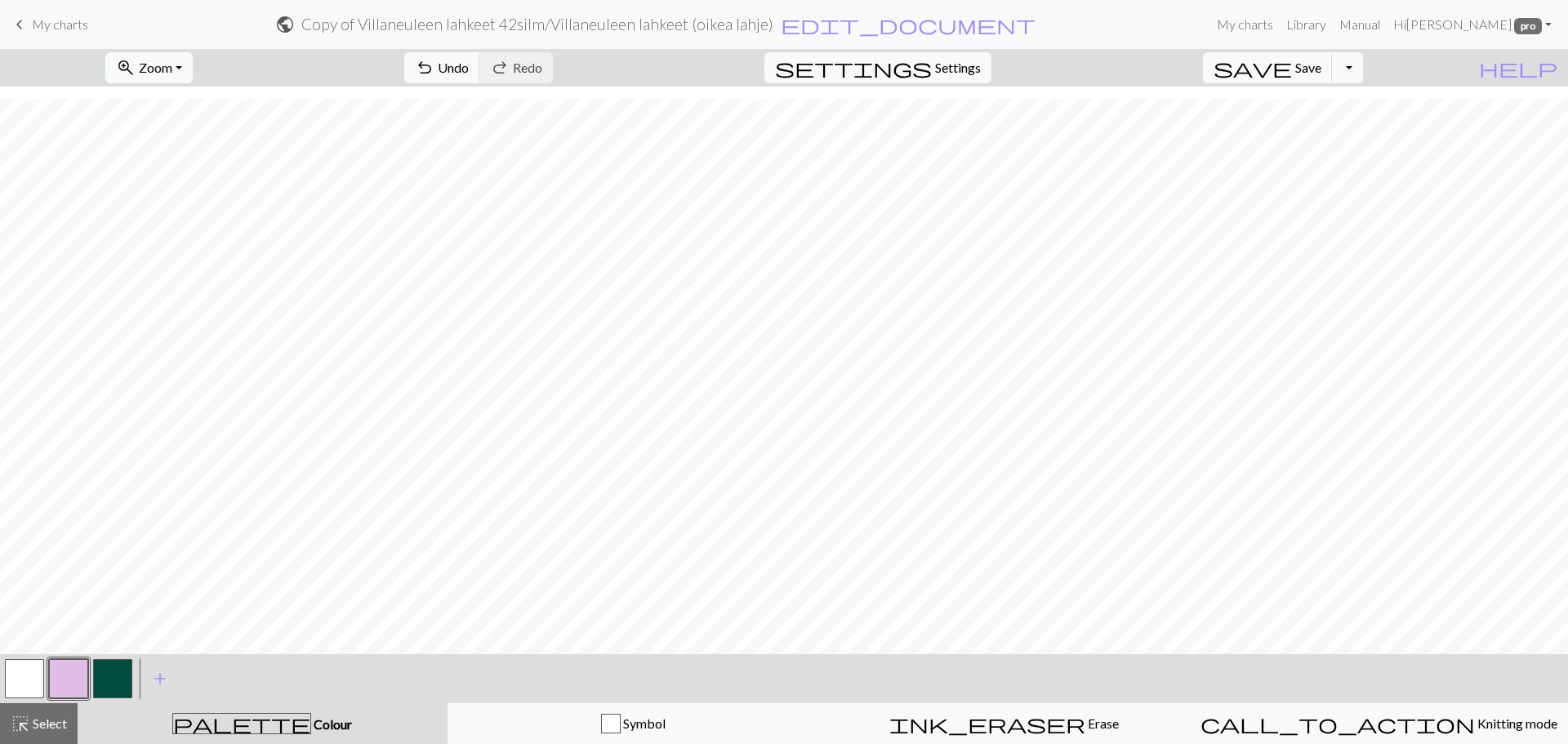
click at [205, 728] on div "palette Colour Colour" at bounding box center [263, 723] width 351 height 21
click at [311, 716] on span "Colour" at bounding box center [331, 723] width 41 height 16
click at [48, 685] on div at bounding box center [68, 678] width 44 height 44
click at [63, 685] on button "button" at bounding box center [68, 678] width 39 height 39
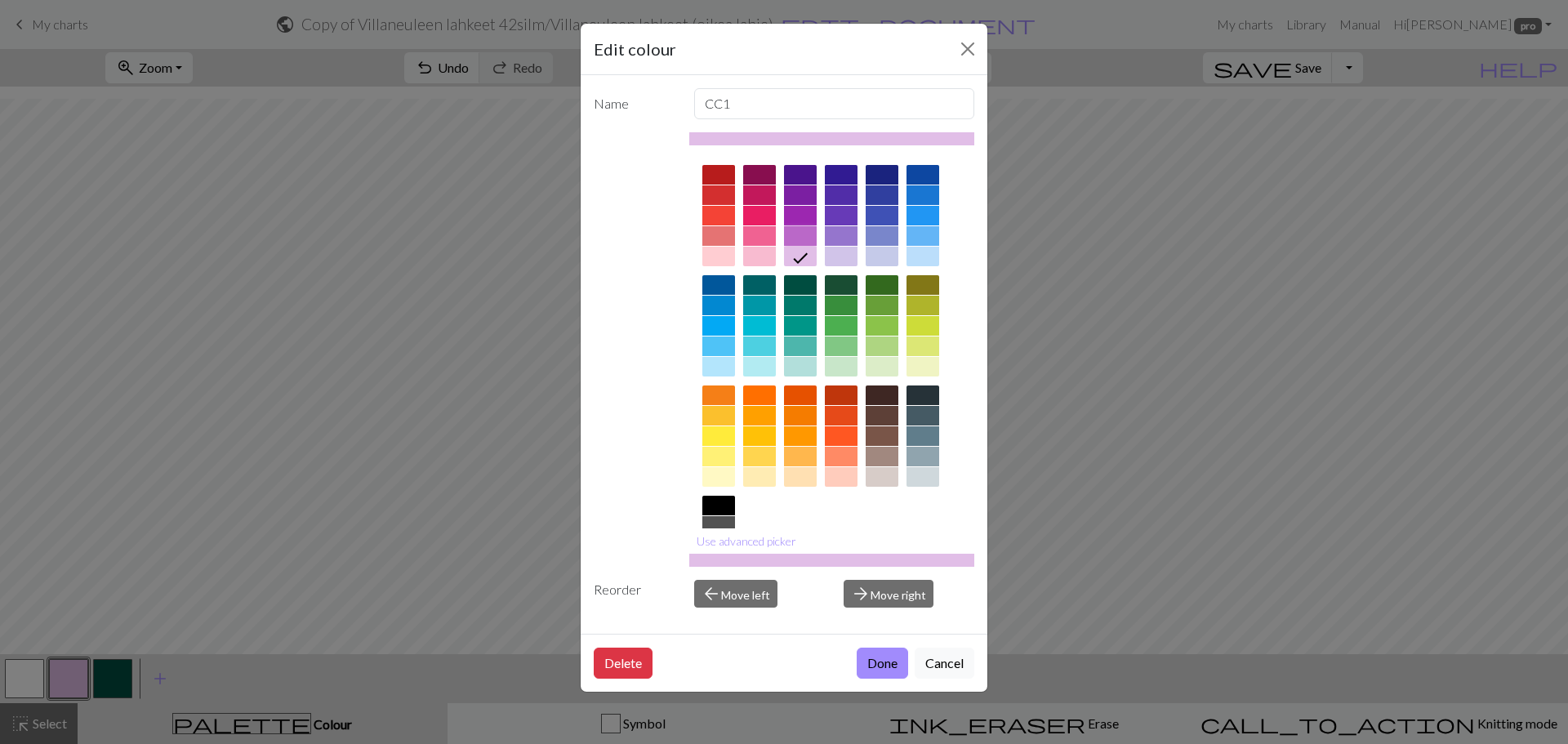
click at [800, 236] on div at bounding box center [801, 236] width 33 height 19
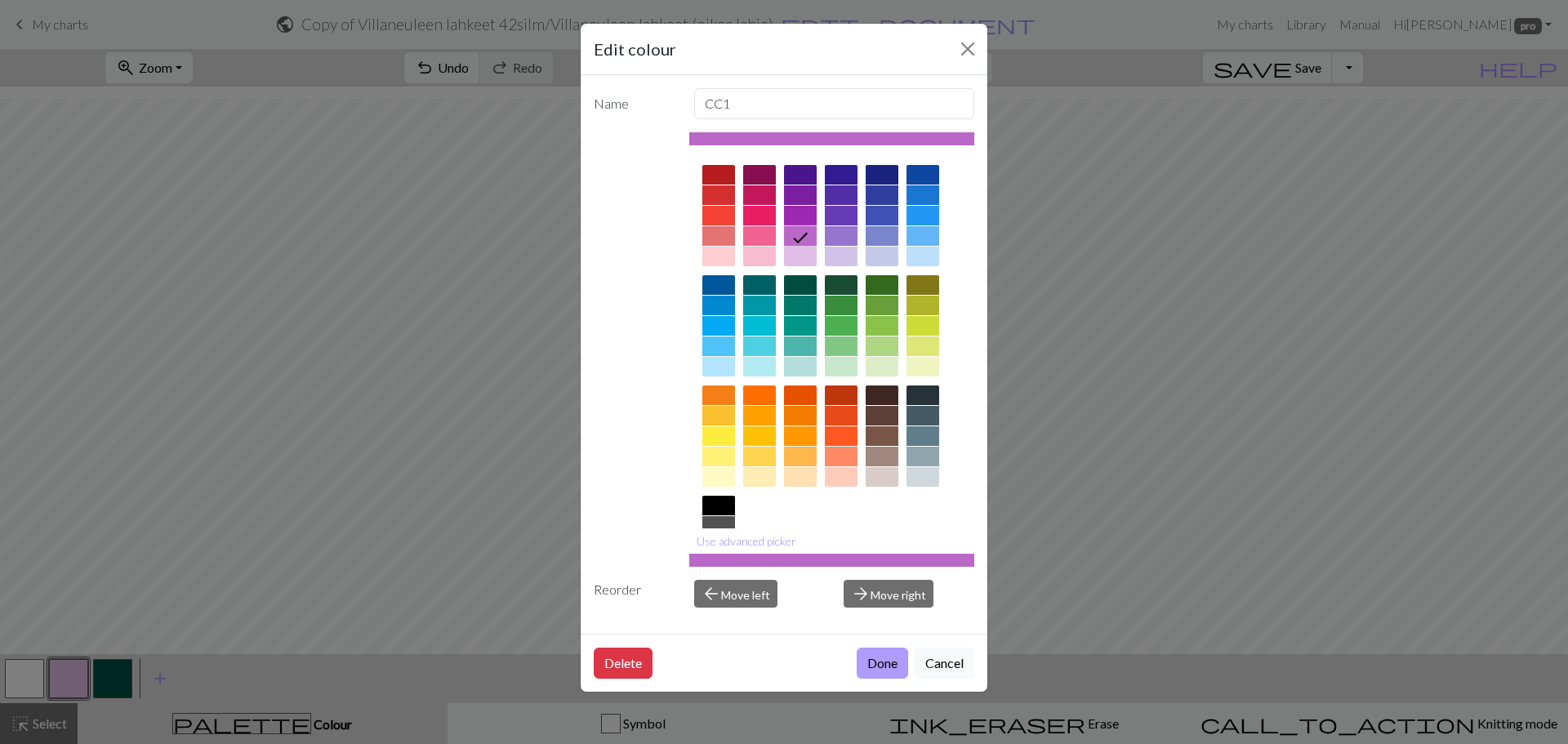
click at [887, 655] on button "Done" at bounding box center [882, 663] width 51 height 31
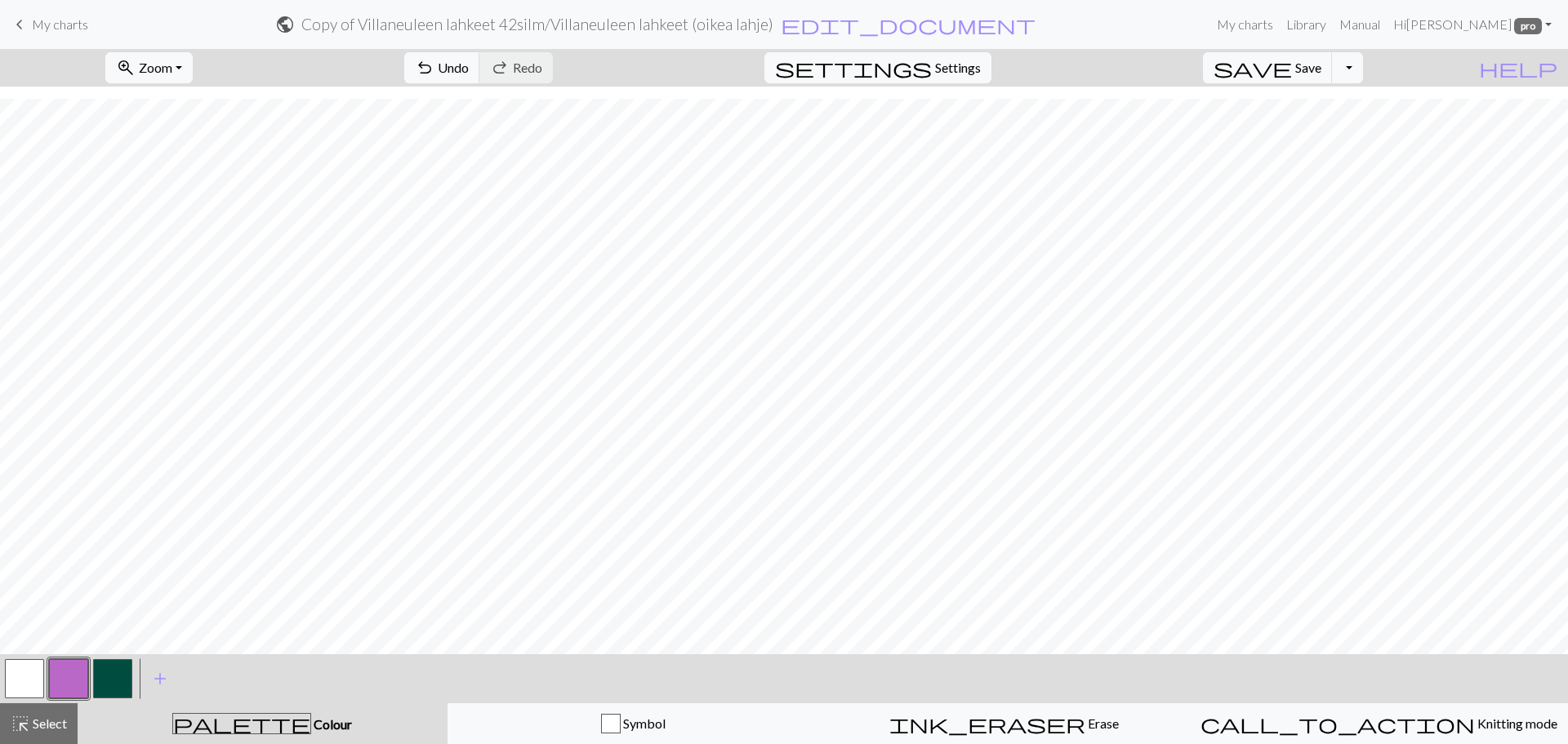
click at [68, 688] on button "button" at bounding box center [68, 678] width 39 height 39
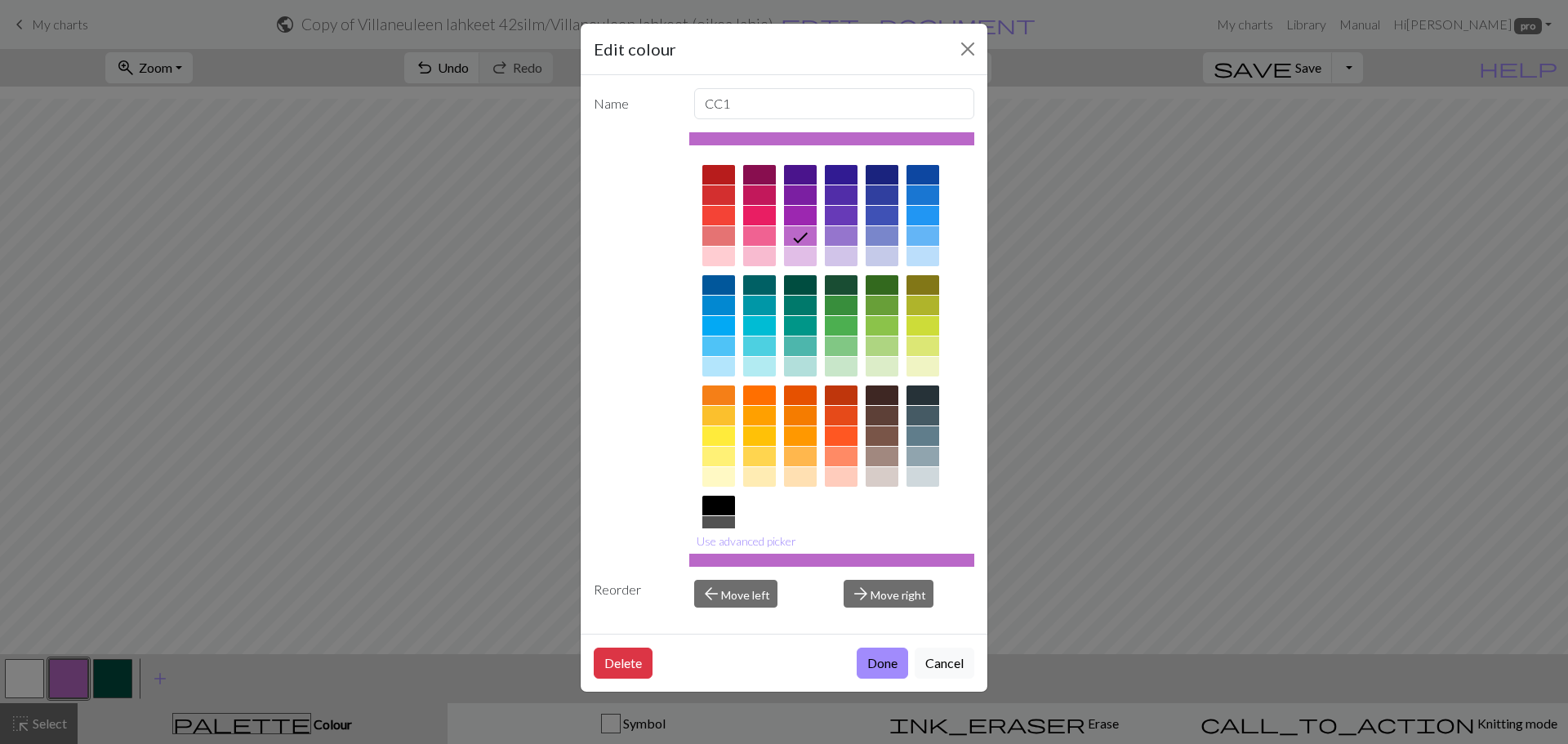
click at [793, 254] on div at bounding box center [801, 256] width 33 height 19
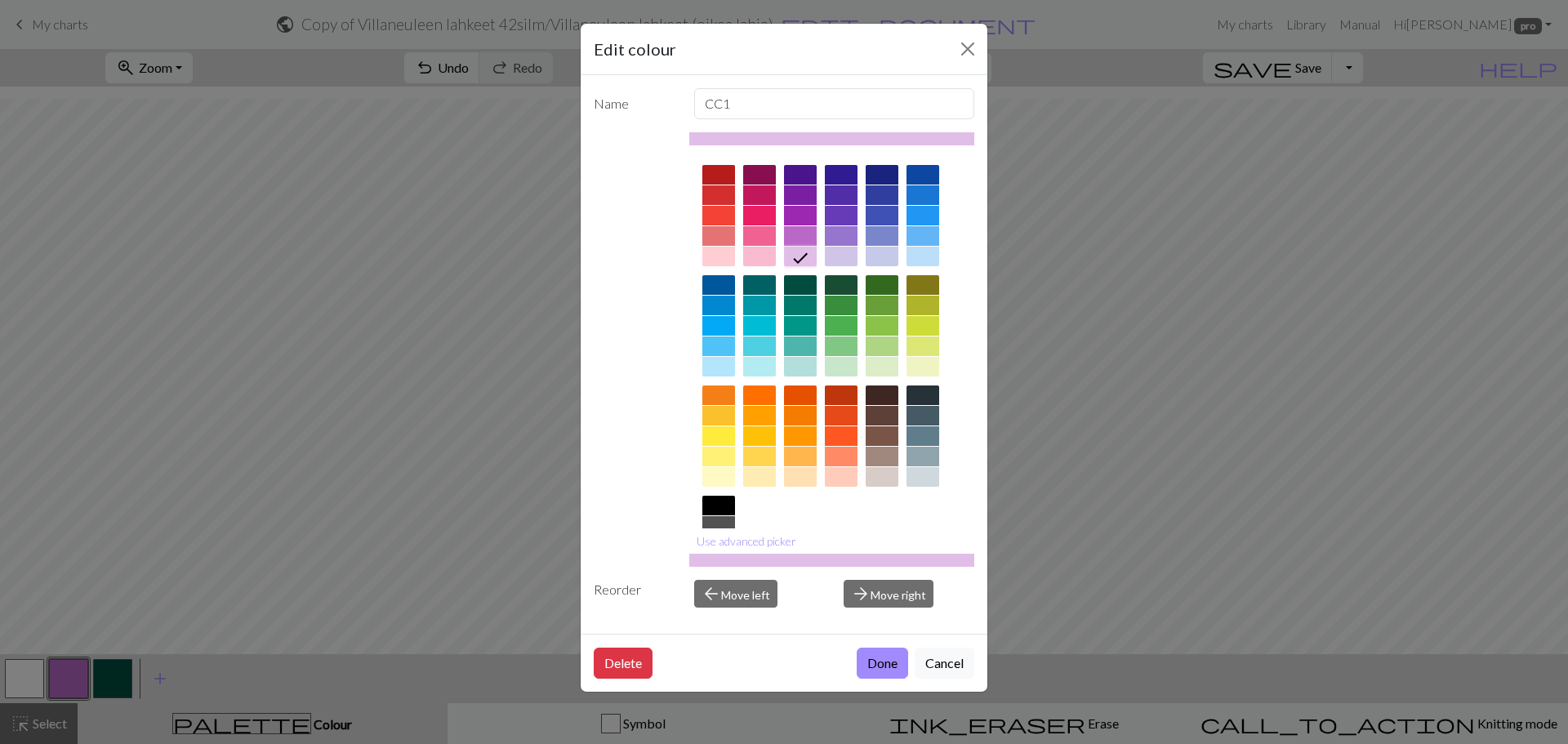
click at [760, 259] on div at bounding box center [760, 256] width 33 height 19
click at [762, 234] on div at bounding box center [760, 236] width 33 height 19
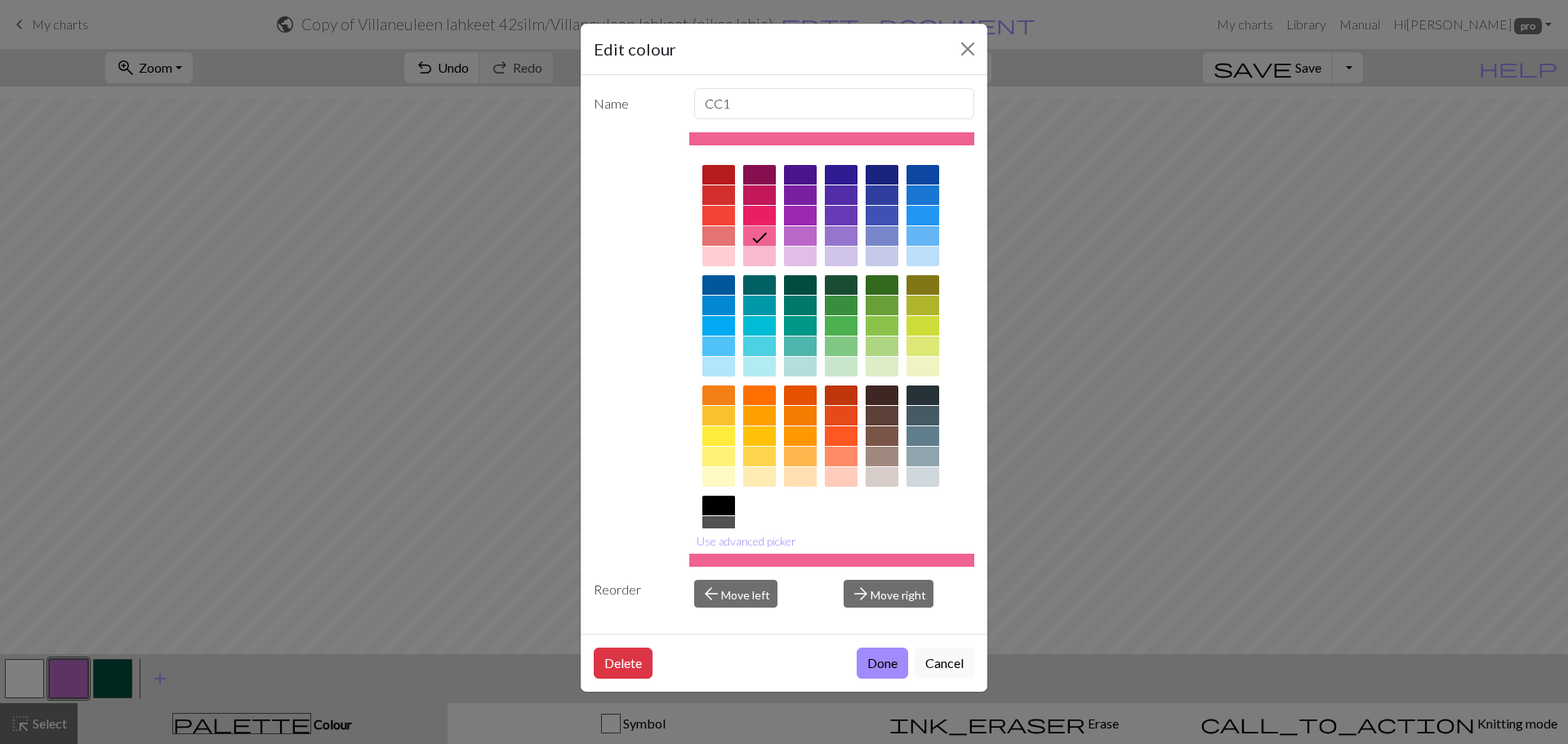
click at [871, 681] on div "Delete Done Cancel" at bounding box center [784, 663] width 406 height 58
click at [871, 669] on button "Done" at bounding box center [882, 663] width 51 height 31
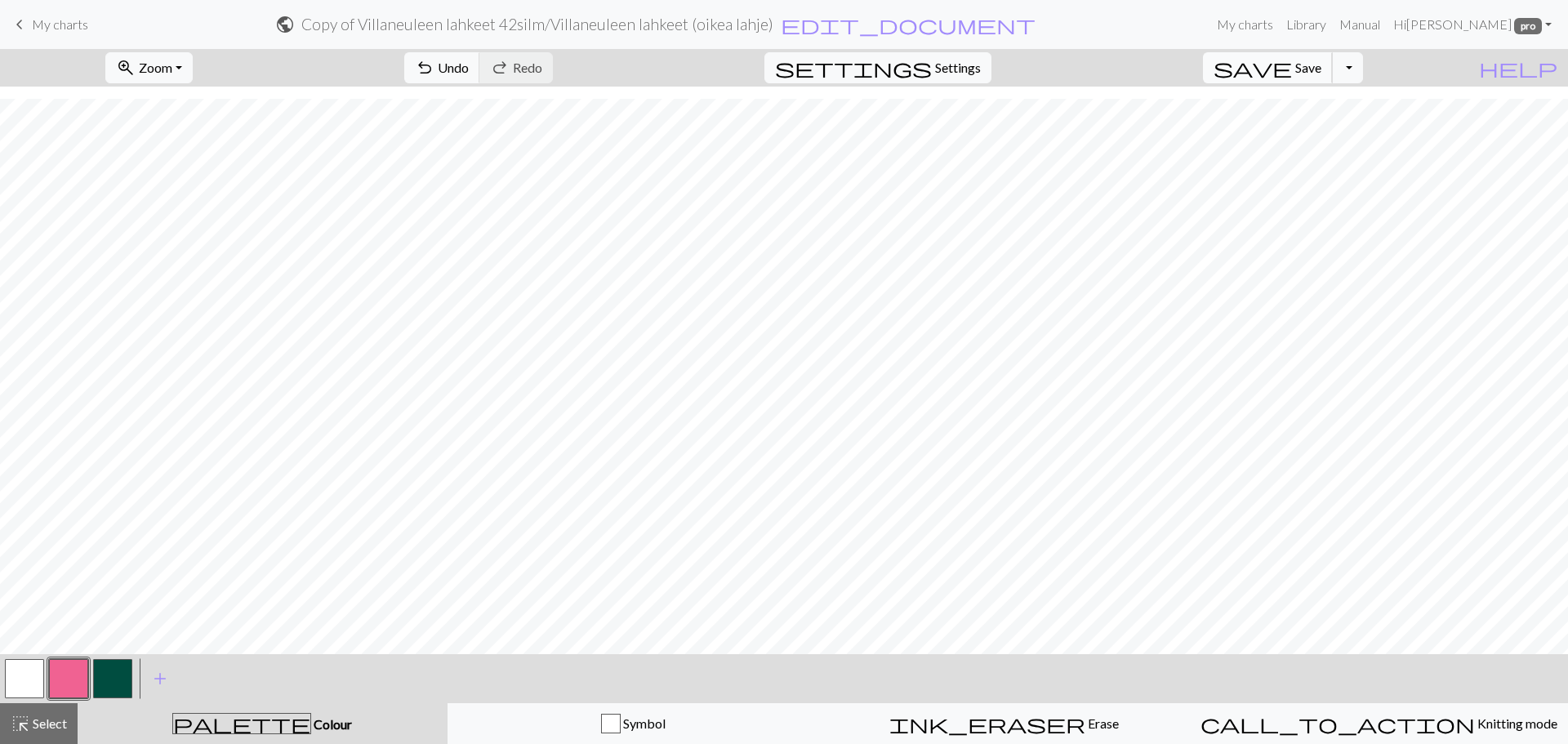
click at [1321, 71] on span "Save" at bounding box center [1309, 67] width 26 height 16
click at [1363, 70] on button "Toggle Dropdown" at bounding box center [1348, 68] width 31 height 31
click at [1339, 139] on button "save_alt Download" at bounding box center [1227, 130] width 269 height 26
click at [1363, 77] on button "Toggle Dropdown" at bounding box center [1348, 68] width 31 height 31
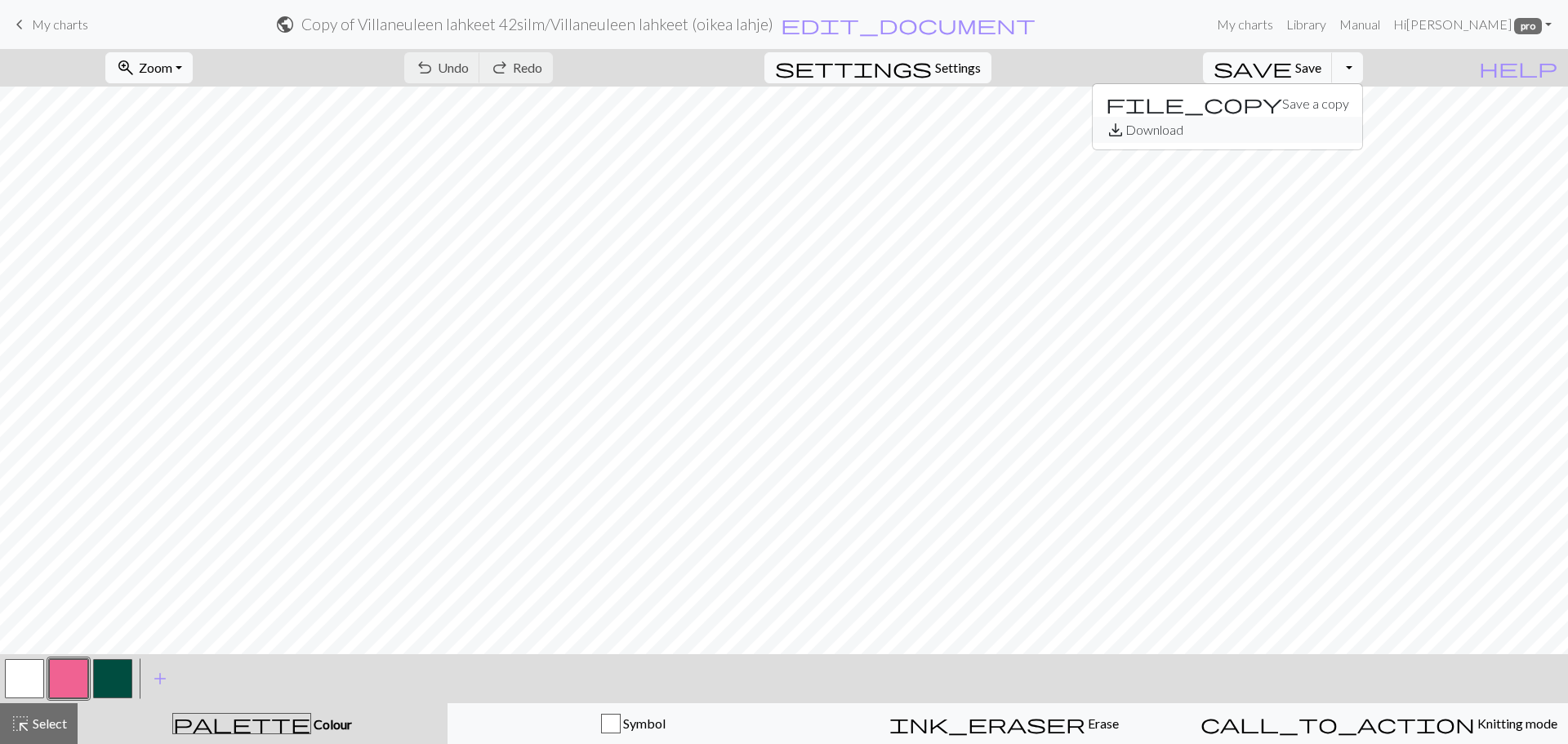
click at [1354, 128] on button "save_alt Download" at bounding box center [1227, 130] width 269 height 26
click at [1363, 66] on button "Toggle Dropdown" at bounding box center [1348, 68] width 31 height 31
click at [1337, 121] on button "save_alt Download" at bounding box center [1227, 130] width 269 height 26
click at [1292, 66] on span "save" at bounding box center [1253, 68] width 79 height 23
click at [668, 25] on h2 "Copy of Villaneuleen lahkeet 42silm / Villaneuleen lahkeet (vasen lahje)" at bounding box center [538, 24] width 475 height 19
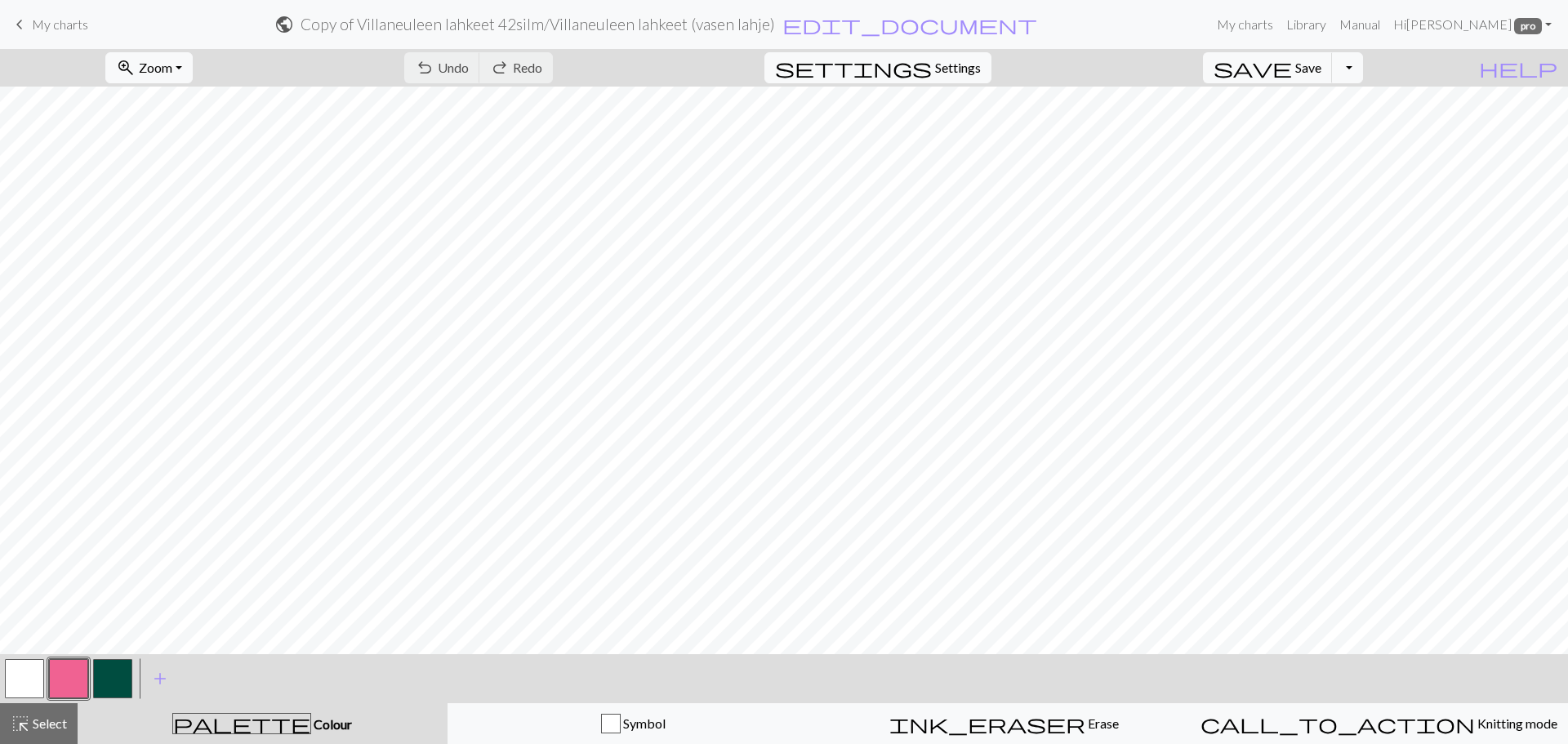
select select "68d976ce3eea154e6220d407"
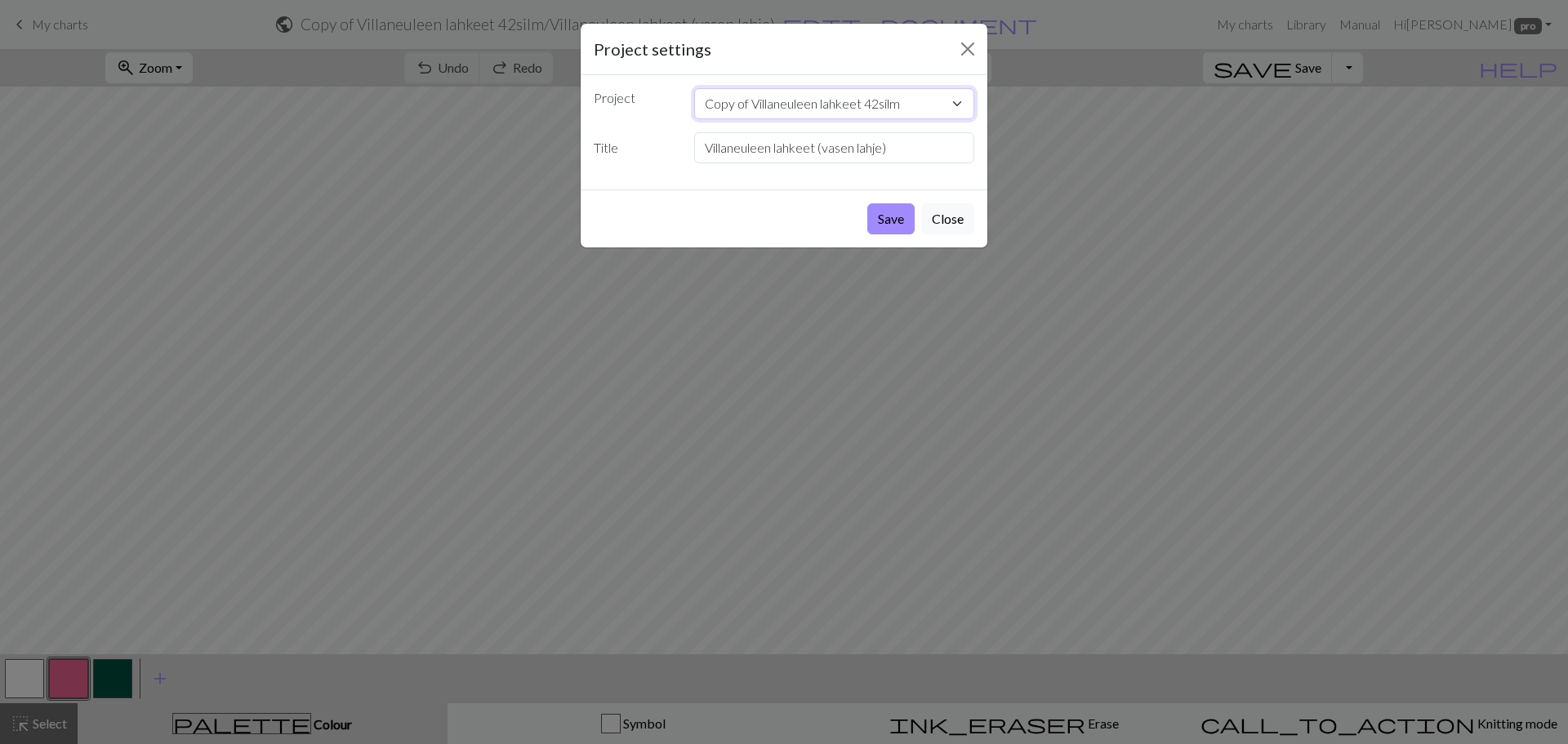
click at [777, 112] on select "Copy of Villaneuleen lahkeet 42silm Copy of Villaneuleen lahkeet 42silm Copy of…" at bounding box center [835, 104] width 281 height 31
click at [780, 114] on select "Copy of Villaneuleen lahkeet 42silm Copy of Villaneuleen lahkeet 42silm Copy of…" at bounding box center [835, 104] width 281 height 31
click at [976, 47] on button "Close" at bounding box center [968, 48] width 26 height 26
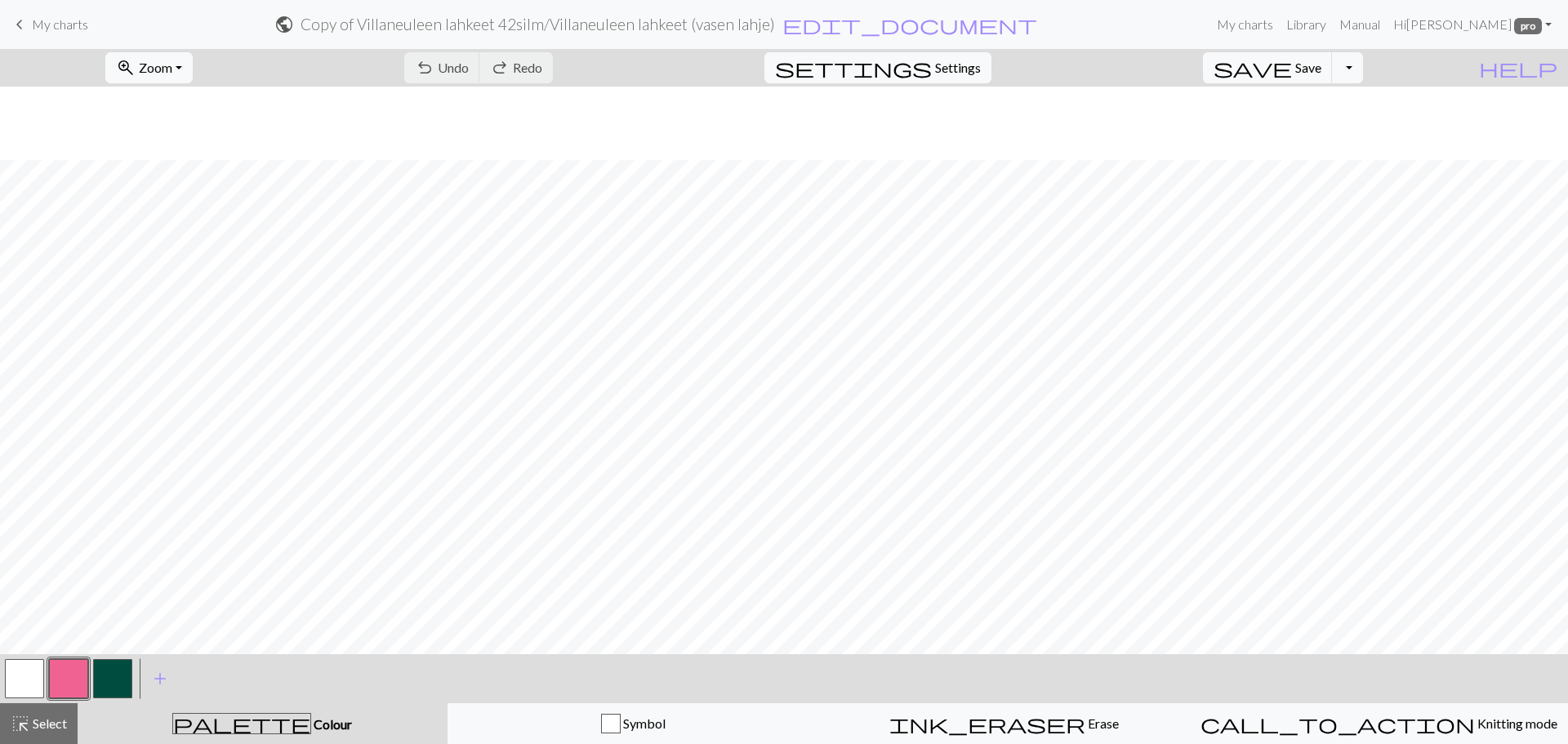
scroll to position [73, 0]
click at [1292, 68] on span "save" at bounding box center [1253, 68] width 79 height 23
click at [1363, 69] on button "Toggle Dropdown" at bounding box center [1348, 68] width 31 height 31
click at [1318, 121] on button "save_alt Download" at bounding box center [1227, 130] width 269 height 26
click at [1363, 76] on button "Toggle Dropdown" at bounding box center [1348, 68] width 31 height 31
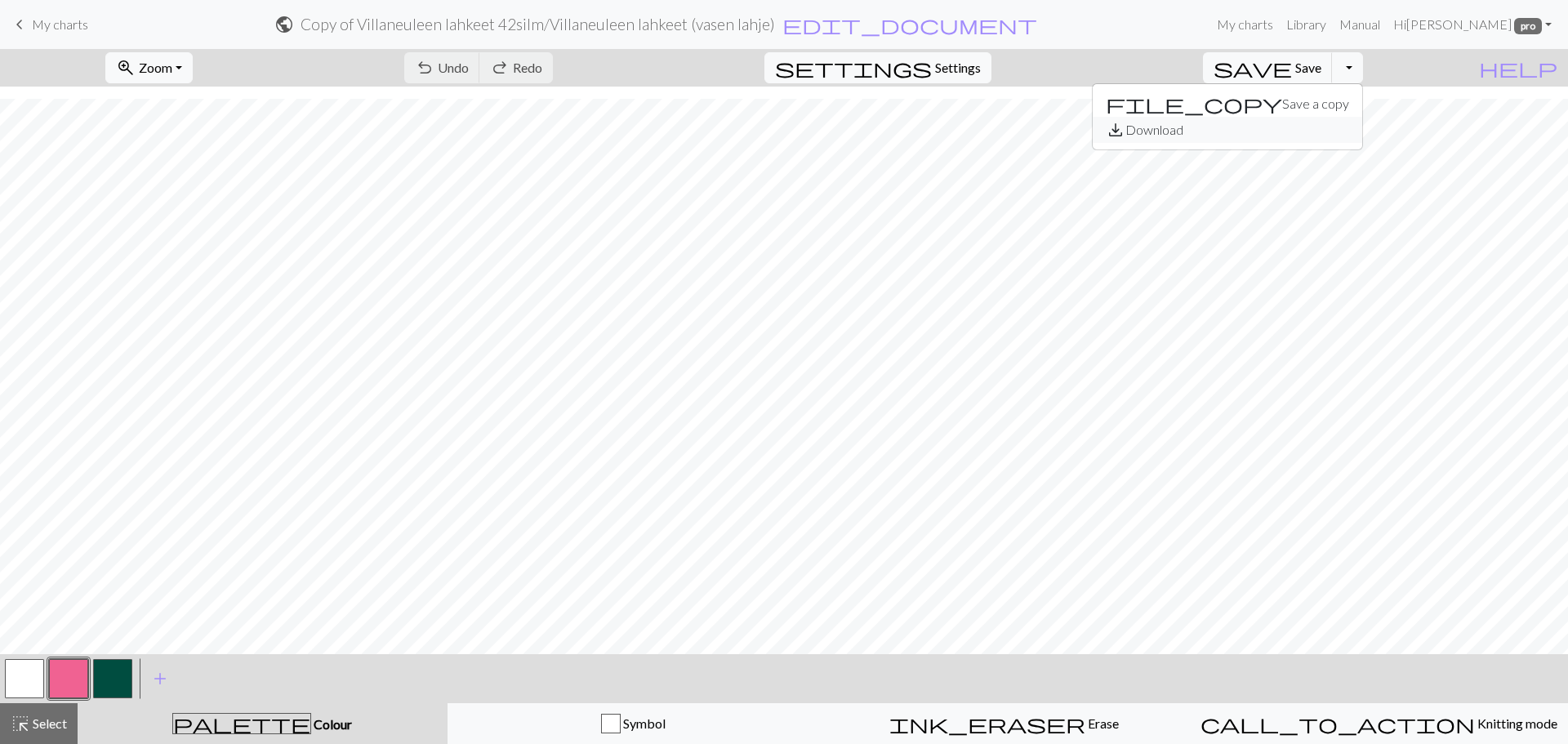
click at [1296, 136] on button "save_alt Download" at bounding box center [1227, 130] width 269 height 26
click at [1292, 66] on span "save" at bounding box center [1253, 68] width 79 height 23
click at [1363, 62] on button "Toggle Dropdown" at bounding box center [1348, 68] width 31 height 31
click at [1326, 123] on button "save_alt Download" at bounding box center [1227, 130] width 269 height 26
click at [1363, 70] on button "Toggle Dropdown" at bounding box center [1348, 68] width 31 height 31
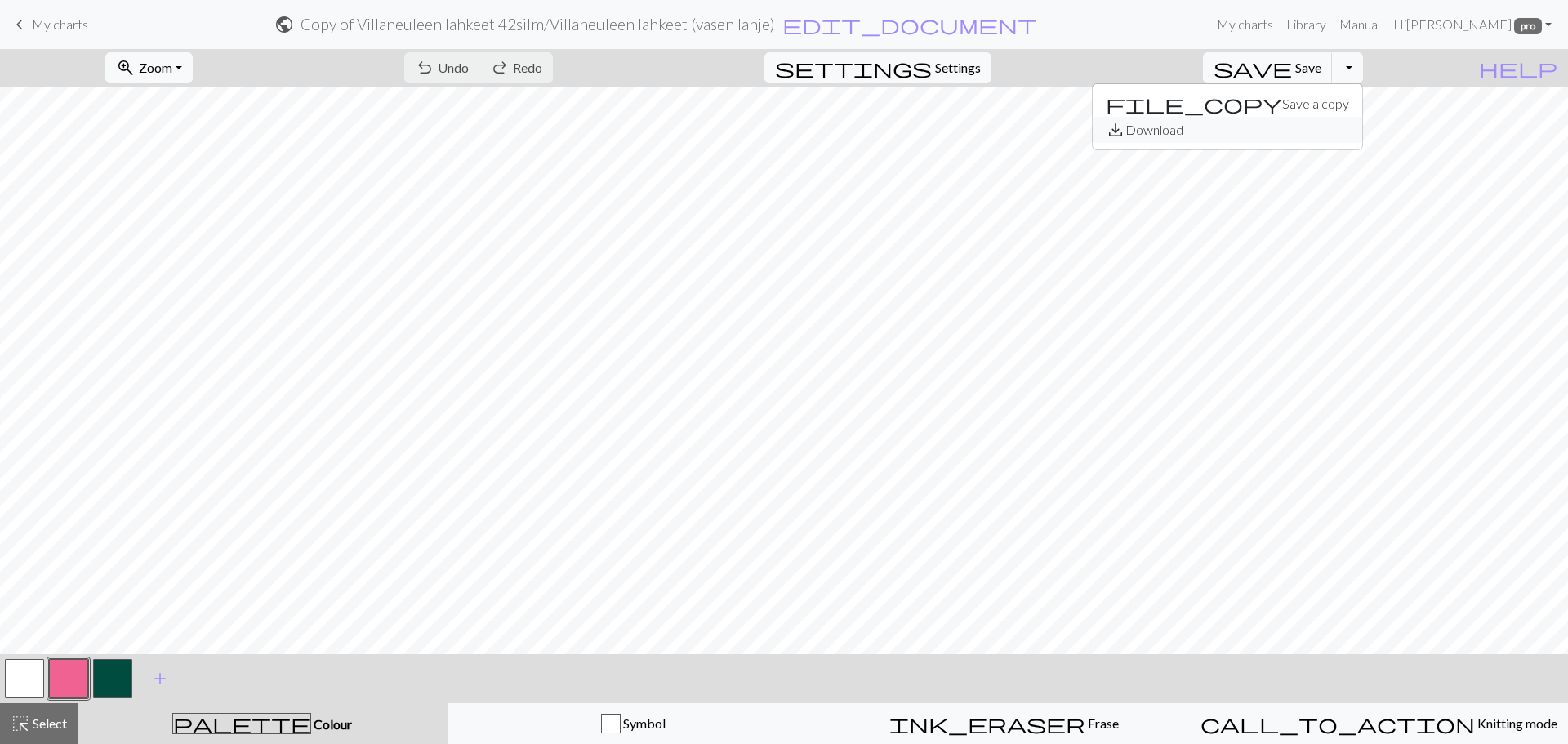
click at [1337, 129] on button "save_alt Download" at bounding box center [1227, 130] width 269 height 26
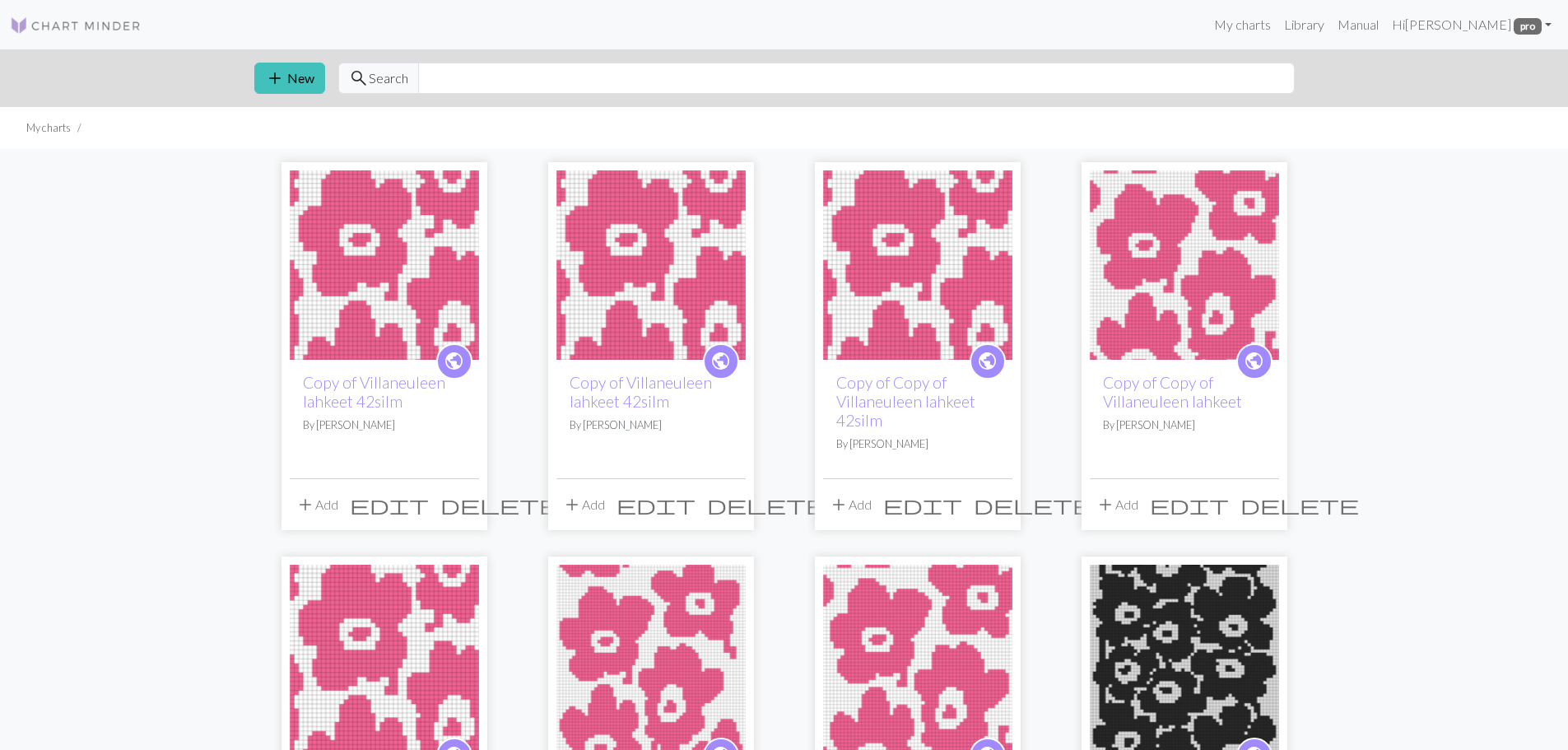
click at [367, 228] on img at bounding box center [385, 265] width 190 height 190
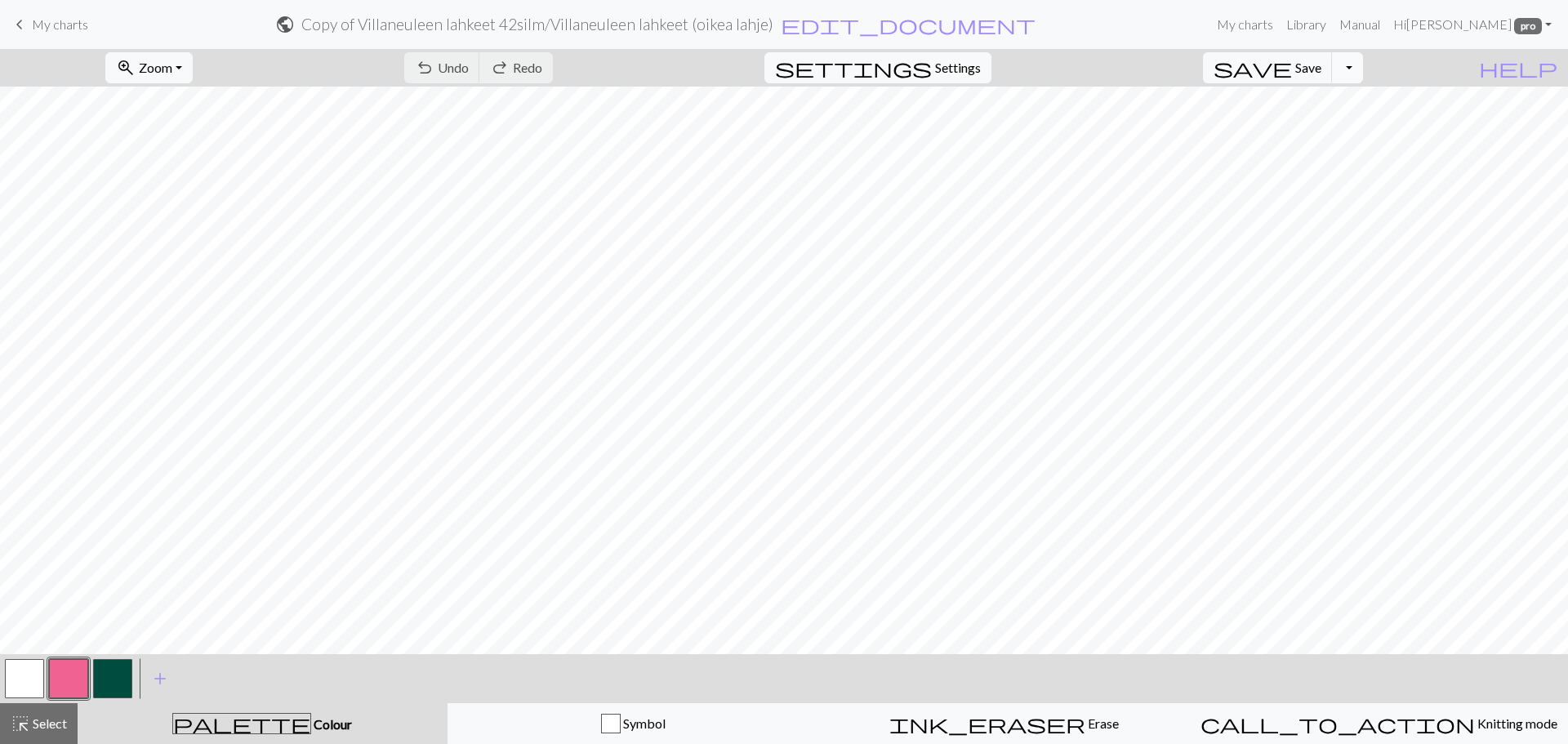
click at [1363, 73] on button "Toggle Dropdown" at bounding box center [1348, 68] width 31 height 31
click at [1339, 125] on button "save_alt Download" at bounding box center [1227, 130] width 269 height 26
click at [710, 26] on p "Your download is being prepared..." at bounding box center [784, 27] width 188 height 19
click at [1321, 66] on span "Save" at bounding box center [1309, 67] width 26 height 16
click at [1363, 68] on button "Toggle Dropdown" at bounding box center [1348, 68] width 31 height 31
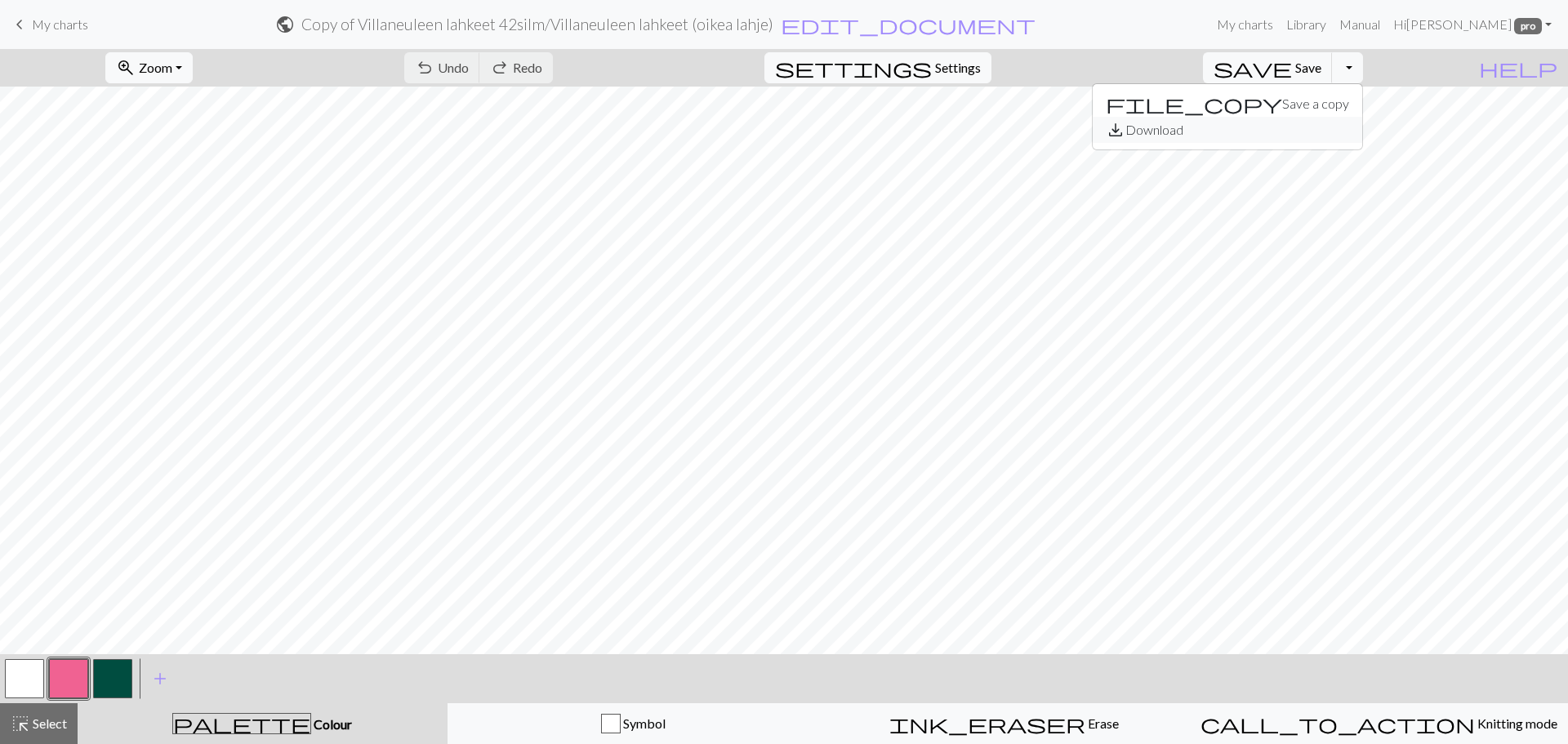
click at [1337, 128] on button "save_alt Download" at bounding box center [1227, 130] width 269 height 26
click at [1363, 69] on button "Toggle Dropdown" at bounding box center [1348, 68] width 31 height 31
click at [1337, 128] on button "save_alt Download" at bounding box center [1227, 130] width 269 height 26
click at [1363, 73] on button "Toggle Dropdown" at bounding box center [1348, 68] width 31 height 31
click at [1544, 73] on span "help" at bounding box center [1519, 68] width 79 height 23
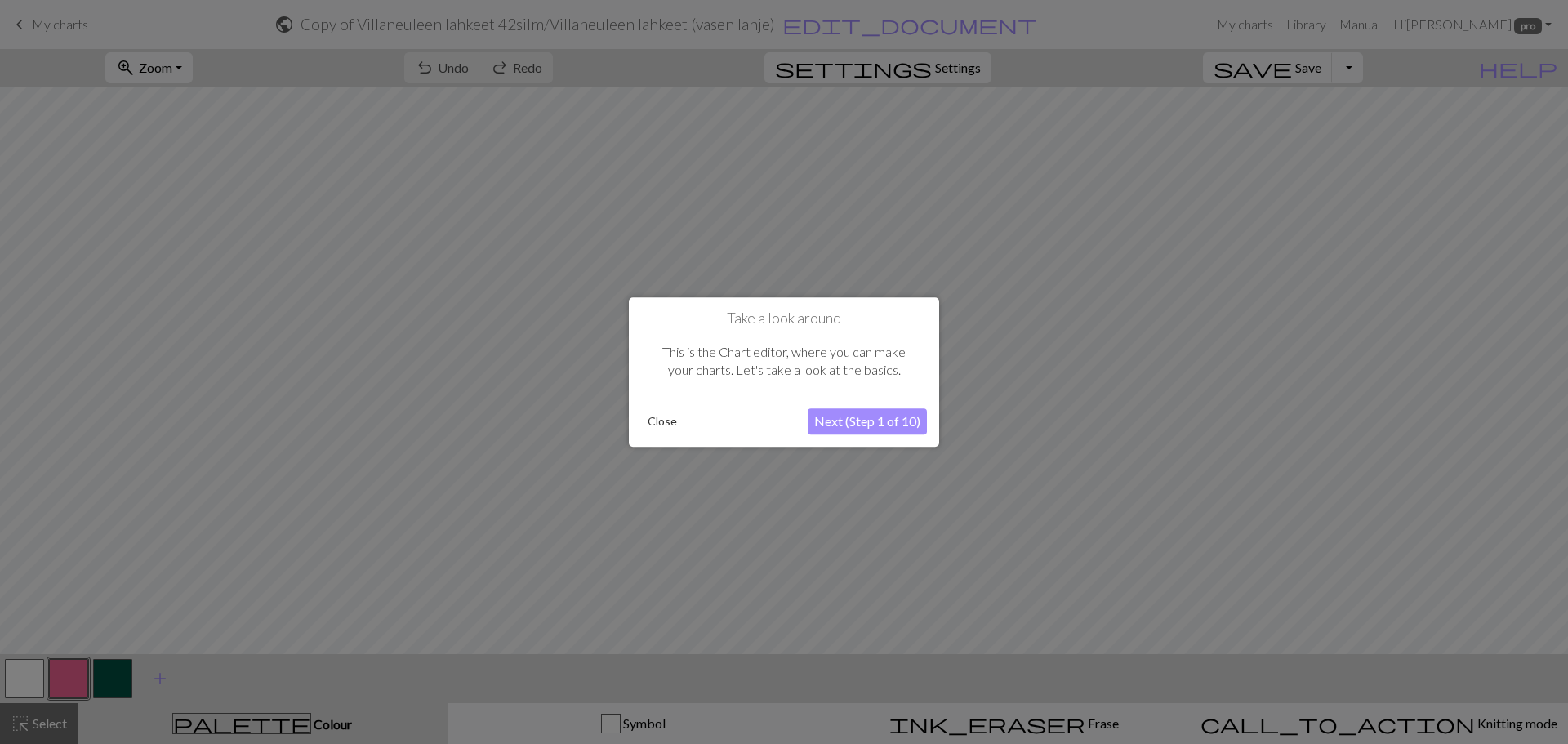
click at [674, 413] on button "Close" at bounding box center [662, 421] width 43 height 25
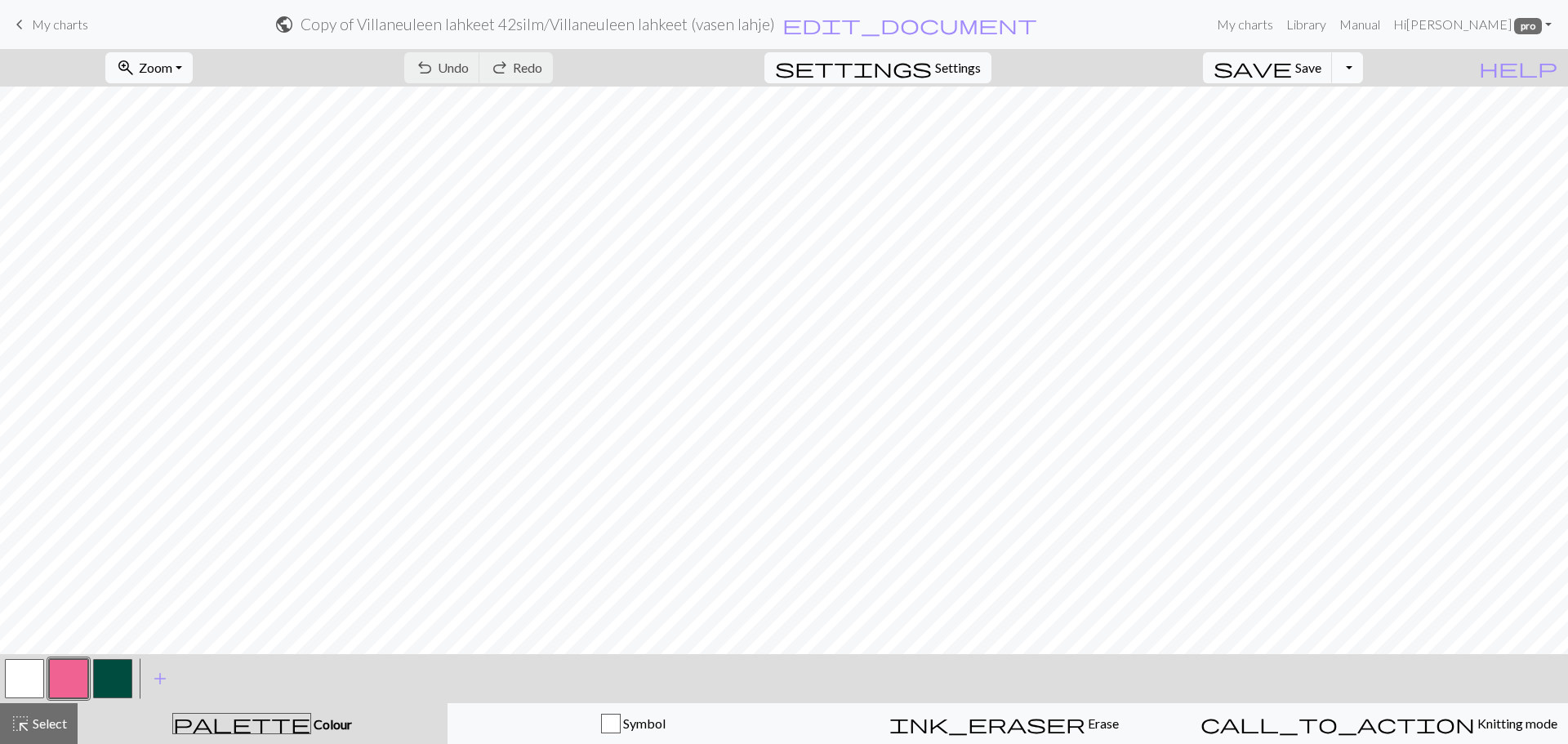
click at [1363, 77] on button "Toggle Dropdown" at bounding box center [1348, 68] width 31 height 31
click at [1320, 132] on button "save_alt Download" at bounding box center [1227, 130] width 269 height 26
click at [1552, 72] on span "help" at bounding box center [1519, 68] width 79 height 23
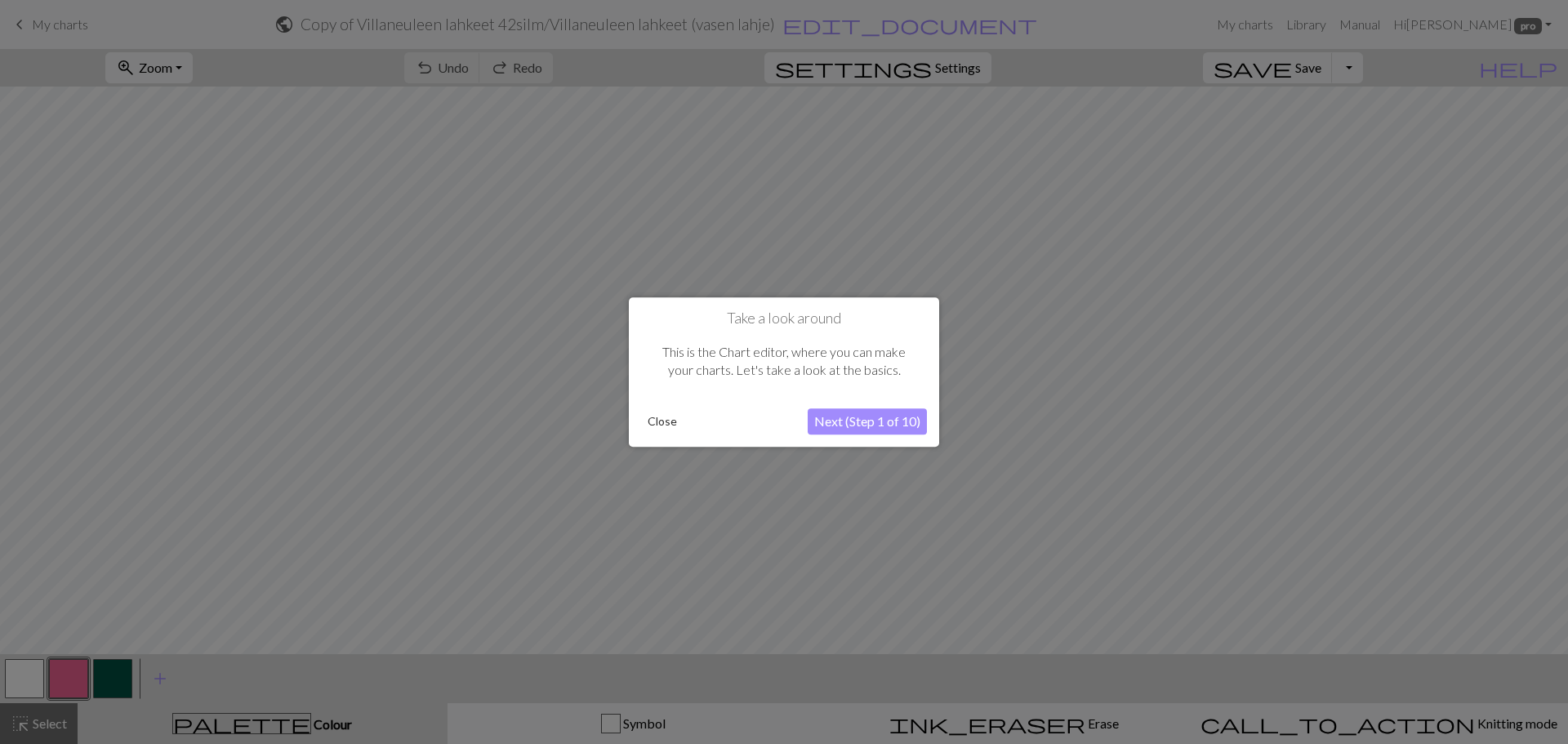
click at [1395, 78] on div at bounding box center [784, 372] width 1568 height 744
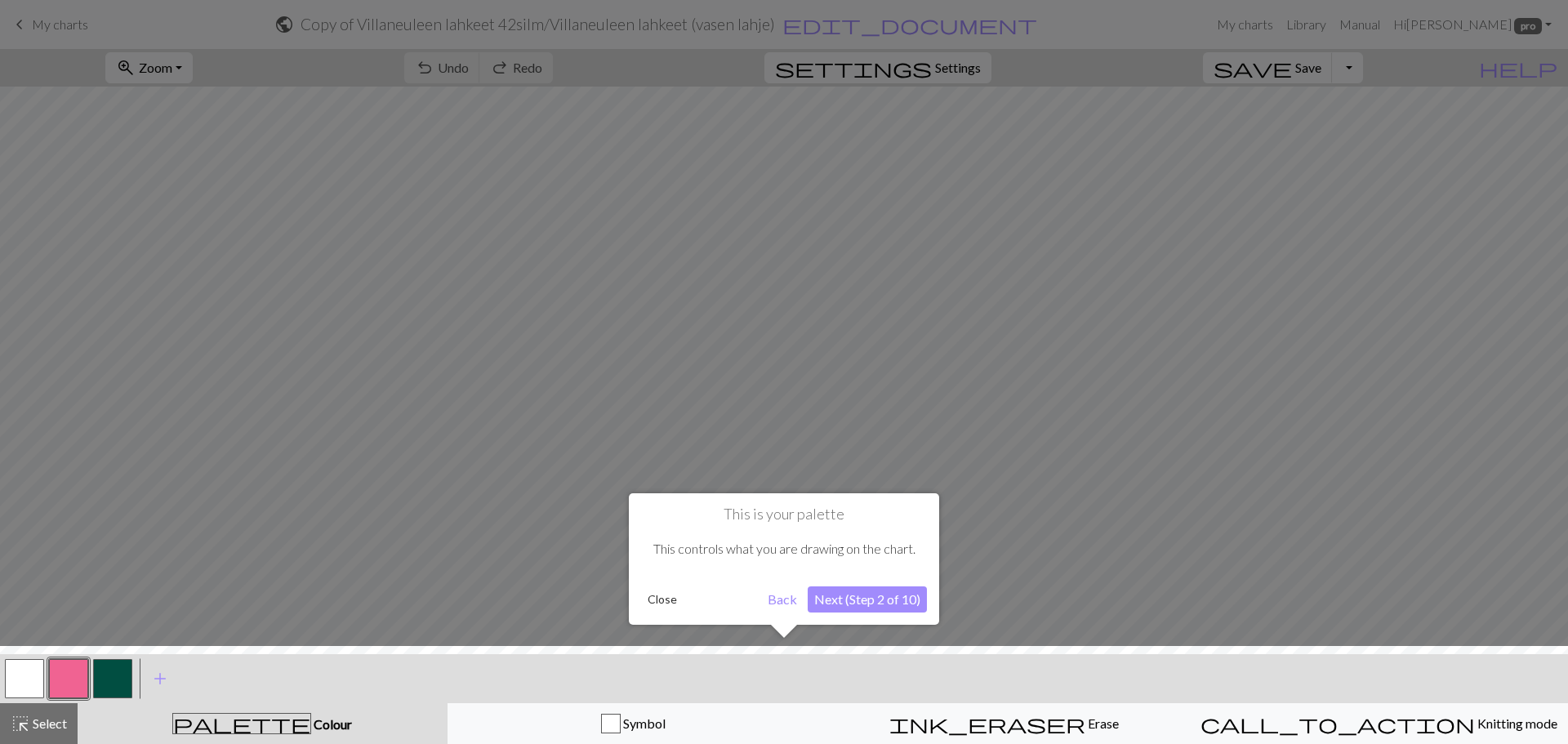
click at [857, 608] on button "Next (Step 2 of 10)" at bounding box center [868, 599] width 120 height 26
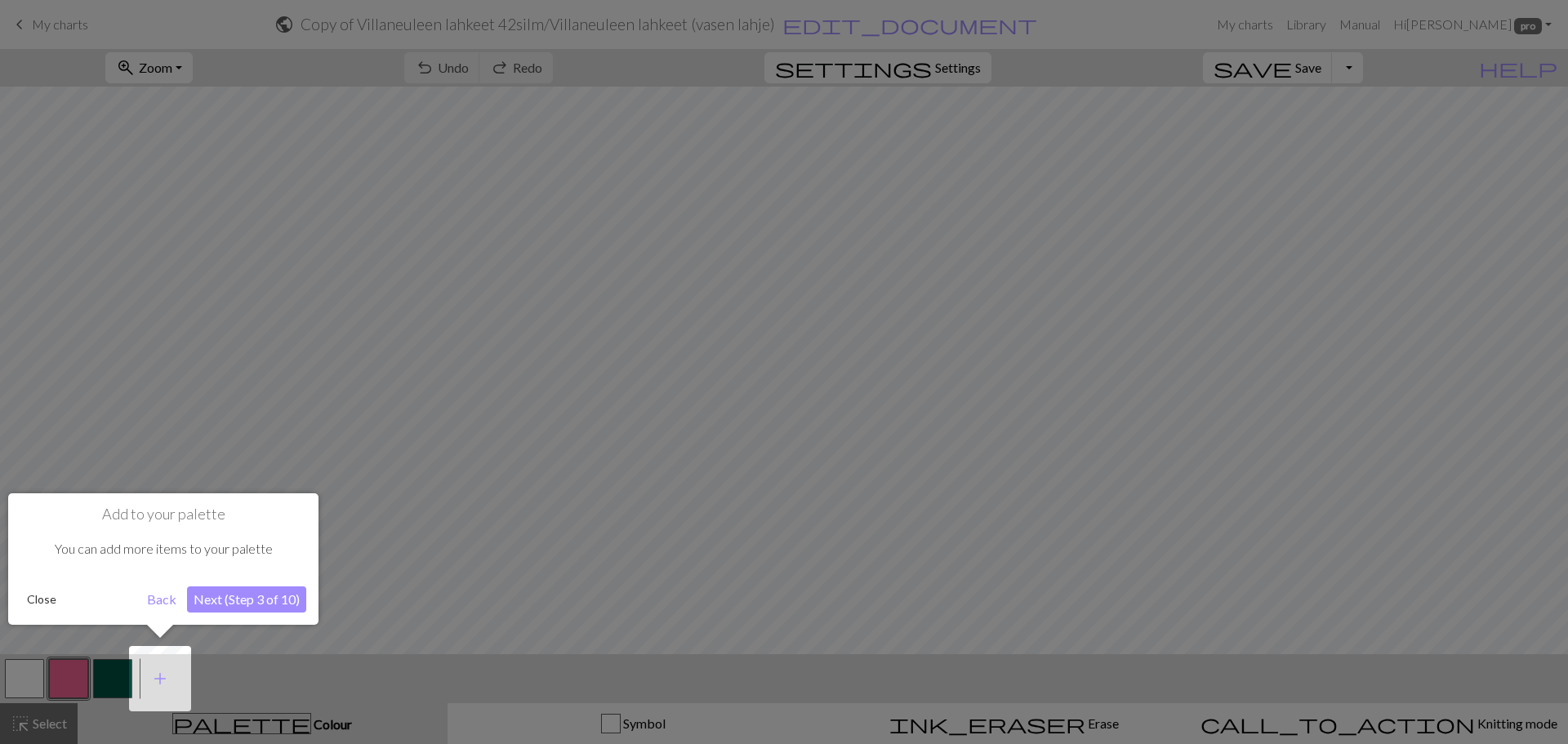
click at [30, 608] on button "Close" at bounding box center [41, 599] width 43 height 25
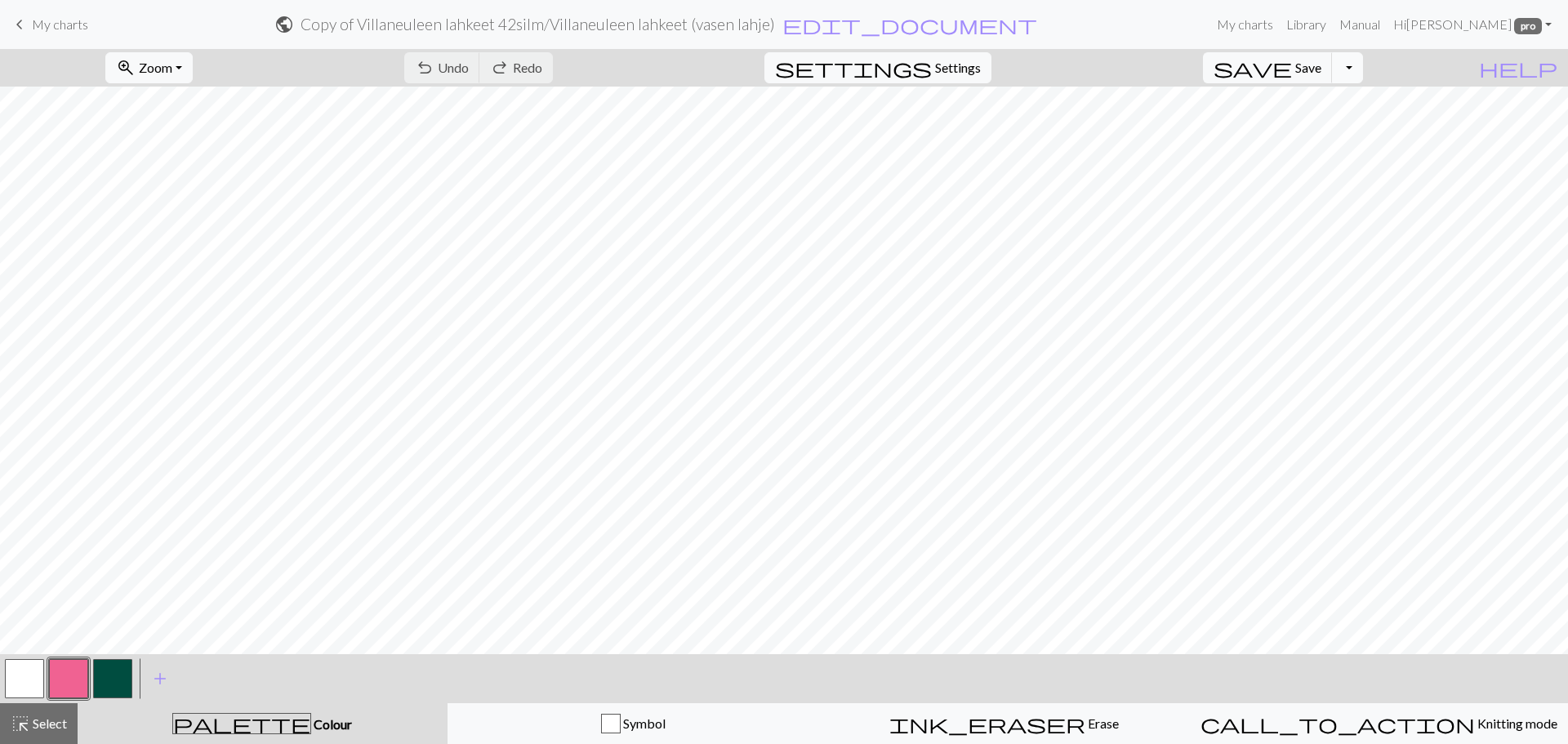
click at [1363, 68] on button "Toggle Dropdown" at bounding box center [1348, 68] width 31 height 31
click at [1304, 129] on button "save_alt Download" at bounding box center [1227, 130] width 269 height 26
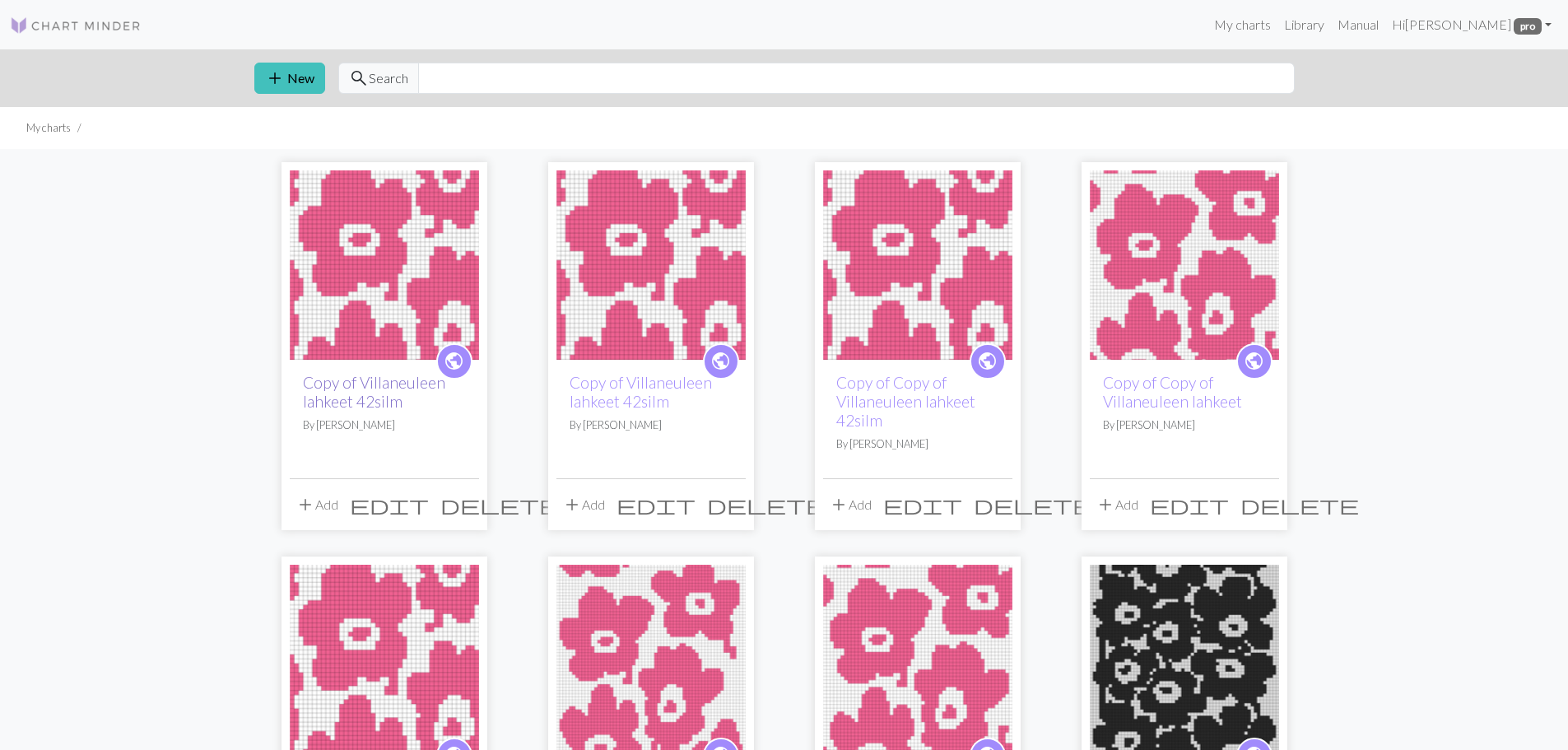
click at [388, 380] on link "Copy of Villaneuleen lahkeet 42silm" at bounding box center [374, 391] width 143 height 38
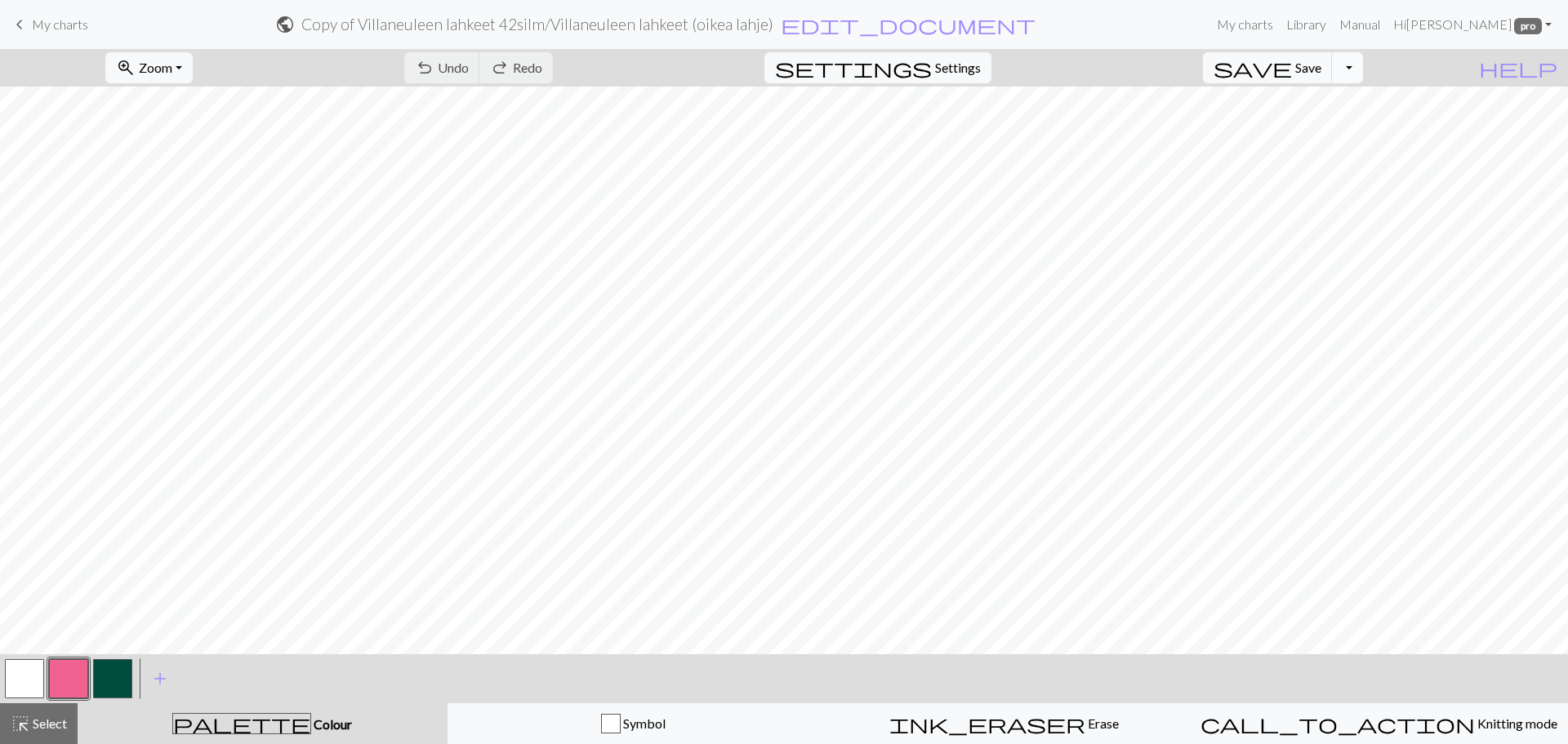
click at [1363, 73] on button "Toggle Dropdown" at bounding box center [1348, 68] width 31 height 31
click at [1353, 138] on button "save_alt Download" at bounding box center [1227, 130] width 269 height 26
